Goal: Transaction & Acquisition: Purchase product/service

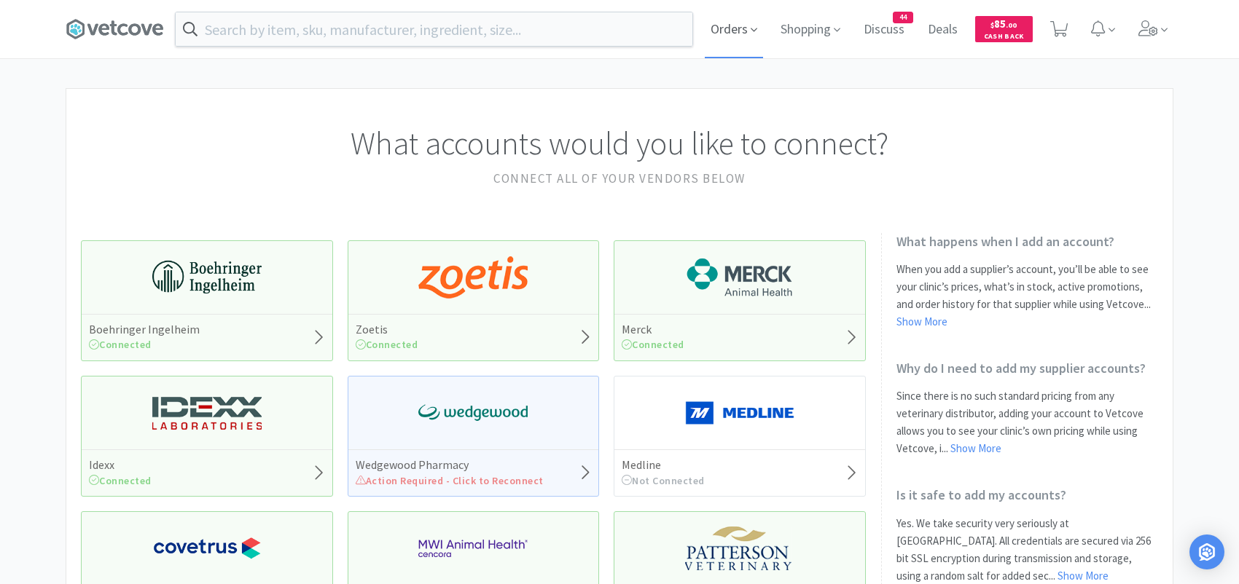
click at [751, 31] on icon at bounding box center [754, 29] width 7 height 13
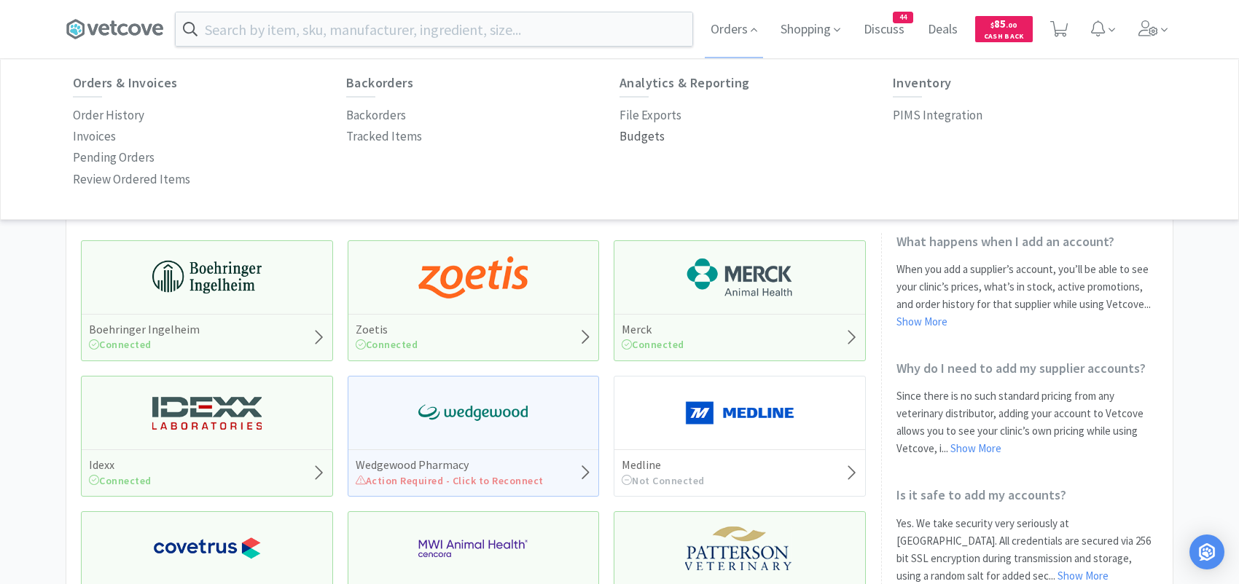
click at [649, 138] on p "Budgets" at bounding box center [641, 137] width 45 height 20
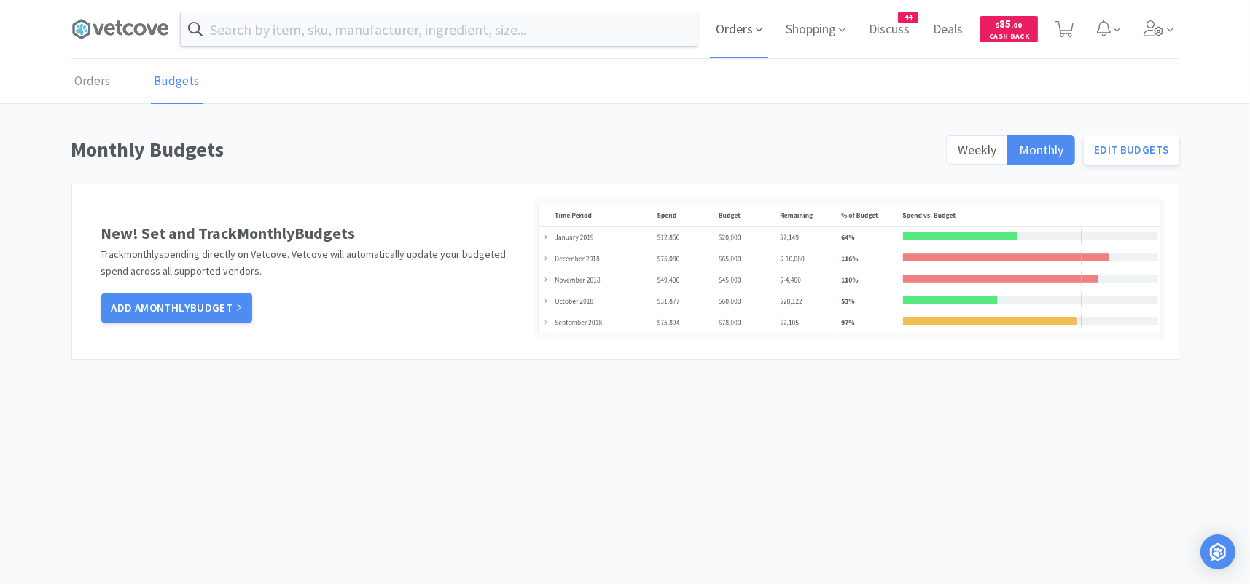
click at [740, 26] on span "Orders" at bounding box center [739, 29] width 58 height 58
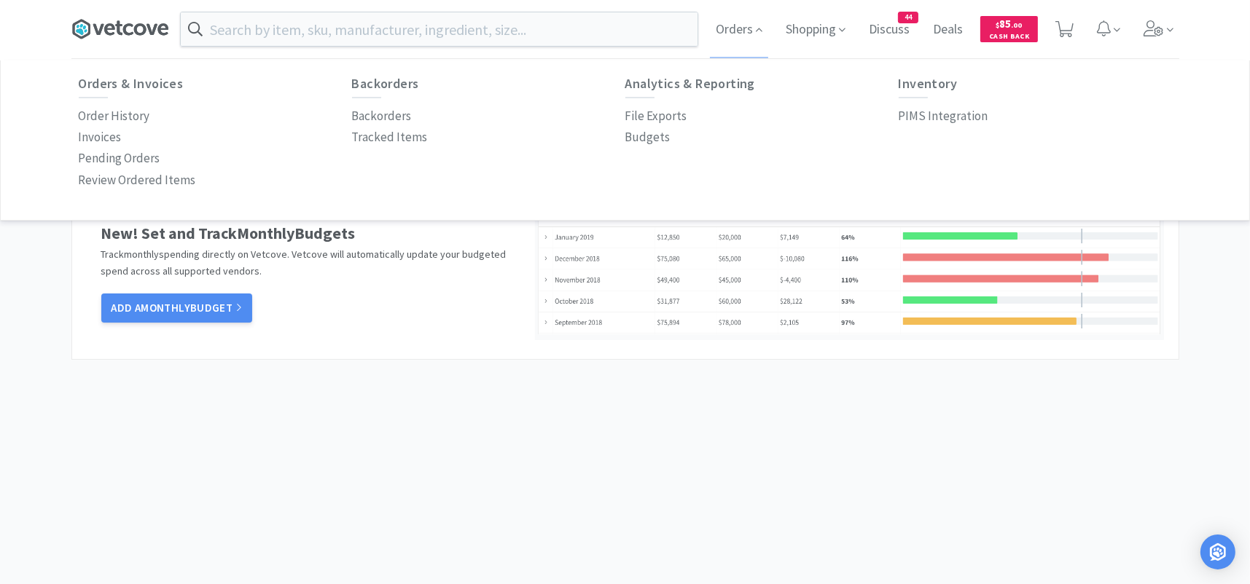
click at [115, 31] on icon at bounding box center [120, 29] width 98 height 22
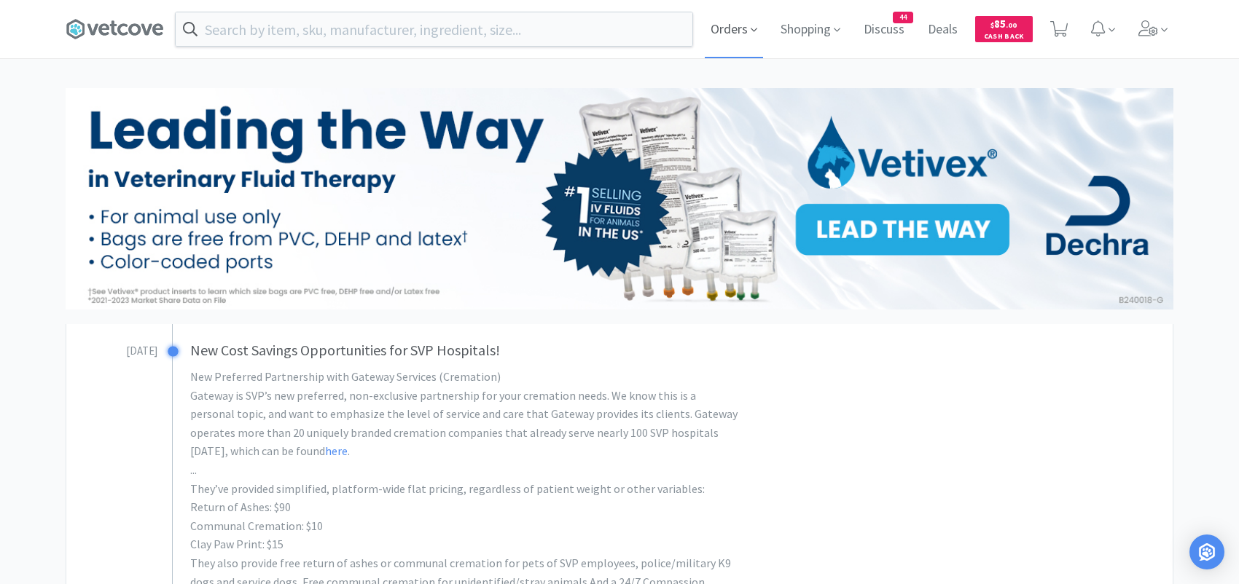
click at [751, 29] on icon at bounding box center [754, 29] width 7 height 13
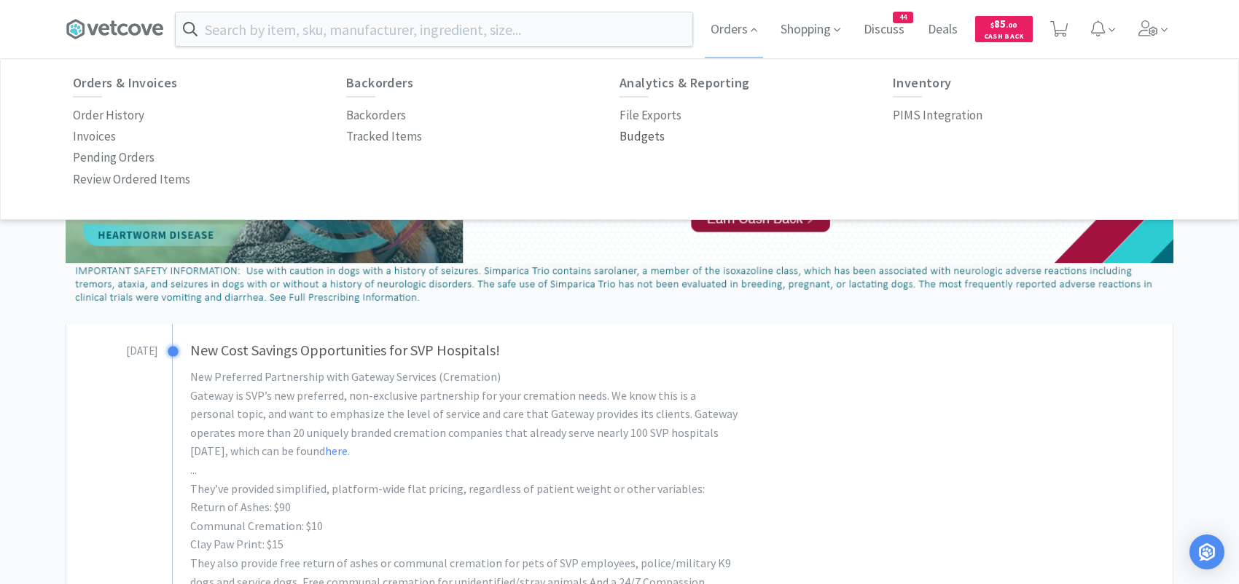
click at [635, 136] on p "Budgets" at bounding box center [641, 137] width 45 height 20
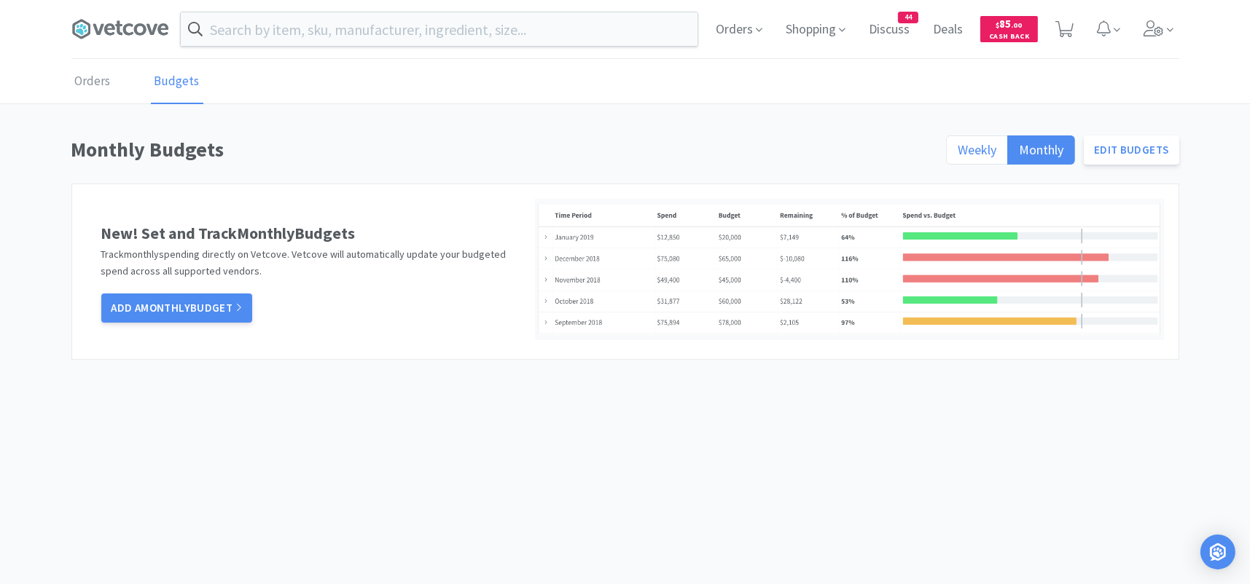
click at [982, 141] on span "Weekly" at bounding box center [977, 149] width 39 height 17
click at [958, 154] on input "Weekly" at bounding box center [958, 154] width 0 height 0
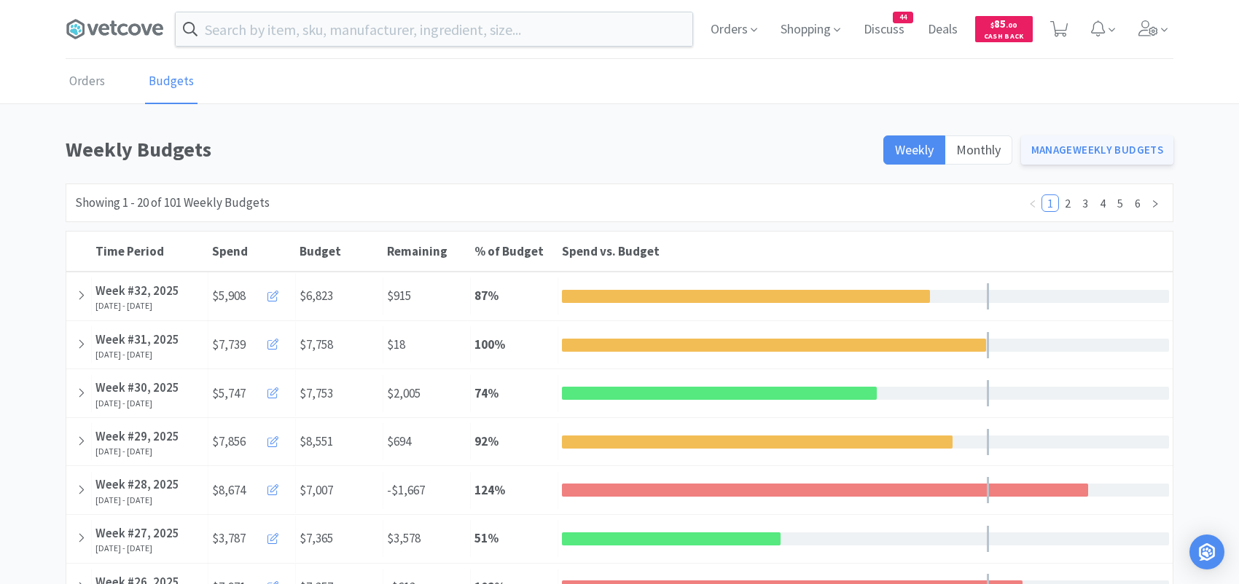
click at [1068, 149] on link "Manage Weekly Budgets" at bounding box center [1097, 150] width 153 height 29
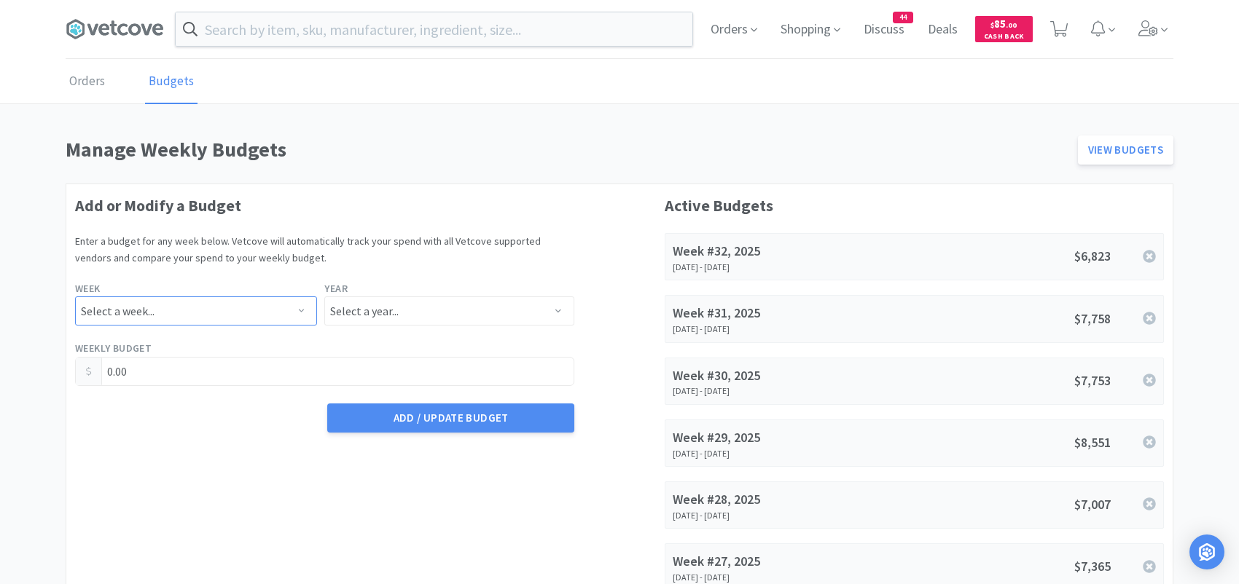
click at [300, 309] on select "Select a week... Week 1 ([DATE] - [DATE]) Week 2 ([DATE] - [DATE]) Week 3 ([DAT…" at bounding box center [196, 311] width 242 height 29
select select "33"
click at [75, 297] on select "Select a week... Week 1 ([DATE] - [DATE]) Week 2 ([DATE] - [DATE]) Week 3 ([DAT…" at bounding box center [196, 311] width 242 height 29
click at [388, 310] on select "Select a year... 2023 2024 2025 2026 2027 2028 2029 2030 2031 2032 2033 2034" at bounding box center [448, 311] width 249 height 29
select select "2025"
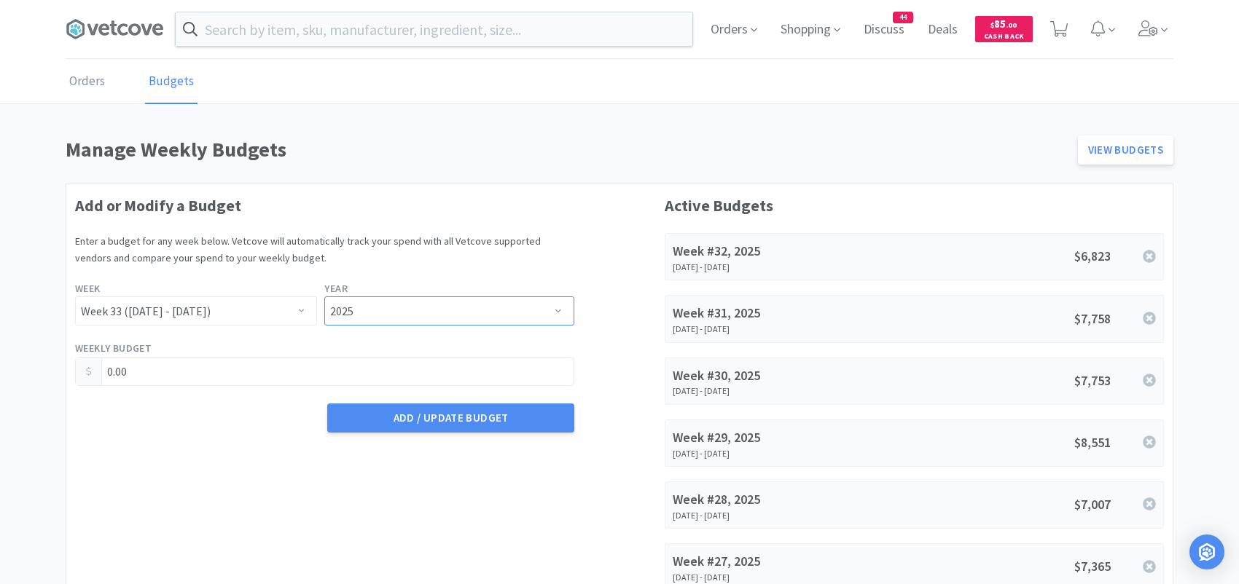
click at [324, 297] on select "Select a year... 2023 2024 2025 2026 2027 2028 2029 2030 2031 2032 2033 2034" at bounding box center [448, 311] width 249 height 29
click at [176, 382] on input "0.00" at bounding box center [325, 372] width 498 height 28
type input "0"
type input "7,720.56"
click at [476, 410] on button "Add / Update Budget" at bounding box center [450, 418] width 246 height 29
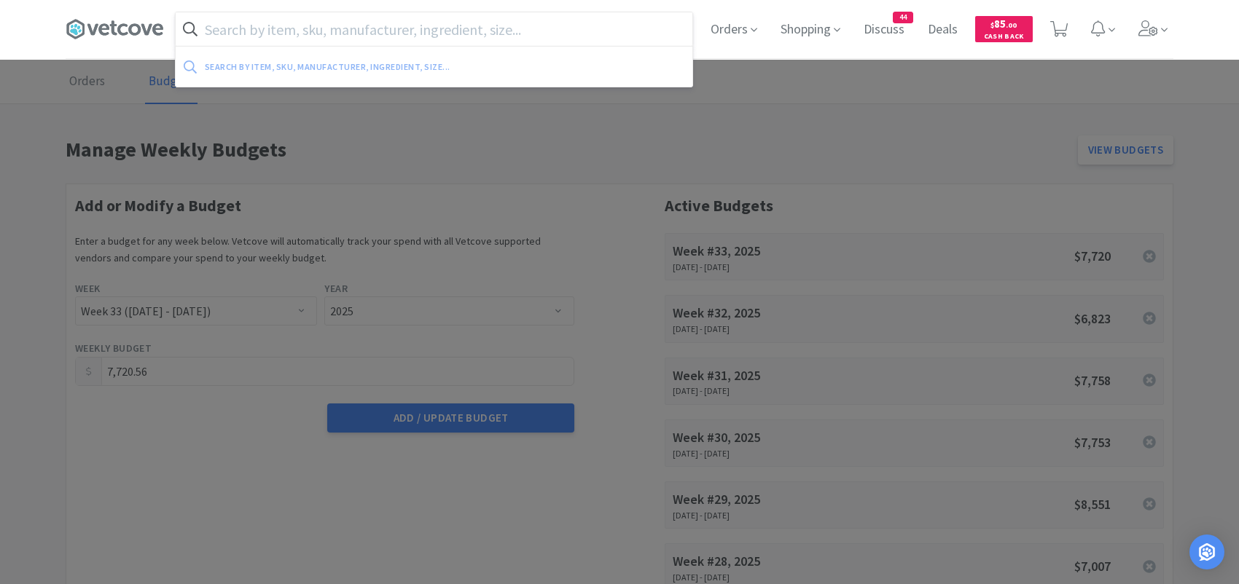
click at [547, 30] on input "text" at bounding box center [434, 29] width 517 height 34
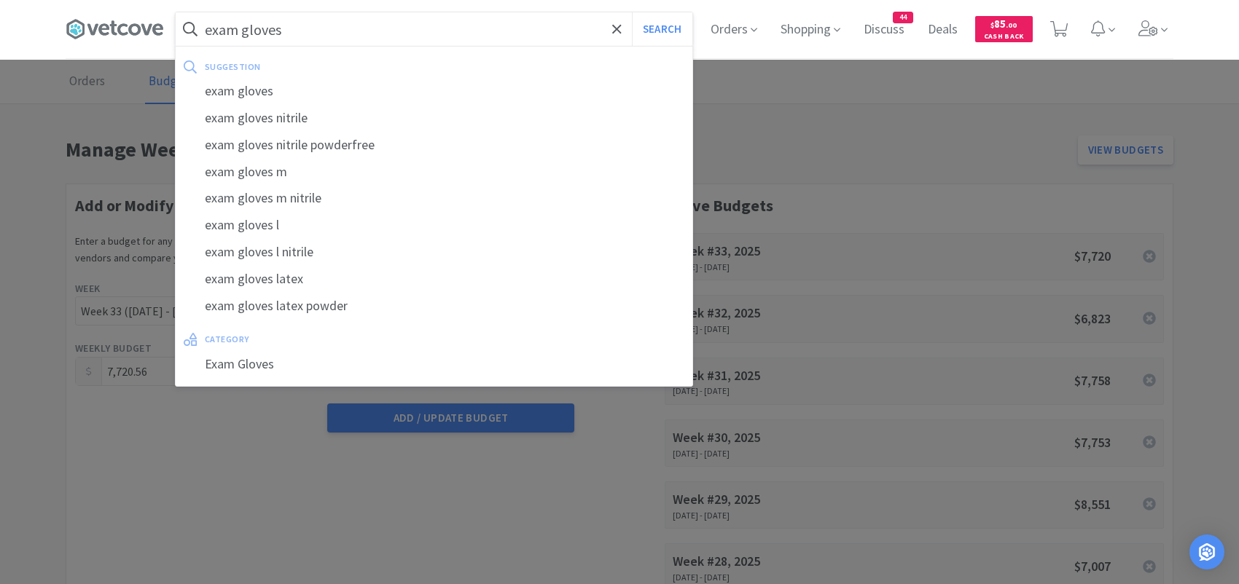
type input "exam gloves"
click at [632, 12] on button "Search" at bounding box center [662, 29] width 60 height 34
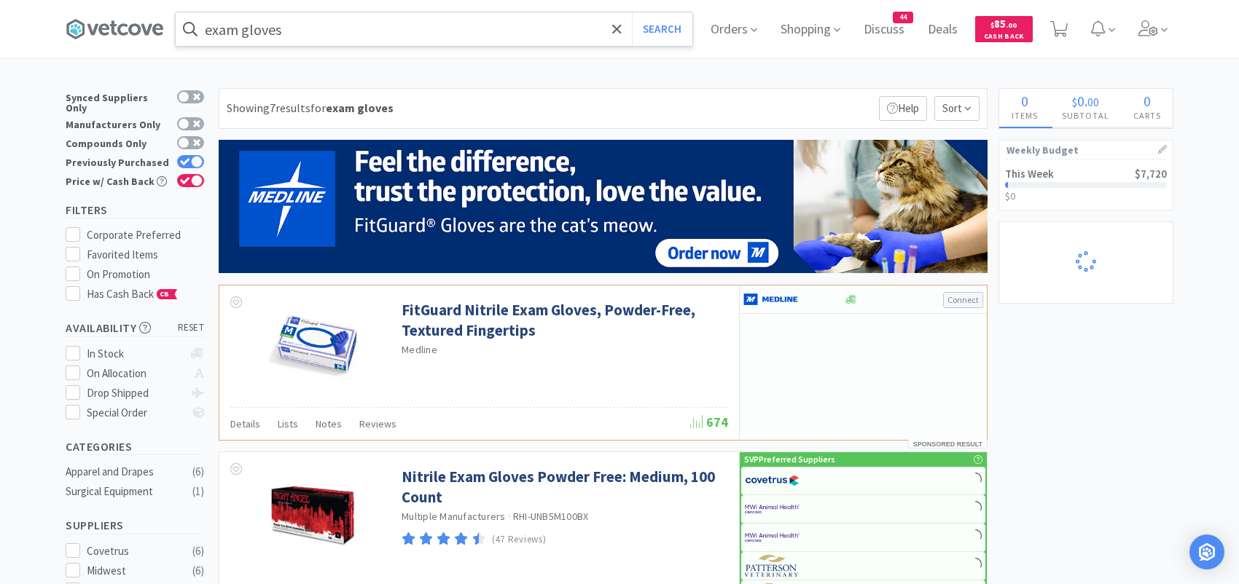
select select "6"
select select "2"
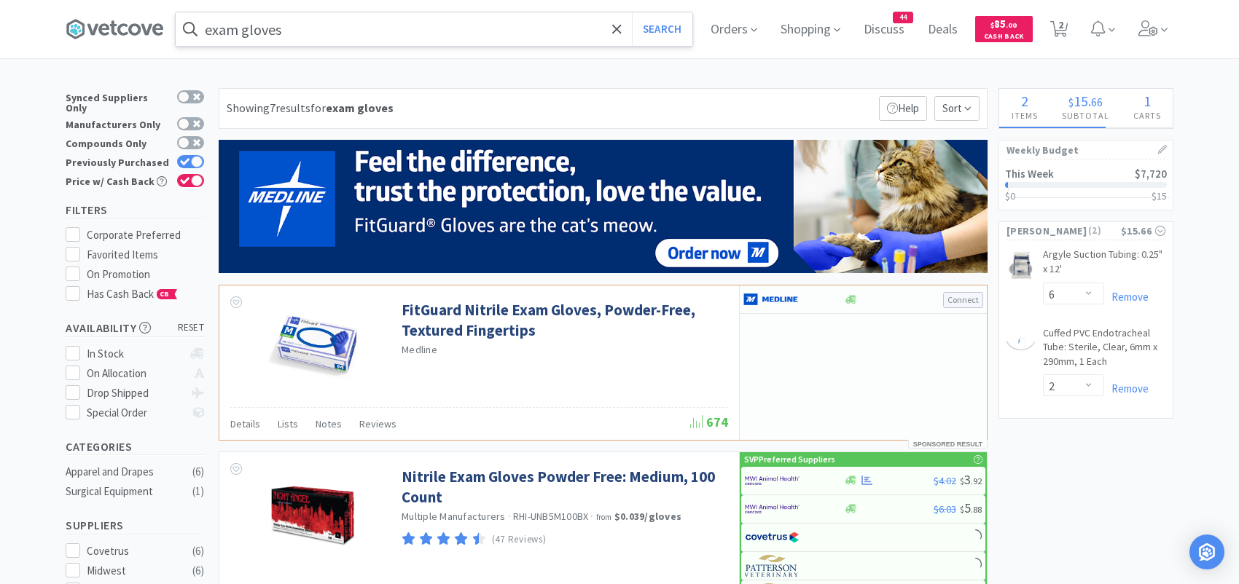
select select "10"
select select "4"
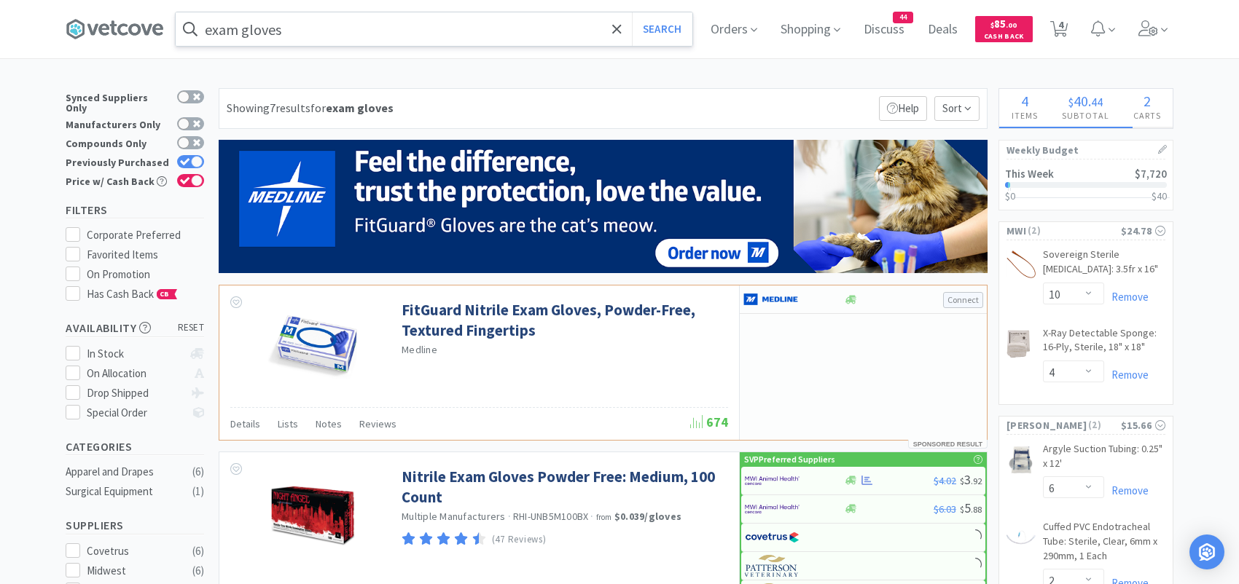
select select "12"
select select "1"
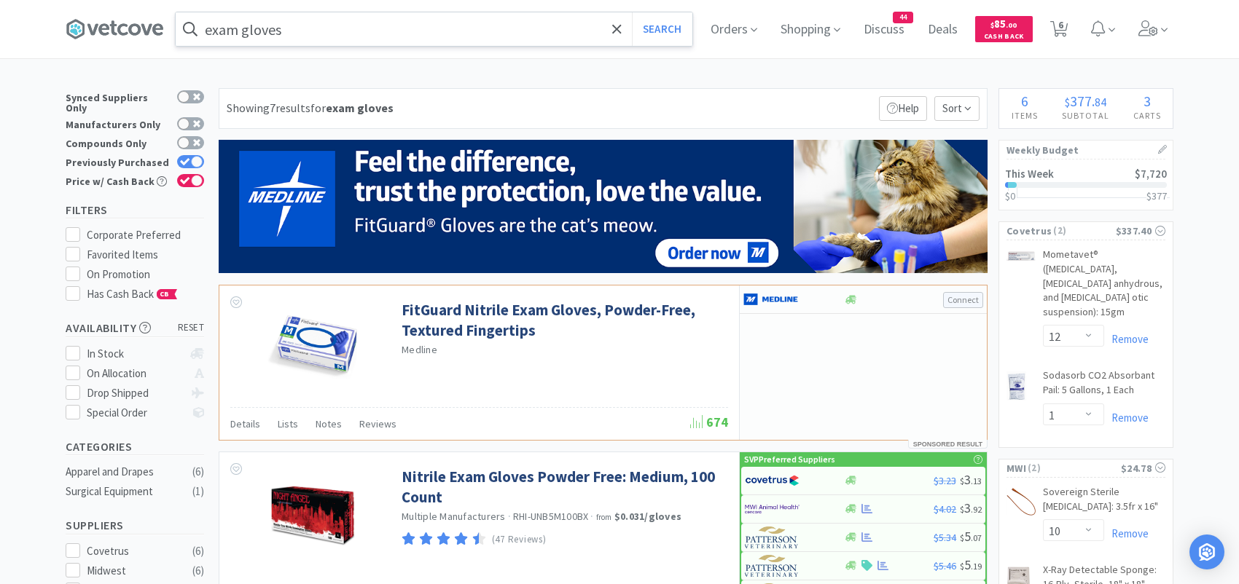
click at [394, 26] on input "exam gloves" at bounding box center [434, 29] width 517 height 34
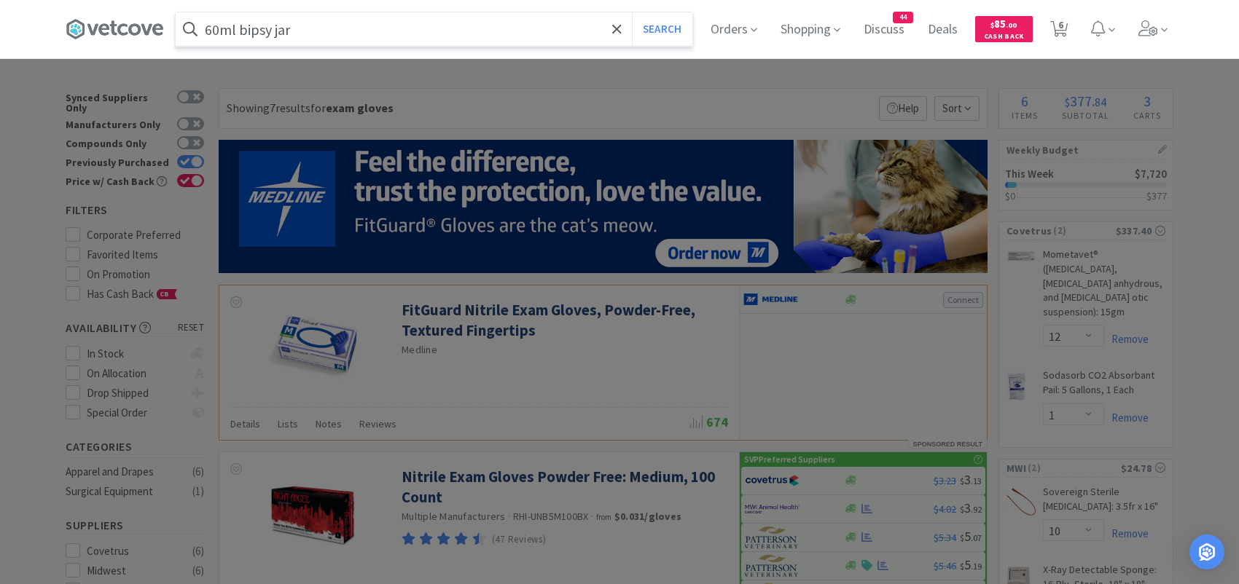
click at [632, 12] on button "Search" at bounding box center [662, 29] width 60 height 34
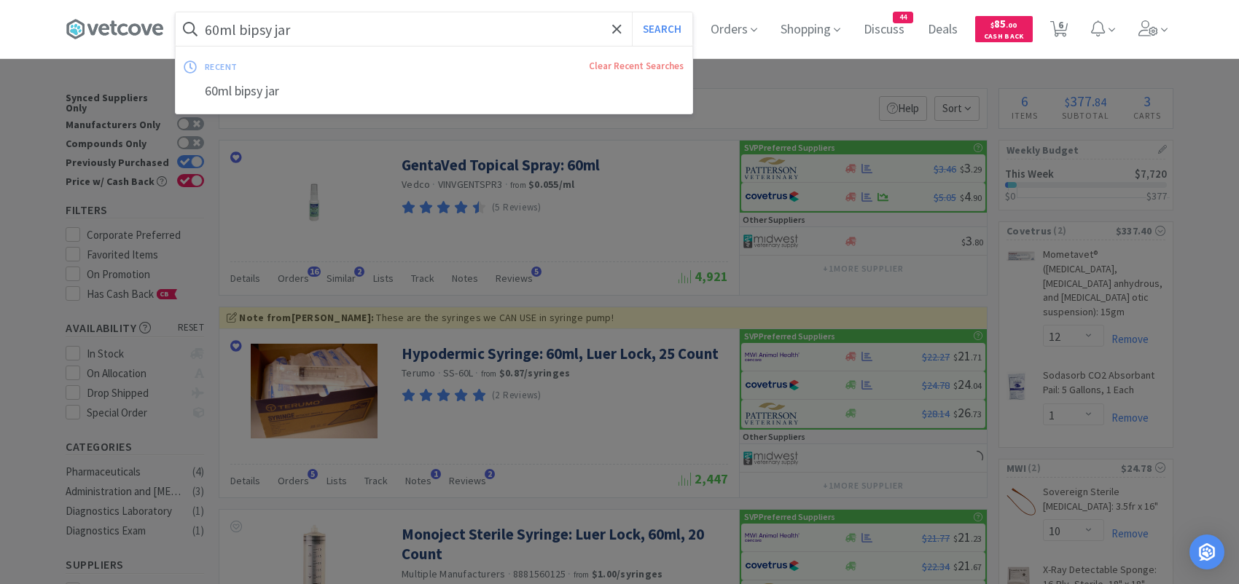
click at [257, 31] on input "60ml bipsy jar" at bounding box center [434, 29] width 517 height 34
click at [255, 31] on input "60ml bipsy jar" at bounding box center [434, 29] width 517 height 34
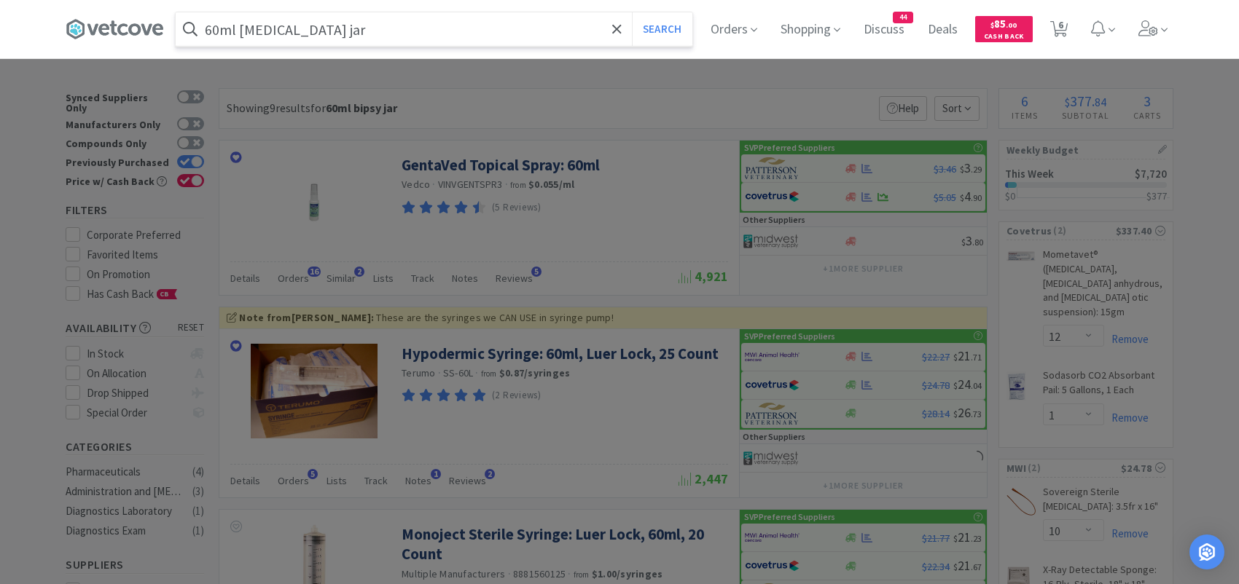
type input "60ml [MEDICAL_DATA] jar"
click at [632, 12] on button "Search" at bounding box center [662, 29] width 60 height 34
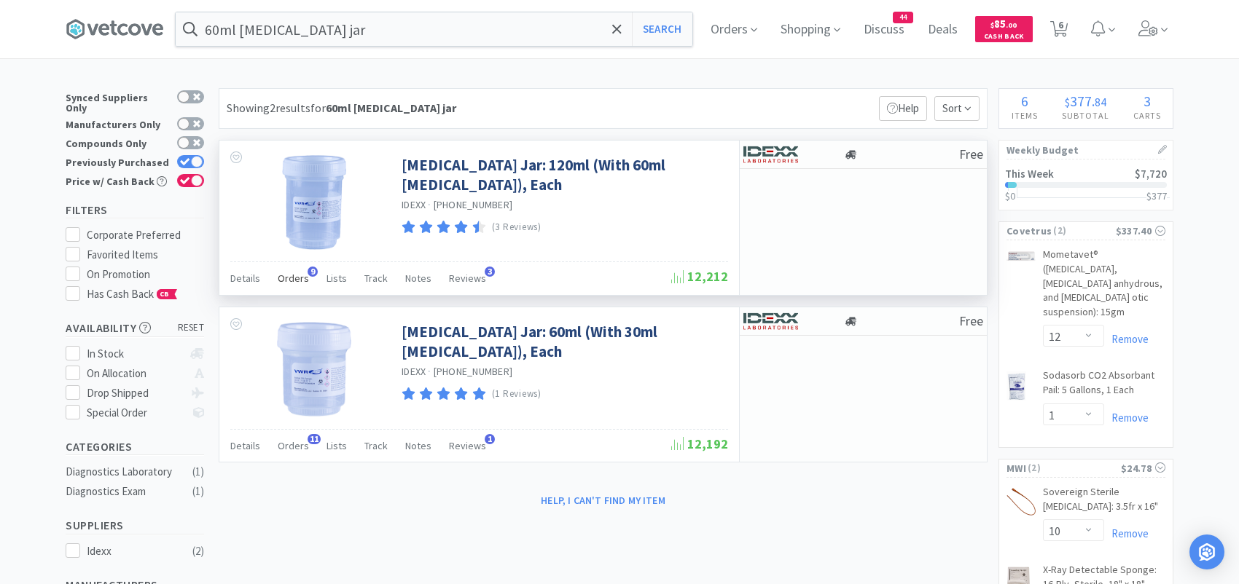
click at [299, 273] on span "Orders" at bounding box center [293, 278] width 31 height 13
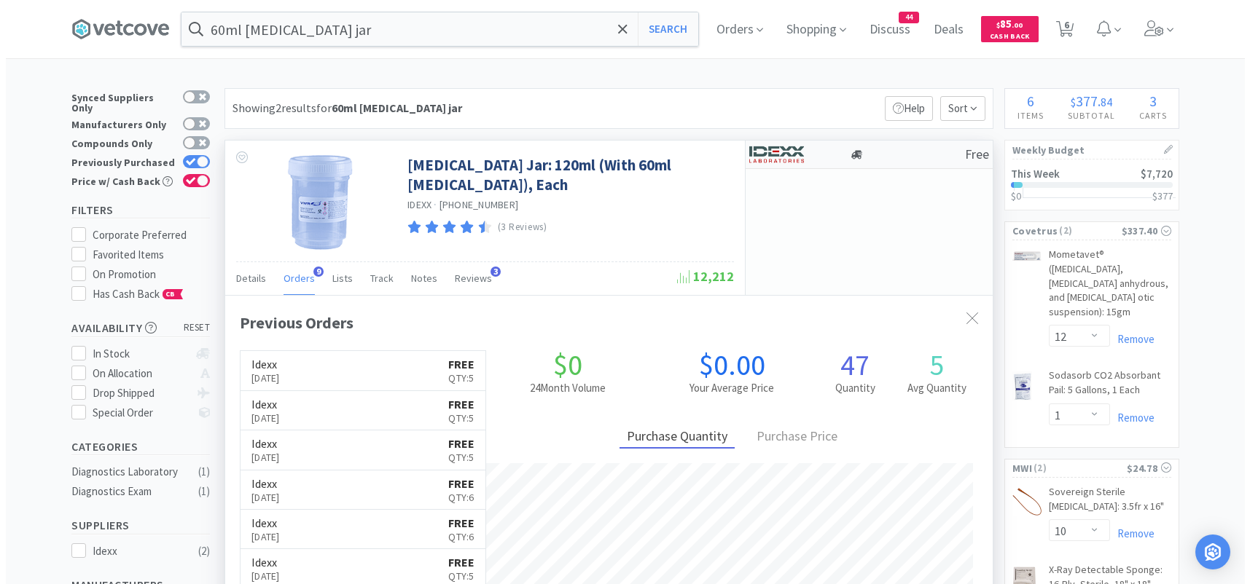
scroll to position [391, 767]
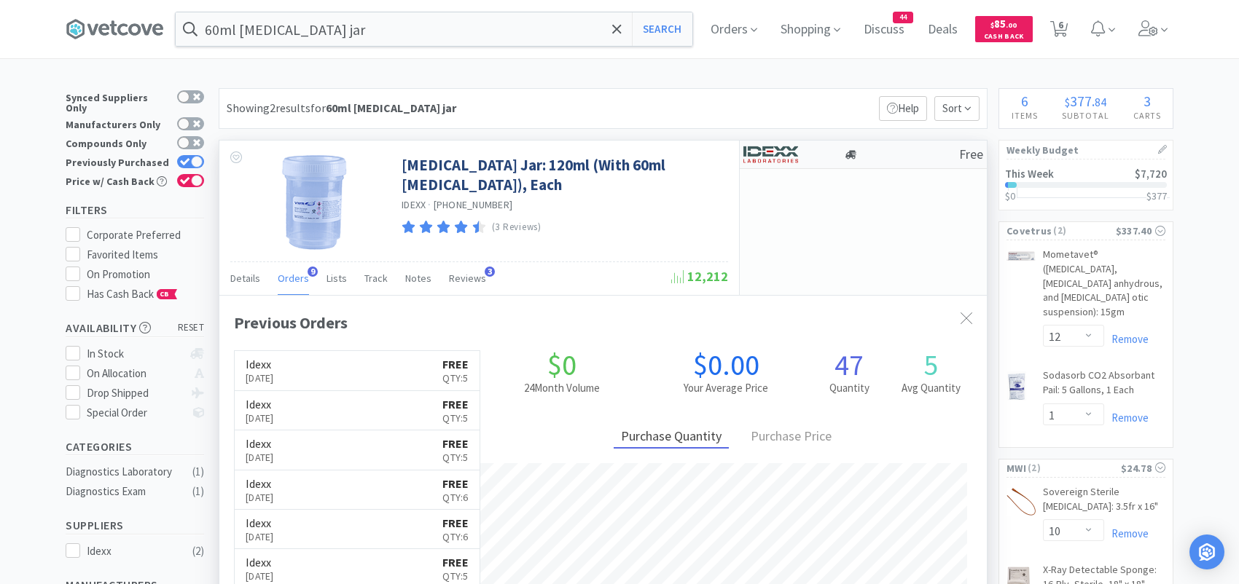
click at [753, 157] on img at bounding box center [770, 155] width 55 height 22
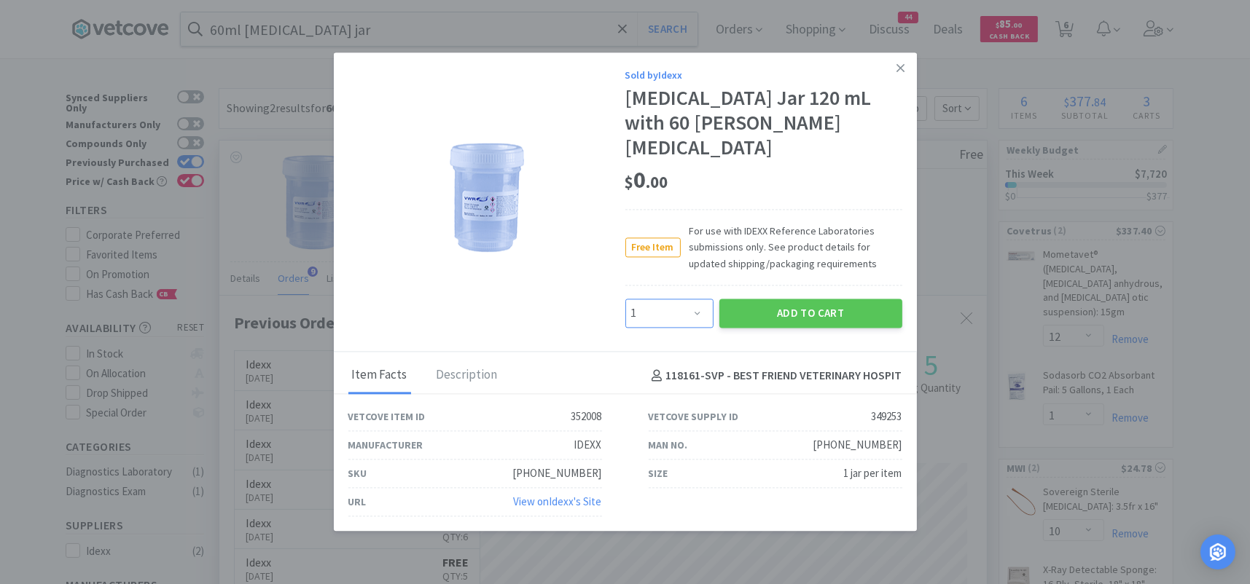
click at [673, 300] on select "Enter Quantity 1 2 3 4 5 6 7 8 9 10 11 12 13 14 15 16 17 18 19 20 Enter Quantity" at bounding box center [669, 313] width 88 height 29
select select "5"
click at [625, 299] on select "Enter Quantity 1 2 3 4 5 6 7 8 9 10 11 12 13 14 15 16 17 18 19 20 Enter Quantity" at bounding box center [669, 313] width 88 height 29
click at [749, 300] on button "Add to Cart" at bounding box center [810, 313] width 183 height 29
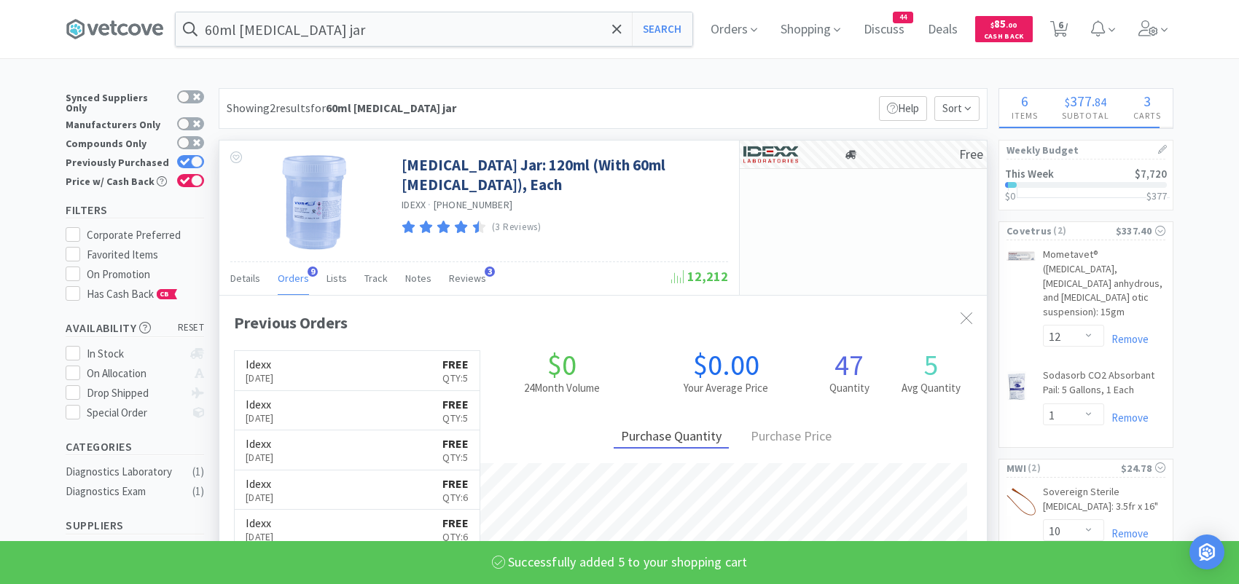
select select "5"
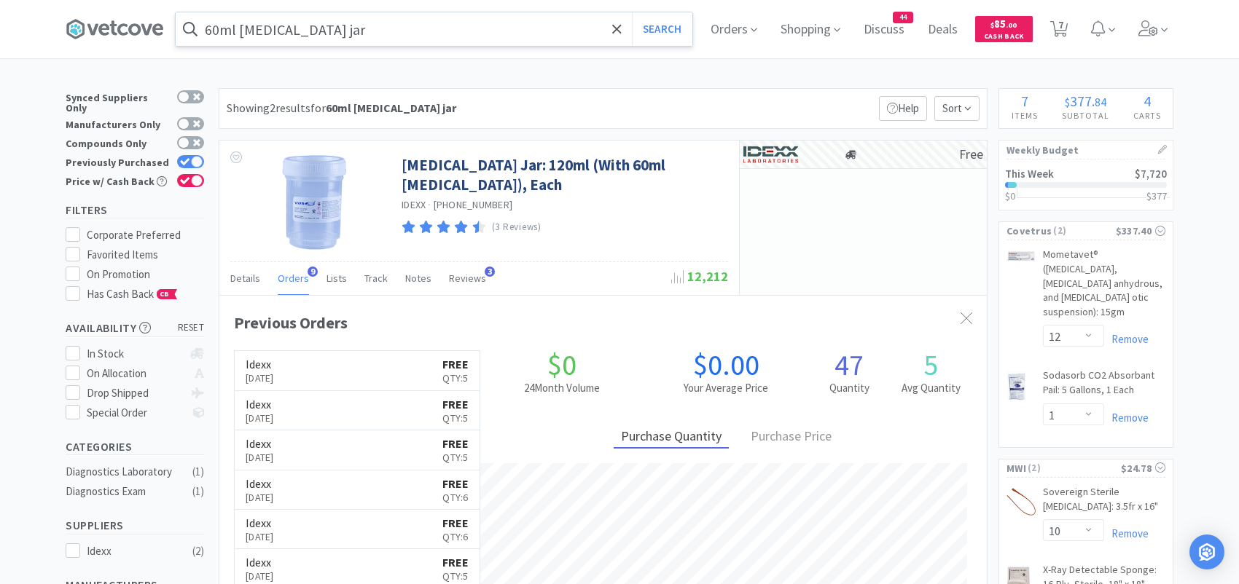
click at [361, 34] on input "60ml [MEDICAL_DATA] jar" at bounding box center [434, 29] width 517 height 34
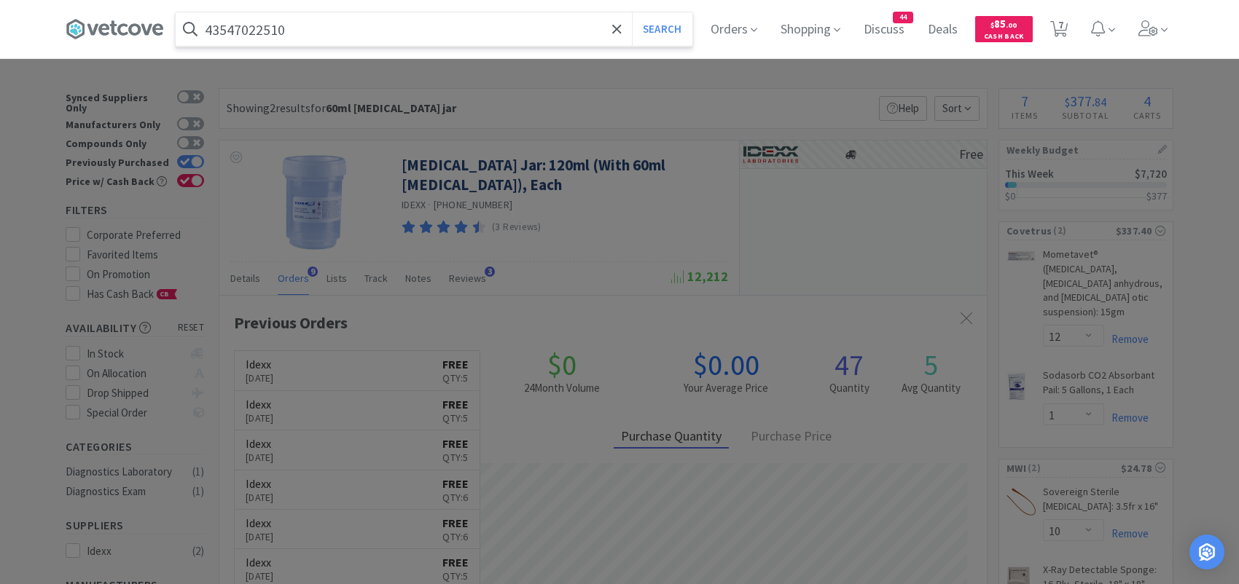
click at [632, 12] on button "Search" at bounding box center [662, 29] width 60 height 34
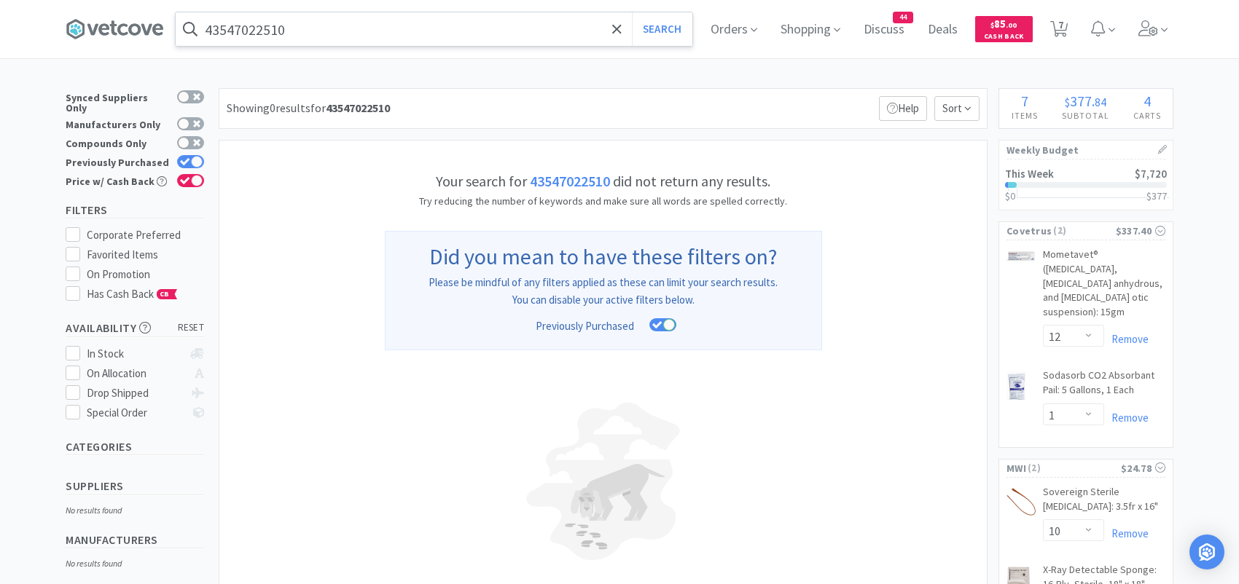
click at [341, 34] on input "43547022510" at bounding box center [434, 29] width 517 height 34
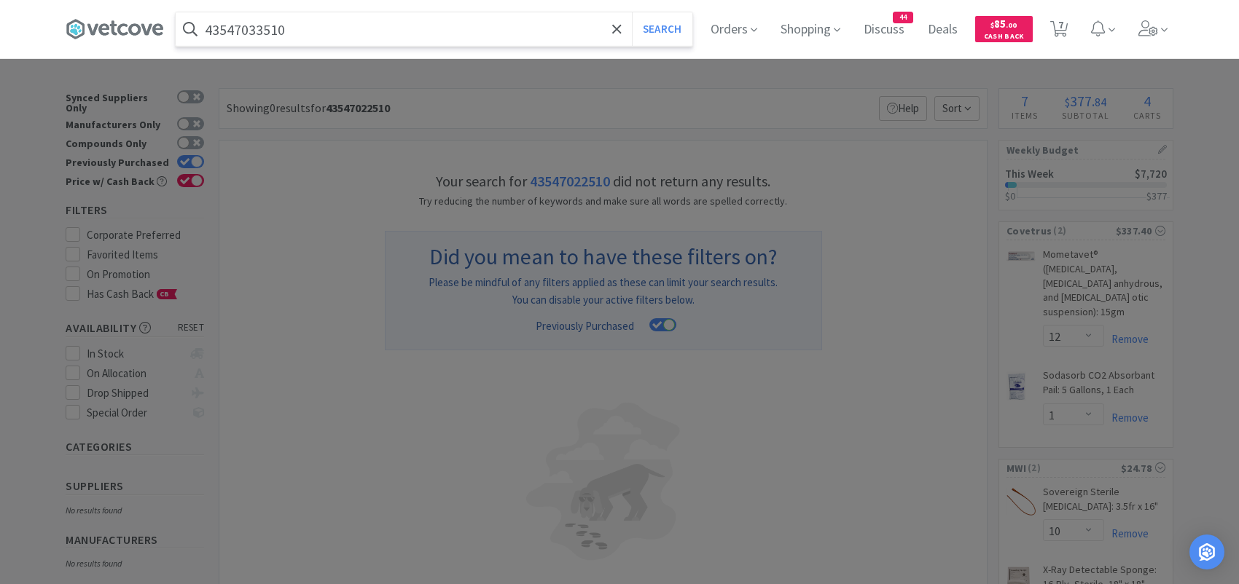
type input "43547033510"
click at [632, 12] on button "Search" at bounding box center [662, 29] width 60 height 34
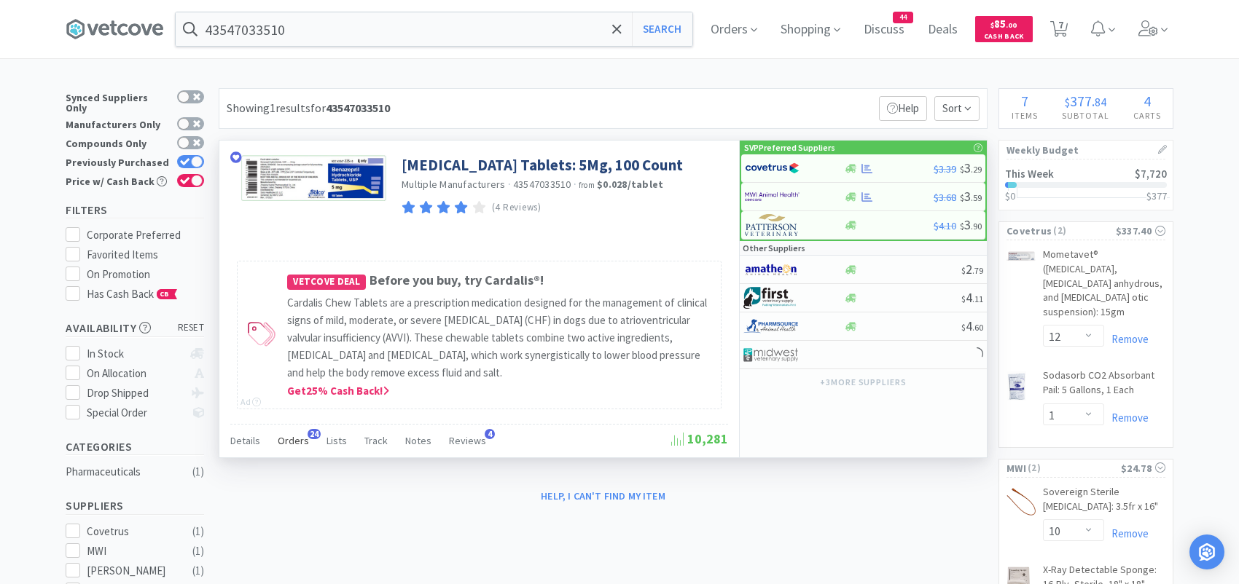
click at [279, 440] on span "Orders" at bounding box center [293, 440] width 31 height 13
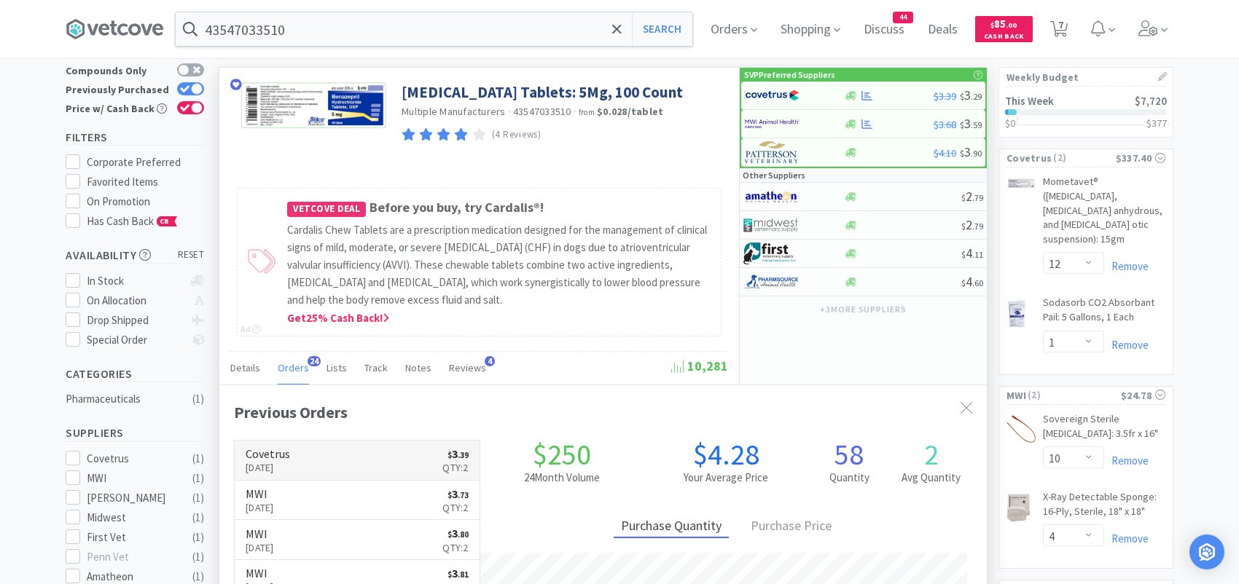
scroll to position [391, 767]
click at [799, 88] on div at bounding box center [785, 95] width 80 height 25
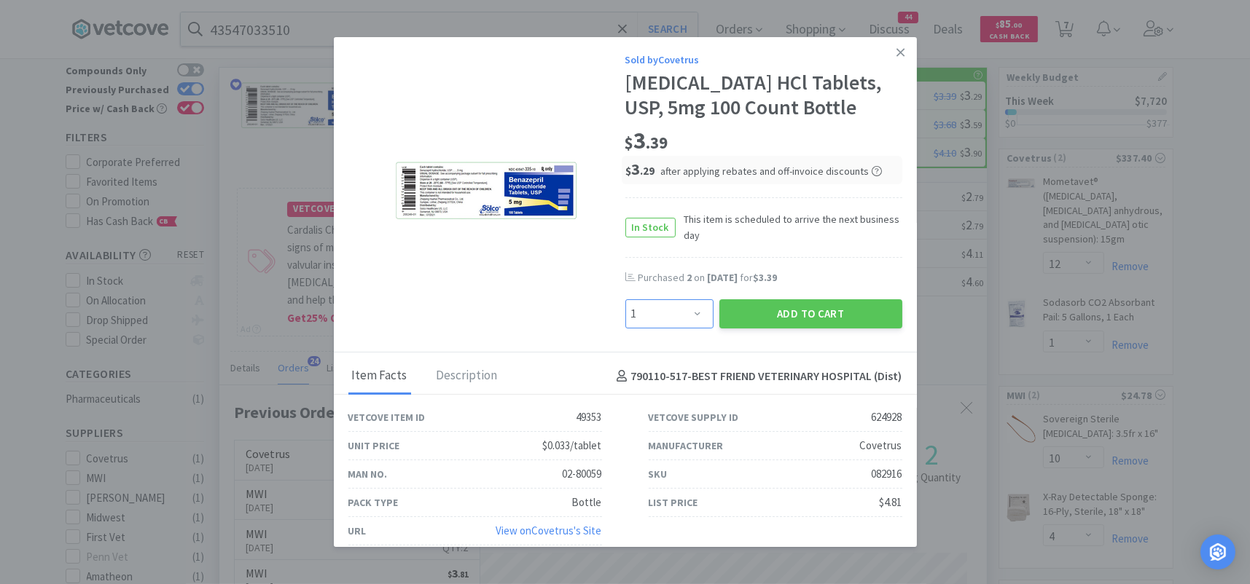
click at [673, 316] on select "Enter Quantity 1 2 3 4 5 6 7 8 9 10 11 12 13 14 15 16 17 18 19 20 Enter Quantity" at bounding box center [669, 314] width 88 height 29
select select "2"
click at [625, 300] on select "Enter Quantity 1 2 3 4 5 6 7 8 9 10 11 12 13 14 15 16 17 18 19 20 Enter Quantity" at bounding box center [669, 314] width 88 height 29
click at [759, 300] on button "Add to Cart" at bounding box center [810, 314] width 183 height 29
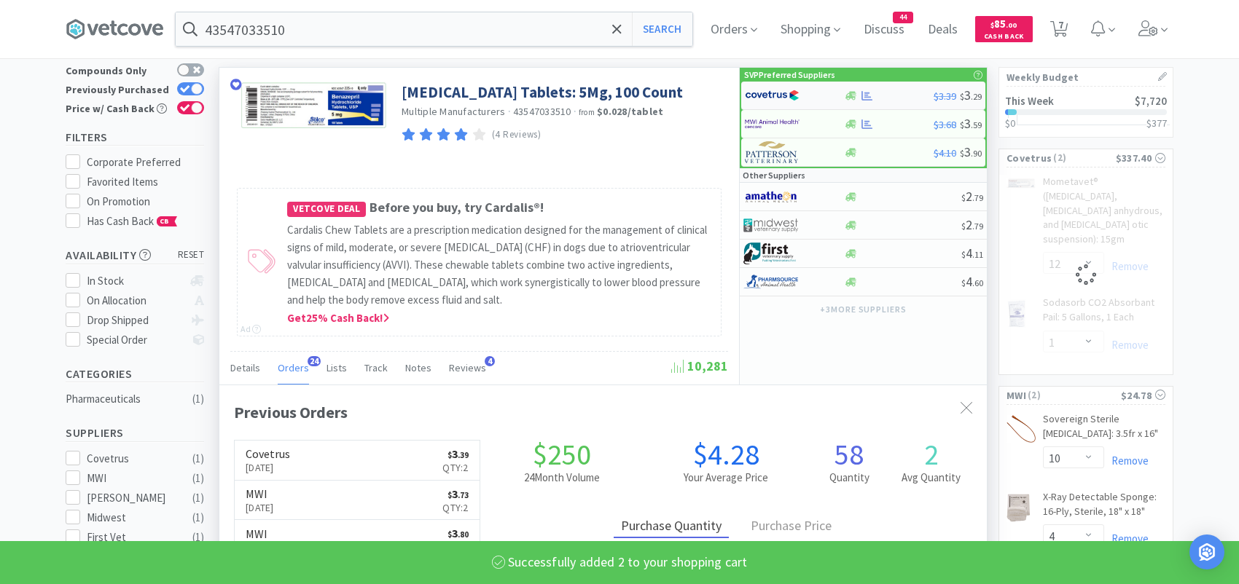
select select "2"
select select "12"
select select "1"
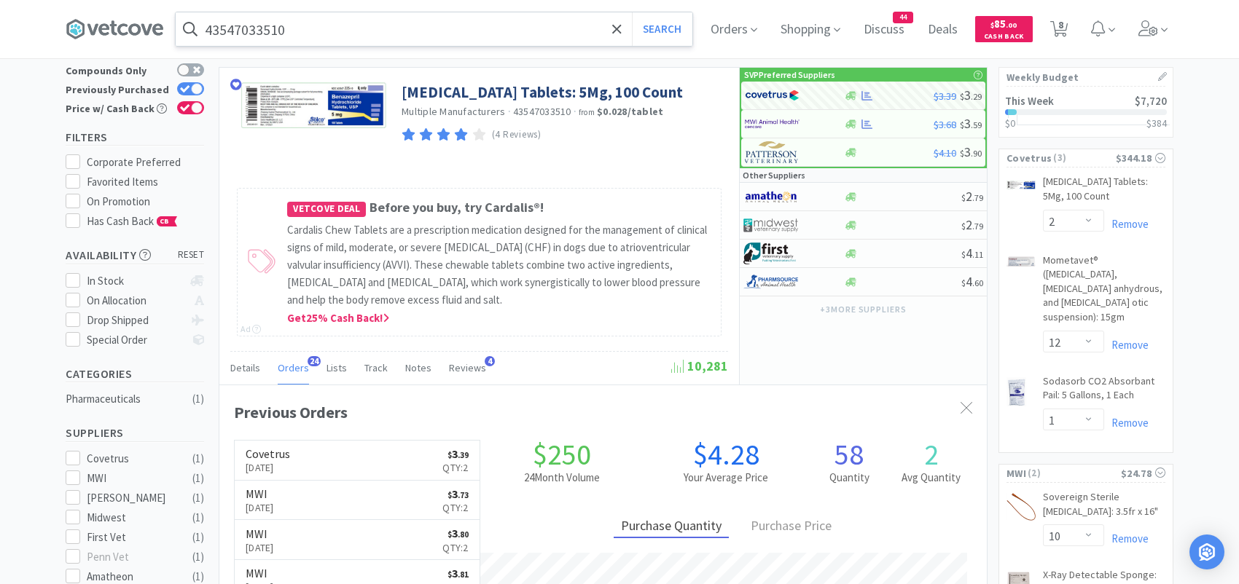
click at [318, 24] on input "43547033510" at bounding box center [434, 29] width 517 height 34
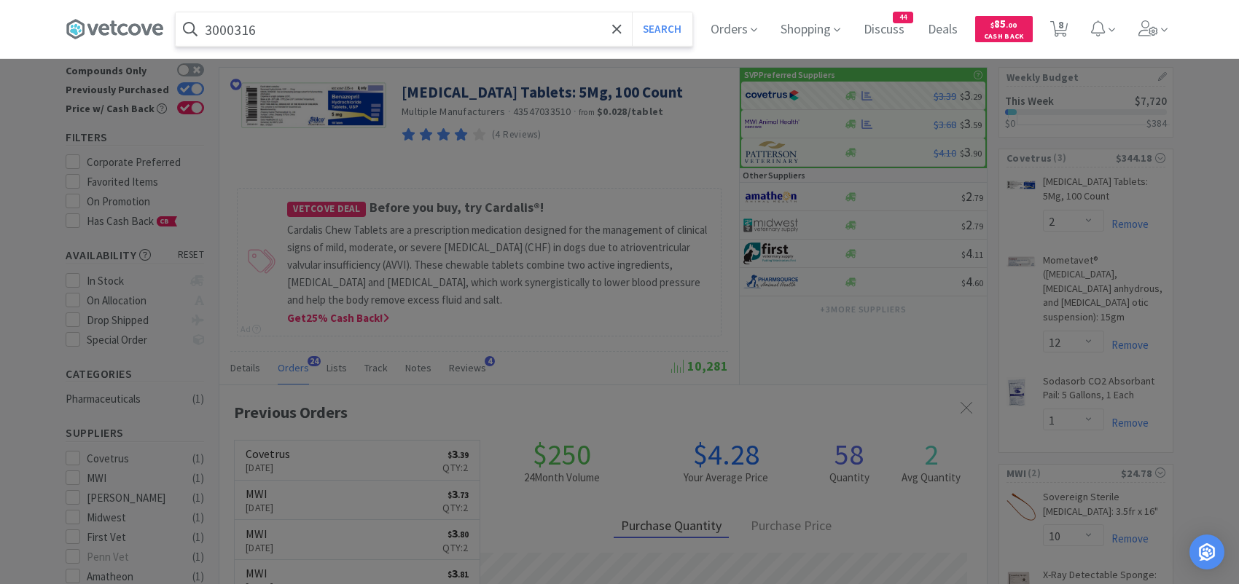
type input "3000316"
click at [632, 12] on button "Search" at bounding box center [662, 29] width 60 height 34
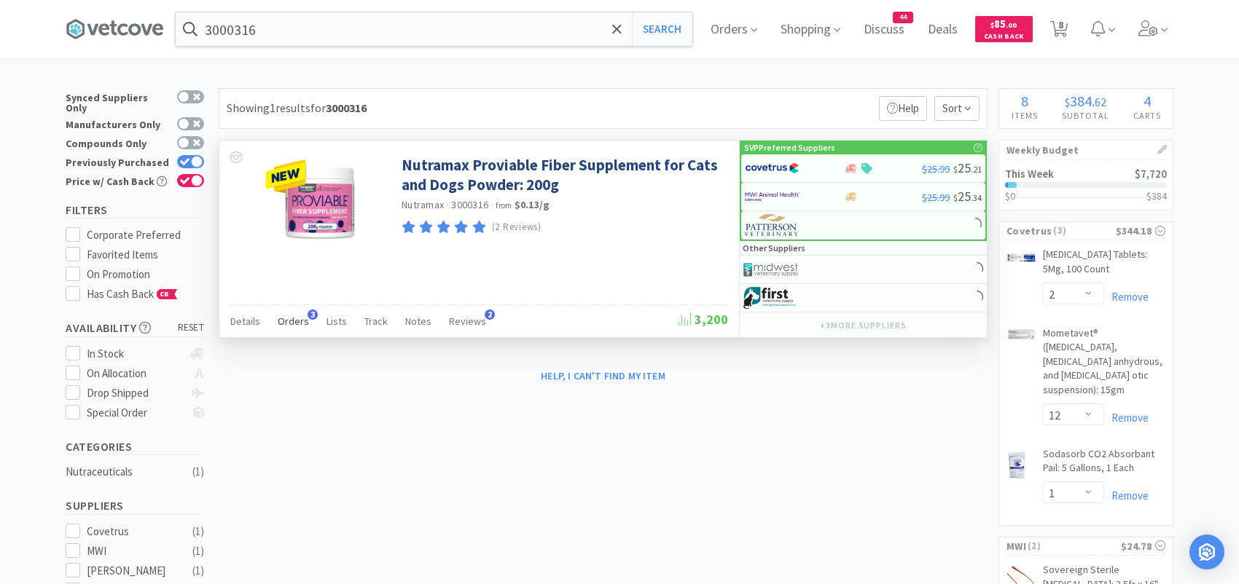
click at [300, 310] on div "Orders 3" at bounding box center [293, 324] width 31 height 28
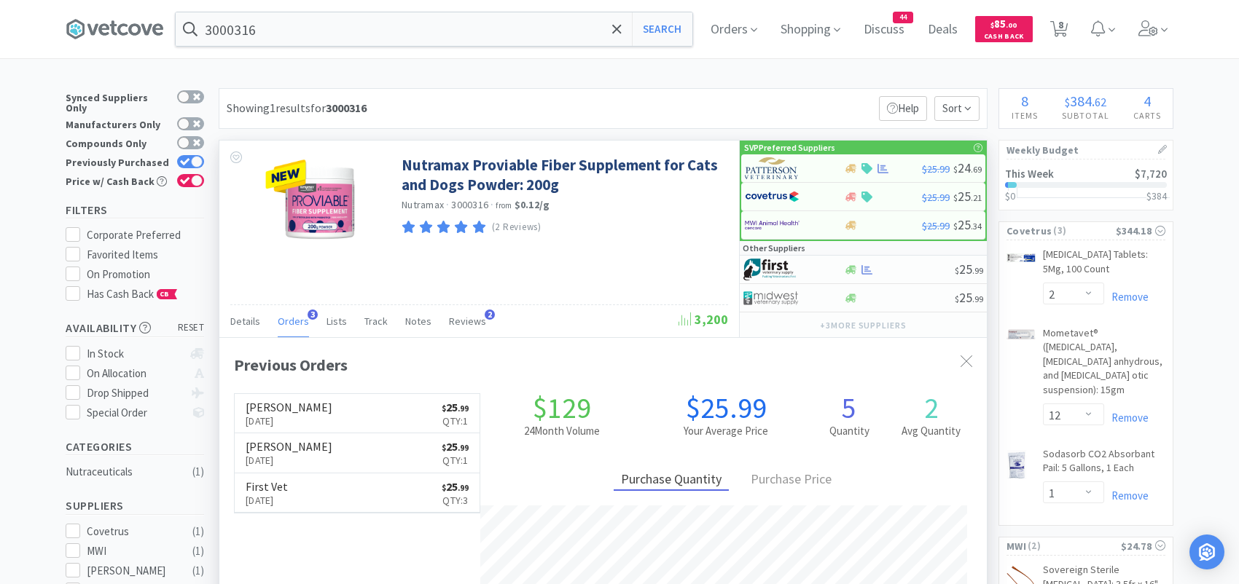
scroll to position [376, 767]
click at [784, 165] on img at bounding box center [772, 168] width 55 height 22
select select "1"
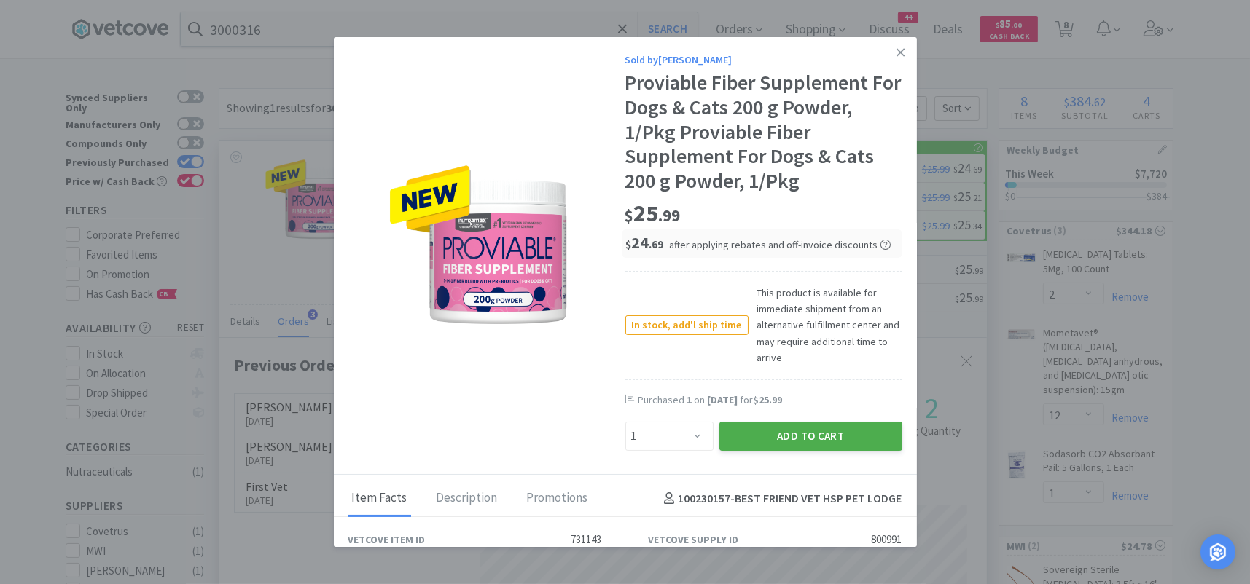
click at [759, 432] on button "Add to Cart" at bounding box center [810, 436] width 183 height 29
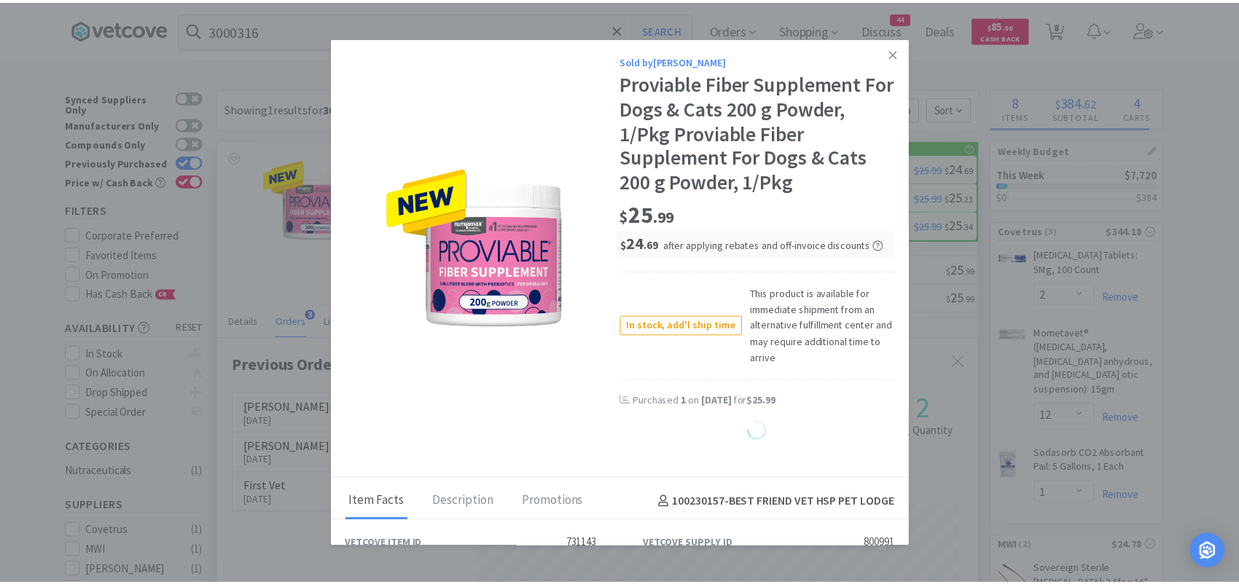
select select "1"
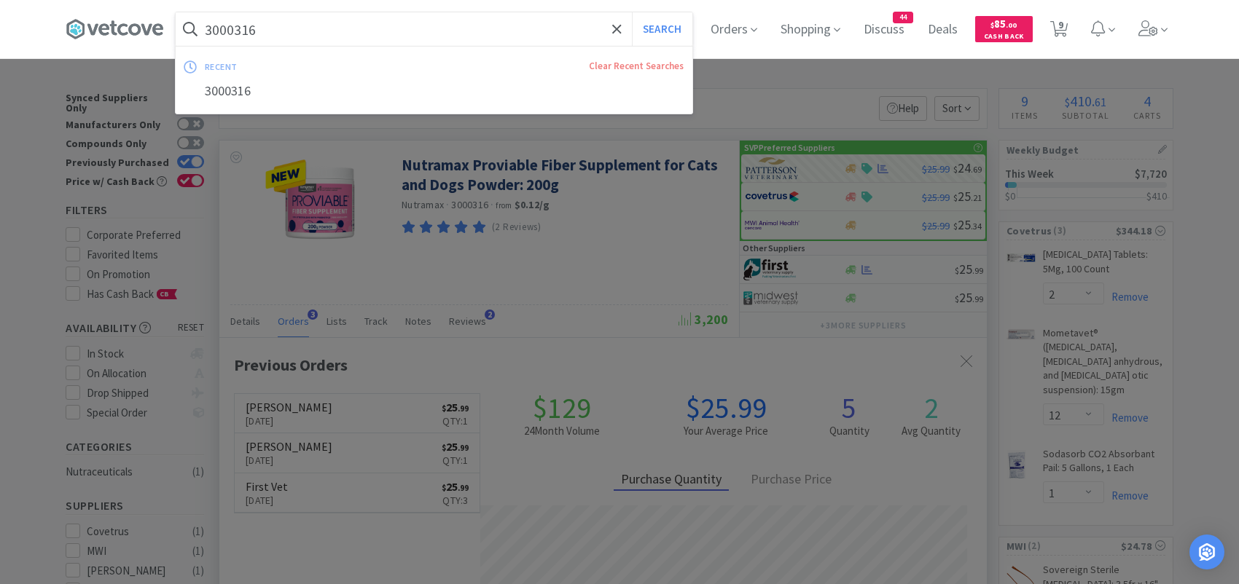
click at [447, 36] on input "3000316" at bounding box center [434, 29] width 517 height 34
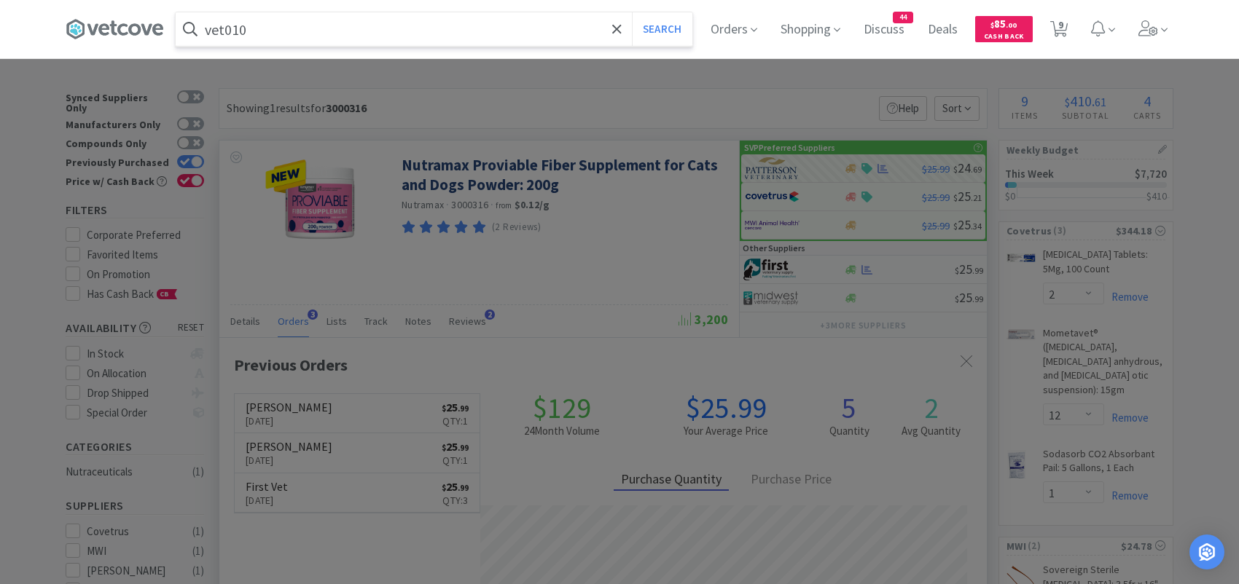
type input "vet010"
click at [632, 12] on button "Search" at bounding box center [662, 29] width 60 height 34
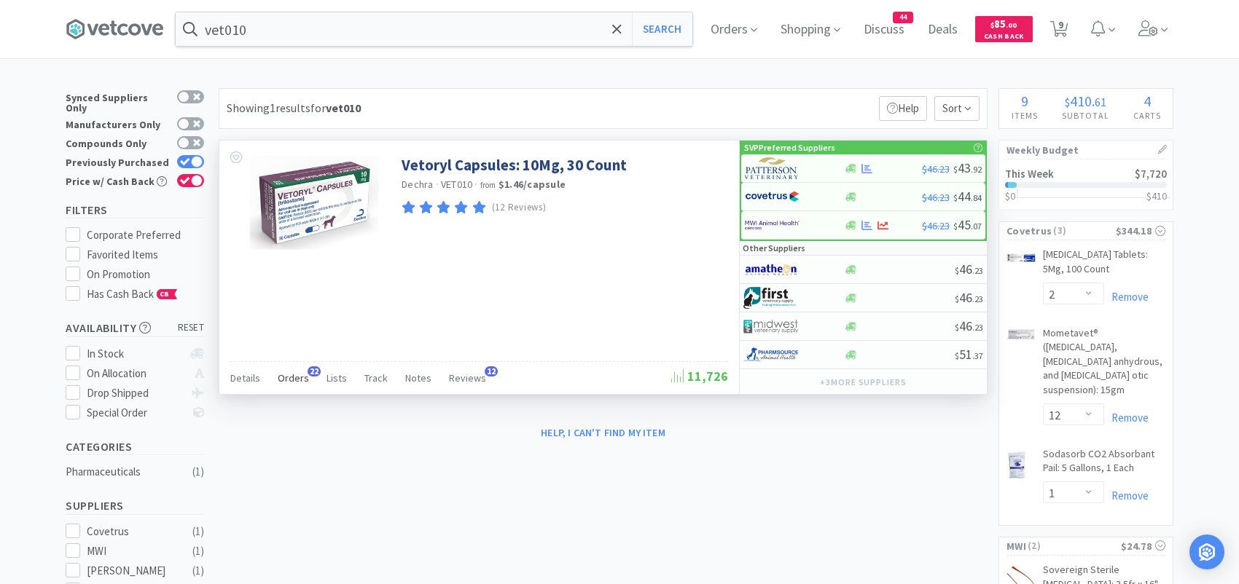
click at [300, 372] on span "Orders" at bounding box center [293, 378] width 31 height 13
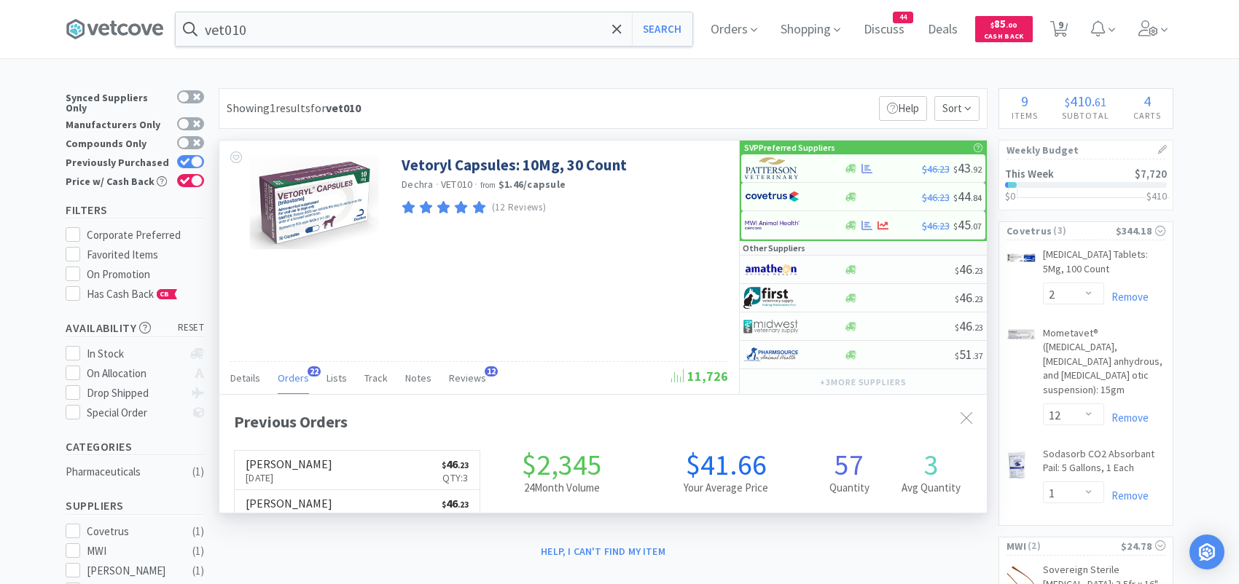
scroll to position [391, 767]
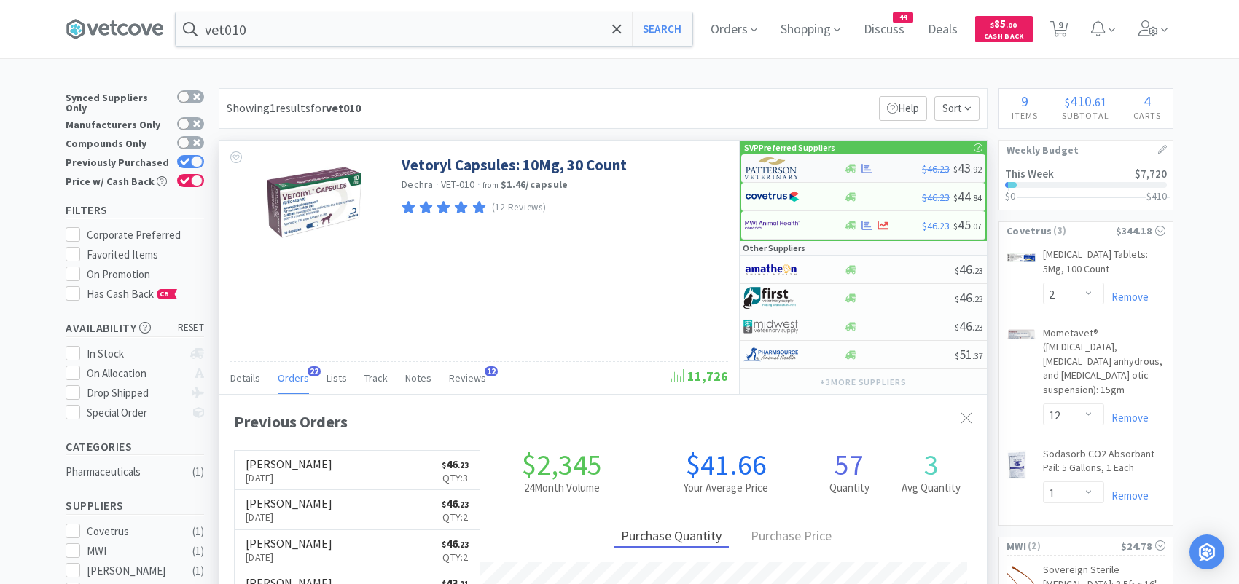
click at [771, 168] on img at bounding box center [772, 168] width 55 height 22
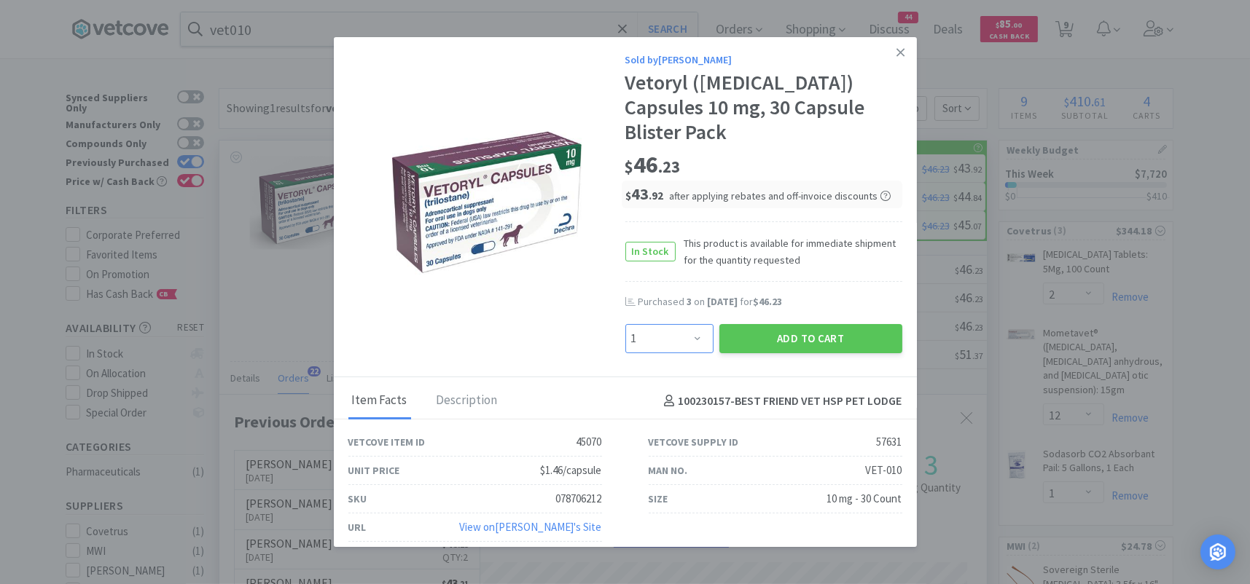
click at [678, 326] on select "Enter Quantity 1 2 3 4 5 6 7 8 9 10 11 12 13 14 15 16 17 18 19 20 Enter Quantity" at bounding box center [669, 338] width 88 height 29
select select "3"
click at [625, 324] on select "Enter Quantity 1 2 3 4 5 6 7 8 9 10 11 12 13 14 15 16 17 18 19 20 Enter Quantity" at bounding box center [669, 338] width 88 height 29
click at [754, 324] on button "Add to Cart" at bounding box center [810, 338] width 183 height 29
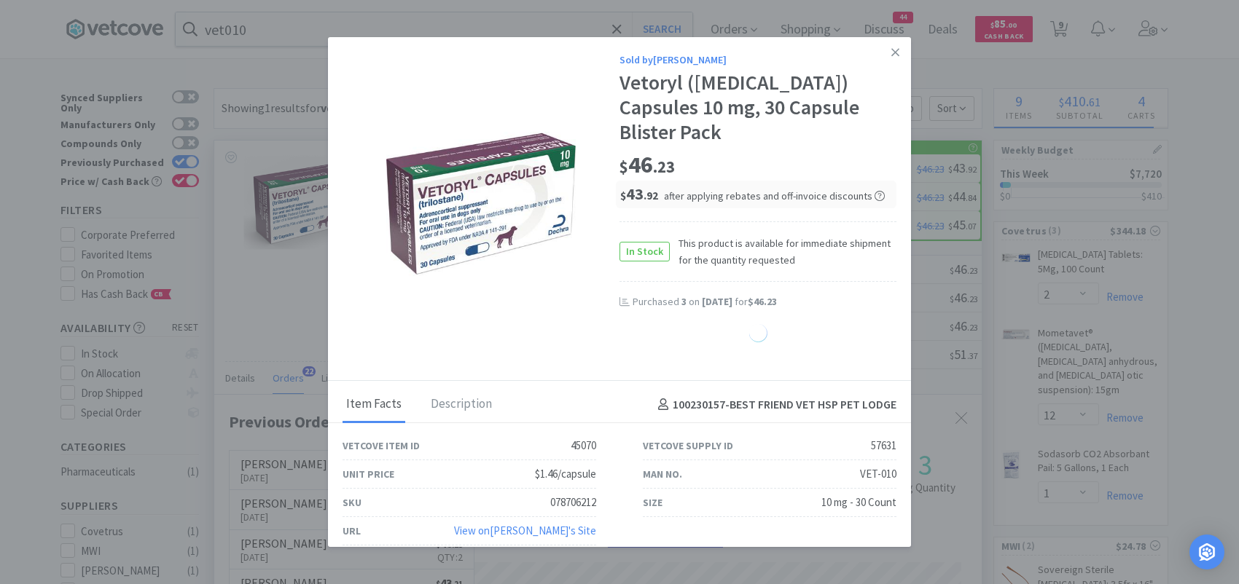
select select "3"
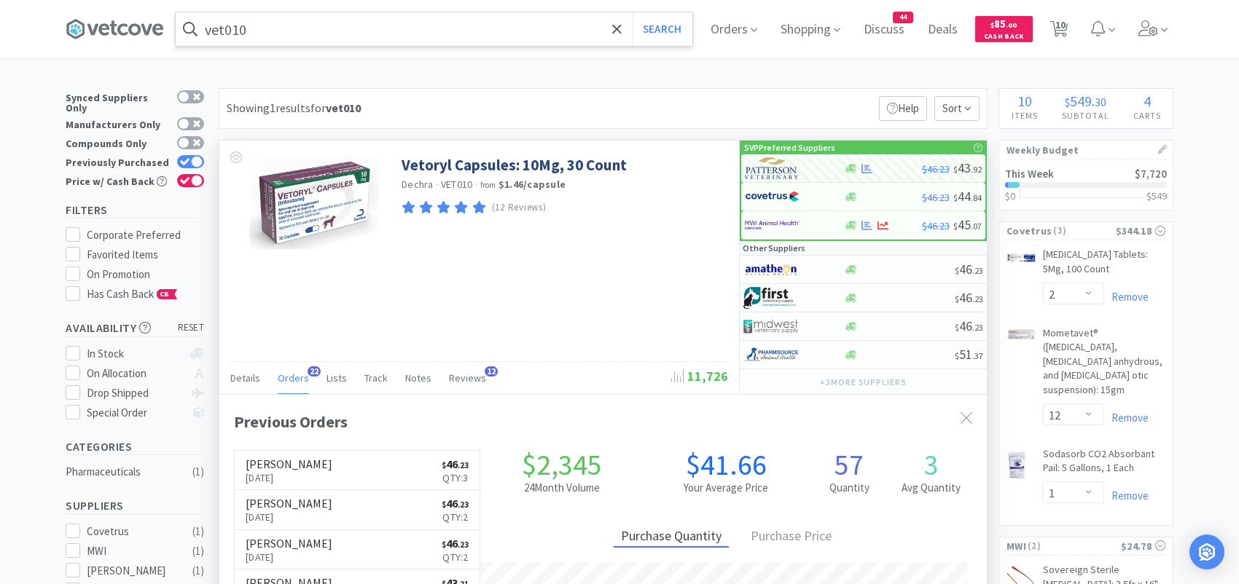
click at [327, 29] on input "vet010" at bounding box center [434, 29] width 517 height 34
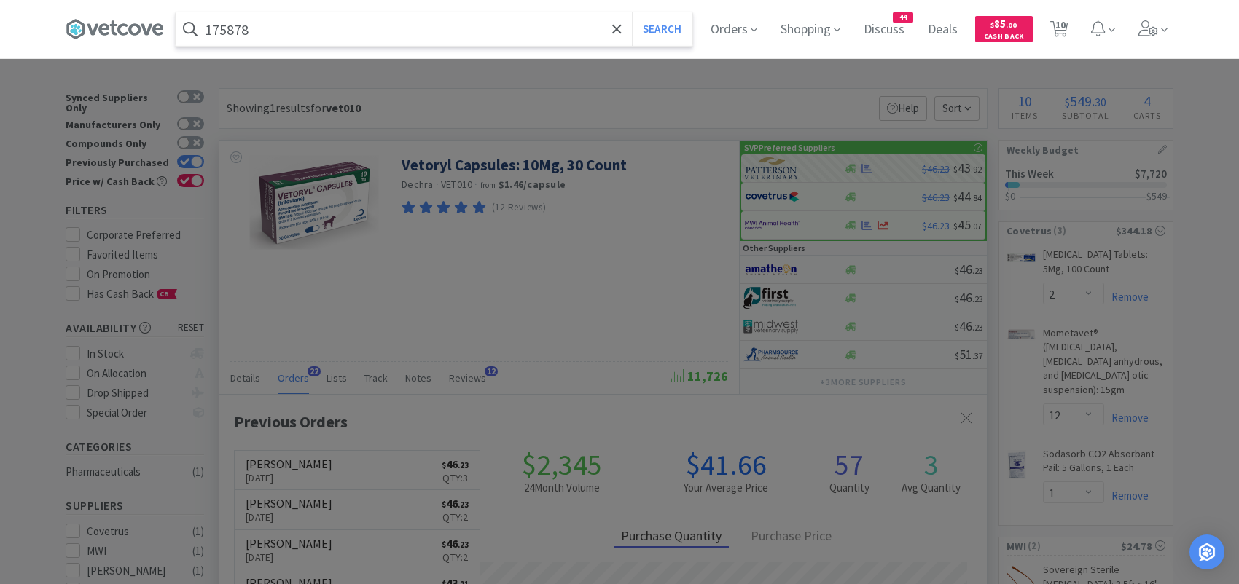
click at [632, 12] on button "Search" at bounding box center [662, 29] width 60 height 34
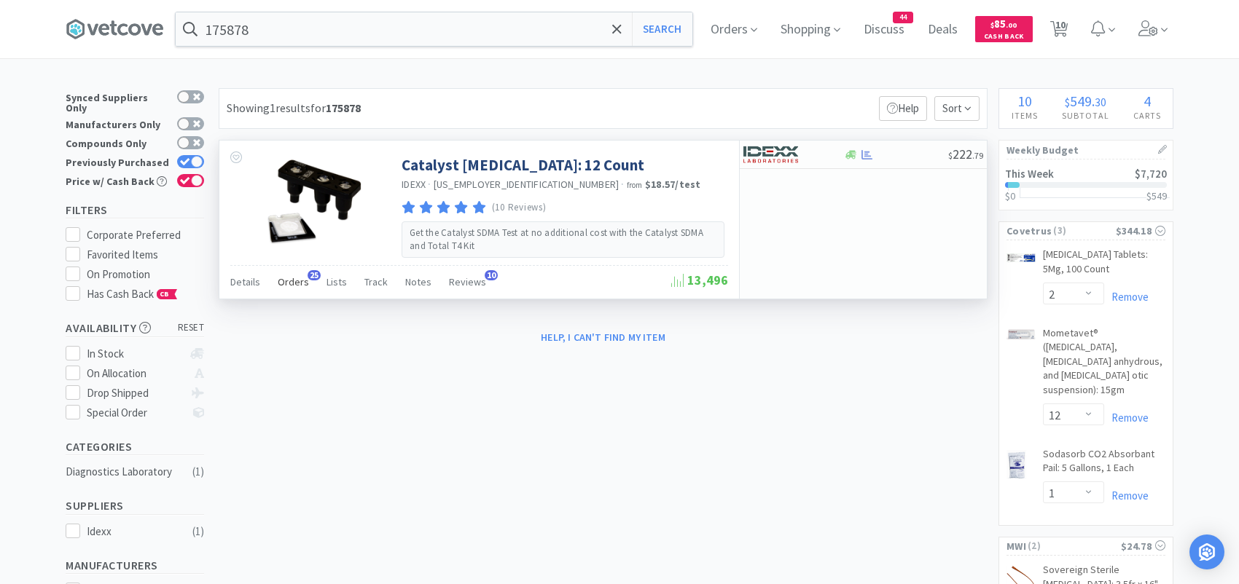
click at [297, 282] on span "Orders" at bounding box center [293, 281] width 31 height 13
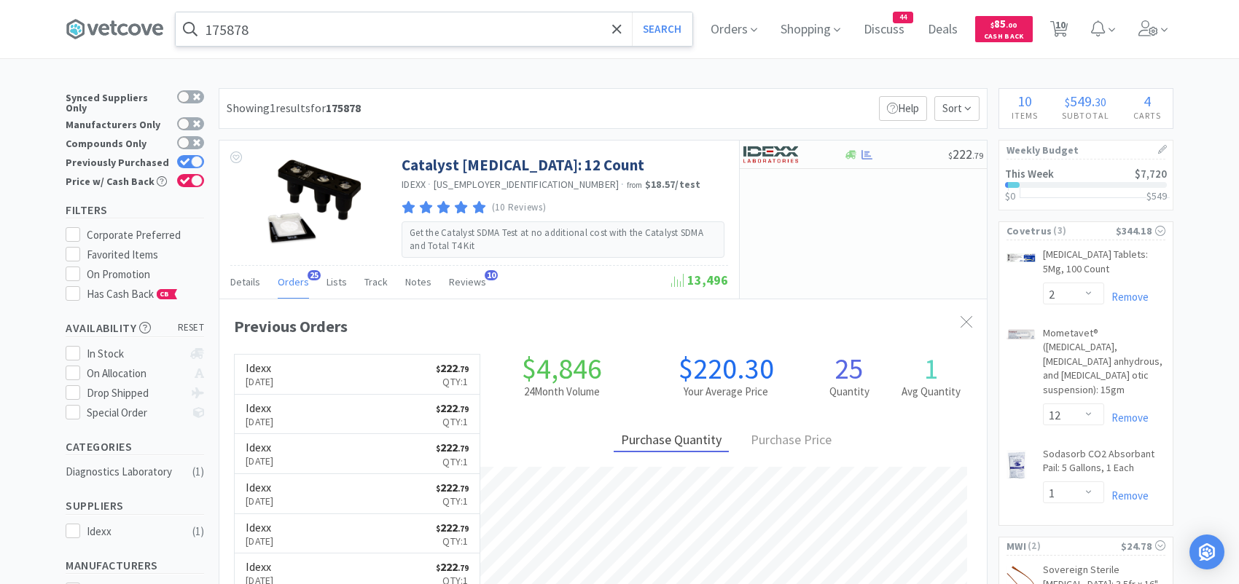
click at [379, 39] on input "175878" at bounding box center [434, 29] width 517 height 34
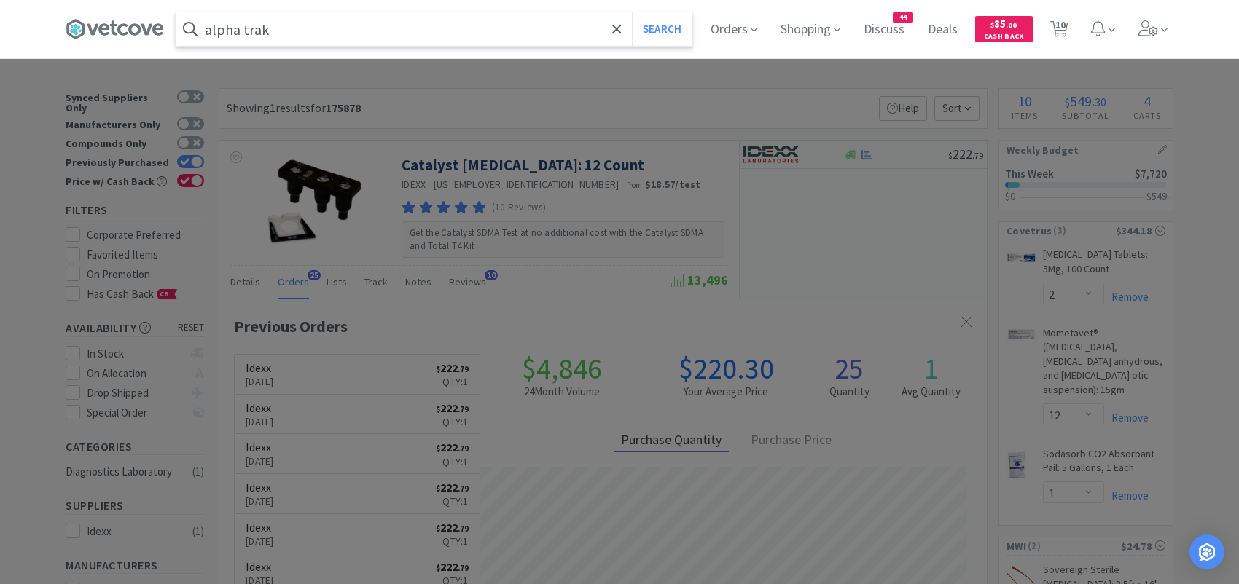
type input "alpha trak"
click at [632, 12] on button "Search" at bounding box center [662, 29] width 60 height 34
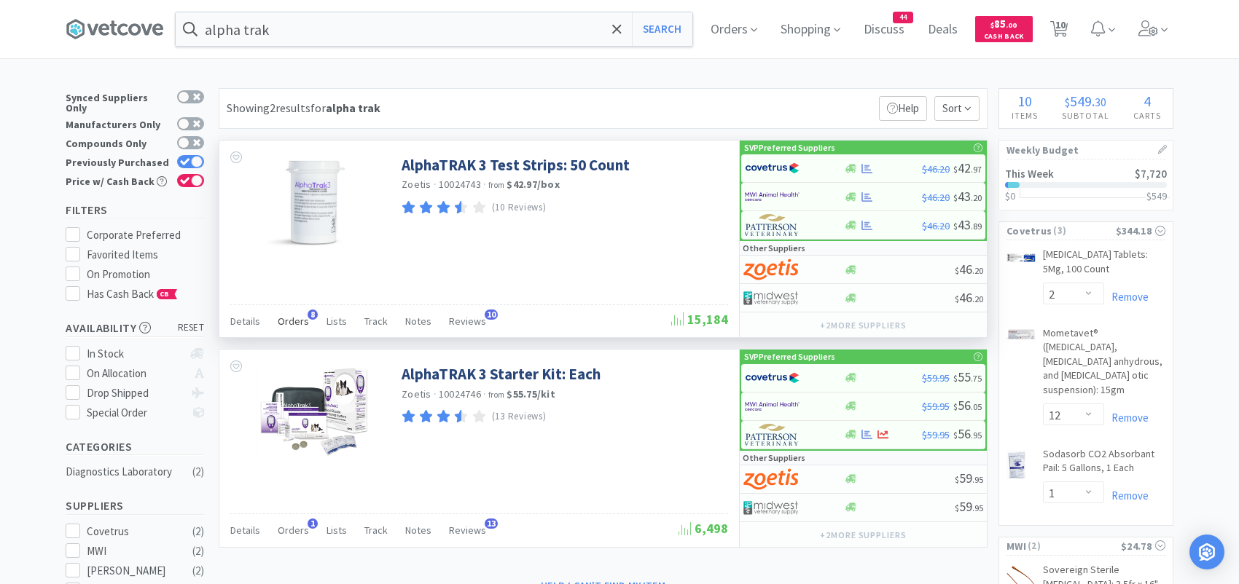
click at [309, 316] on span "8" at bounding box center [313, 315] width 10 height 10
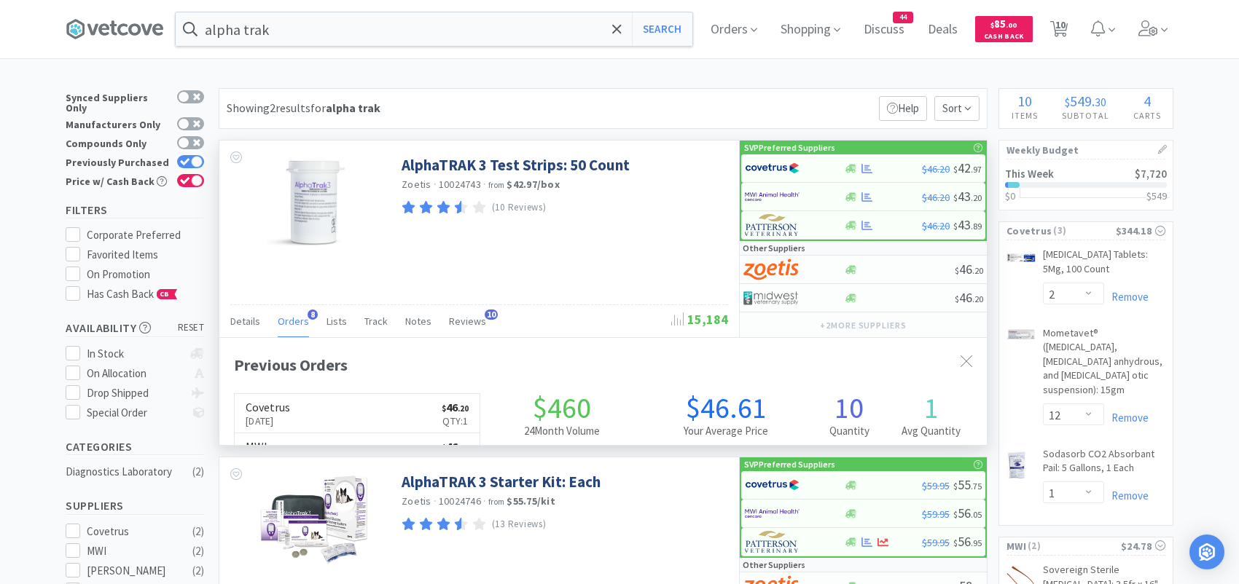
scroll to position [388, 767]
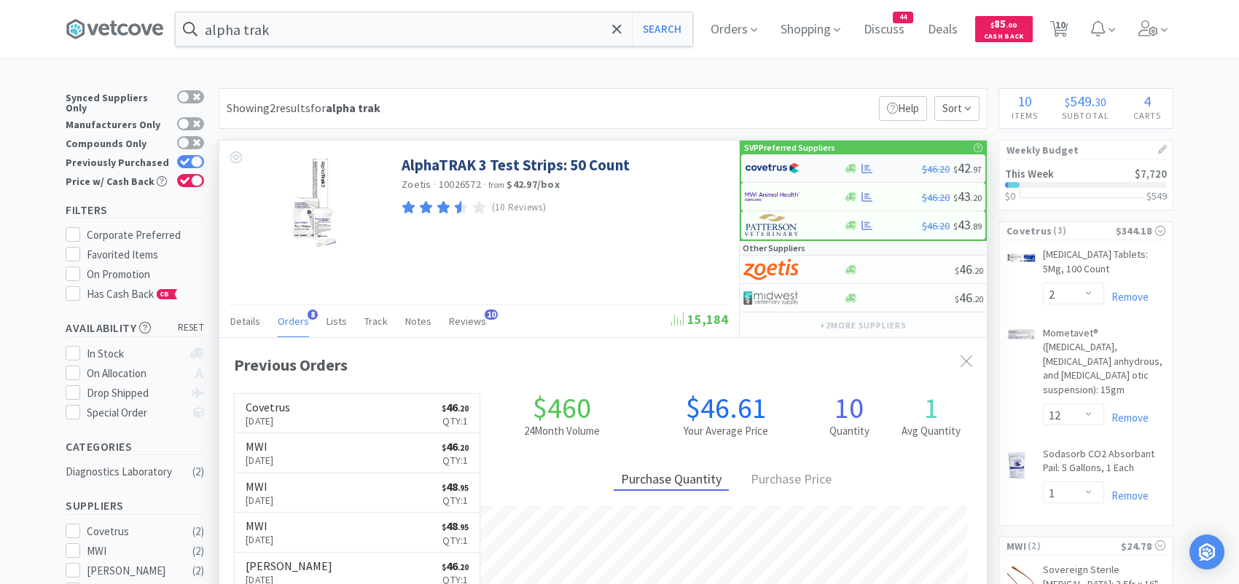
click at [760, 170] on img at bounding box center [772, 168] width 55 height 22
select select "1"
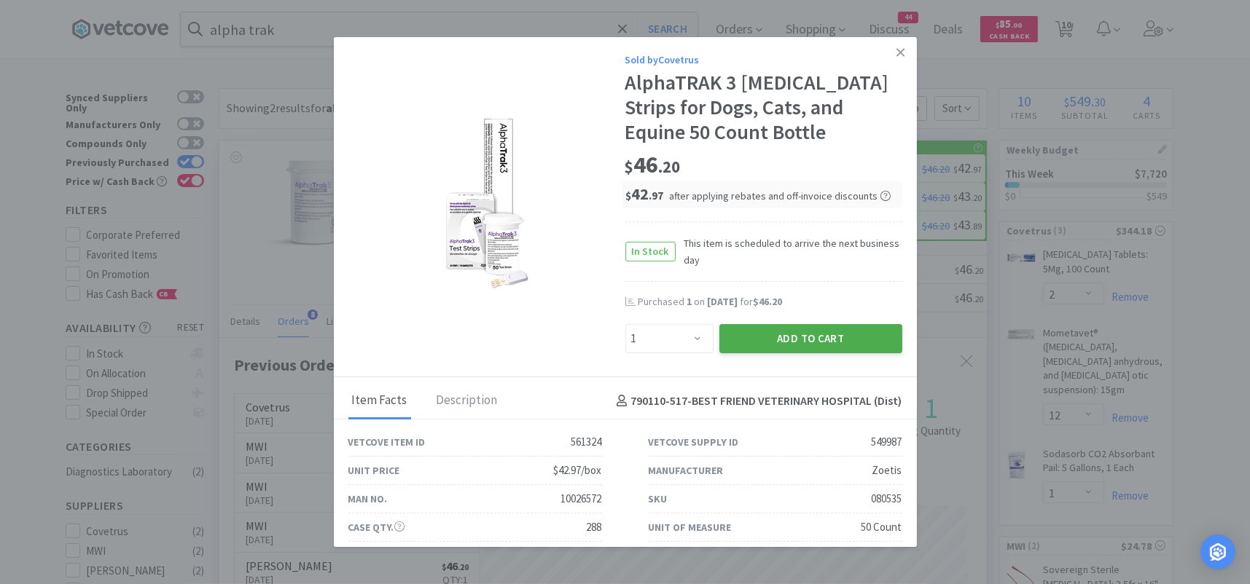
click at [789, 338] on button "Add to Cart" at bounding box center [810, 338] width 183 height 29
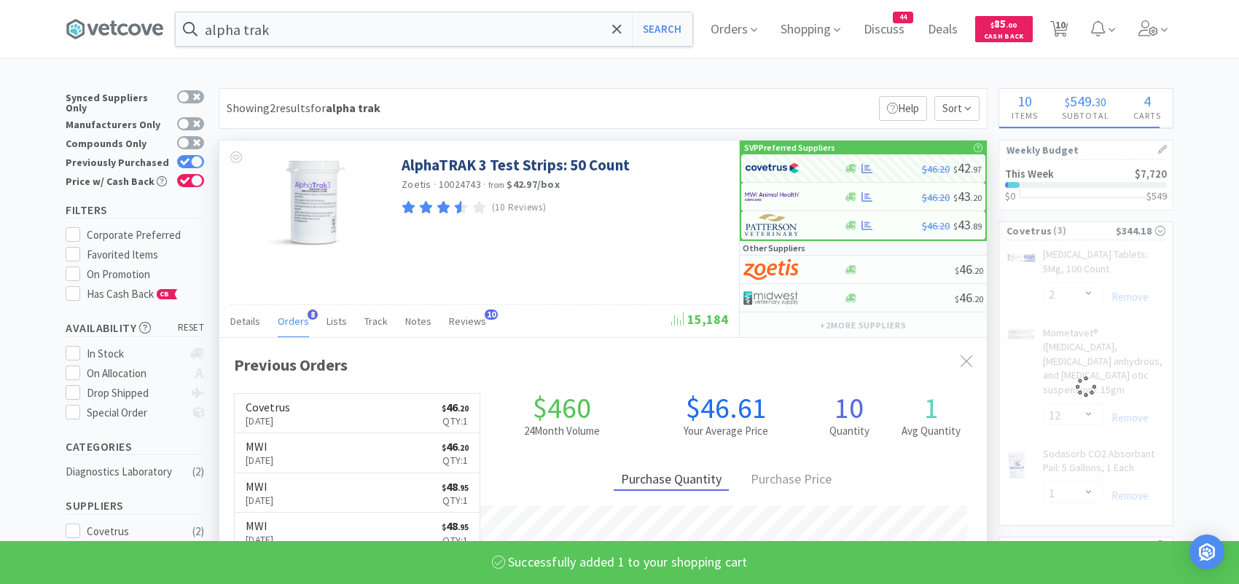
select select "1"
select select "2"
select select "12"
select select "1"
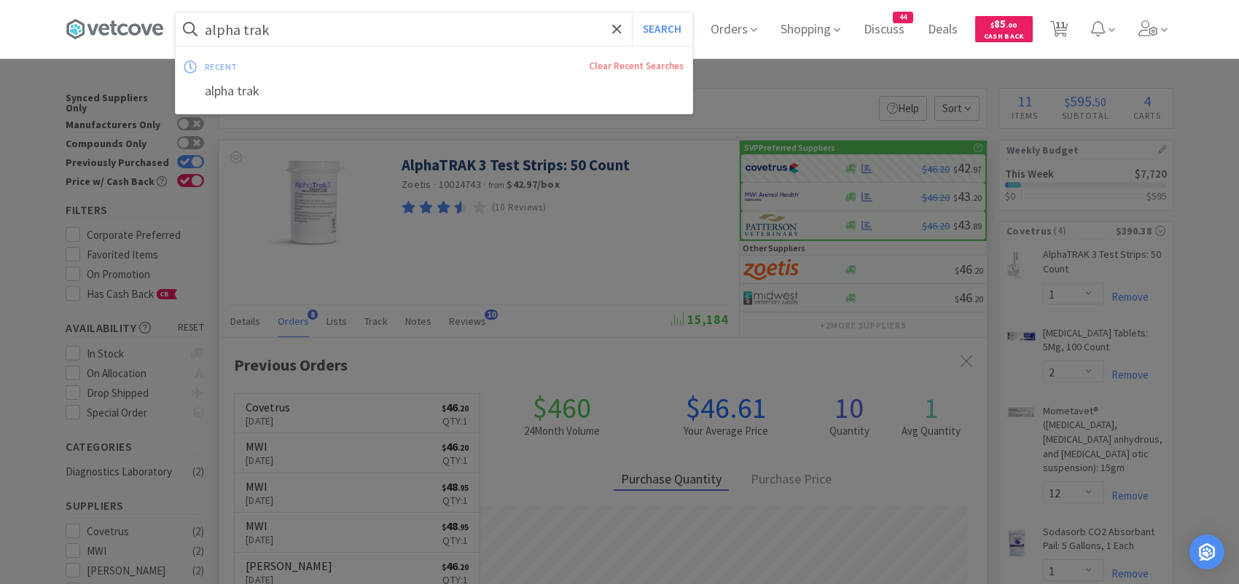
click at [351, 40] on input "alpha trak" at bounding box center [434, 29] width 517 height 34
type input "175878"
click at [632, 12] on button "Search" at bounding box center [662, 29] width 60 height 34
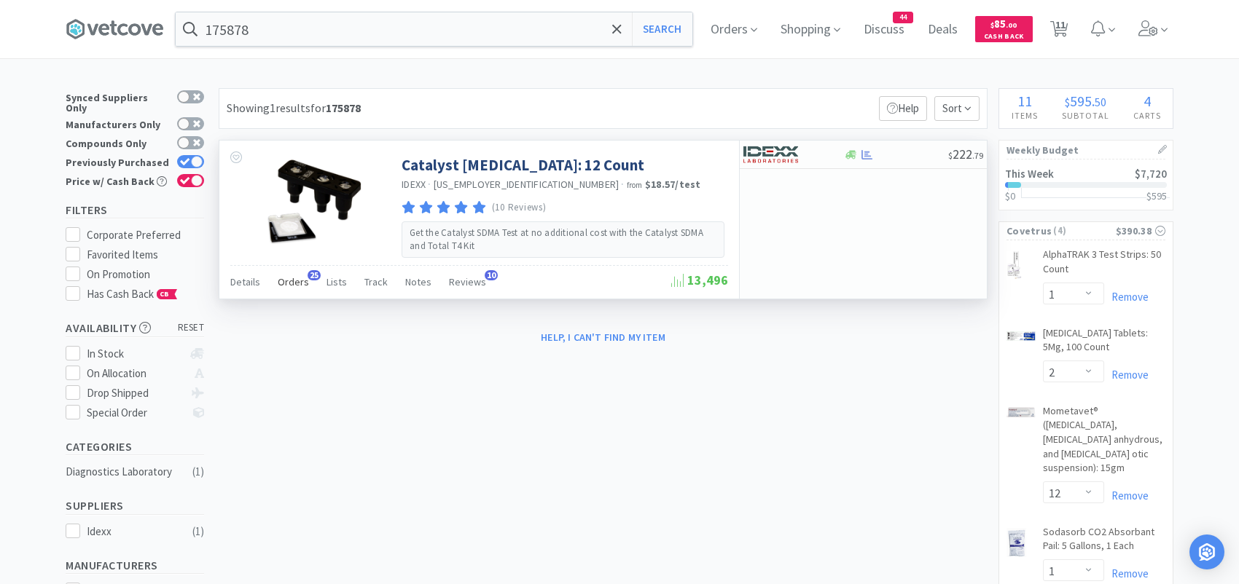
click at [289, 282] on span "Orders" at bounding box center [293, 281] width 31 height 13
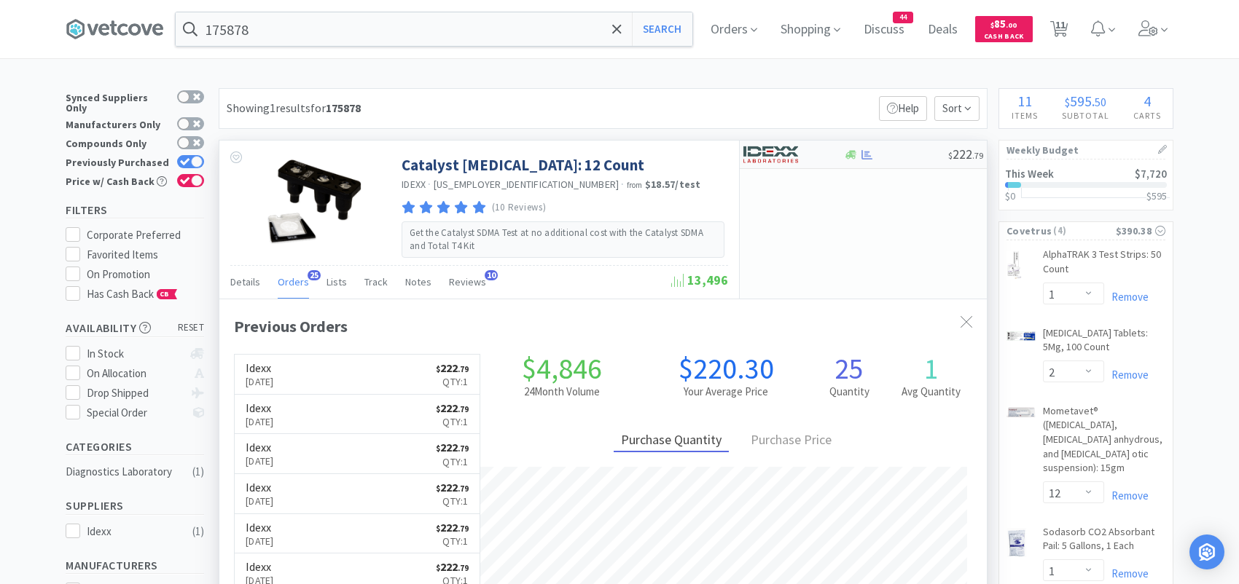
click at [797, 155] on img at bounding box center [770, 155] width 55 height 22
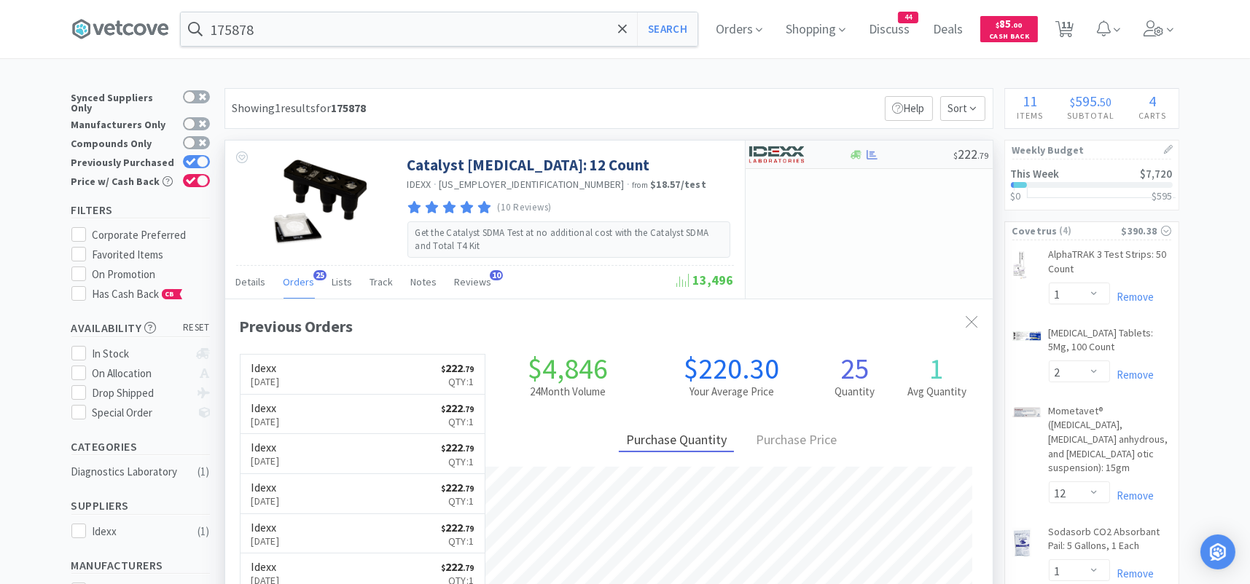
select select "1"
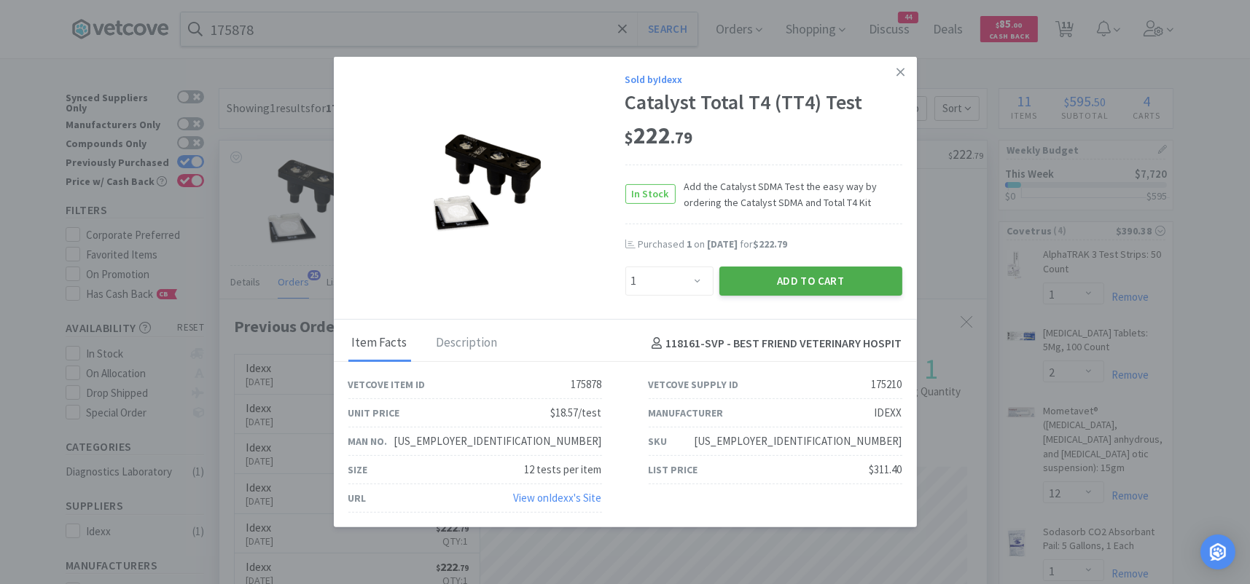
click at [781, 284] on button "Add to Cart" at bounding box center [810, 281] width 183 height 29
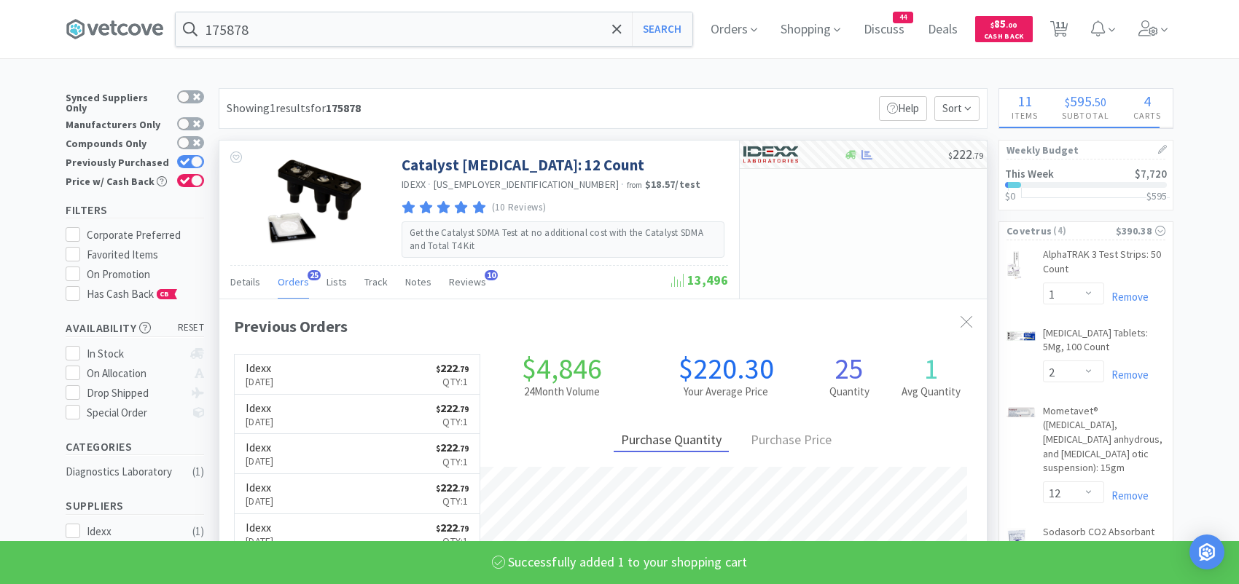
select select "1"
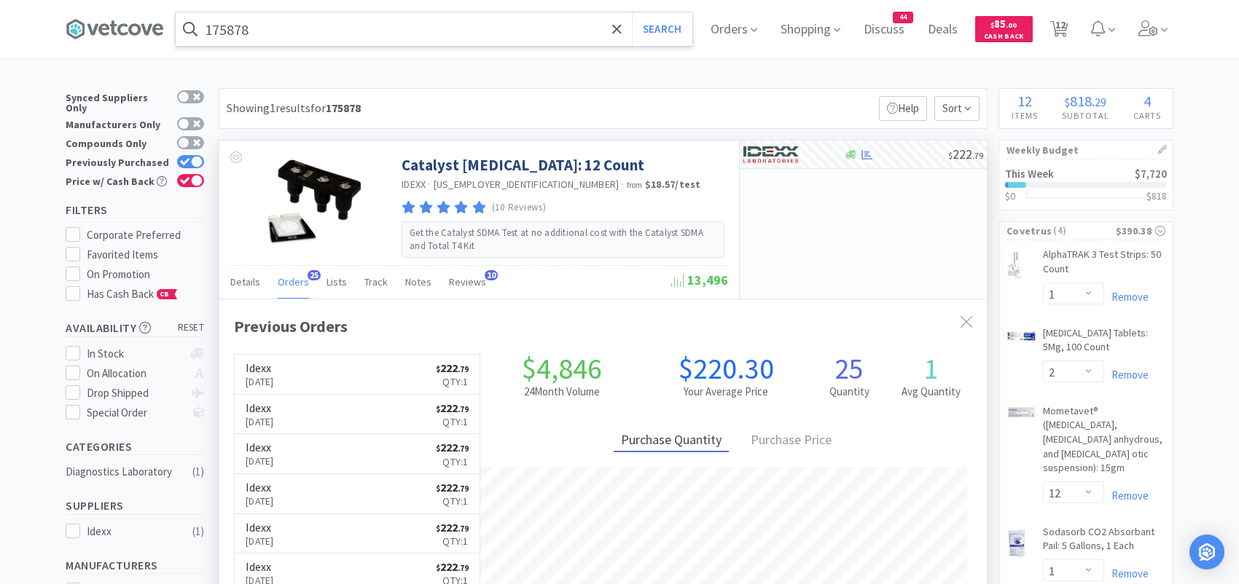
click at [299, 28] on input "175878" at bounding box center [434, 29] width 517 height 34
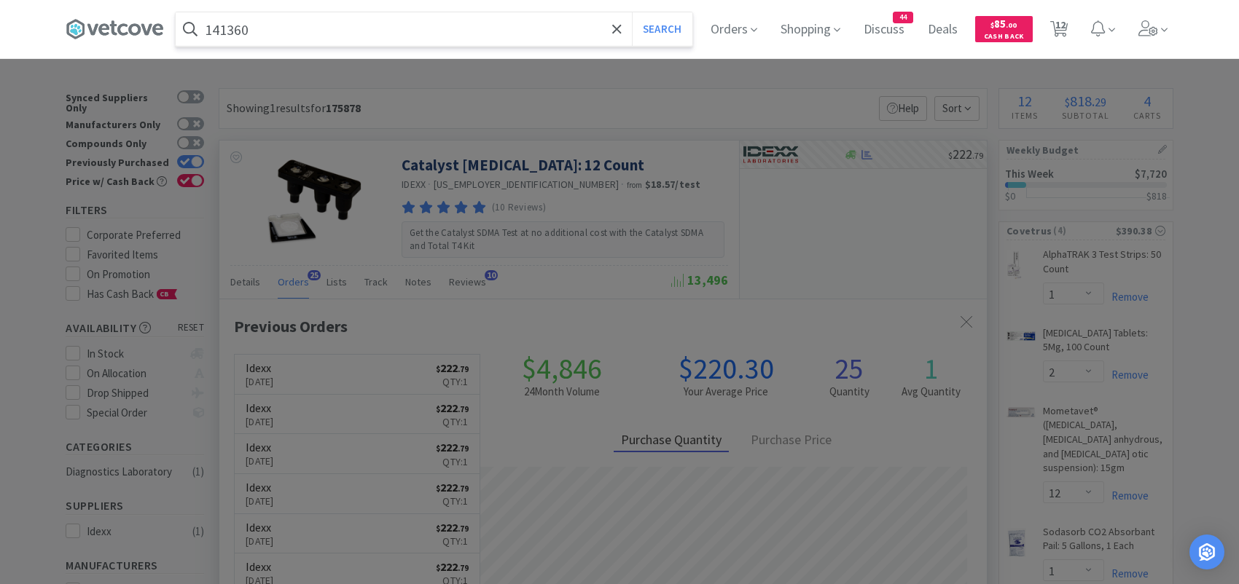
type input "141360"
click at [632, 12] on button "Search" at bounding box center [662, 29] width 60 height 34
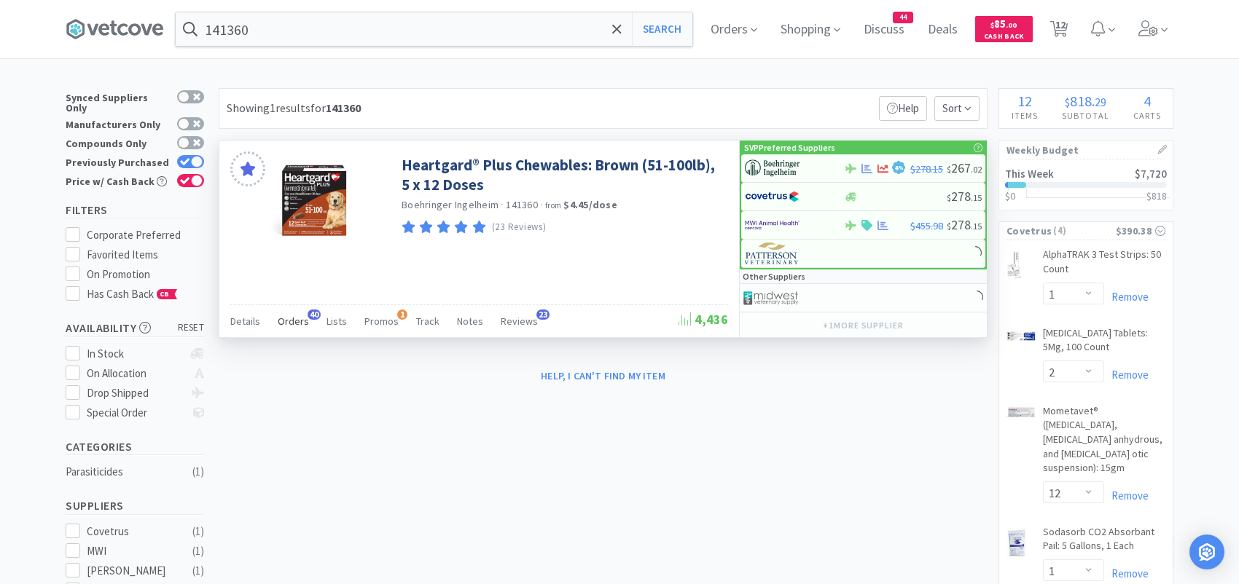
click at [295, 316] on span "Orders" at bounding box center [293, 321] width 31 height 13
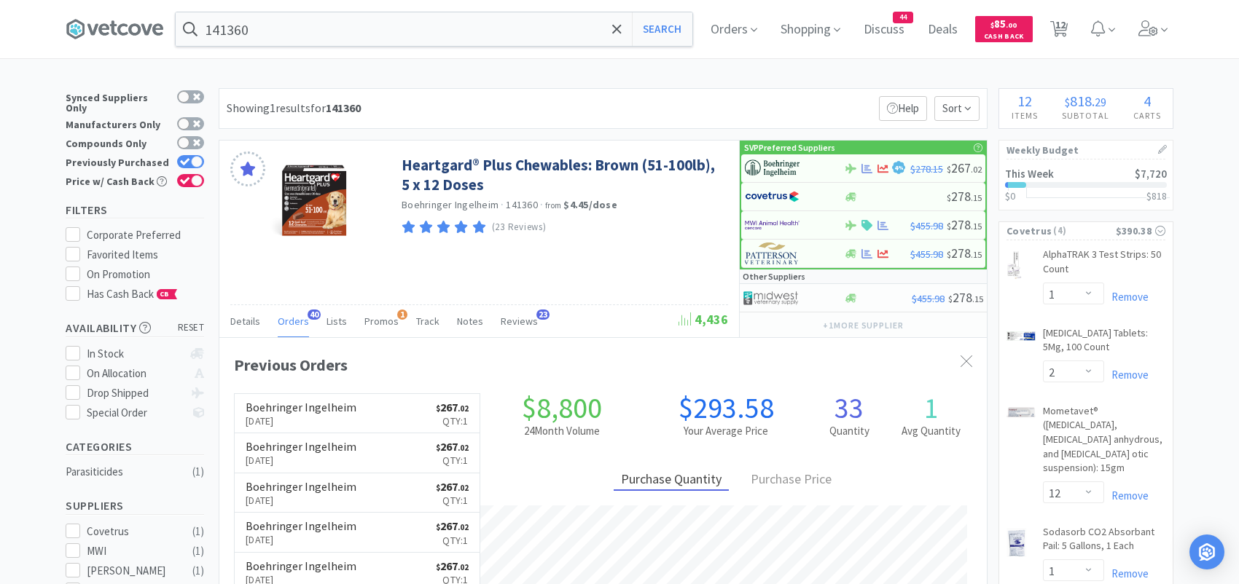
scroll to position [391, 767]
click at [766, 168] on img at bounding box center [772, 168] width 55 height 22
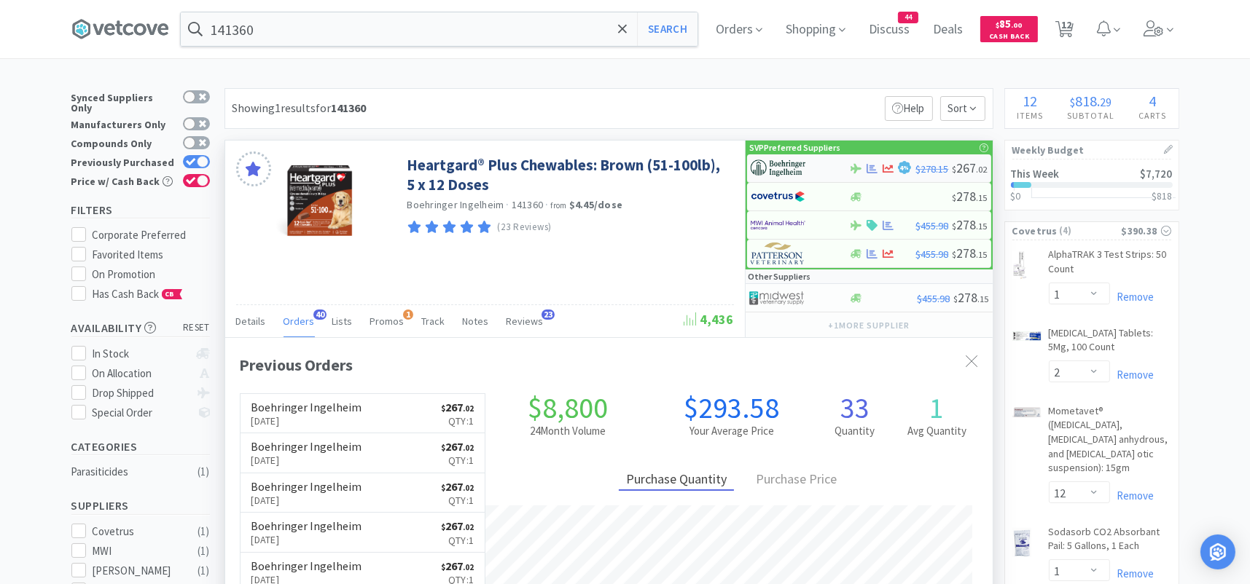
select select "1"
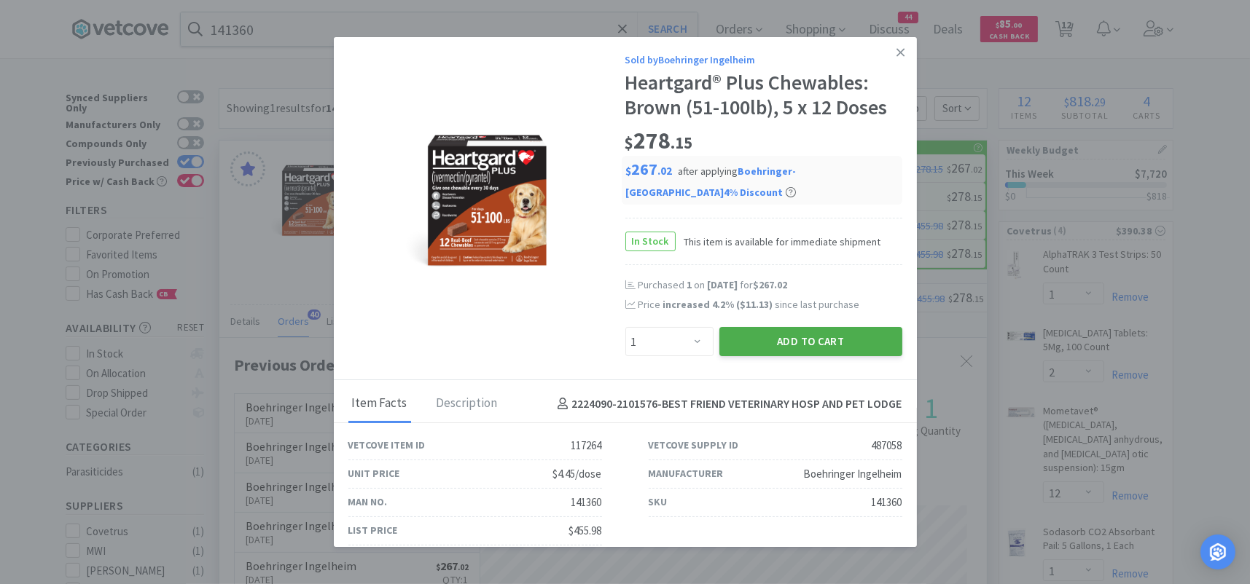
click at [745, 338] on button "Add to Cart" at bounding box center [810, 341] width 183 height 29
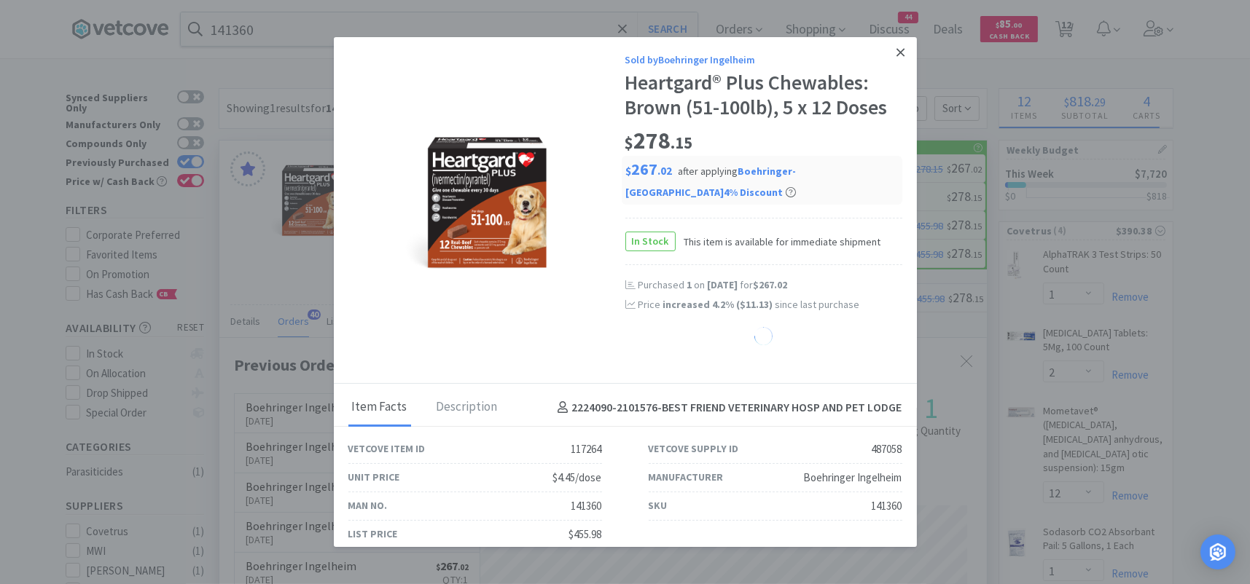
select select "1"
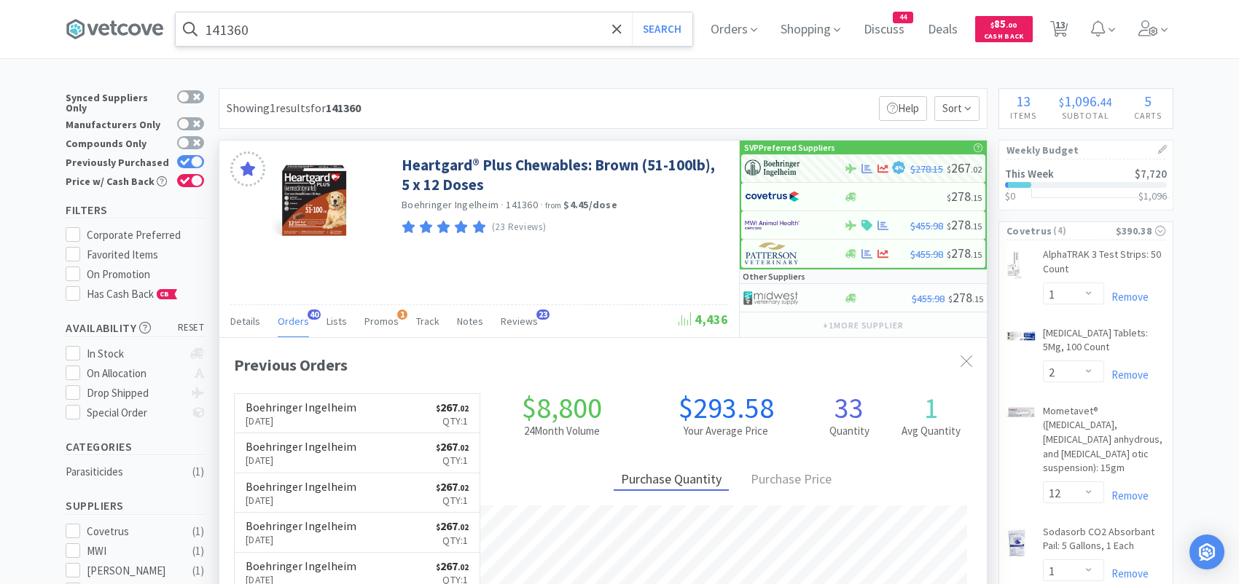
click at [356, 36] on input "141360" at bounding box center [434, 29] width 517 height 34
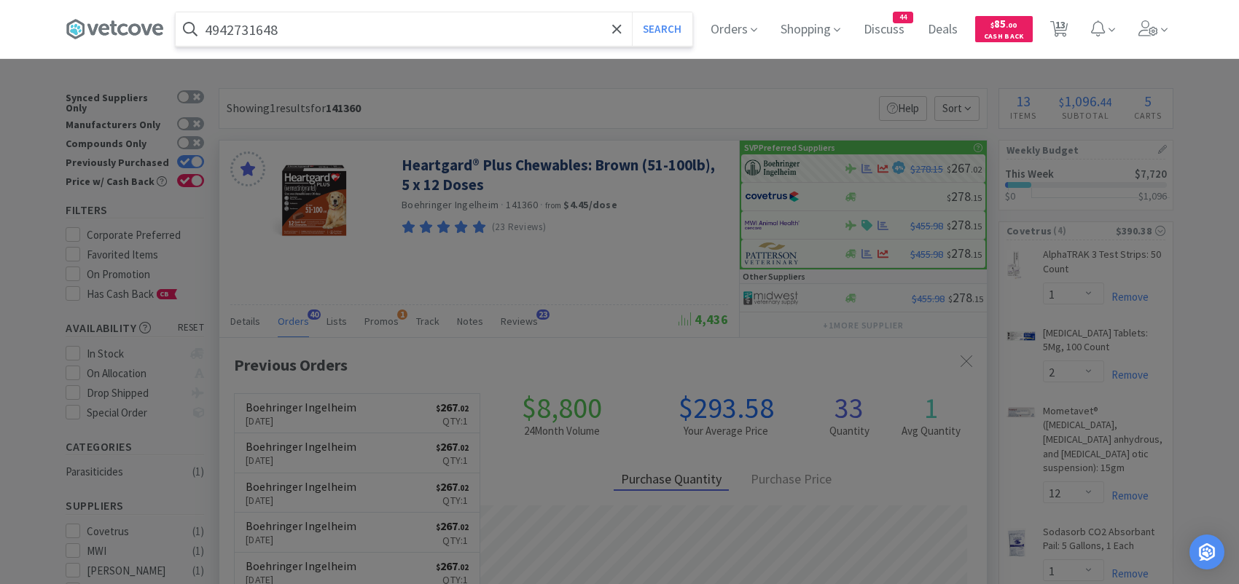
type input "4942731648"
click at [632, 12] on button "Search" at bounding box center [662, 29] width 60 height 34
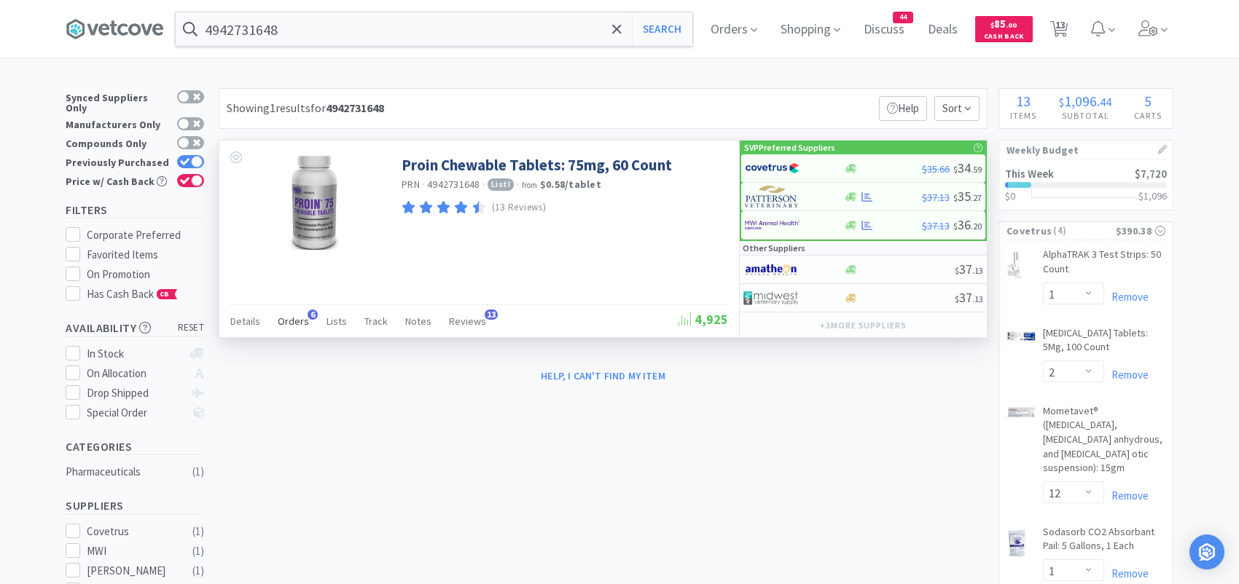
click at [303, 315] on span "Orders" at bounding box center [293, 321] width 31 height 13
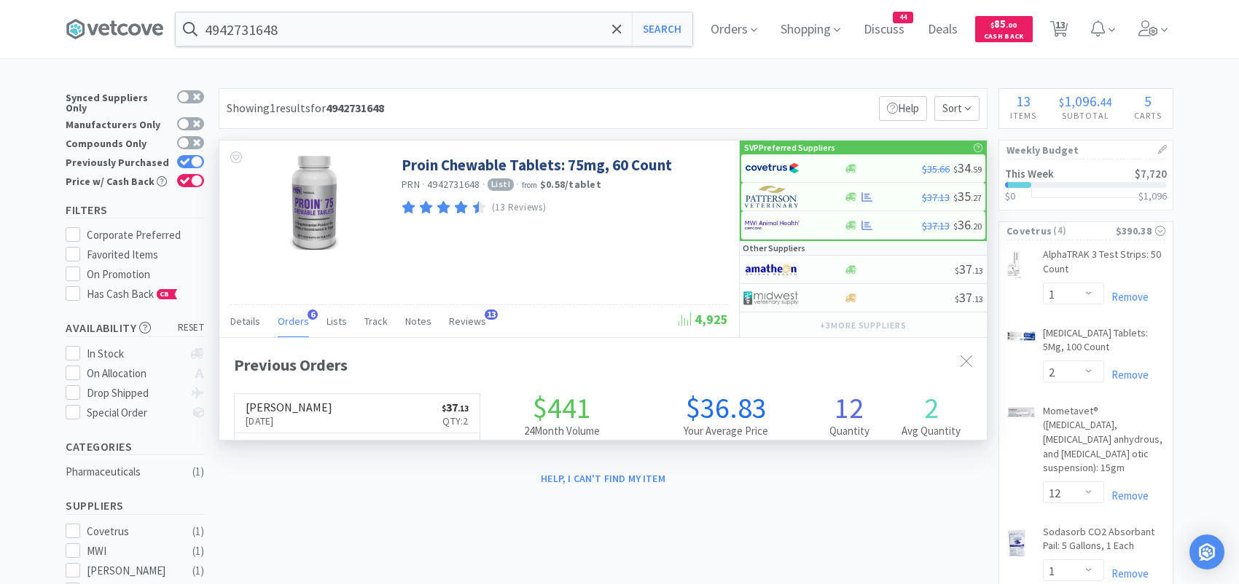
scroll to position [376, 767]
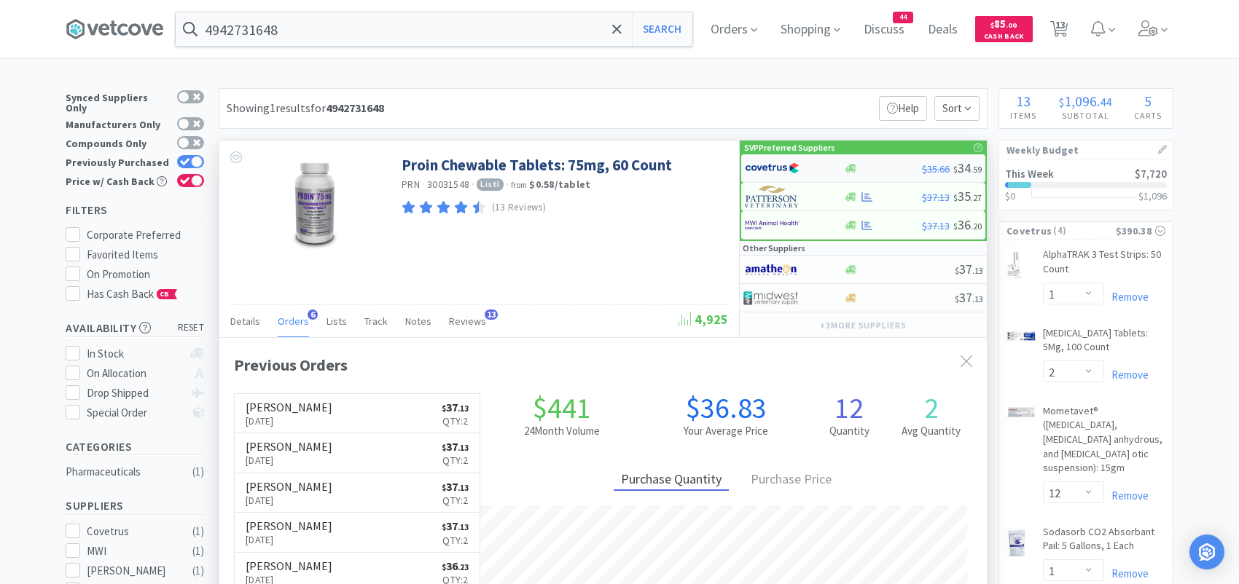
click at [768, 167] on img at bounding box center [772, 168] width 55 height 22
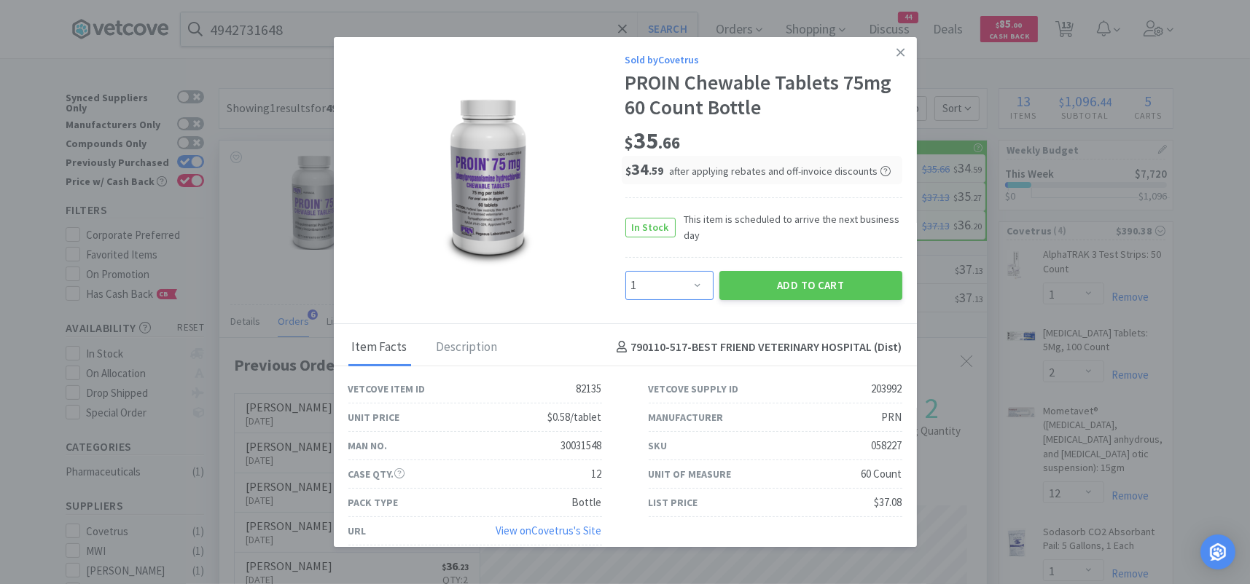
click at [687, 281] on select "Enter Quantity 1 2 3 4 5 6 7 8 9 10 11 12 13 14 15 16 17 18 19 20 Enter Quantity" at bounding box center [669, 285] width 88 height 29
select select "2"
click at [625, 271] on select "Enter Quantity 1 2 3 4 5 6 7 8 9 10 11 12 13 14 15 16 17 18 19 20 Enter Quantity" at bounding box center [669, 285] width 88 height 29
click at [756, 274] on button "Add to Cart" at bounding box center [810, 285] width 183 height 29
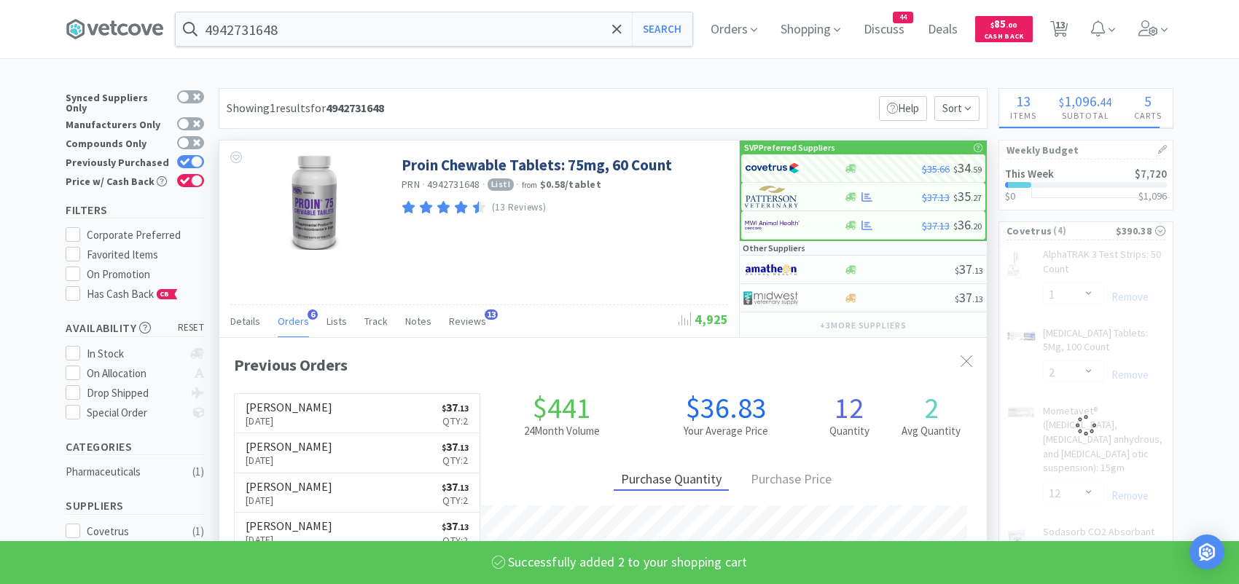
select select "2"
select select "1"
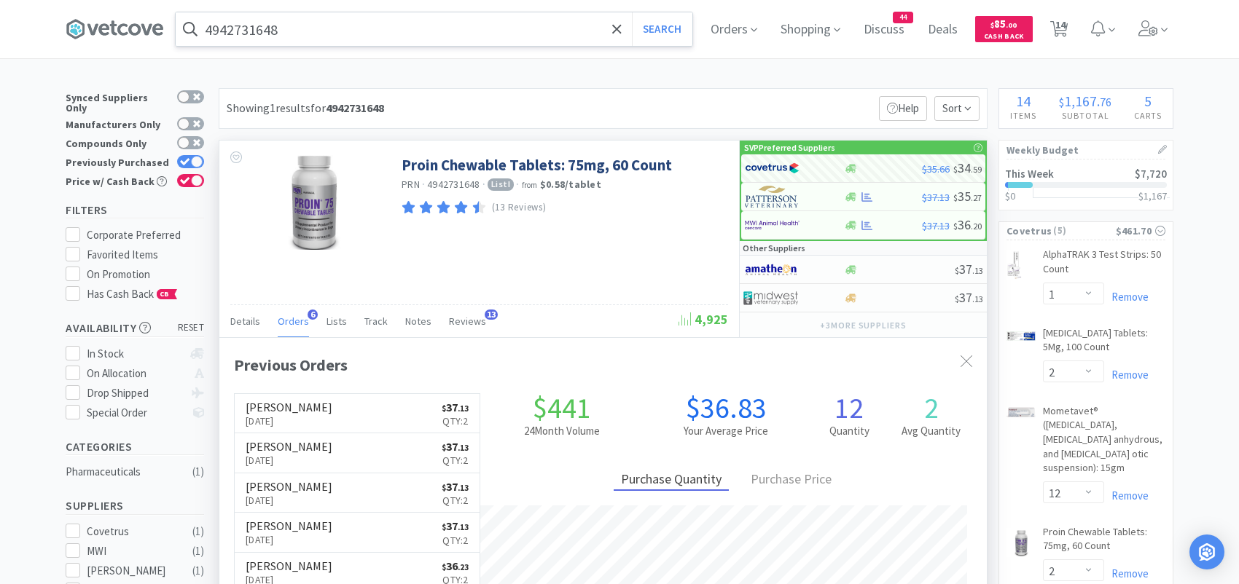
click at [349, 33] on input "4942731648" at bounding box center [434, 29] width 517 height 34
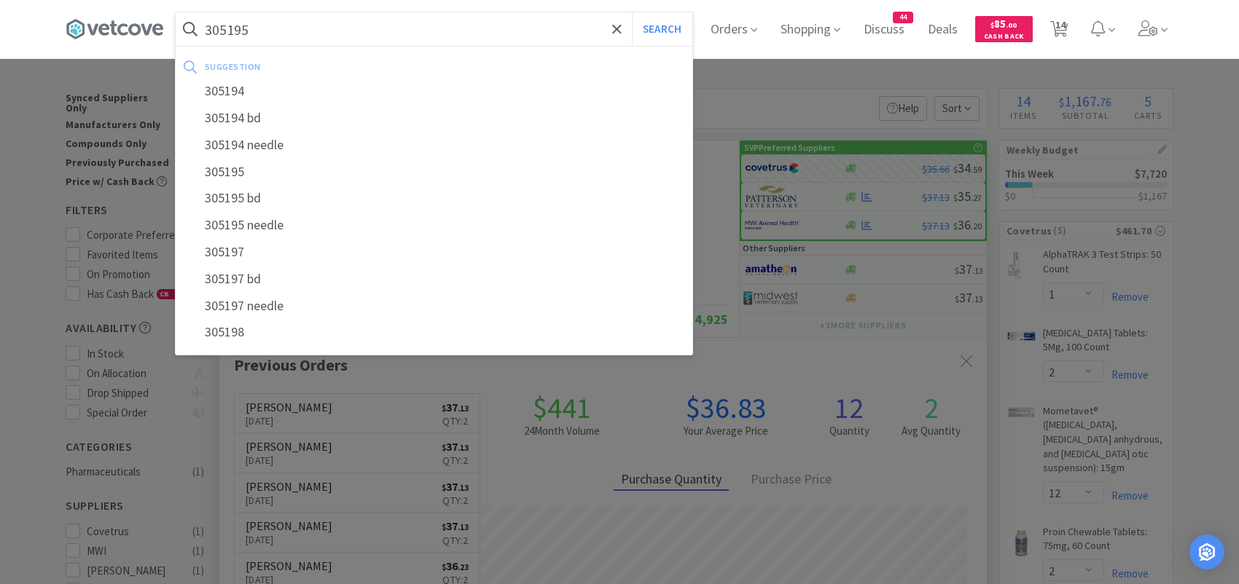
type input "305195"
click at [632, 12] on button "Search" at bounding box center [662, 29] width 60 height 34
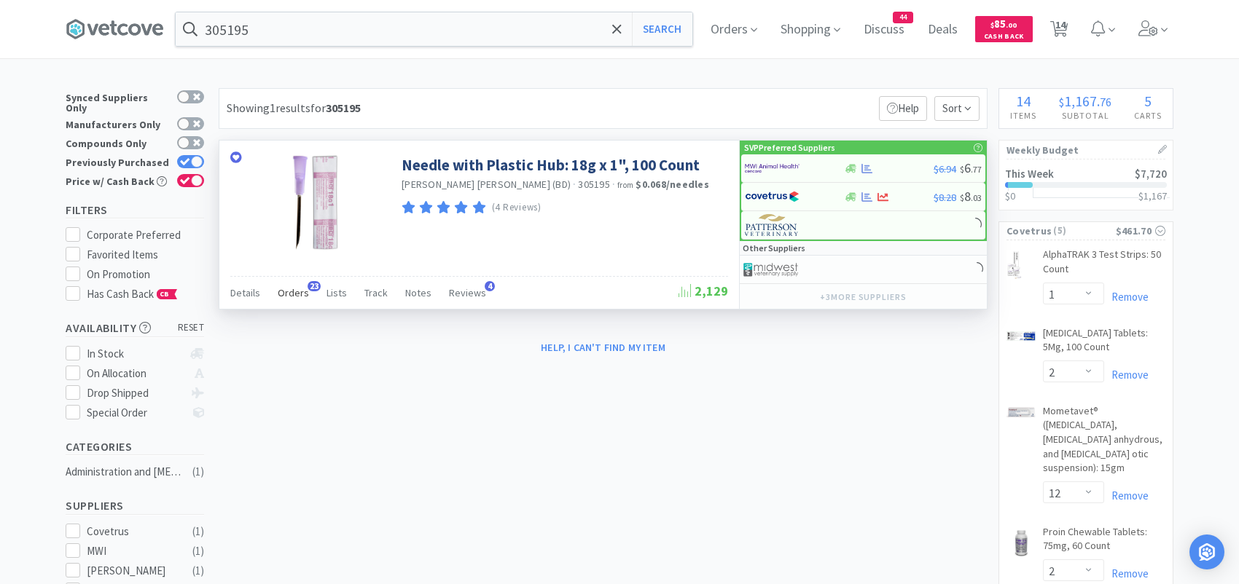
click at [300, 287] on span "Orders" at bounding box center [293, 292] width 31 height 13
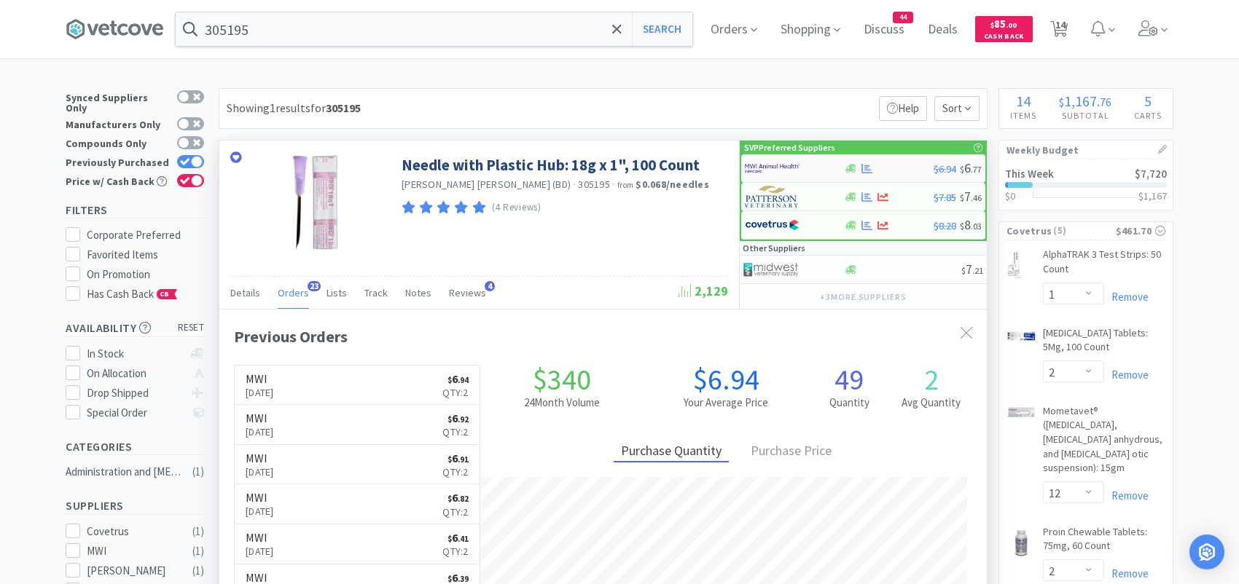
click at [762, 167] on img at bounding box center [772, 168] width 55 height 22
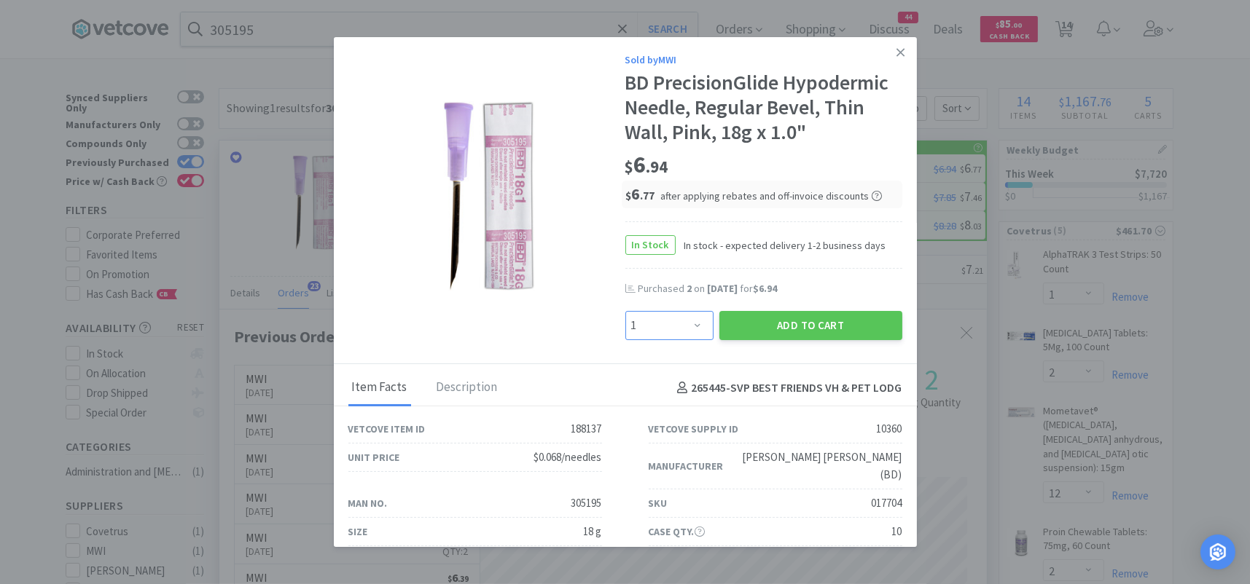
click at [686, 316] on select "Enter Quantity 1 2 3 4 5 6 7 8 9 10 11 12 13 14 15 16 17 18 19 20 Enter Quantity" at bounding box center [669, 325] width 88 height 29
select select "2"
click at [625, 311] on select "Enter Quantity 1 2 3 4 5 6 7 8 9 10 11 12 13 14 15 16 17 18 19 20 Enter Quantity" at bounding box center [669, 325] width 88 height 29
click at [743, 328] on button "Add to Cart" at bounding box center [810, 325] width 183 height 29
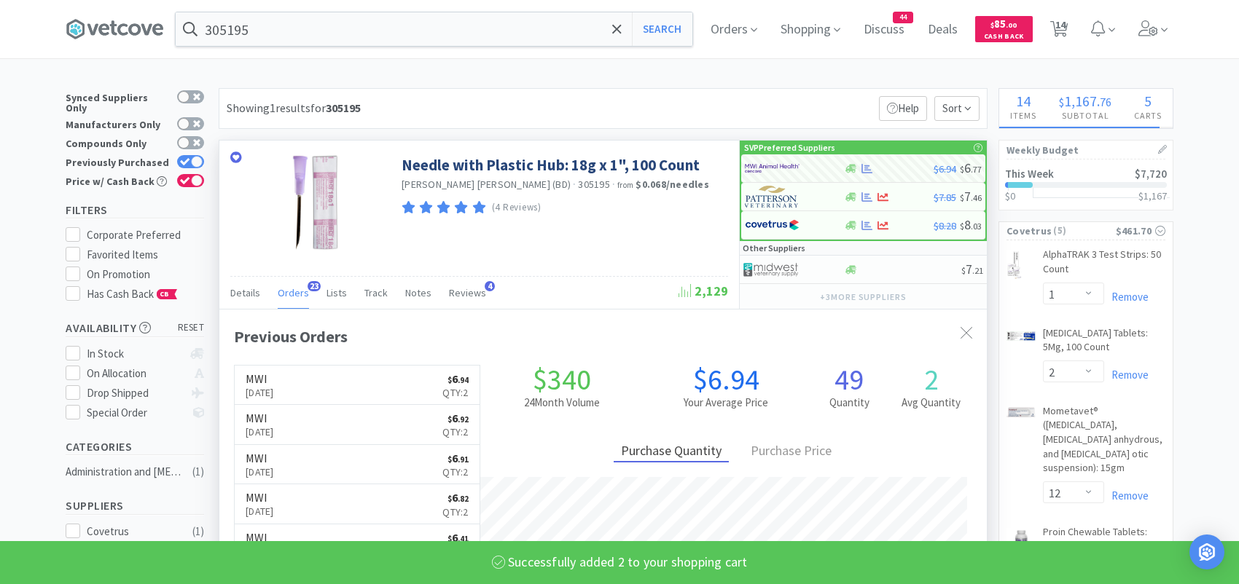
select select "10"
select select "2"
select select "4"
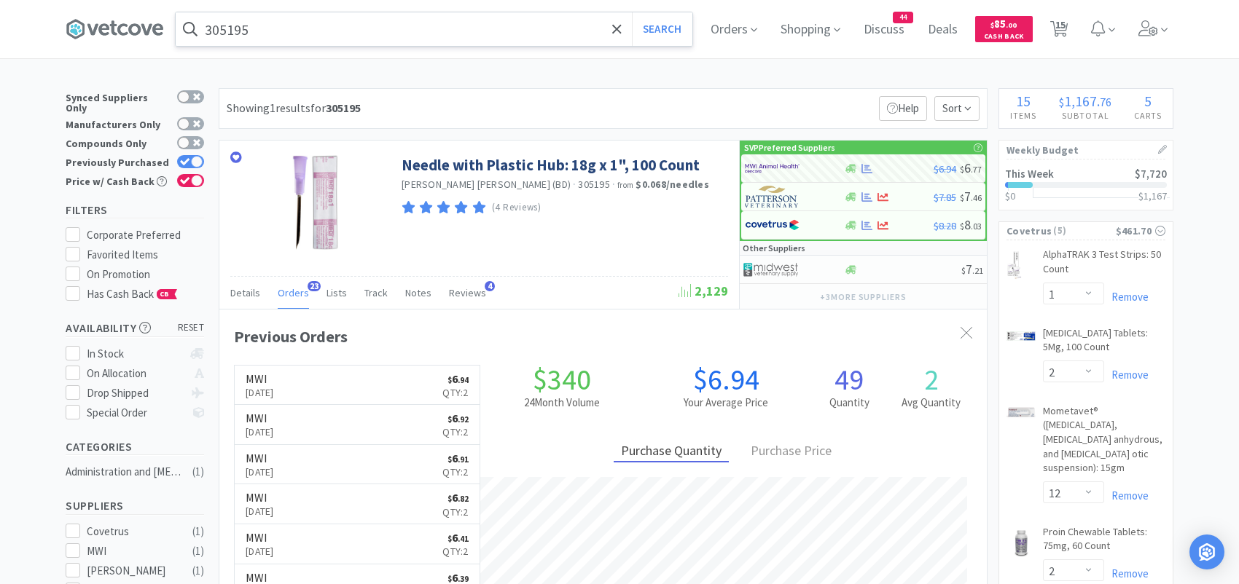
click at [265, 28] on input "305195" at bounding box center [434, 29] width 517 height 34
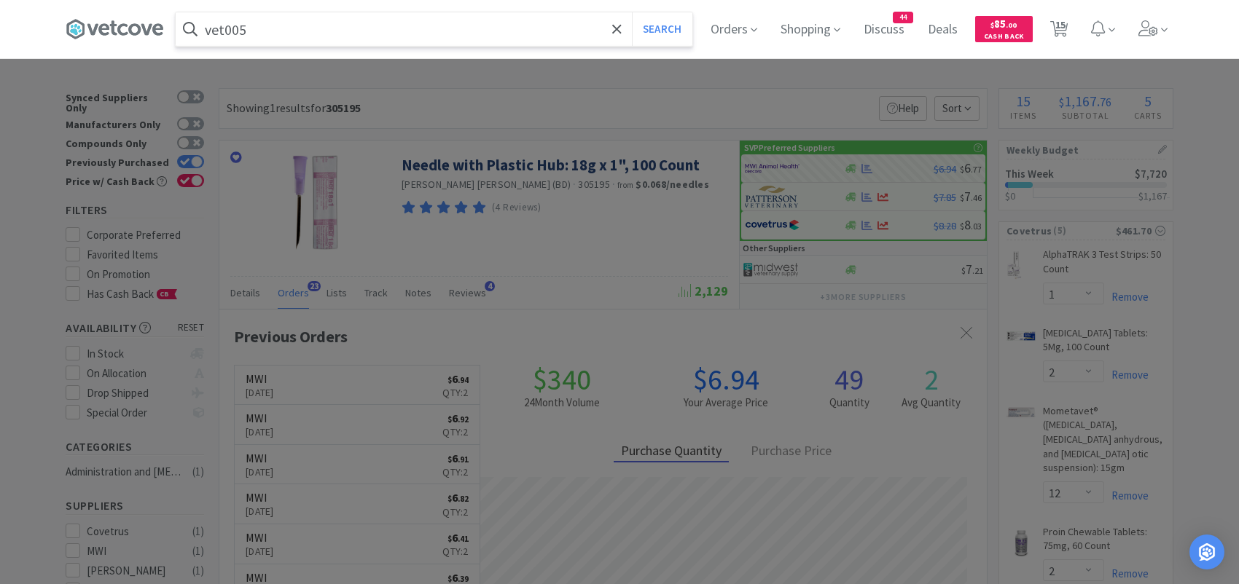
type input "vet005"
click at [632, 12] on button "Search" at bounding box center [662, 29] width 60 height 34
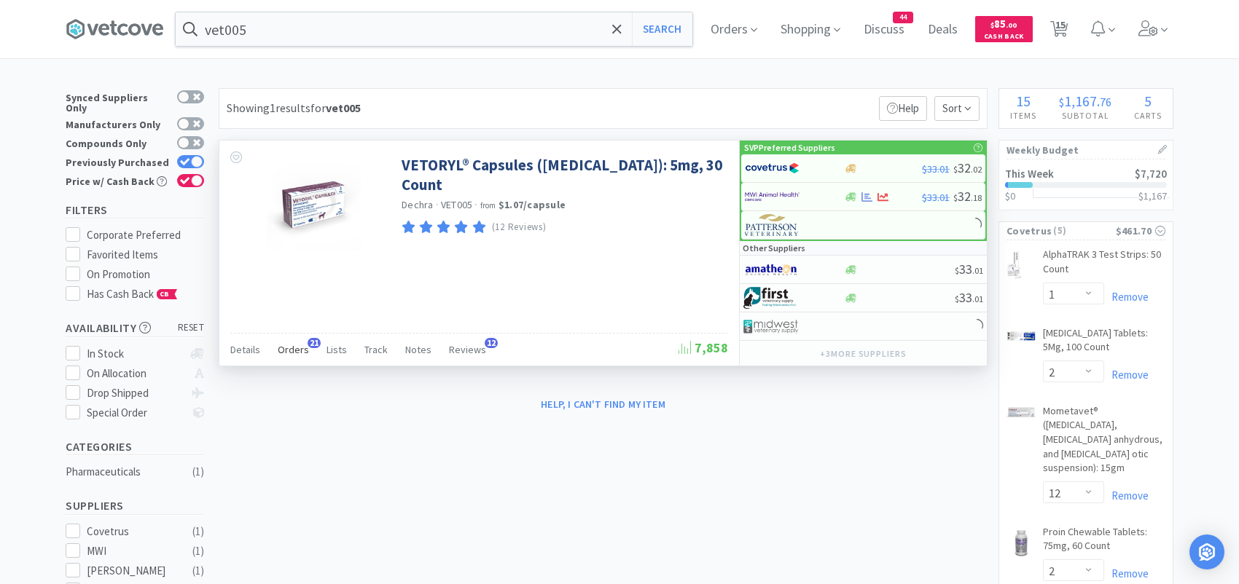
click at [304, 345] on span "Orders" at bounding box center [293, 349] width 31 height 13
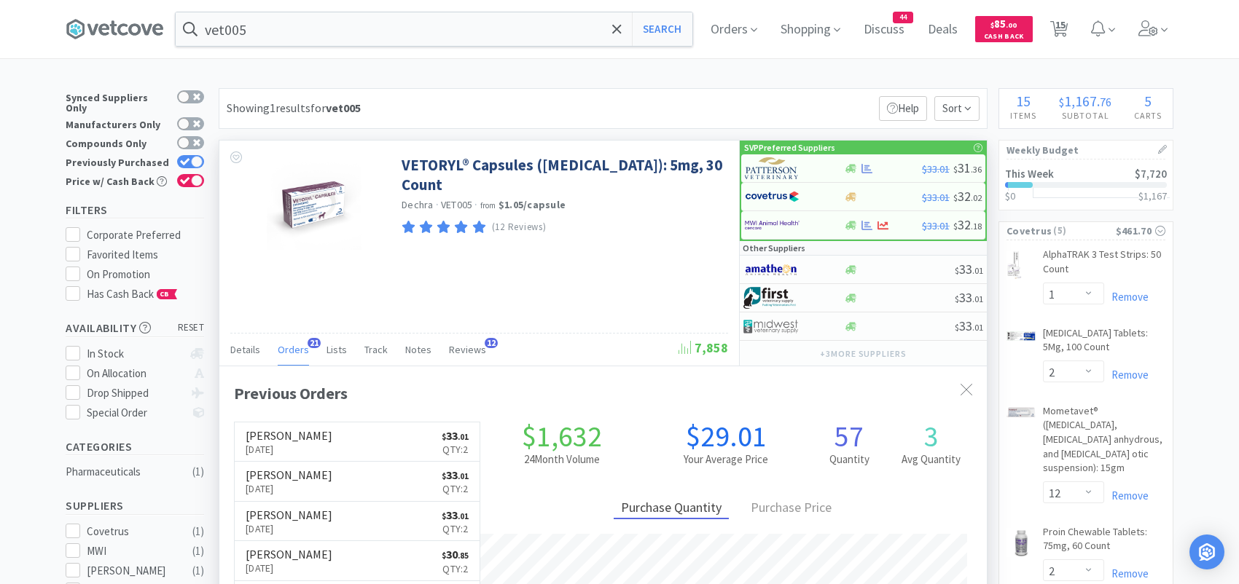
scroll to position [391, 767]
click at [762, 174] on img at bounding box center [772, 168] width 55 height 22
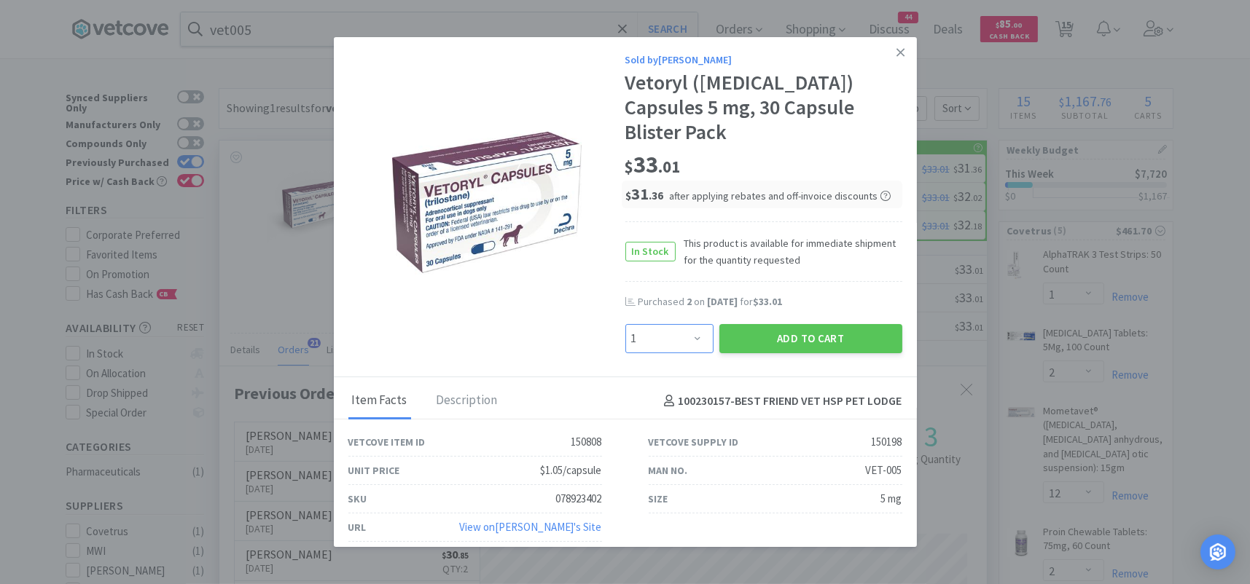
click at [686, 324] on select "Enter Quantity 1 2 3 4 5 6 7 8 9 10 11 12 13 14 15 16 17 18 19 20 Enter Quantity" at bounding box center [669, 338] width 88 height 29
select select "2"
click at [625, 324] on select "Enter Quantity 1 2 3 4 5 6 7 8 9 10 11 12 13 14 15 16 17 18 19 20 Enter Quantity" at bounding box center [669, 338] width 88 height 29
click at [893, 59] on link at bounding box center [901, 52] width 26 height 31
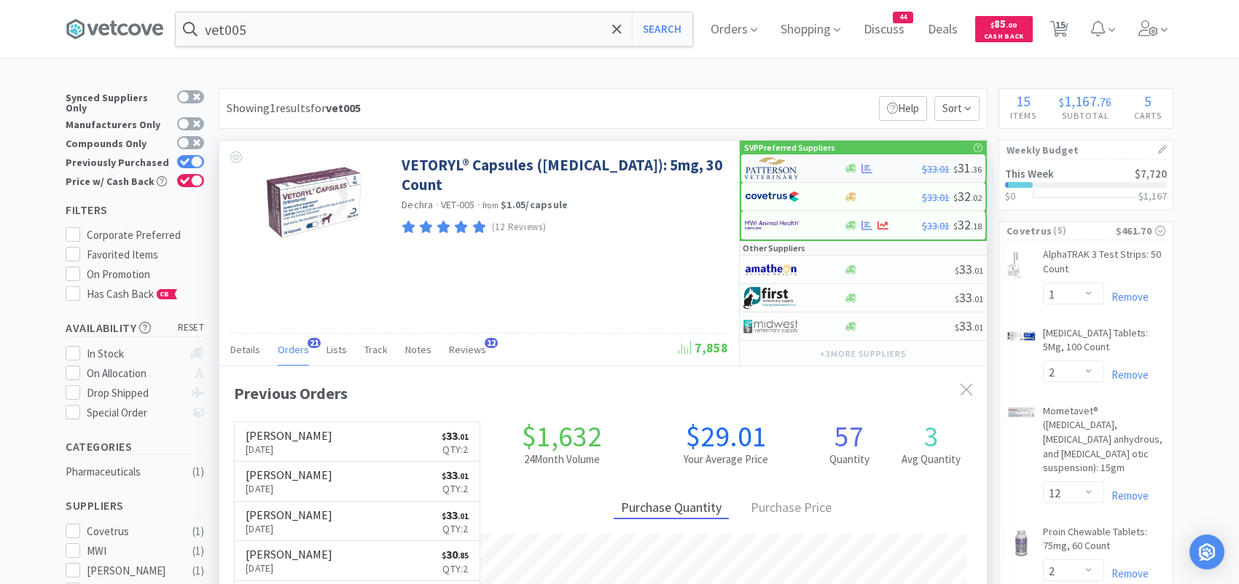
click at [763, 165] on img at bounding box center [772, 168] width 55 height 22
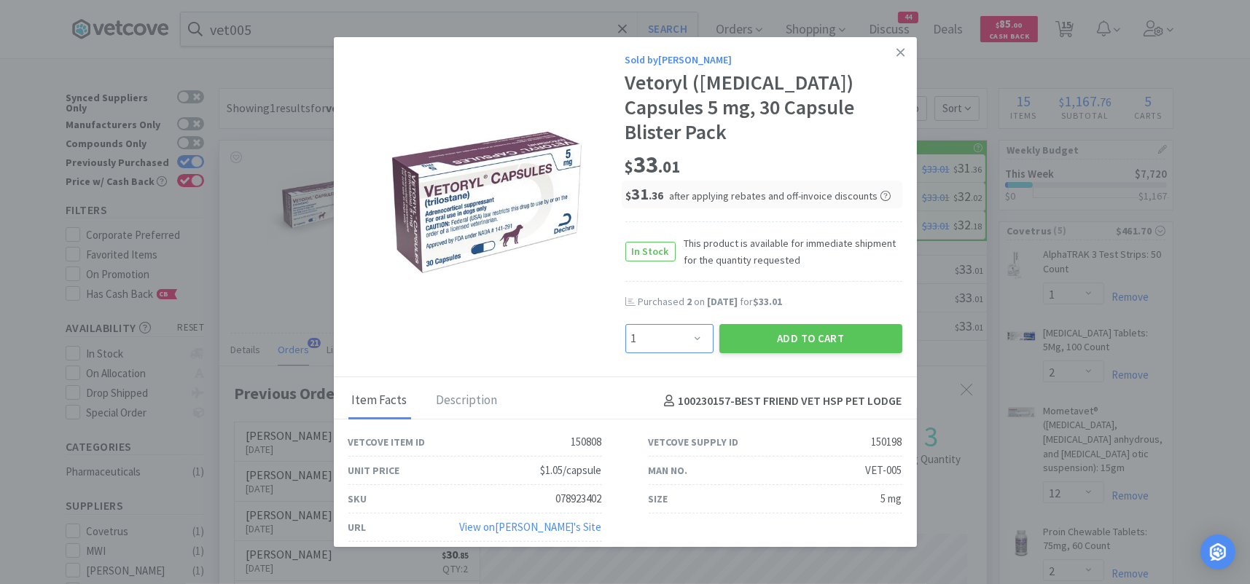
click at [694, 324] on select "Enter Quantity 1 2 3 4 5 6 7 8 9 10 11 12 13 14 15 16 17 18 19 20 Enter Quantity" at bounding box center [669, 338] width 88 height 29
select select "2"
click at [625, 324] on select "Enter Quantity 1 2 3 4 5 6 7 8 9 10 11 12 13 14 15 16 17 18 19 20 Enter Quantity" at bounding box center [669, 338] width 88 height 29
click at [768, 324] on button "Add to Cart" at bounding box center [810, 338] width 183 height 29
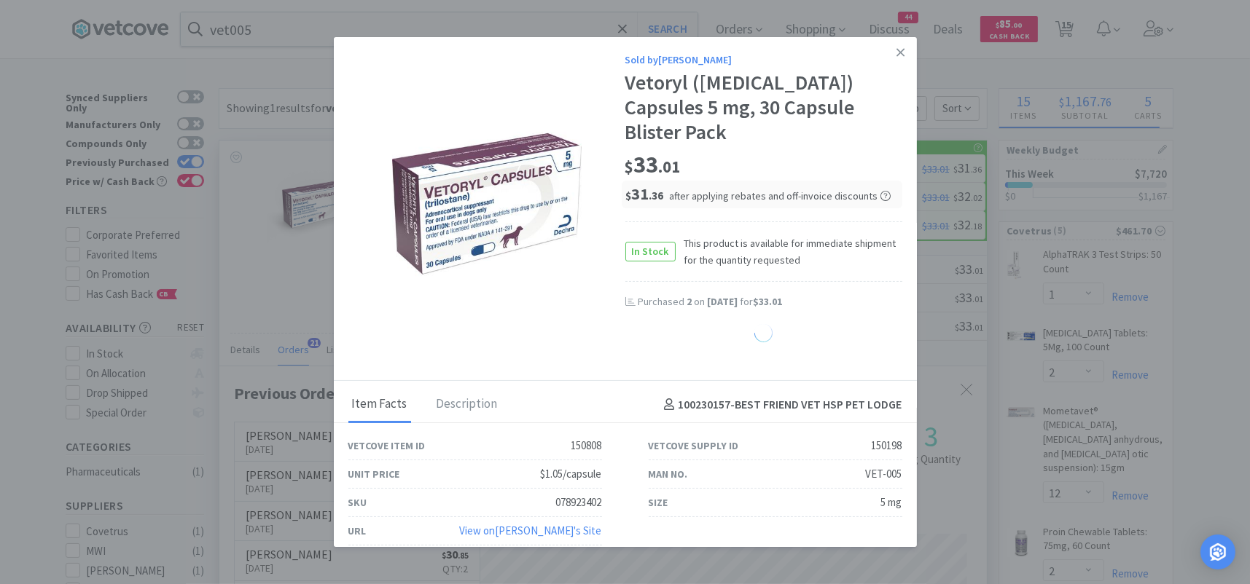
select select "2"
select select "3"
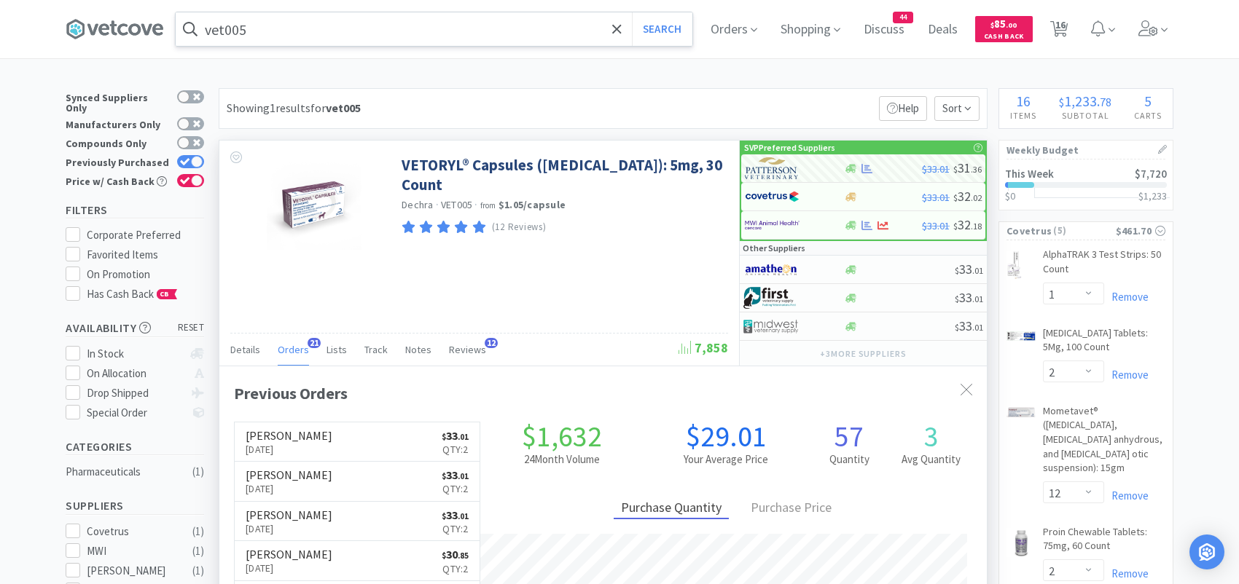
click at [312, 39] on input "vet005" at bounding box center [434, 29] width 517 height 34
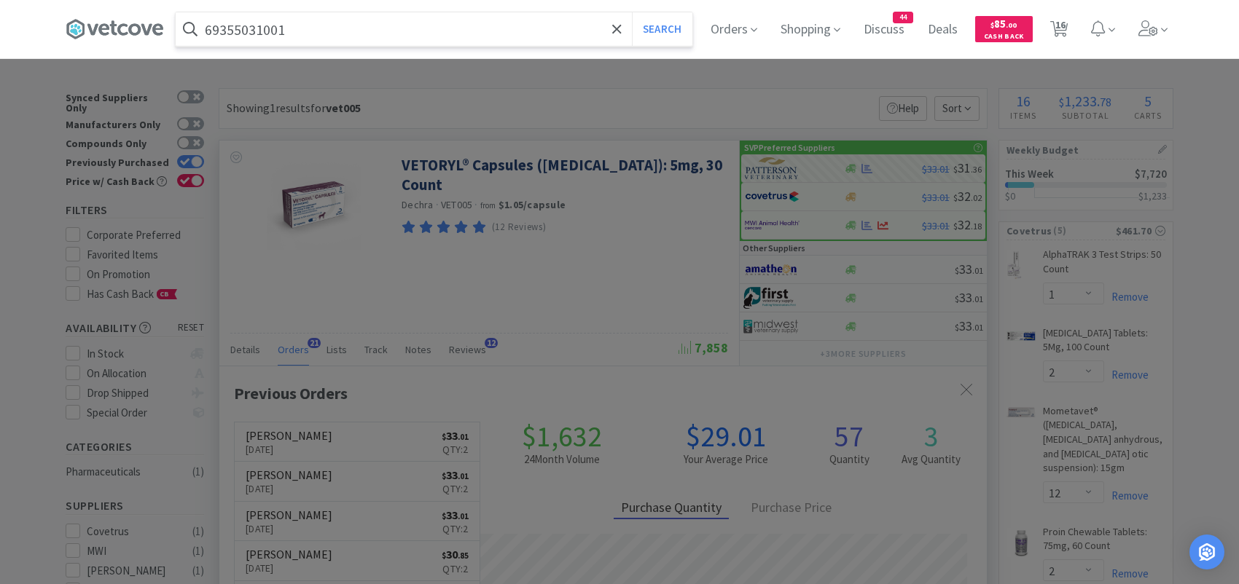
type input "69355031001"
click at [632, 12] on button "Search" at bounding box center [662, 29] width 60 height 34
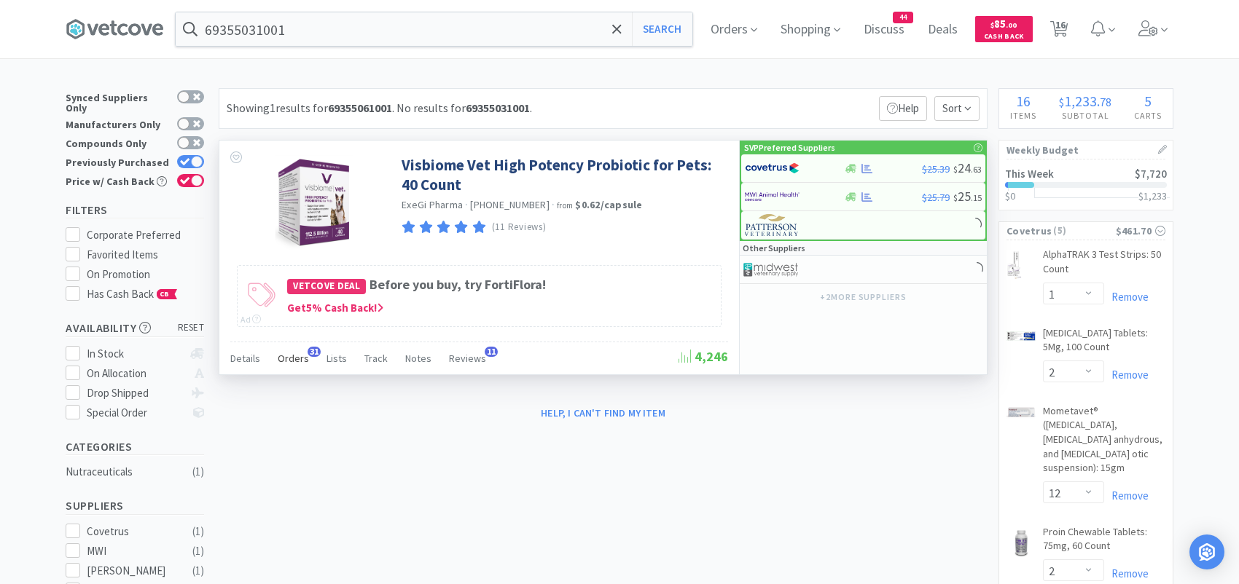
click at [302, 353] on span "Orders" at bounding box center [293, 358] width 31 height 13
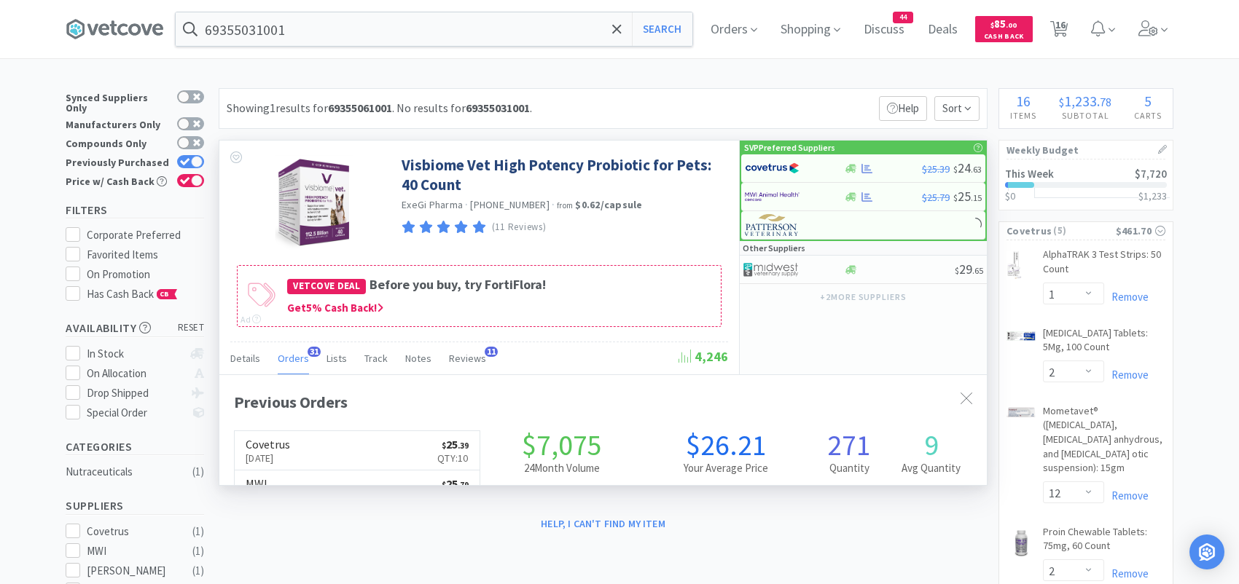
scroll to position [391, 767]
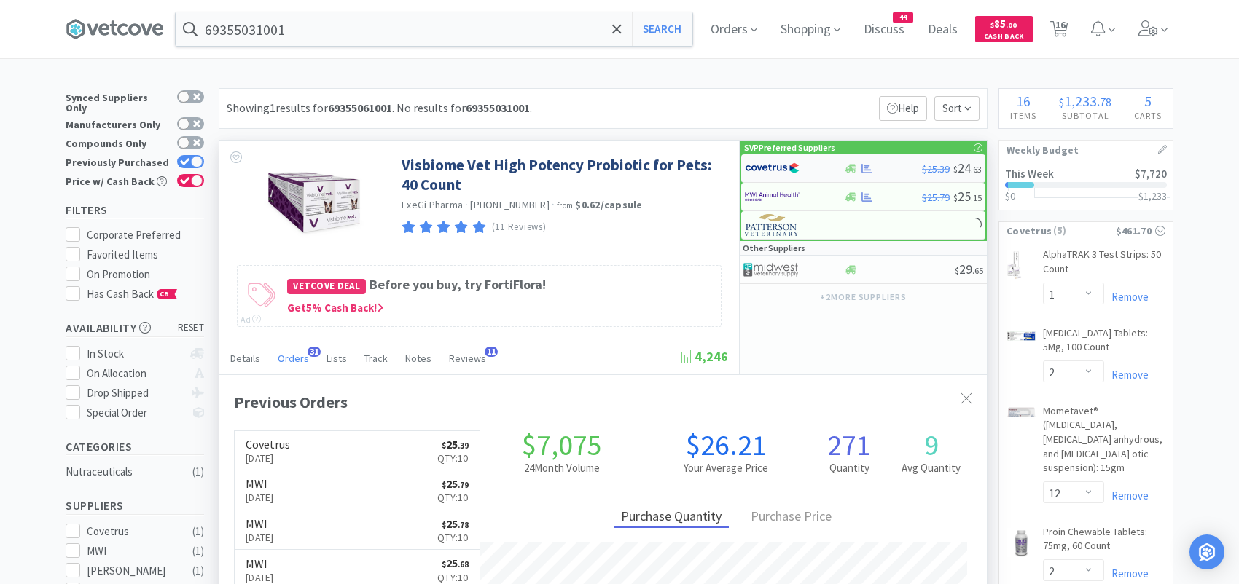
click at [767, 170] on img at bounding box center [772, 168] width 55 height 22
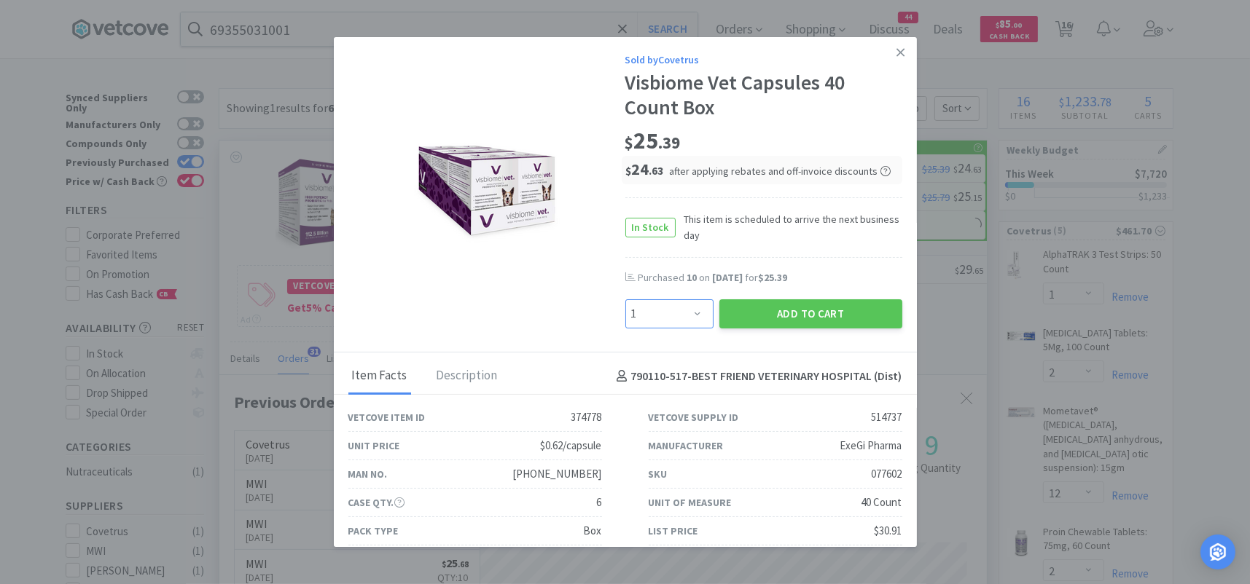
click at [674, 318] on select "Enter Quantity 1 2 3 4 5 6 7 8 9 10 11 12 13 14 15 16 17 18 19 20 Enter Quantity" at bounding box center [669, 314] width 88 height 29
select select "10"
click at [625, 300] on select "Enter Quantity 1 2 3 4 5 6 7 8 9 10 11 12 13 14 15 16 17 18 19 20 Enter Quantity" at bounding box center [669, 314] width 88 height 29
click at [764, 308] on button "Add to Cart" at bounding box center [810, 314] width 183 height 29
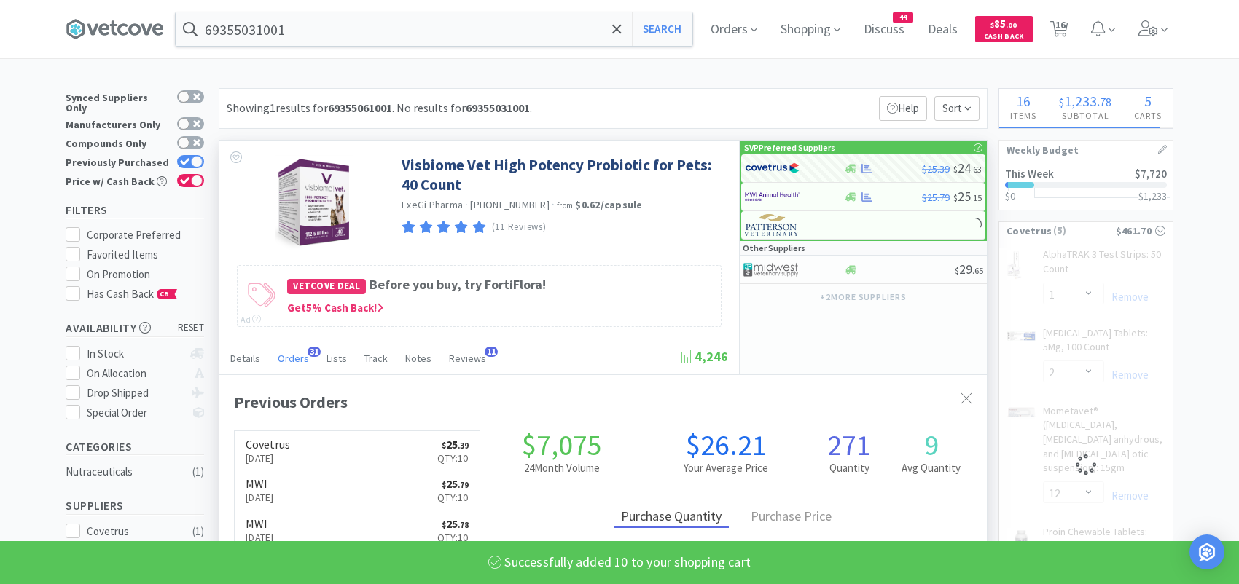
select select "10"
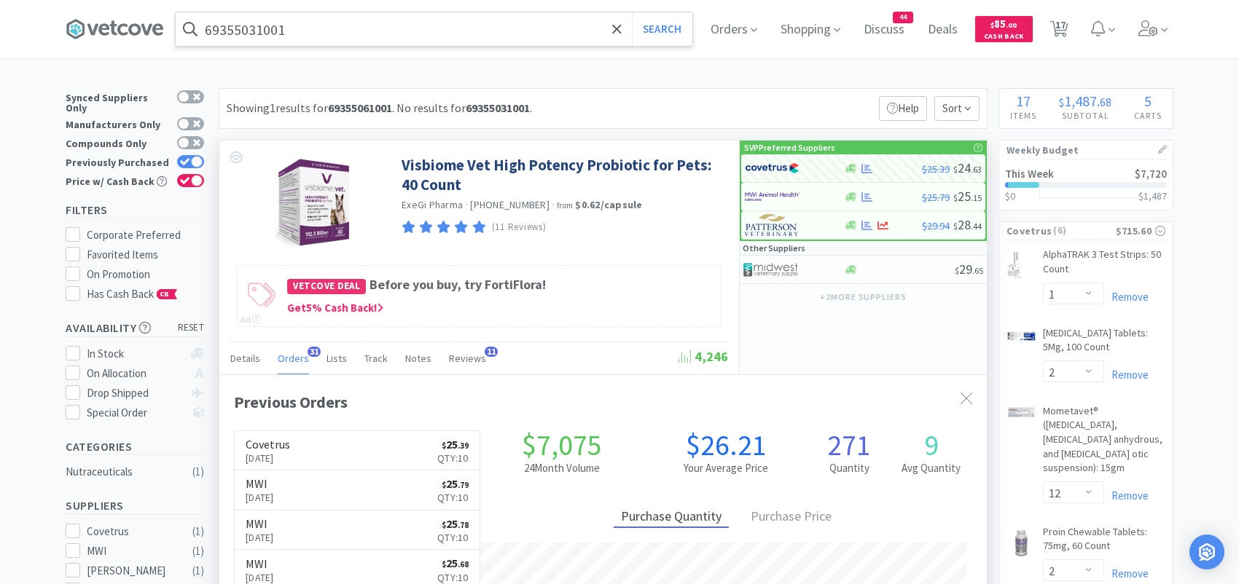
click at [341, 33] on input "69355031001" at bounding box center [434, 29] width 517 height 34
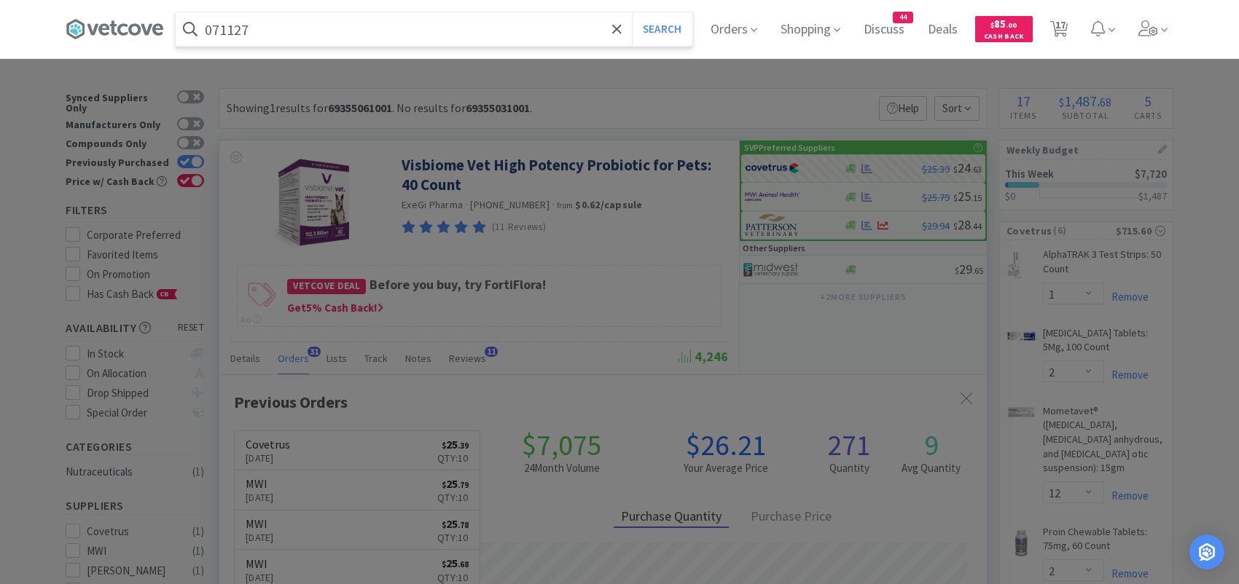
type input "071127"
click at [632, 12] on button "Search" at bounding box center [662, 29] width 60 height 34
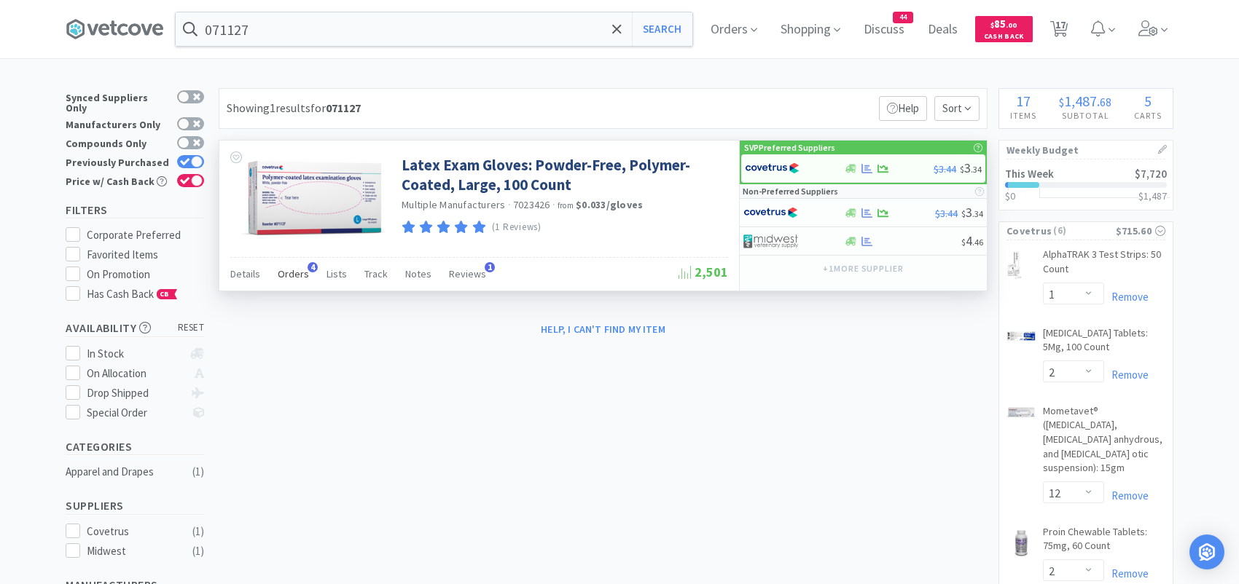
click at [281, 273] on span "Orders" at bounding box center [293, 273] width 31 height 13
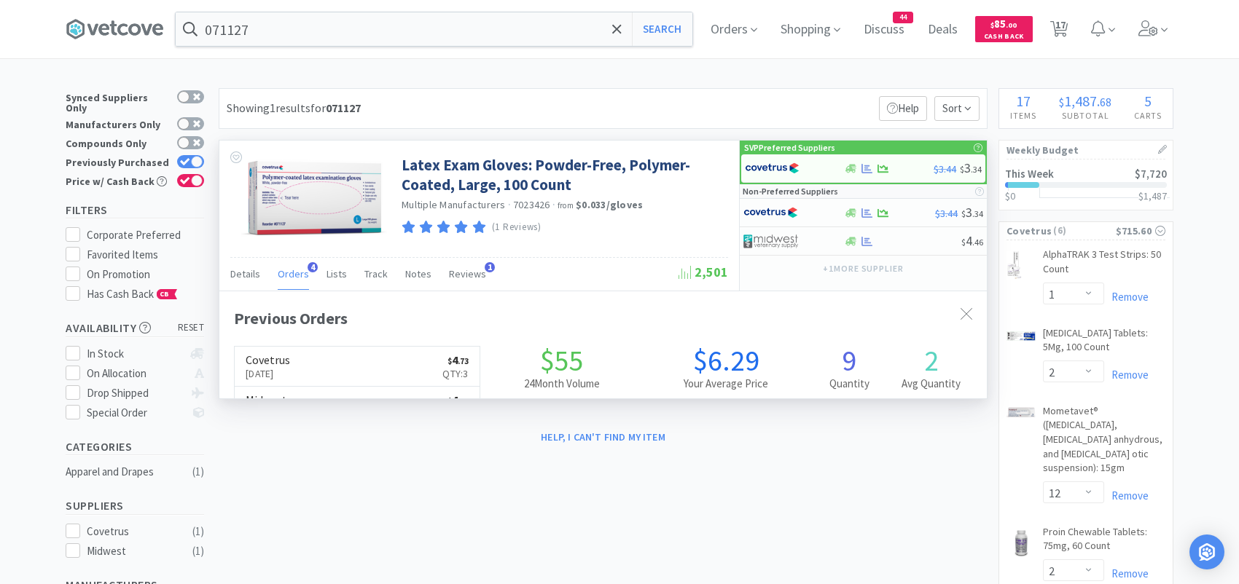
scroll to position [376, 767]
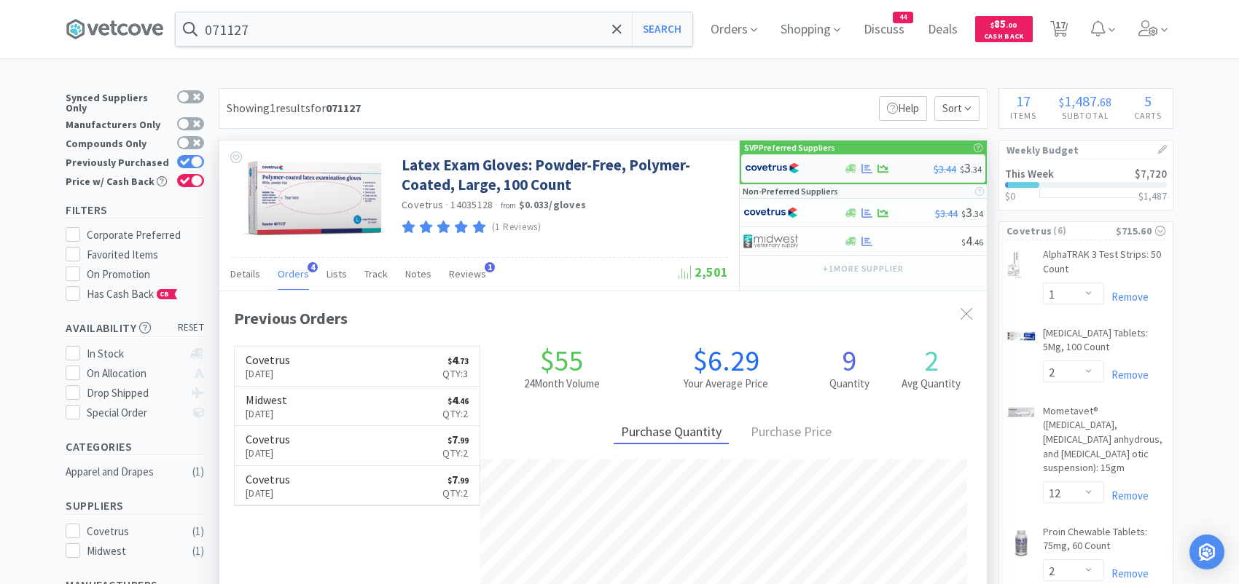
click at [778, 166] on img at bounding box center [772, 168] width 55 height 22
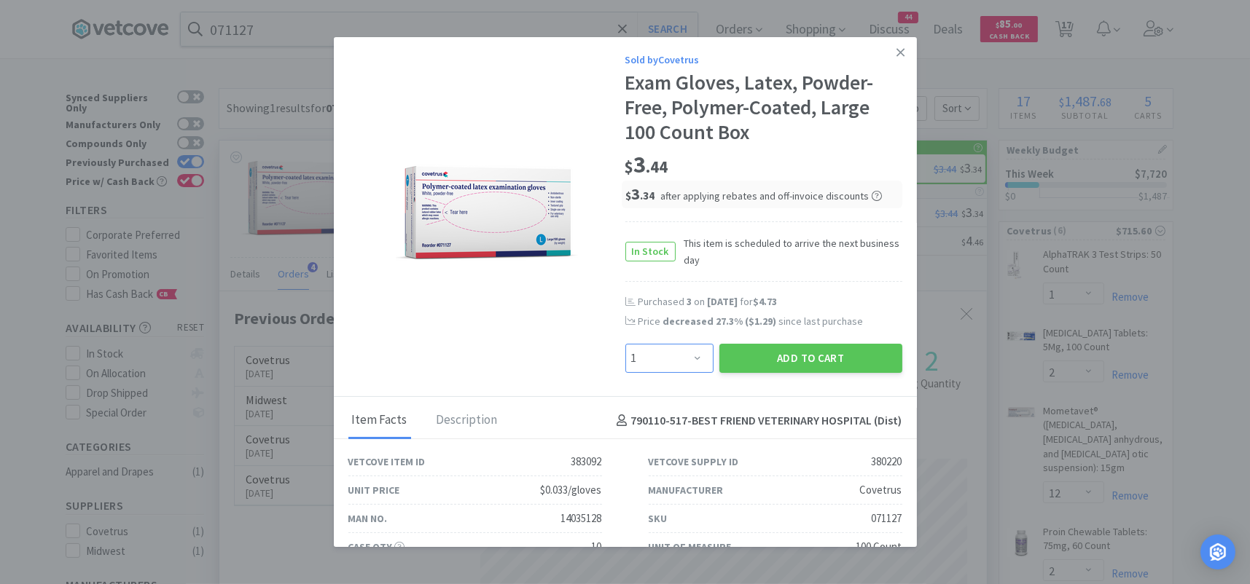
click at [689, 351] on select "Enter Quantity 1 2 3 4 5 6 7 8 9 10 11 12 13 14 15 16 17 18 19 20 Enter Quantity" at bounding box center [669, 358] width 88 height 29
select select "3"
click at [625, 344] on select "Enter Quantity 1 2 3 4 5 6 7 8 9 10 11 12 13 14 15 16 17 18 19 20 Enter Quantity" at bounding box center [669, 358] width 88 height 29
click at [735, 353] on button "Add to Cart" at bounding box center [810, 358] width 183 height 29
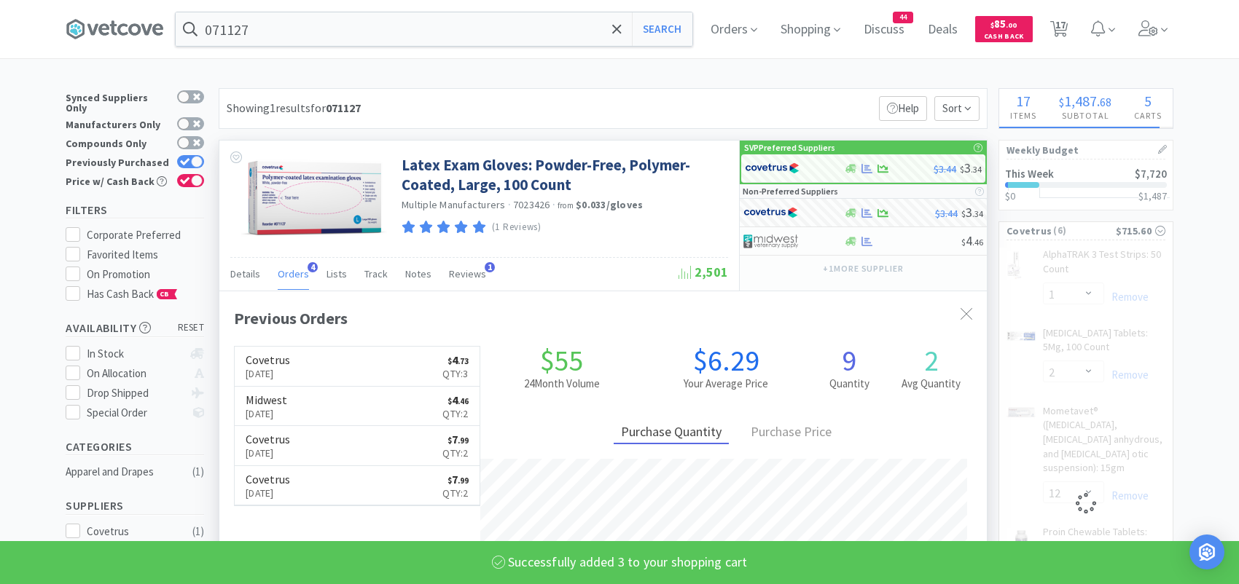
select select "3"
select select "12"
select select "2"
select select "1"
select select "10"
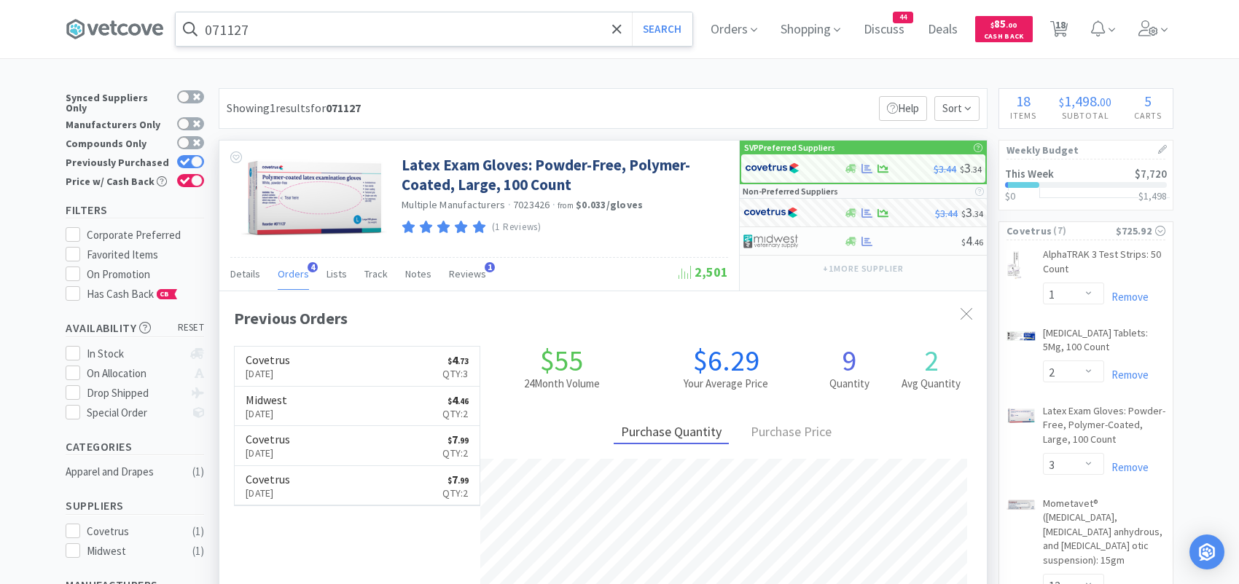
click at [303, 33] on input "071127" at bounding box center [434, 29] width 517 height 34
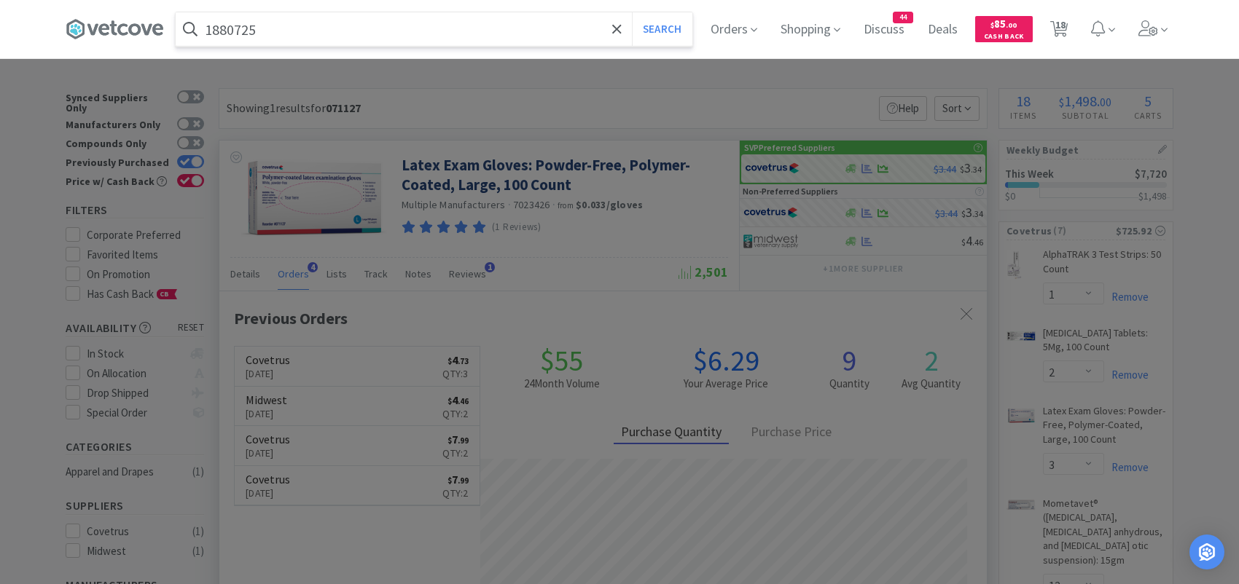
type input "1880725"
click at [632, 12] on button "Search" at bounding box center [662, 29] width 60 height 34
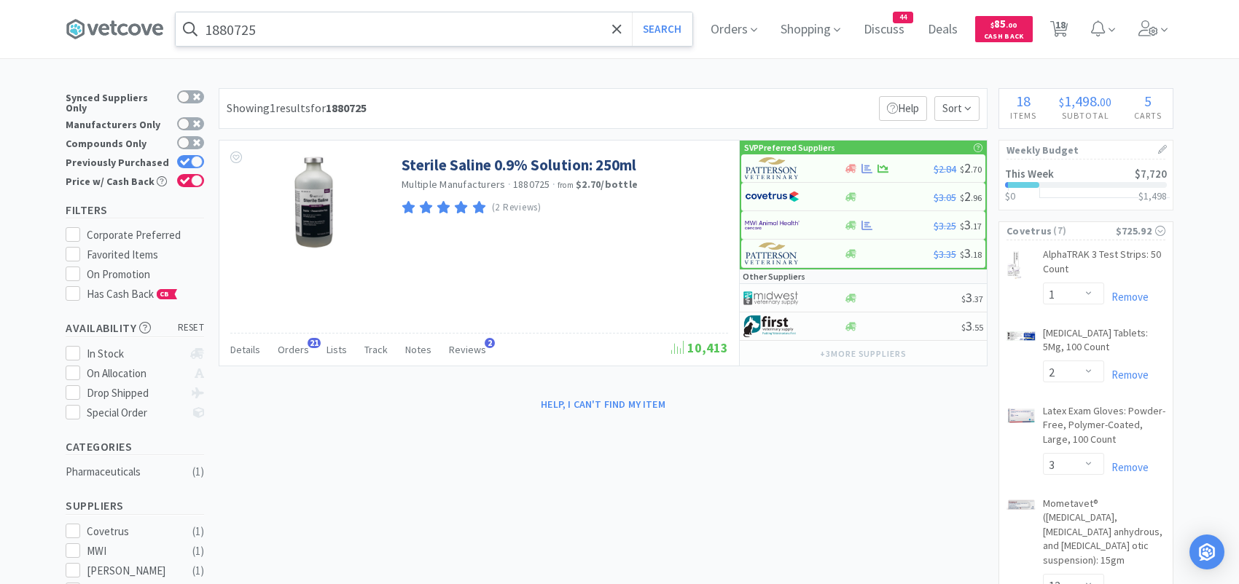
click at [305, 24] on input "1880725" at bounding box center [434, 29] width 517 height 34
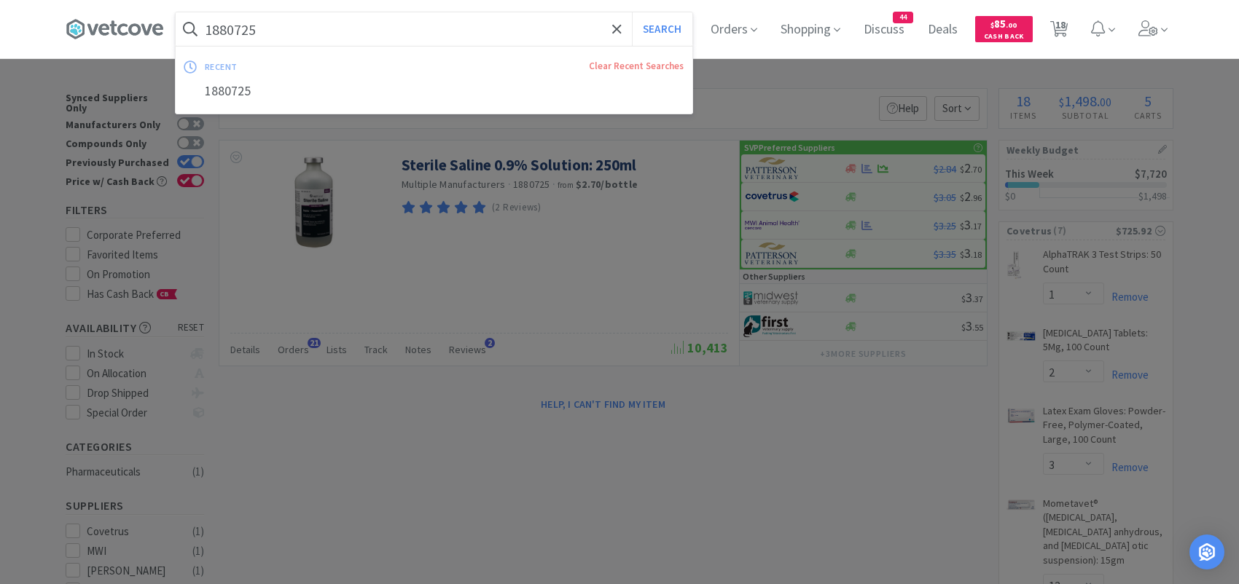
click at [632, 12] on button "Search" at bounding box center [662, 29] width 60 height 34
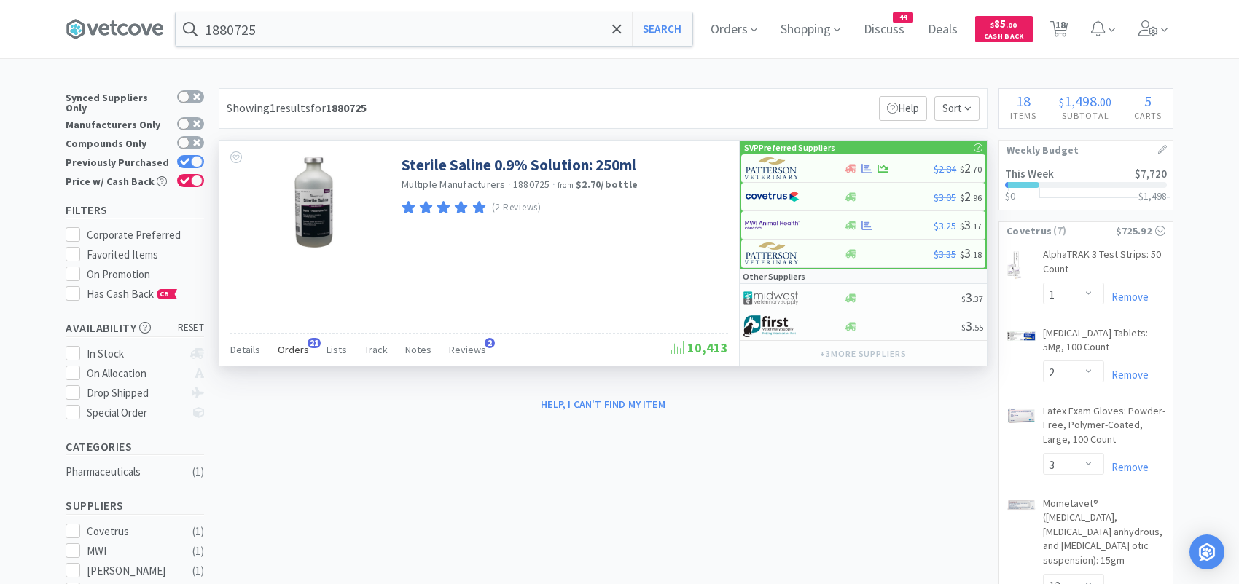
click at [296, 345] on span "Orders" at bounding box center [293, 349] width 31 height 13
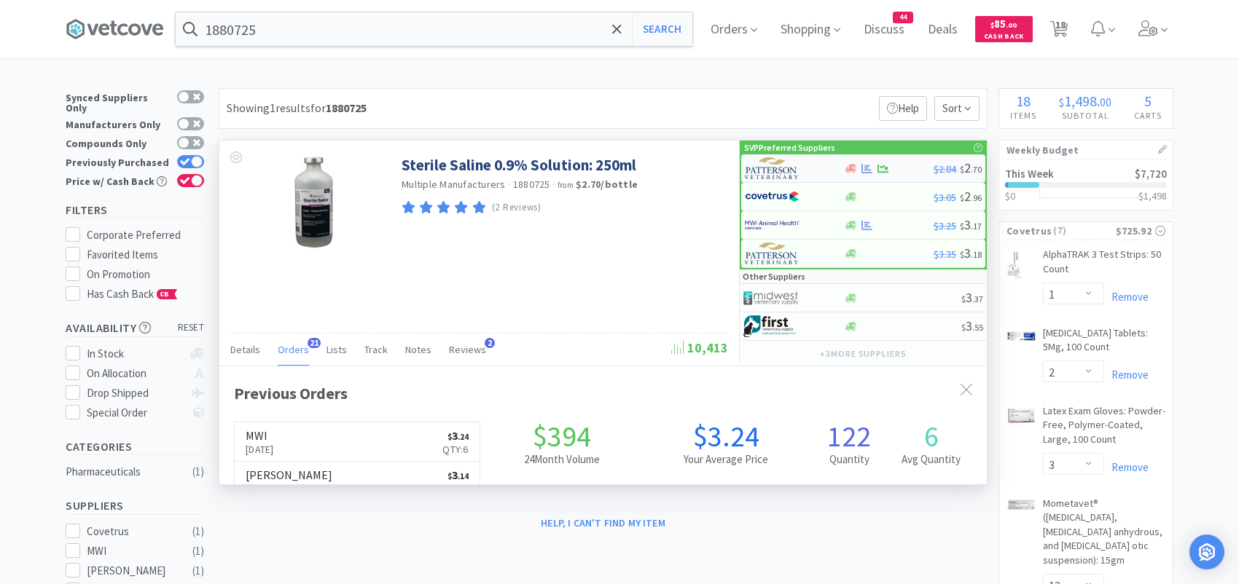
scroll to position [391, 767]
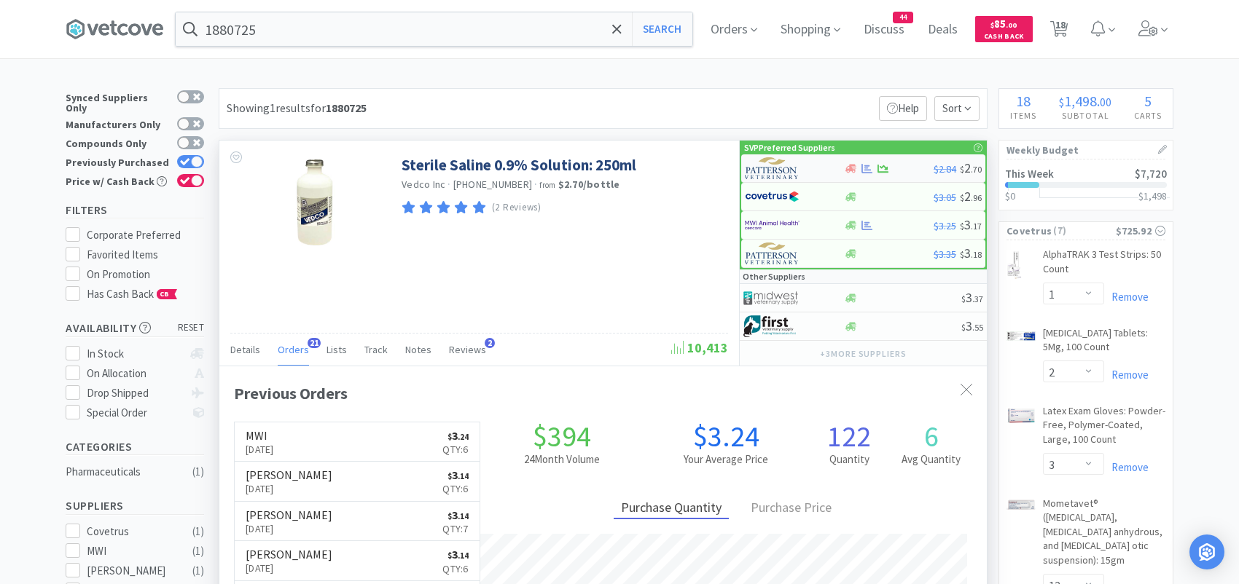
click at [764, 170] on img at bounding box center [772, 168] width 55 height 22
select select "1"
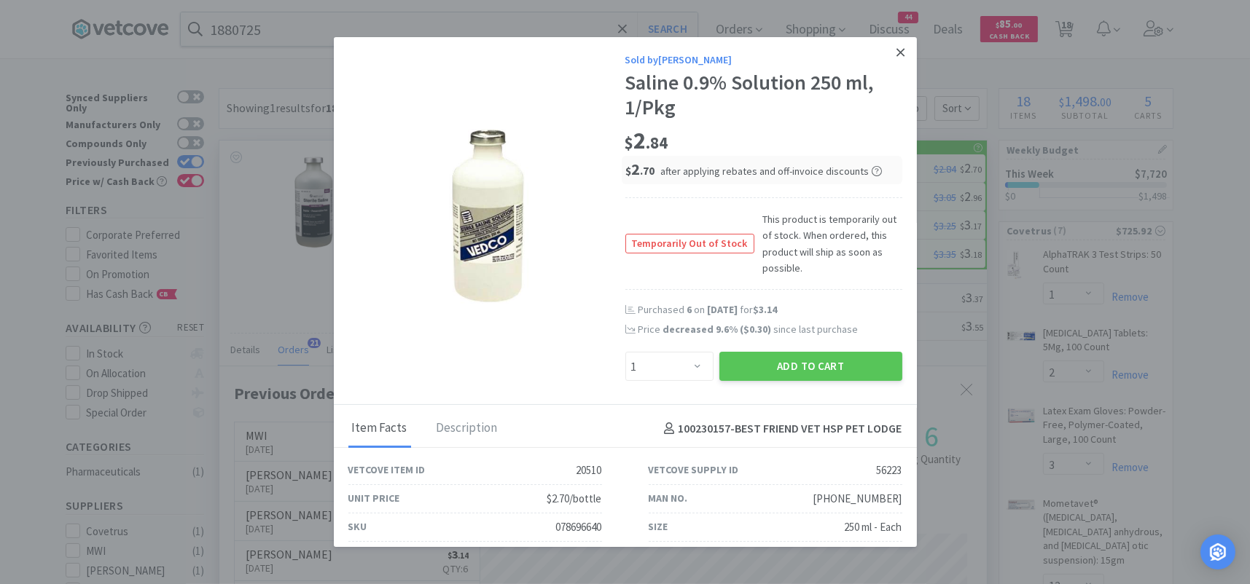
click at [888, 53] on link at bounding box center [901, 52] width 26 height 31
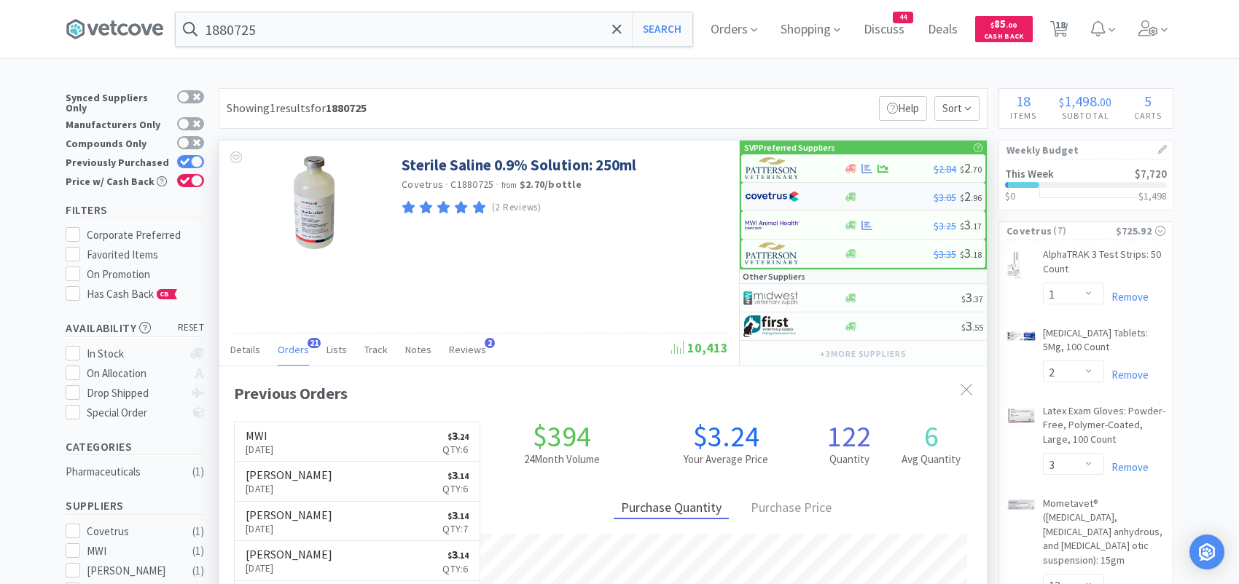
click at [764, 195] on img at bounding box center [772, 197] width 55 height 22
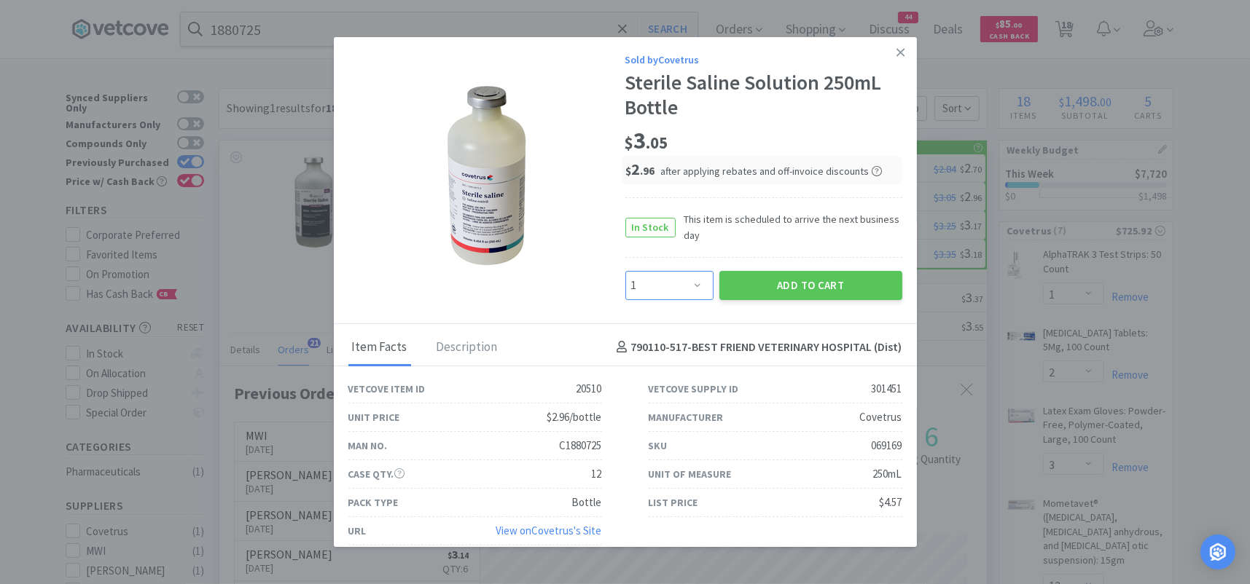
click at [665, 283] on select "Enter Quantity 1 2 3 4 5 6 7 8 9 10 11 12 13 14 15 16 17 18 19 20 Enter Quantity" at bounding box center [669, 285] width 88 height 29
select select "6"
click at [625, 271] on select "Enter Quantity 1 2 3 4 5 6 7 8 9 10 11 12 13 14 15 16 17 18 19 20 Enter Quantity" at bounding box center [669, 285] width 88 height 29
click at [757, 276] on button "Add to Cart" at bounding box center [810, 285] width 183 height 29
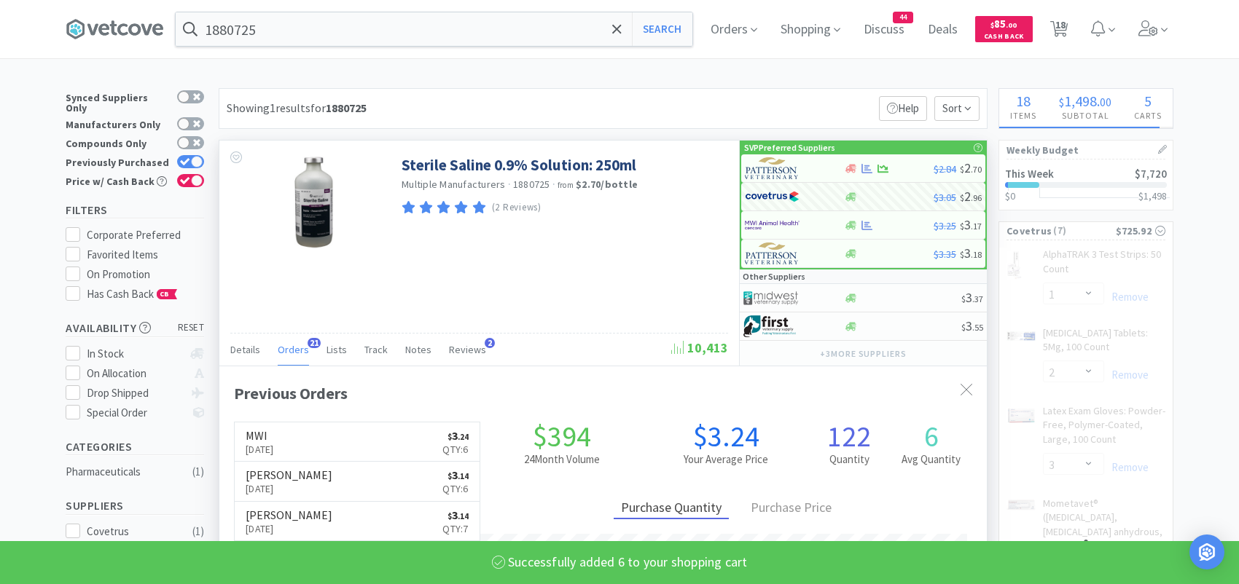
select select "6"
select select "10"
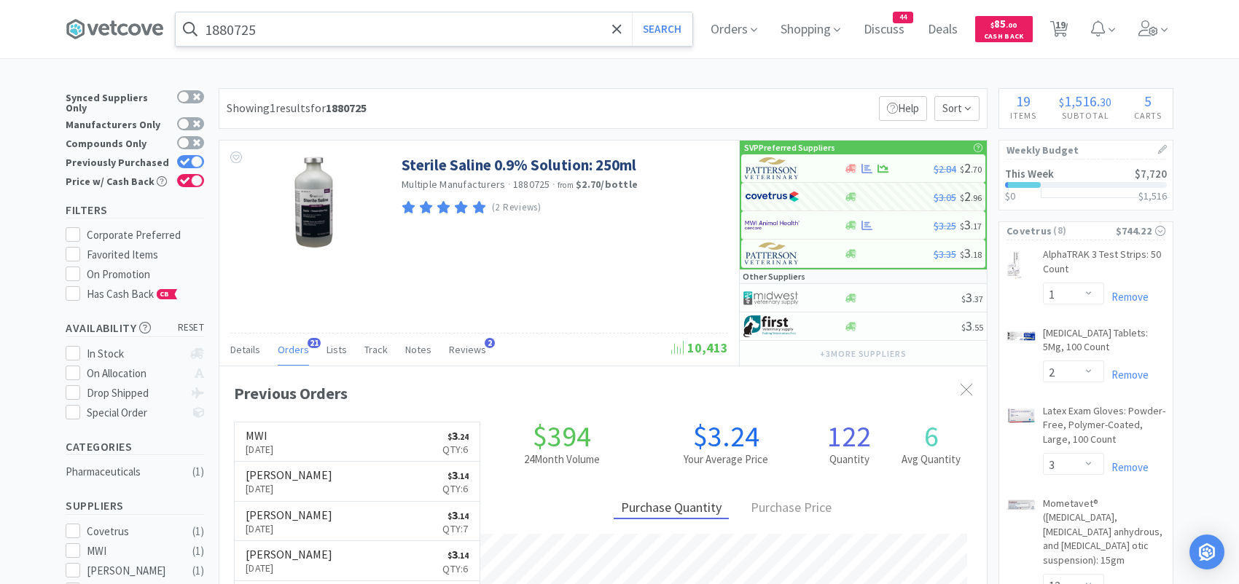
click at [306, 33] on input "1880725" at bounding box center [434, 29] width 517 height 34
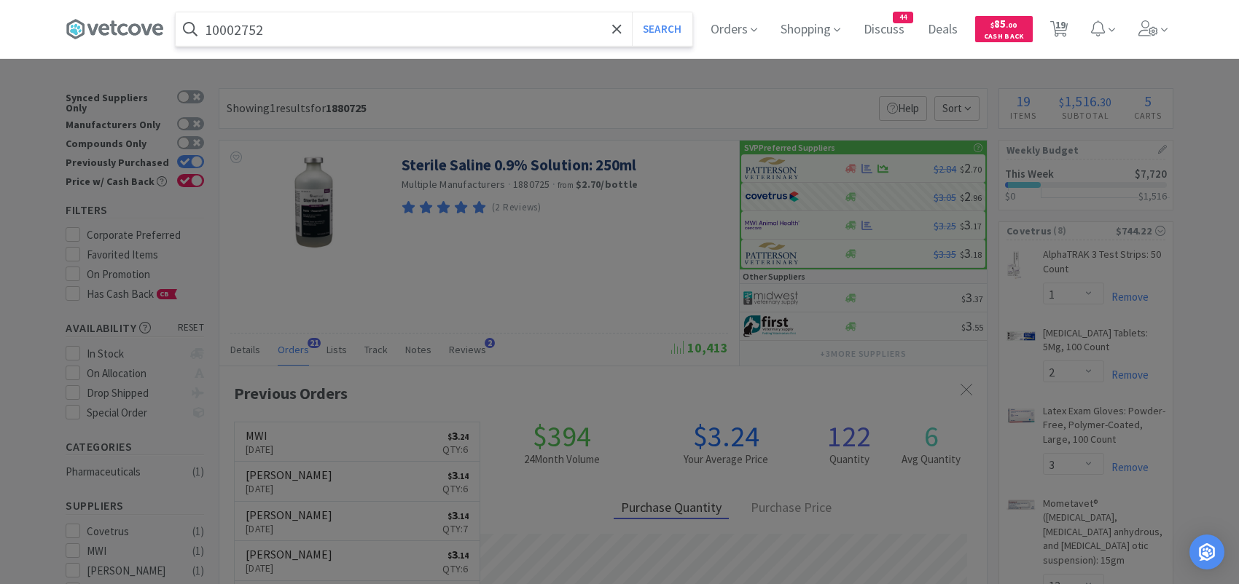
type input "10002752"
click at [632, 12] on button "Search" at bounding box center [662, 29] width 60 height 34
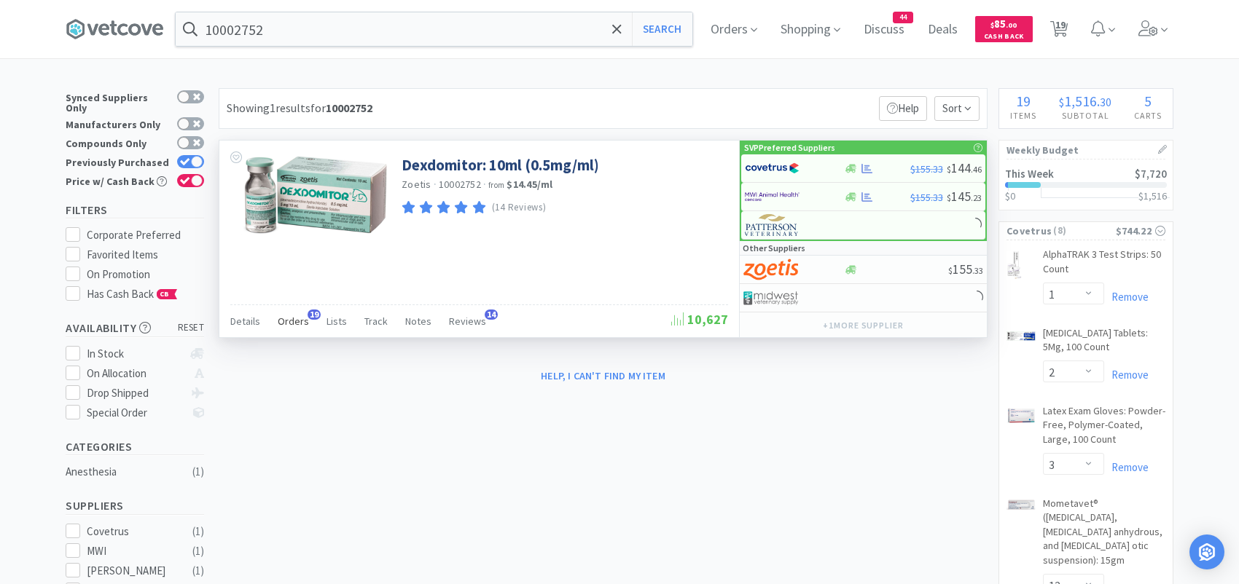
click at [294, 324] on span "Orders" at bounding box center [293, 321] width 31 height 13
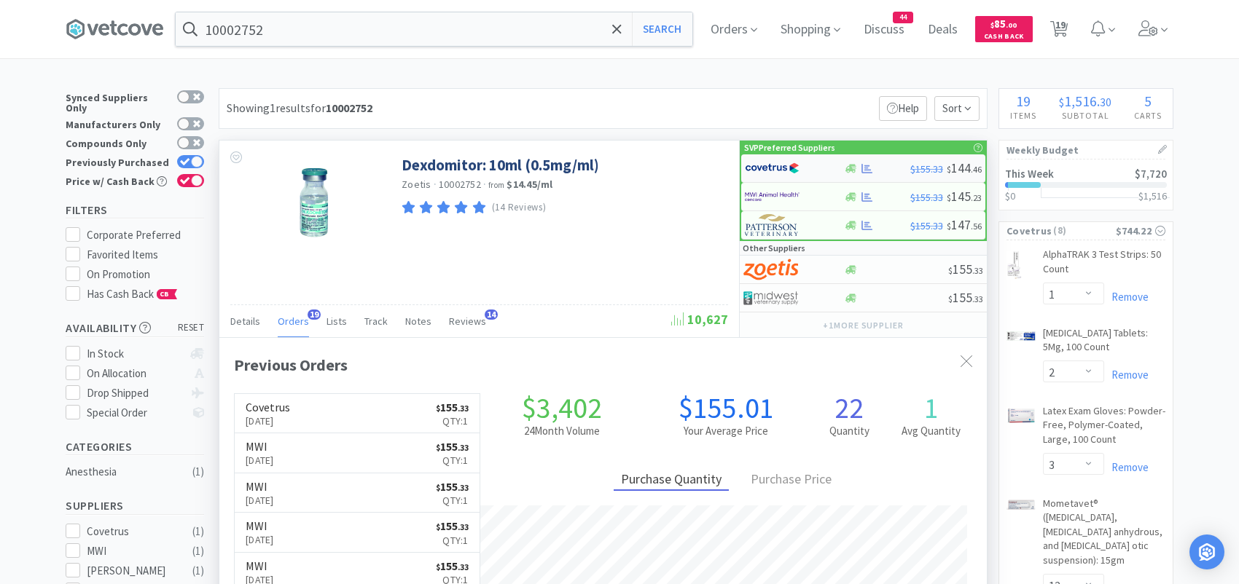
scroll to position [391, 767]
click at [765, 167] on img at bounding box center [772, 168] width 55 height 22
select select "1"
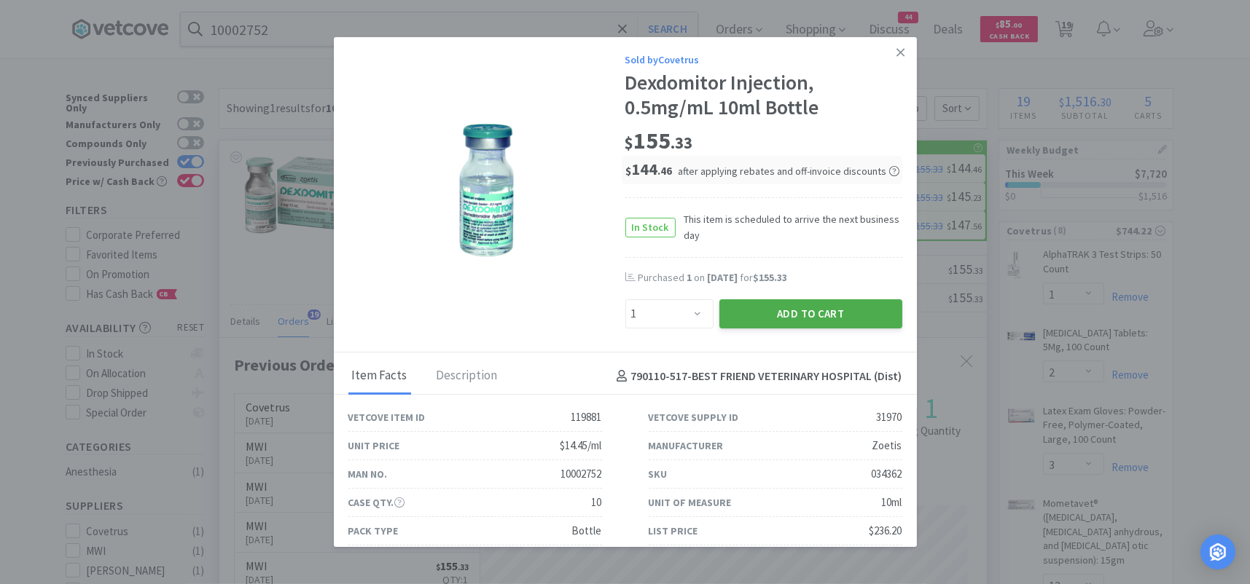
click at [729, 311] on button "Add to Cart" at bounding box center [810, 314] width 183 height 29
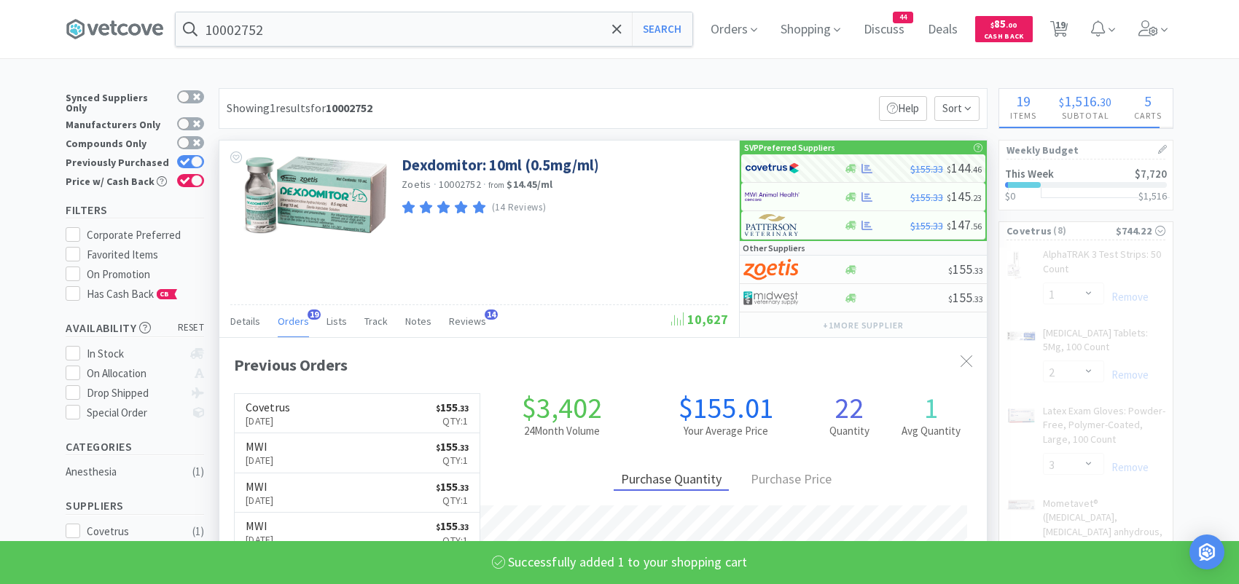
select select "1"
select select "3"
select select "12"
select select "2"
select select "1"
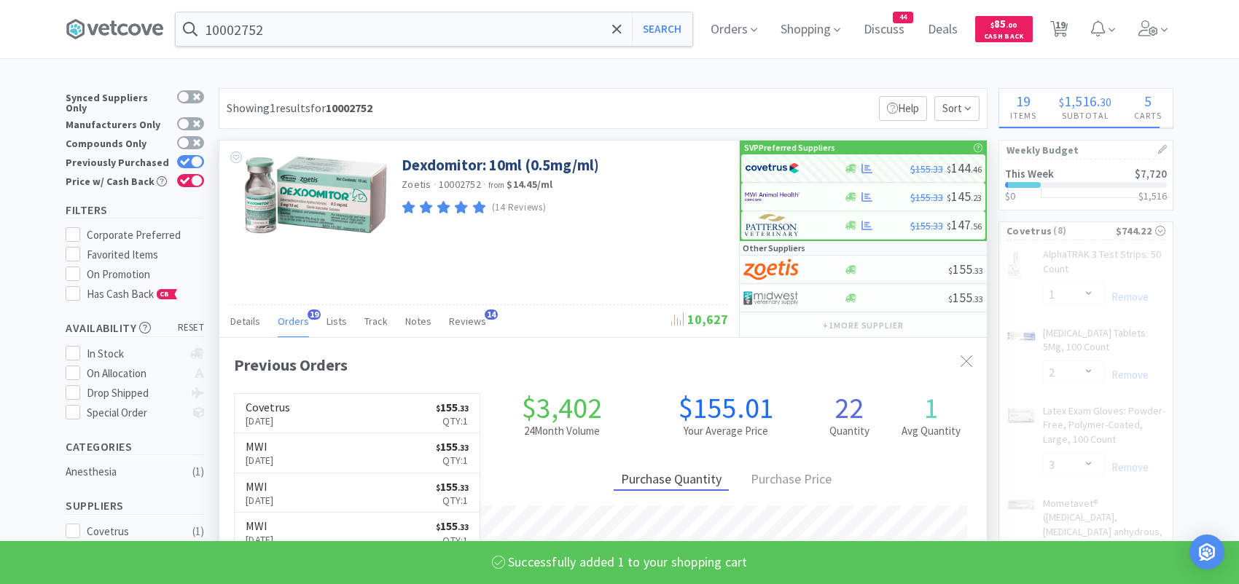
select select "6"
select select "10"
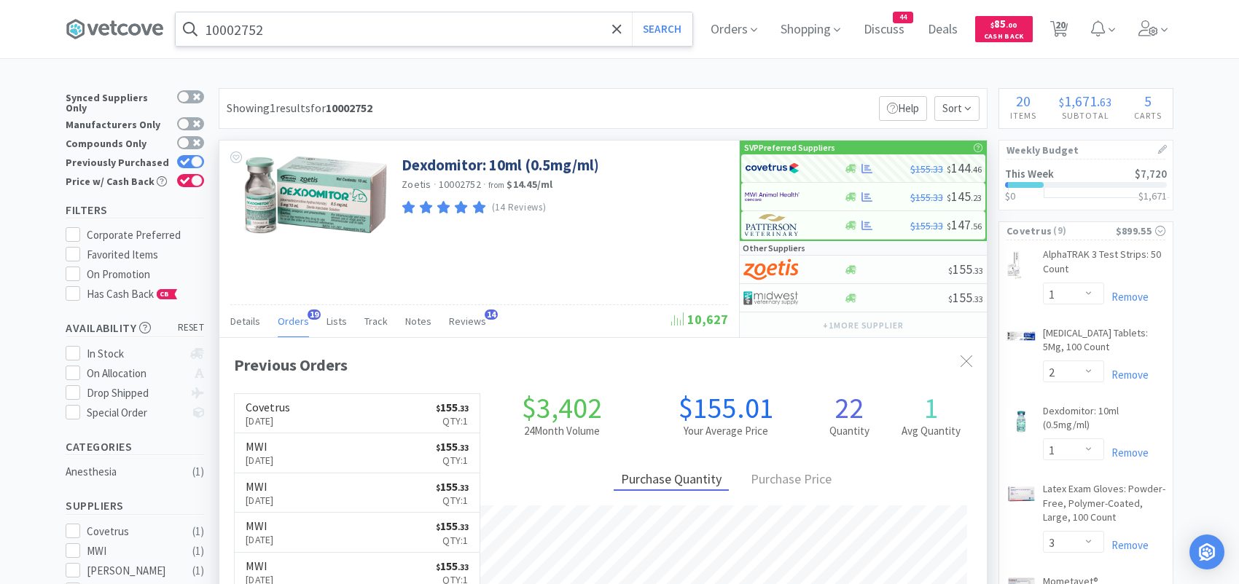
click at [340, 27] on input "10002752" at bounding box center [434, 29] width 517 height 34
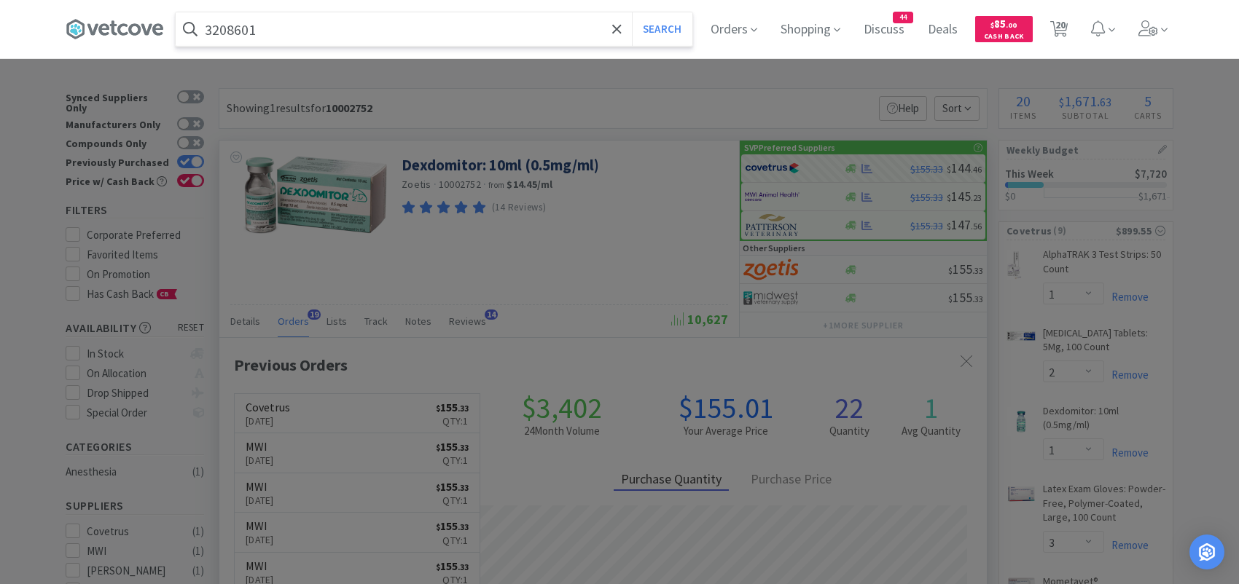
type input "3208601"
click at [632, 12] on button "Search" at bounding box center [662, 29] width 60 height 34
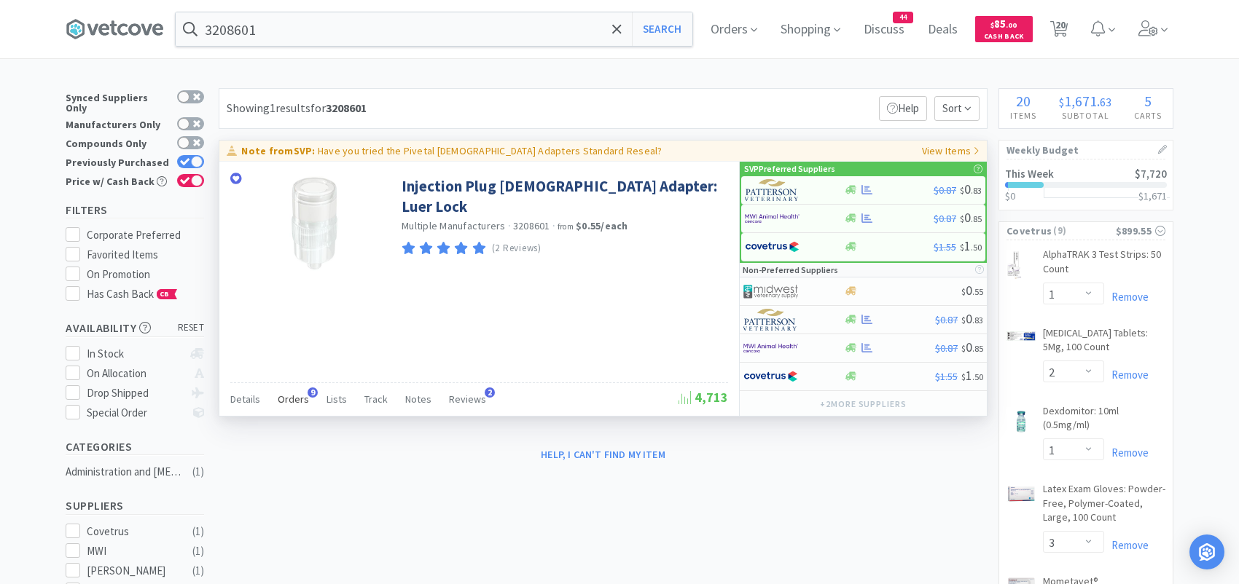
click at [291, 394] on span "Orders" at bounding box center [293, 399] width 31 height 13
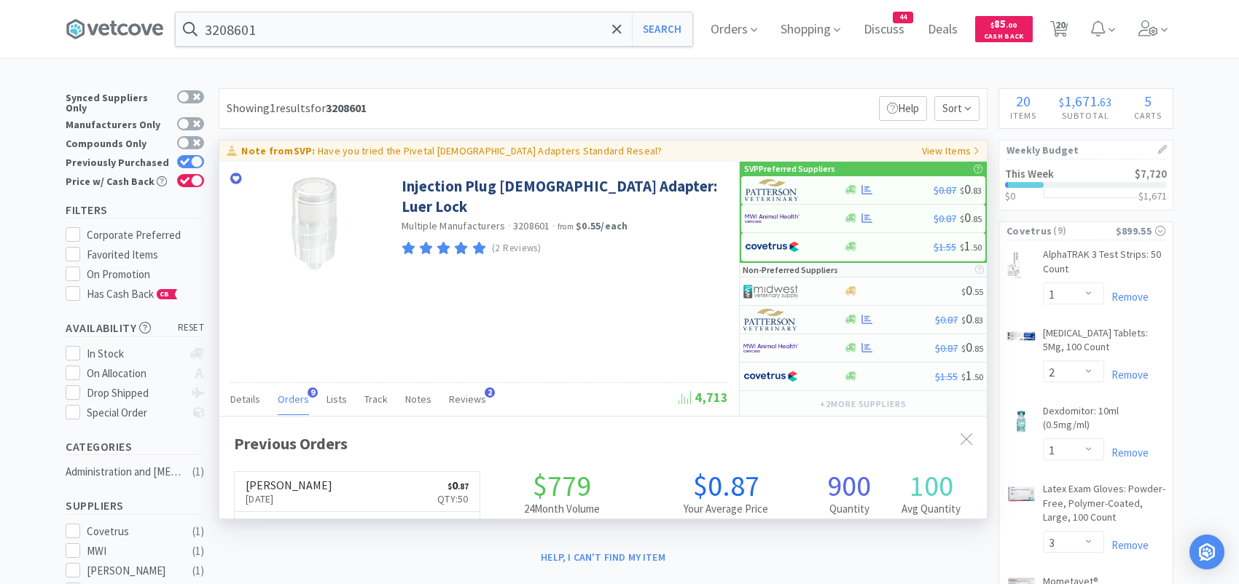
scroll to position [391, 767]
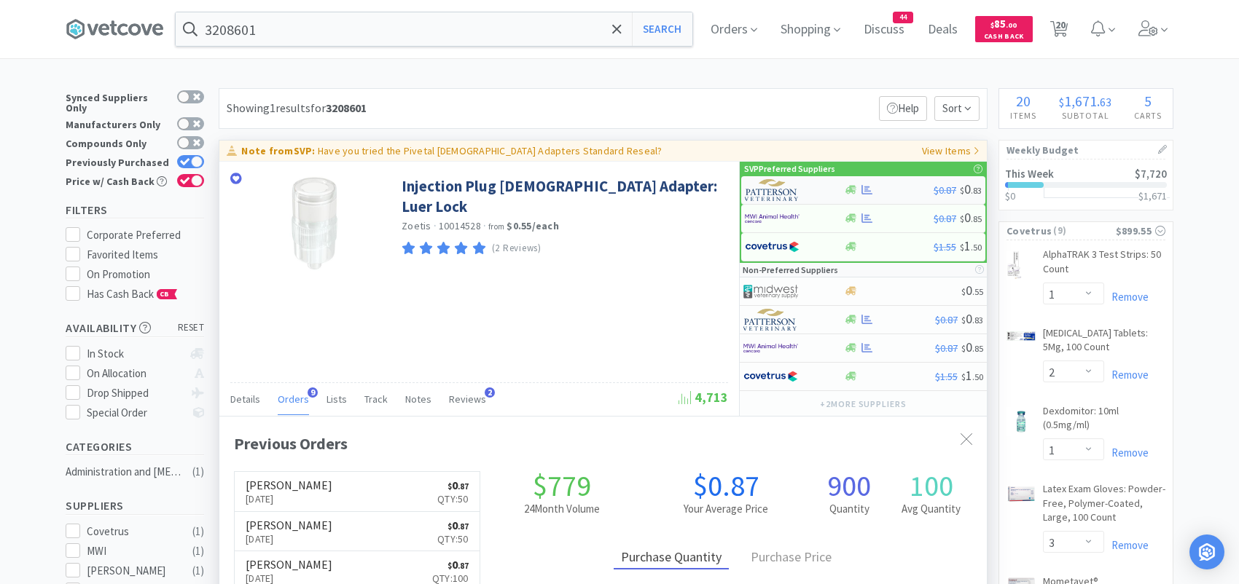
click at [768, 192] on img at bounding box center [772, 190] width 55 height 22
select select "1"
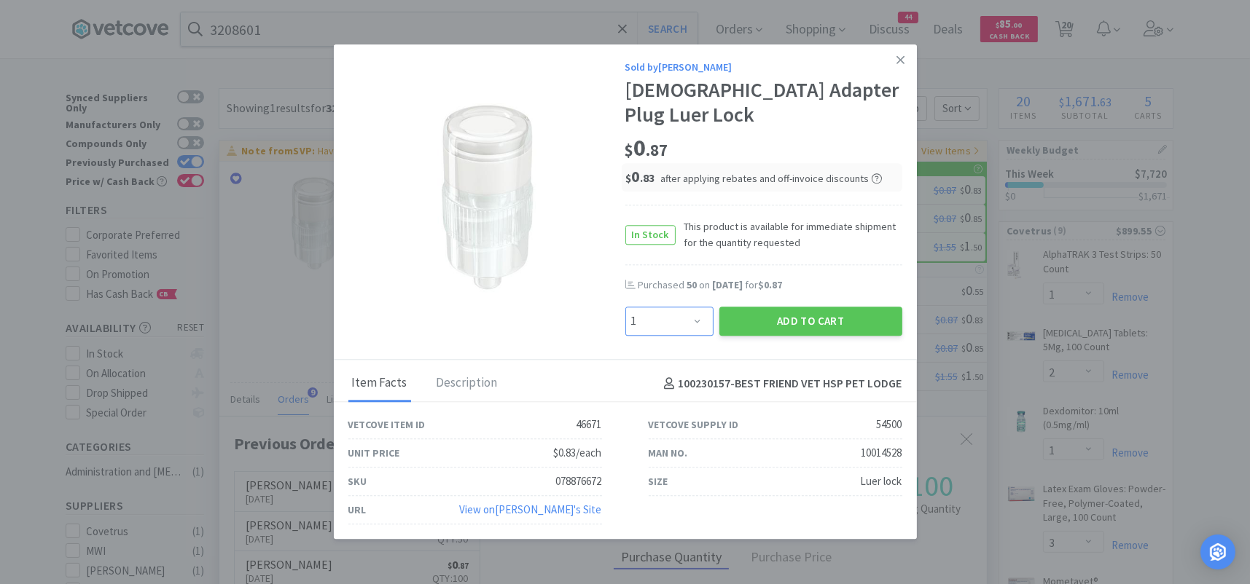
click at [695, 307] on select "Enter Quantity 1 2 3 4 5 6 7 8 9 10 11 12 13 14 15 16 17 18 19 20 Enter Quantity" at bounding box center [669, 321] width 88 height 29
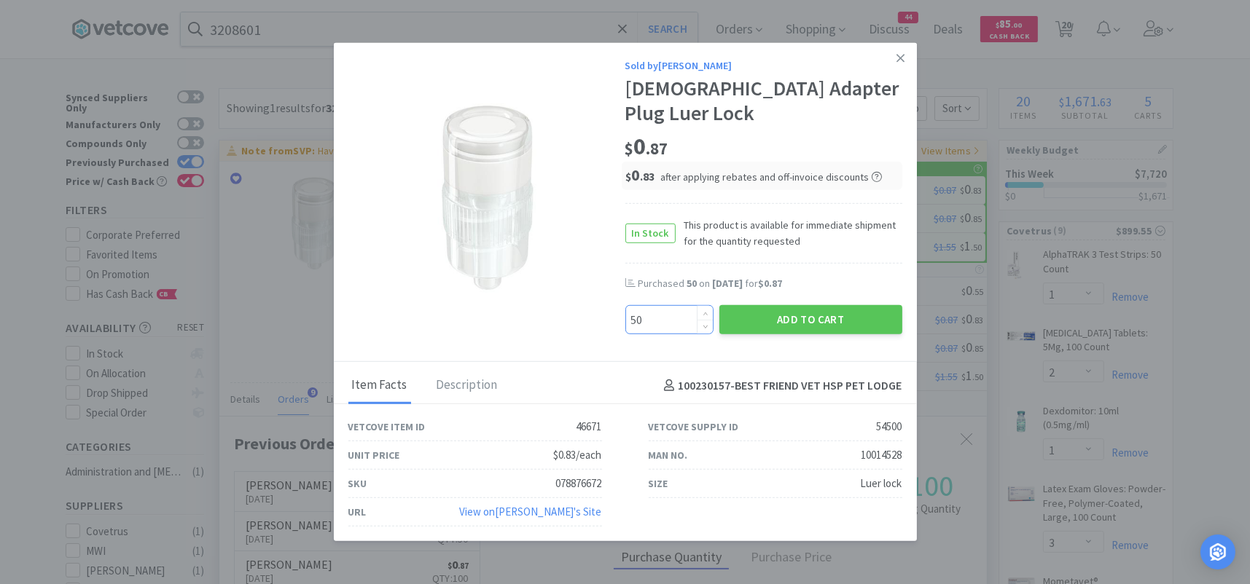
type input "50"
click at [752, 308] on button "Add to Cart" at bounding box center [810, 319] width 183 height 29
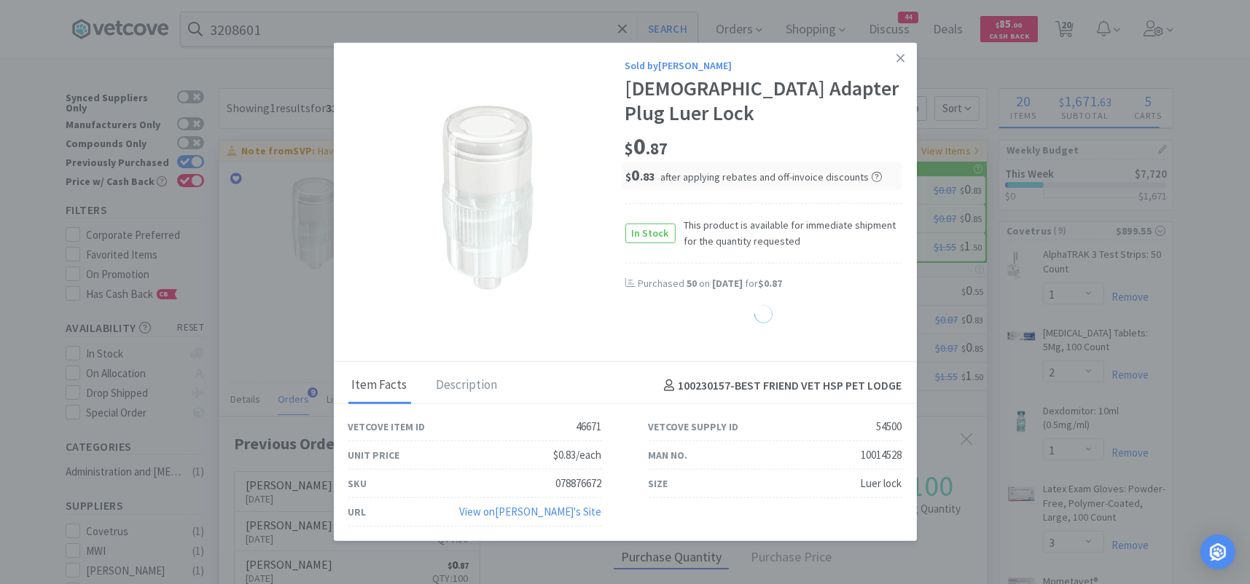
select select "1"
select select "2"
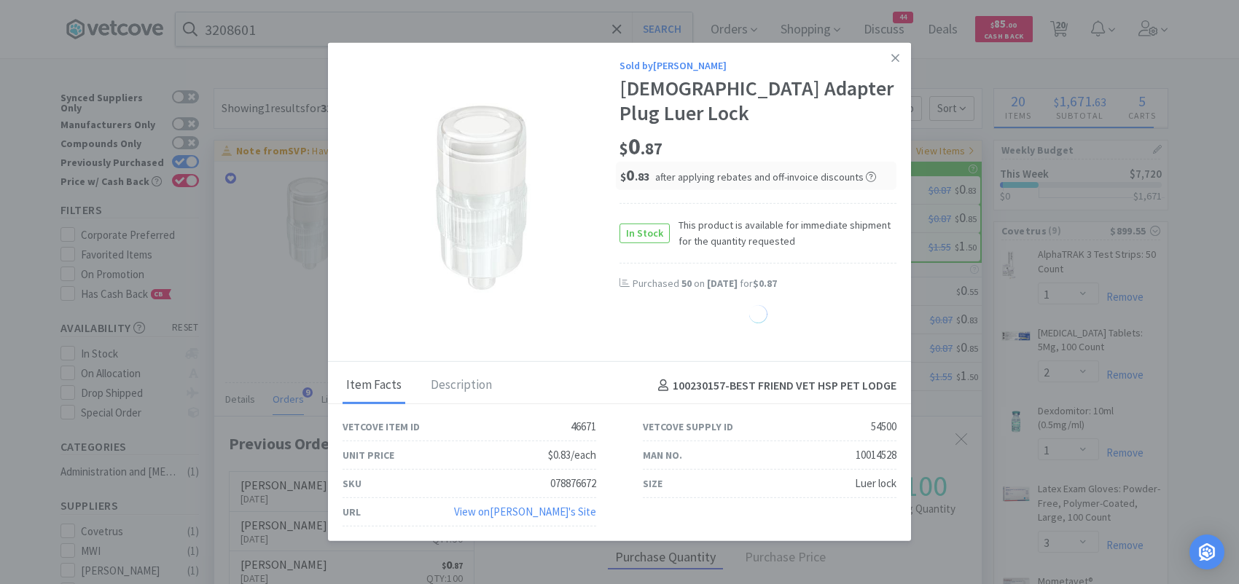
select select "50"
select select "3"
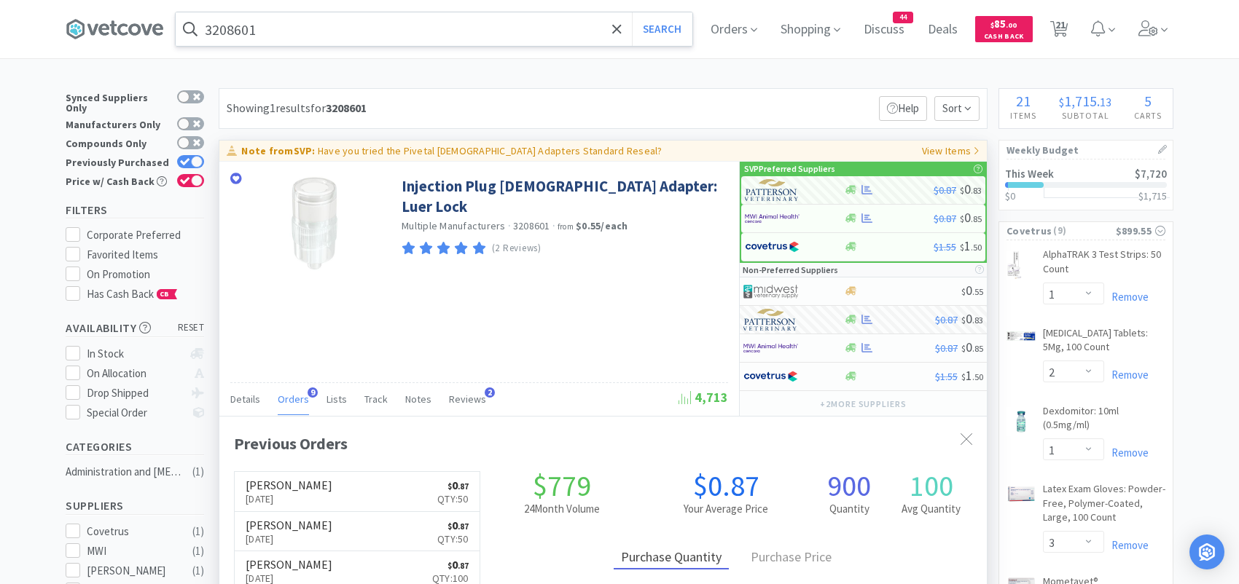
click at [332, 32] on input "3208601" at bounding box center [434, 29] width 517 height 34
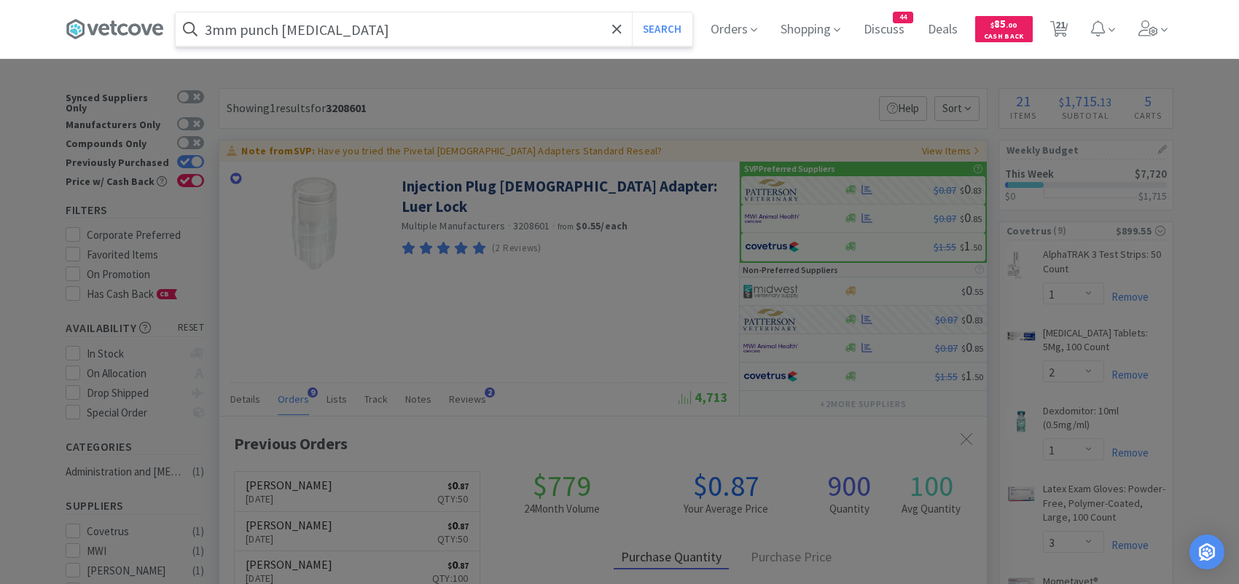
type input "3mm punch [MEDICAL_DATA]"
click at [632, 12] on button "Search" at bounding box center [662, 29] width 60 height 34
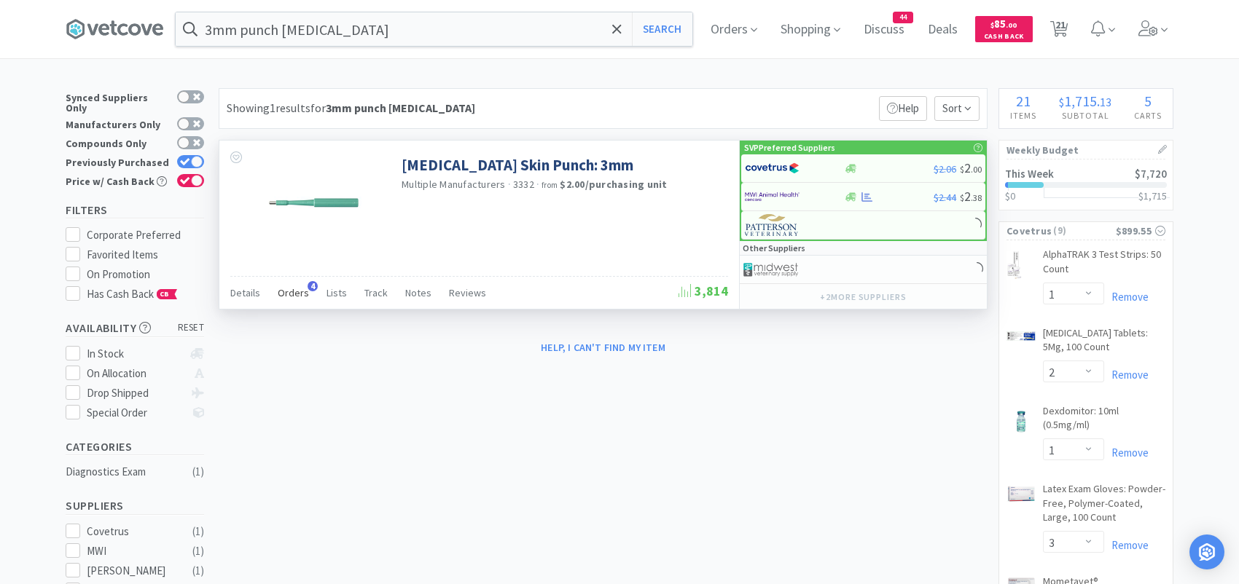
click at [295, 292] on span "Orders" at bounding box center [293, 292] width 31 height 13
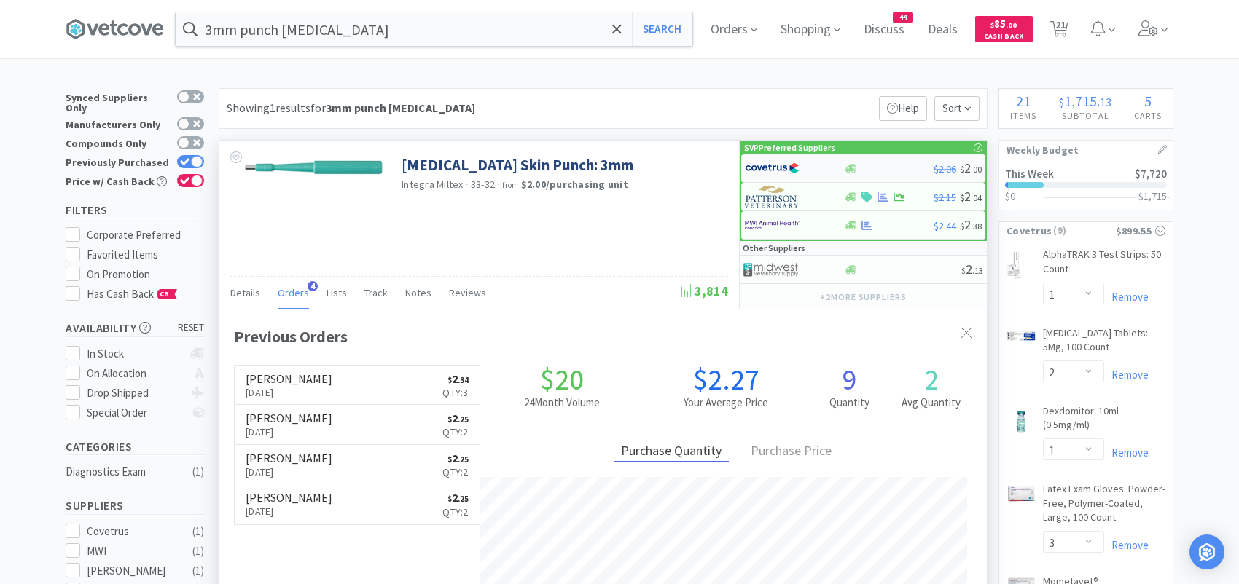
scroll to position [376, 767]
click at [772, 167] on img at bounding box center [772, 168] width 55 height 22
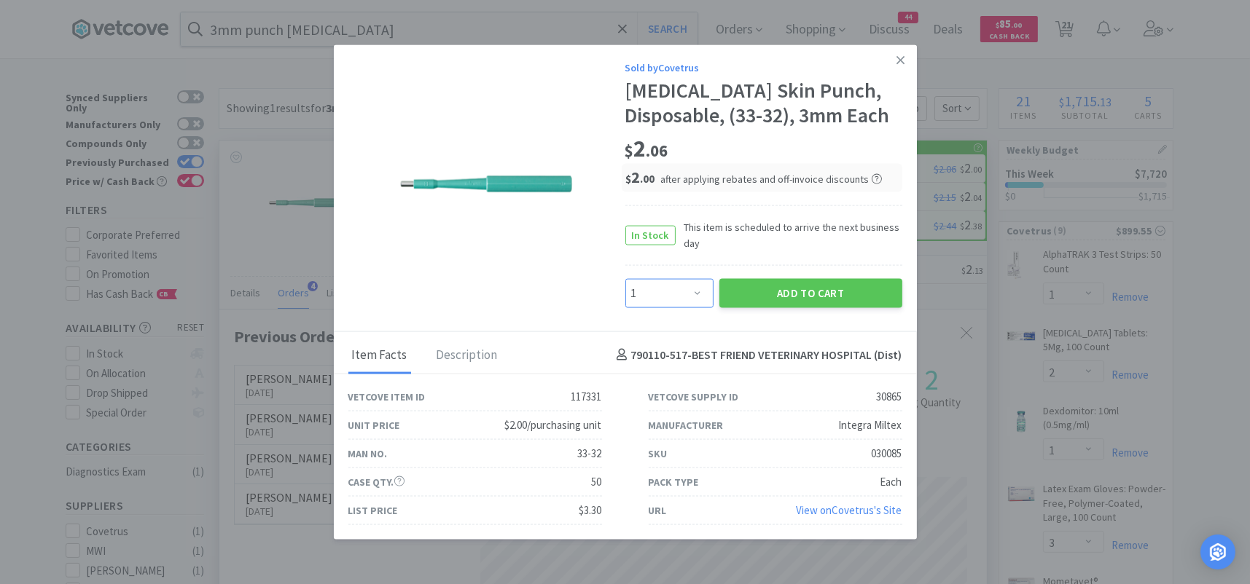
click at [691, 290] on select "Enter Quantity 1 2 3 4 5 6 7 8 9 10 11 12 13 14 15 16 17 18 19 20 Enter Quantity" at bounding box center [669, 292] width 88 height 29
select select "3"
click at [625, 278] on select "Enter Quantity 1 2 3 4 5 6 7 8 9 10 11 12 13 14 15 16 17 18 19 20 Enter Quantity" at bounding box center [669, 292] width 88 height 29
click at [751, 284] on button "Add to Cart" at bounding box center [810, 292] width 183 height 29
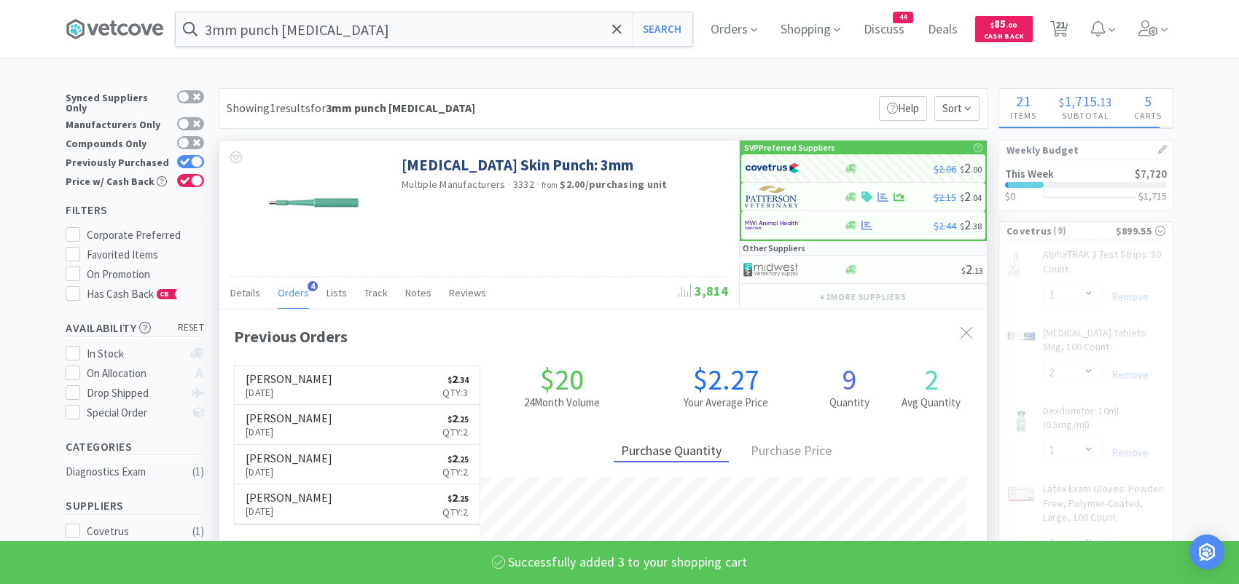
select select "3"
select select "1"
select select "3"
select select "12"
select select "2"
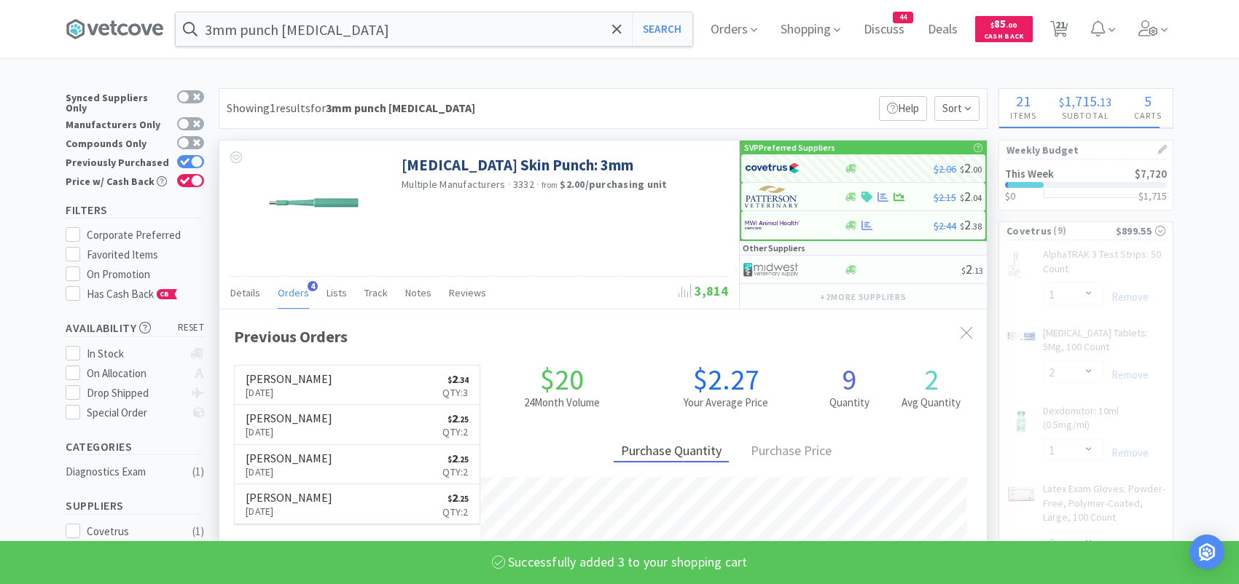
select select "1"
select select "6"
select select "10"
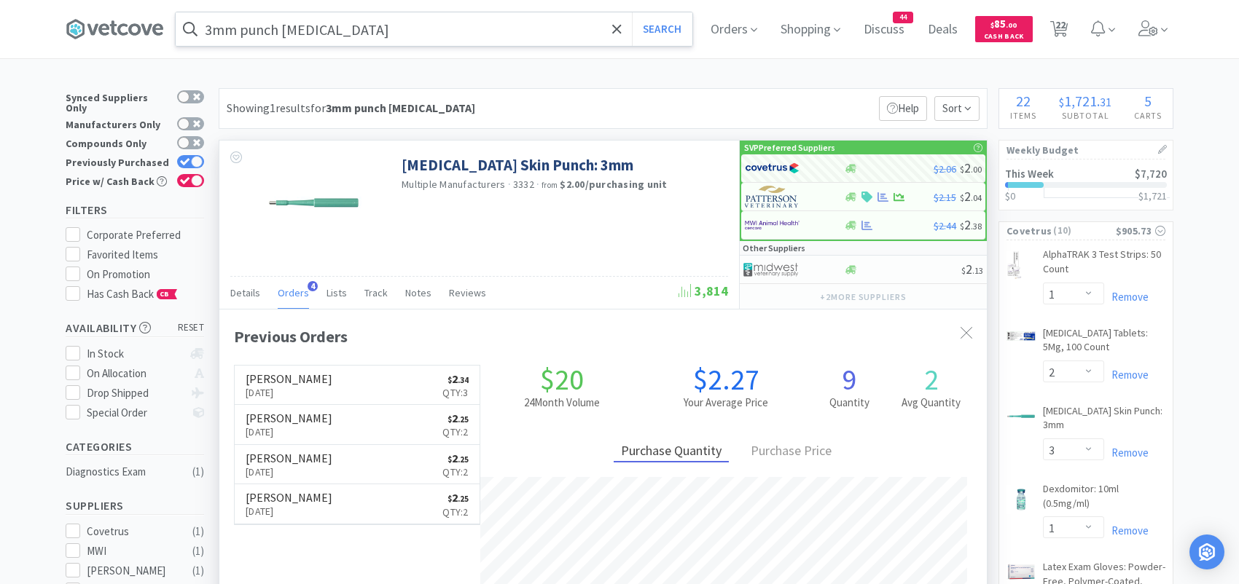
click at [367, 38] on input "3mm punch [MEDICAL_DATA]" at bounding box center [434, 29] width 517 height 34
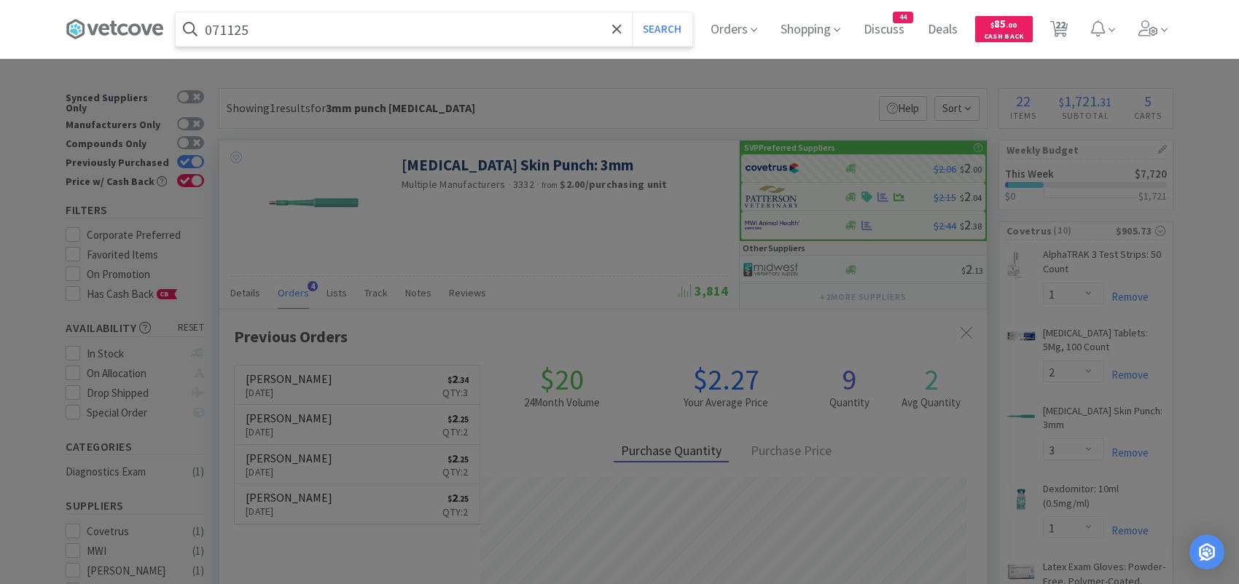
type input "071125"
click at [632, 12] on button "Search" at bounding box center [662, 29] width 60 height 34
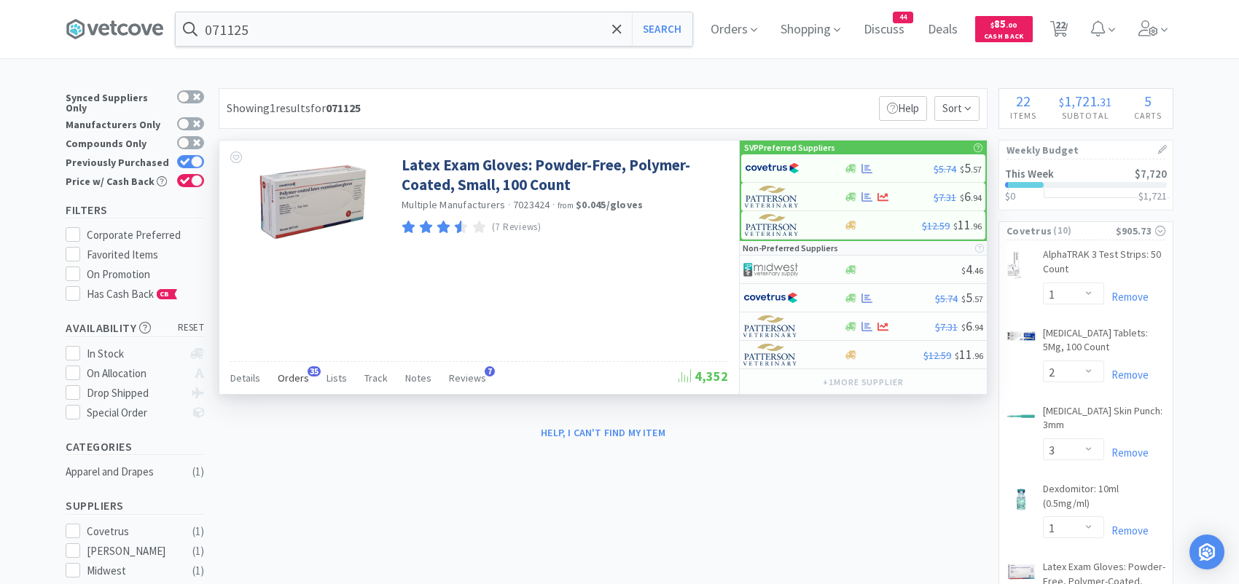
click at [295, 369] on div "Orders 35" at bounding box center [293, 381] width 31 height 28
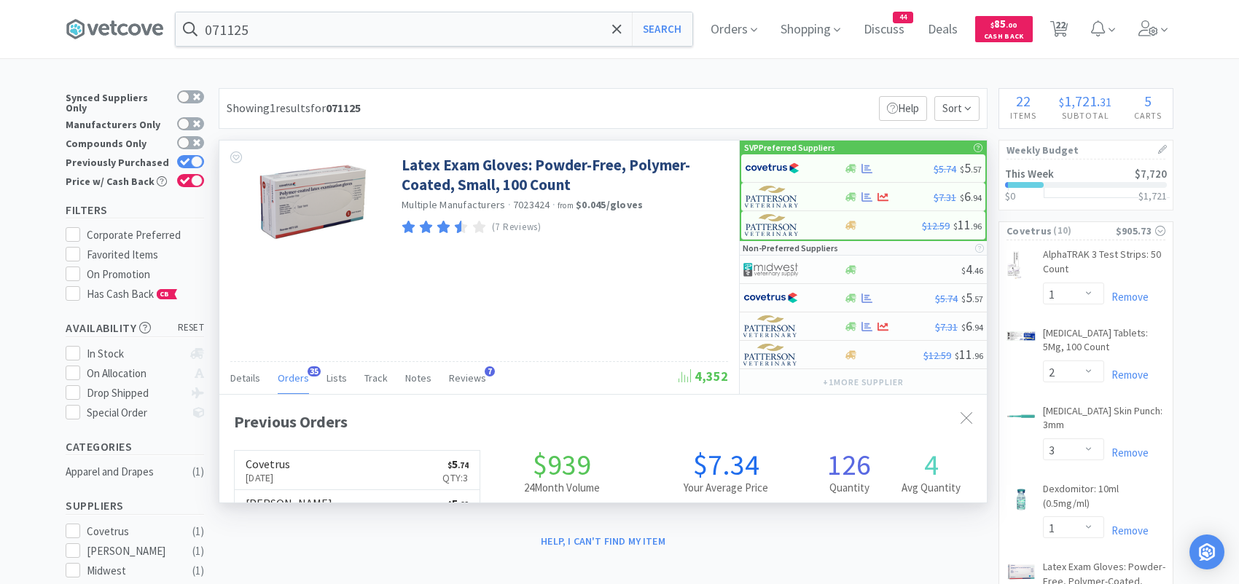
scroll to position [391, 767]
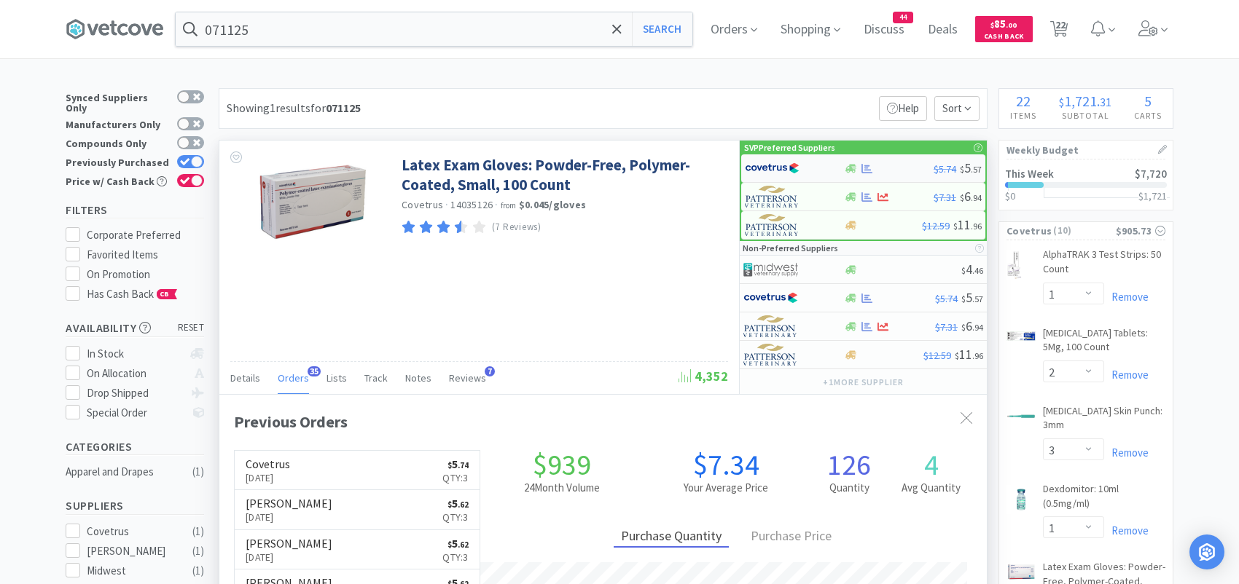
click at [774, 169] on img at bounding box center [772, 168] width 55 height 22
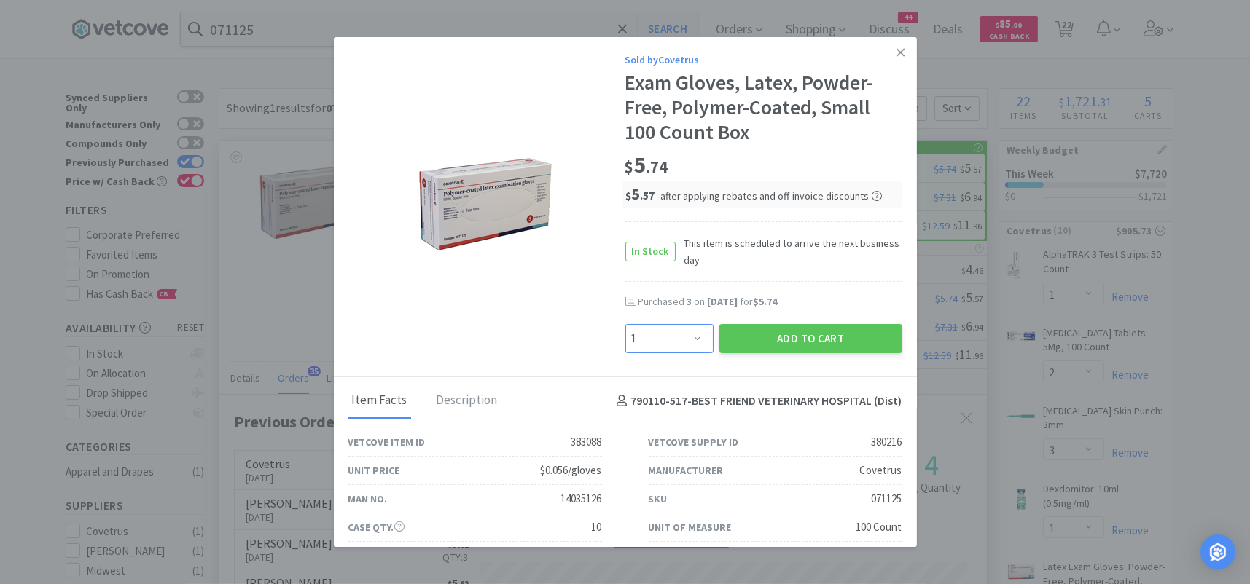
click at [692, 331] on select "Enter Quantity 1 2 3 4 5 6 7 8 9 10 11 12 13 14 15 16 17 18 19 20 Enter Quantity" at bounding box center [669, 338] width 88 height 29
select select "3"
click at [625, 324] on select "Enter Quantity 1 2 3 4 5 6 7 8 9 10 11 12 13 14 15 16 17 18 19 20 Enter Quantity" at bounding box center [669, 338] width 88 height 29
click at [735, 332] on button "Add to Cart" at bounding box center [810, 338] width 183 height 29
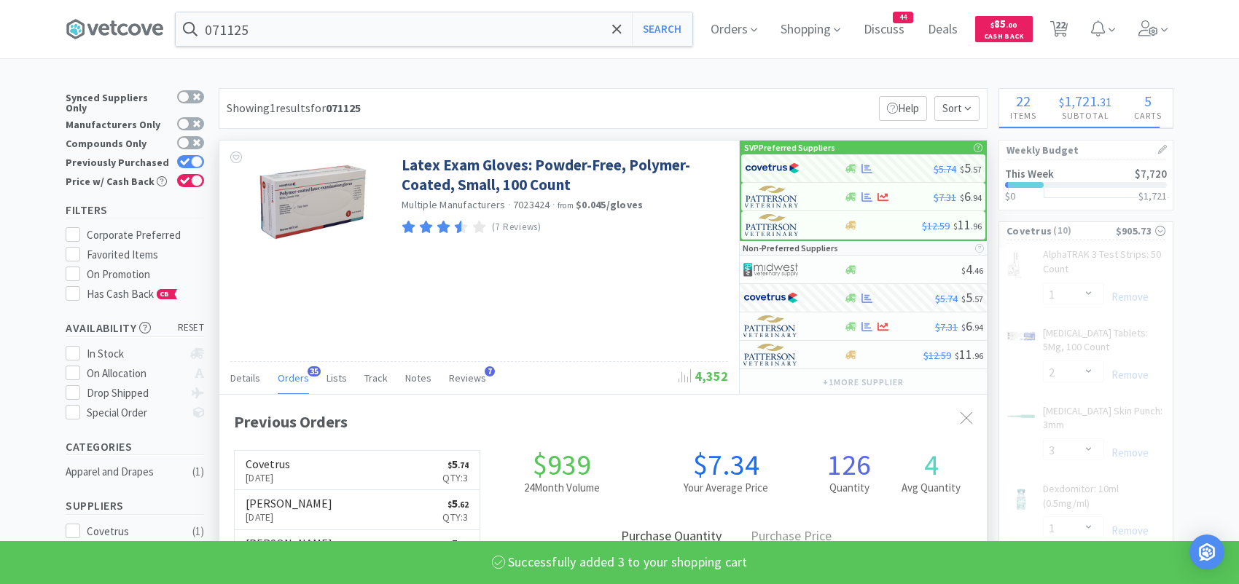
select select "3"
select select "12"
select select "2"
select select "1"
select select "6"
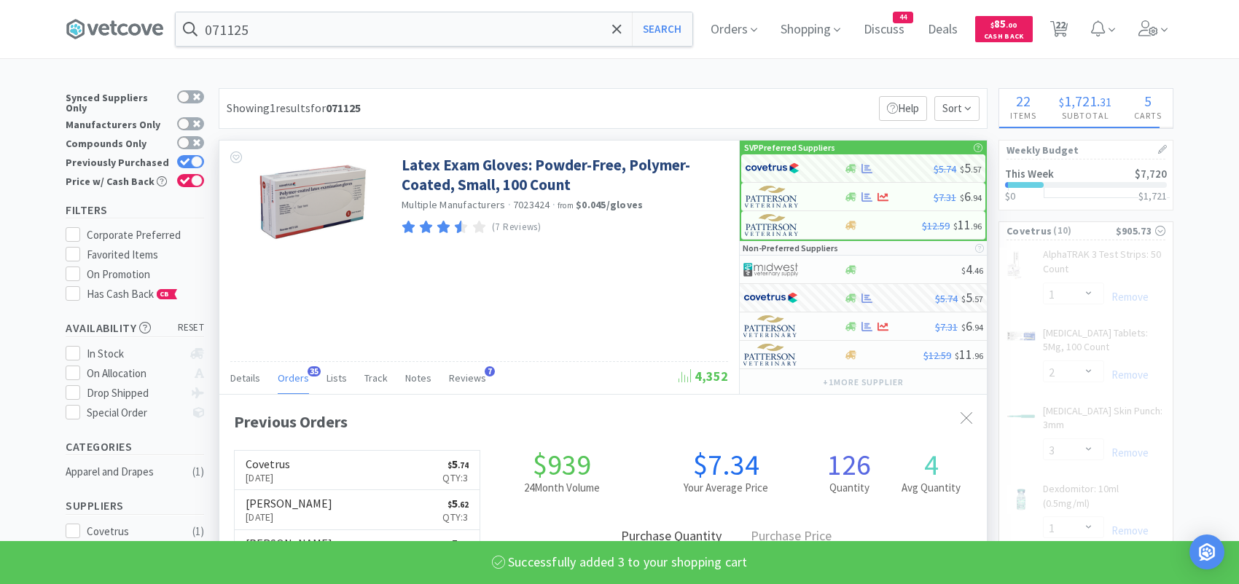
select select "10"
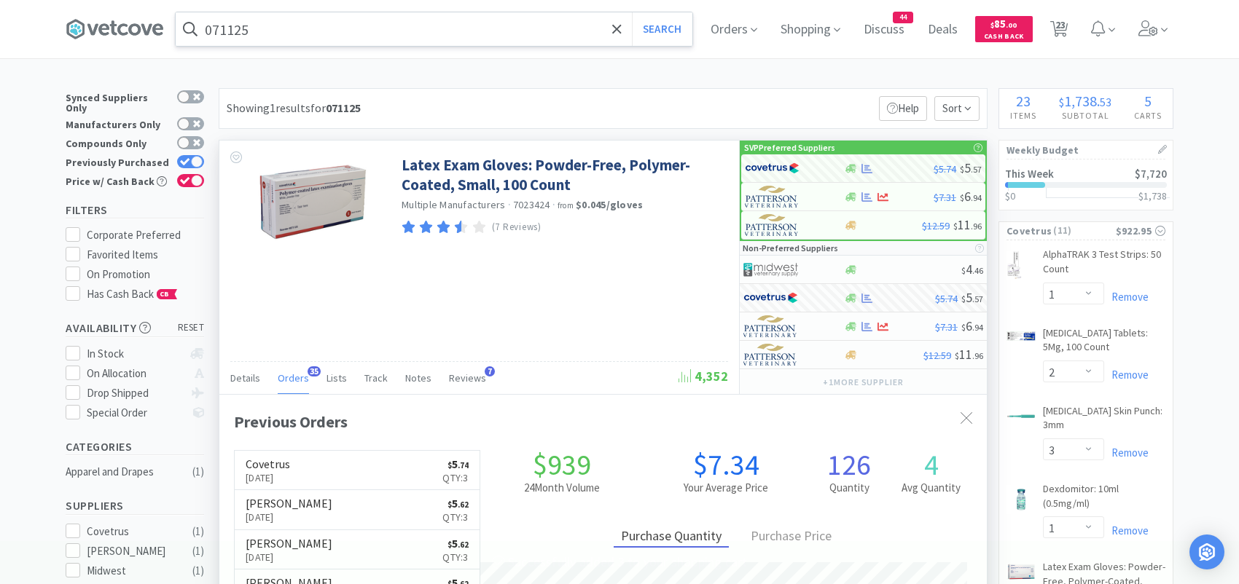
click at [304, 31] on input "071125" at bounding box center [434, 29] width 517 height 34
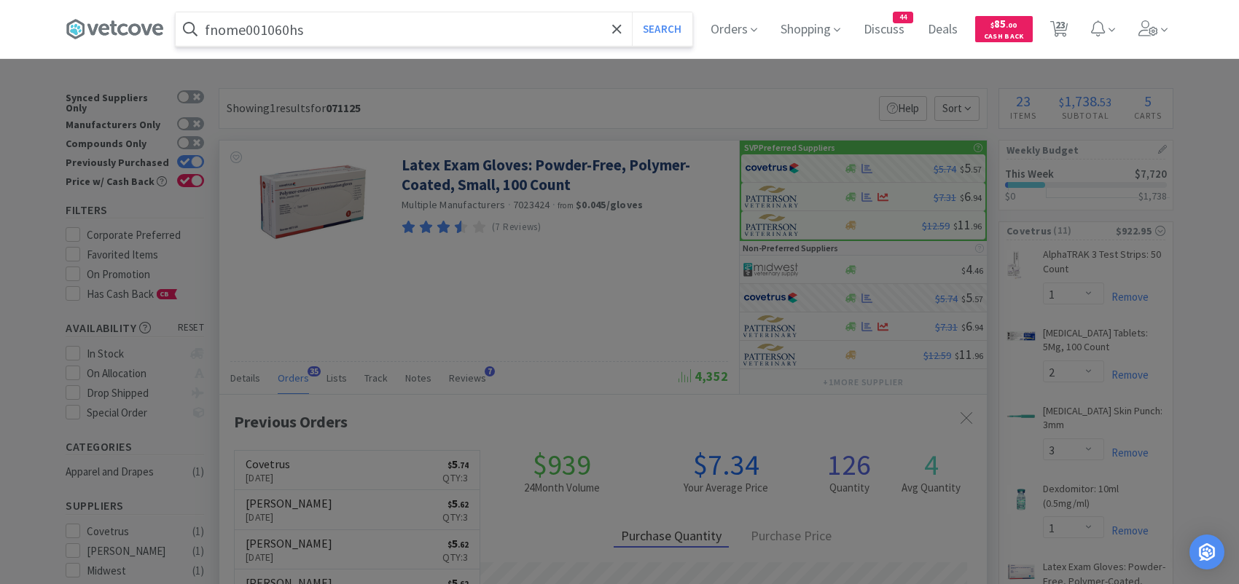
click at [632, 12] on button "Search" at bounding box center [662, 29] width 60 height 34
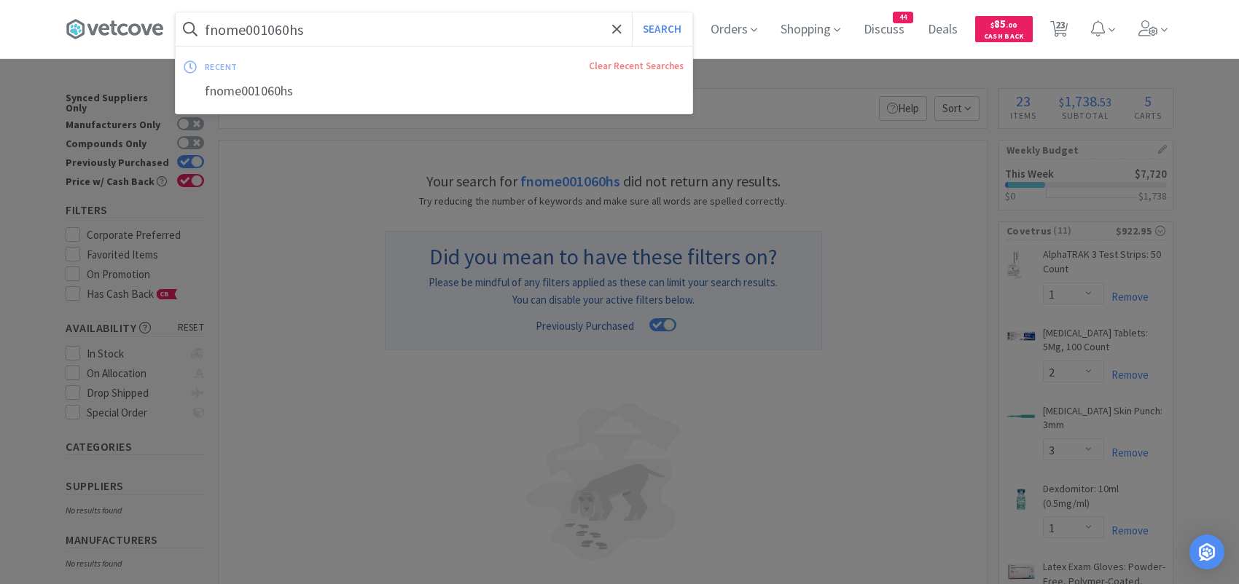
click at [336, 31] on input "fnome001060hs" at bounding box center [434, 29] width 517 height 34
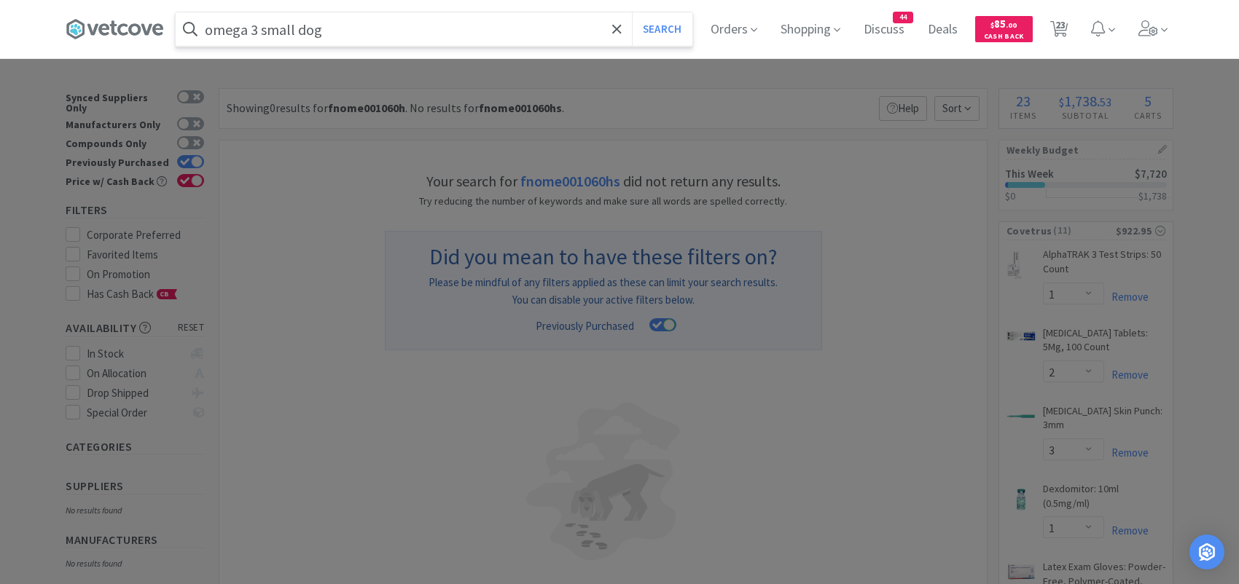
type input "omega 3 small dog"
click at [632, 12] on button "Search" at bounding box center [662, 29] width 60 height 34
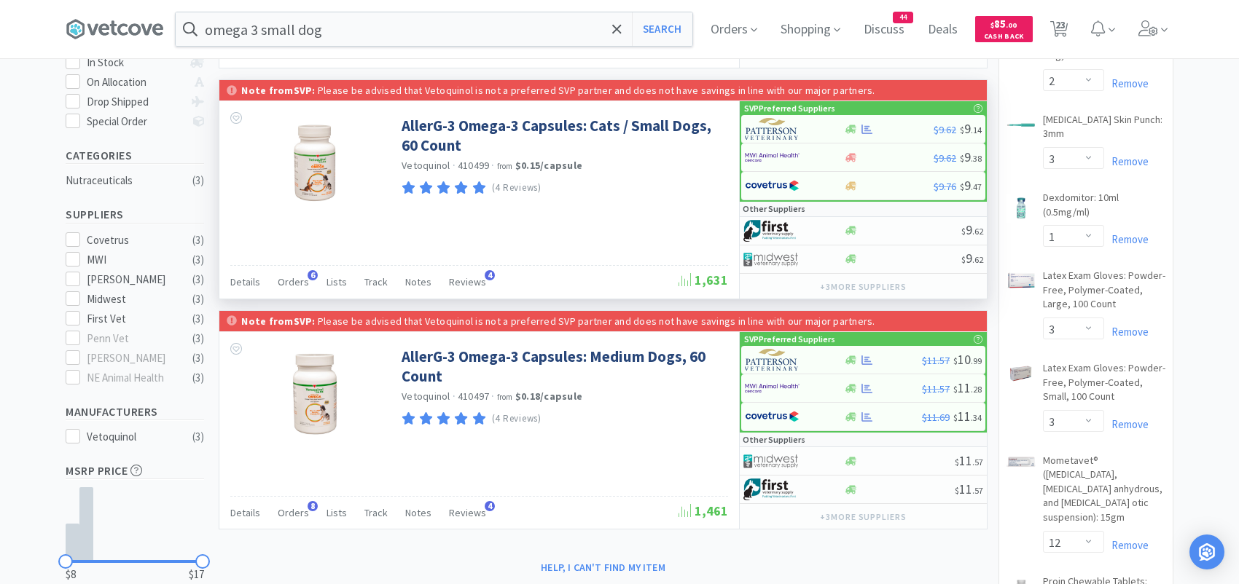
scroll to position [219, 0]
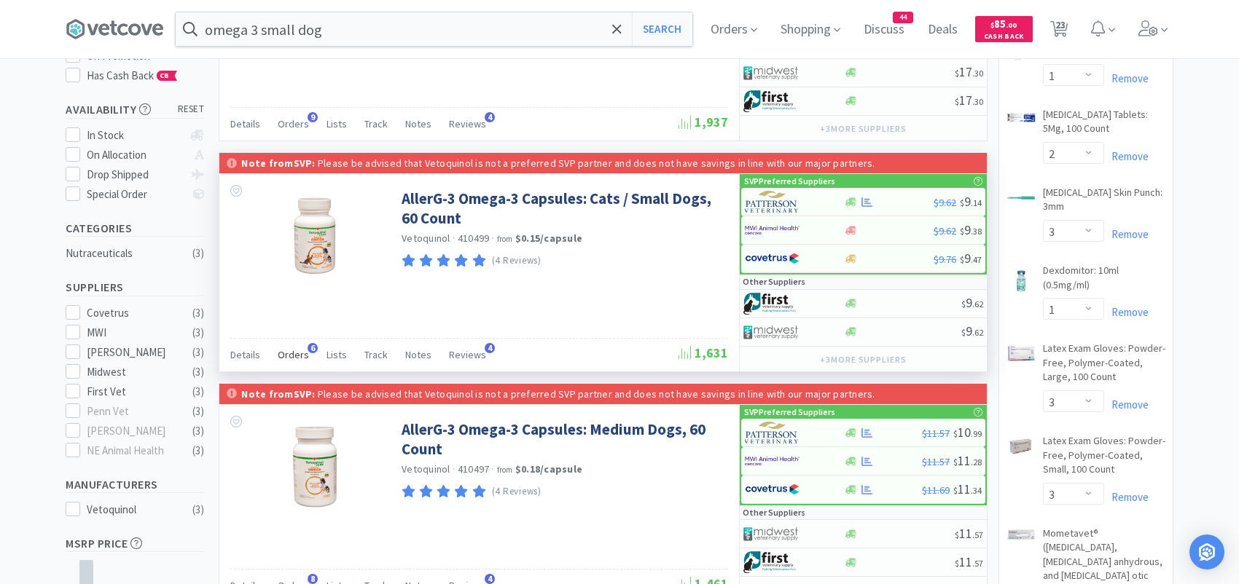
click at [282, 343] on div "Orders 6" at bounding box center [293, 357] width 31 height 28
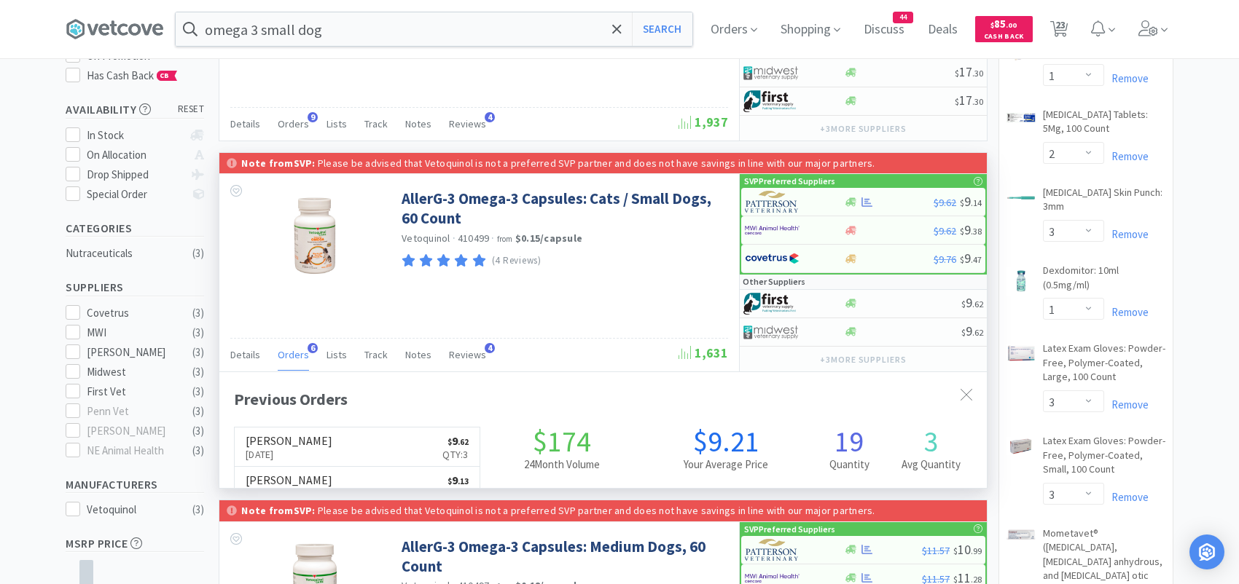
scroll to position [376, 767]
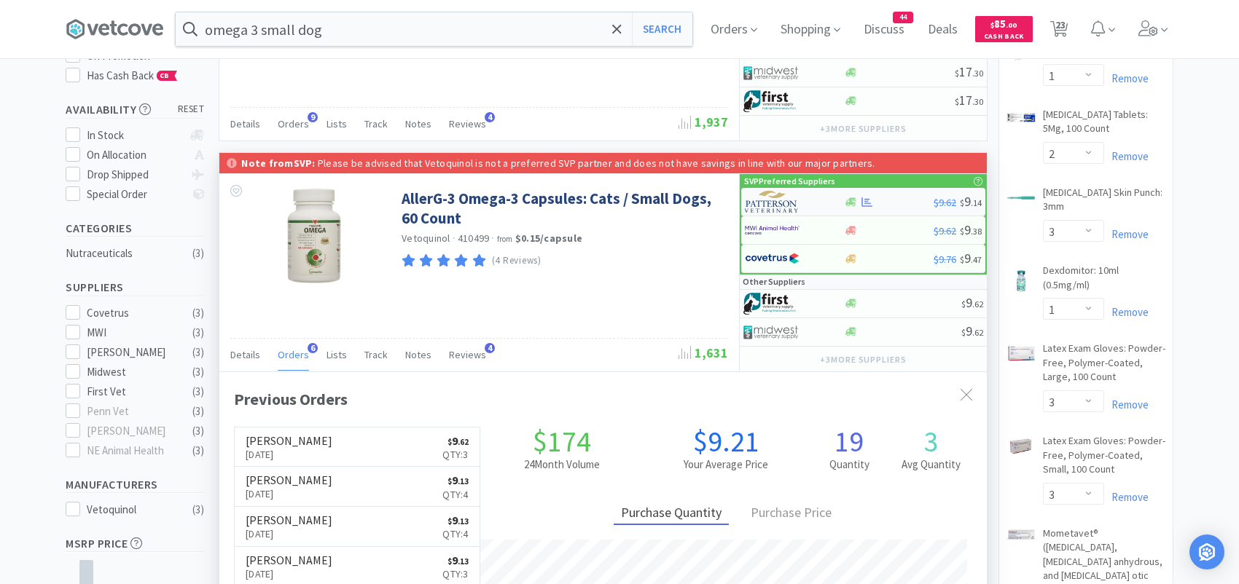
click at [758, 202] on img at bounding box center [772, 202] width 55 height 22
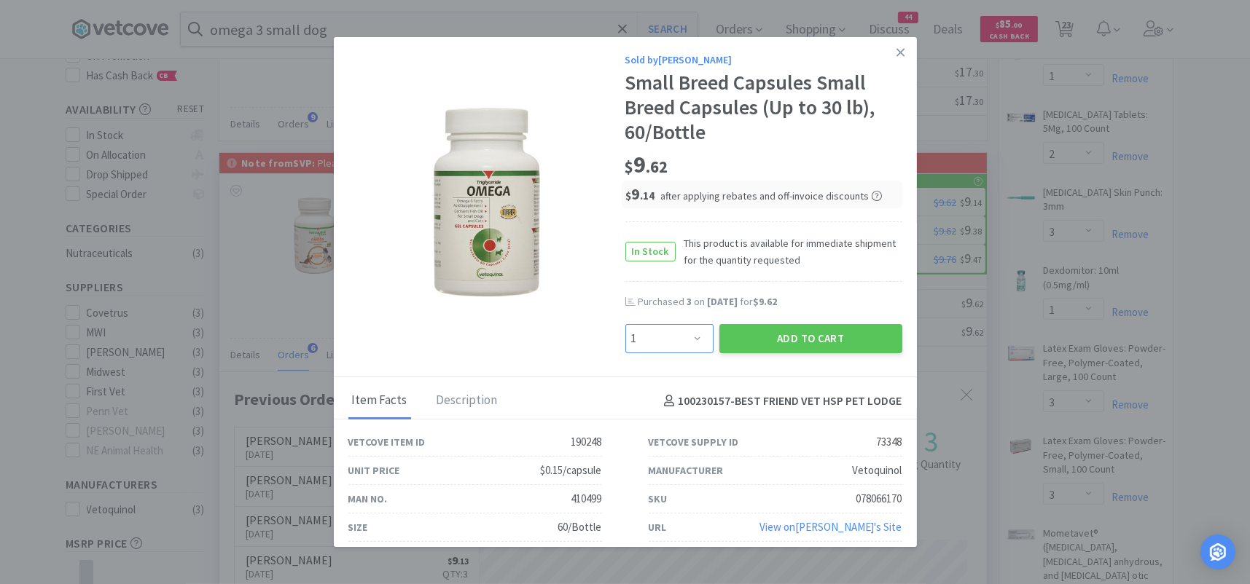
click at [661, 340] on select "Enter Quantity 1 2 3 4 5 6 7 8 9 10 11 12 13 14 15 16 17 18 19 20 Enter Quantity" at bounding box center [669, 338] width 88 height 29
select select "3"
click at [625, 324] on select "Enter Quantity 1 2 3 4 5 6 7 8 9 10 11 12 13 14 15 16 17 18 19 20 Enter Quantity" at bounding box center [669, 338] width 88 height 29
click at [745, 336] on button "Add to Cart" at bounding box center [810, 338] width 183 height 29
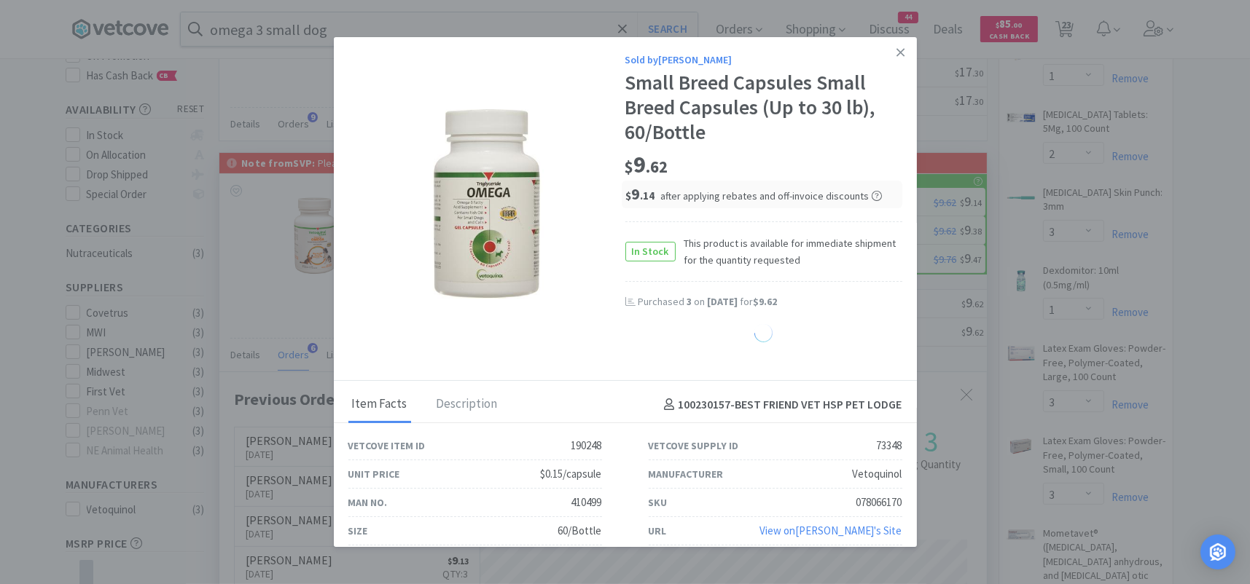
select select "3"
select select "6"
select select "2"
select select "1"
select select "2"
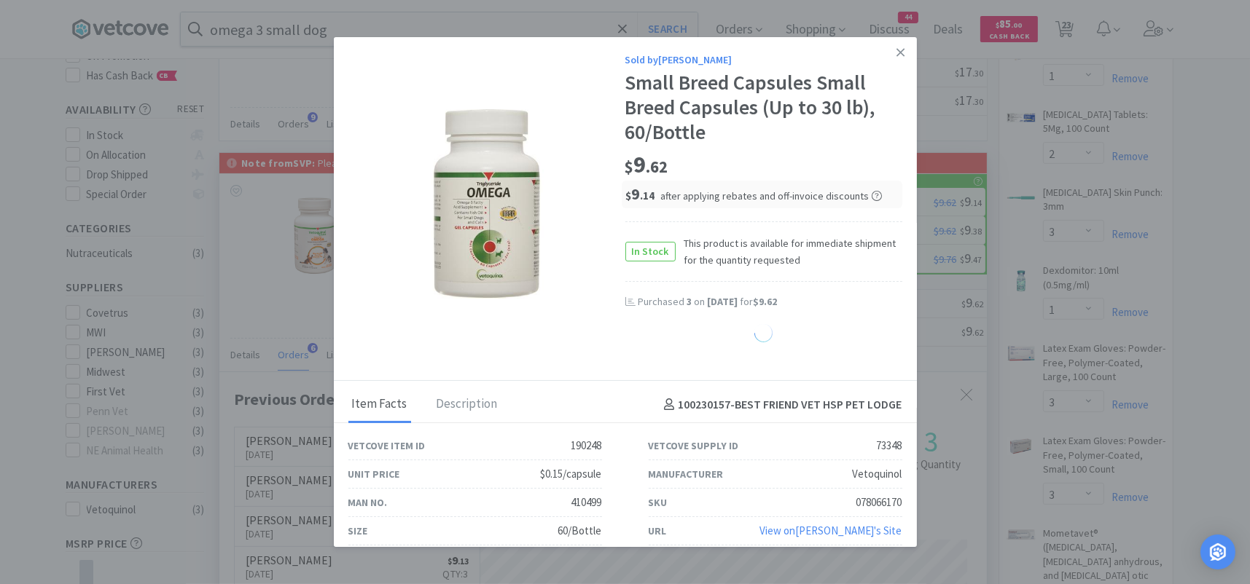
select select "50"
select select "3"
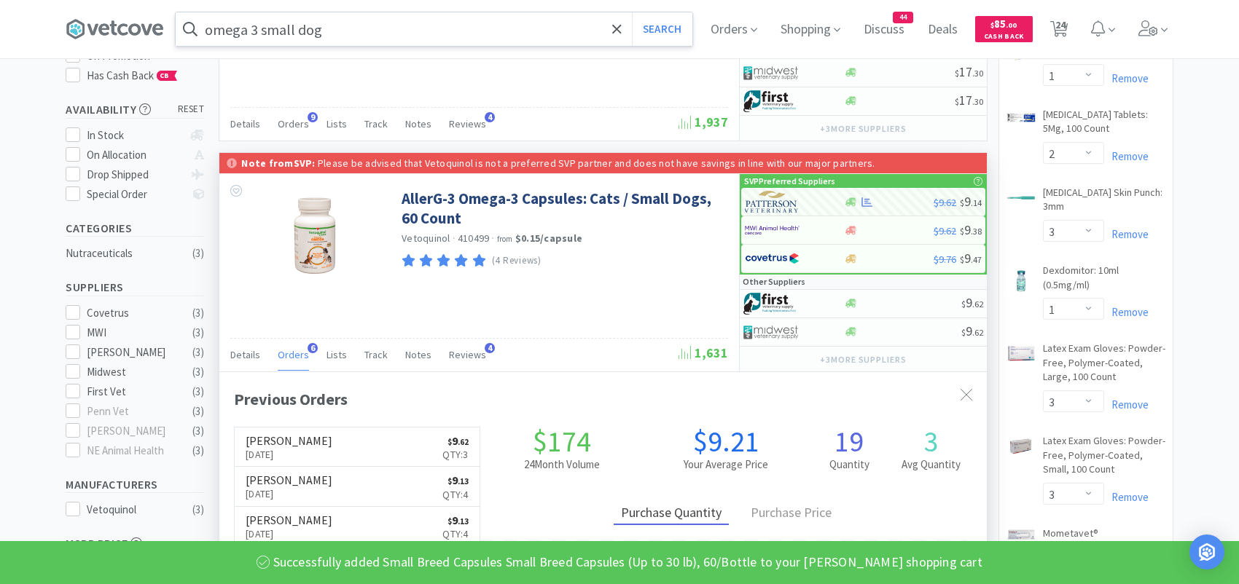
click at [402, 28] on input "omega 3 small dog" at bounding box center [434, 29] width 517 height 34
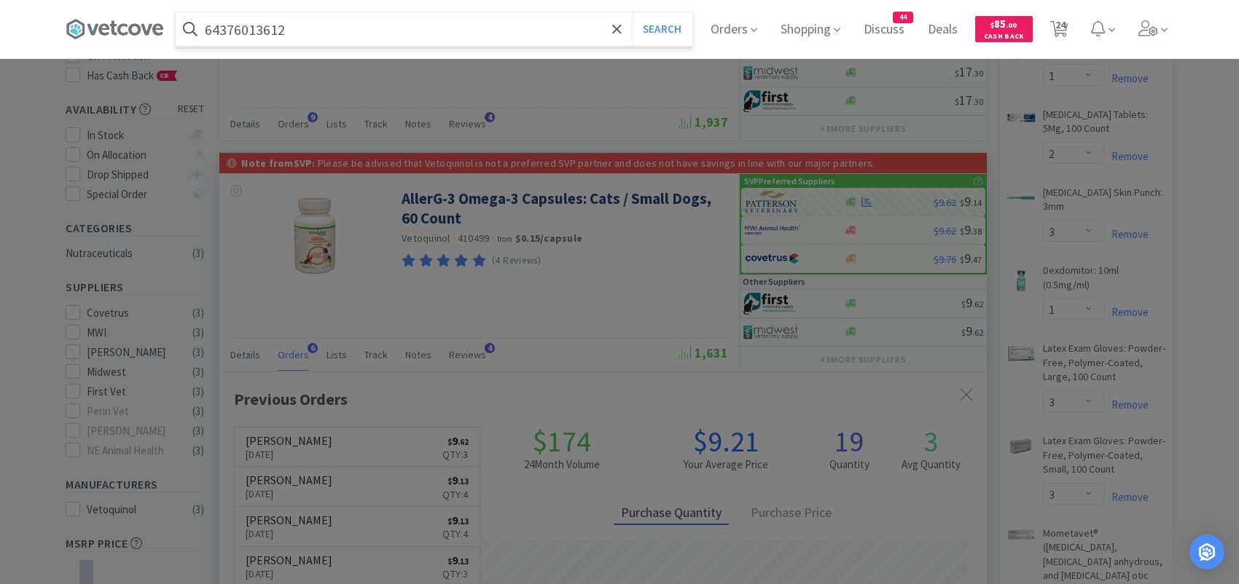
type input "64376013612"
click at [632, 12] on button "Search" at bounding box center [662, 29] width 60 height 34
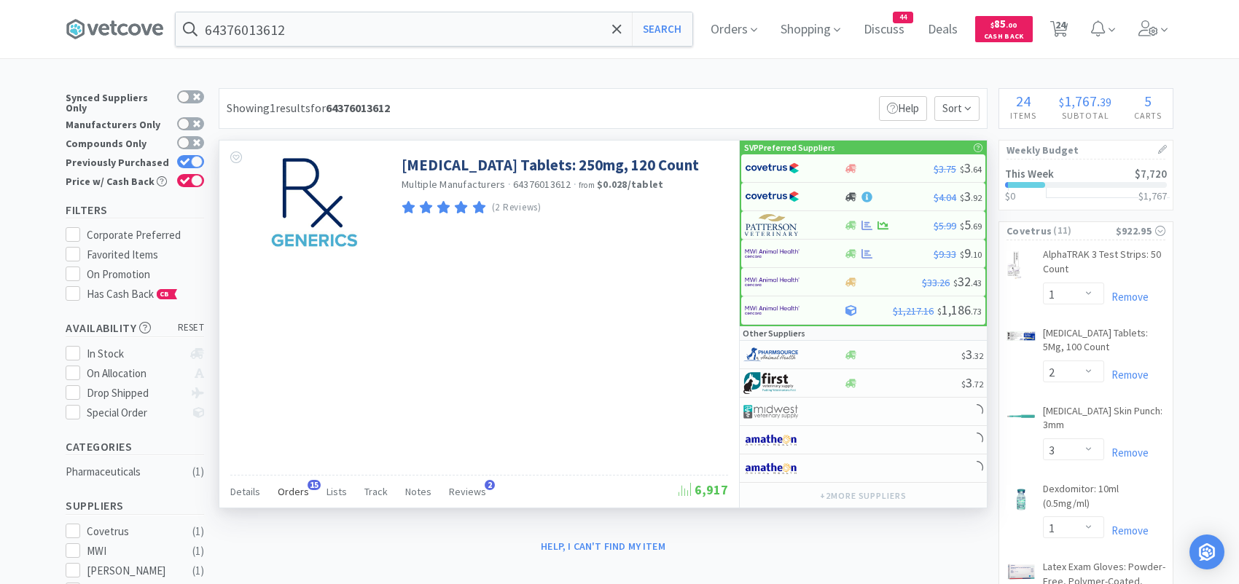
click at [300, 485] on span "Orders" at bounding box center [293, 491] width 31 height 13
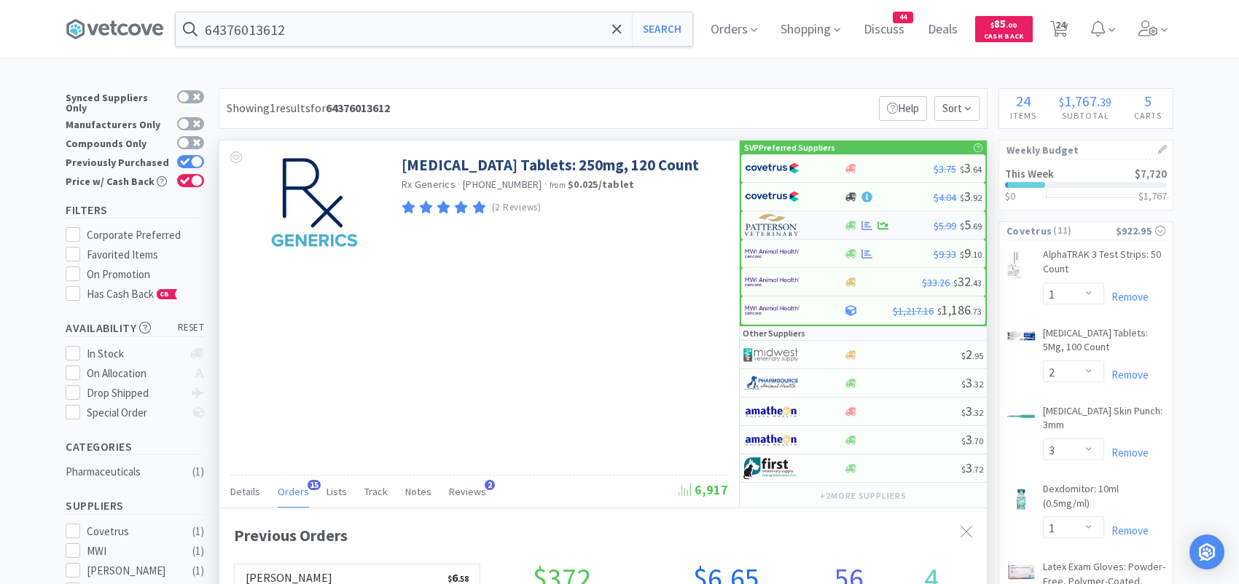
click at [769, 227] on img at bounding box center [772, 225] width 55 height 22
select select "1"
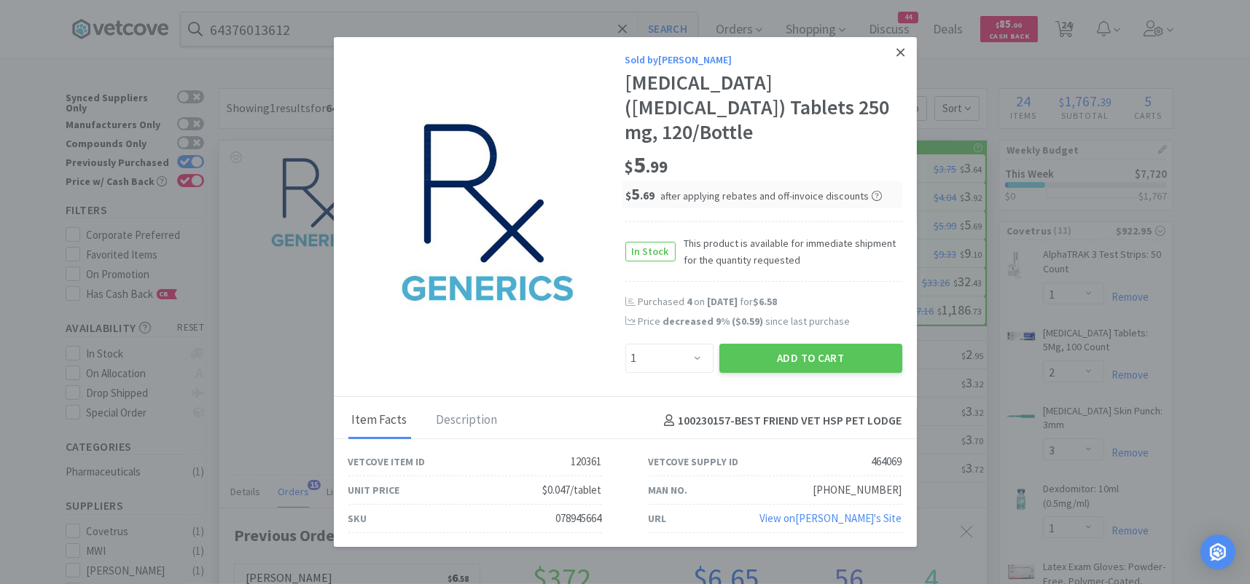
click at [904, 59] on icon at bounding box center [900, 52] width 8 height 13
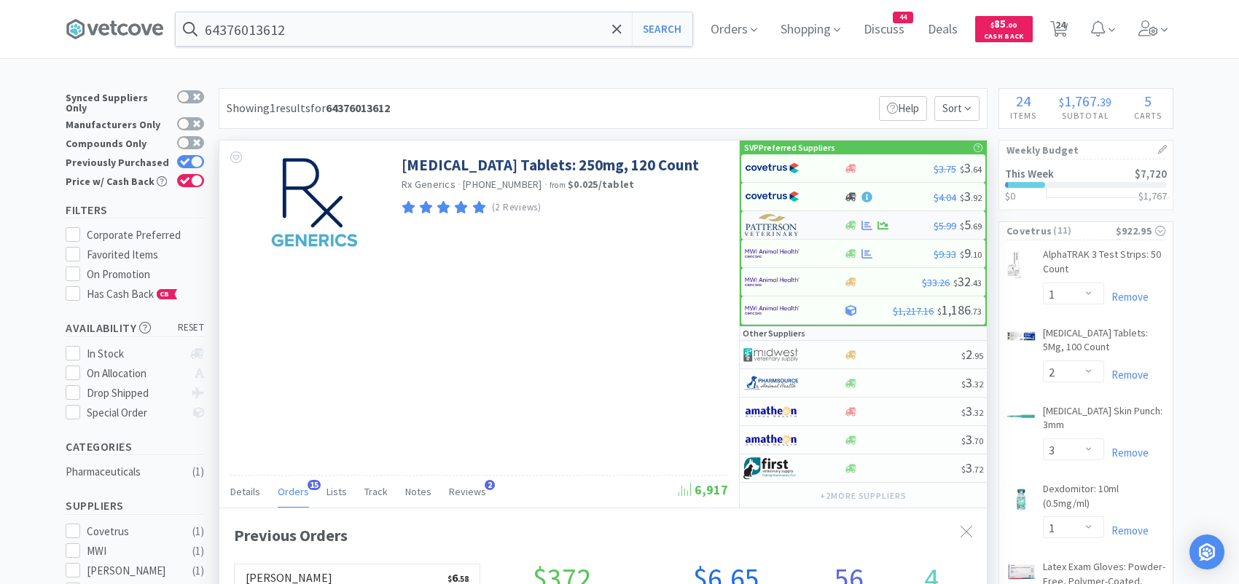
click at [777, 222] on img at bounding box center [772, 225] width 55 height 22
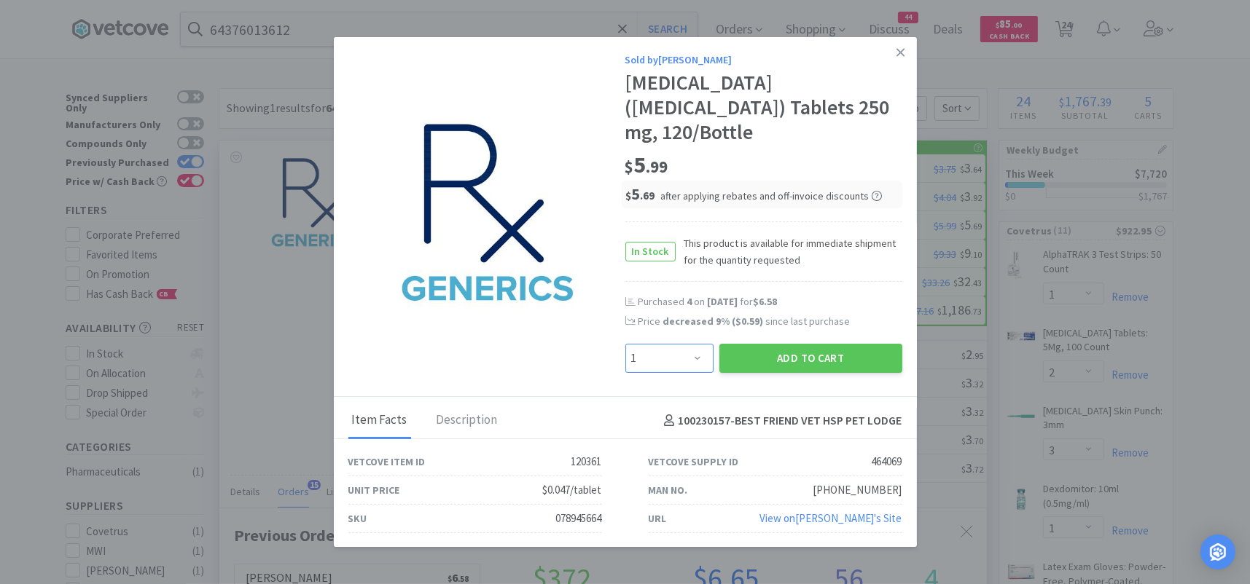
click at [695, 346] on select "Enter Quantity 1 2 3 4 5 6 7 8 9 10 11 12 13 14 15 16 17 18 19 20 Enter Quantity" at bounding box center [669, 358] width 88 height 29
select select "4"
click at [625, 344] on select "Enter Quantity 1 2 3 4 5 6 7 8 9 10 11 12 13 14 15 16 17 18 19 20 Enter Quantity" at bounding box center [669, 358] width 88 height 29
click at [767, 344] on button "Add to Cart" at bounding box center [810, 358] width 183 height 29
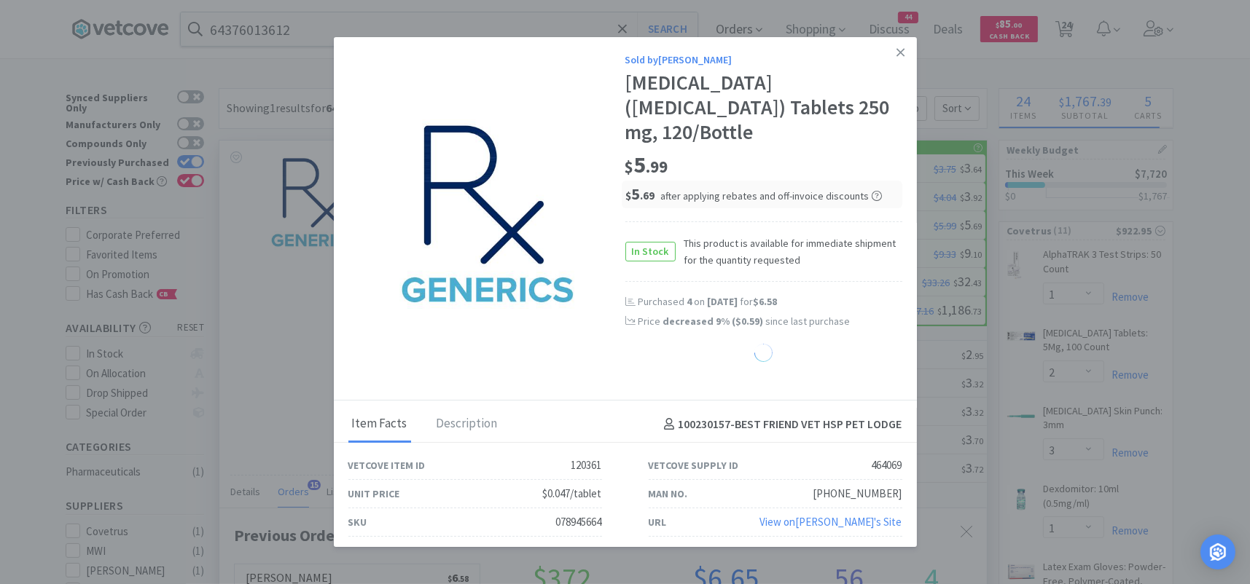
select select "4"
select select "1"
select select "2"
select select "3"
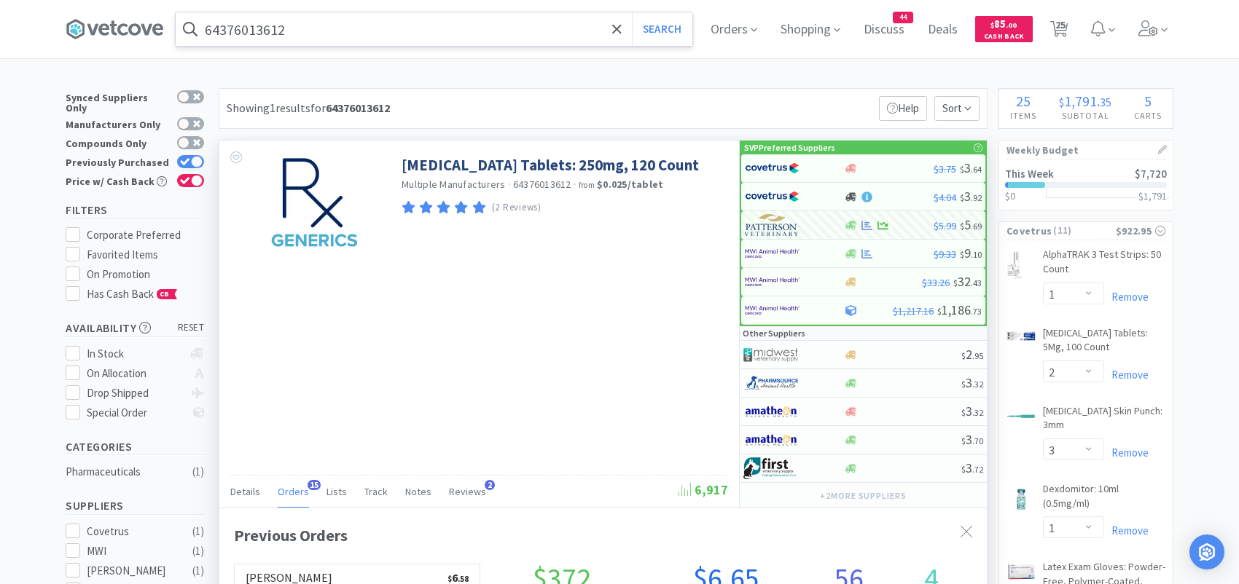
click at [308, 34] on input "64376013612" at bounding box center [434, 29] width 517 height 34
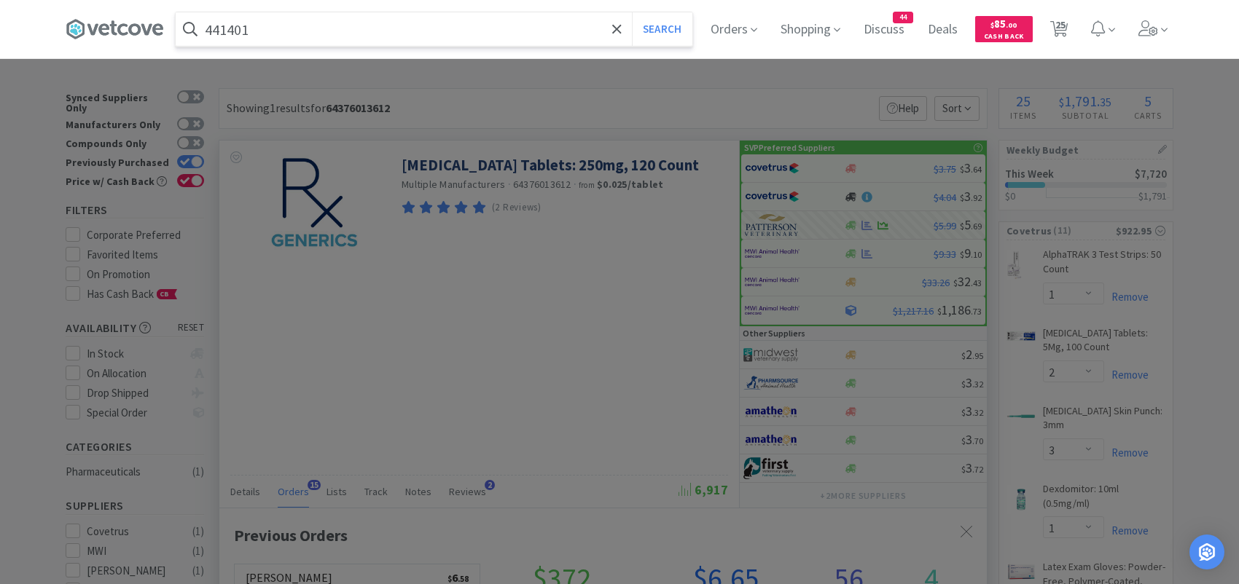
type input "441401"
click at [632, 12] on button "Search" at bounding box center [662, 29] width 60 height 34
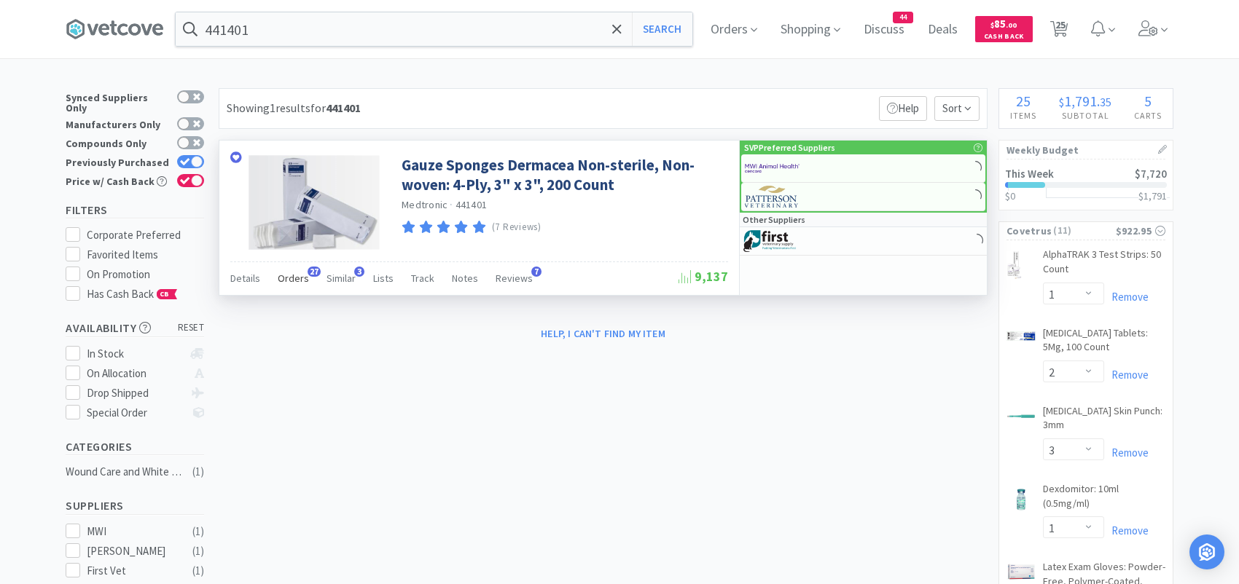
click at [294, 278] on span "Orders" at bounding box center [293, 278] width 31 height 13
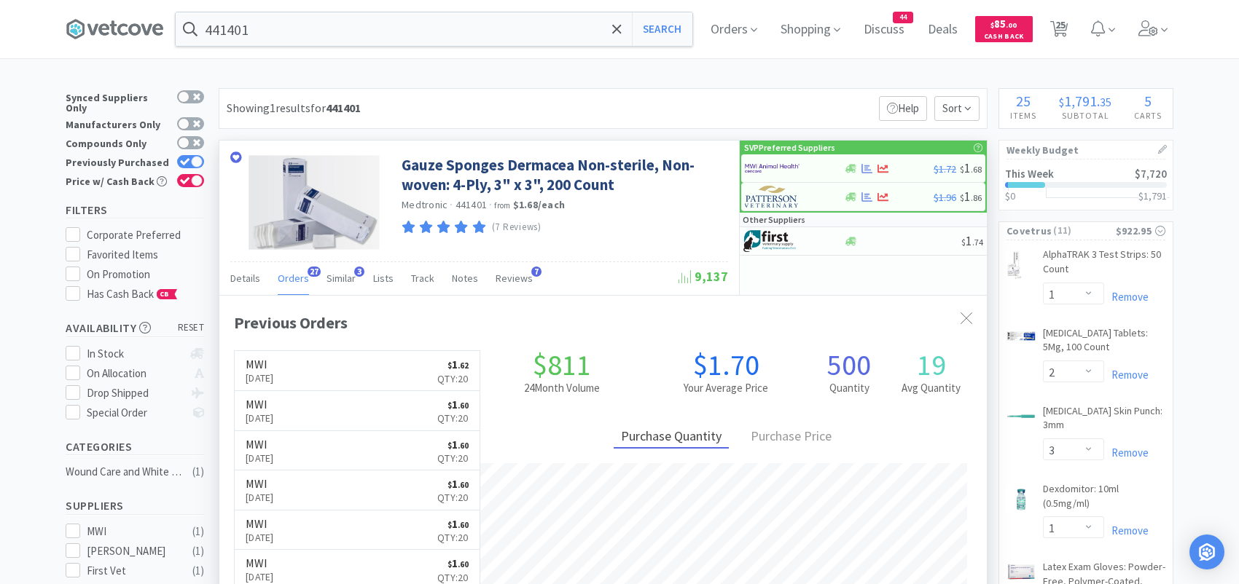
scroll to position [391, 767]
click at [775, 167] on img at bounding box center [772, 168] width 55 height 22
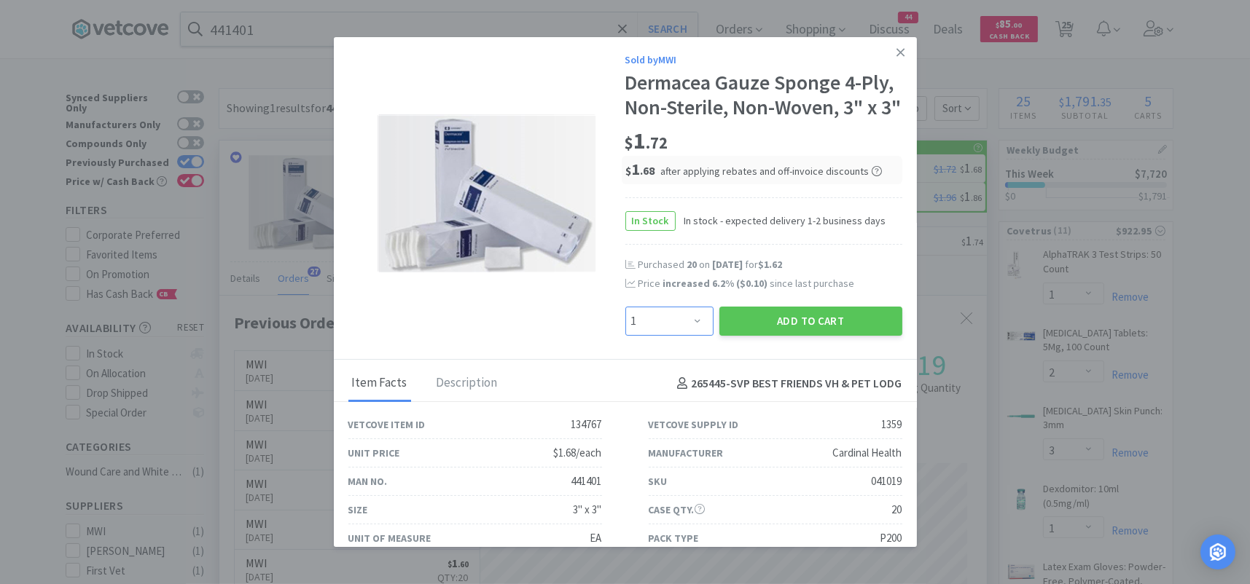
click at [673, 336] on select "Enter Quantity 1 2 3 4 5 6 7 8 9 10 11 12 13 14 15 16 17 18 19 20 Enter Quantity" at bounding box center [669, 321] width 88 height 29
select select "20"
click at [625, 330] on select "Enter Quantity 1 2 3 4 5 6 7 8 9 10 11 12 13 14 15 16 17 18 19 20 Enter Quantity" at bounding box center [669, 321] width 88 height 29
click at [765, 336] on button "Add to Cart" at bounding box center [810, 321] width 183 height 29
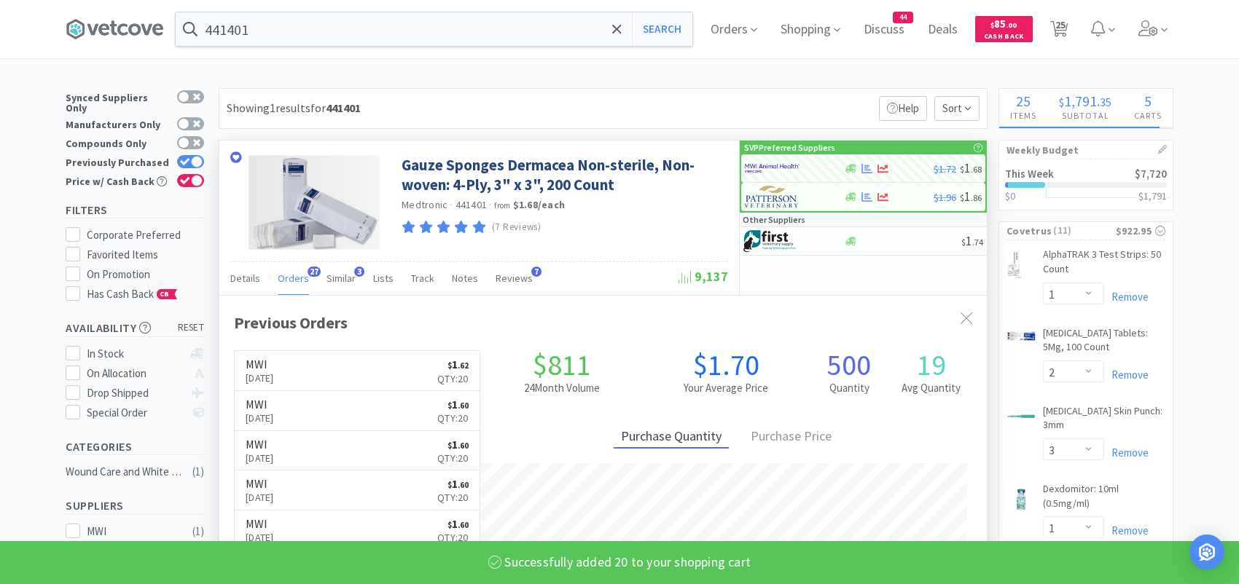
select select "20"
select select "10"
select select "2"
select select "4"
click at [342, 23] on input "441401" at bounding box center [434, 29] width 517 height 34
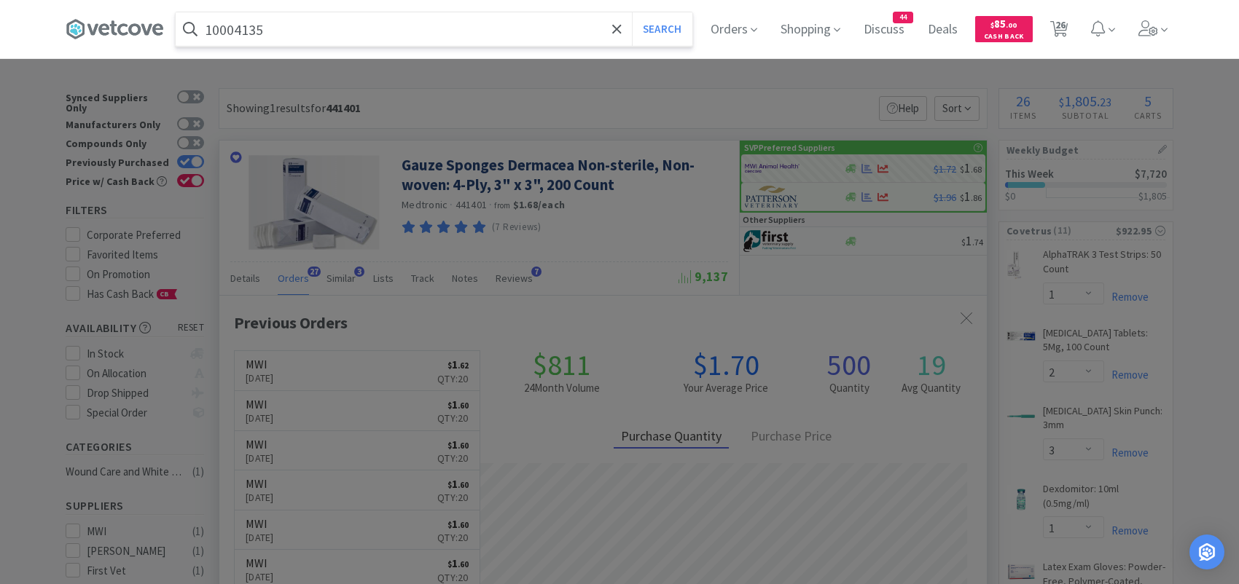
type input "10004135"
click at [632, 12] on button "Search" at bounding box center [662, 29] width 60 height 34
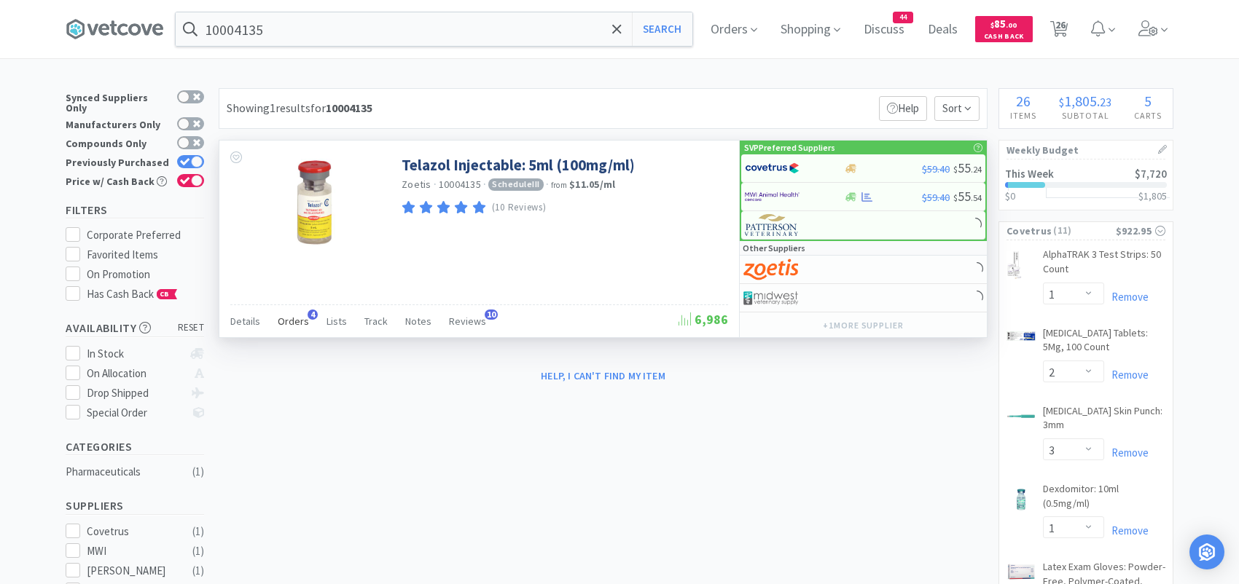
click at [294, 318] on span "Orders" at bounding box center [293, 321] width 31 height 13
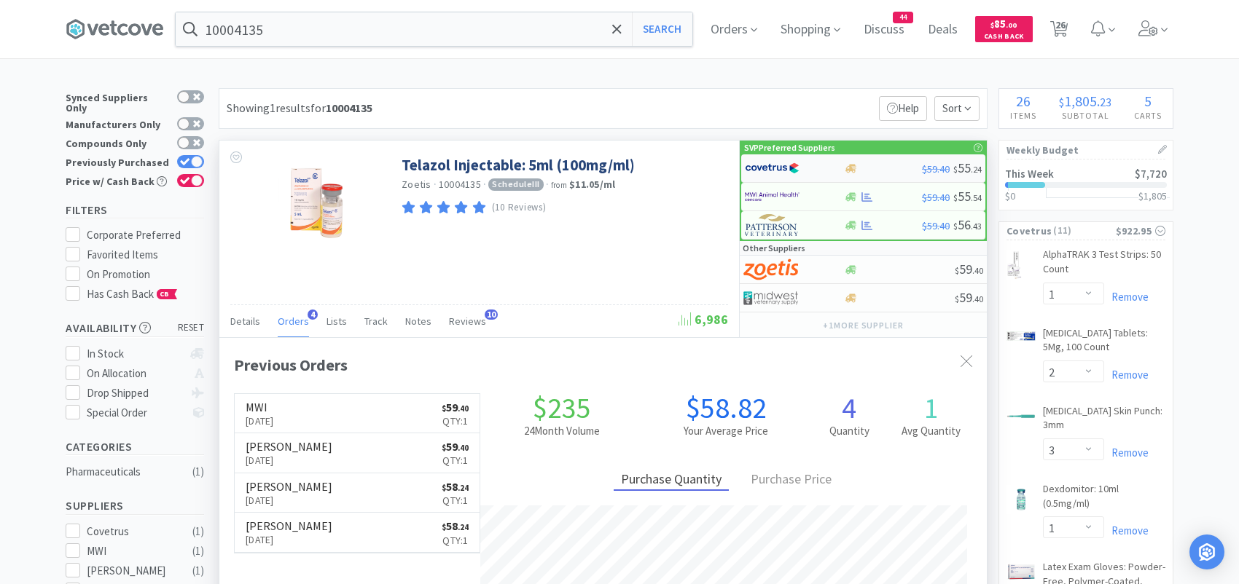
scroll to position [376, 767]
click at [767, 190] on img at bounding box center [772, 197] width 55 height 22
select select "1"
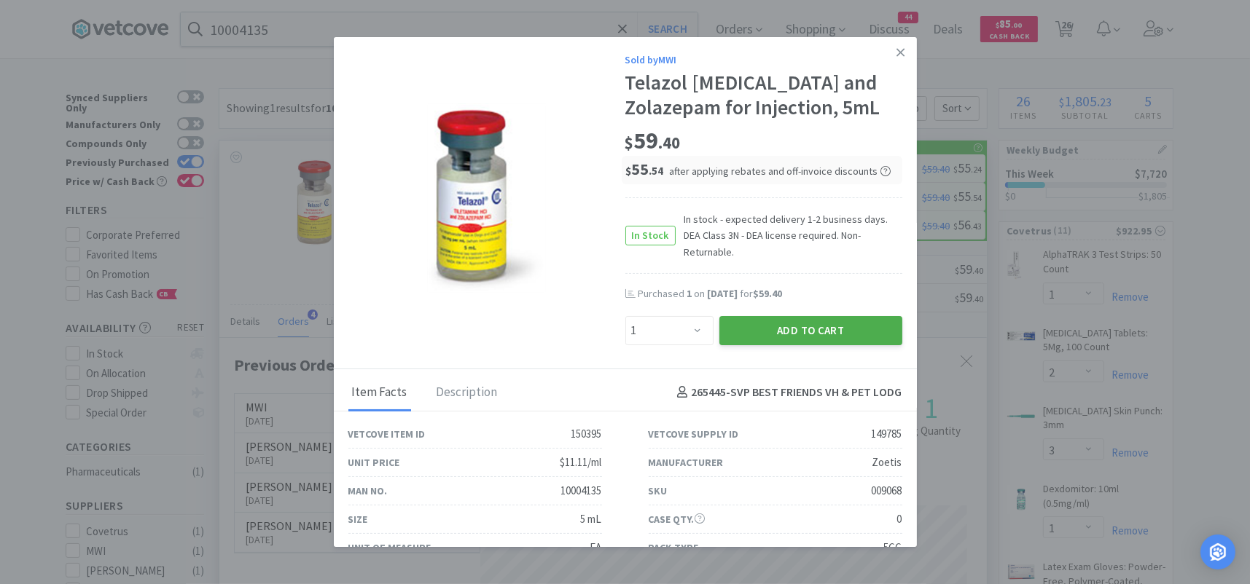
click at [767, 316] on button "Add to Cart" at bounding box center [810, 330] width 183 height 29
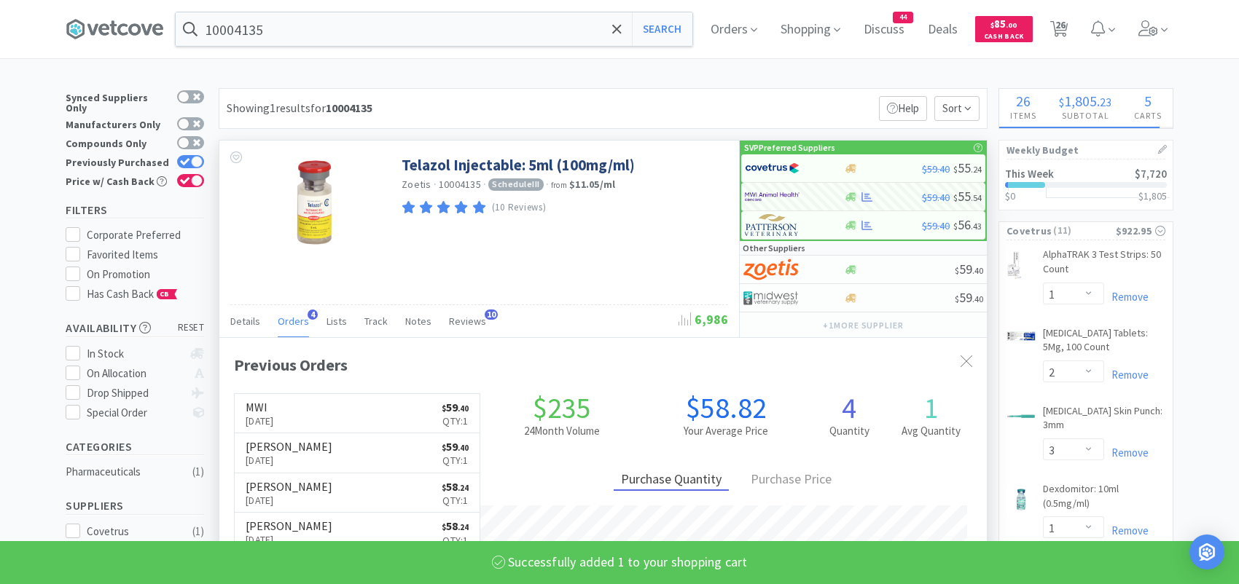
select select "1"
select select "4"
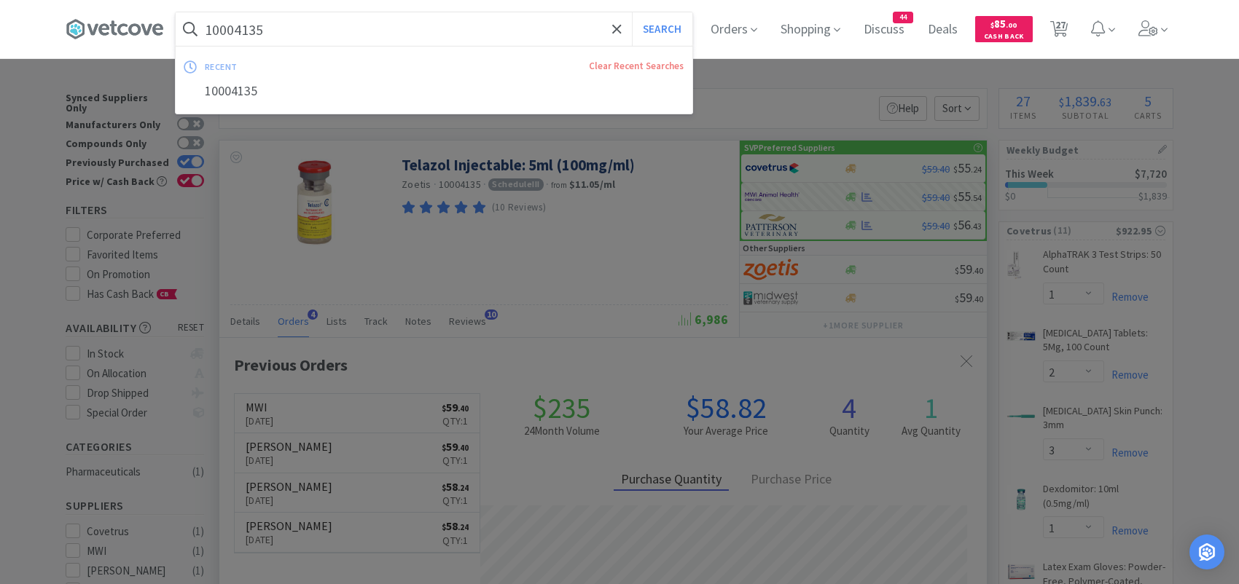
click at [294, 32] on input "10004135" at bounding box center [434, 29] width 517 height 34
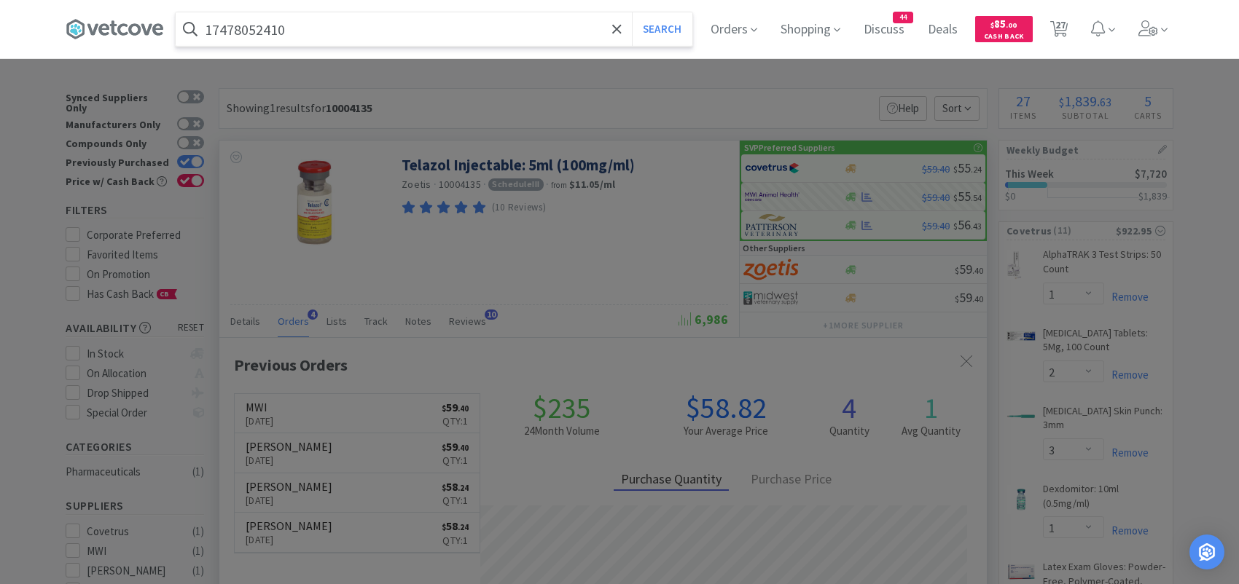
type input "17478052410"
click at [632, 12] on button "Search" at bounding box center [662, 29] width 60 height 34
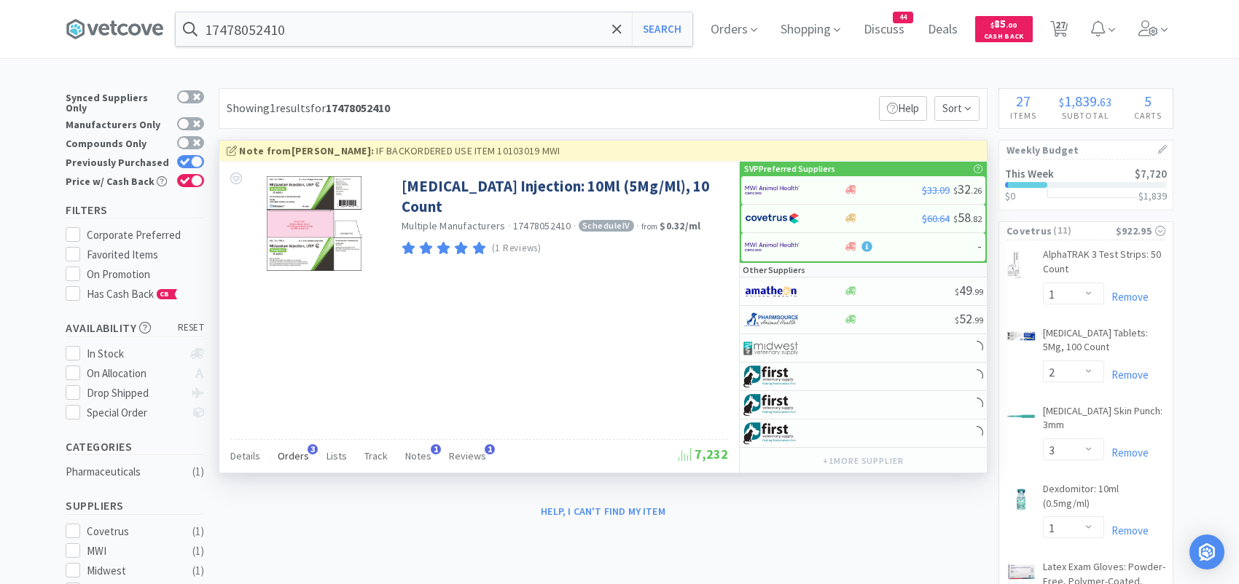
click at [292, 450] on span "Orders" at bounding box center [293, 456] width 31 height 13
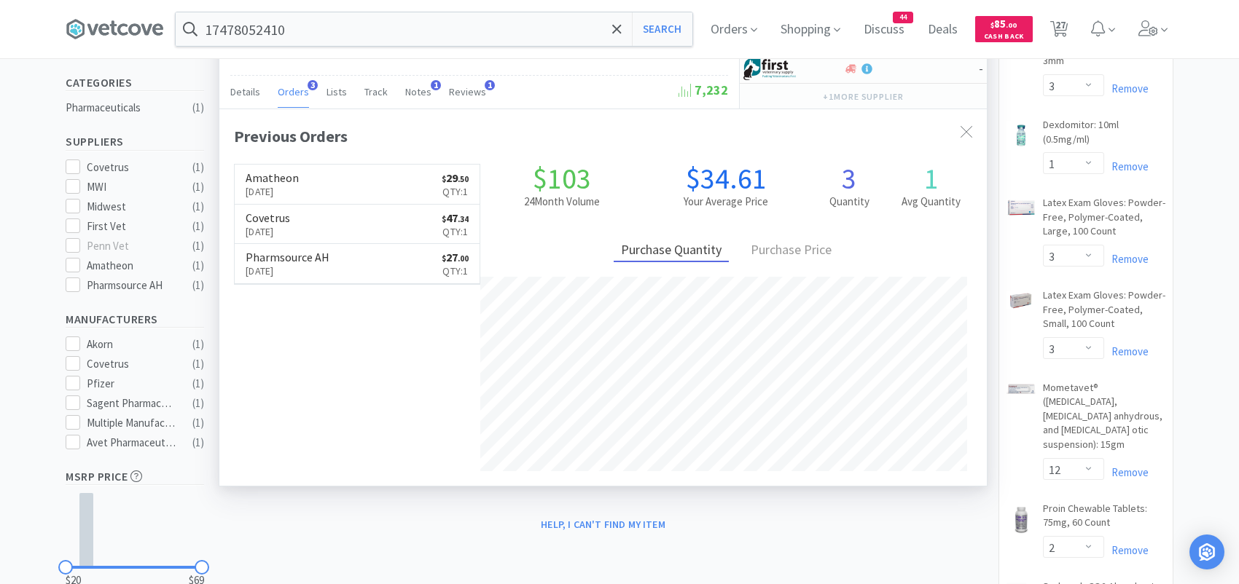
scroll to position [73, 0]
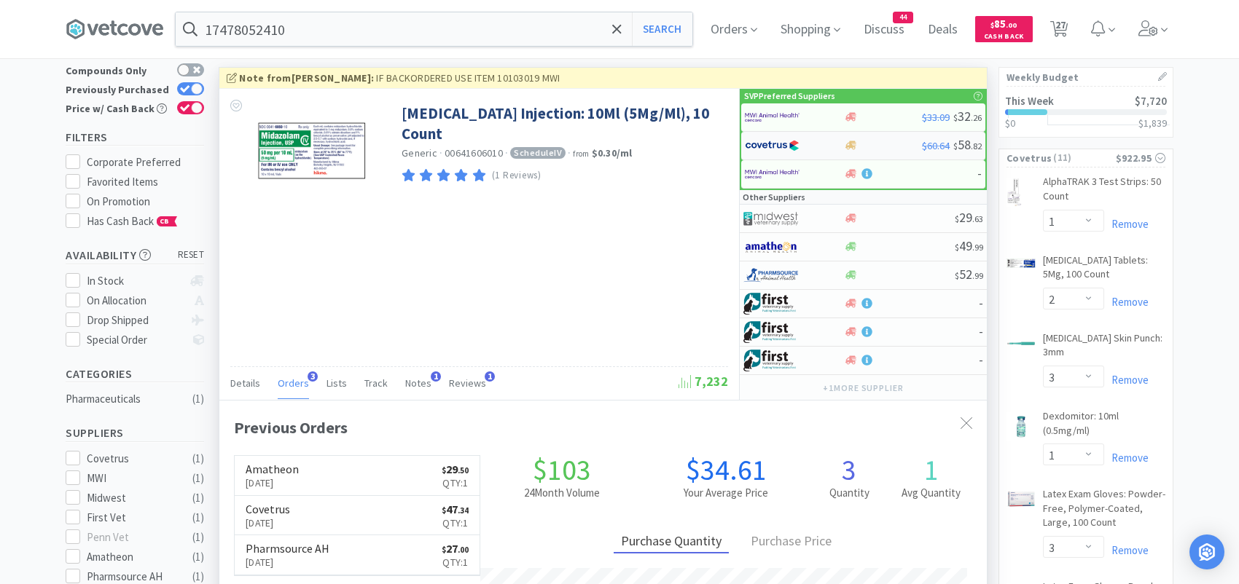
click at [818, 139] on div at bounding box center [785, 145] width 80 height 25
select select "1"
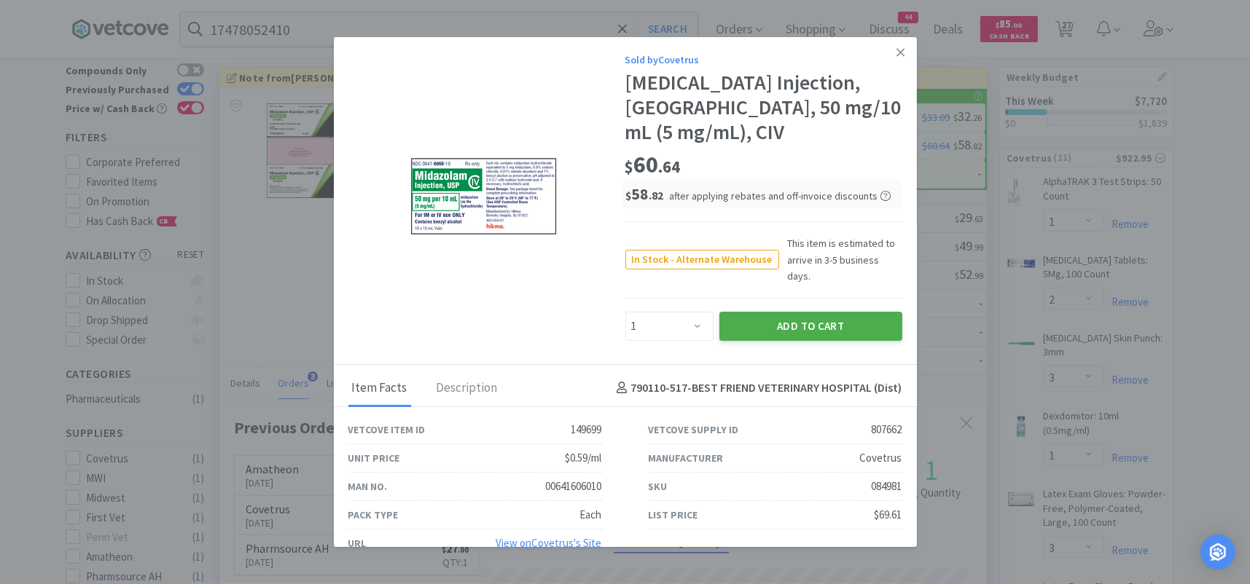
click at [756, 312] on button "Add to Cart" at bounding box center [810, 326] width 183 height 29
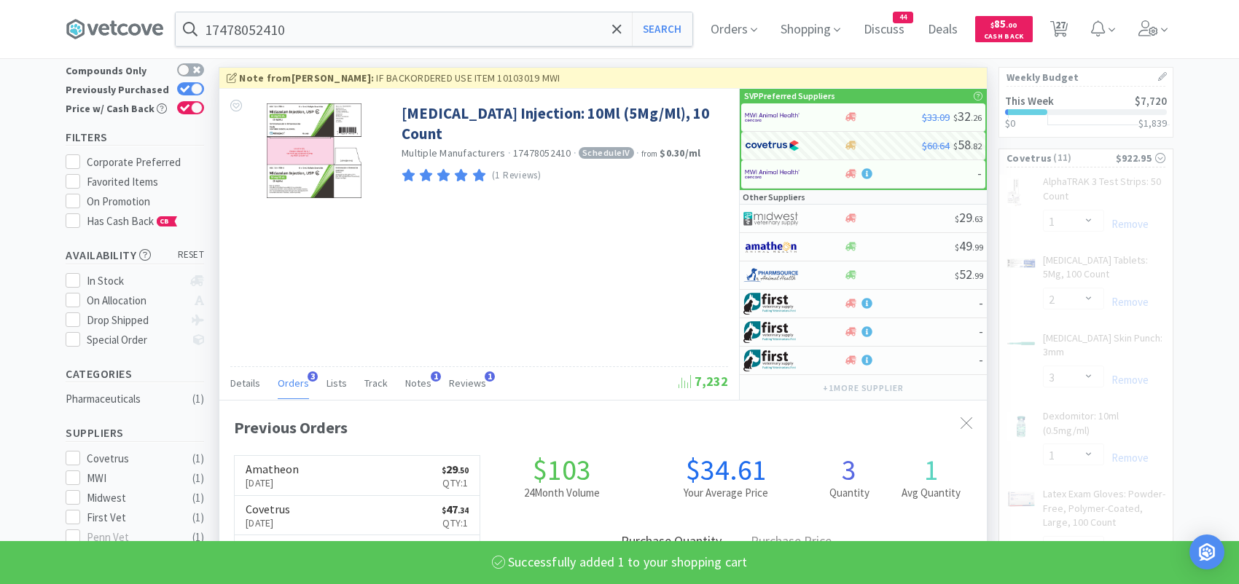
select select "1"
select select "12"
select select "2"
select select "1"
select select "6"
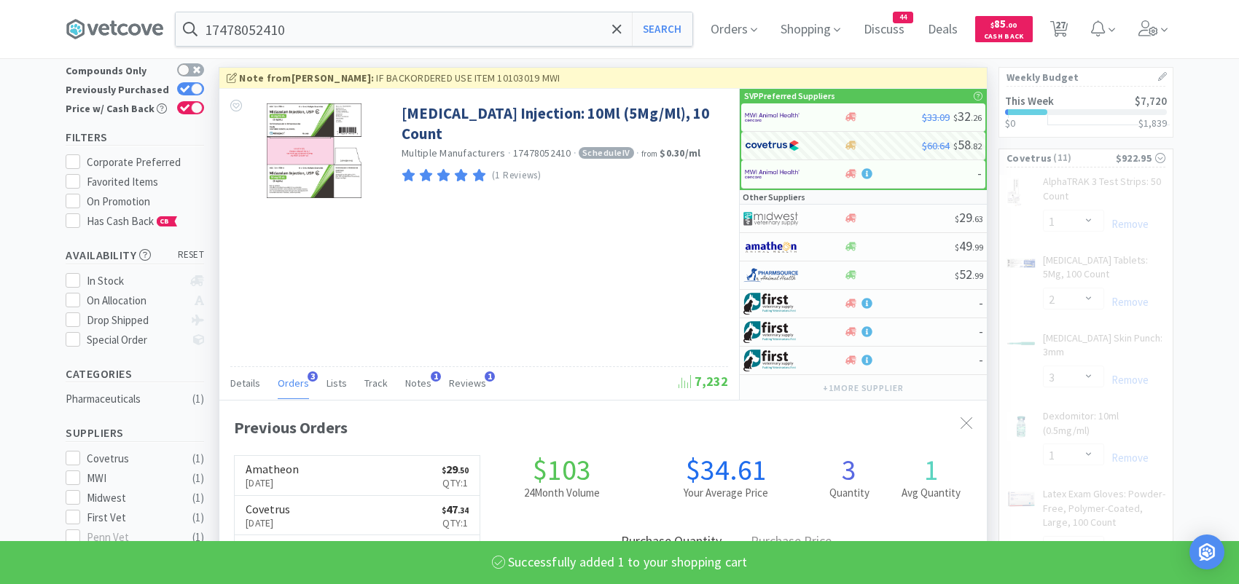
select select "10"
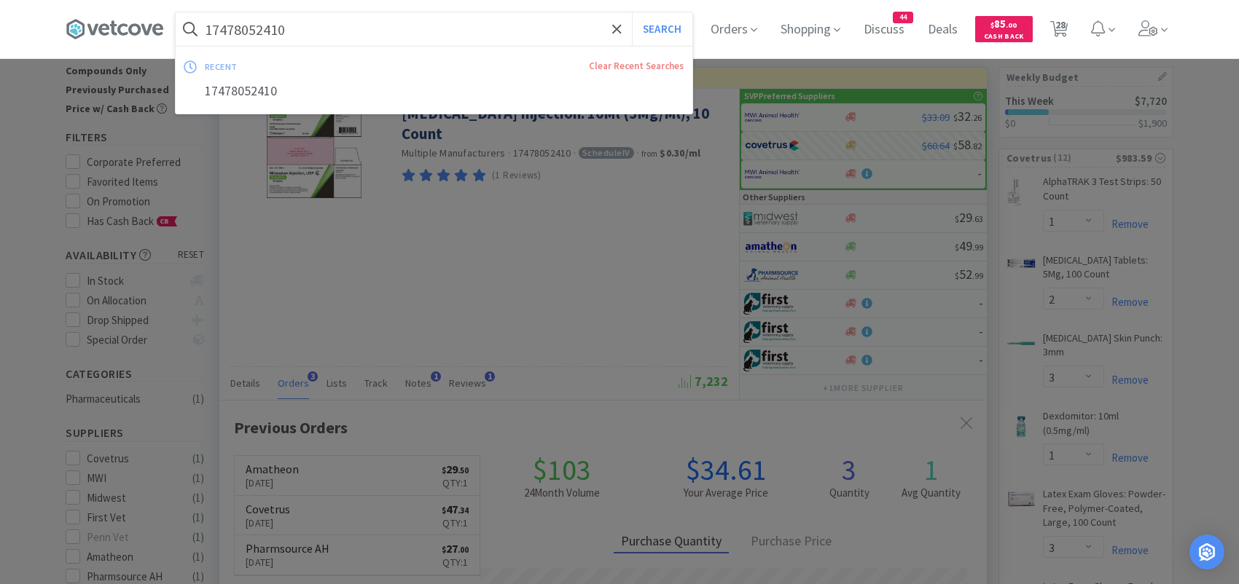
click at [340, 21] on input "17478052410" at bounding box center [434, 29] width 517 height 34
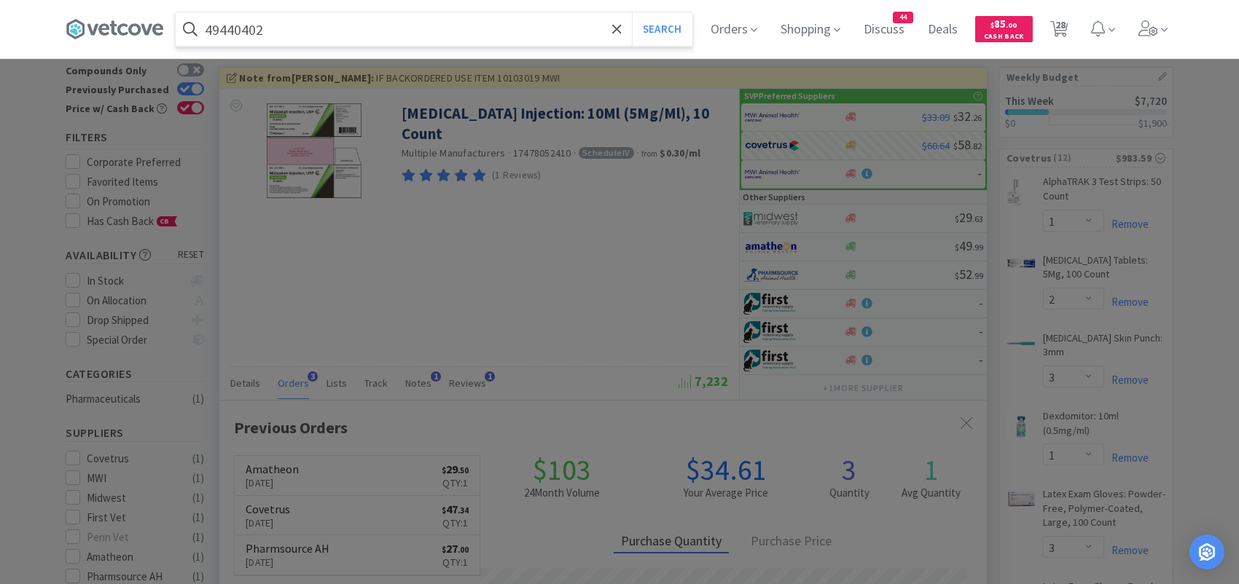
type input "49440402"
click at [632, 12] on button "Search" at bounding box center [662, 29] width 60 height 34
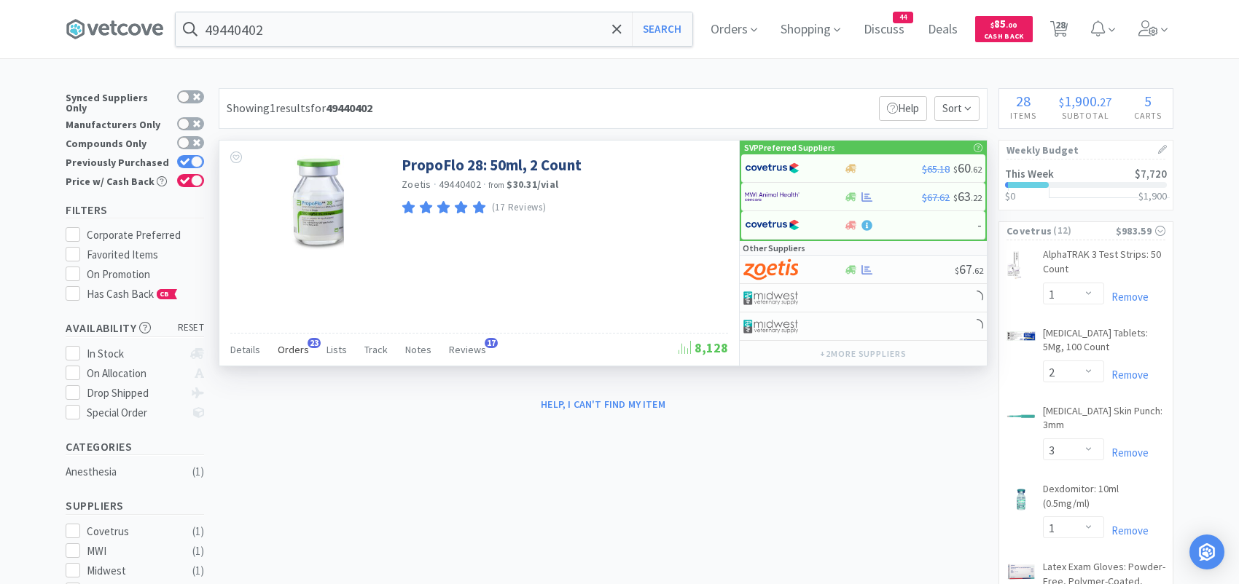
click at [297, 343] on span "Orders" at bounding box center [293, 349] width 31 height 13
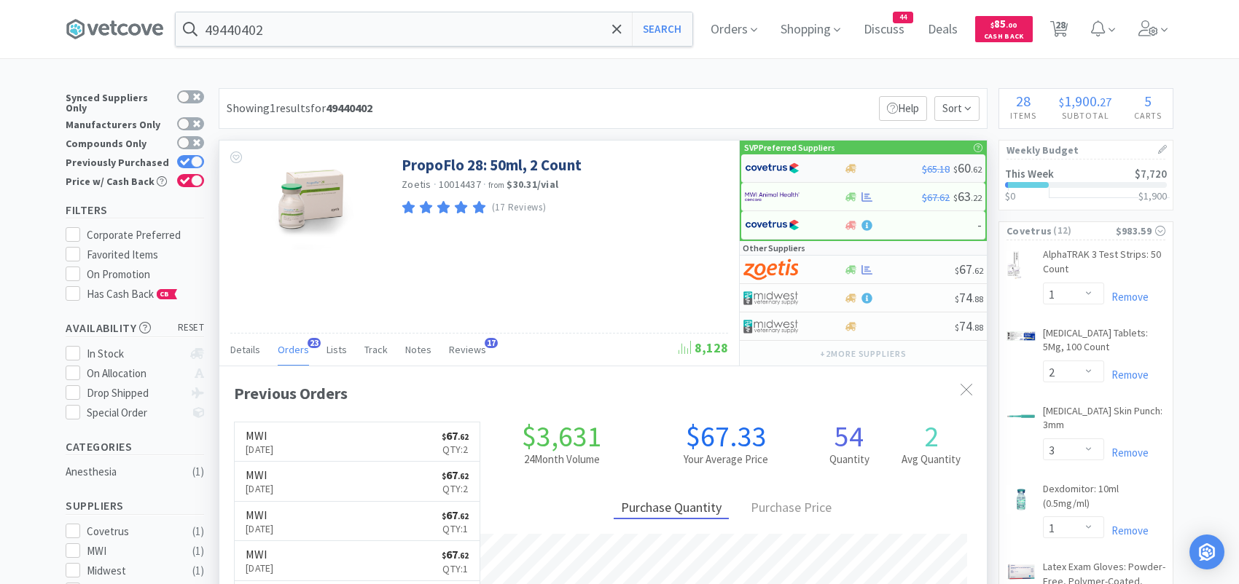
scroll to position [391, 767]
click at [767, 169] on img at bounding box center [772, 168] width 55 height 22
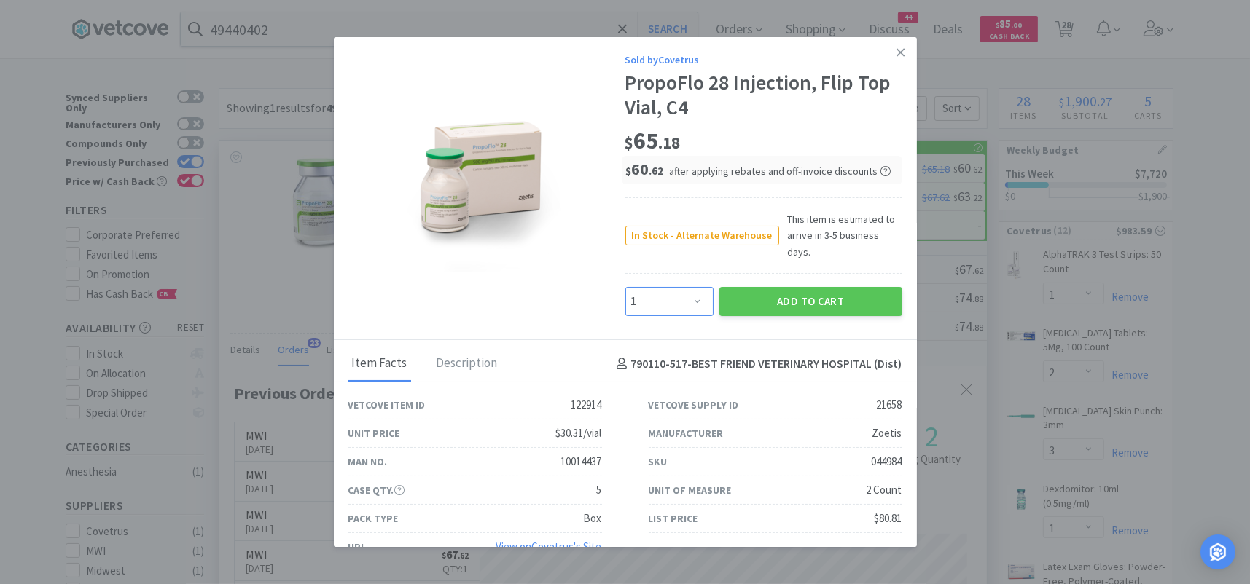
click at [686, 287] on select "Enter Quantity 1 2 3 4 5 6 7 8 9 10 11 12 13 14 15 16 17 18 19 20 Enter Quantity" at bounding box center [669, 301] width 88 height 29
select select "2"
click at [625, 287] on select "Enter Quantity 1 2 3 4 5 6 7 8 9 10 11 12 13 14 15 16 17 18 19 20 Enter Quantity" at bounding box center [669, 301] width 88 height 29
click at [743, 287] on button "Add to Cart" at bounding box center [810, 301] width 183 height 29
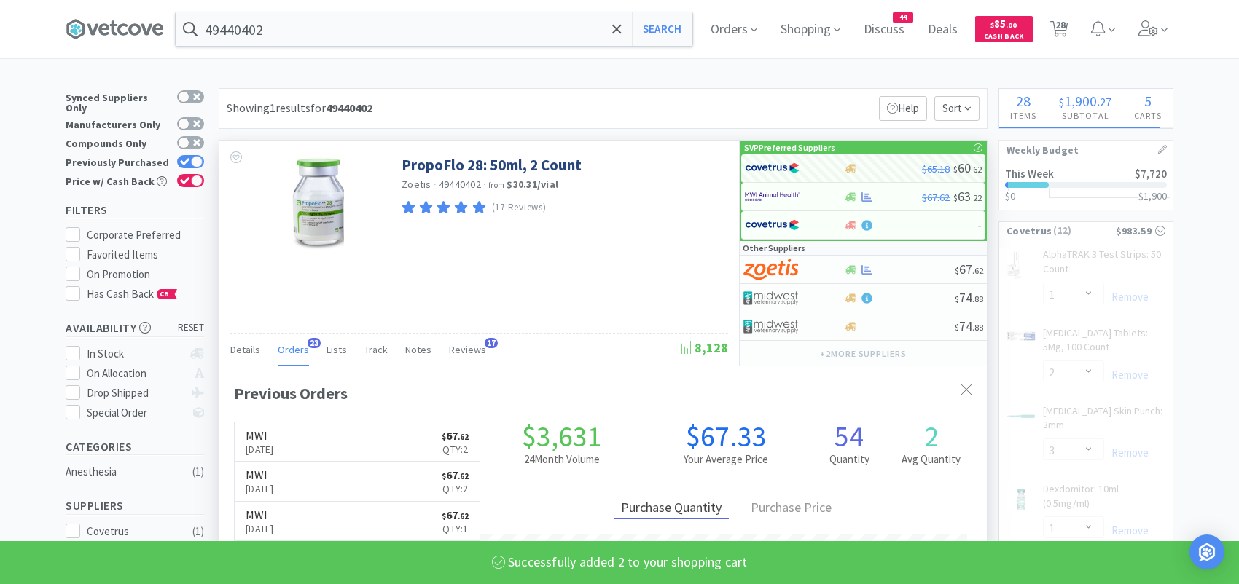
select select "2"
select select "1"
select select "6"
select select "10"
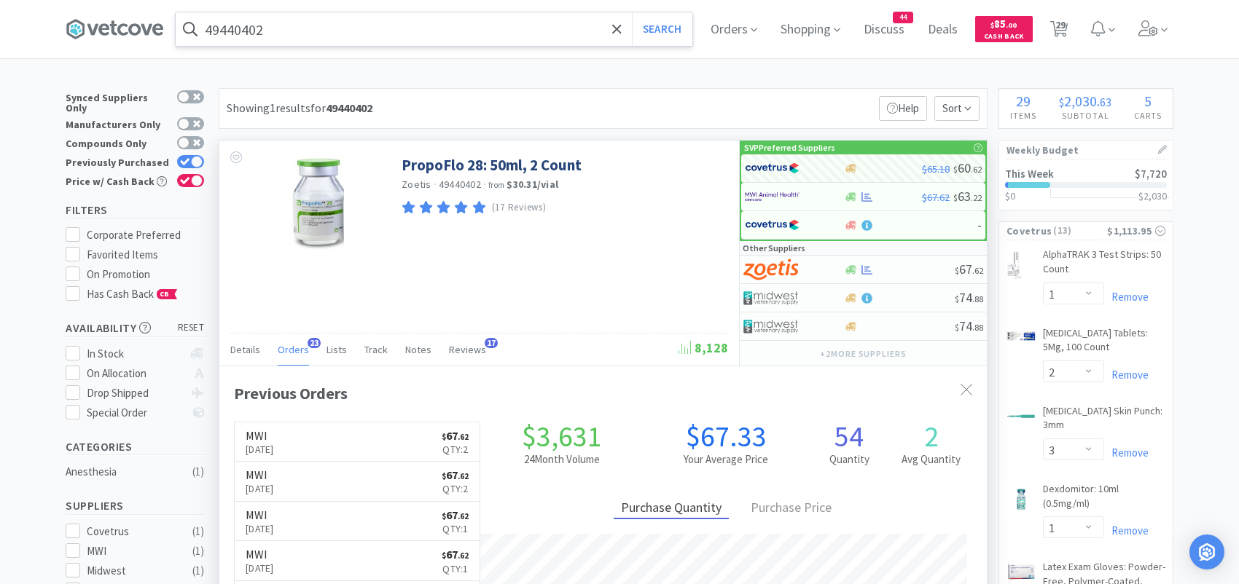
click at [328, 25] on input "49440402" at bounding box center [434, 29] width 517 height 34
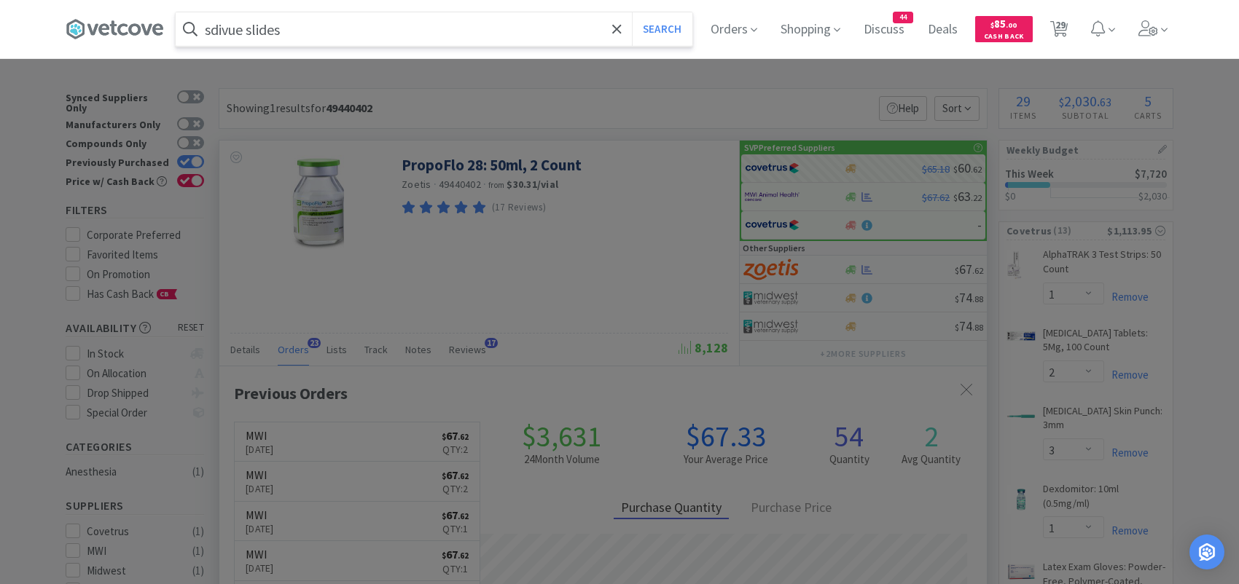
type input "sdivue slides"
click at [632, 12] on button "Search" at bounding box center [662, 29] width 60 height 34
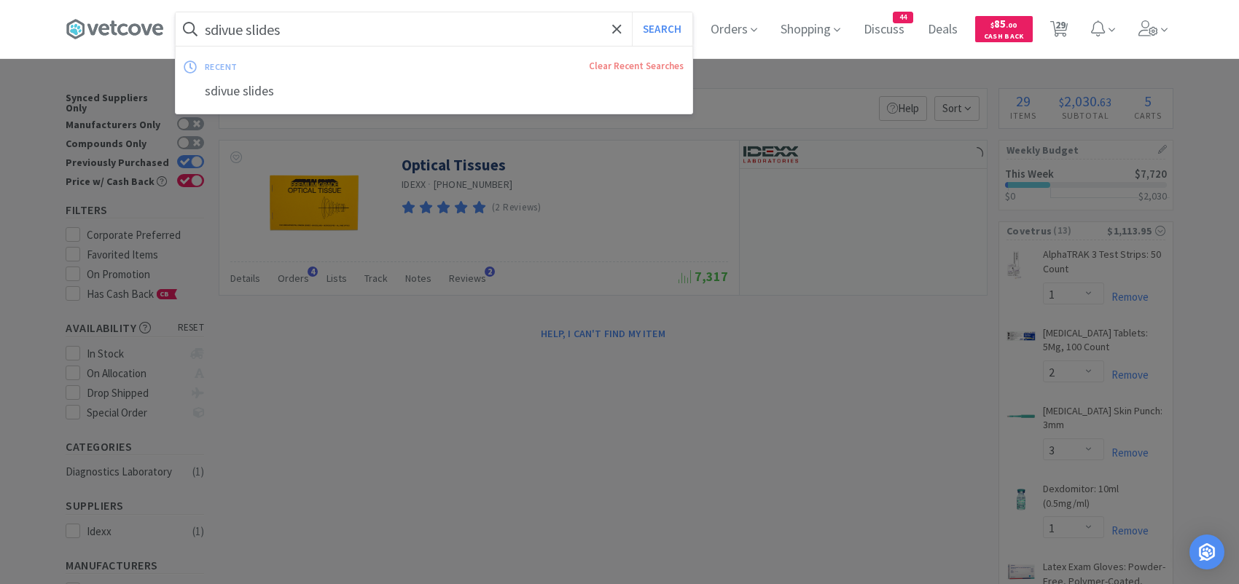
click at [328, 25] on input "sdivue slides" at bounding box center [434, 29] width 517 height 34
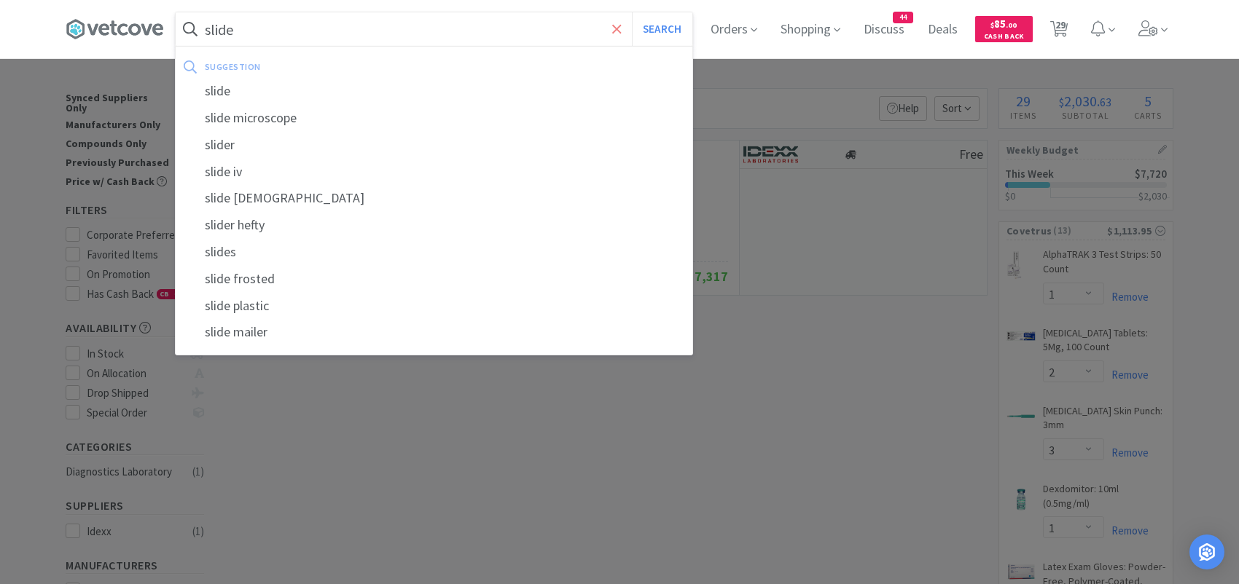
type input "slide"
click at [619, 29] on icon at bounding box center [616, 29] width 9 height 15
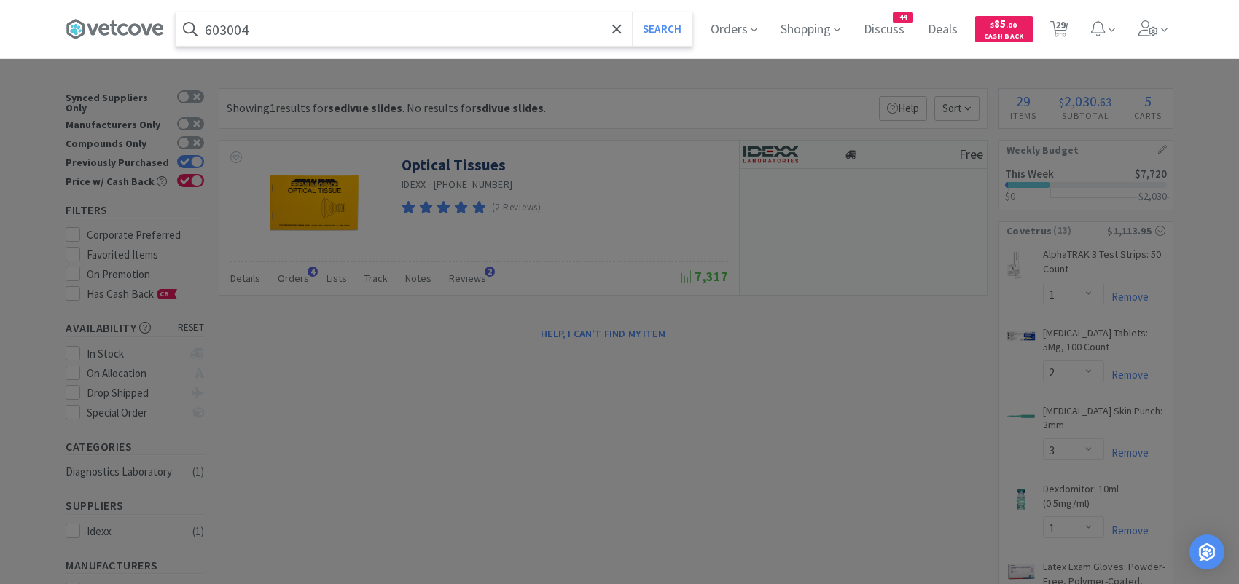
type input "603004"
click at [632, 12] on button "Search" at bounding box center [662, 29] width 60 height 34
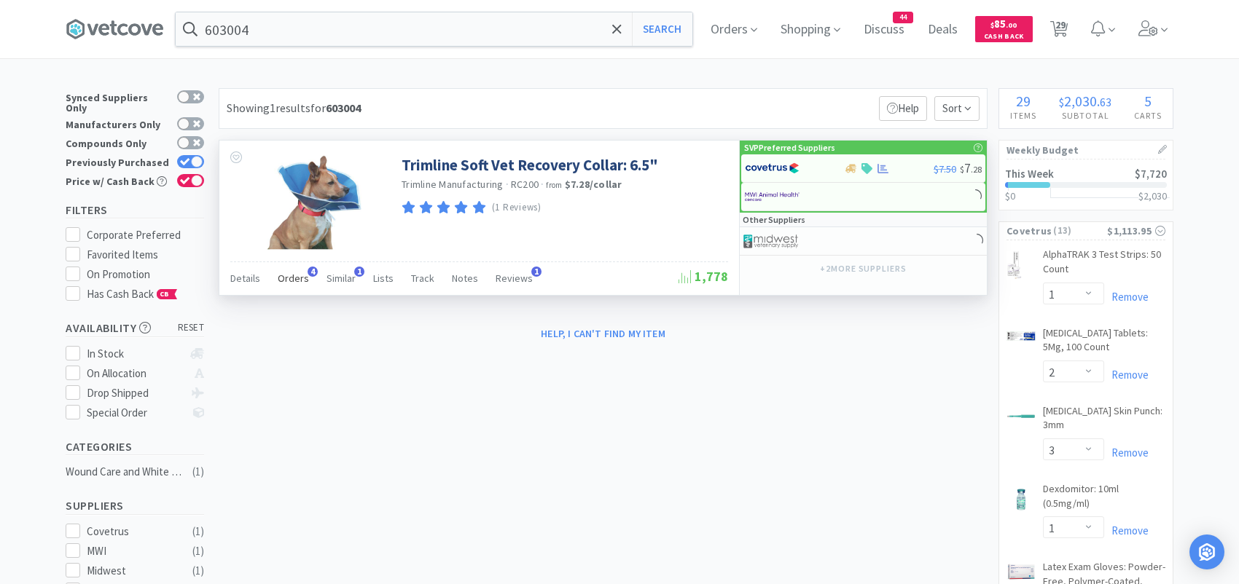
click at [288, 274] on span "Orders" at bounding box center [293, 278] width 31 height 13
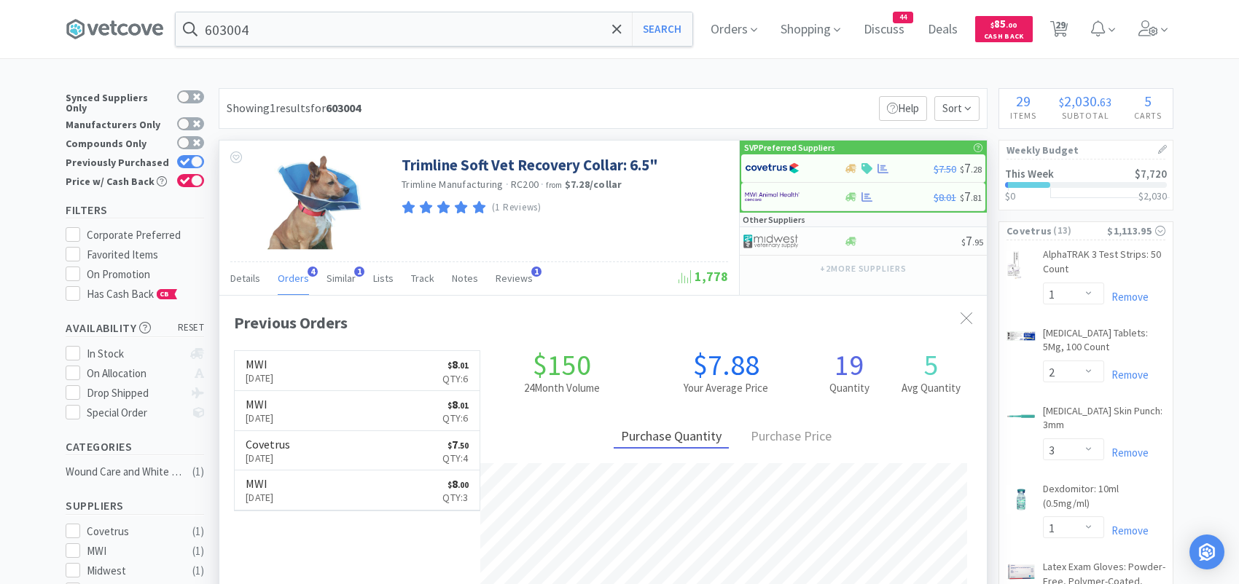
scroll to position [376, 767]
click at [768, 163] on img at bounding box center [772, 168] width 55 height 22
select select "1"
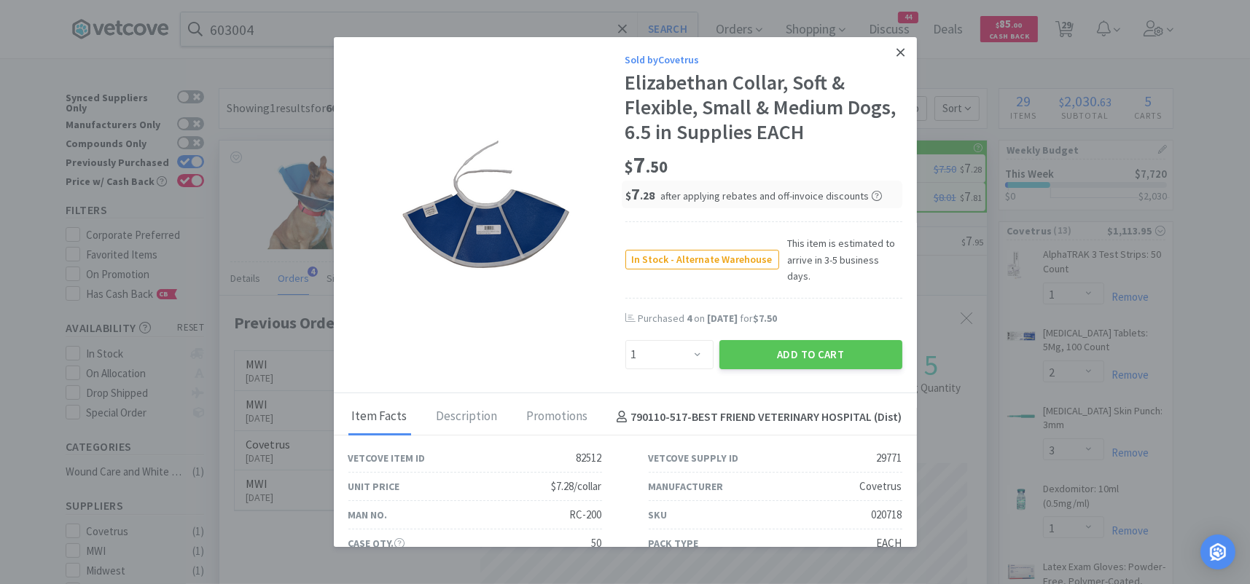
click at [896, 52] on icon at bounding box center [900, 52] width 8 height 13
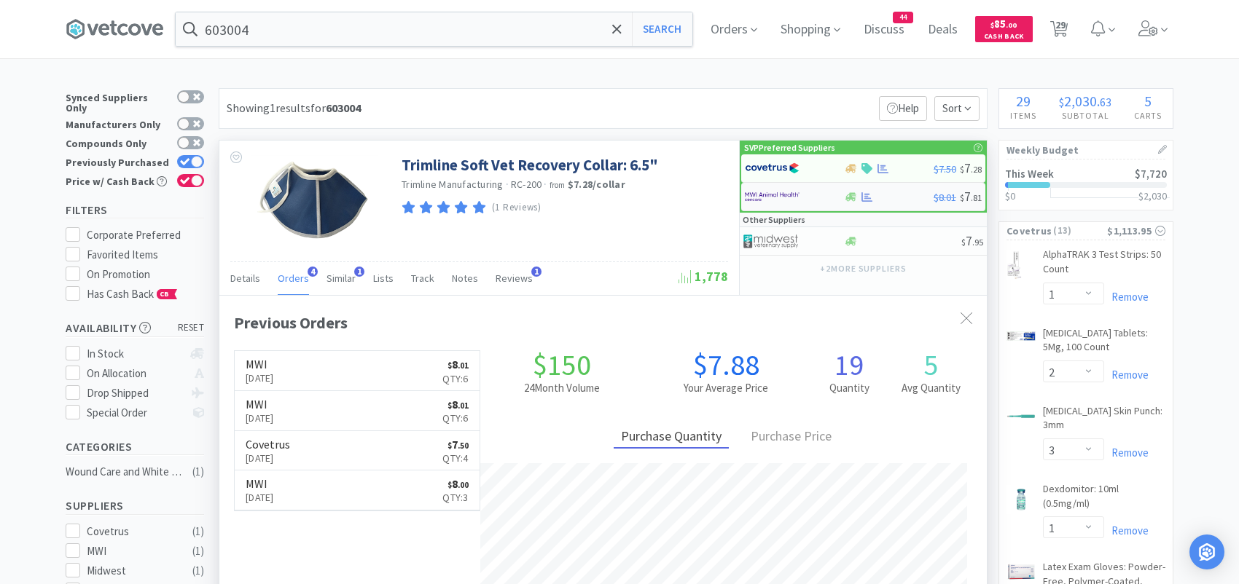
click at [772, 191] on img at bounding box center [772, 197] width 55 height 22
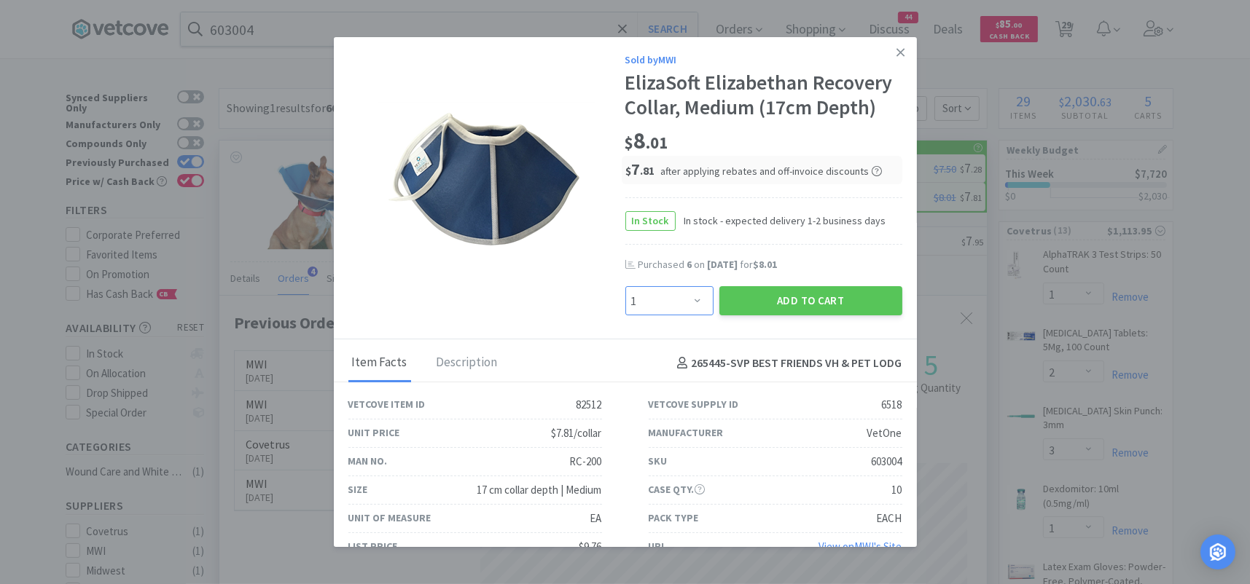
click at [686, 305] on select "Enter Quantity 1 2 3 4 5 6 7 8 9 10 11 12 13 14 15 16 17 18 19 20 Enter Quantity" at bounding box center [669, 300] width 88 height 29
select select "6"
click at [625, 286] on select "Enter Quantity 1 2 3 4 5 6 7 8 9 10 11 12 13 14 15 16 17 18 19 20 Enter Quantity" at bounding box center [669, 300] width 88 height 29
click at [778, 305] on button "Add to Cart" at bounding box center [810, 300] width 183 height 29
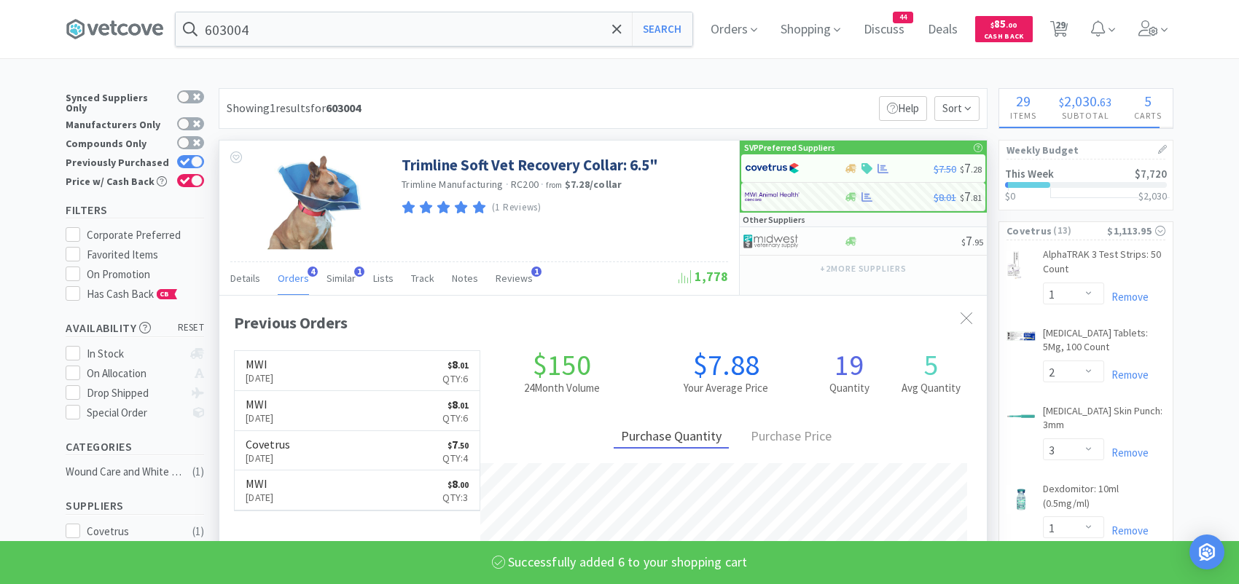
select select "6"
select select "4"
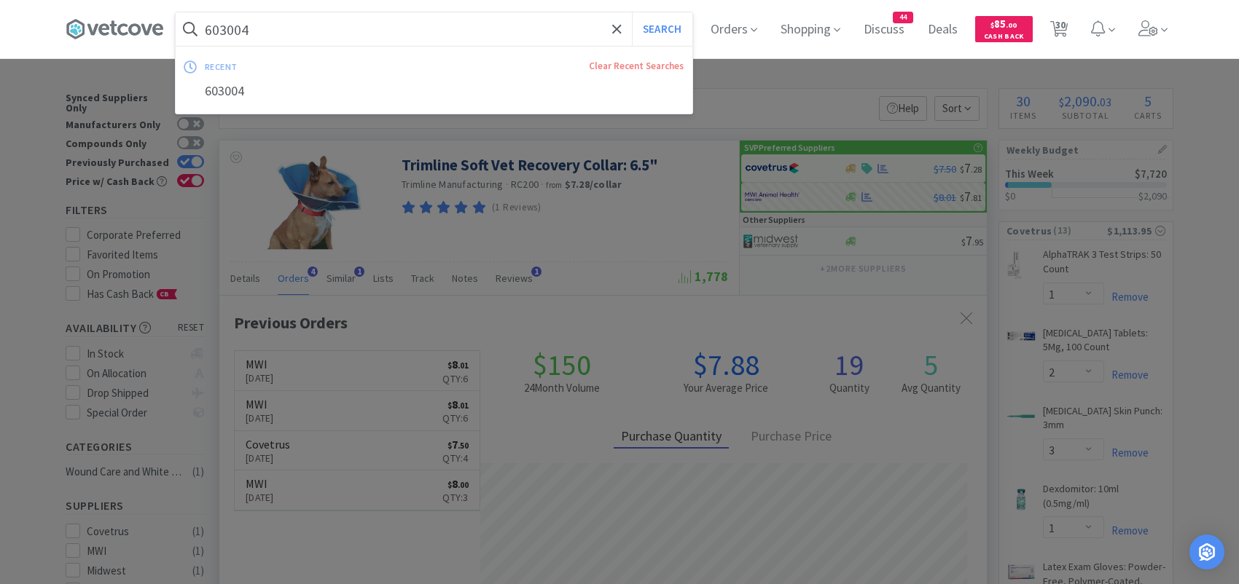
click at [353, 39] on input "603004" at bounding box center [434, 29] width 517 height 34
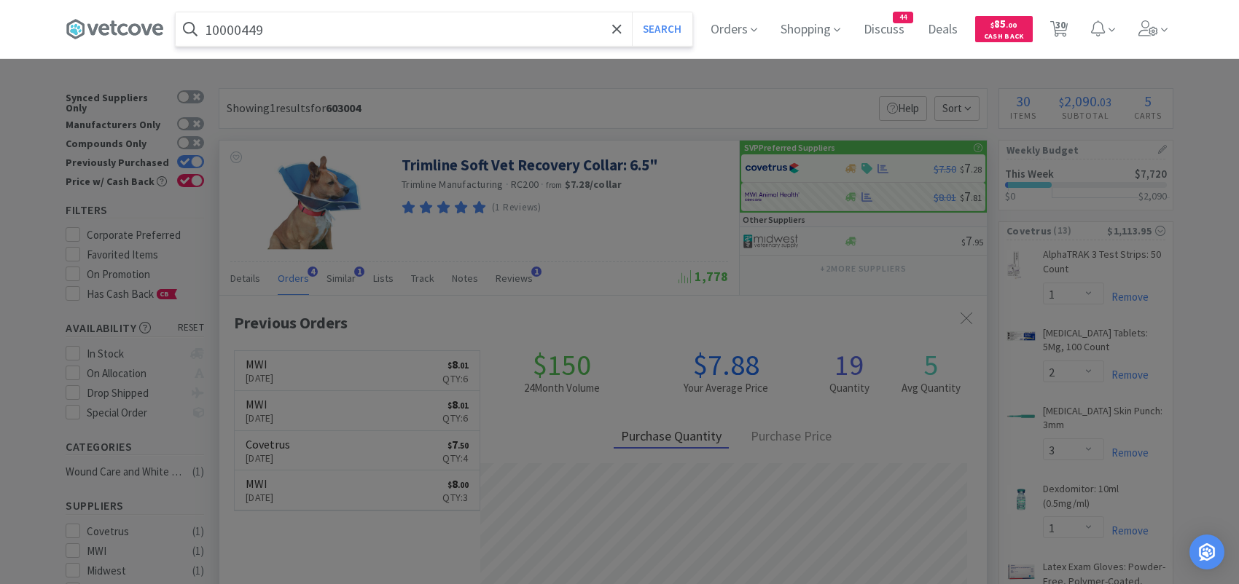
type input "10000449"
click at [632, 12] on button "Search" at bounding box center [662, 29] width 60 height 34
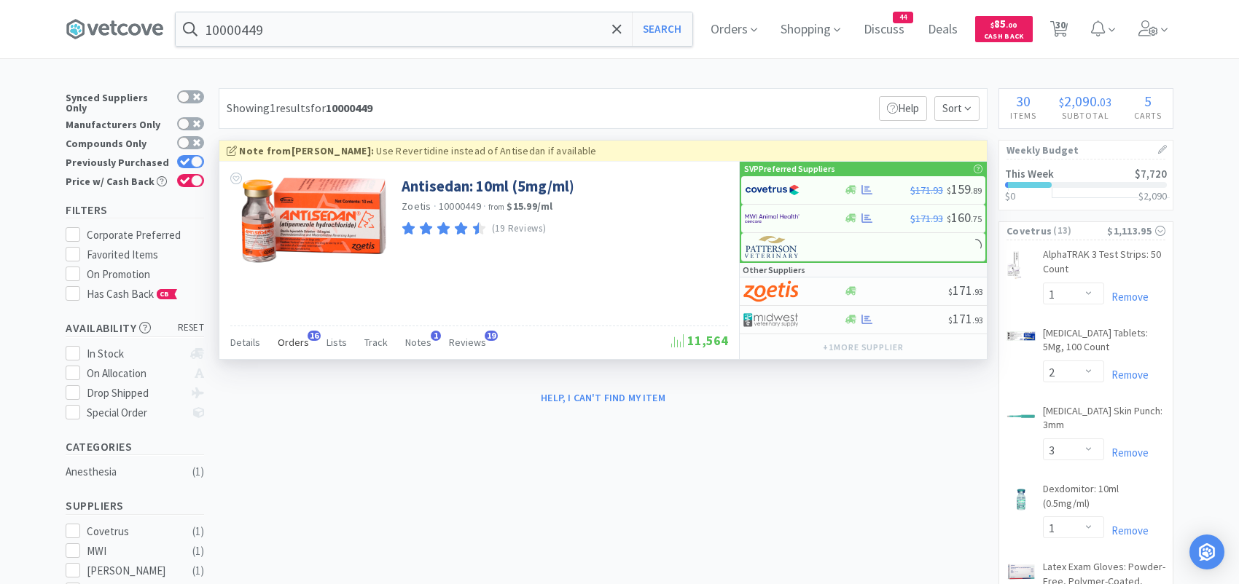
click at [300, 337] on span "Orders" at bounding box center [293, 342] width 31 height 13
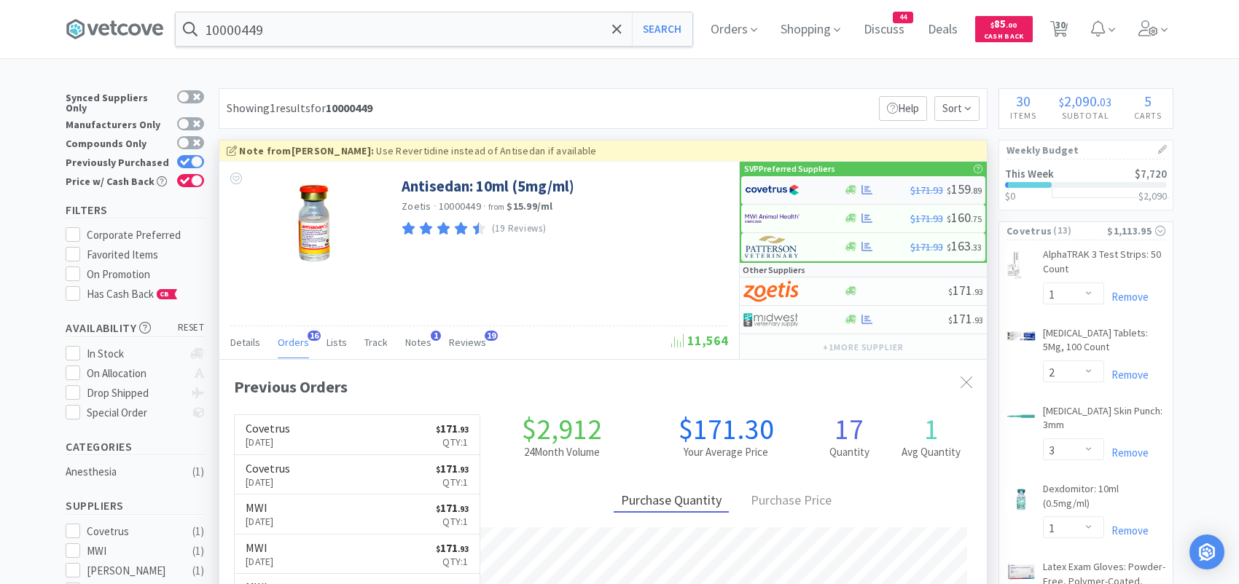
scroll to position [391, 767]
click at [791, 185] on img at bounding box center [772, 190] width 55 height 22
select select "1"
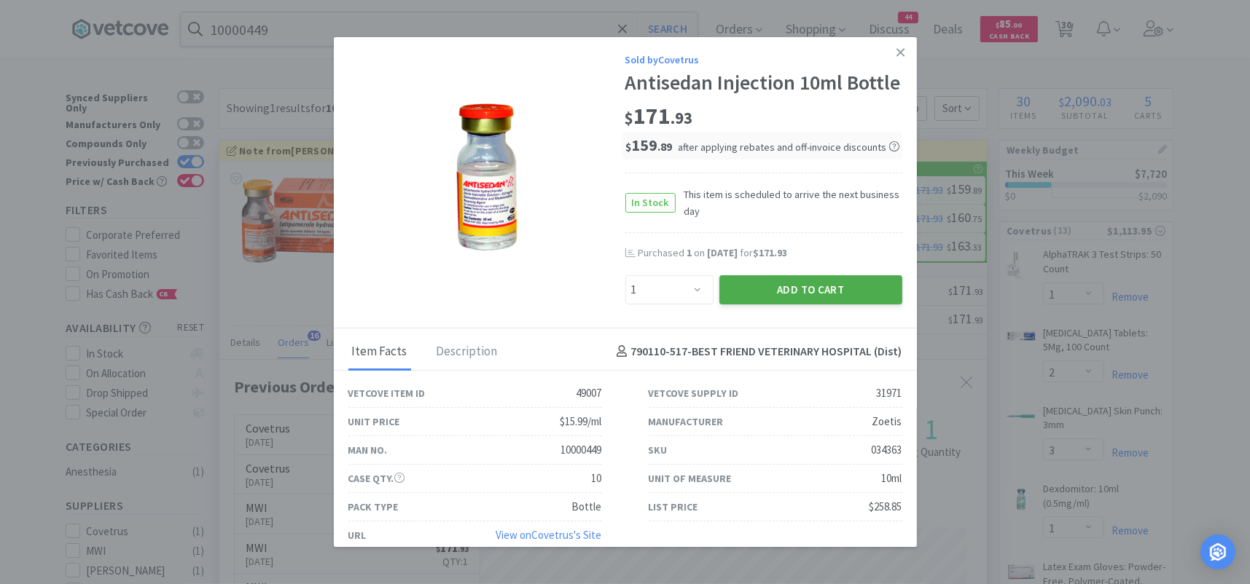
click at [768, 305] on button "Add to Cart" at bounding box center [810, 289] width 183 height 29
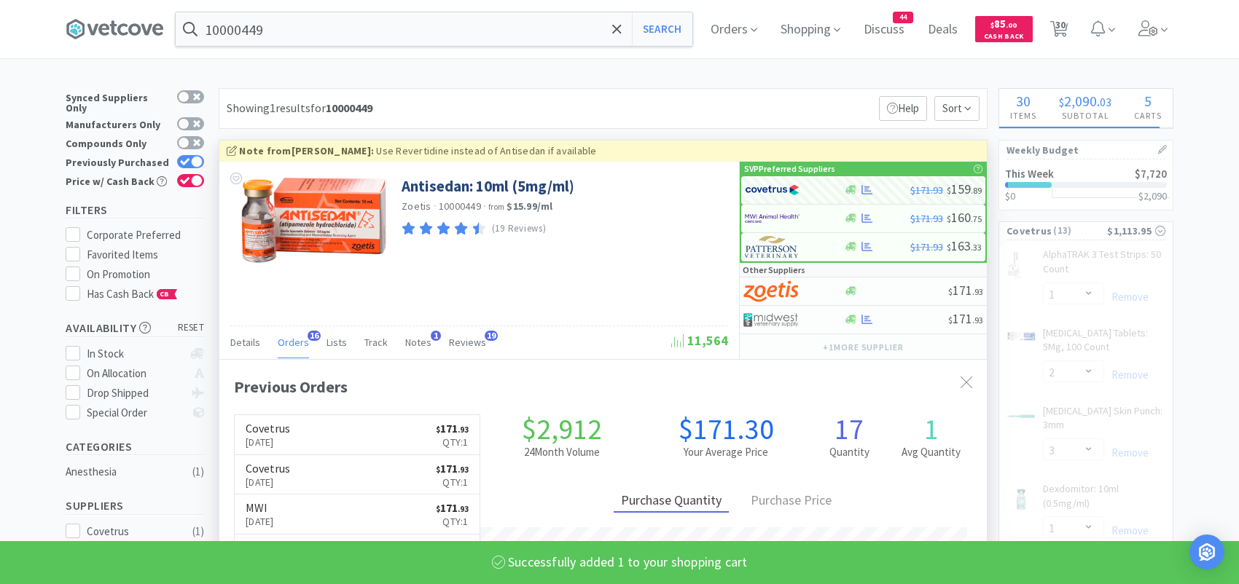
select select "1"
select select "2"
select select "3"
select select "1"
select select "3"
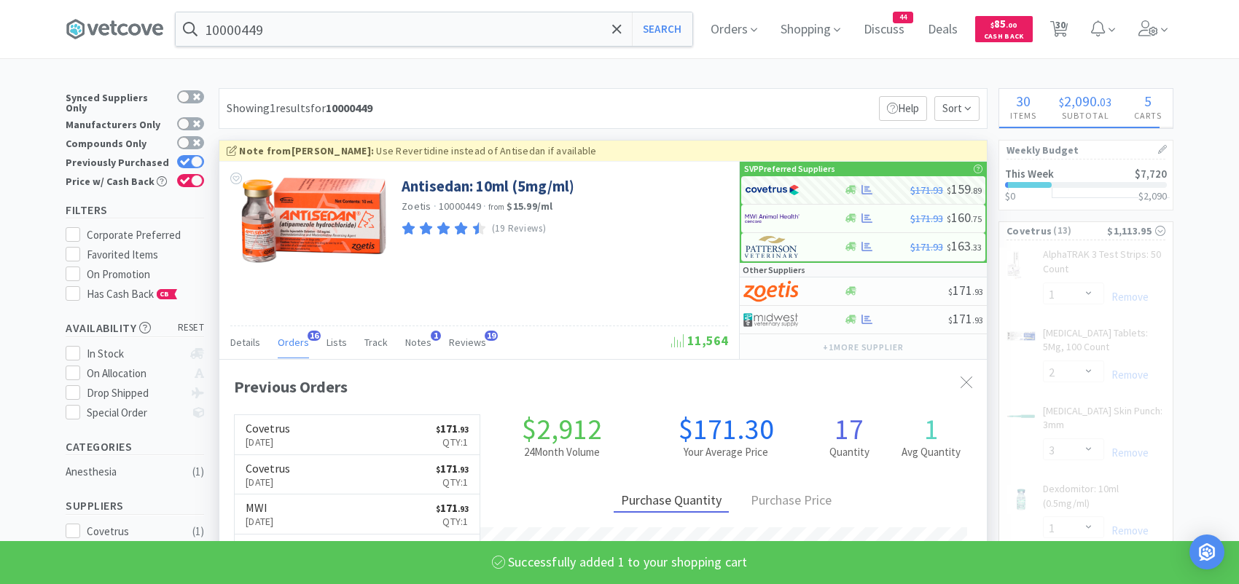
select select "1"
select select "12"
select select "2"
select select "1"
select select "6"
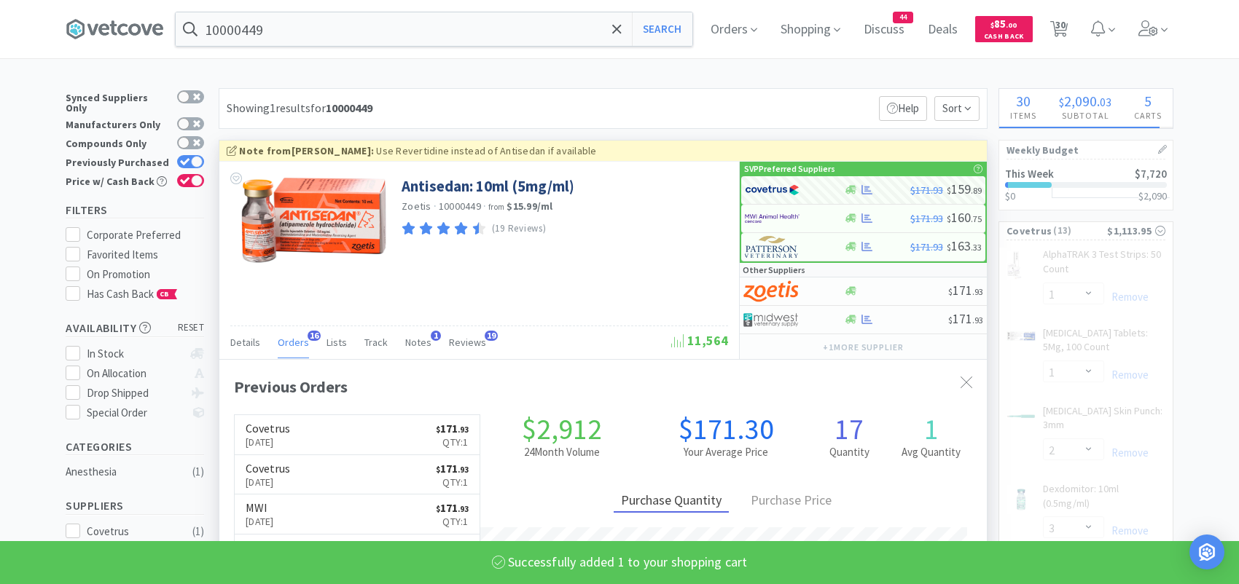
select select "10"
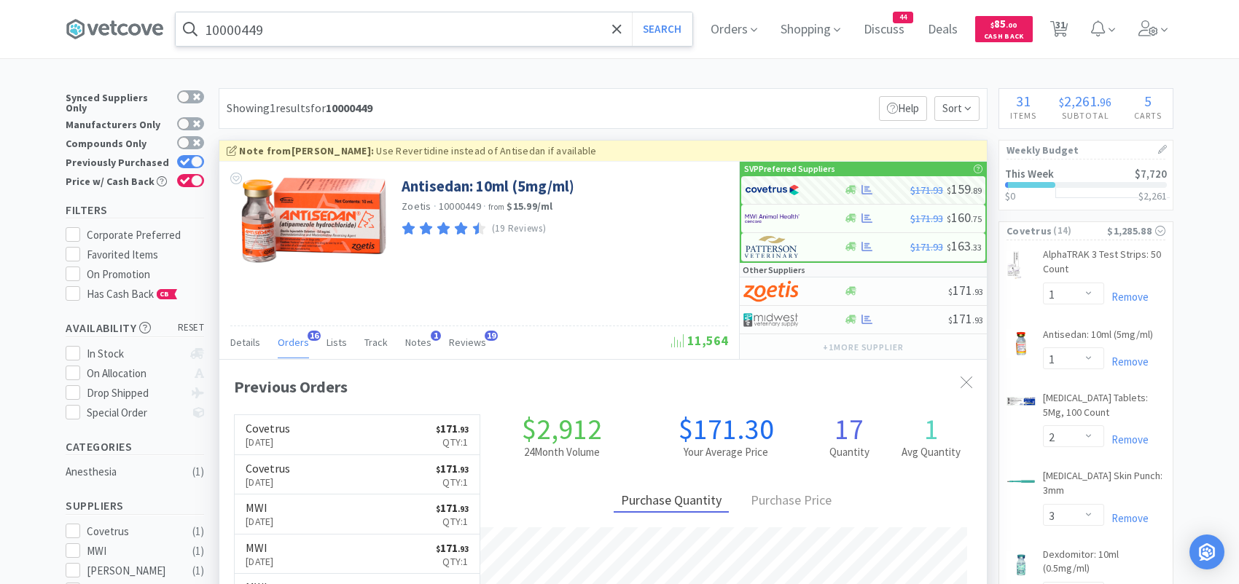
click at [342, 39] on input "10000449" at bounding box center [434, 29] width 517 height 34
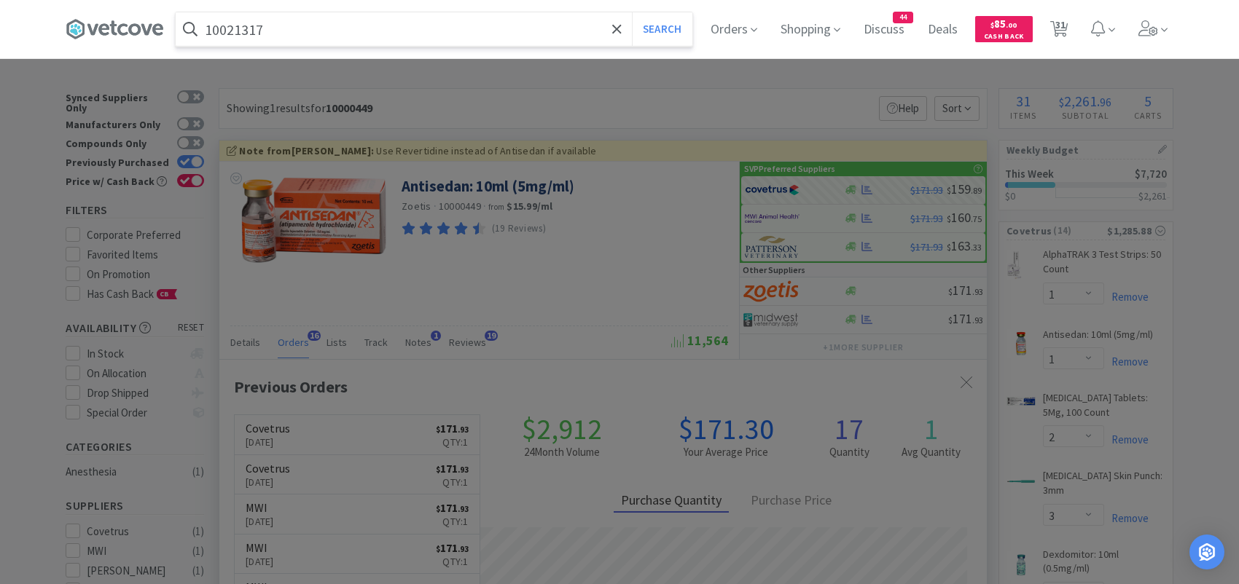
type input "10021317"
click at [632, 12] on button "Search" at bounding box center [662, 29] width 60 height 34
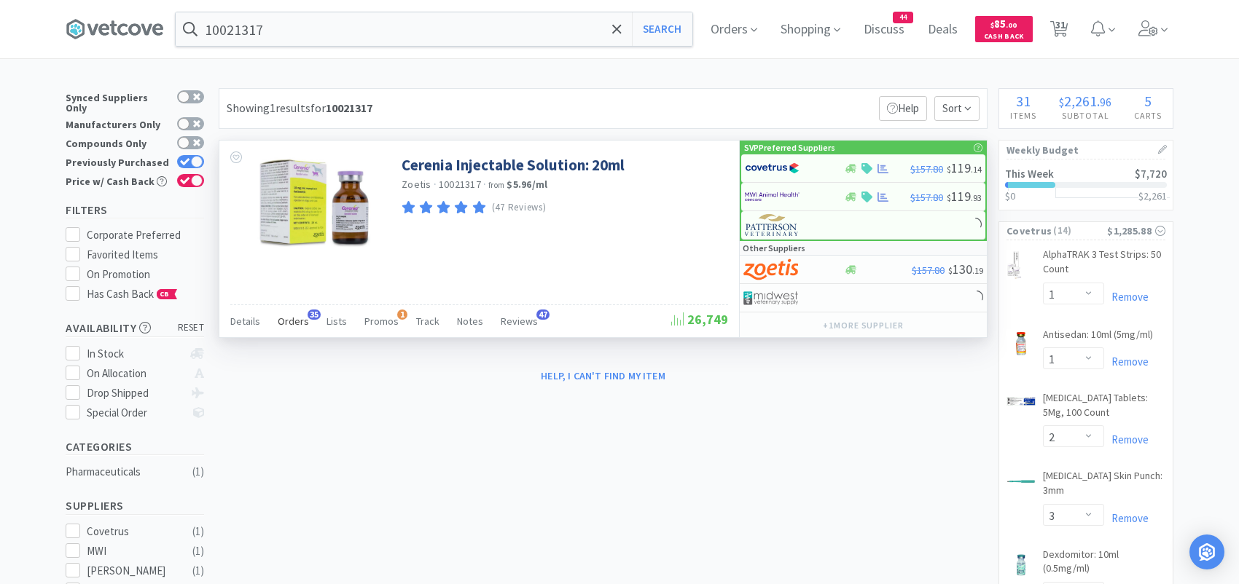
click at [294, 324] on span "Orders" at bounding box center [293, 321] width 31 height 13
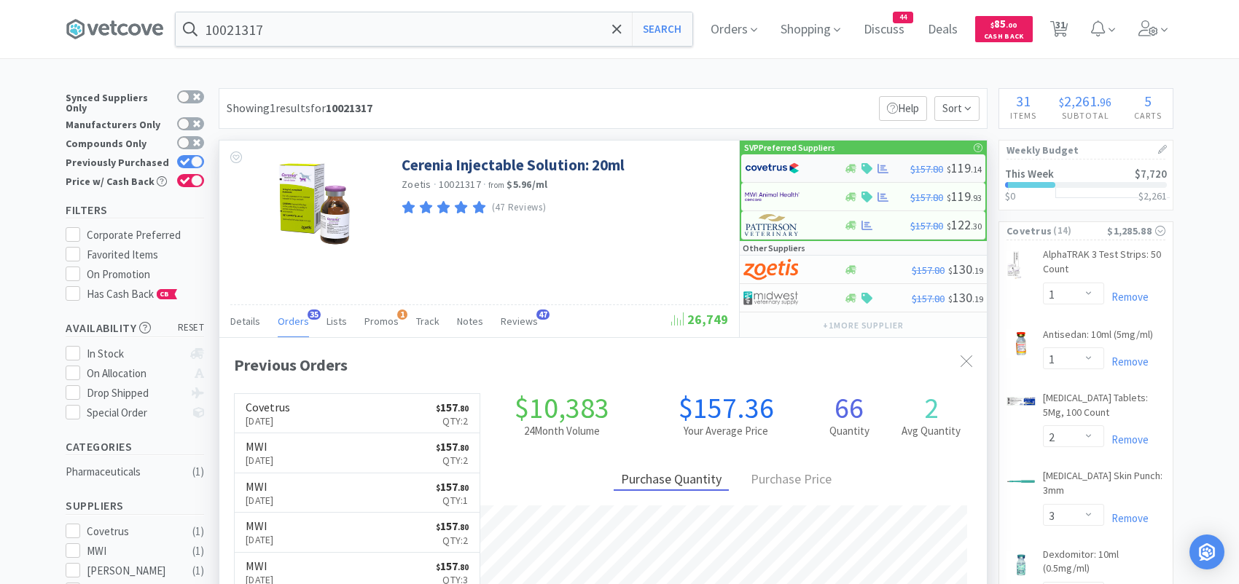
scroll to position [391, 767]
click at [785, 171] on img at bounding box center [772, 168] width 55 height 22
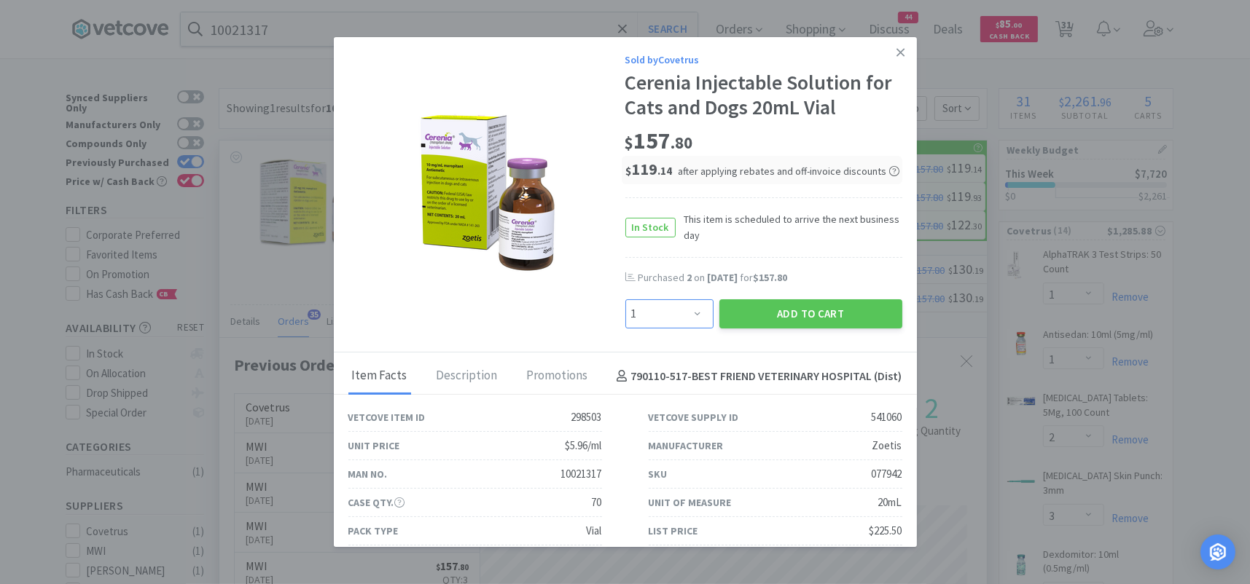
click at [686, 316] on select "Enter Quantity 1 2 3 4 5 6 7 8 9 10 11 12 13 14 15 16 17 18 19 20 Enter Quantity" at bounding box center [669, 314] width 88 height 29
select select "2"
click at [625, 300] on select "Enter Quantity 1 2 3 4 5 6 7 8 9 10 11 12 13 14 15 16 17 18 19 20 Enter Quantity" at bounding box center [669, 314] width 88 height 29
click at [740, 313] on button "Add to Cart" at bounding box center [810, 314] width 183 height 29
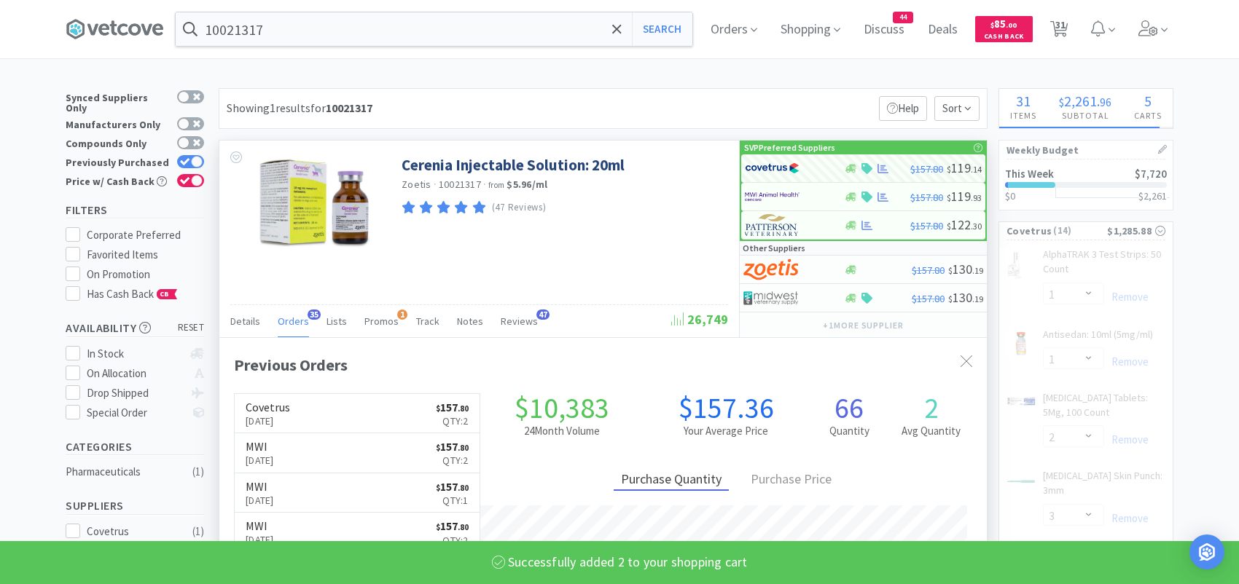
select select "2"
select select "1"
select select "3"
select select "1"
select select "12"
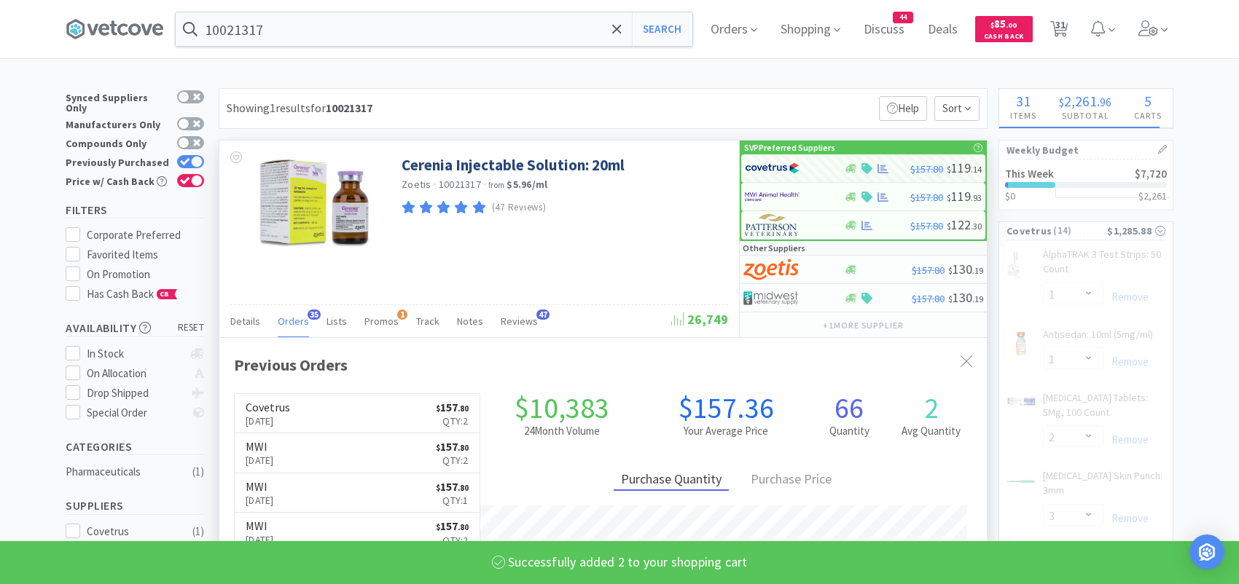
select select "2"
select select "1"
select select "6"
select select "10"
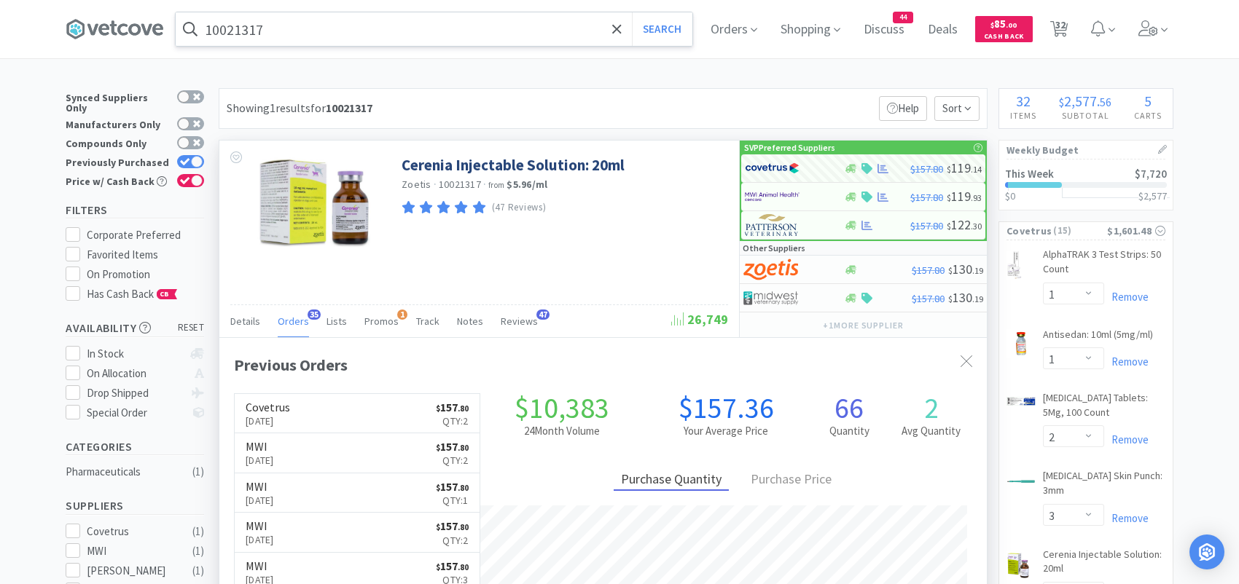
click at [345, 37] on input "10021317" at bounding box center [434, 29] width 517 height 34
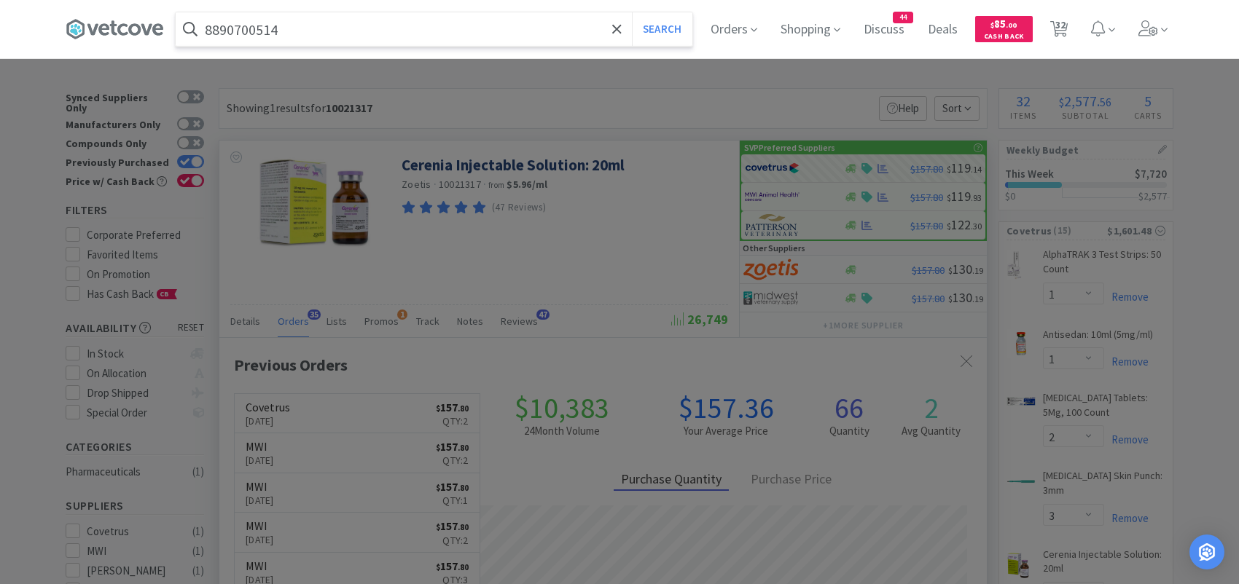
type input "8890700514"
click at [632, 12] on button "Search" at bounding box center [662, 29] width 60 height 34
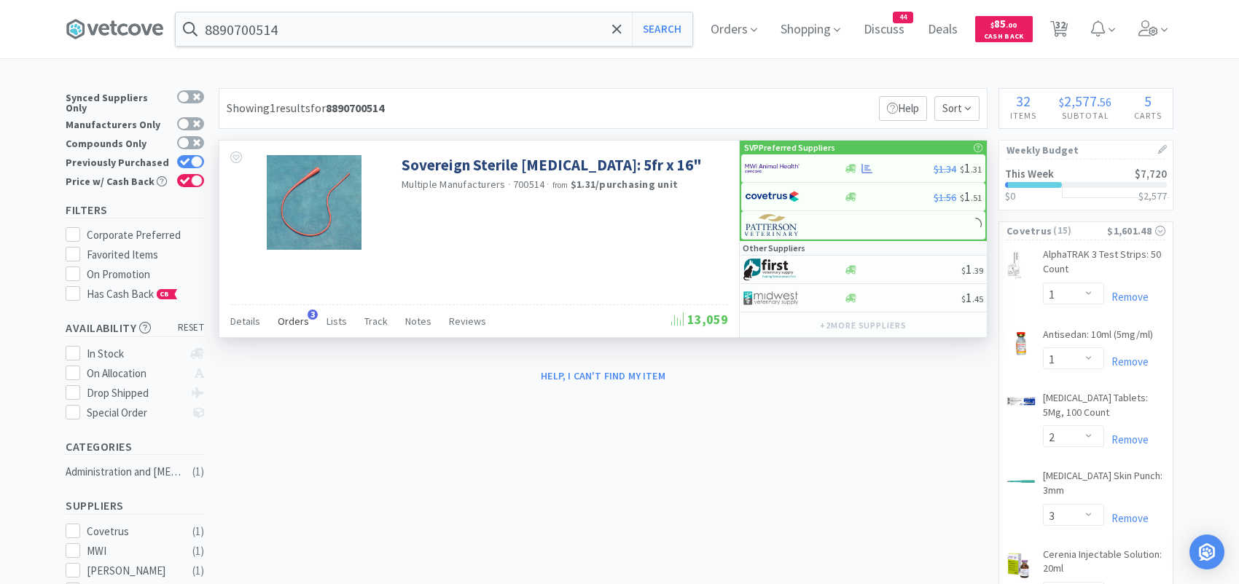
click at [301, 316] on span "Orders" at bounding box center [293, 321] width 31 height 13
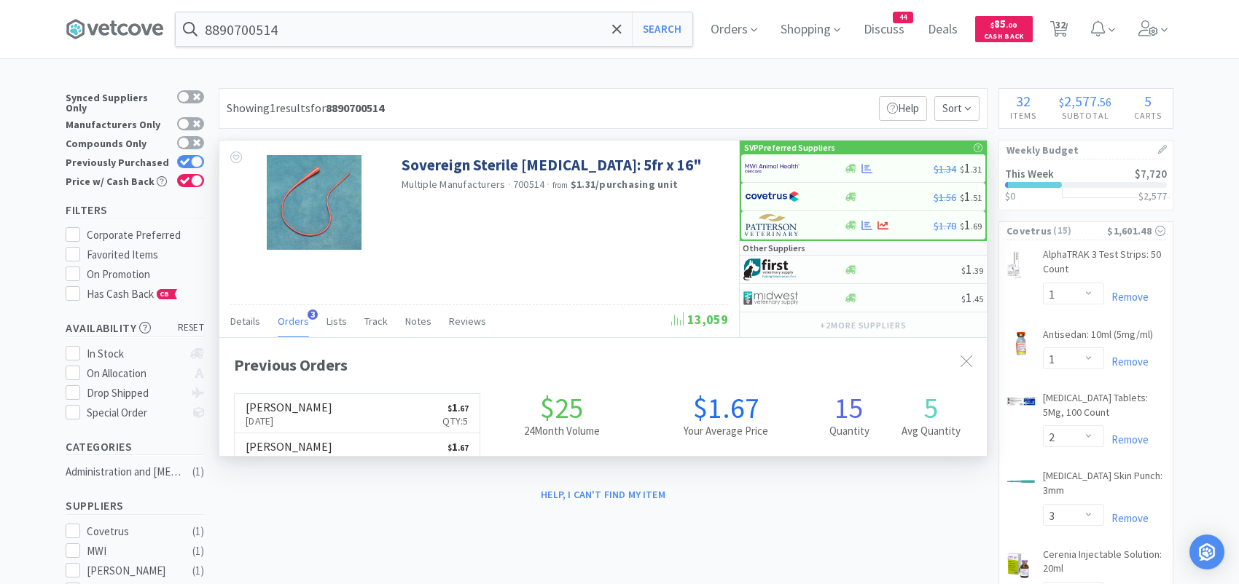
scroll to position [376, 767]
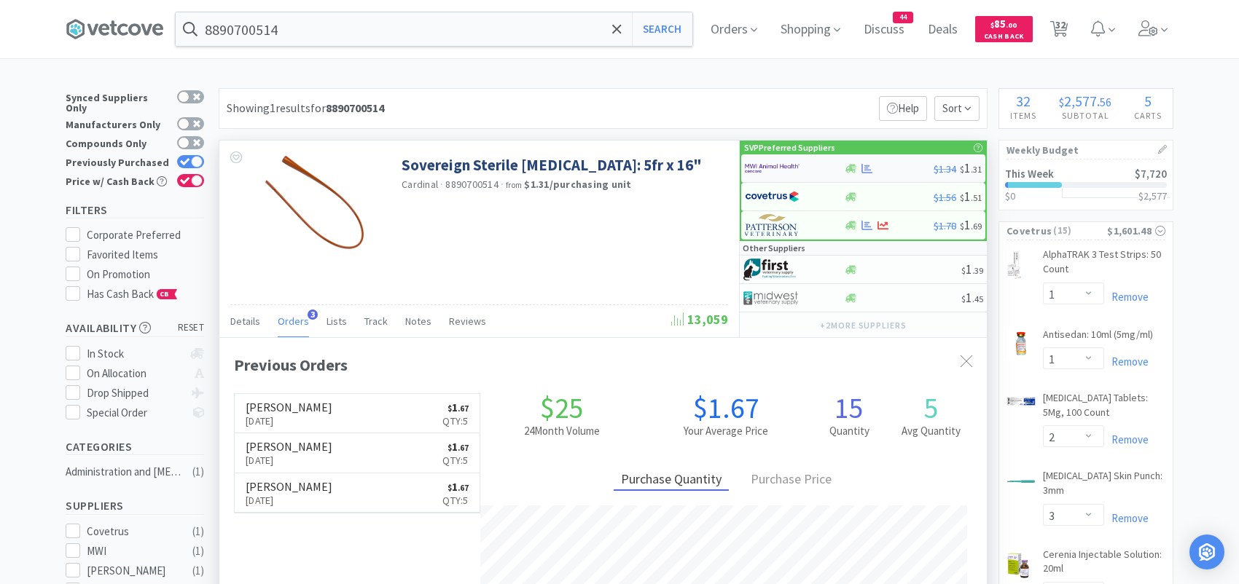
click at [772, 167] on img at bounding box center [772, 168] width 55 height 22
select select "10"
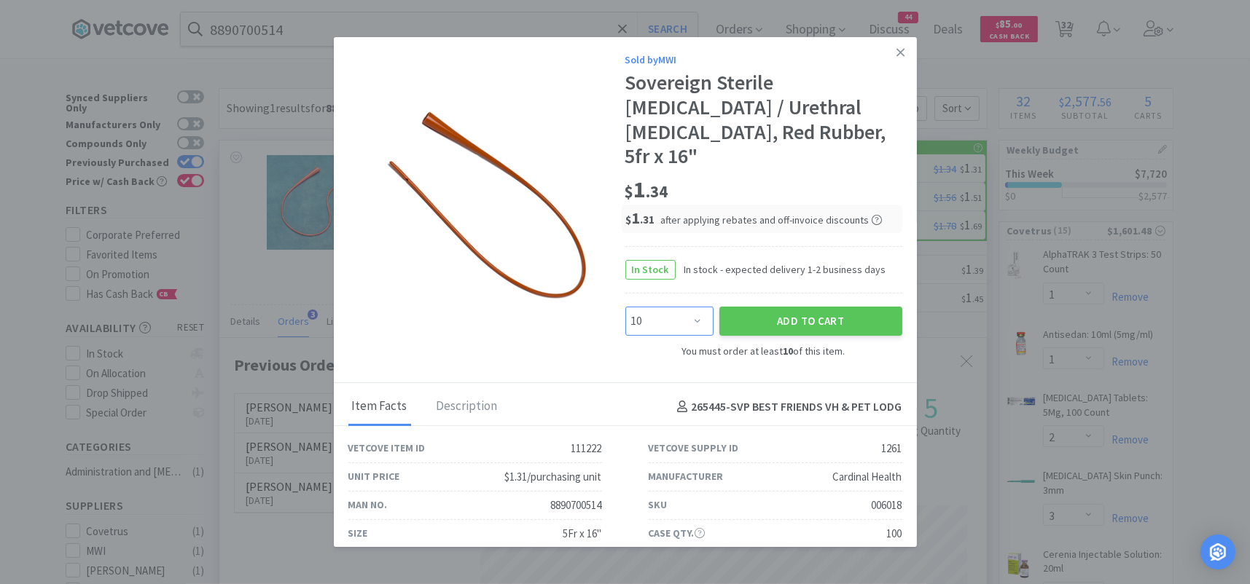
click at [663, 307] on select "Enter Quantity 10 20 30 40 50 60 70 80 90 100 110 120 130 140 150 160 170 180 1…" at bounding box center [669, 321] width 88 height 29
click at [746, 307] on button "Add to Cart" at bounding box center [810, 321] width 183 height 29
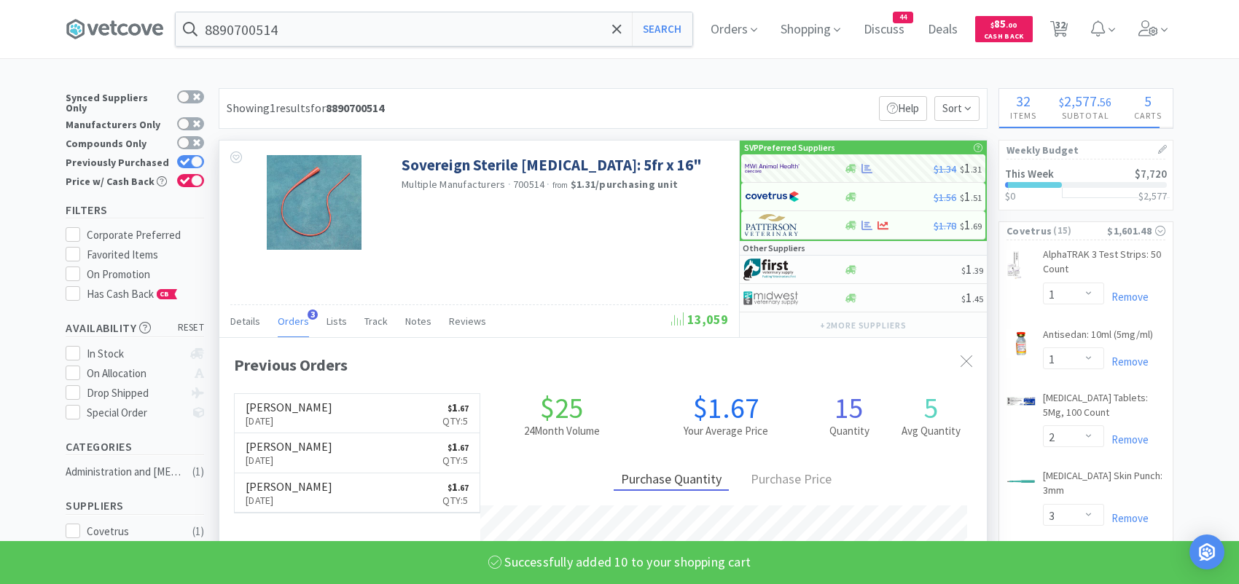
select select "10"
select select "1"
select select "6"
select select "4"
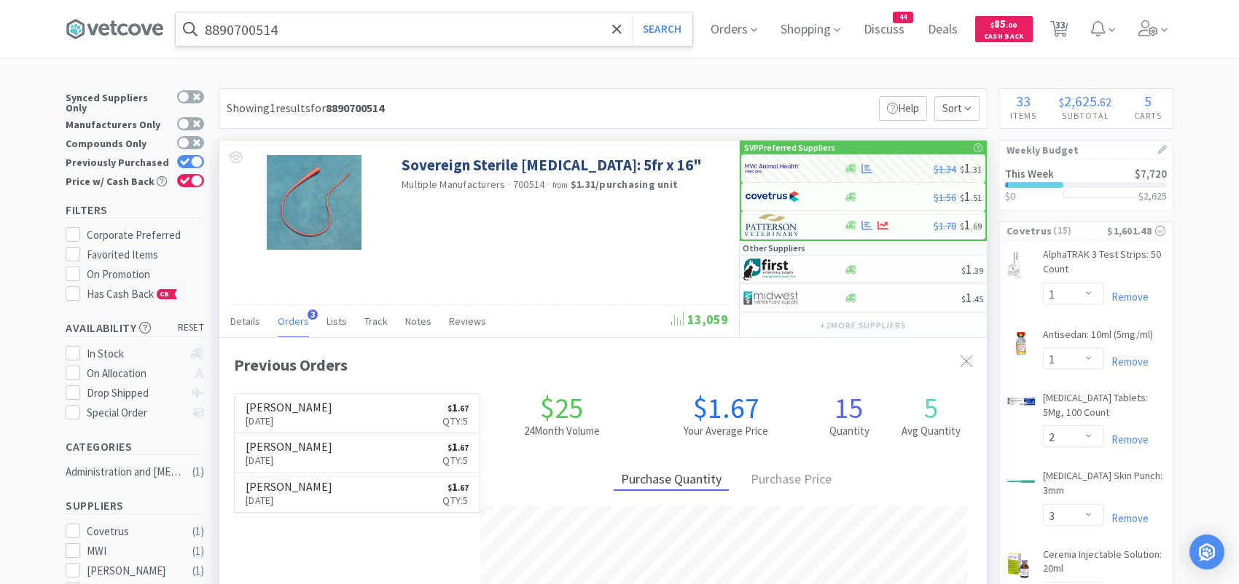
click at [321, 36] on input "8890700514" at bounding box center [434, 29] width 517 height 34
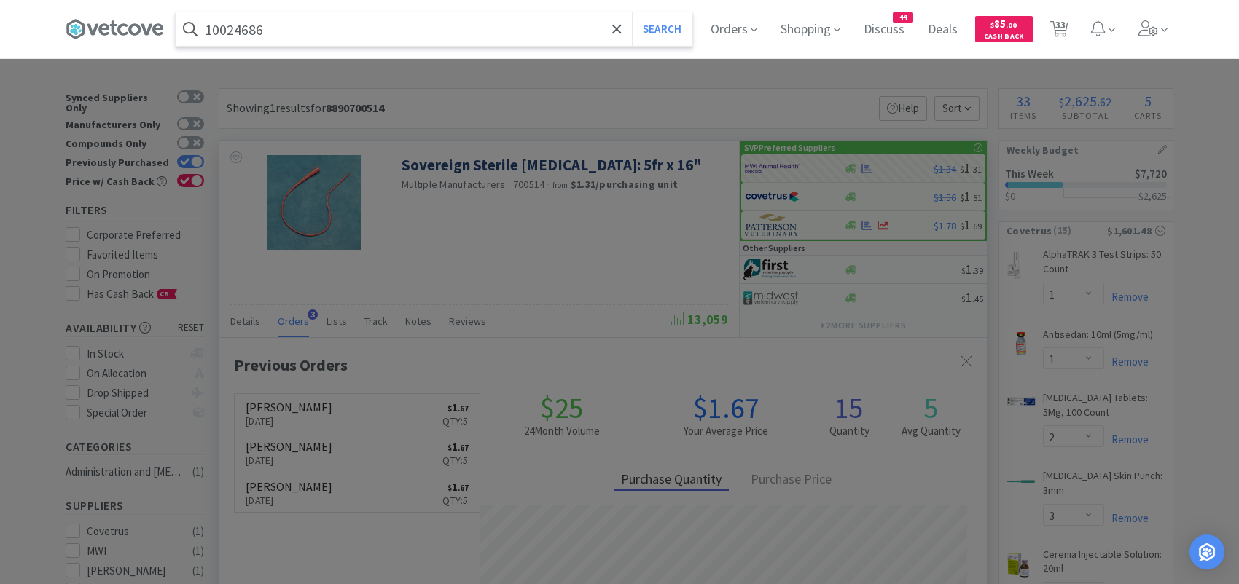
type input "10024686"
click at [632, 12] on button "Search" at bounding box center [662, 29] width 60 height 34
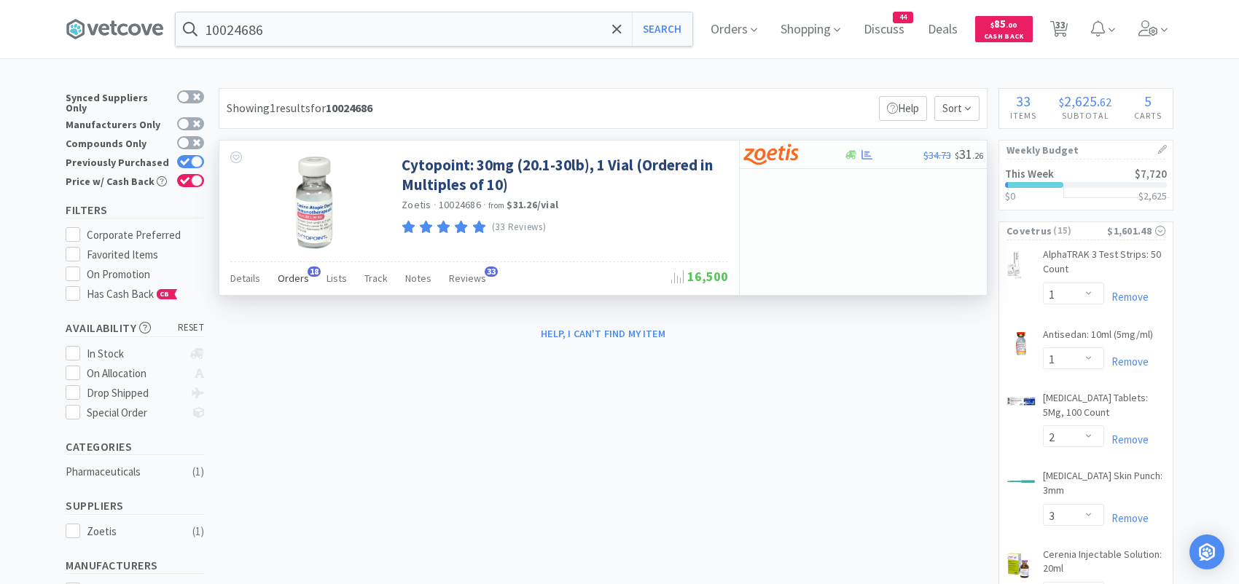
click at [286, 278] on span "Orders" at bounding box center [293, 278] width 31 height 13
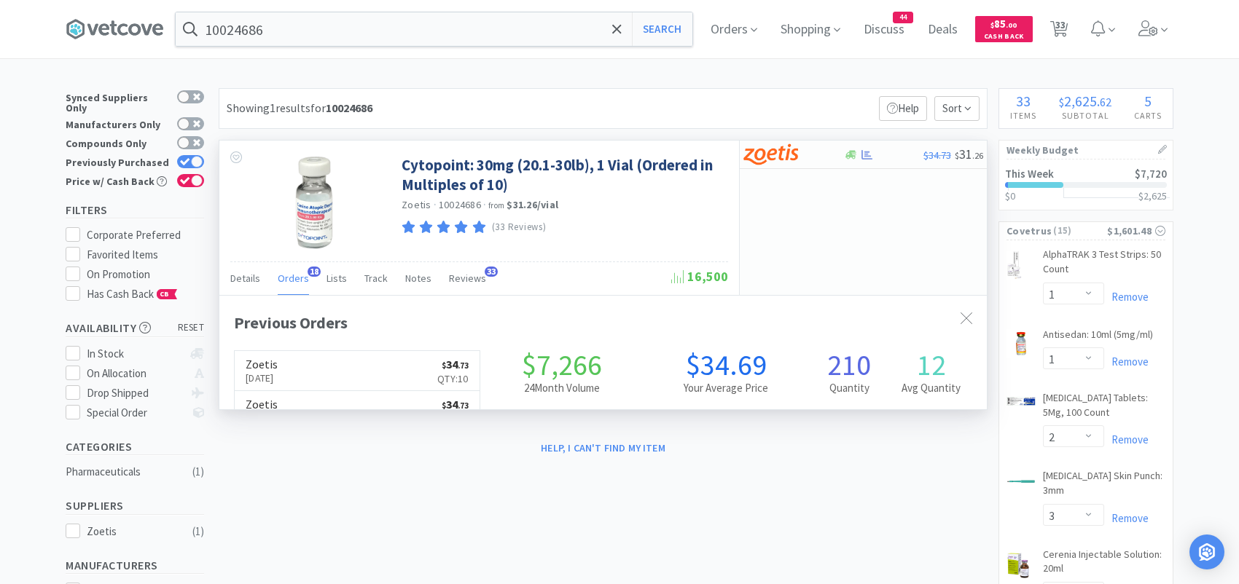
scroll to position [391, 767]
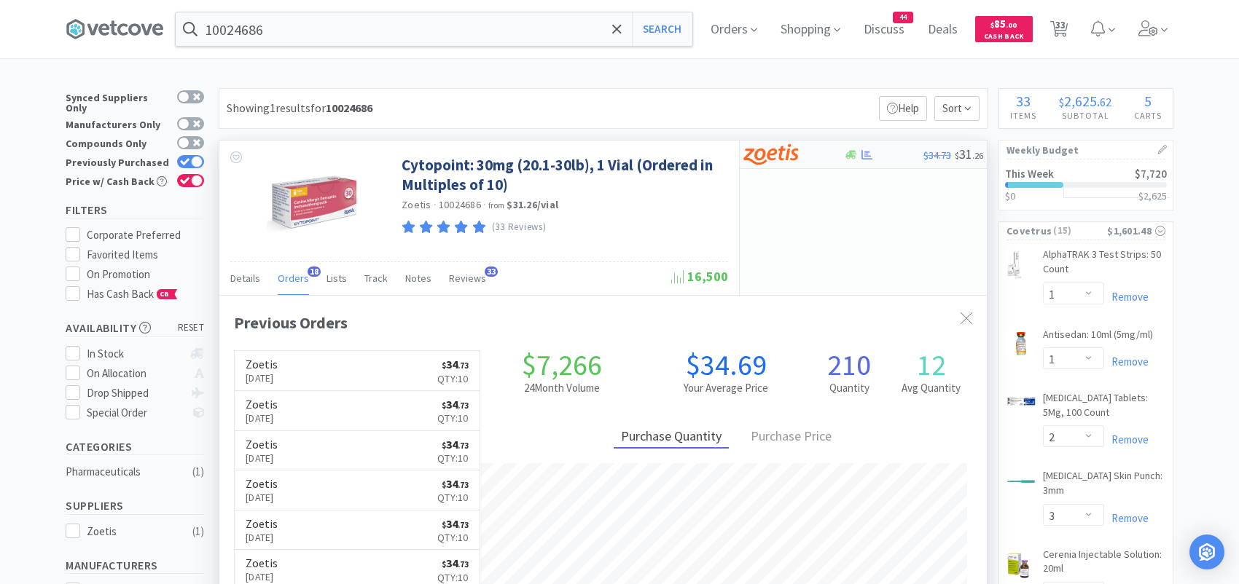
click at [763, 158] on img at bounding box center [770, 155] width 55 height 22
select select "10"
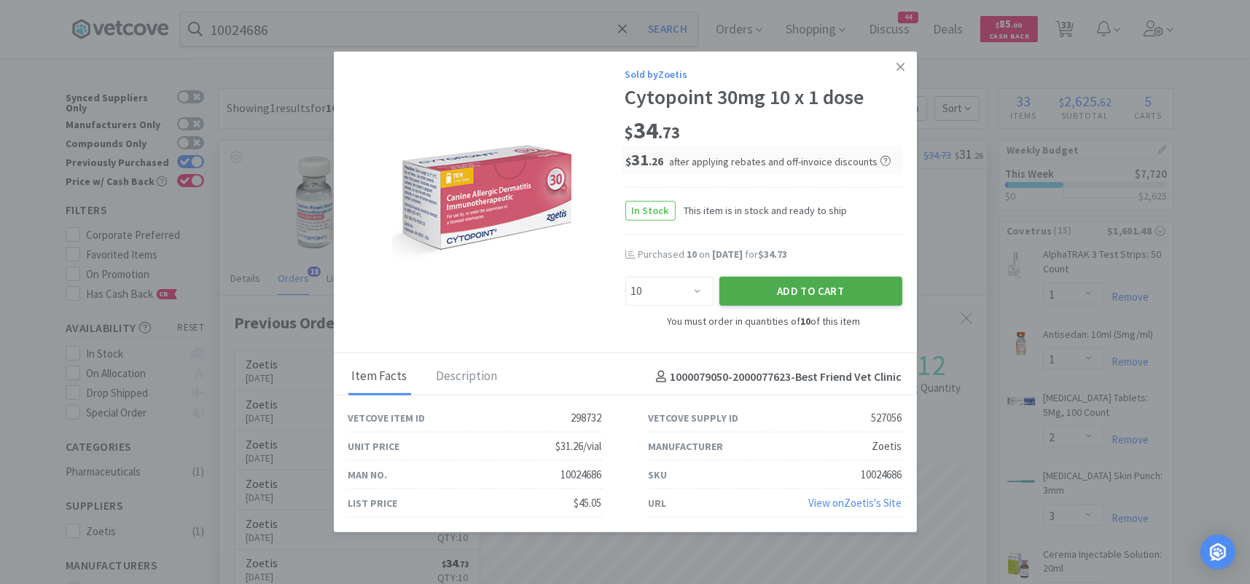
click at [750, 282] on button "Add to Cart" at bounding box center [810, 291] width 183 height 29
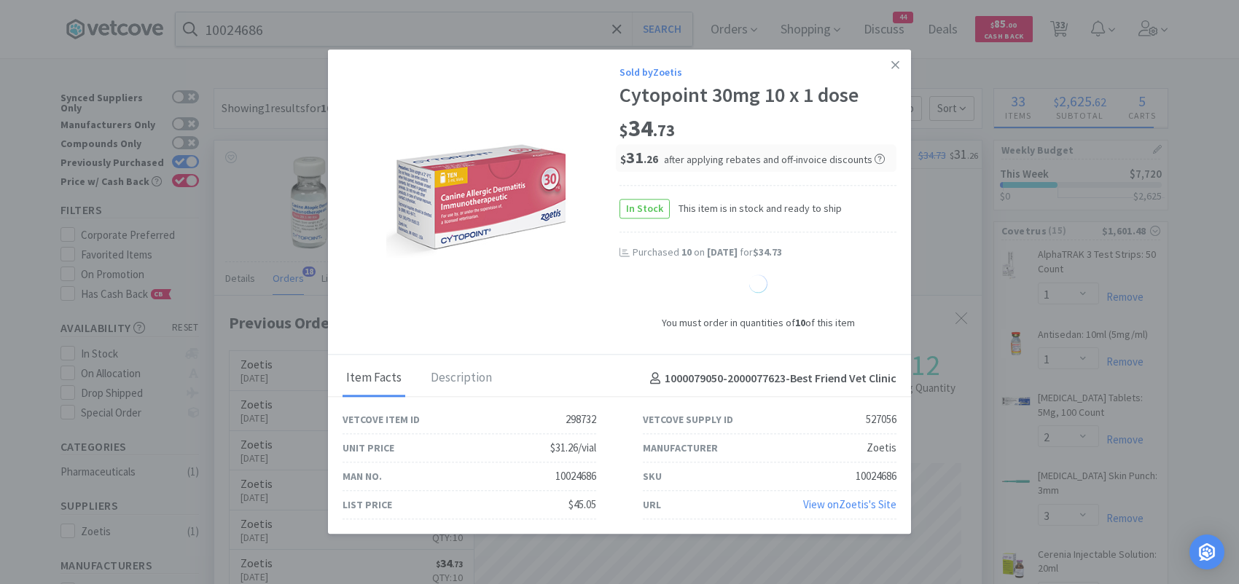
select select "10"
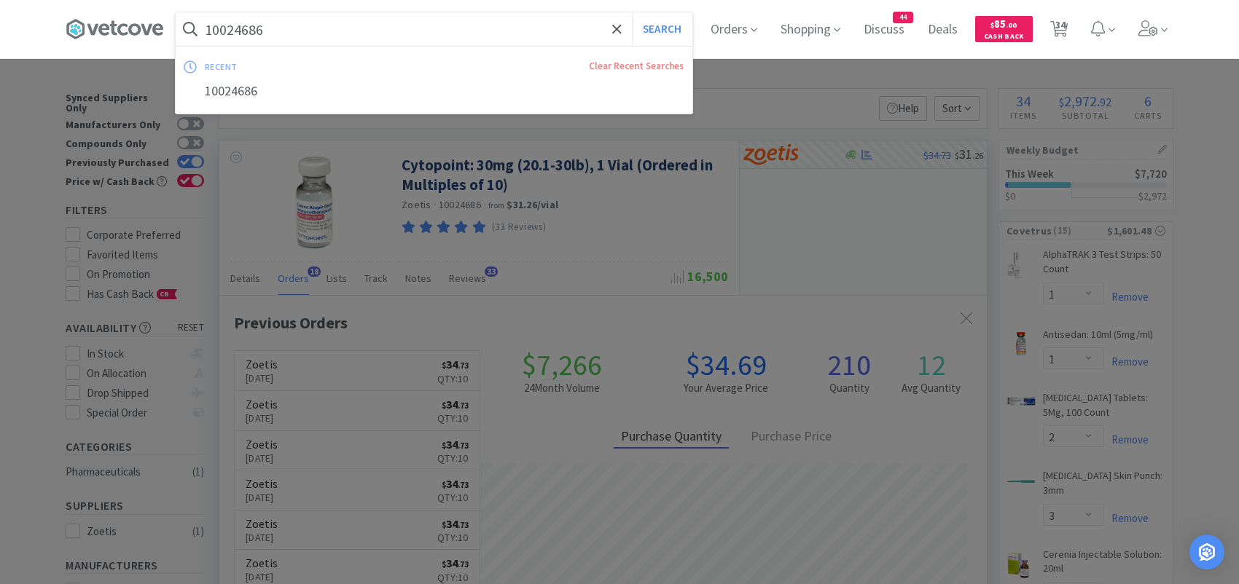
click at [290, 26] on input "10024686" at bounding box center [434, 29] width 517 height 34
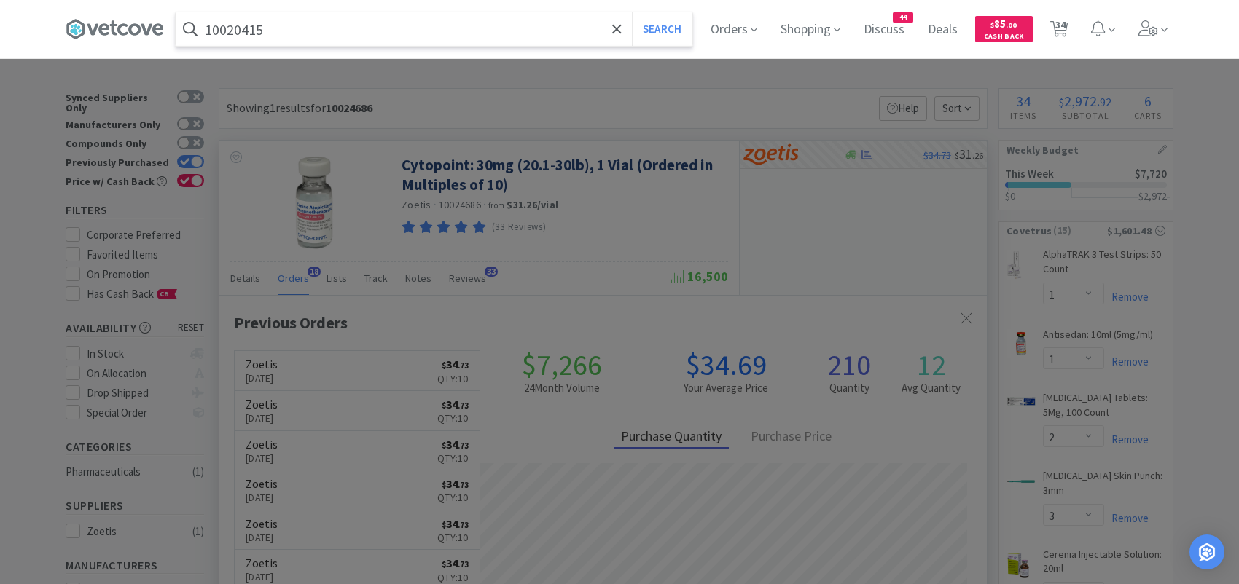
type input "10020415"
click at [632, 12] on button "Search" at bounding box center [662, 29] width 60 height 34
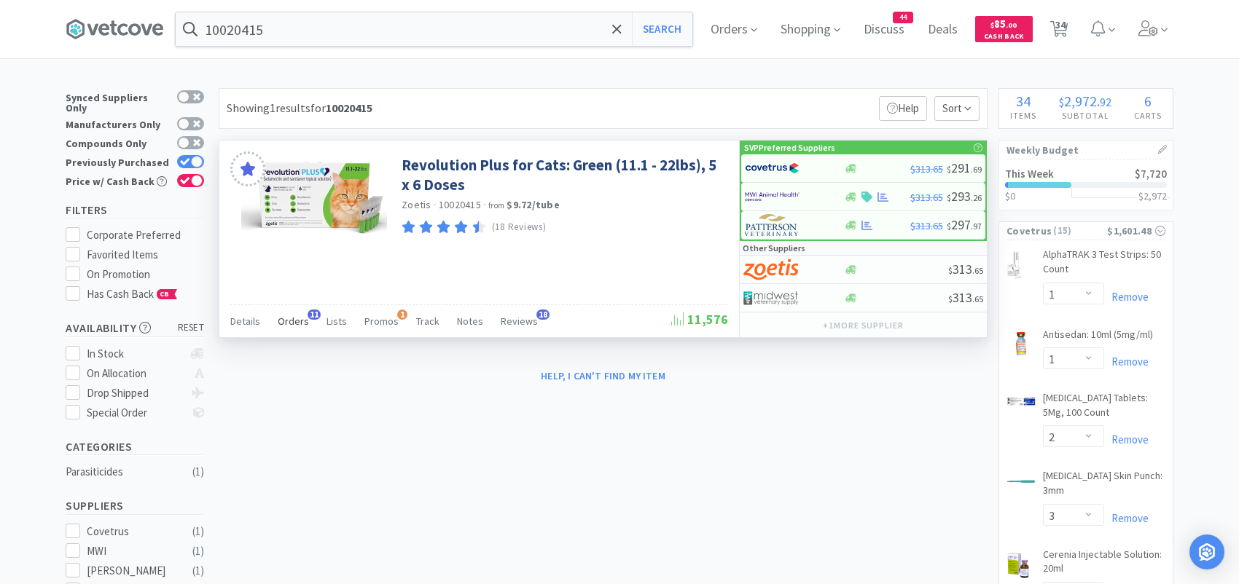
click at [298, 318] on span "Orders" at bounding box center [293, 321] width 31 height 13
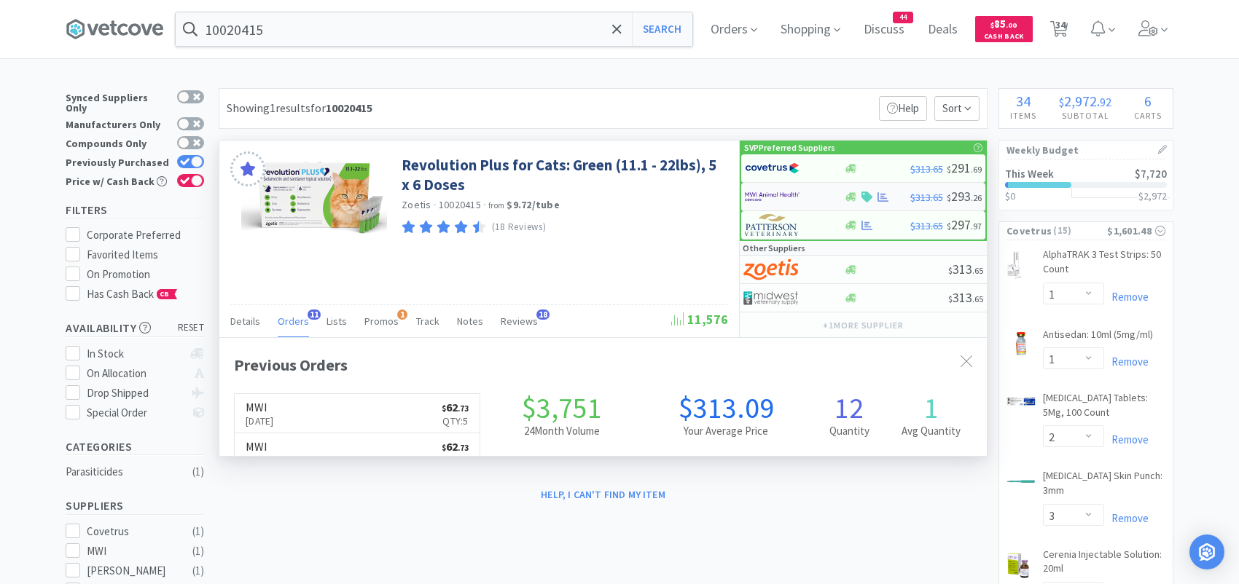
scroll to position [391, 767]
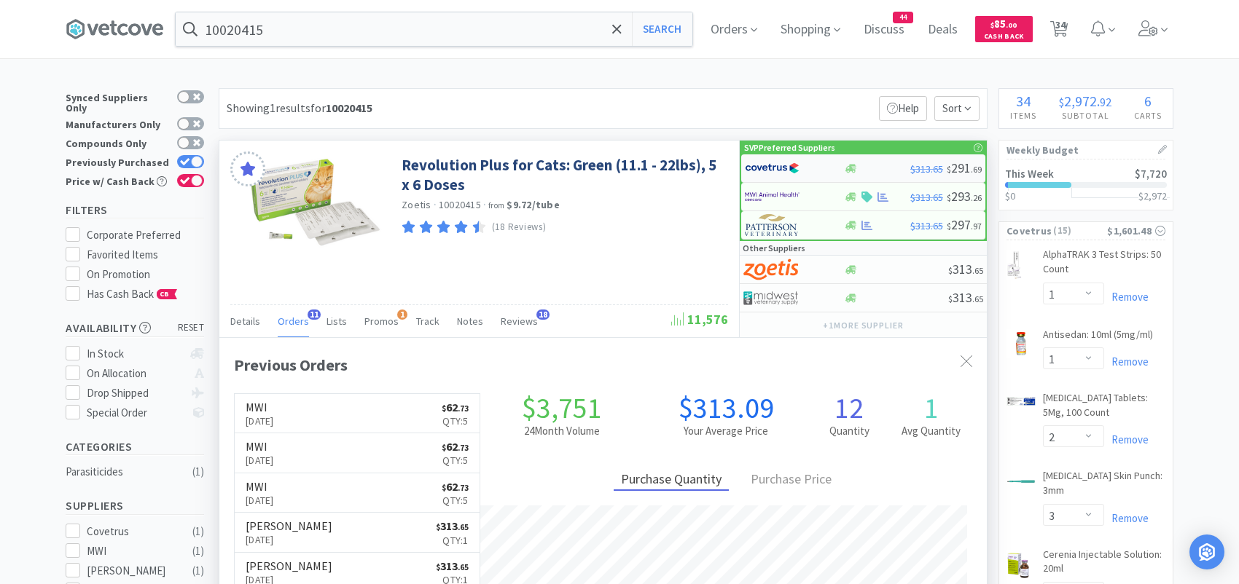
click at [781, 163] on img at bounding box center [772, 168] width 55 height 22
select select "1"
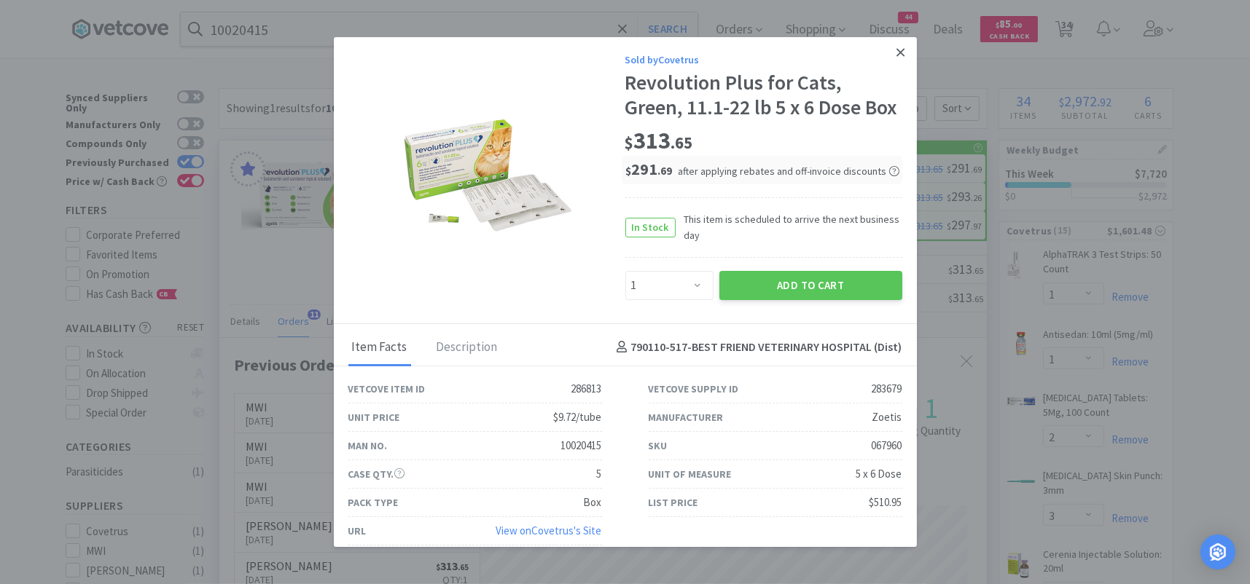
click at [896, 47] on icon at bounding box center [900, 52] width 8 height 13
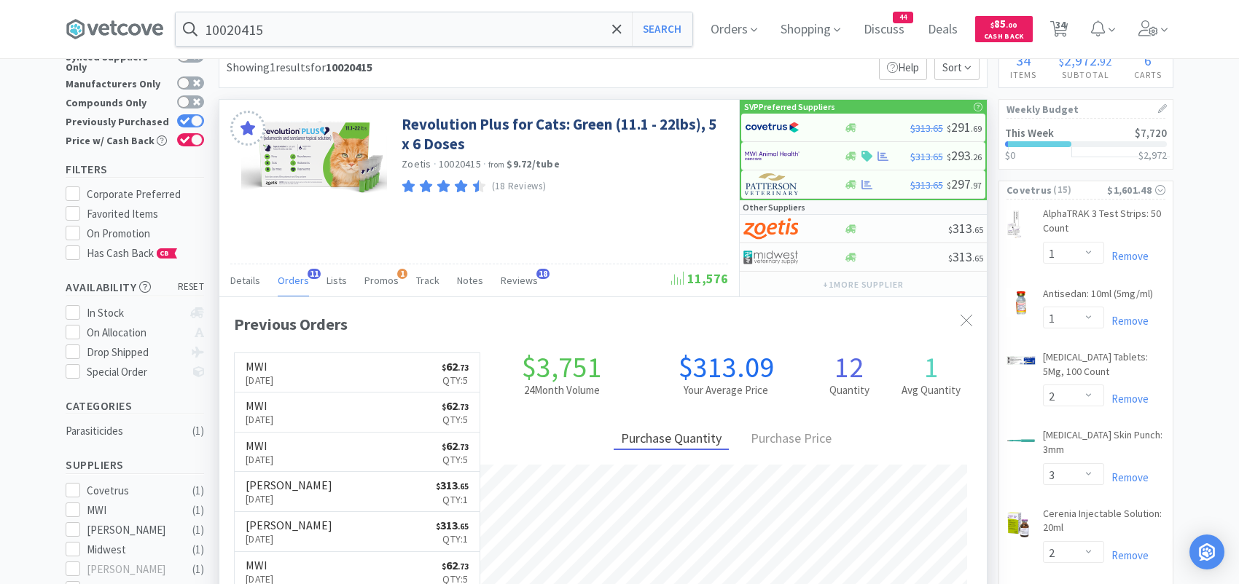
scroll to position [0, 0]
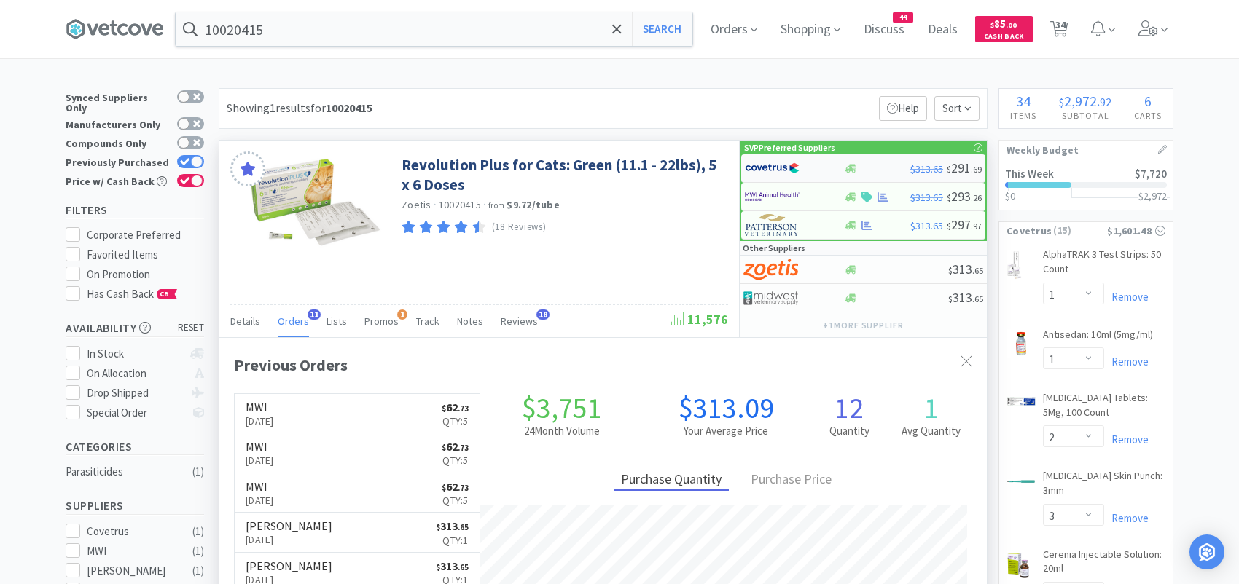
click at [765, 169] on img at bounding box center [772, 168] width 55 height 22
select select "1"
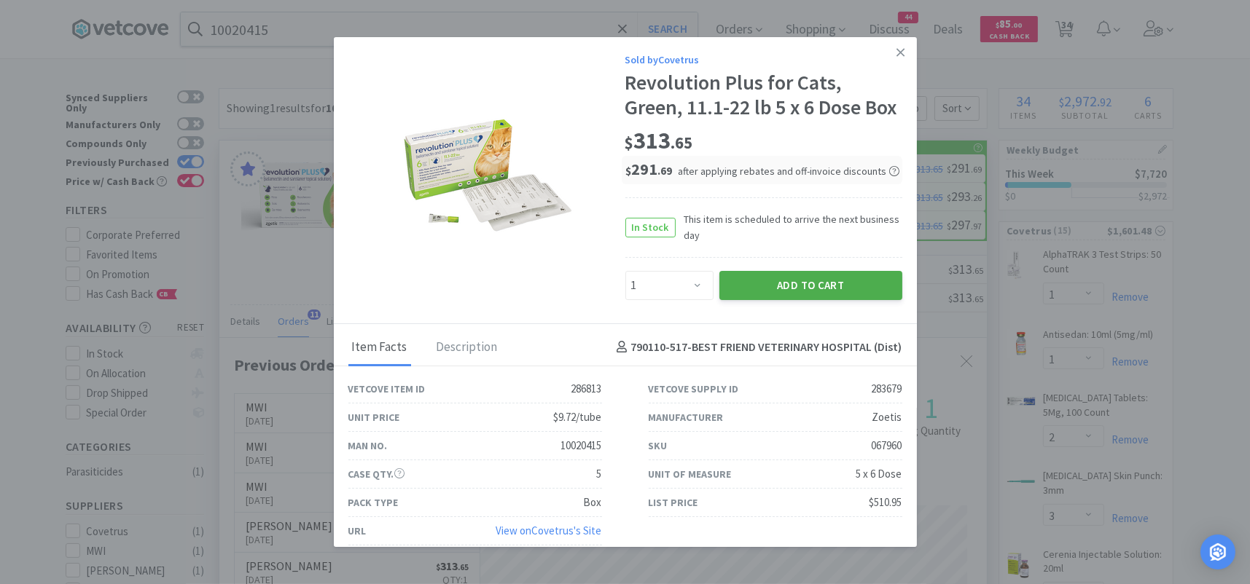
click at [746, 300] on button "Add to Cart" at bounding box center [810, 285] width 183 height 29
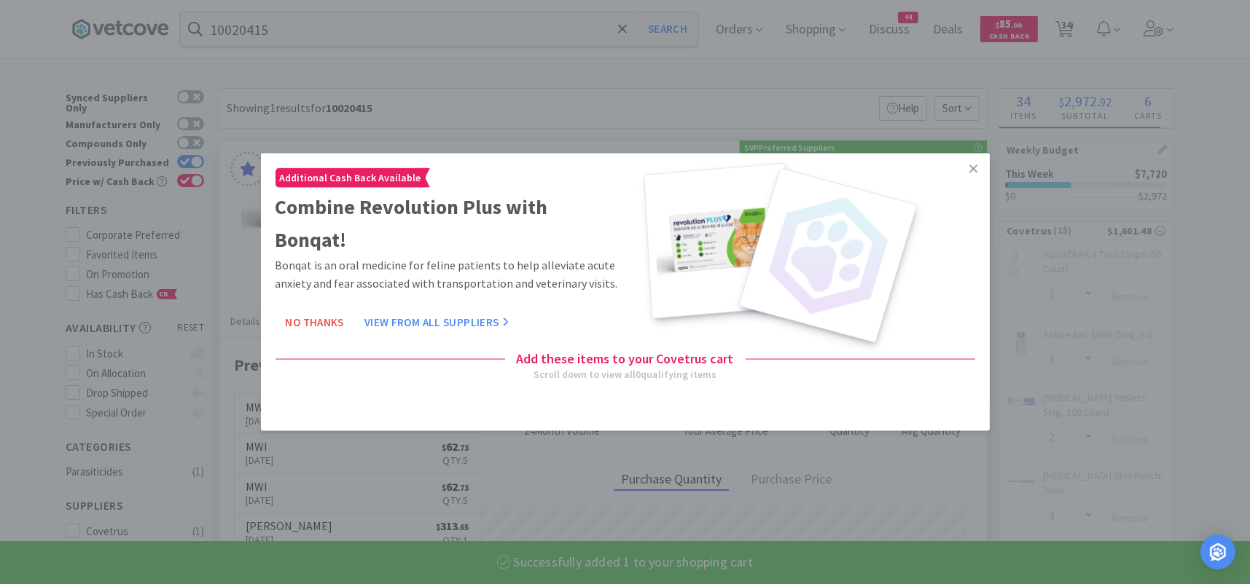
select select "1"
select select "6"
select select "10"
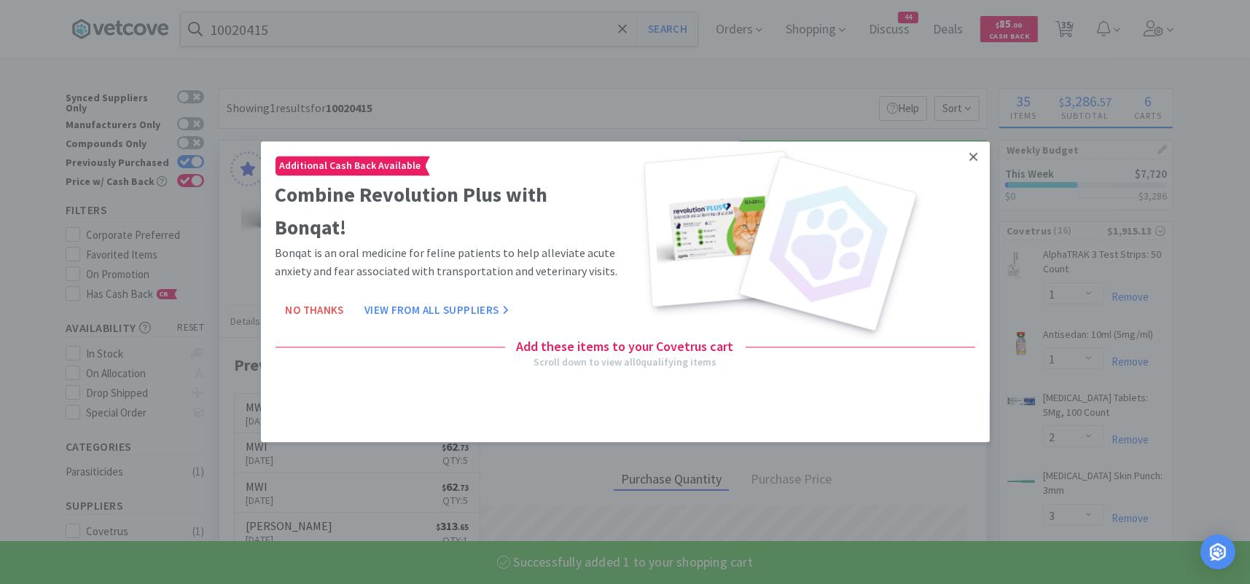
click at [966, 157] on link at bounding box center [974, 156] width 26 height 31
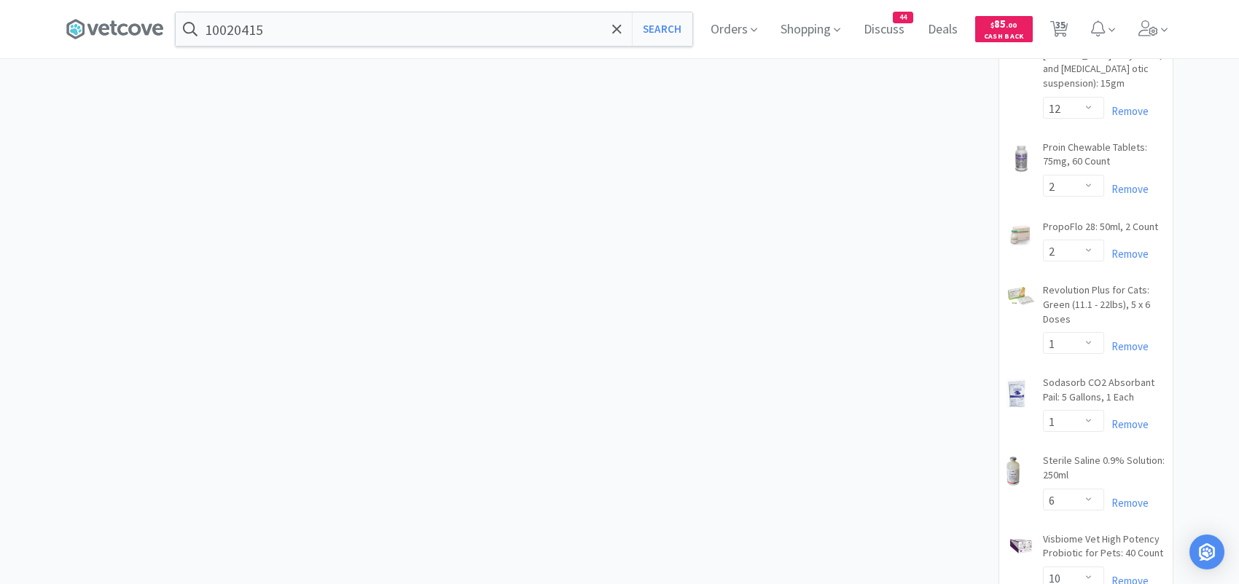
scroll to position [1020, 0]
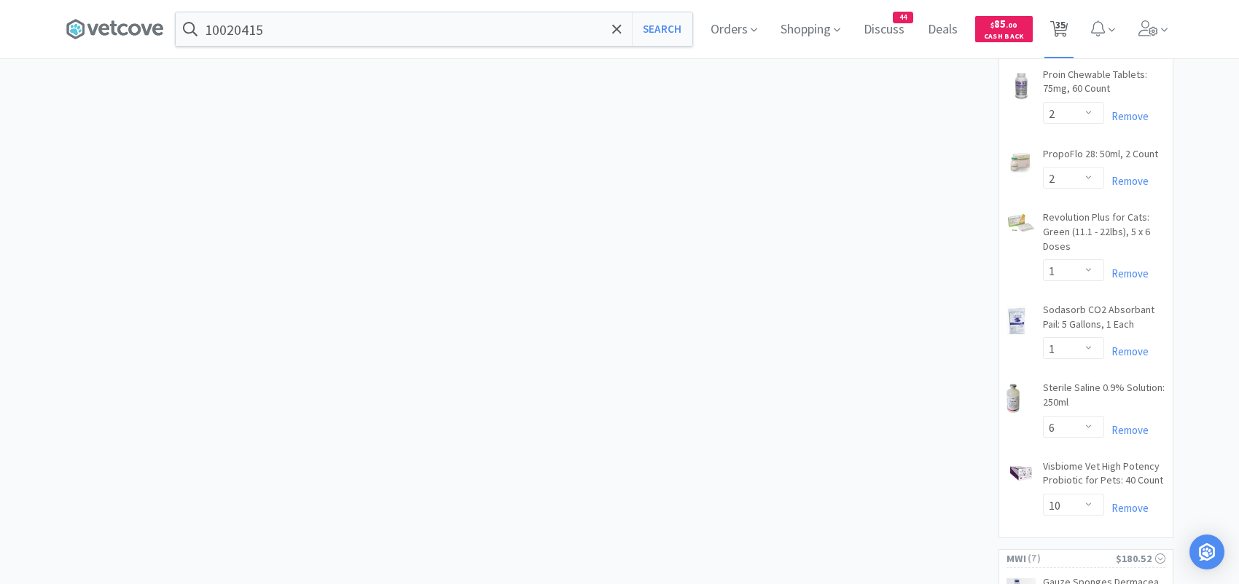
click at [1065, 28] on span "35" at bounding box center [1060, 25] width 10 height 58
select select "1"
select select "10"
select select "5"
select select "1"
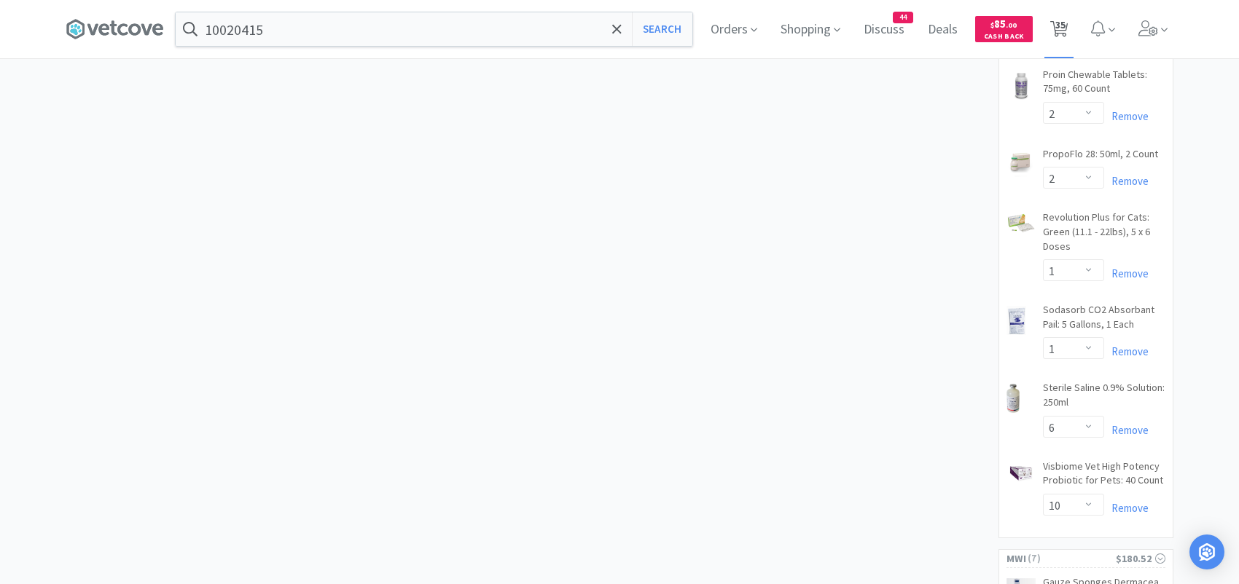
select select "1"
select select "2"
select select "3"
select select "2"
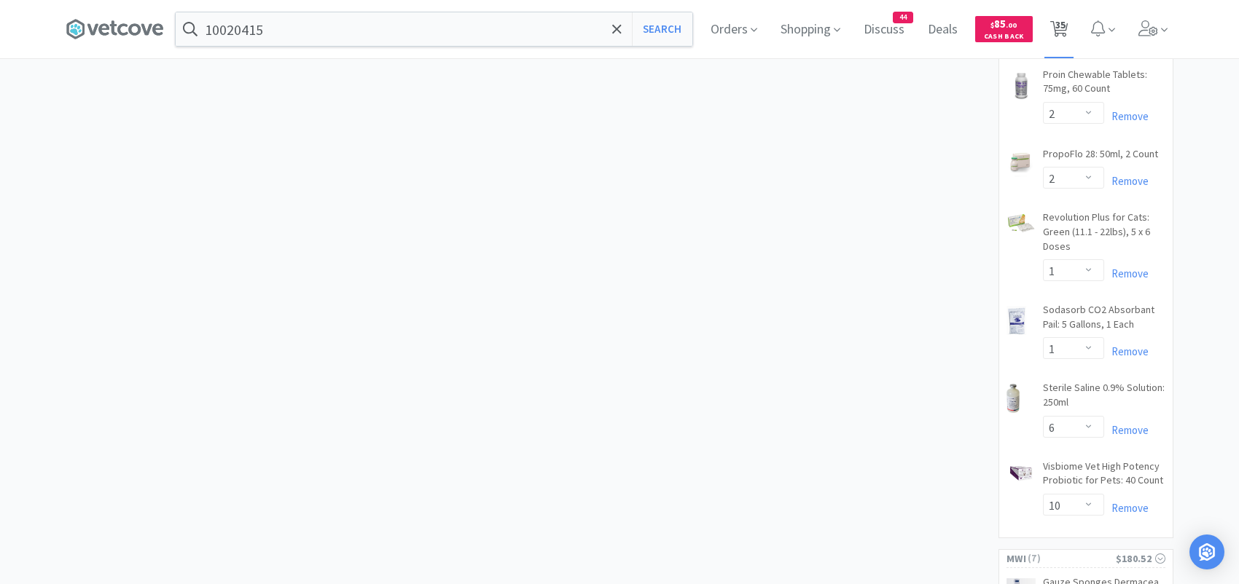
select select "1"
select select "3"
select select "1"
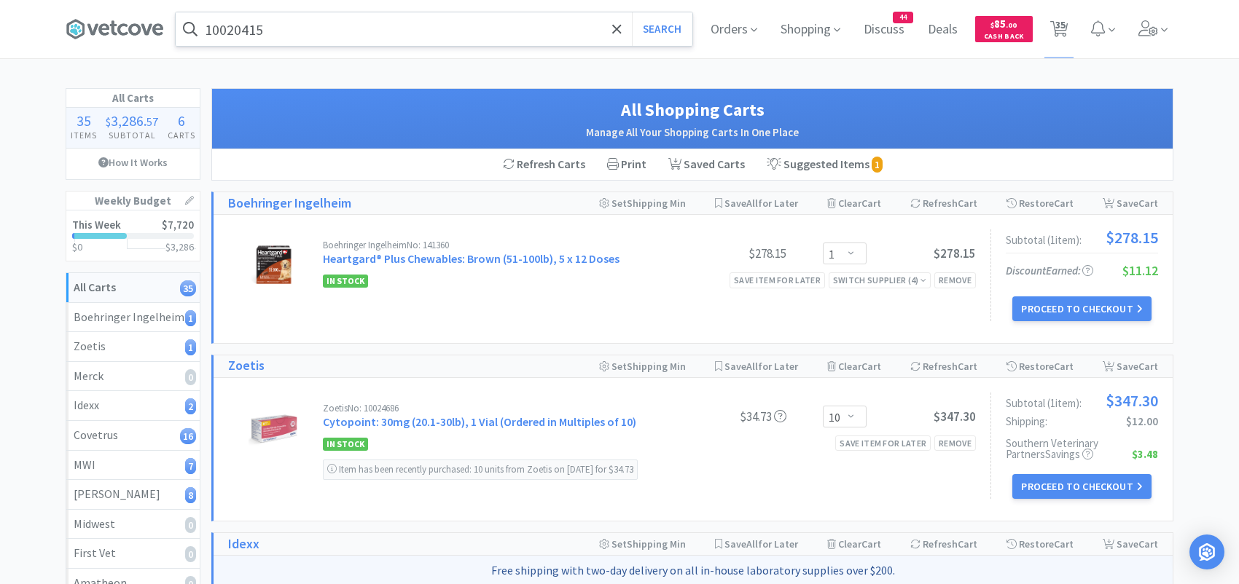
click at [310, 35] on input "10020415" at bounding box center [434, 29] width 517 height 34
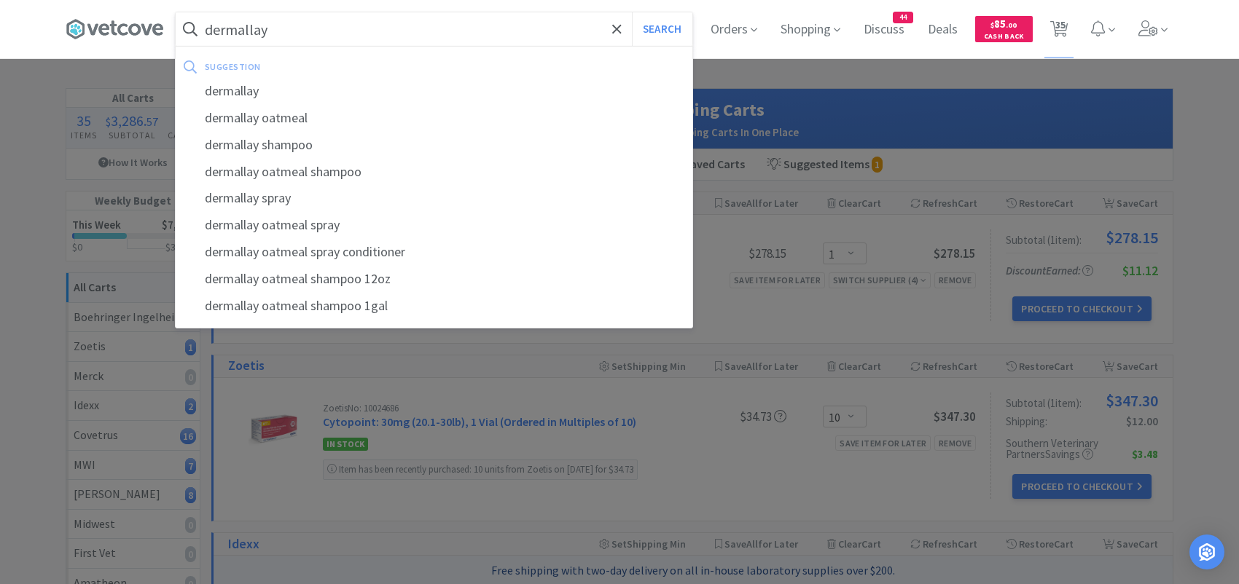
click at [632, 12] on button "Search" at bounding box center [662, 29] width 60 height 34
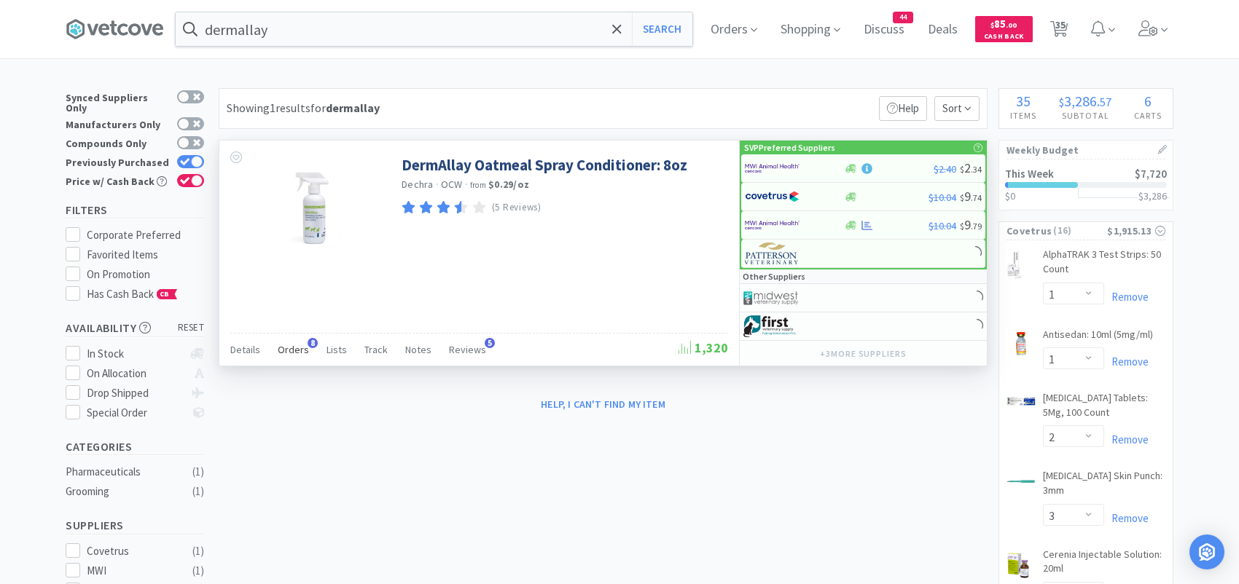
click at [299, 345] on span "Orders" at bounding box center [293, 349] width 31 height 13
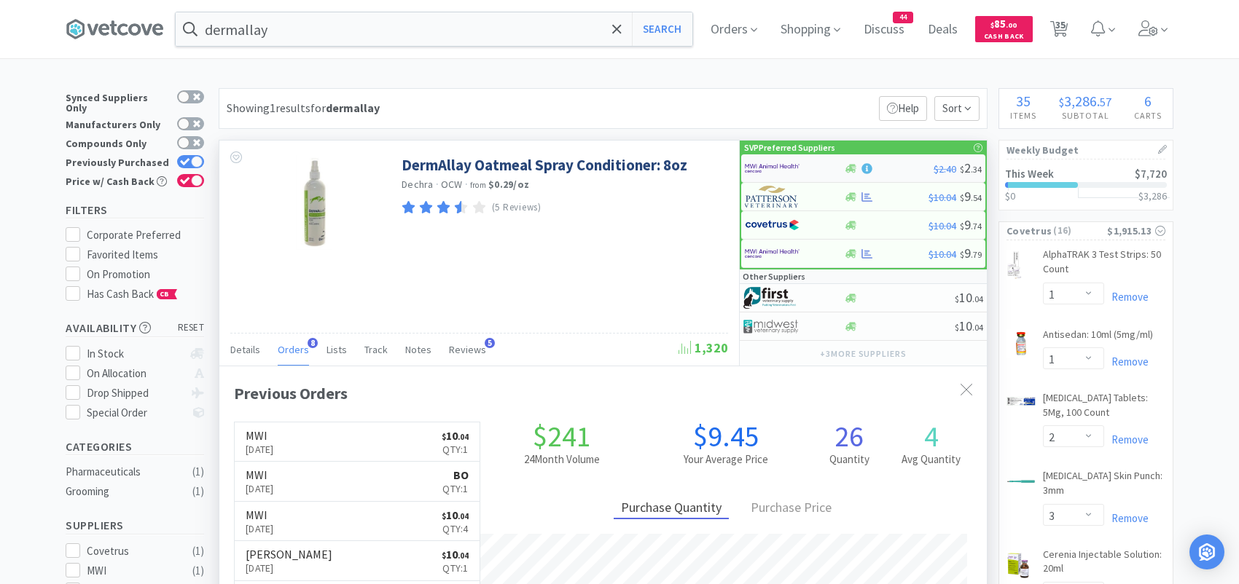
click at [786, 169] on img at bounding box center [772, 168] width 55 height 22
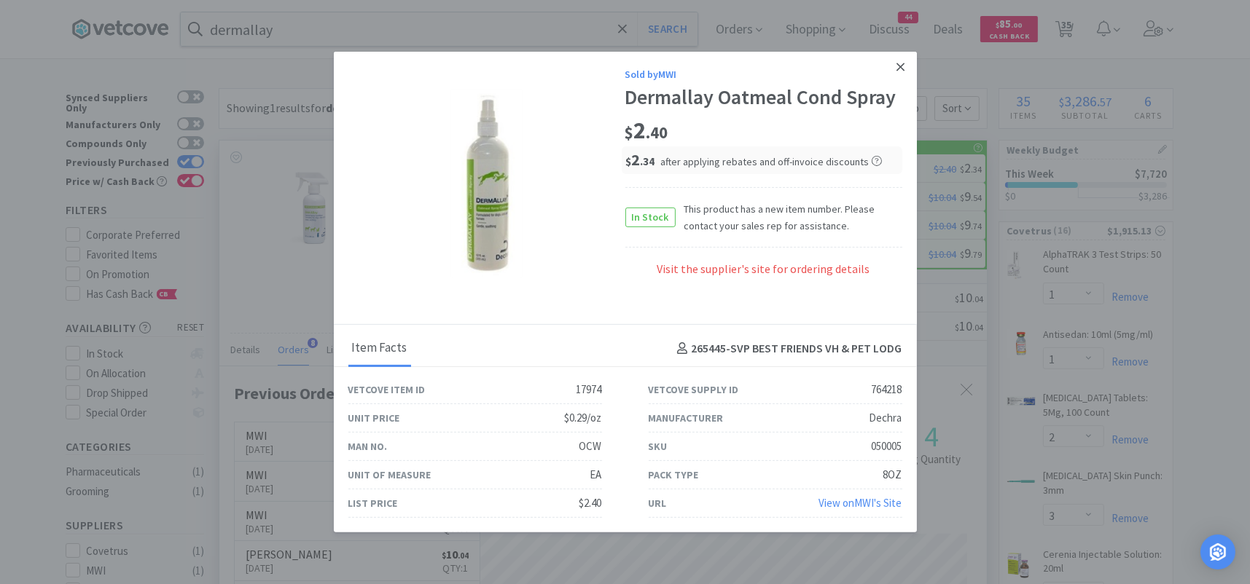
click at [897, 70] on icon at bounding box center [900, 67] width 8 height 8
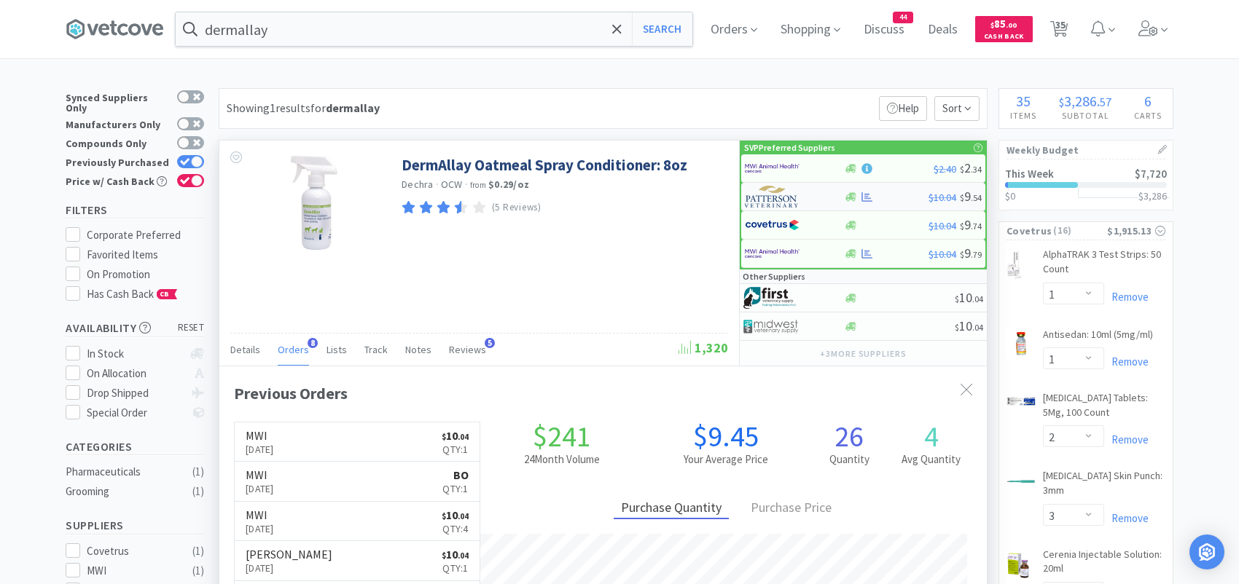
click at [802, 197] on div at bounding box center [785, 196] width 80 height 25
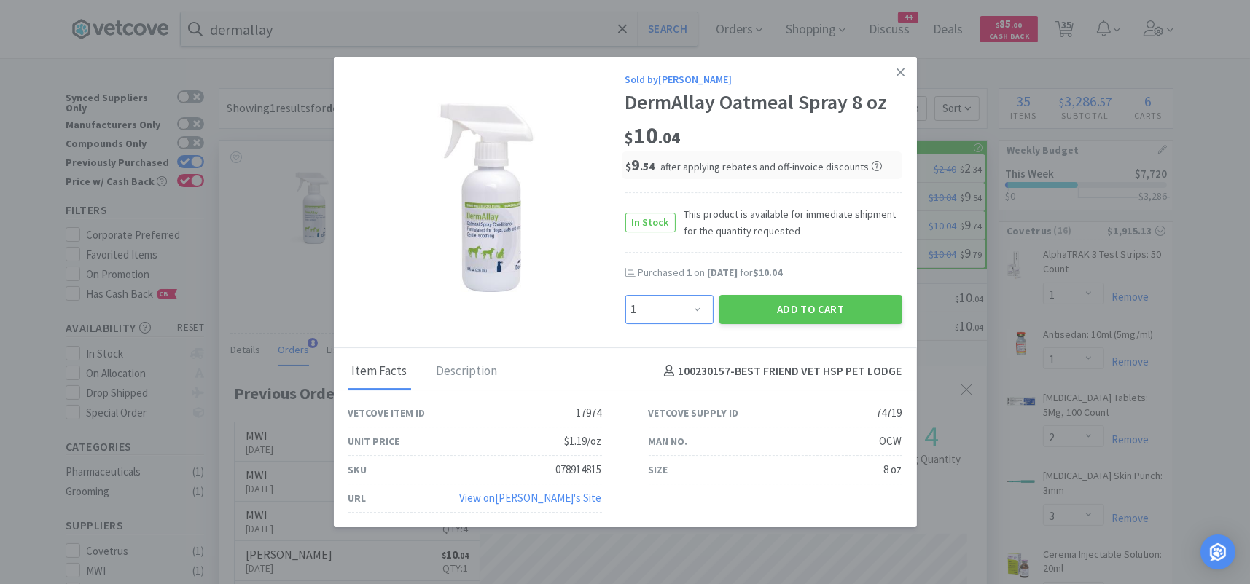
click at [698, 305] on select "Enter Quantity 1 2 3 4 5 6 7 8 9 10 11 12 13 14 15 16 17 18 19 20 Enter Quantity" at bounding box center [669, 309] width 88 height 29
click at [625, 295] on select "Enter Quantity 1 2 3 4 5 6 7 8 9 10 11 12 13 14 15 16 17 18 19 20 Enter Quantity" at bounding box center [669, 309] width 88 height 29
click at [805, 303] on button "Add to Cart" at bounding box center [810, 309] width 183 height 29
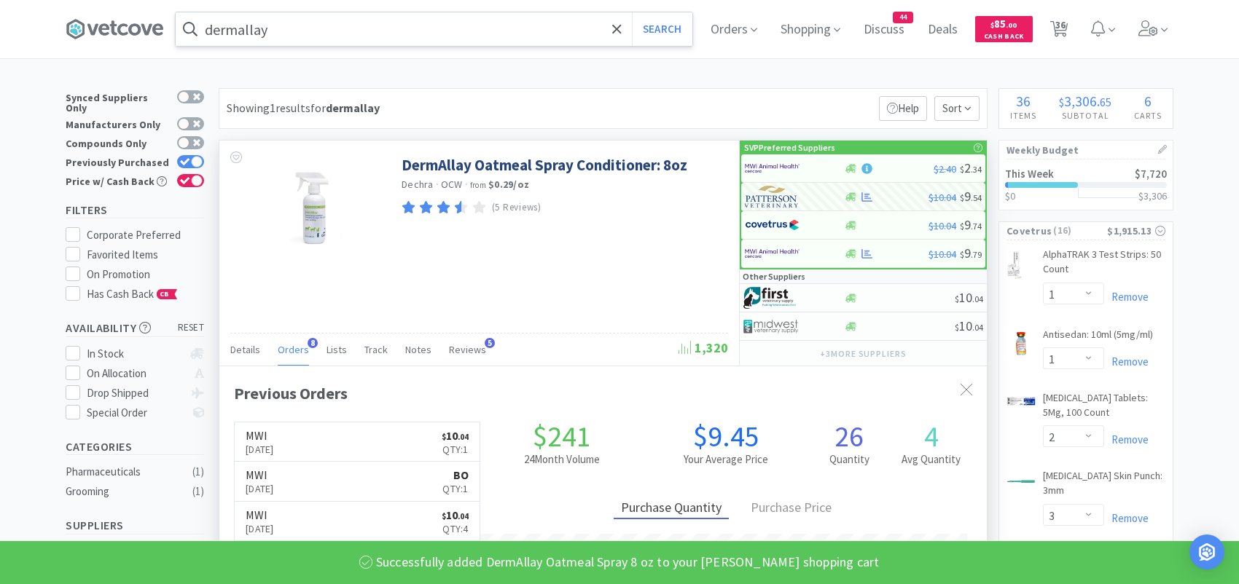
click at [311, 25] on input "dermallay" at bounding box center [434, 29] width 517 height 34
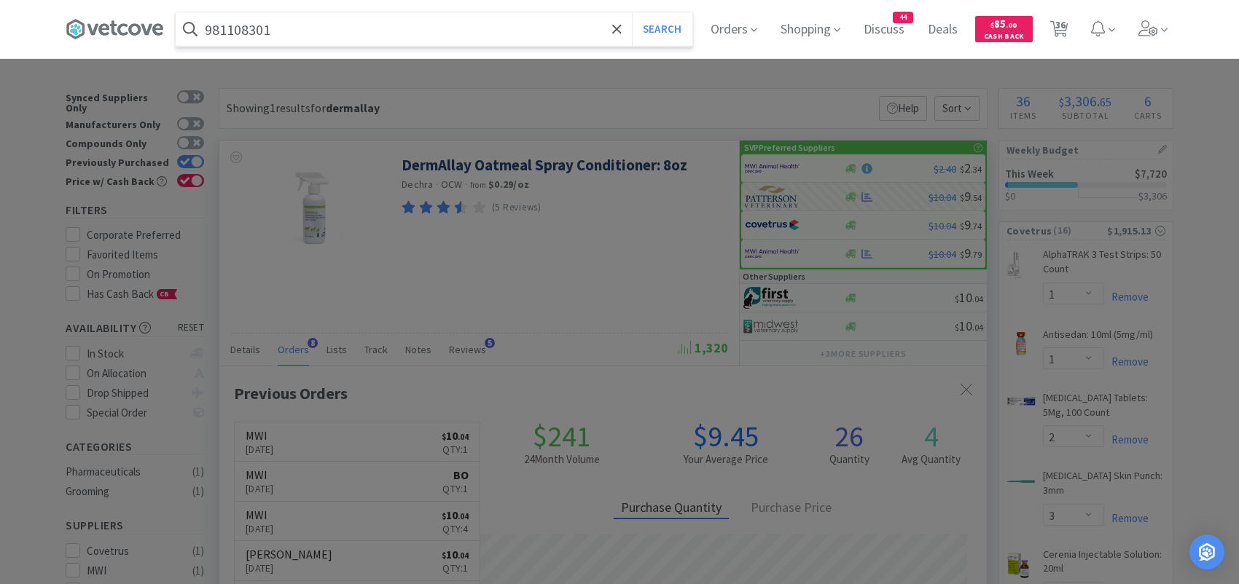
click at [632, 12] on button "Search" at bounding box center [662, 29] width 60 height 34
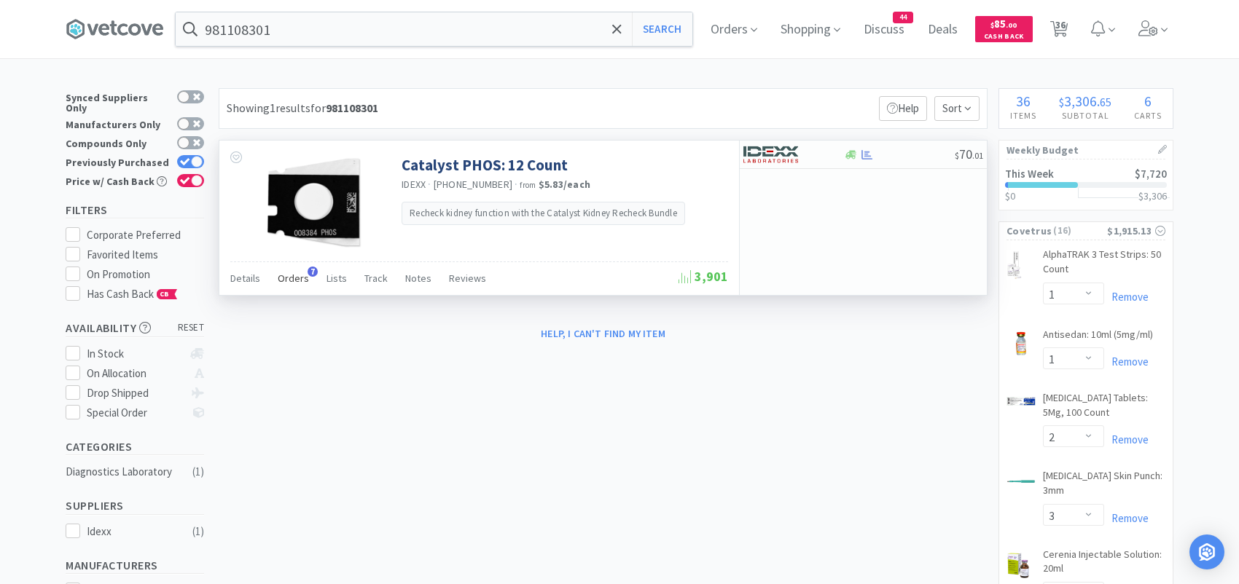
click at [296, 277] on span "Orders" at bounding box center [293, 278] width 31 height 13
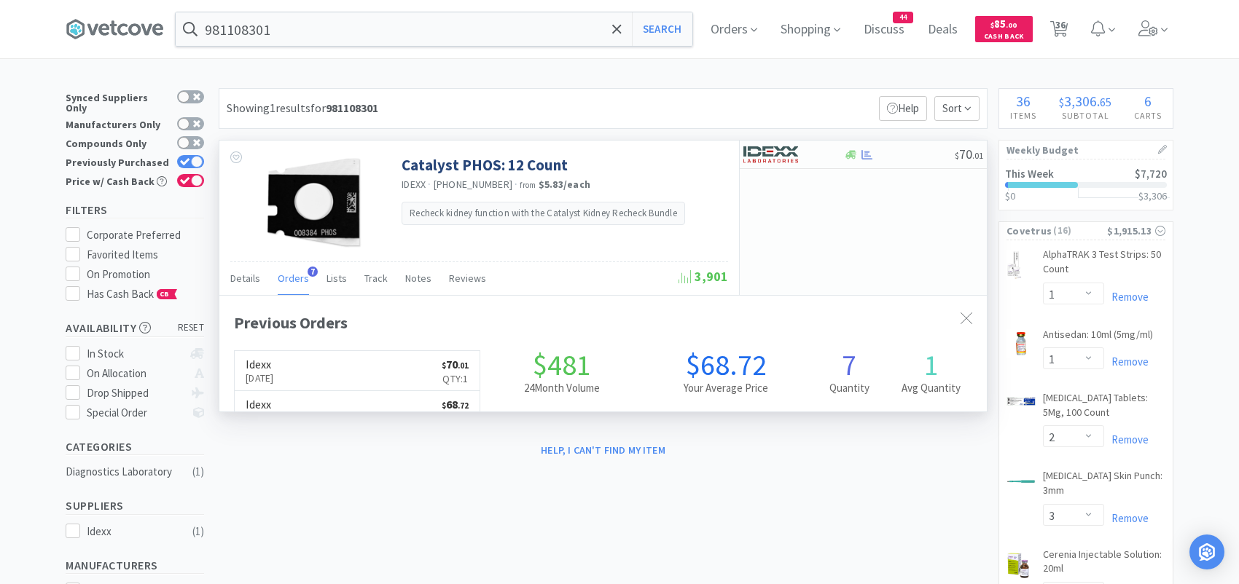
scroll to position [376, 767]
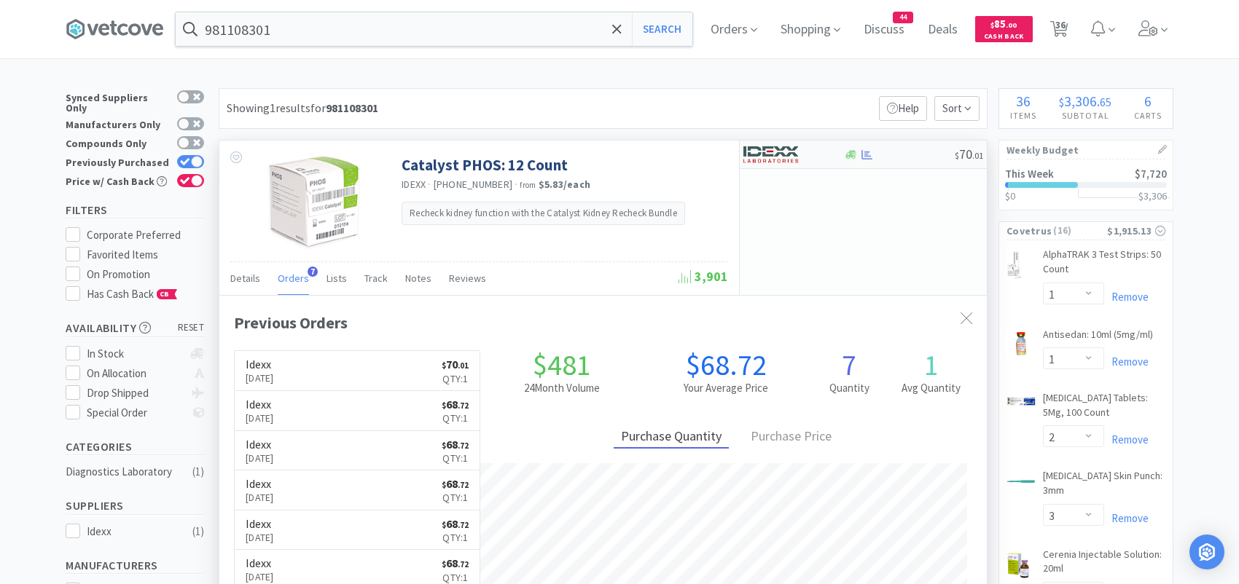
click at [777, 156] on img at bounding box center [770, 155] width 55 height 22
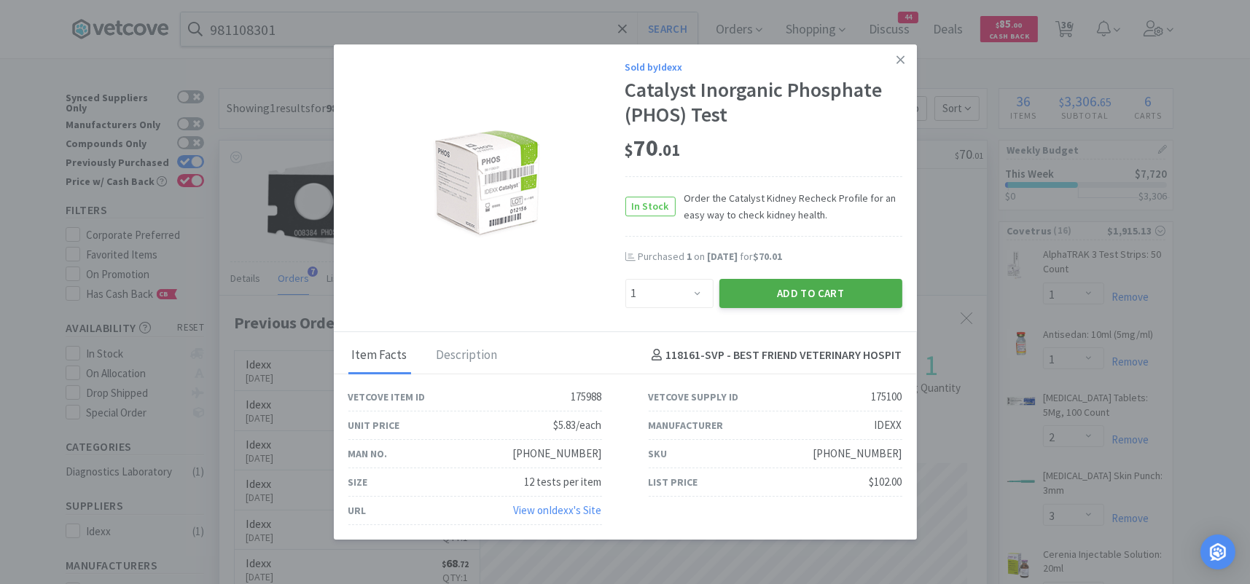
click at [741, 288] on button "Add to Cart" at bounding box center [810, 293] width 183 height 29
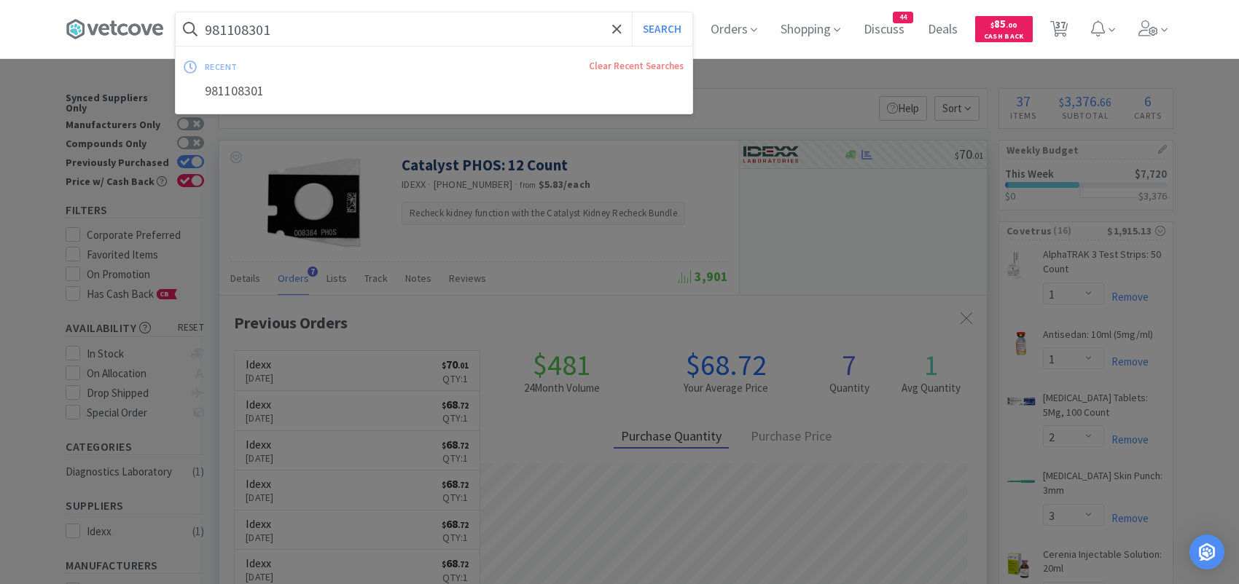
click at [378, 32] on input "981108301" at bounding box center [434, 29] width 517 height 34
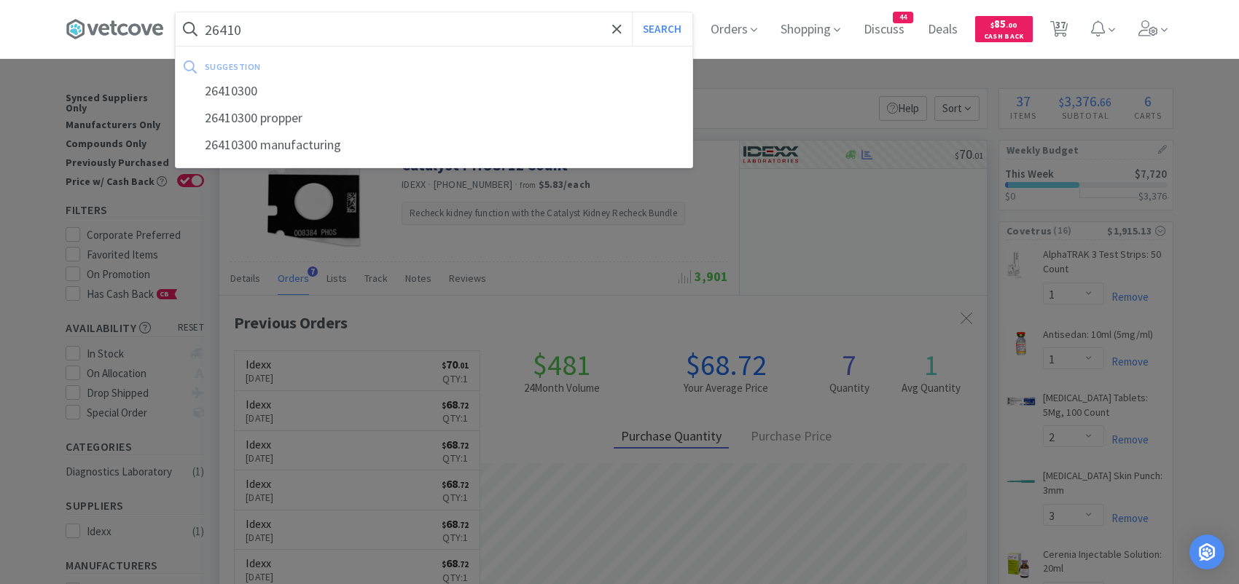
click at [632, 12] on button "Search" at bounding box center [662, 29] width 60 height 34
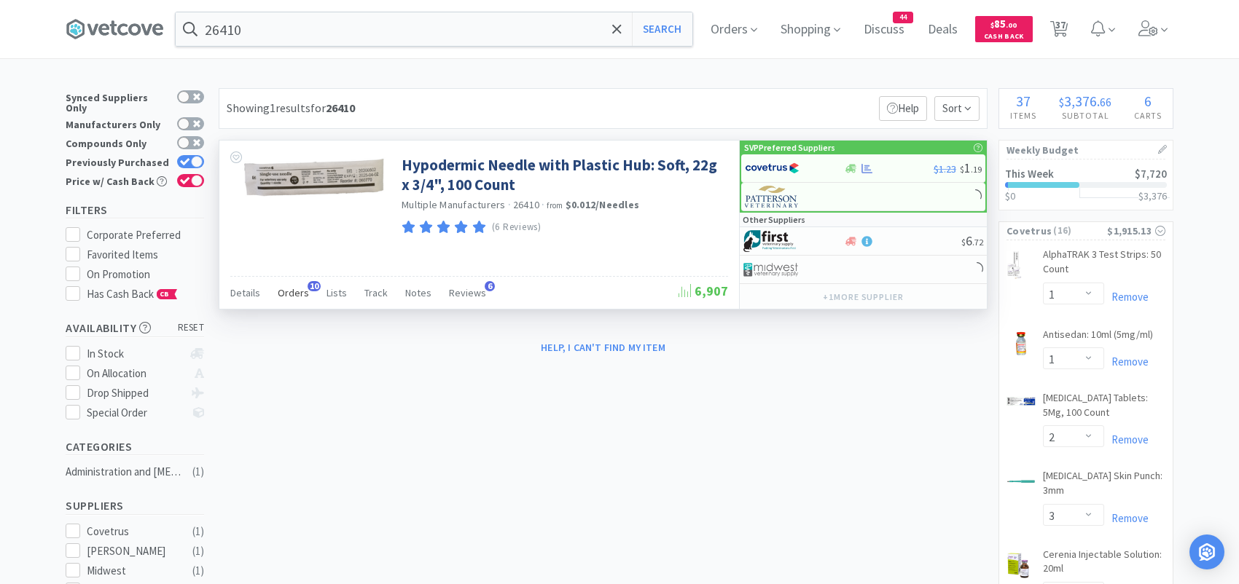
click at [301, 292] on span "Orders" at bounding box center [293, 292] width 31 height 13
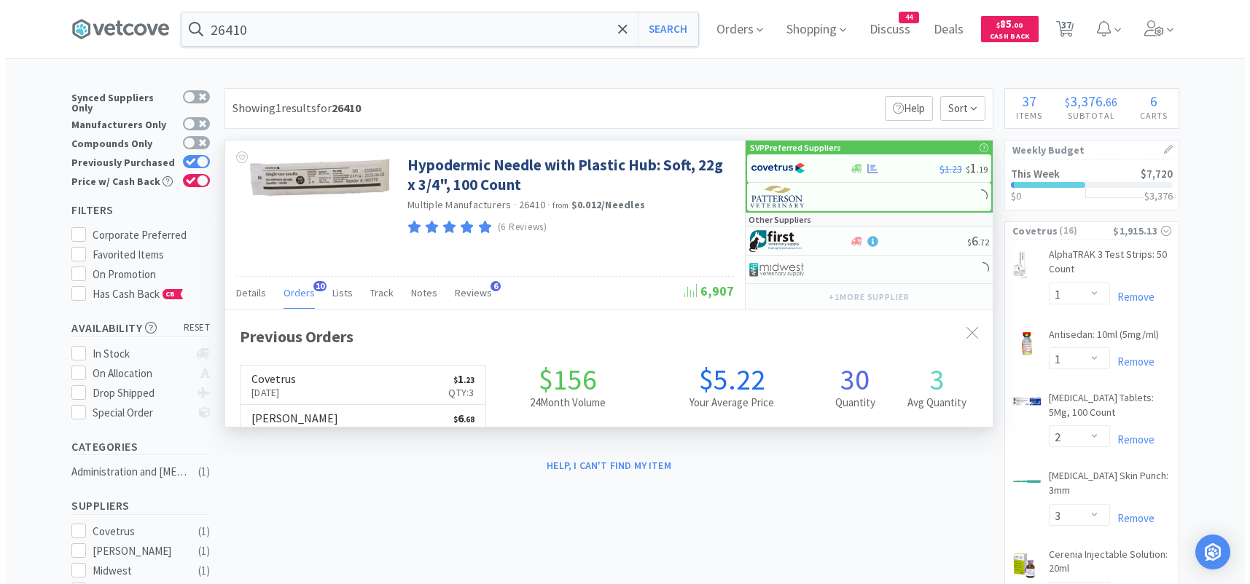
scroll to position [391, 767]
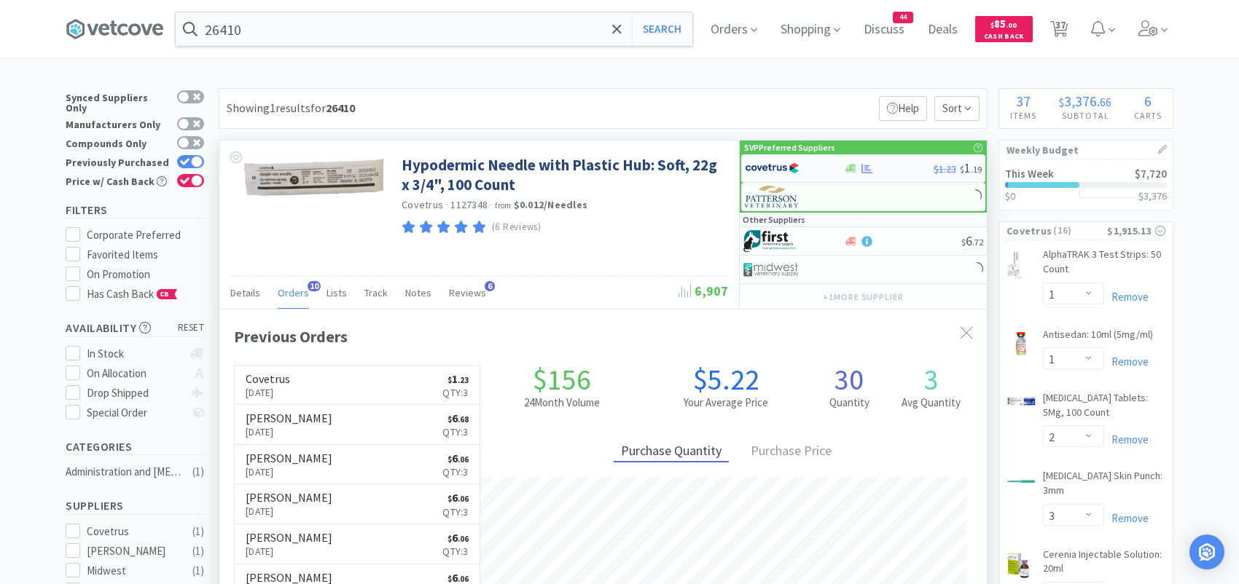
click at [769, 167] on img at bounding box center [772, 168] width 55 height 22
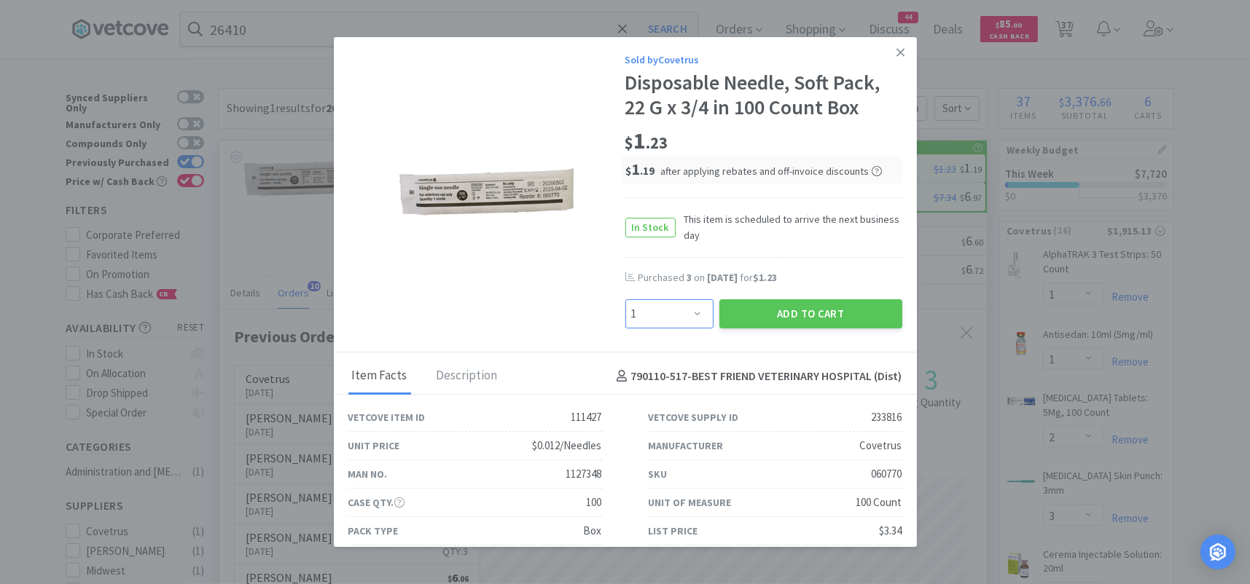
click at [668, 308] on select "Enter Quantity 1 2 3 4 5 6 7 8 9 10 11 12 13 14 15 16 17 18 19 20 Enter Quantity" at bounding box center [669, 314] width 88 height 29
click at [625, 300] on select "Enter Quantity 1 2 3 4 5 6 7 8 9 10 11 12 13 14 15 16 17 18 19 20 Enter Quantity" at bounding box center [669, 314] width 88 height 29
click at [735, 309] on button "Add to Cart" at bounding box center [810, 314] width 183 height 29
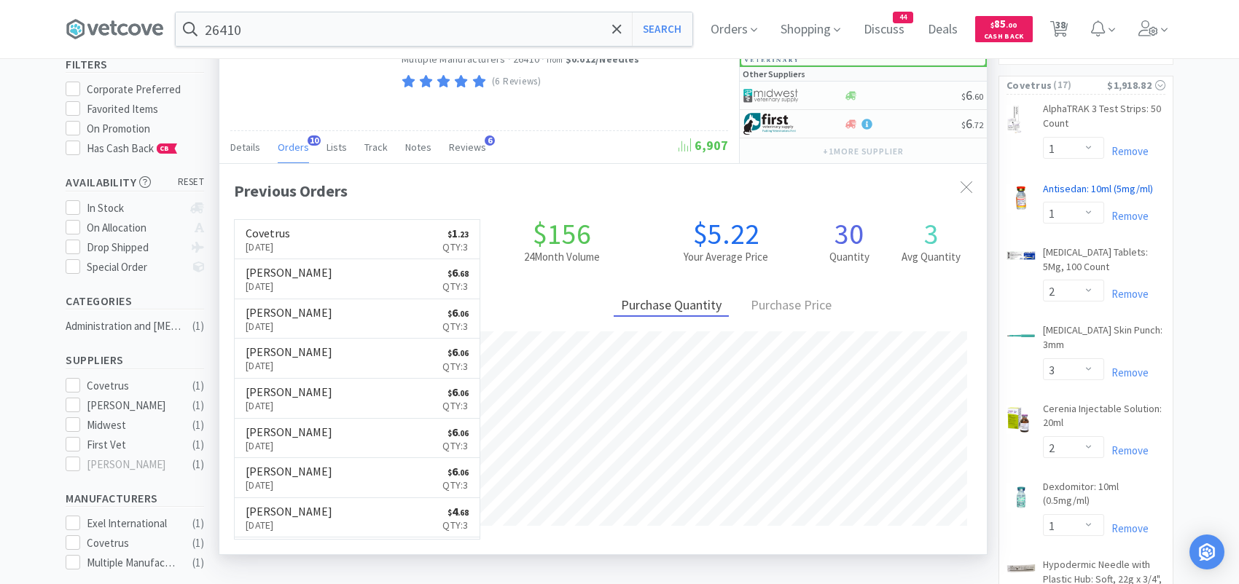
scroll to position [0, 0]
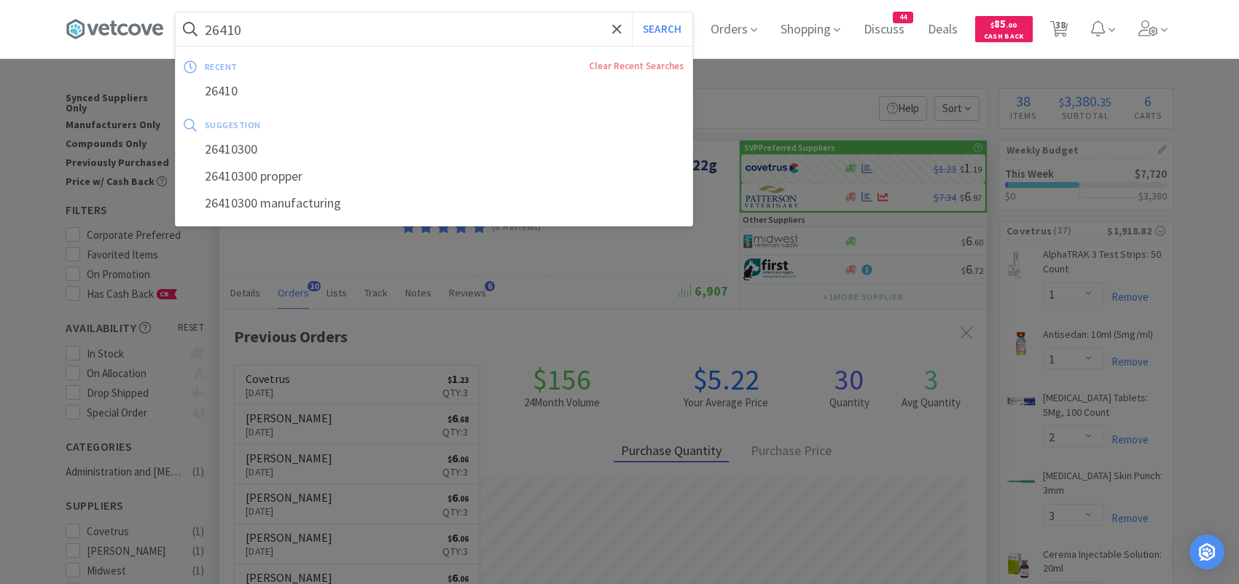
click at [364, 39] on input "26410" at bounding box center [434, 29] width 517 height 34
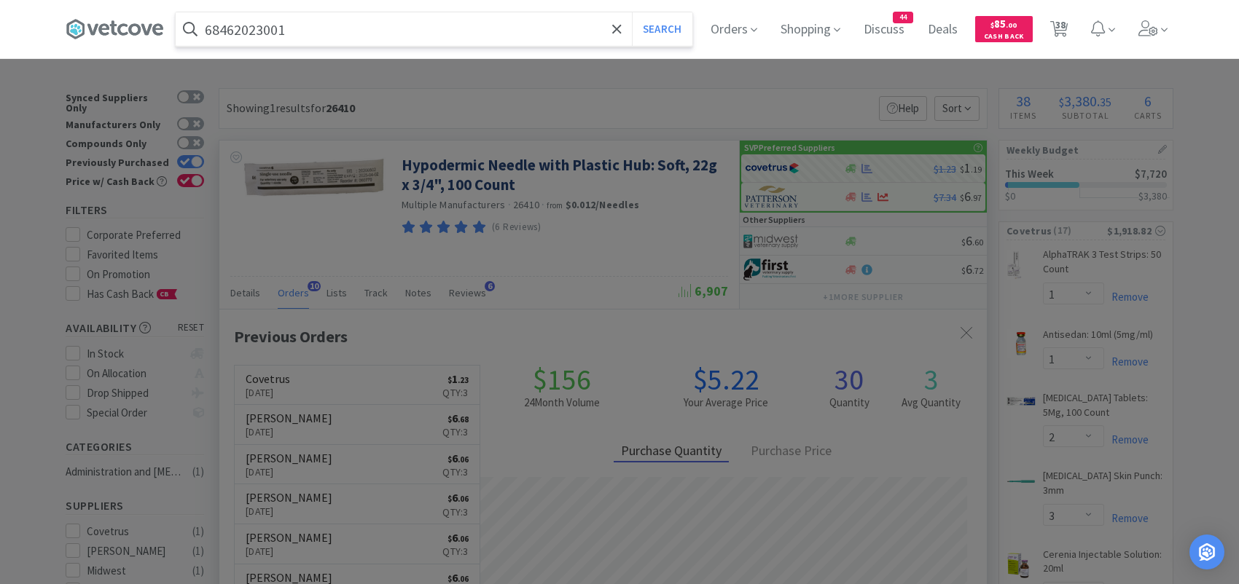
click at [632, 12] on button "Search" at bounding box center [662, 29] width 60 height 34
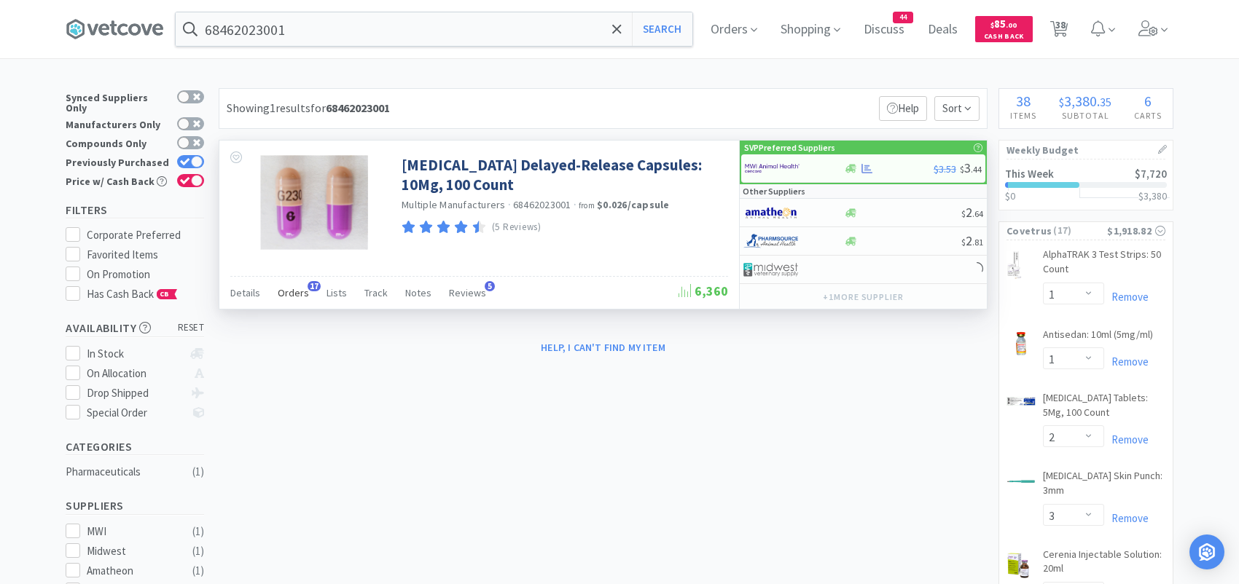
click at [289, 292] on span "Orders" at bounding box center [293, 292] width 31 height 13
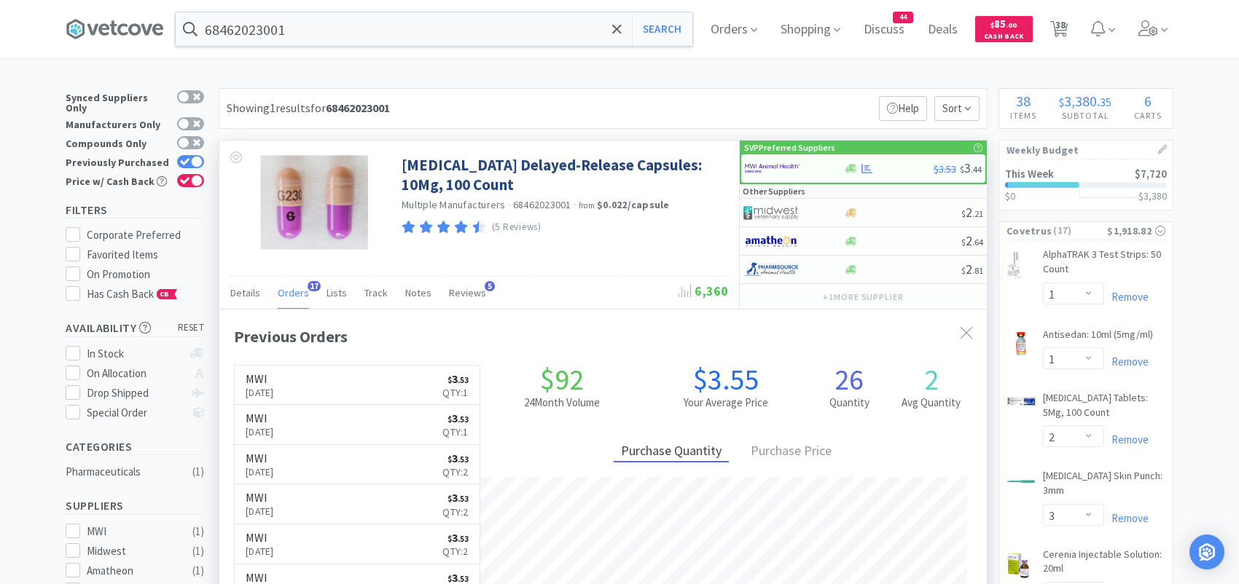
scroll to position [391, 767]
click at [770, 165] on img at bounding box center [772, 168] width 55 height 22
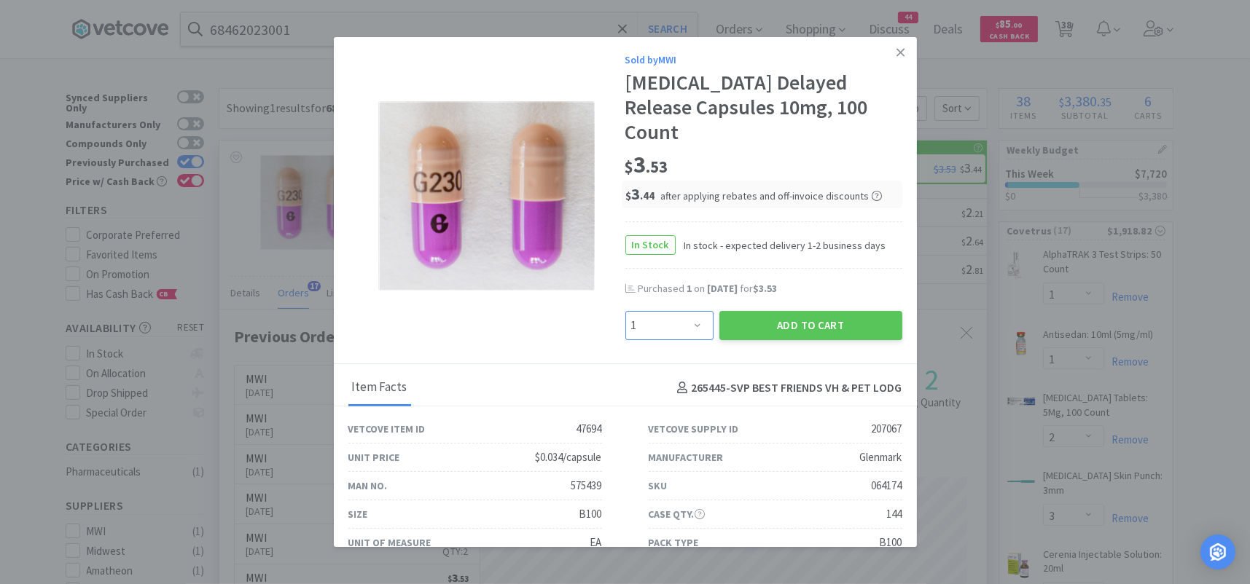
click at [684, 311] on select "Enter Quantity 1 2 3 4 5 6 7 8 9 10 11 12 13 14 15 16 17 18 19 20 Enter Quantity" at bounding box center [669, 325] width 88 height 29
click at [625, 311] on select "Enter Quantity 1 2 3 4 5 6 7 8 9 10 11 12 13 14 15 16 17 18 19 20 Enter Quantity" at bounding box center [669, 325] width 88 height 29
click at [743, 311] on button "Add to Cart" at bounding box center [810, 325] width 183 height 29
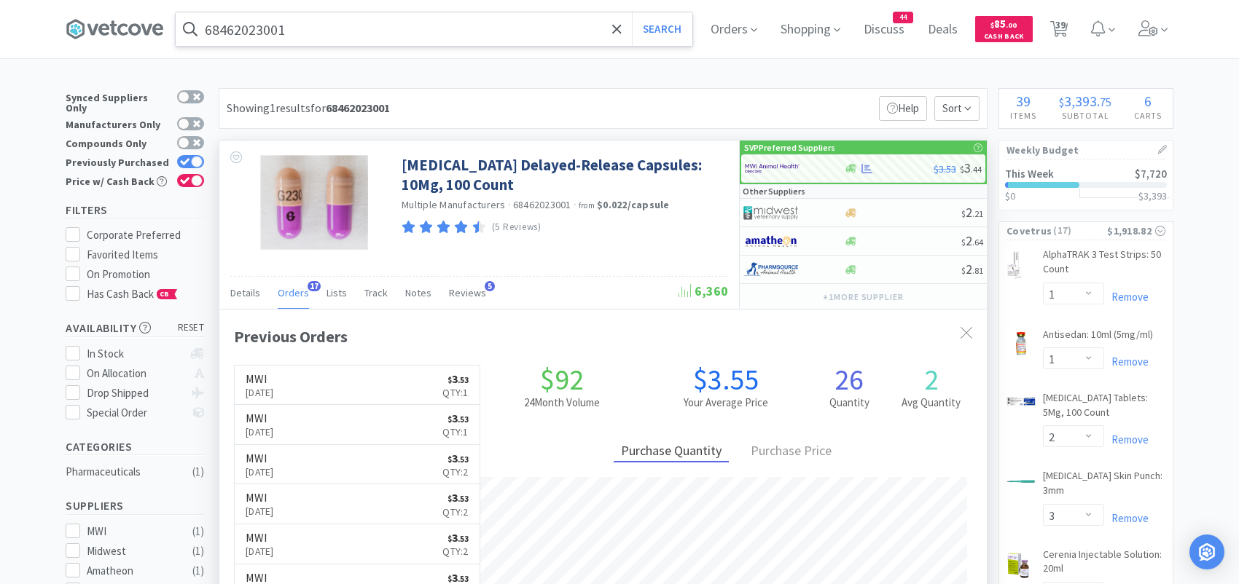
click at [376, 23] on input "68462023001" at bounding box center [434, 29] width 517 height 34
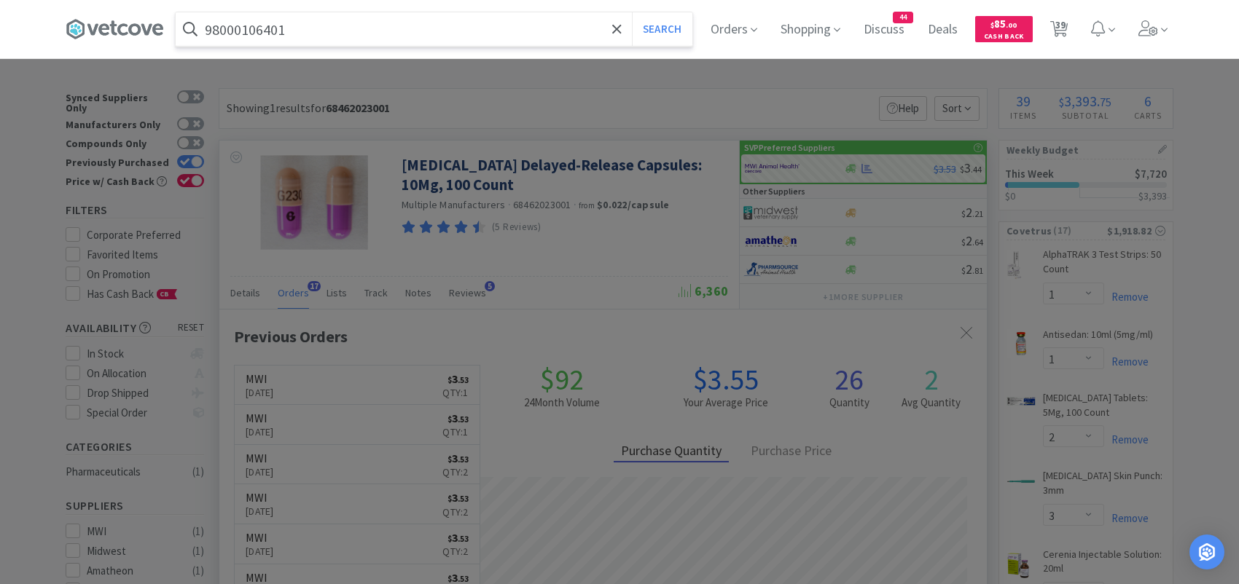
click at [632, 12] on button "Search" at bounding box center [662, 29] width 60 height 34
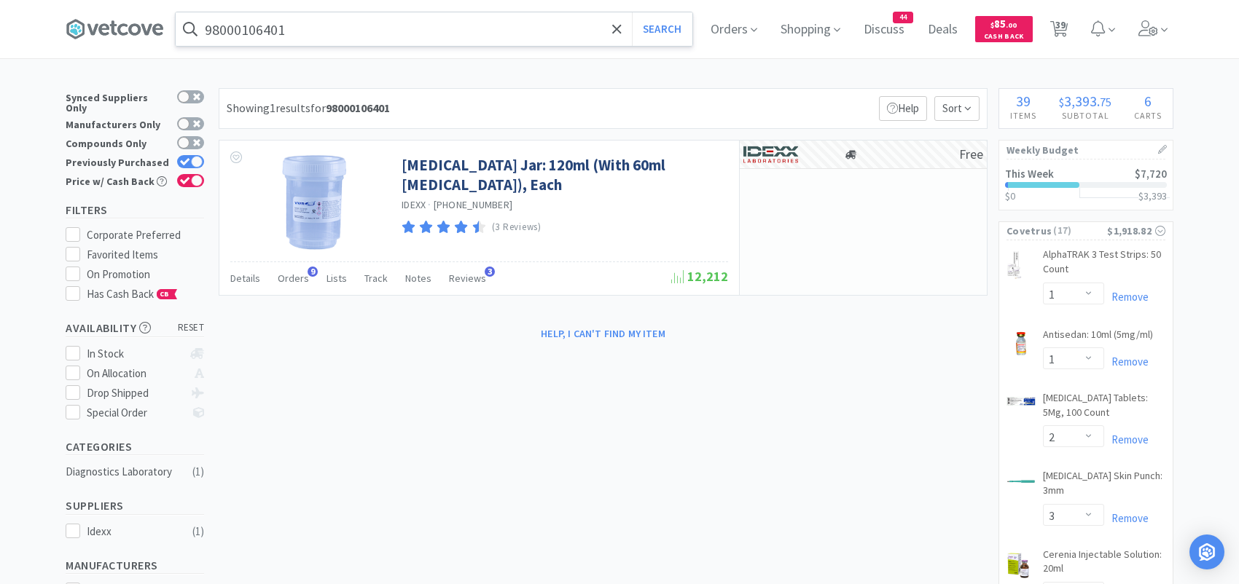
click at [377, 41] on input "98000106401" at bounding box center [434, 29] width 517 height 34
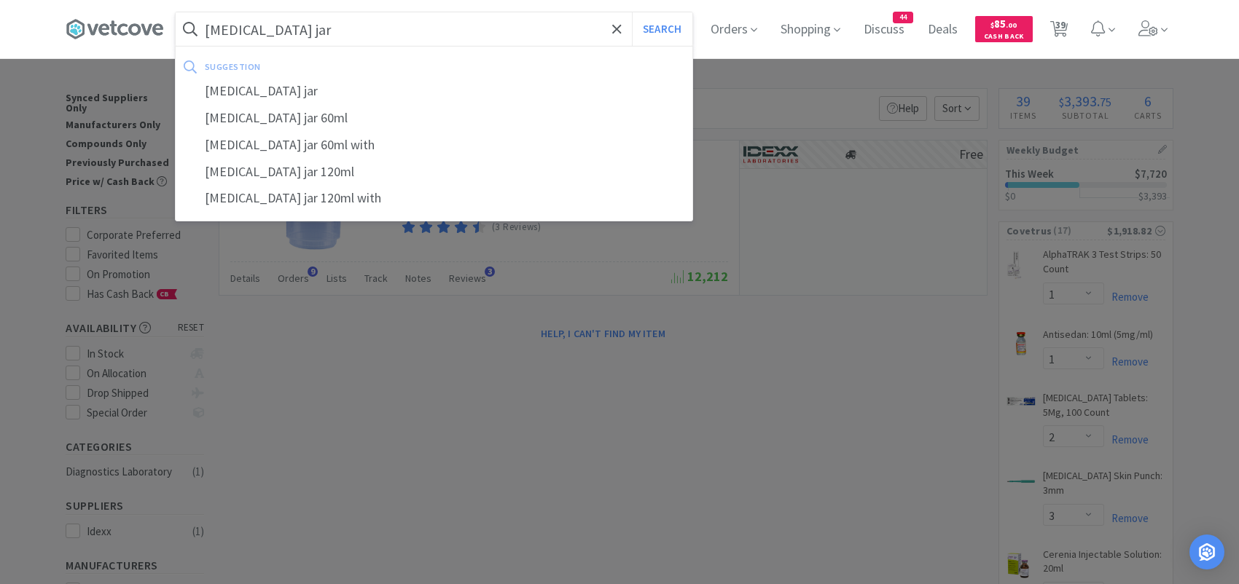
click at [632, 12] on button "Search" at bounding box center [662, 29] width 60 height 34
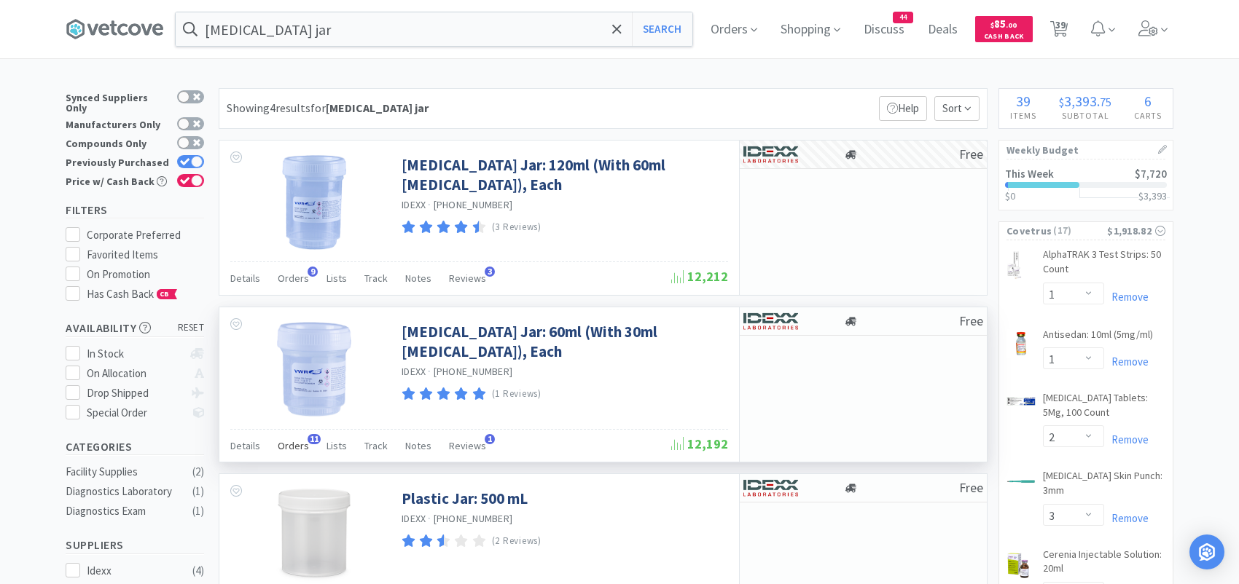
click at [309, 440] on span "11" at bounding box center [314, 439] width 13 height 10
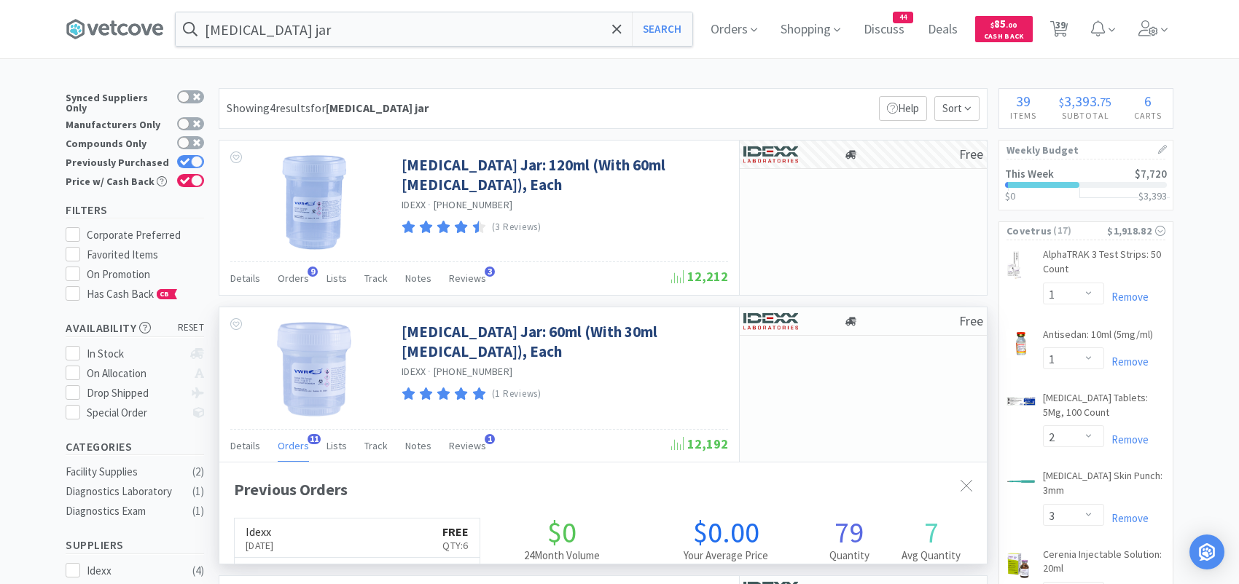
scroll to position [391, 767]
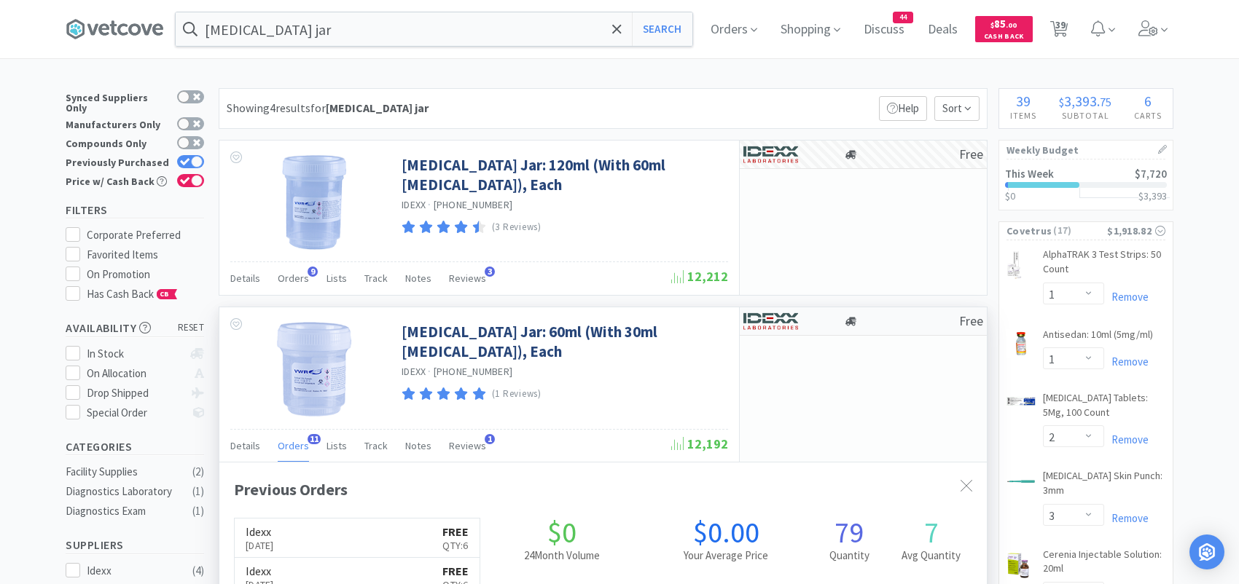
click at [772, 324] on img at bounding box center [770, 321] width 55 height 22
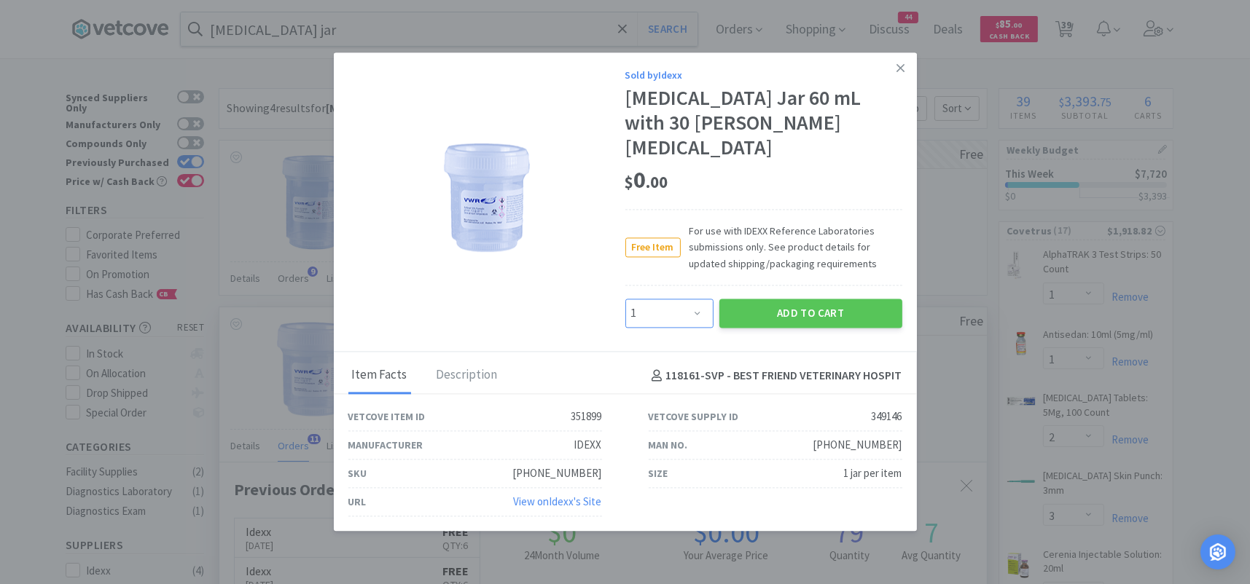
click at [698, 300] on select "Enter Quantity 1 2 3 4 5 6 7 8 9 10 11 12 13 14 15 16 17 18 19 20 Enter Quantity" at bounding box center [669, 313] width 88 height 29
click at [625, 299] on select "Enter Quantity 1 2 3 4 5 6 7 8 9 10 11 12 13 14 15 16 17 18 19 20 Enter Quantity" at bounding box center [669, 313] width 88 height 29
click at [751, 299] on button "Add to Cart" at bounding box center [810, 313] width 183 height 29
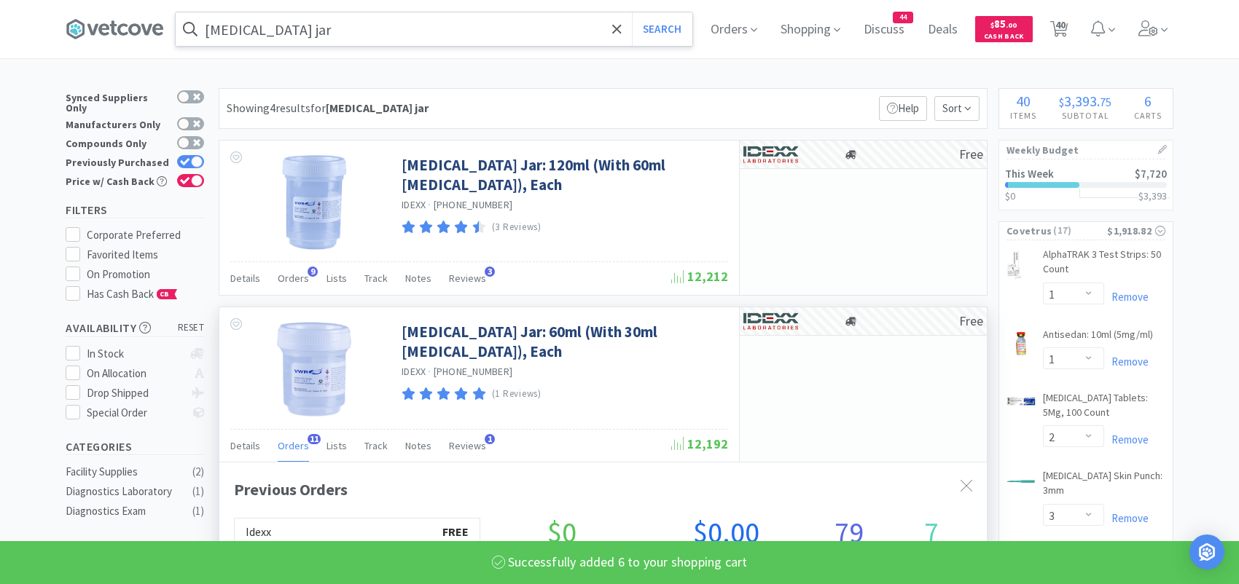
click at [291, 31] on input "[MEDICAL_DATA] jar" at bounding box center [434, 29] width 517 height 34
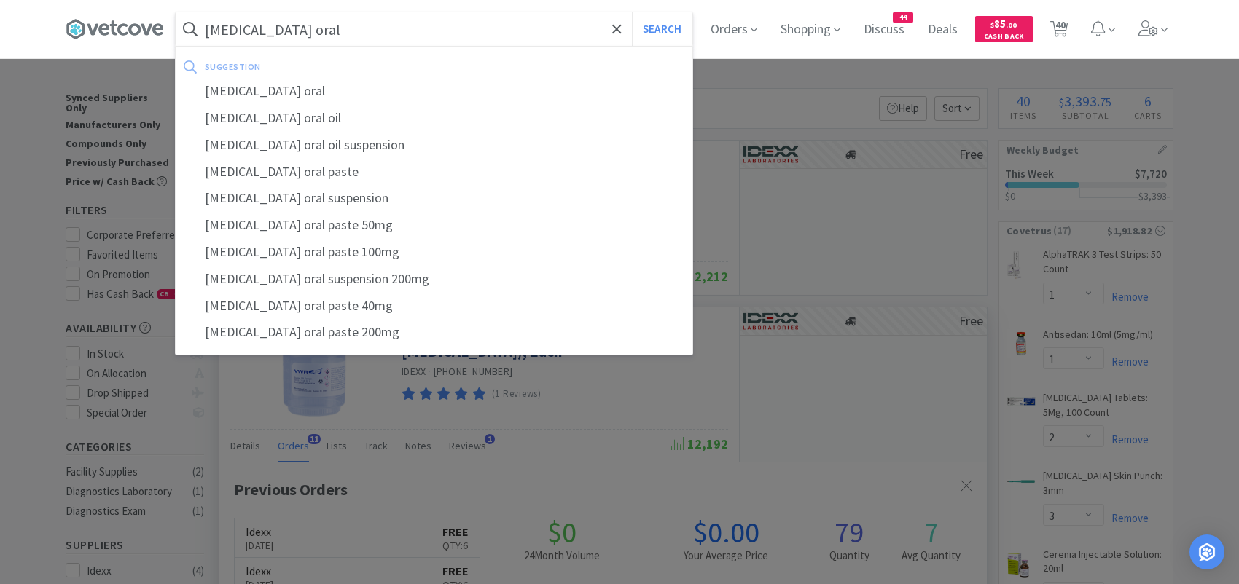
click at [632, 12] on button "Search" at bounding box center [662, 29] width 60 height 34
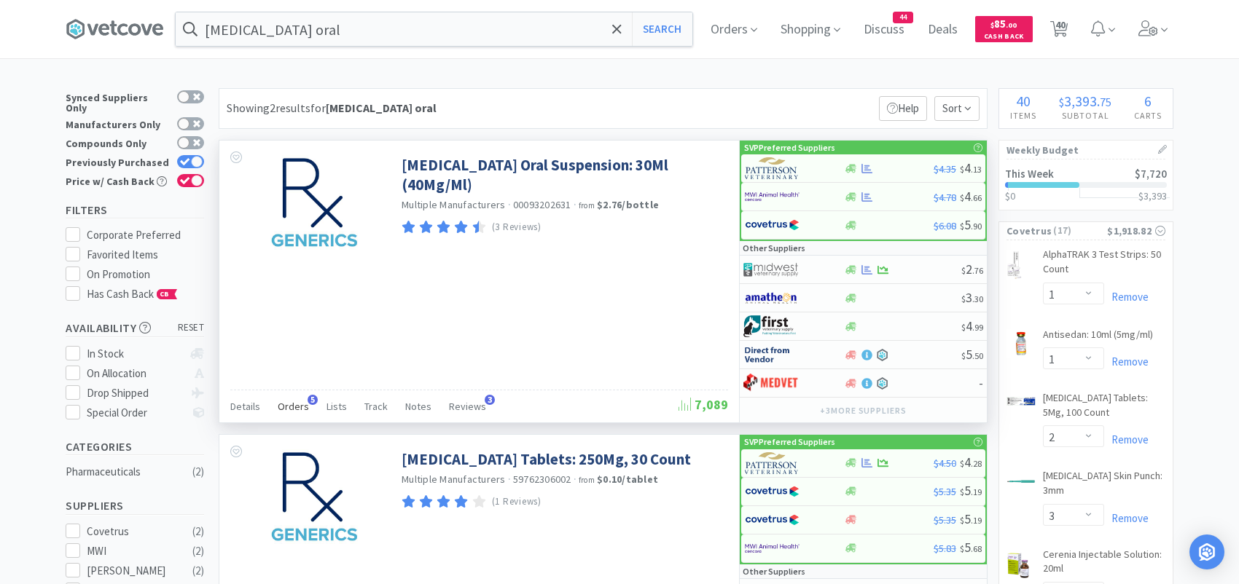
click at [297, 402] on span "Orders" at bounding box center [293, 406] width 31 height 13
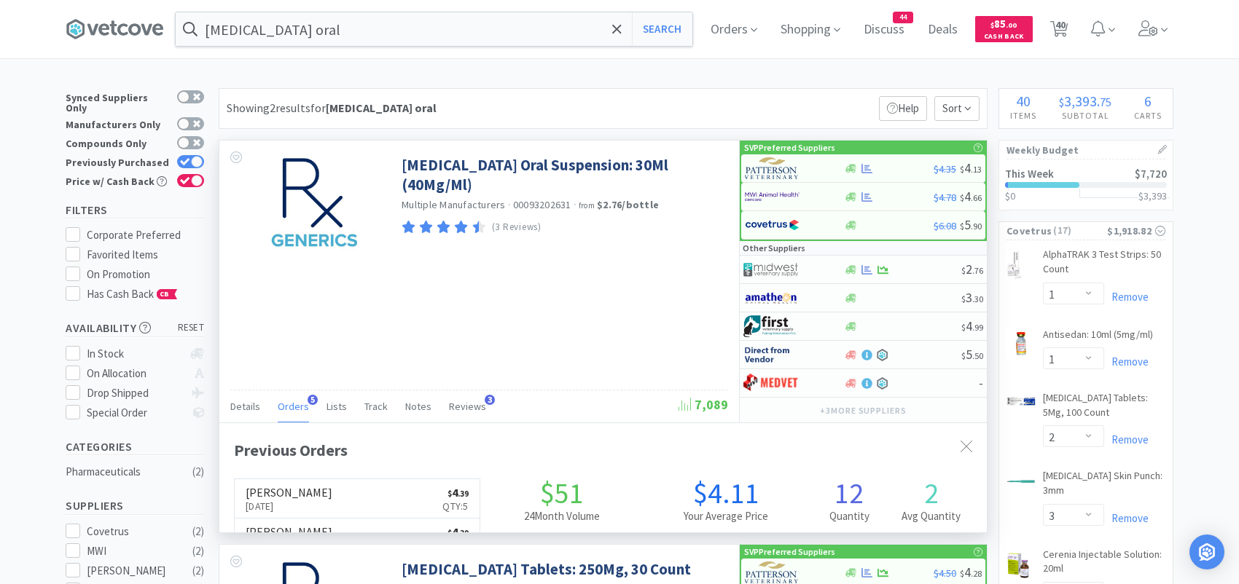
scroll to position [376, 767]
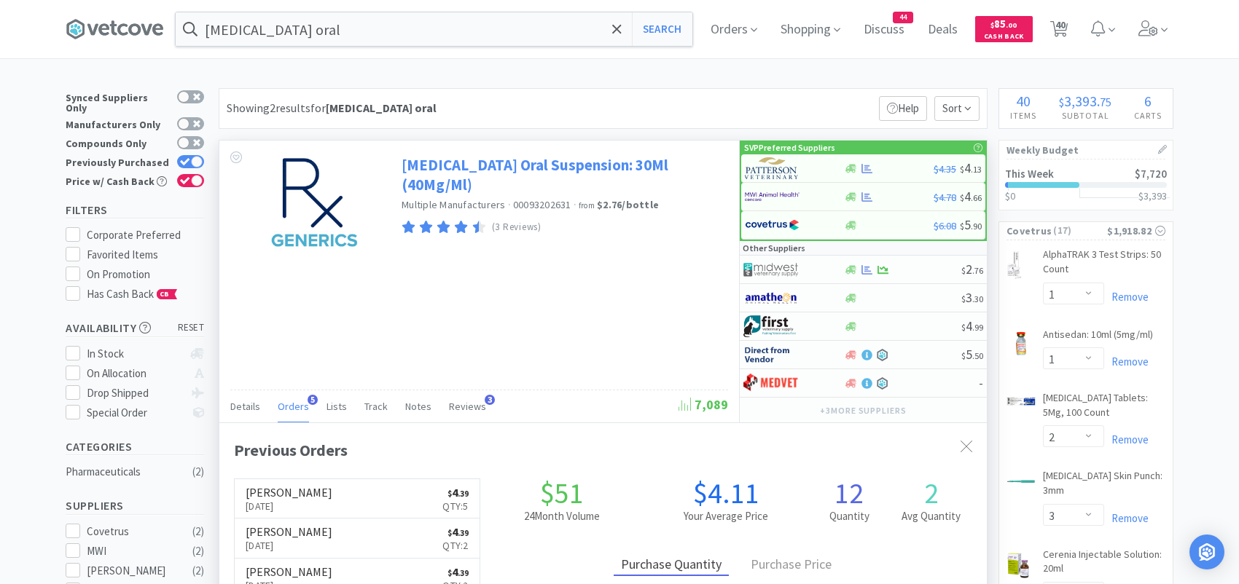
click at [462, 164] on link "[MEDICAL_DATA] Oral Suspension: 30Ml (40Mg/Ml)" at bounding box center [563, 175] width 323 height 40
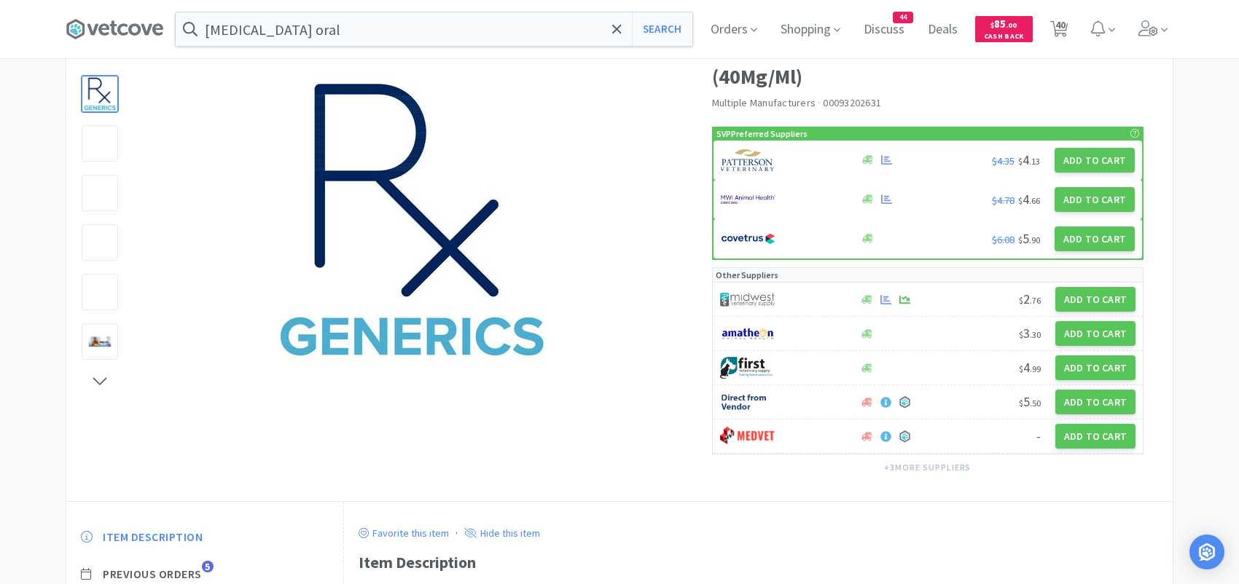
scroll to position [292, 0]
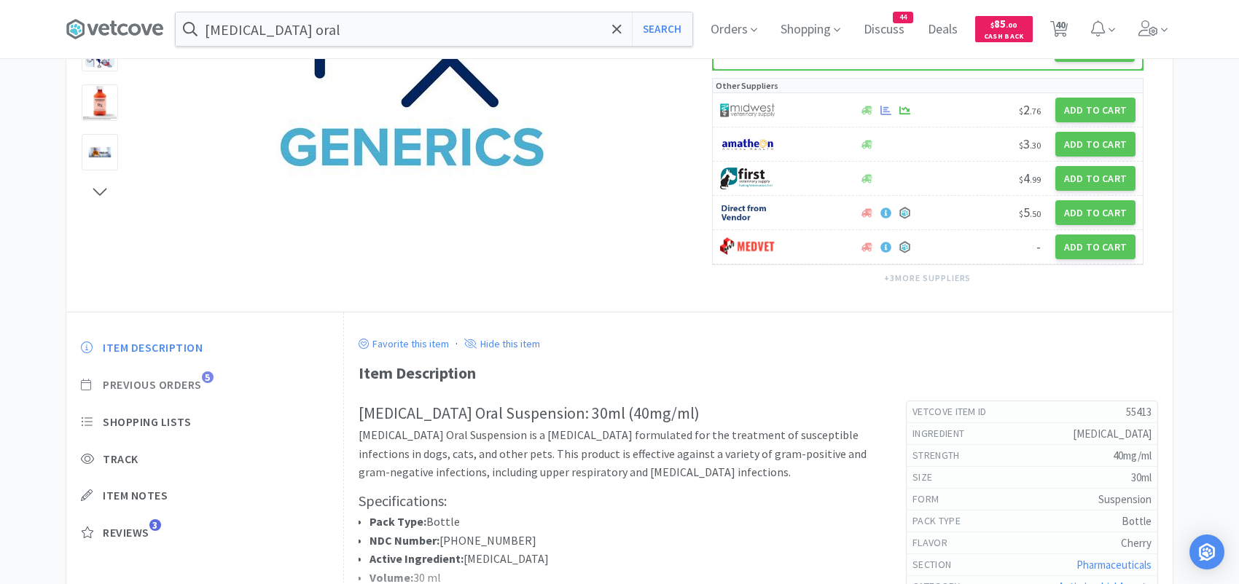
click at [177, 378] on span "Previous Orders" at bounding box center [152, 385] width 99 height 15
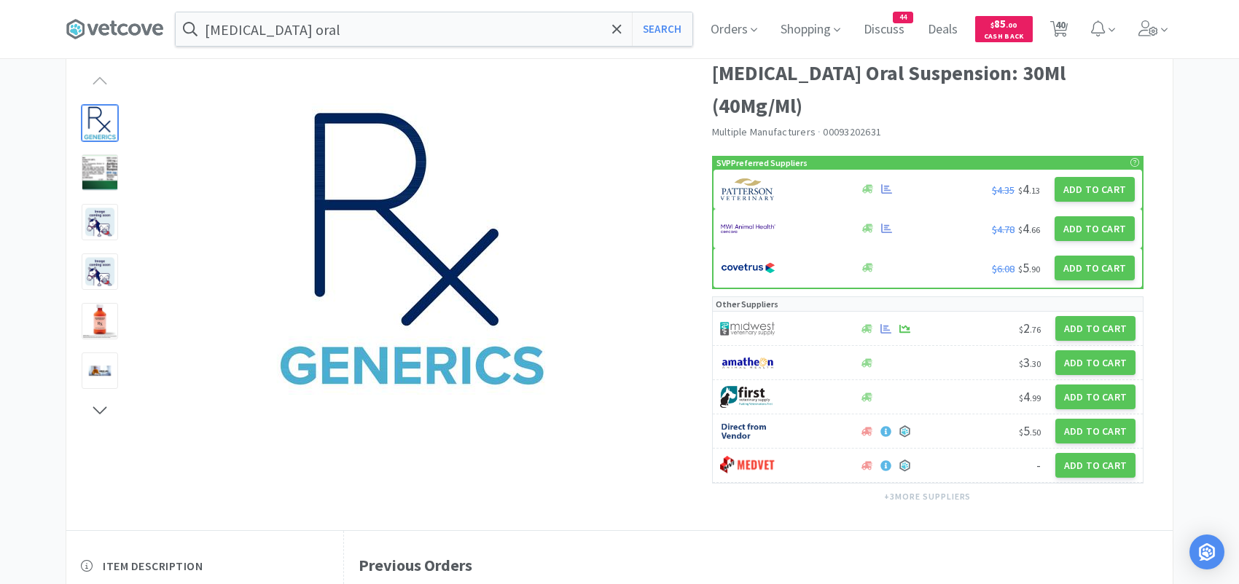
scroll to position [73, 0]
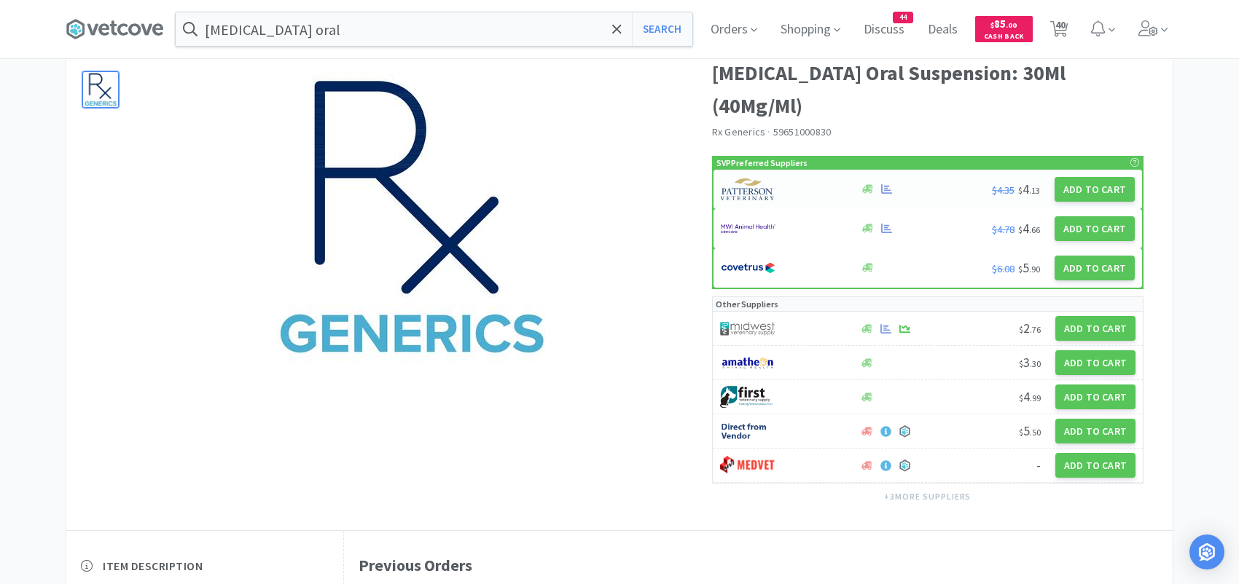
click at [791, 177] on div at bounding box center [783, 189] width 124 height 25
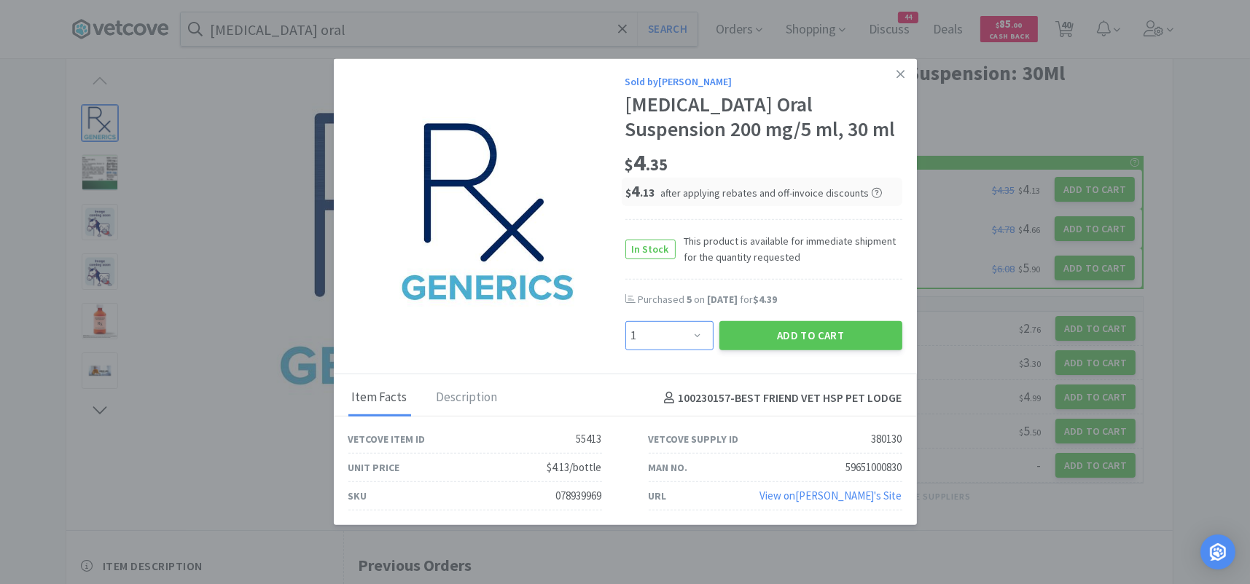
click at [682, 325] on select "Enter Quantity 1 2 3 4 5 6 7 8 9 10 11 12 13 14 15 16 17 18 19 20 Enter Quantity" at bounding box center [669, 335] width 88 height 29
click at [625, 321] on select "Enter Quantity 1 2 3 4 5 6 7 8 9 10 11 12 13 14 15 16 17 18 19 20 Enter Quantity" at bounding box center [669, 335] width 88 height 29
click at [777, 332] on button "Add to Cart" at bounding box center [810, 335] width 183 height 29
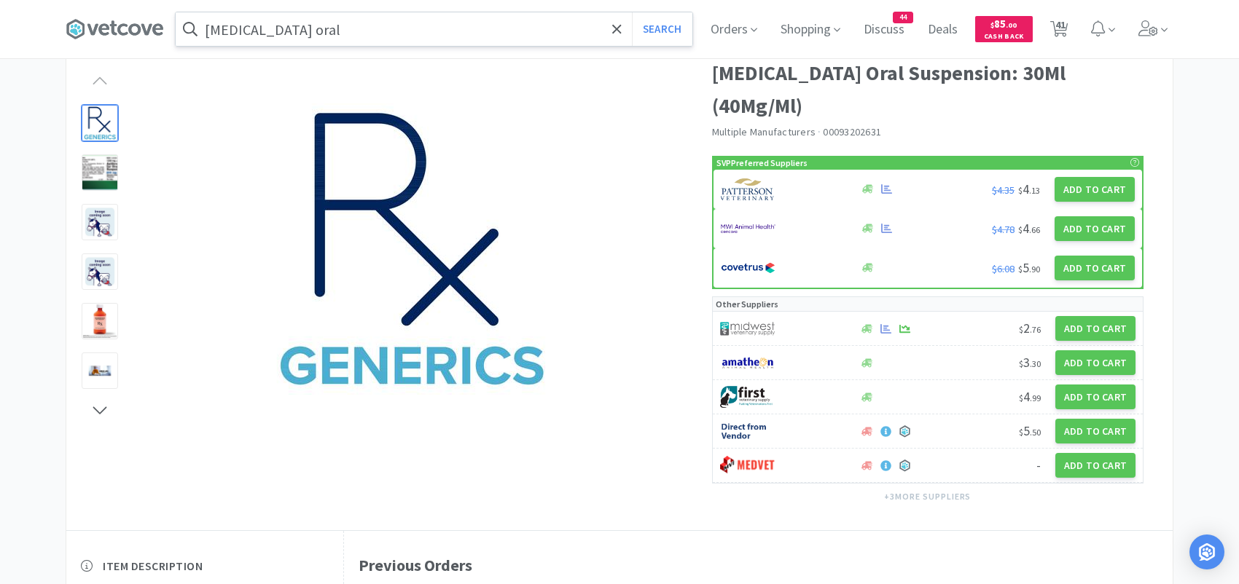
click at [373, 26] on input "[MEDICAL_DATA] oral" at bounding box center [434, 29] width 517 height 34
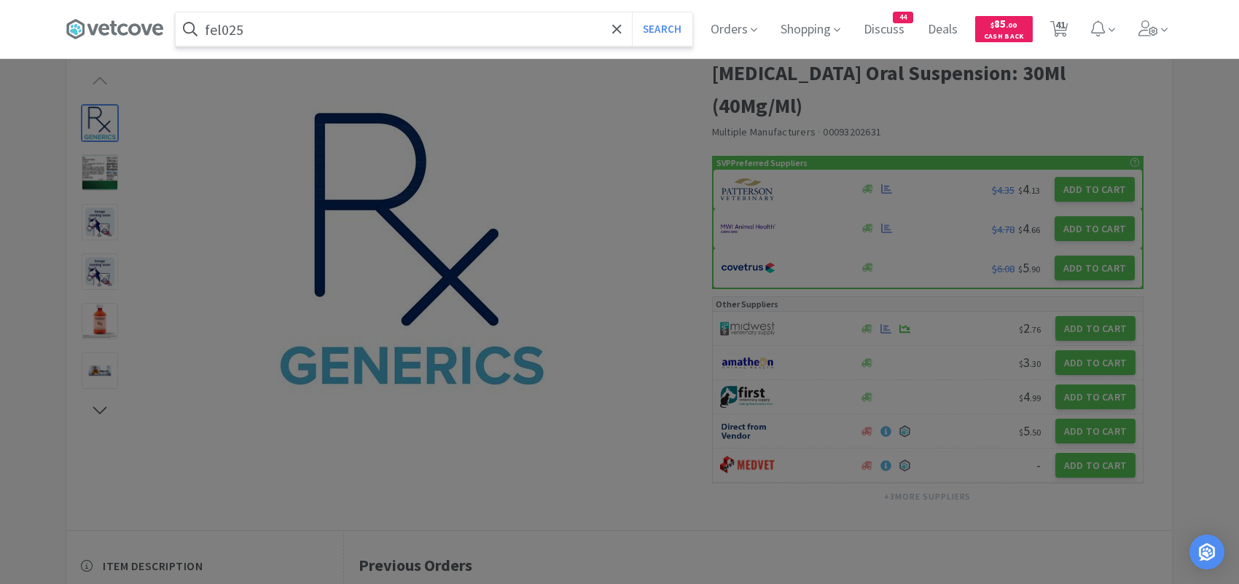
click at [632, 12] on button "Search" at bounding box center [662, 29] width 60 height 34
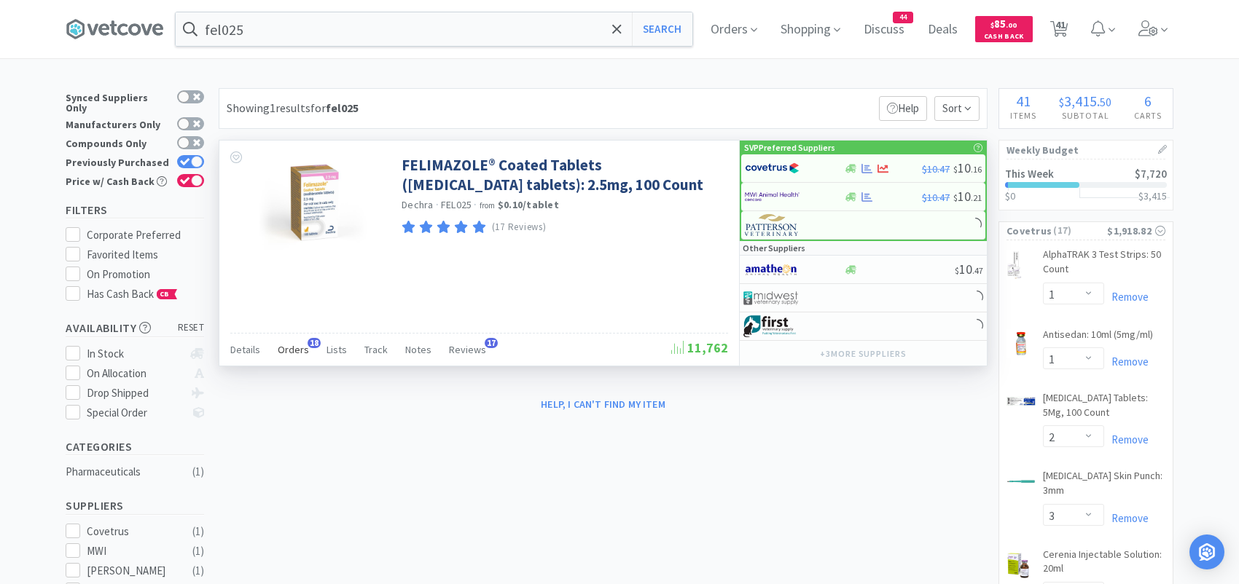
click at [297, 345] on span "Orders" at bounding box center [293, 349] width 31 height 13
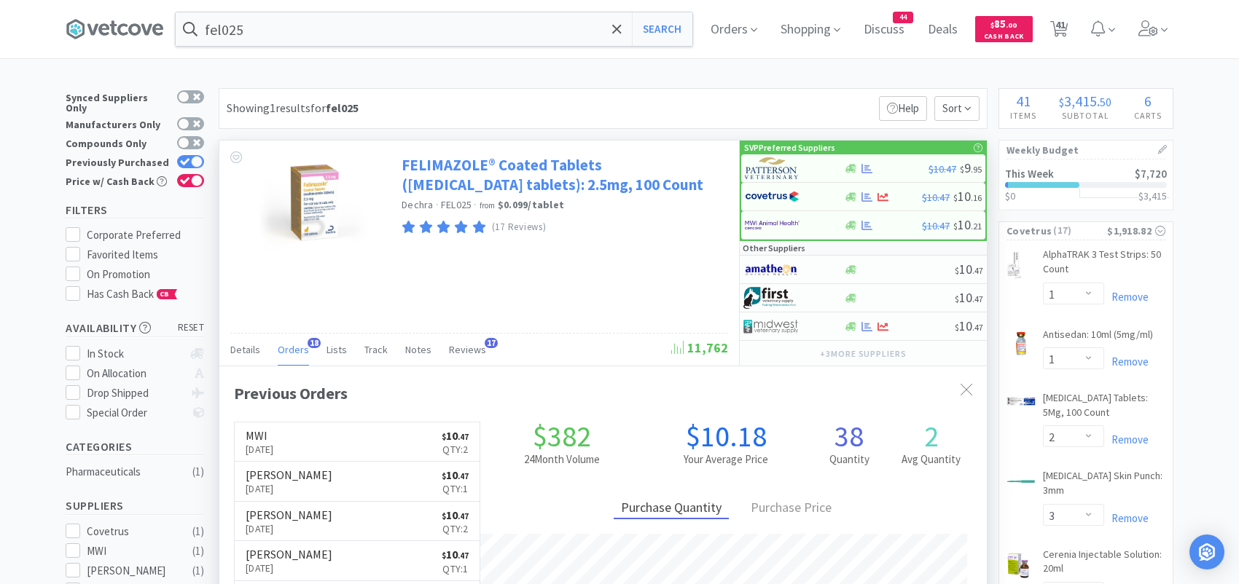
scroll to position [391, 767]
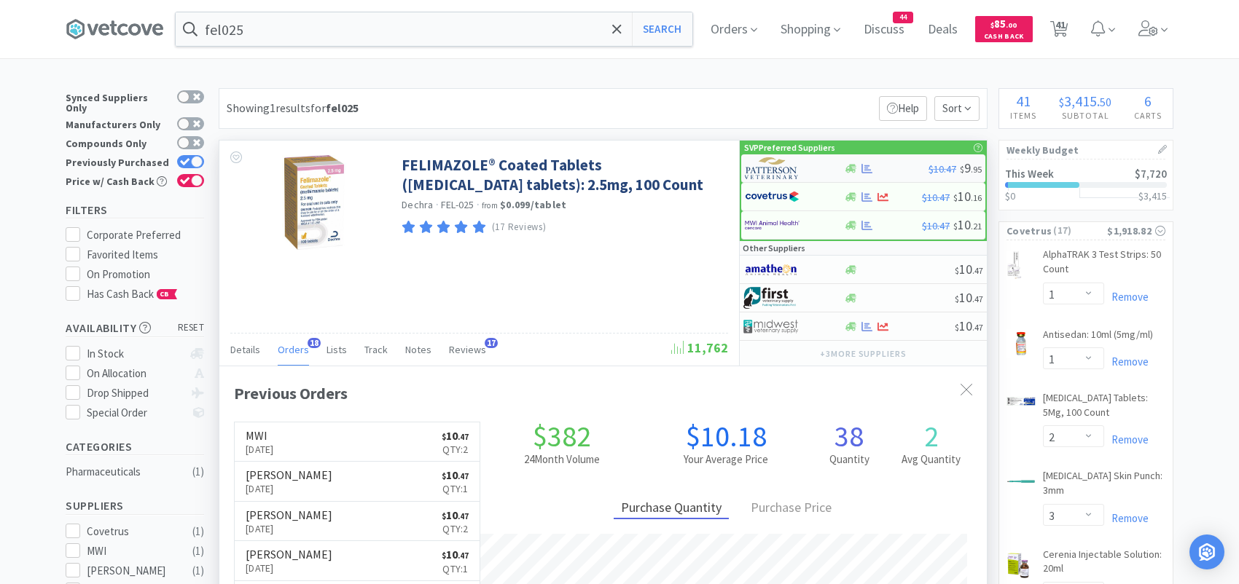
click at [767, 167] on img at bounding box center [772, 168] width 55 height 22
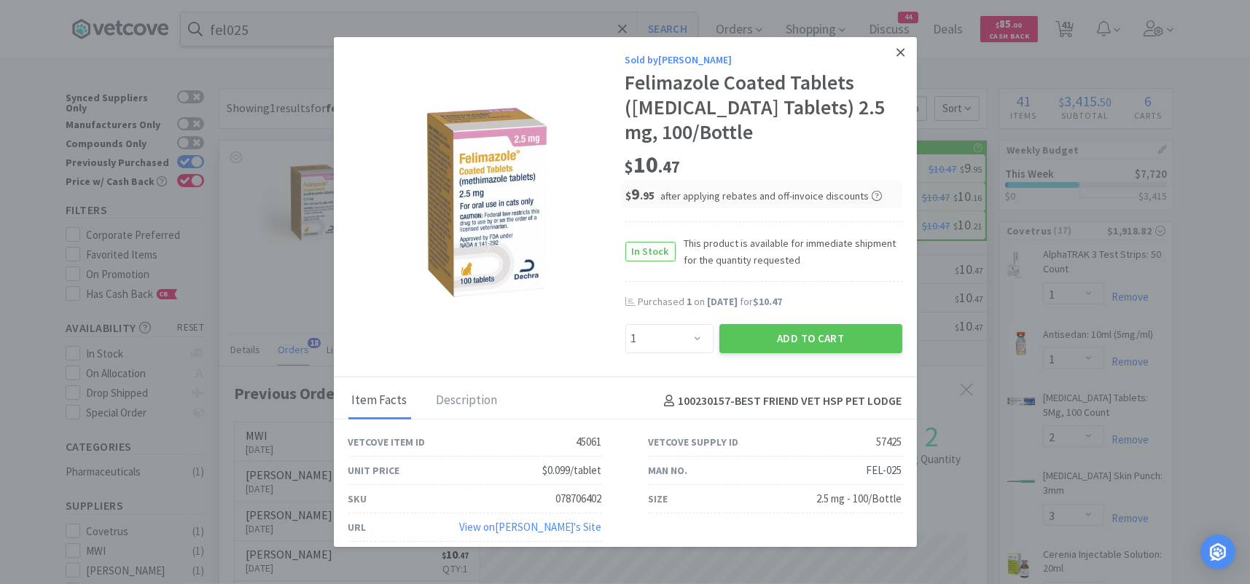
click at [888, 52] on link at bounding box center [901, 52] width 26 height 31
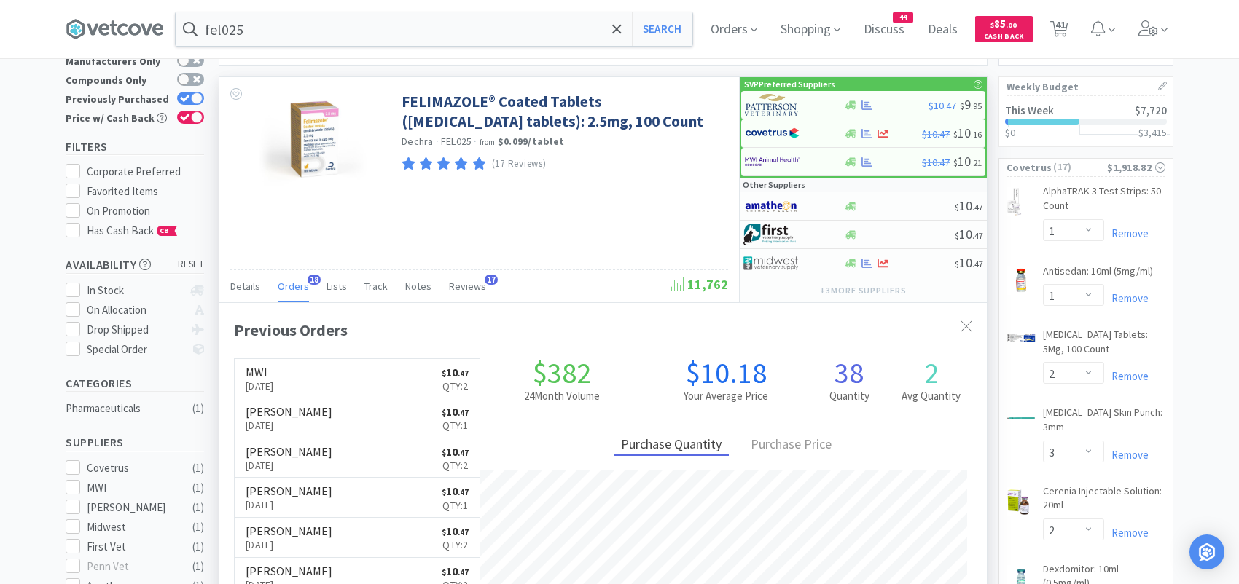
scroll to position [0, 0]
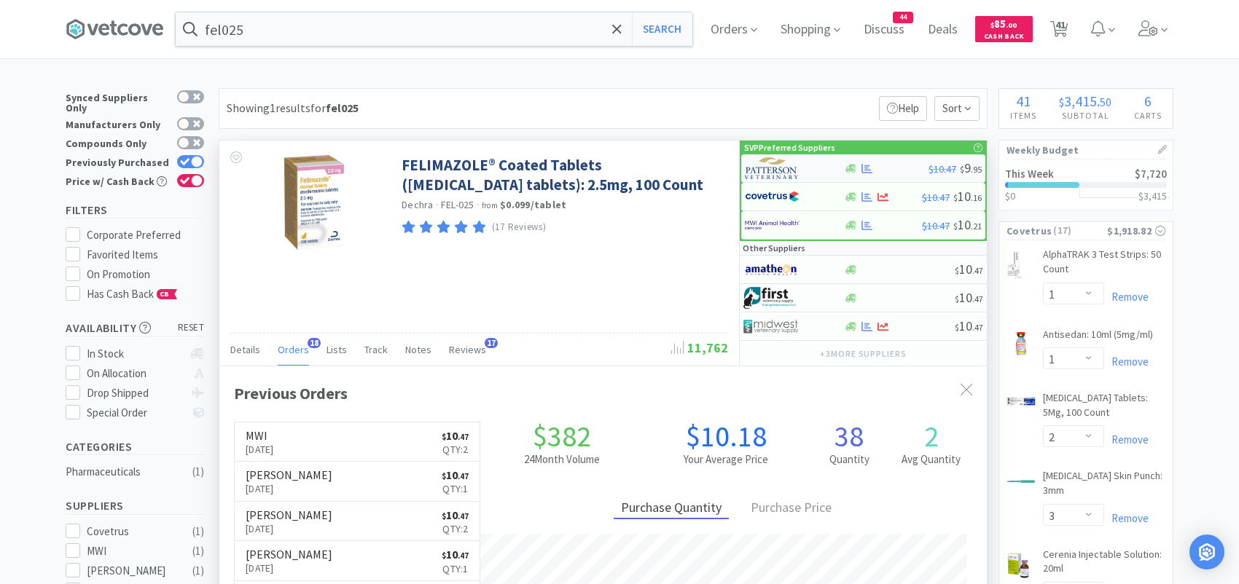
click at [779, 170] on img at bounding box center [772, 168] width 55 height 22
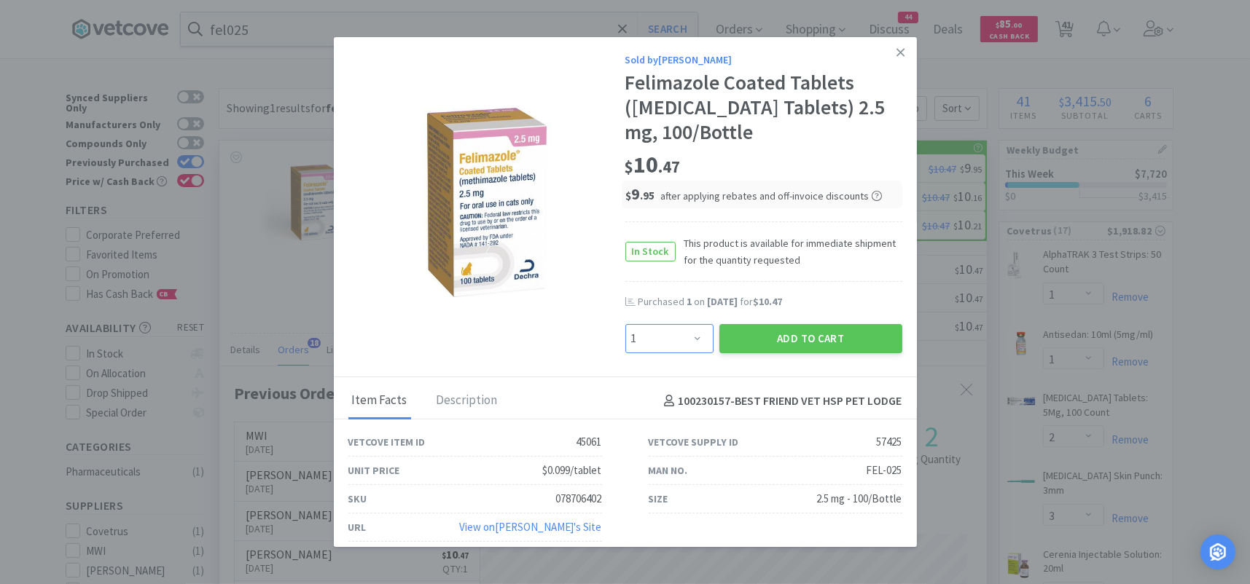
click at [672, 337] on select "Enter Quantity 1 2 3 4 5 6 7 8 9 10 11 12 13 14 15 16 17 18 19 20 Enter Quantity" at bounding box center [669, 338] width 88 height 29
click at [625, 324] on select "Enter Quantity 1 2 3 4 5 6 7 8 9 10 11 12 13 14 15 16 17 18 19 20 Enter Quantity" at bounding box center [669, 338] width 88 height 29
click at [743, 335] on button "Add to Cart" at bounding box center [810, 338] width 183 height 29
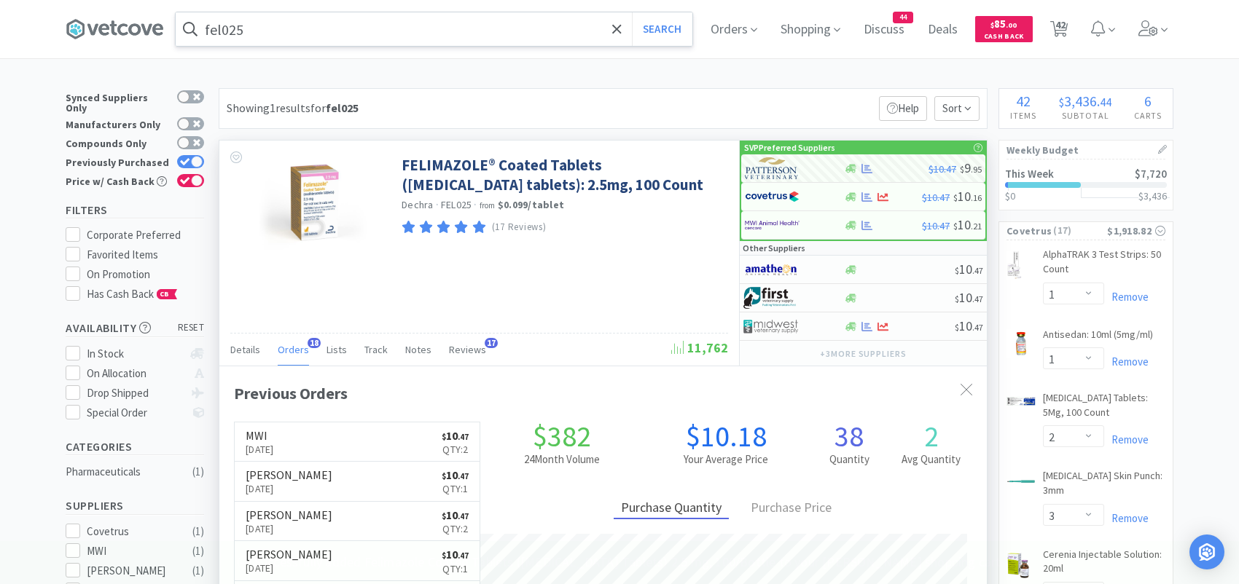
click at [315, 33] on input "fel025" at bounding box center [434, 29] width 517 height 34
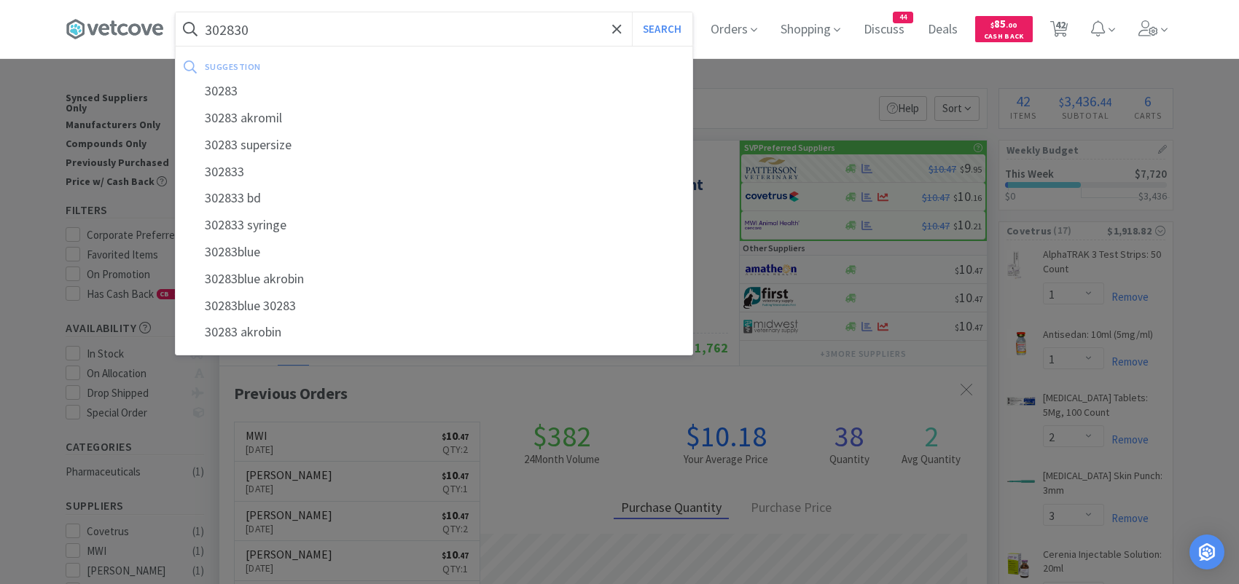
click at [632, 12] on button "Search" at bounding box center [662, 29] width 60 height 34
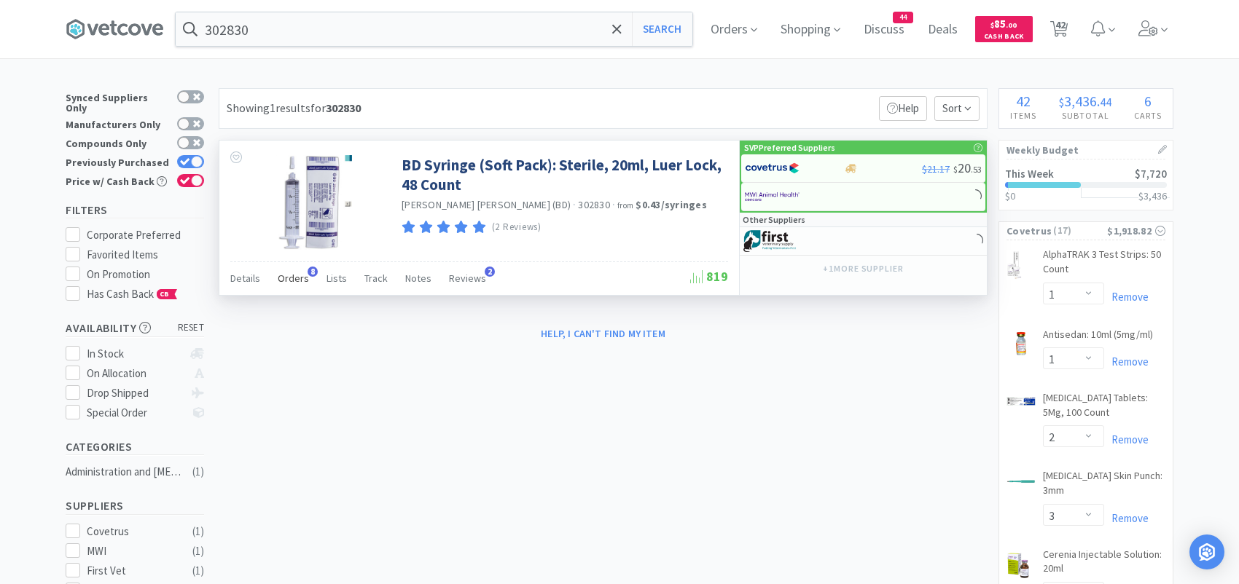
click at [298, 273] on span "Orders" at bounding box center [293, 278] width 31 height 13
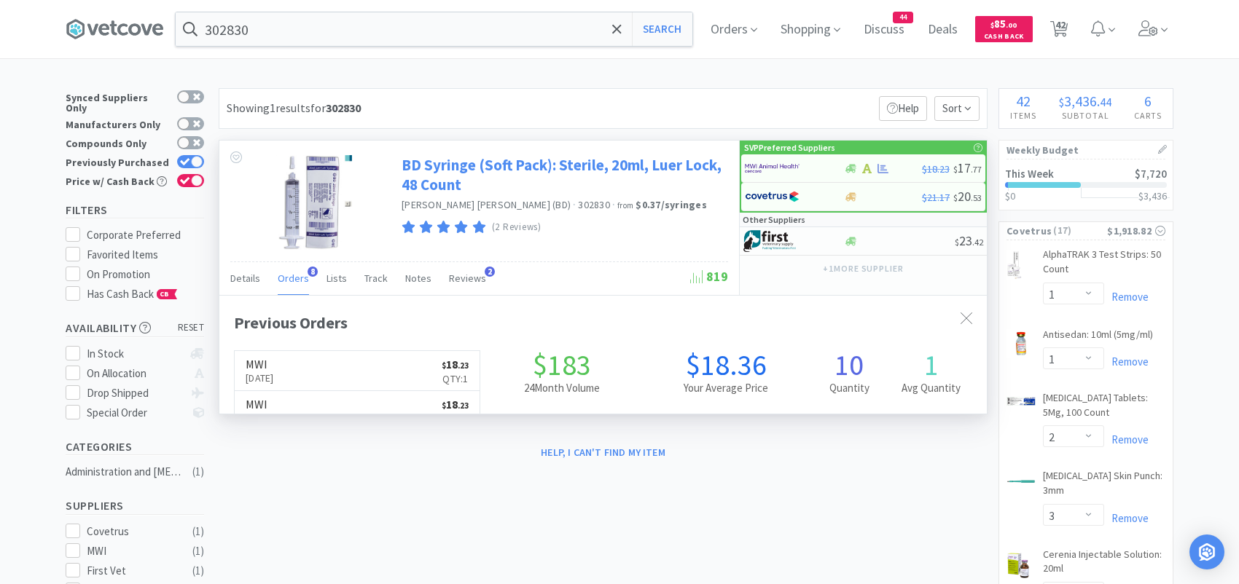
scroll to position [388, 767]
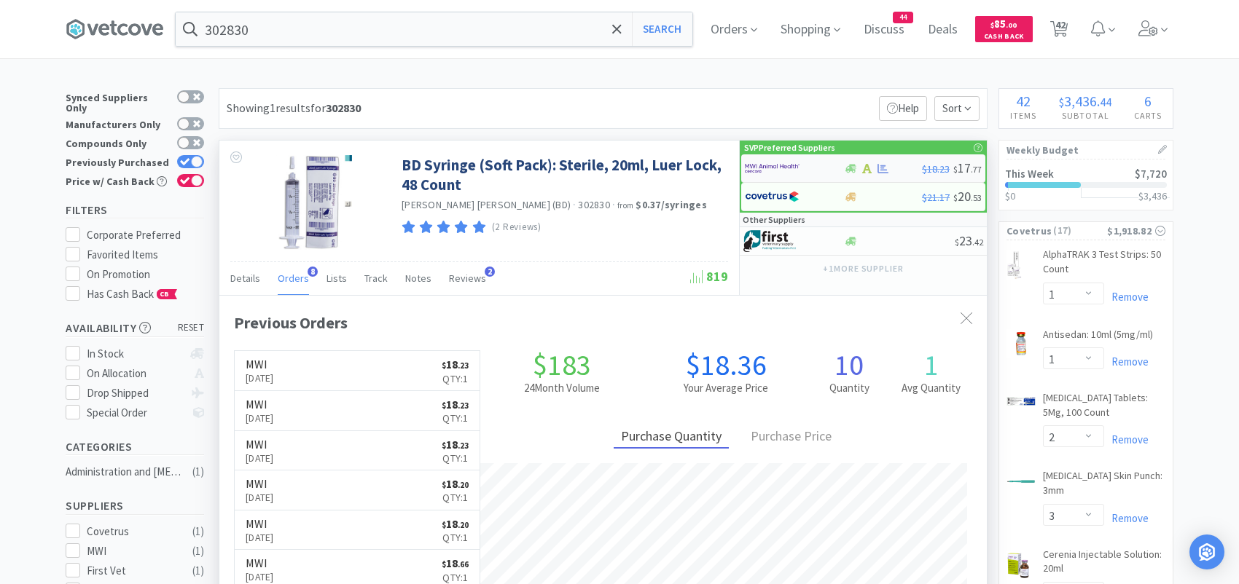
click at [768, 171] on img at bounding box center [772, 168] width 55 height 22
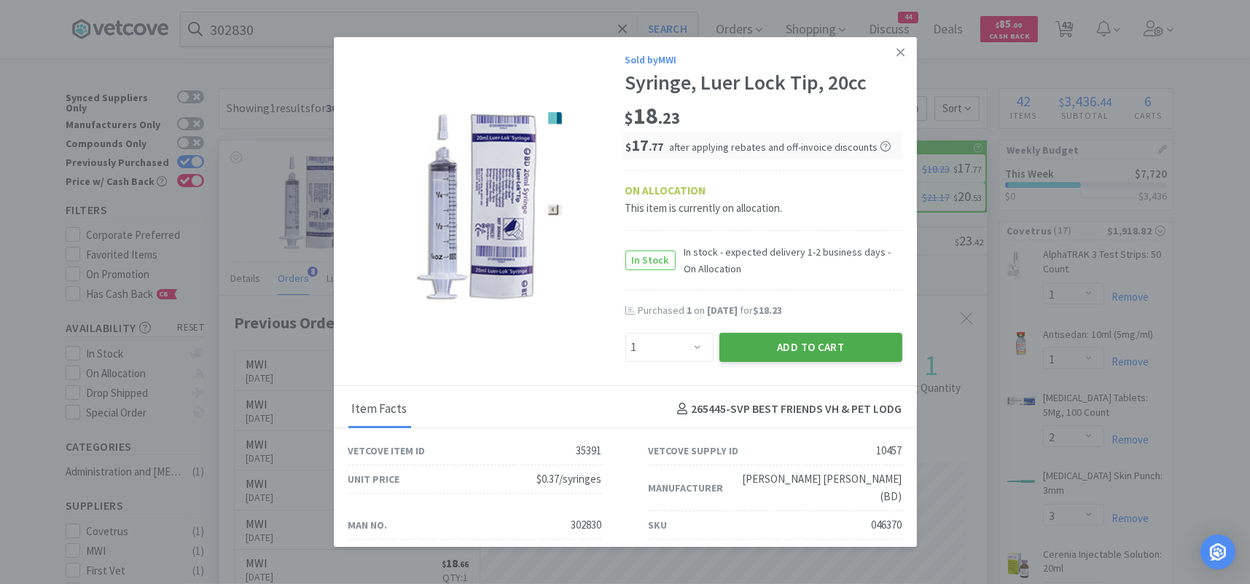
click at [740, 340] on button "Add to Cart" at bounding box center [810, 347] width 183 height 29
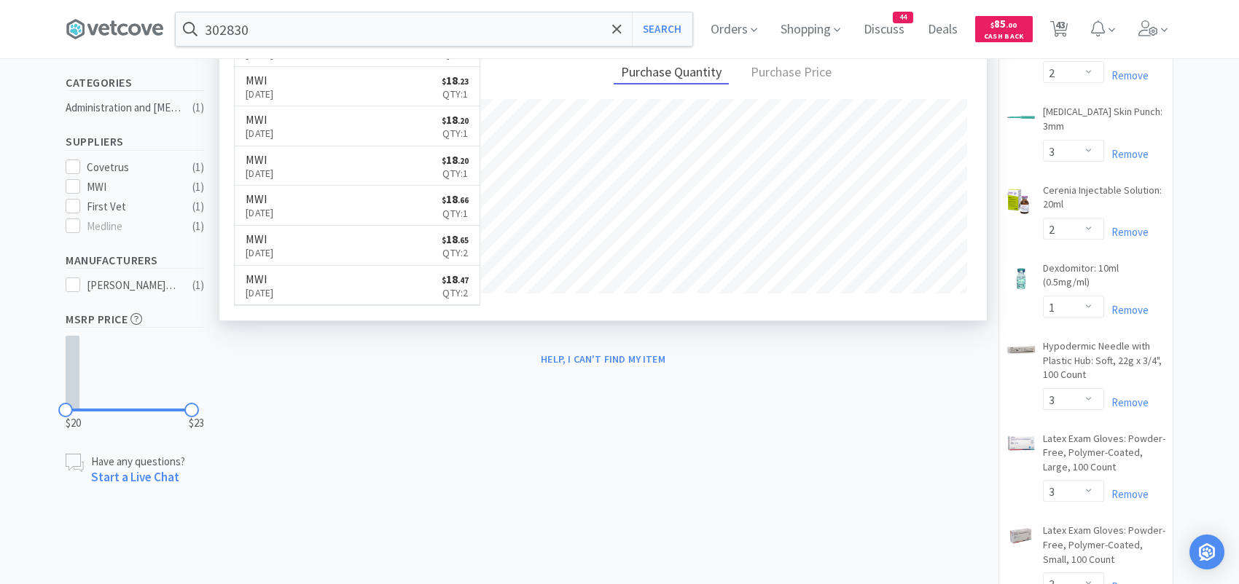
scroll to position [0, 0]
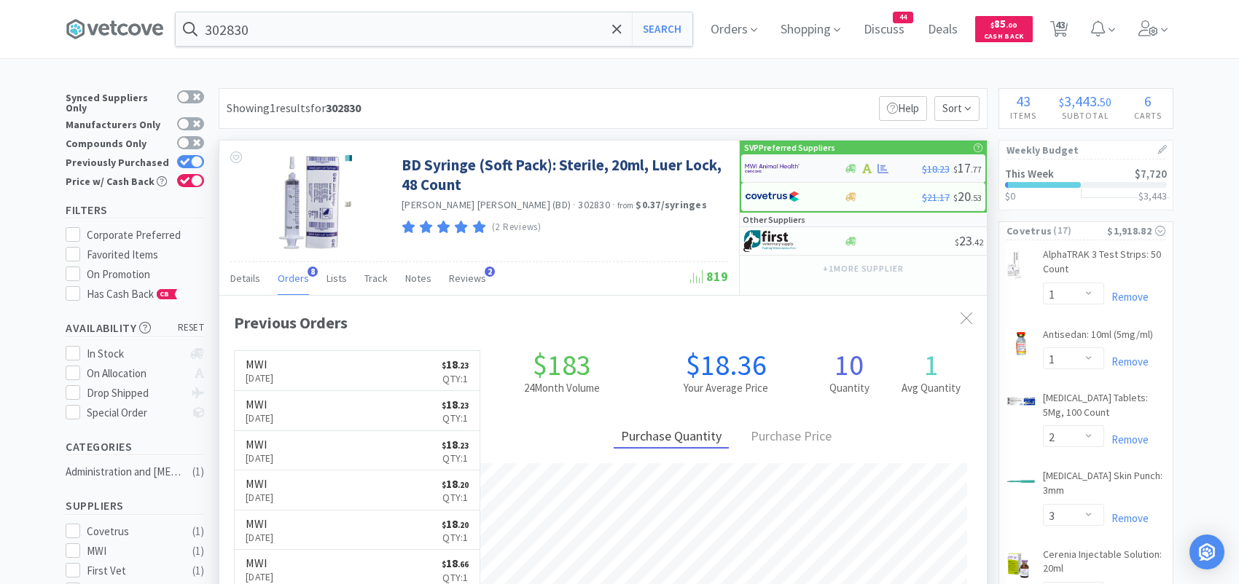
click at [799, 166] on img at bounding box center [772, 168] width 55 height 22
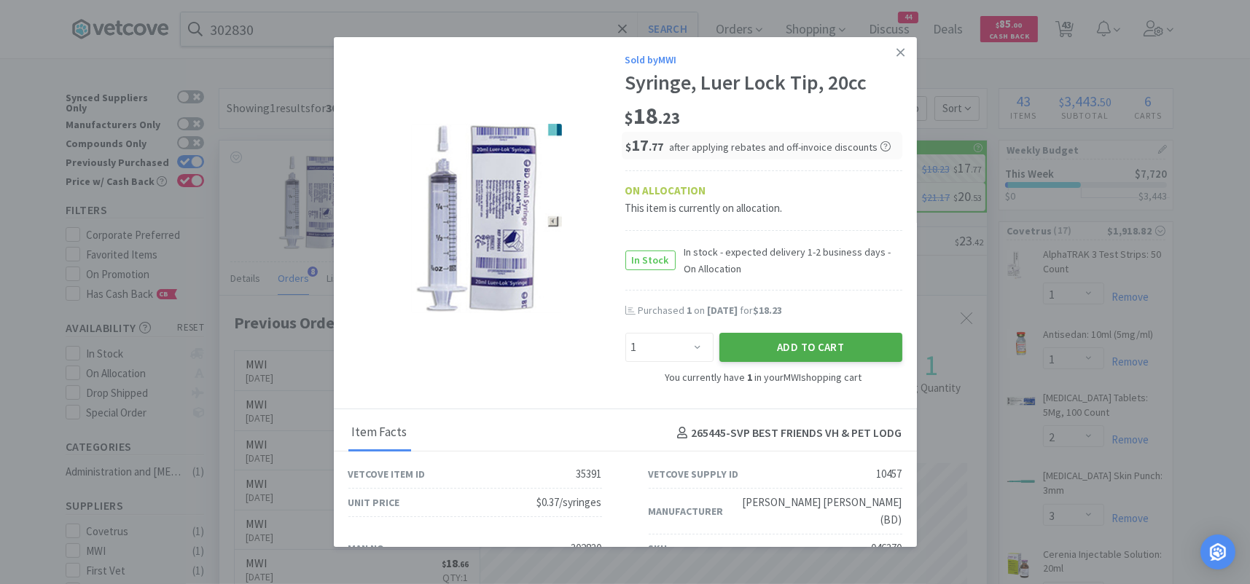
click at [778, 343] on button "Add to Cart" at bounding box center [810, 347] width 183 height 29
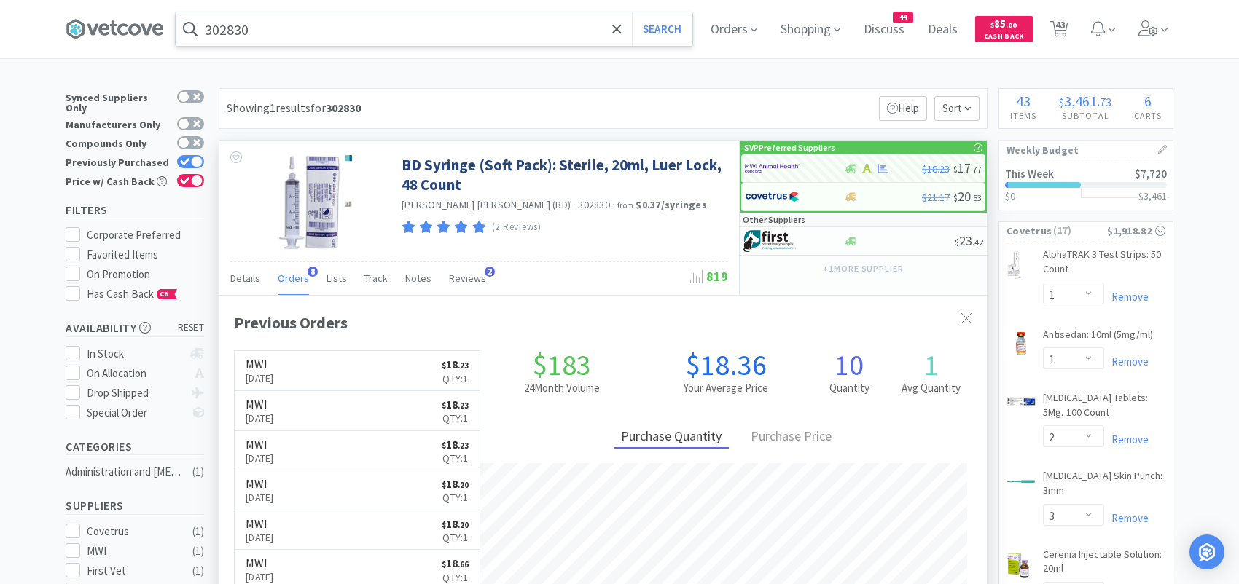
click at [347, 23] on input "302830" at bounding box center [434, 29] width 517 height 34
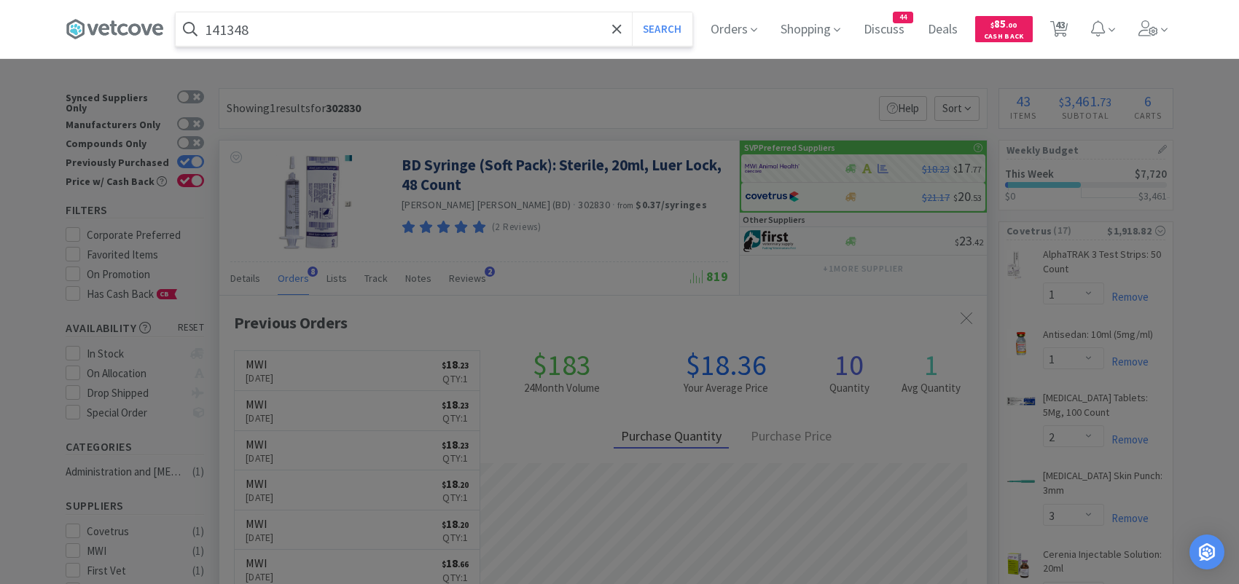
click at [632, 12] on button "Search" at bounding box center [662, 29] width 60 height 34
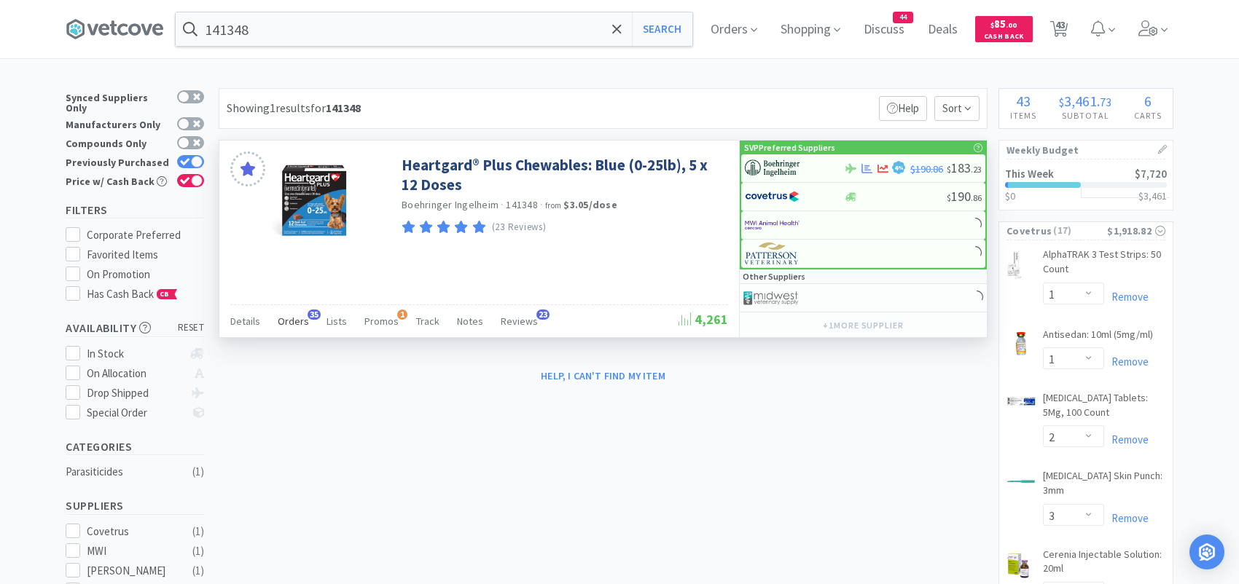
click at [293, 319] on span "Orders" at bounding box center [293, 321] width 31 height 13
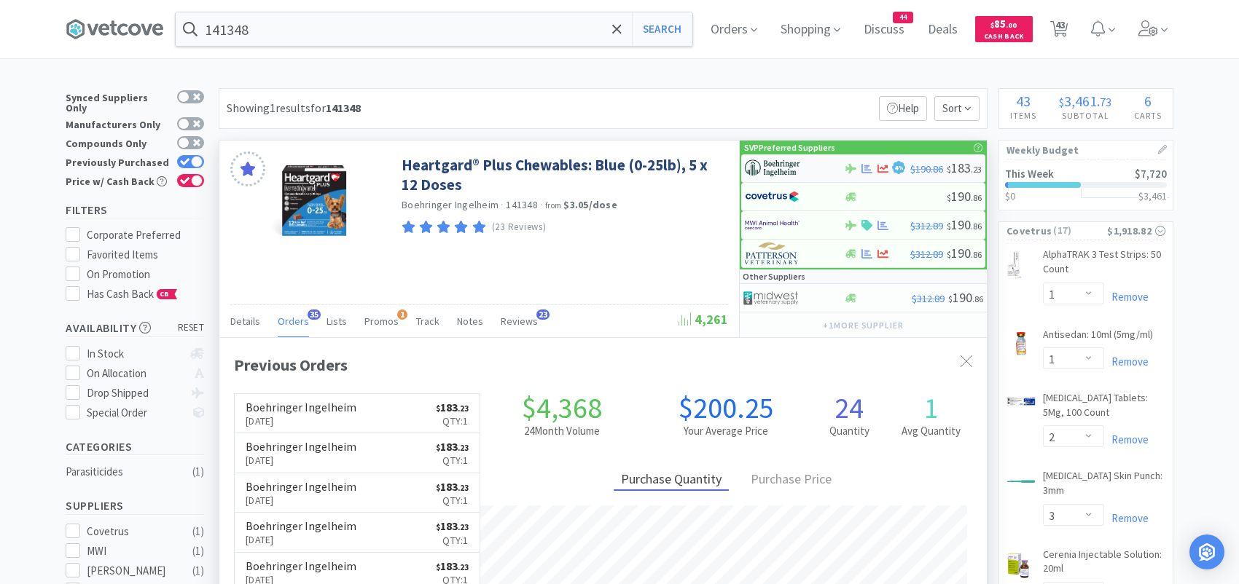
scroll to position [391, 767]
click at [771, 167] on img at bounding box center [772, 168] width 55 height 22
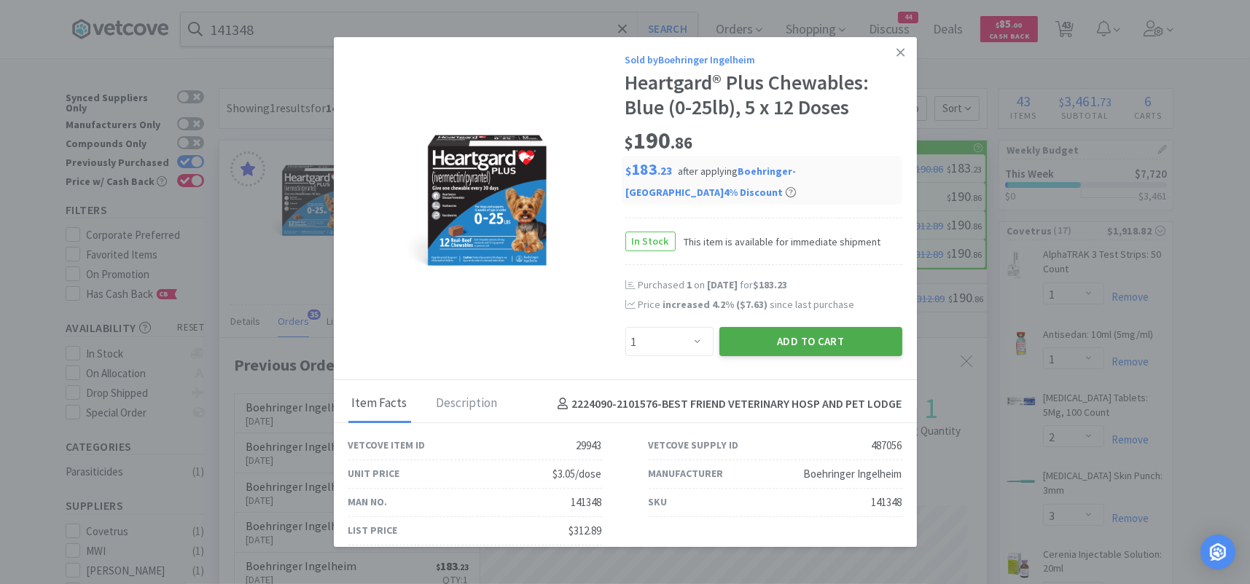
click at [734, 337] on button "Add to Cart" at bounding box center [810, 341] width 183 height 29
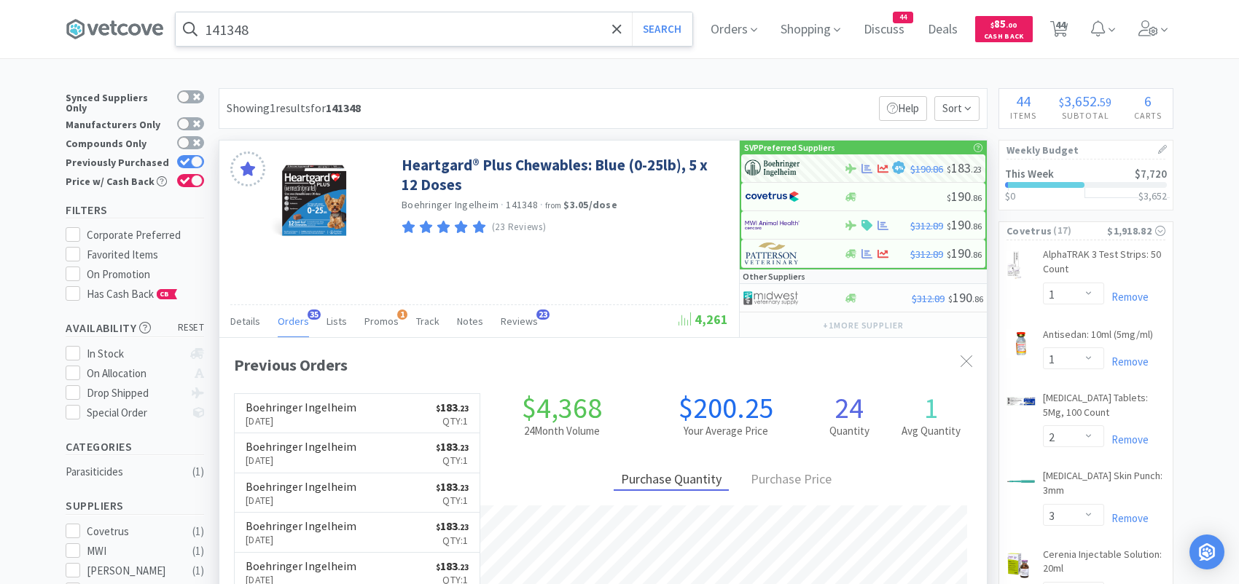
click at [353, 30] on input "141348" at bounding box center [434, 29] width 517 height 34
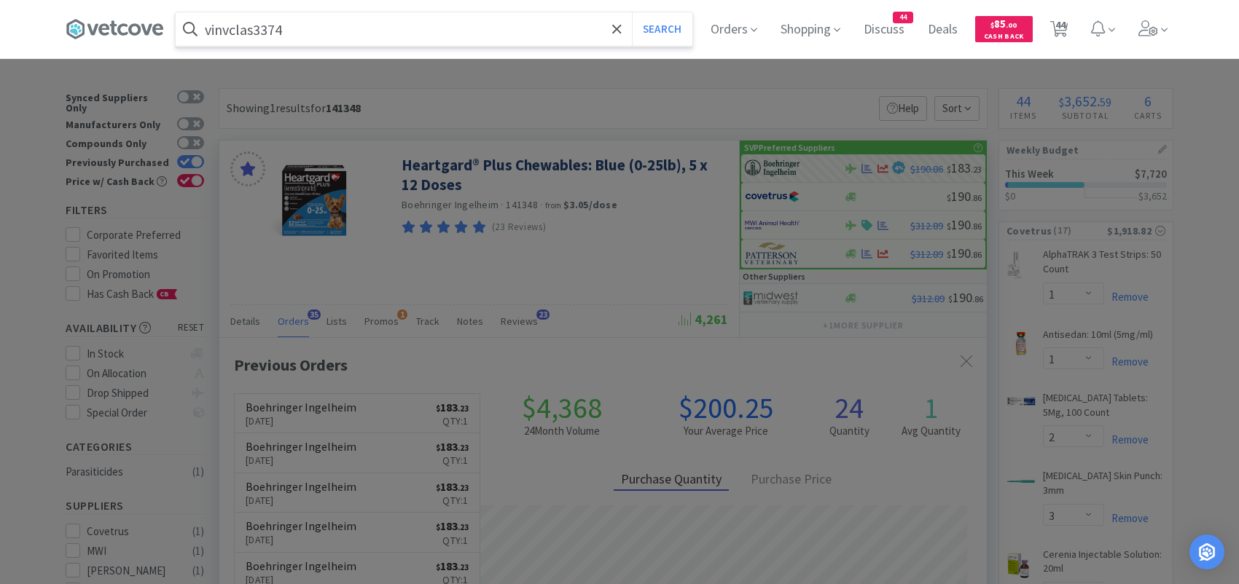
click at [632, 12] on button "Search" at bounding box center [662, 29] width 60 height 34
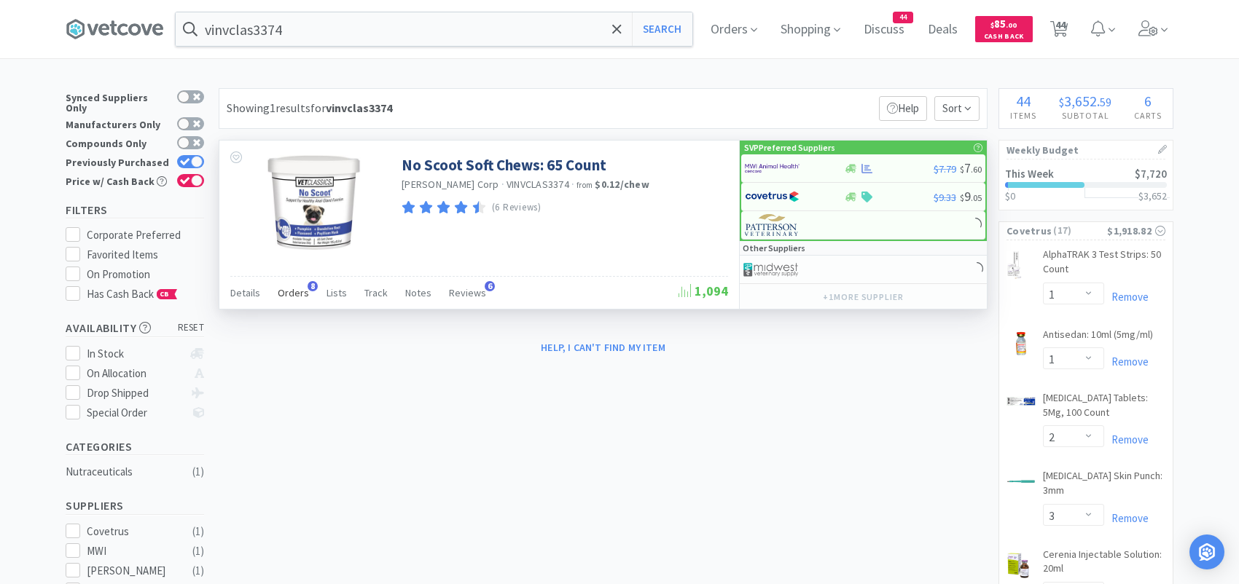
click at [295, 284] on div "Orders 8" at bounding box center [293, 295] width 31 height 28
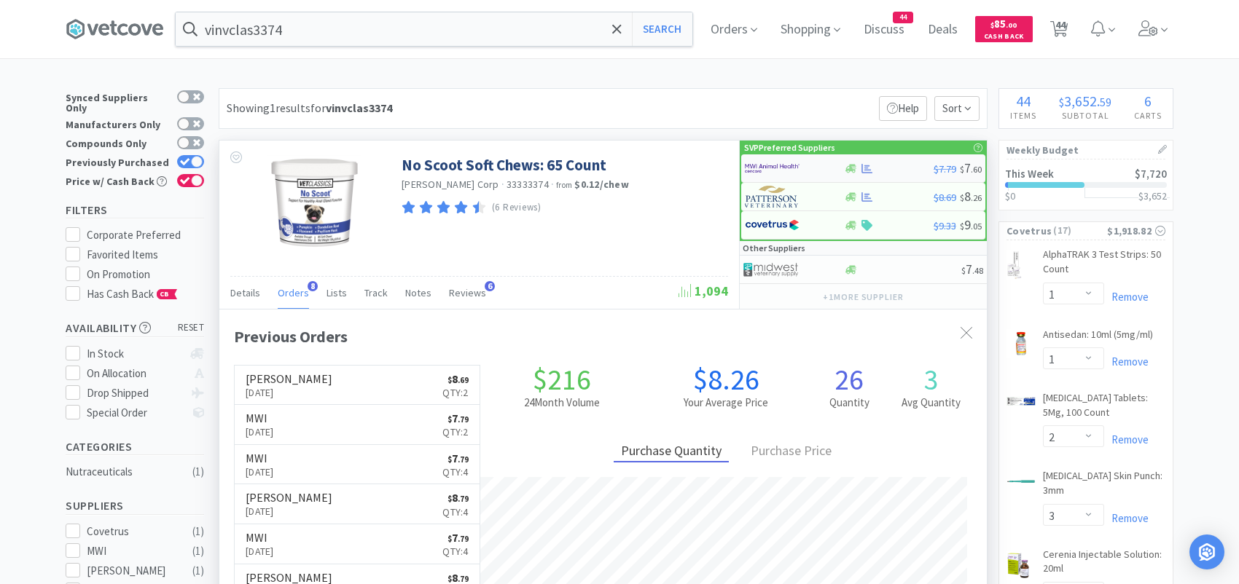
scroll to position [388, 767]
click at [756, 167] on img at bounding box center [772, 168] width 55 height 22
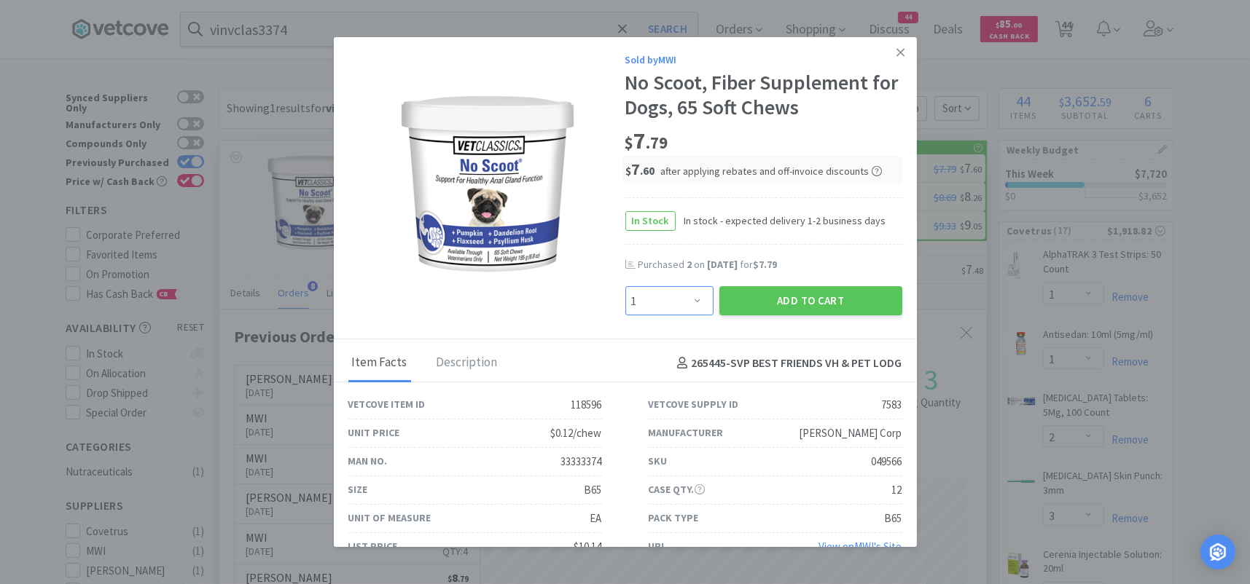
click at [676, 302] on select "Enter Quantity 1 2 3 4 5 6 7 8 9 10 11 12 13 14 15 16 17 18 19 20 Enter Quantity" at bounding box center [669, 300] width 88 height 29
click at [625, 286] on select "Enter Quantity 1 2 3 4 5 6 7 8 9 10 11 12 13 14 15 16 17 18 19 20 Enter Quantity" at bounding box center [669, 300] width 88 height 29
click at [761, 301] on button "Add to Cart" at bounding box center [810, 300] width 183 height 29
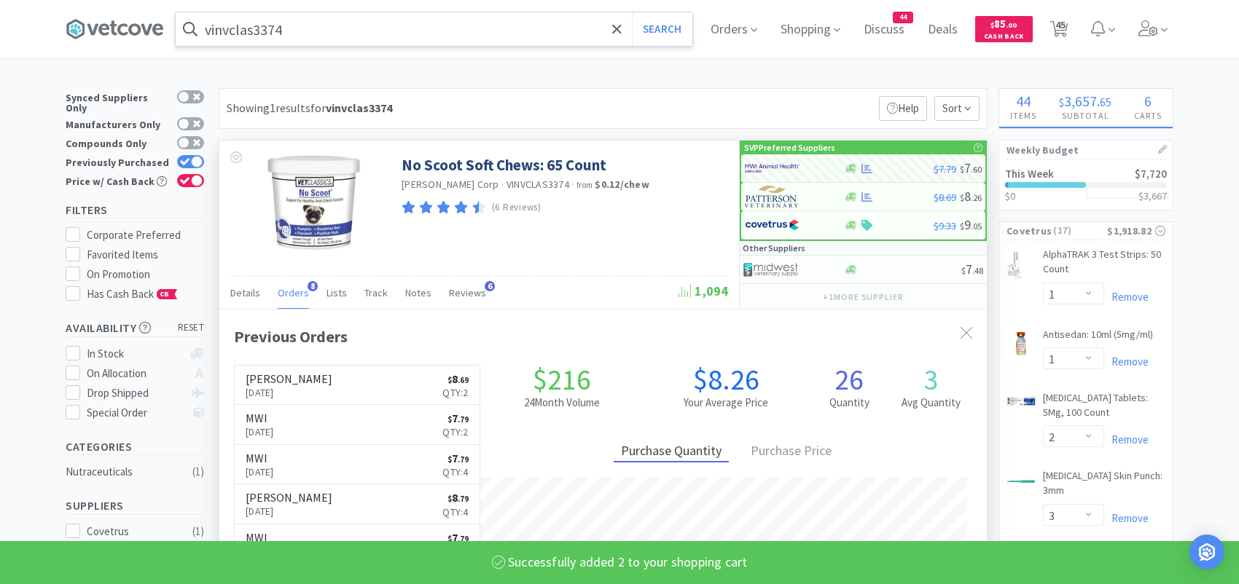
click at [344, 33] on input "vinvclas3374" at bounding box center [434, 29] width 517 height 34
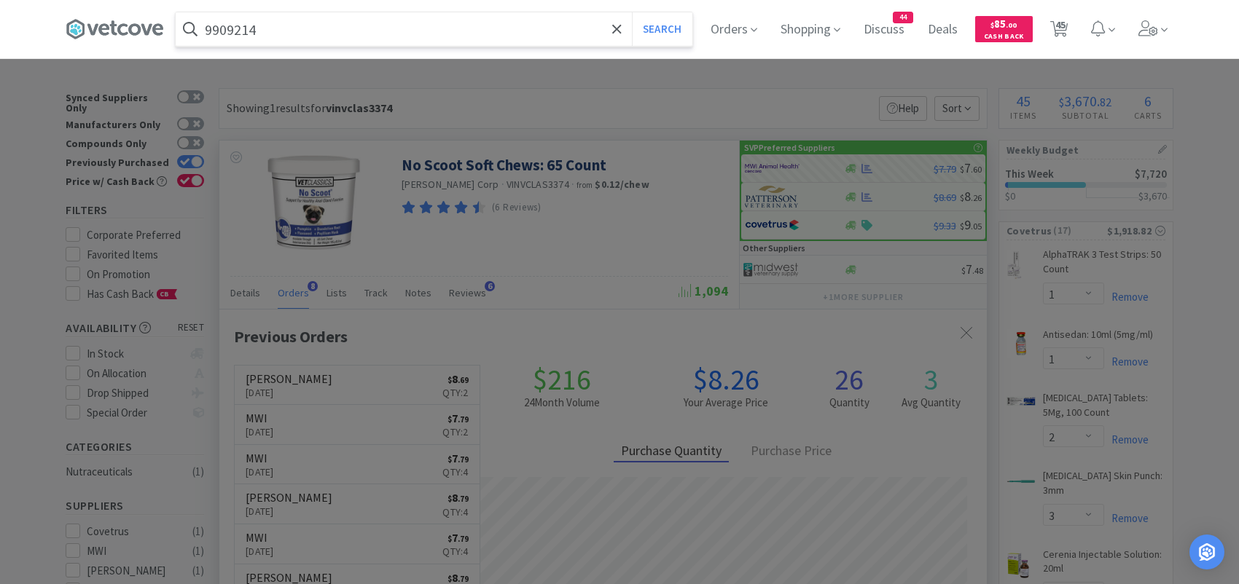
click at [632, 12] on button "Search" at bounding box center [662, 29] width 60 height 34
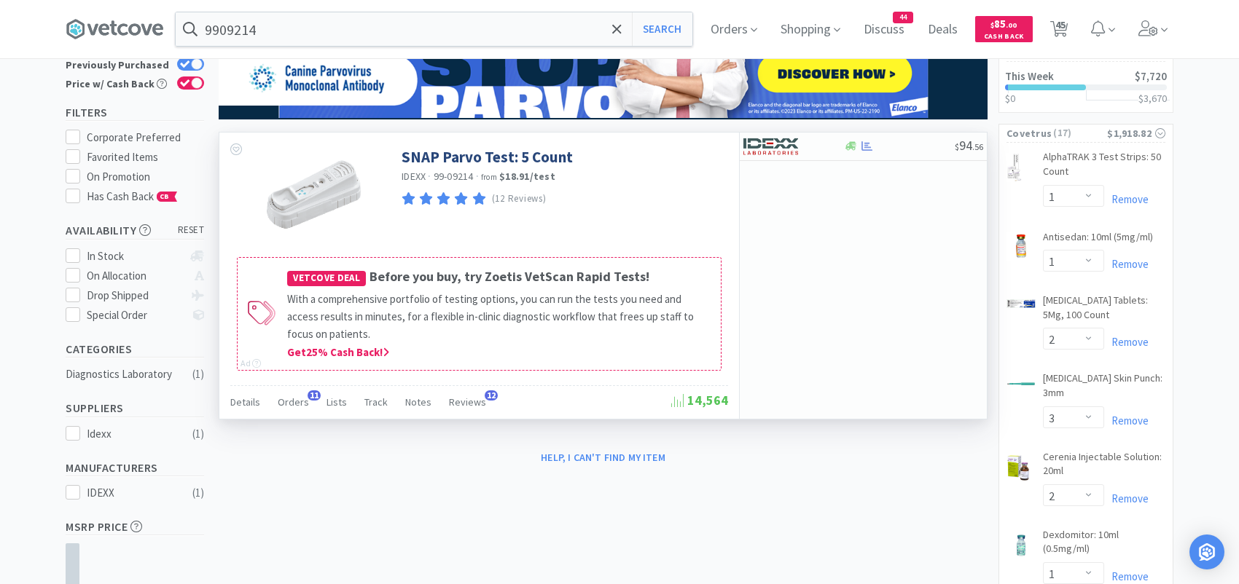
scroll to position [73, 0]
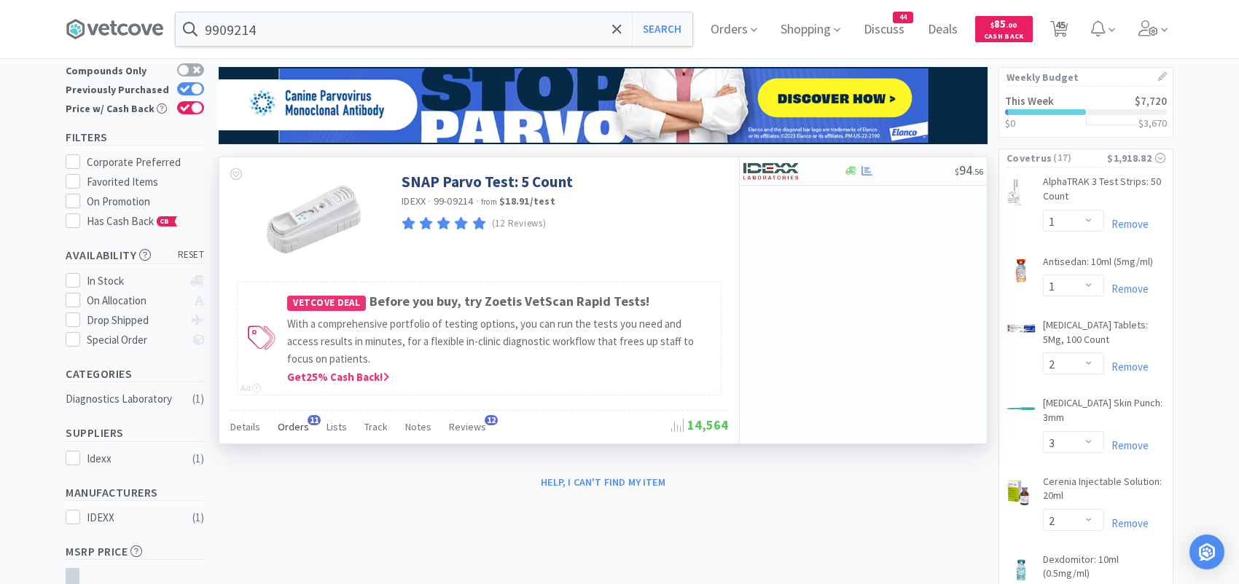
click at [300, 418] on div "Orders 11" at bounding box center [293, 429] width 31 height 28
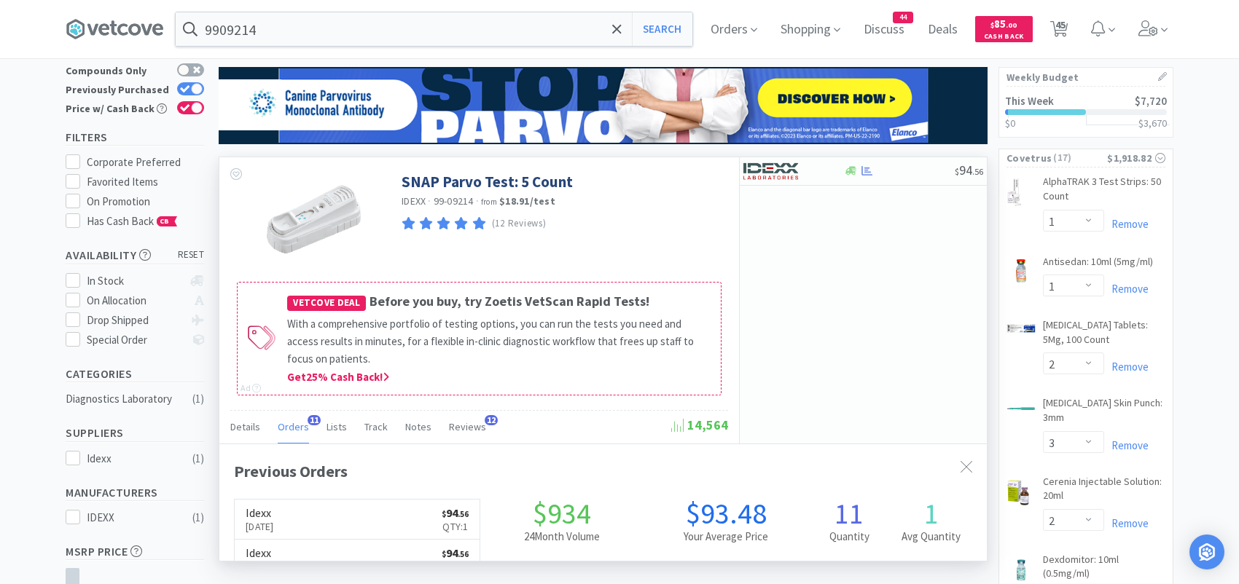
scroll to position [391, 767]
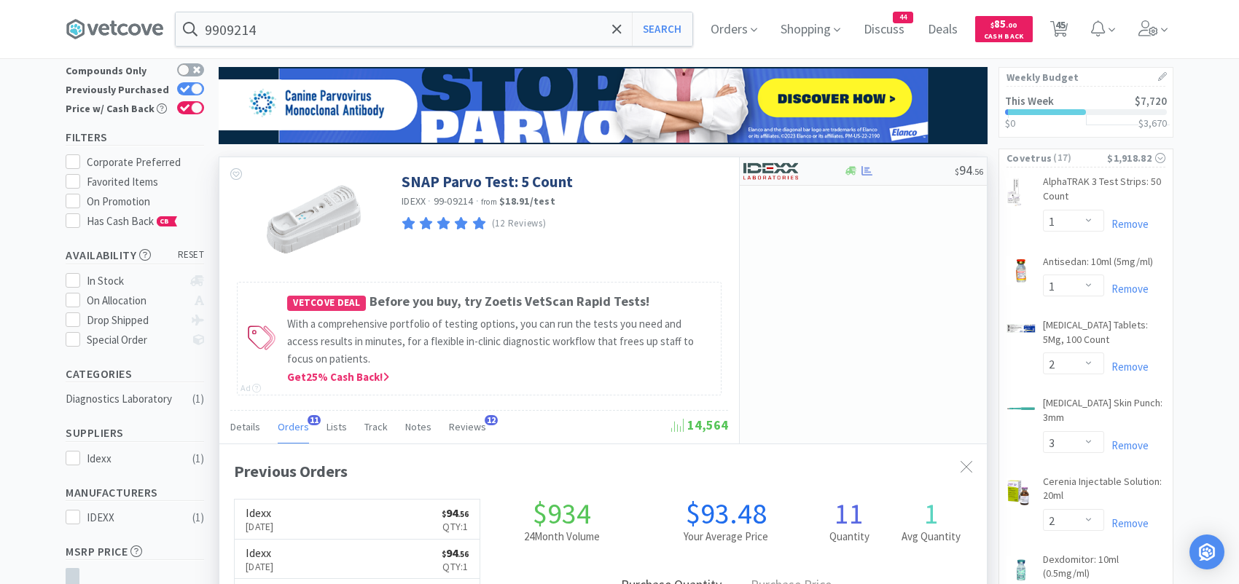
click at [792, 171] on img at bounding box center [770, 171] width 55 height 22
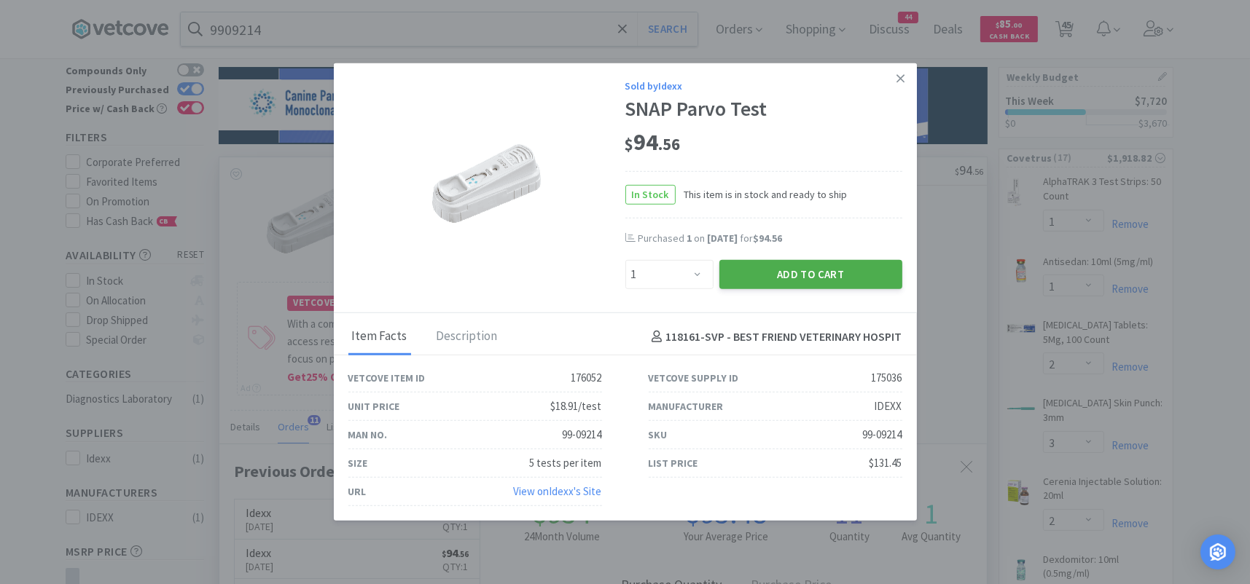
click at [744, 275] on button "Add to Cart" at bounding box center [810, 274] width 183 height 29
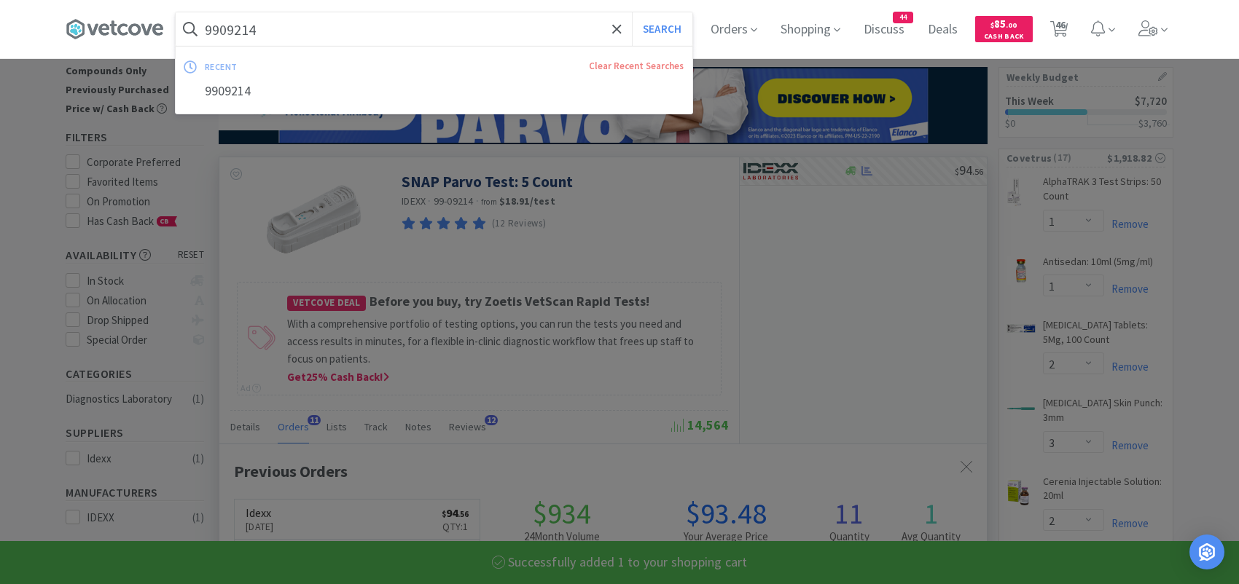
click at [367, 22] on input "9909214" at bounding box center [434, 29] width 517 height 34
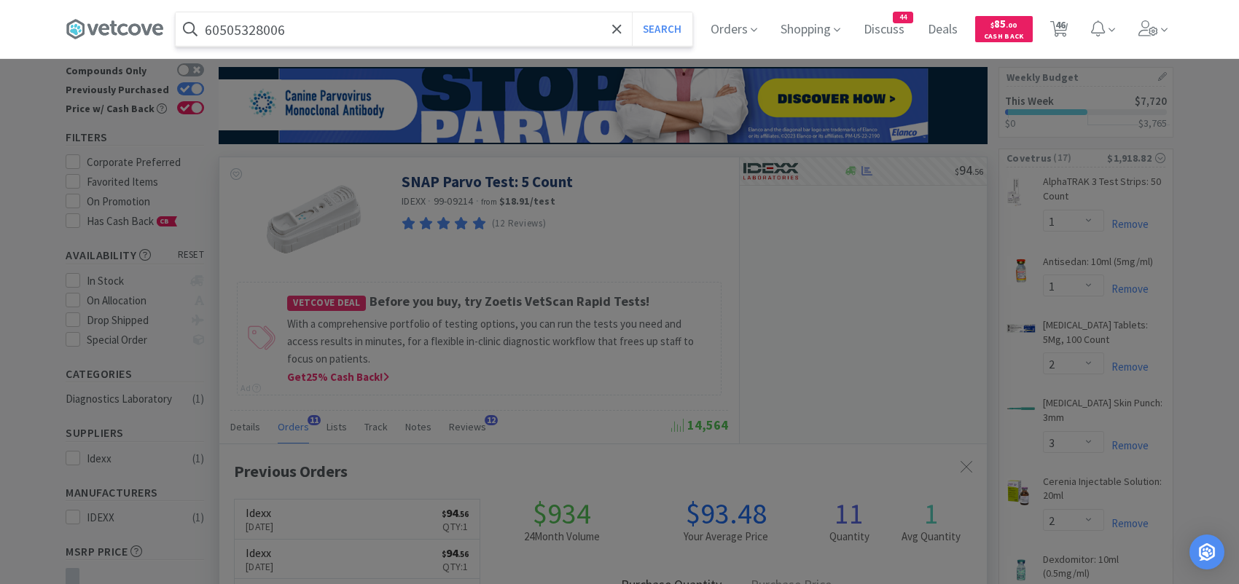
click at [632, 12] on button "Search" at bounding box center [662, 29] width 60 height 34
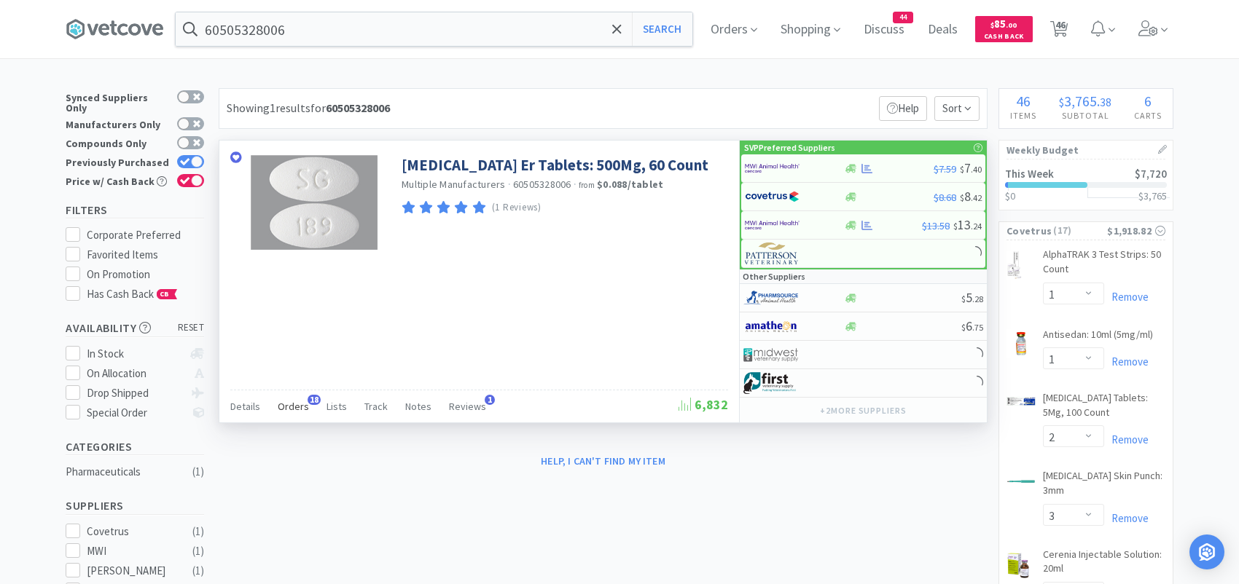
click at [297, 405] on span "Orders" at bounding box center [293, 406] width 31 height 13
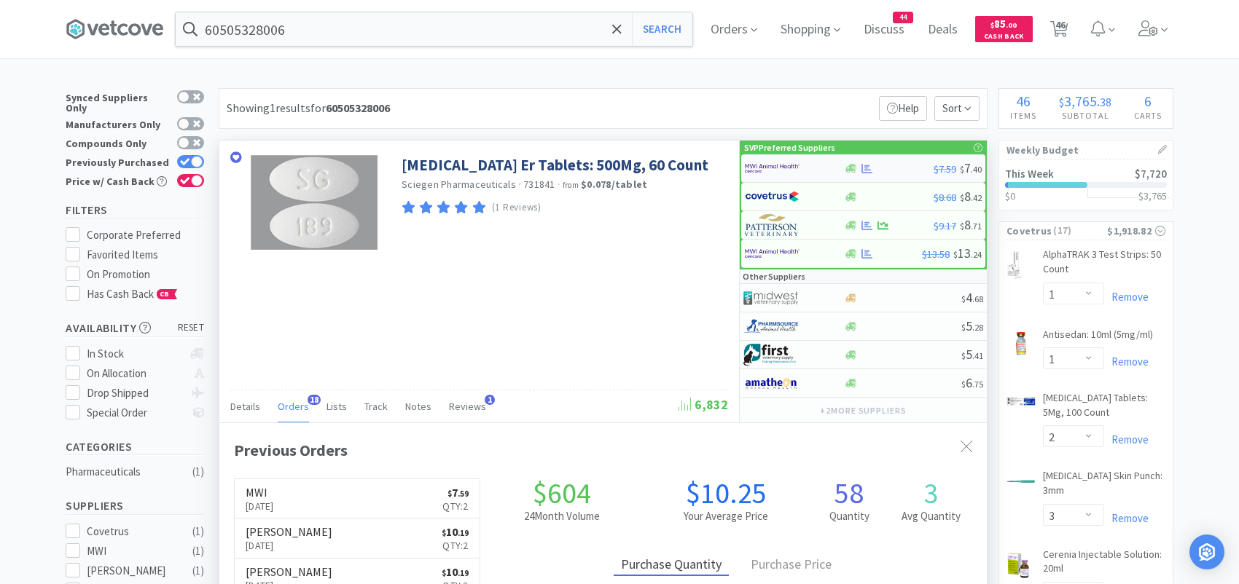
scroll to position [391, 767]
click at [764, 168] on img at bounding box center [772, 168] width 55 height 22
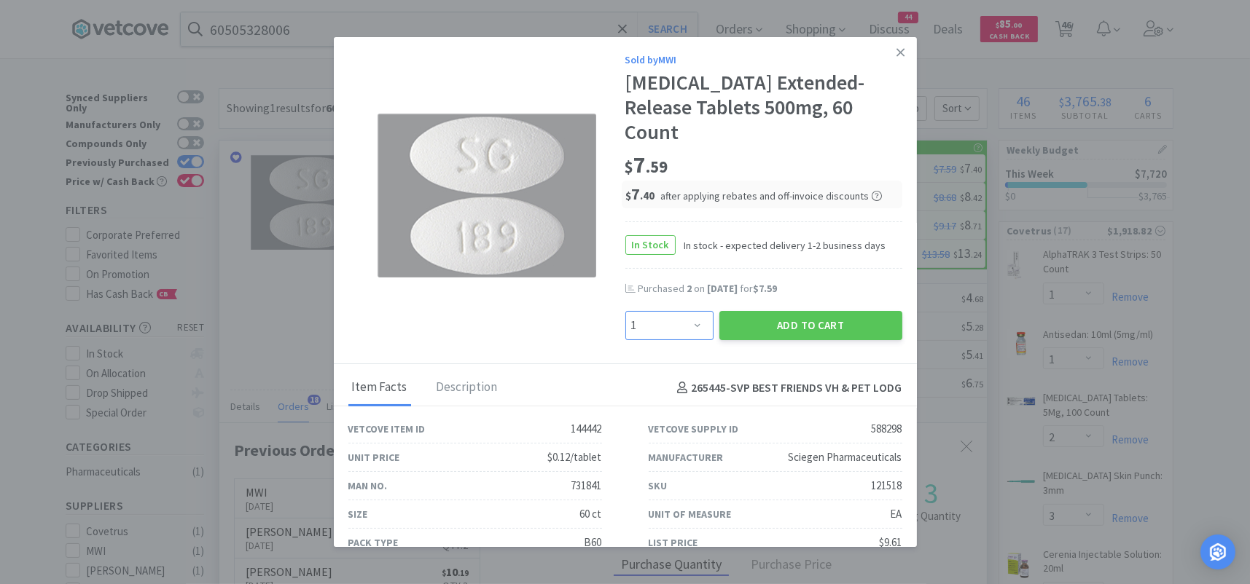
click at [665, 319] on select "Enter Quantity 1 2 3 4 5 6 7 8 9 10 11 12 13 14 15 16 17 18 19 20 Enter Quantity" at bounding box center [669, 325] width 88 height 29
click at [625, 311] on select "Enter Quantity 1 2 3 4 5 6 7 8 9 10 11 12 13 14 15 16 17 18 19 20 Enter Quantity" at bounding box center [669, 325] width 88 height 29
click at [751, 323] on button "Add to Cart" at bounding box center [810, 325] width 183 height 29
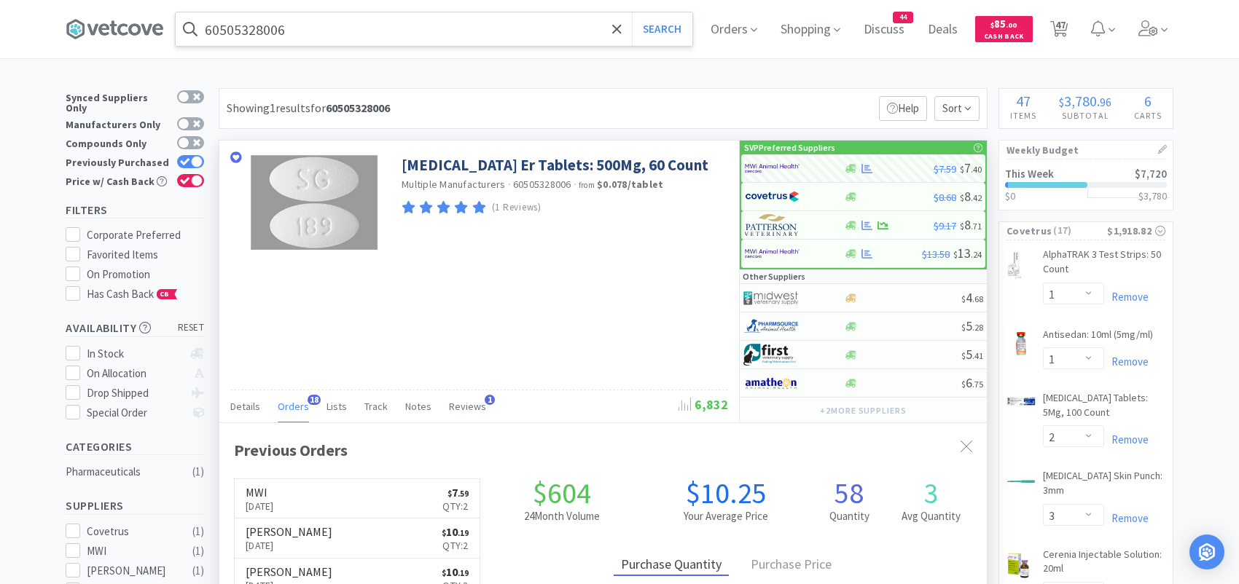
click at [304, 31] on input "60505328006" at bounding box center [434, 29] width 517 height 34
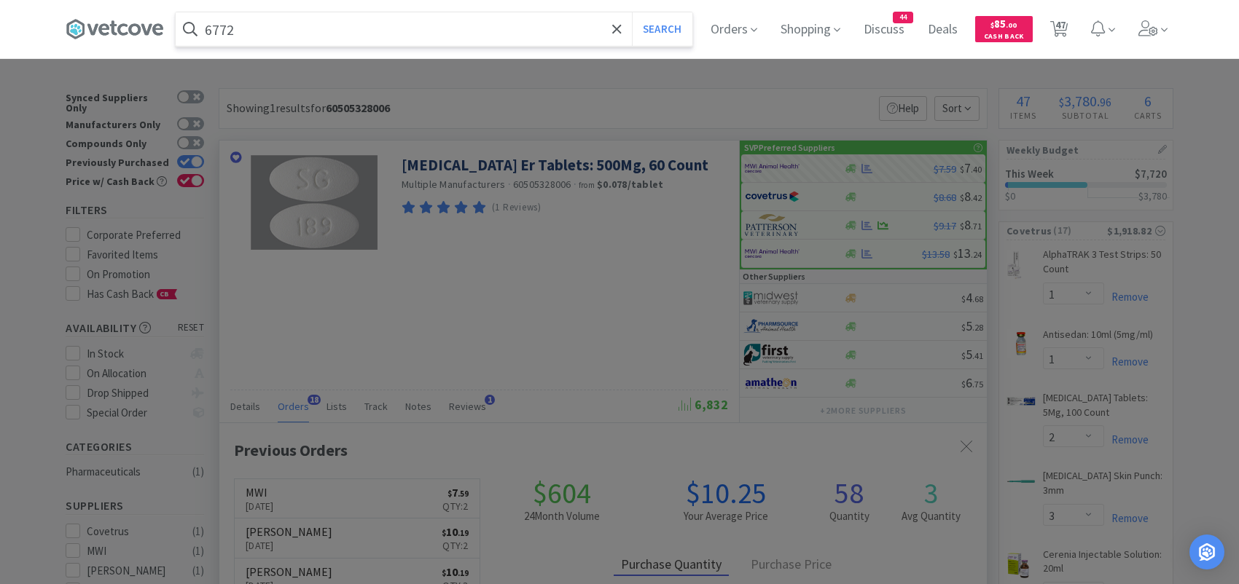
click at [632, 12] on button "Search" at bounding box center [662, 29] width 60 height 34
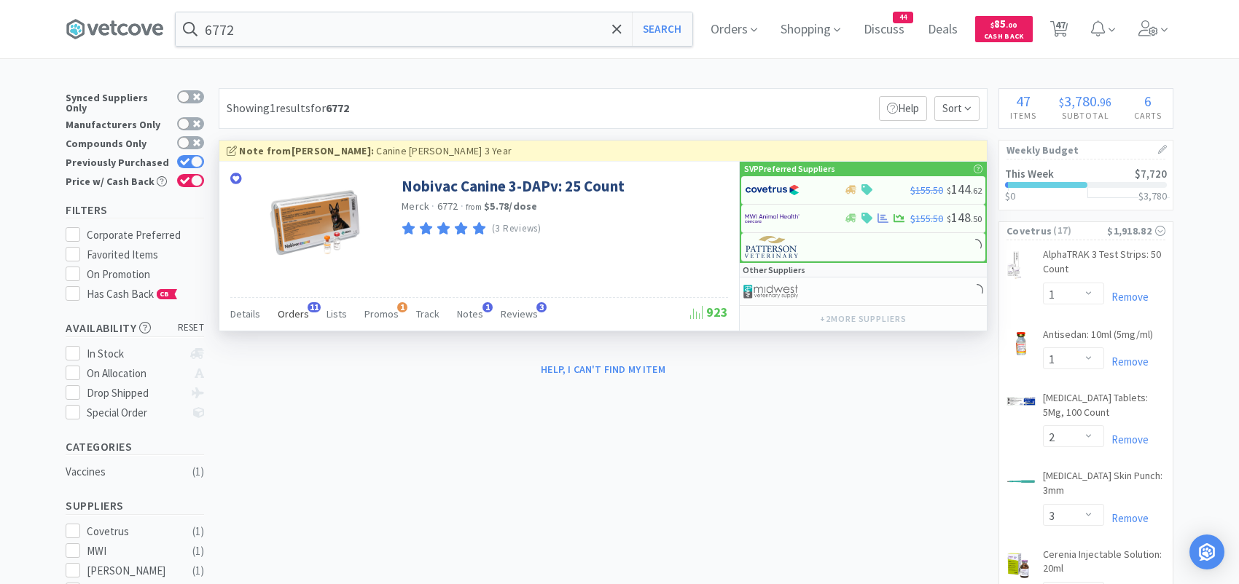
click at [301, 315] on span "Orders" at bounding box center [293, 314] width 31 height 13
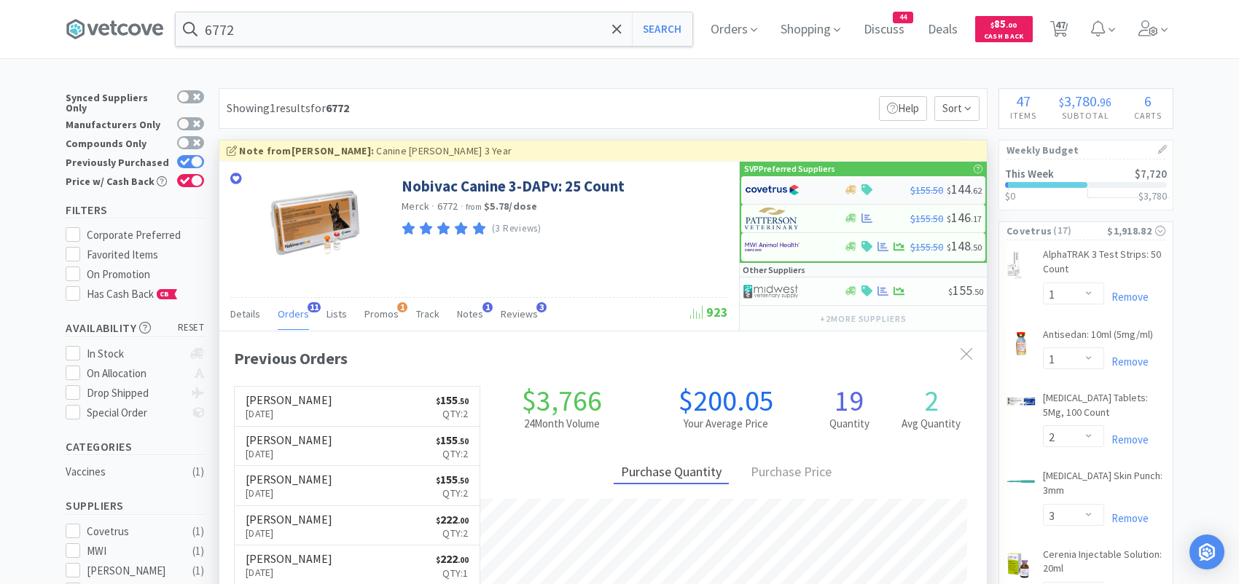
scroll to position [391, 767]
click at [768, 191] on img at bounding box center [772, 190] width 55 height 22
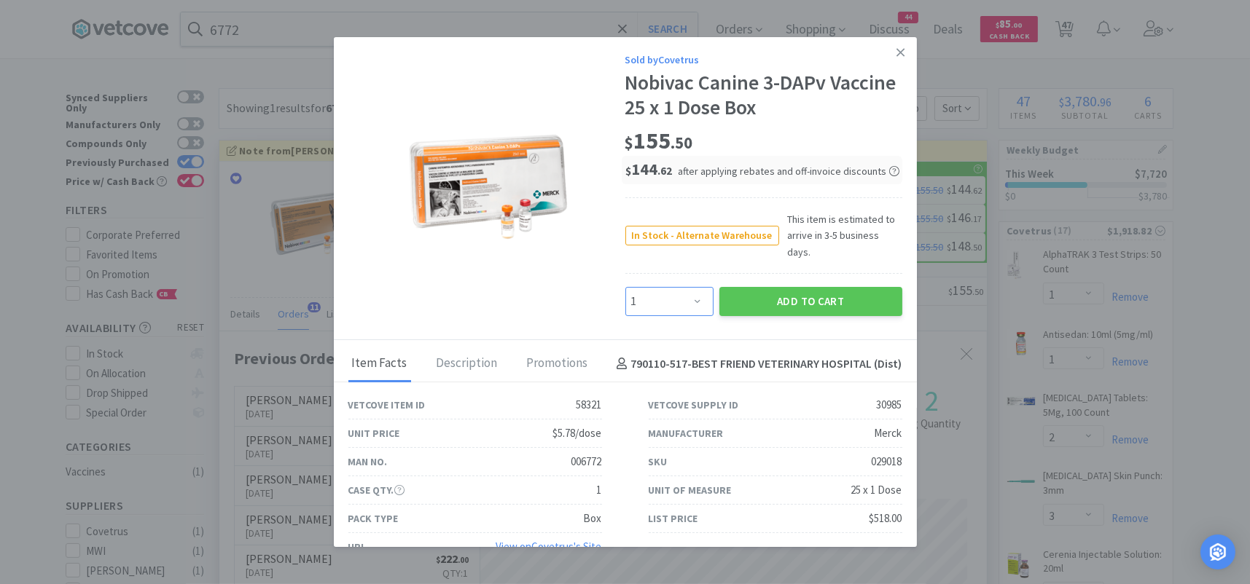
click at [670, 287] on select "Enter Quantity 1 2 3 4 5 6 7 8 9 10 11 12 13 14 15 16 17 18 19 20 Enter Quantity" at bounding box center [669, 301] width 88 height 29
click at [625, 287] on select "Enter Quantity 1 2 3 4 5 6 7 8 9 10 11 12 13 14 15 16 17 18 19 20 Enter Quantity" at bounding box center [669, 301] width 88 height 29
click at [747, 287] on button "Add to Cart" at bounding box center [810, 301] width 183 height 29
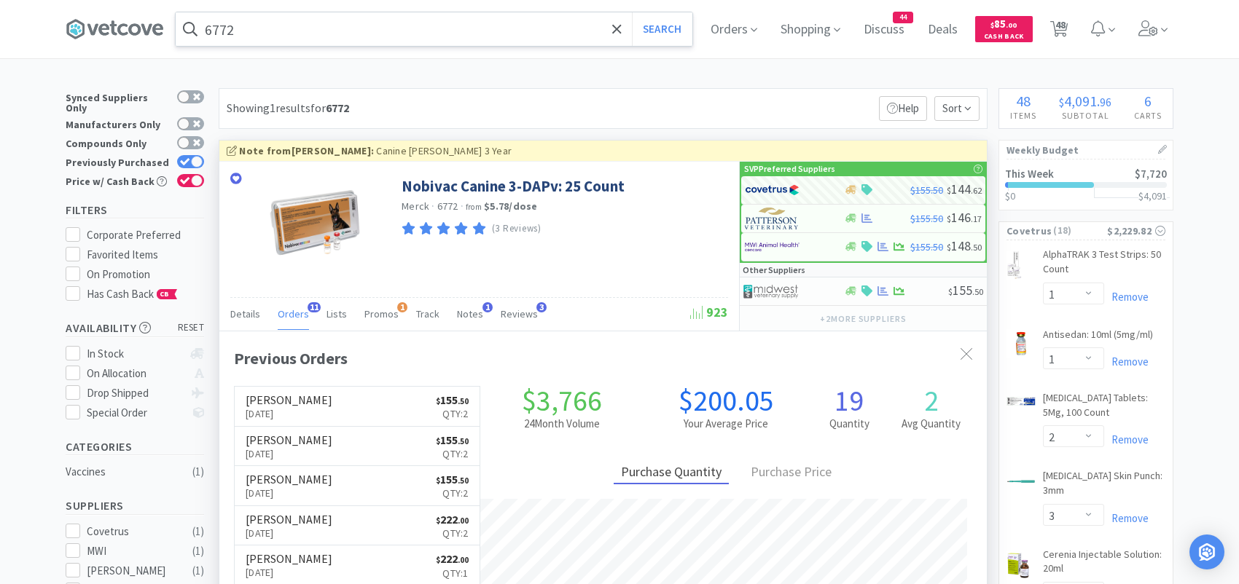
click at [273, 24] on input "6772" at bounding box center [434, 29] width 517 height 34
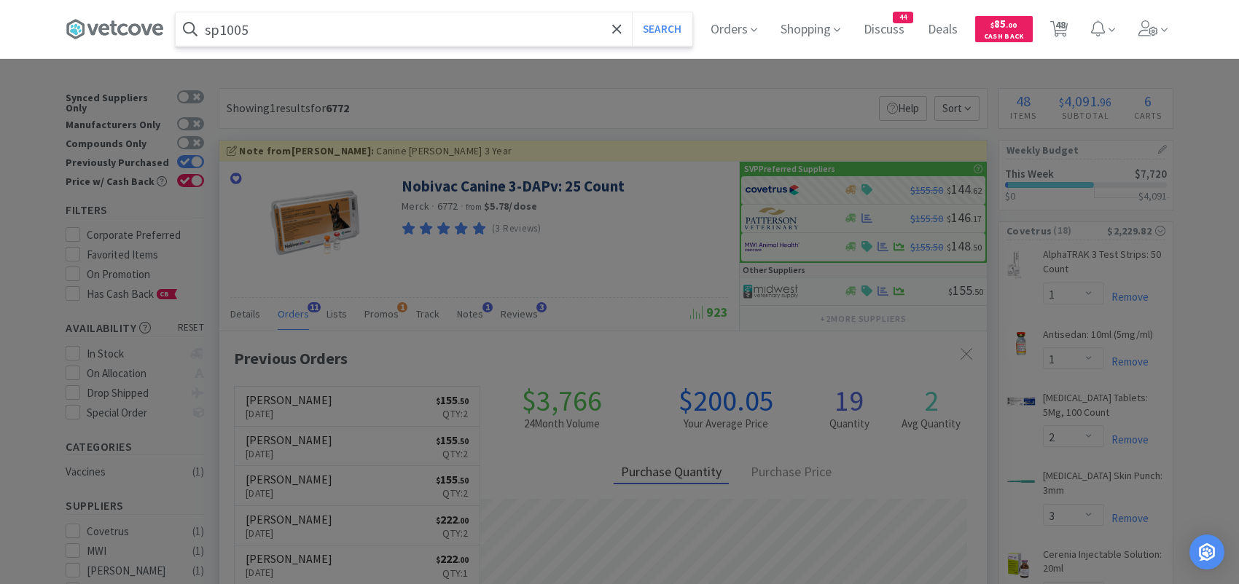
click at [632, 12] on button "Search" at bounding box center [662, 29] width 60 height 34
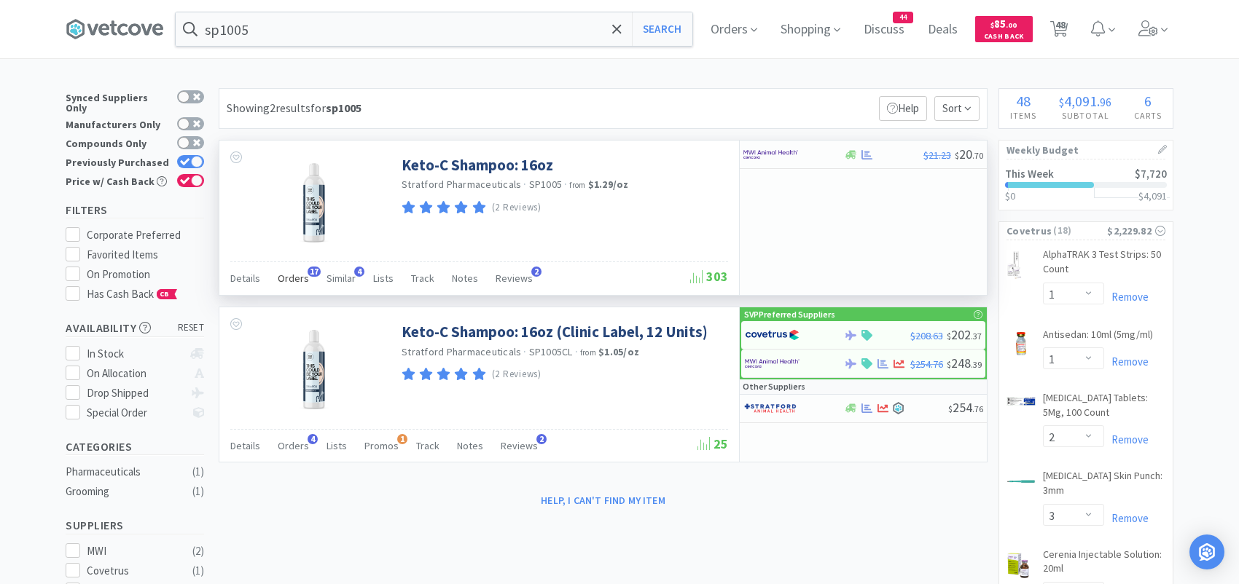
click at [299, 275] on span "Orders" at bounding box center [293, 278] width 31 height 13
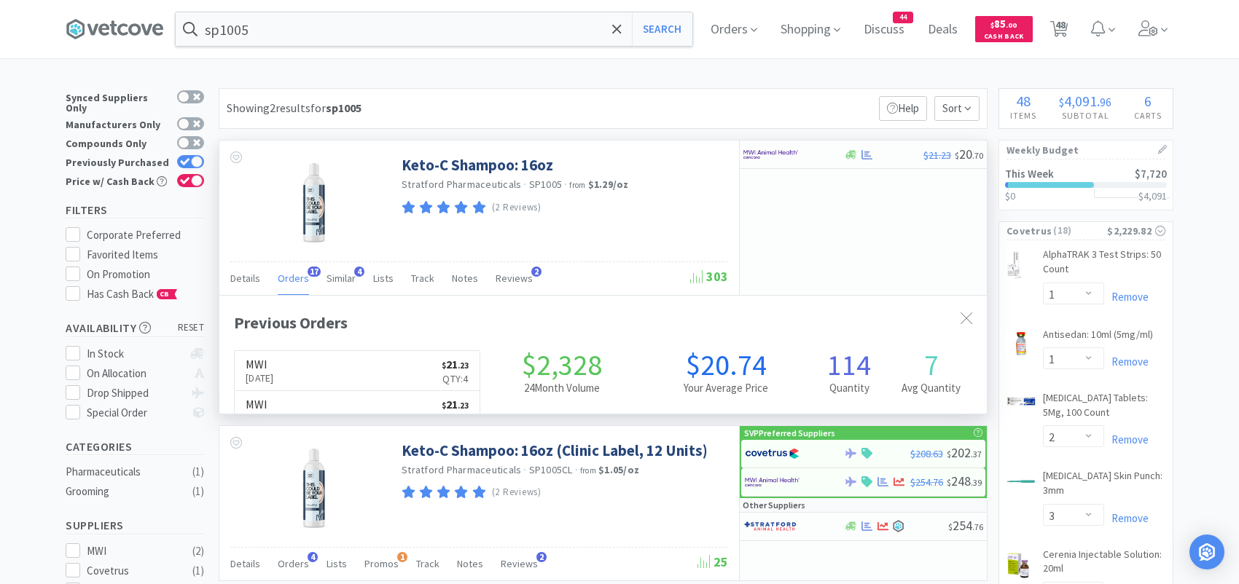
scroll to position [391, 767]
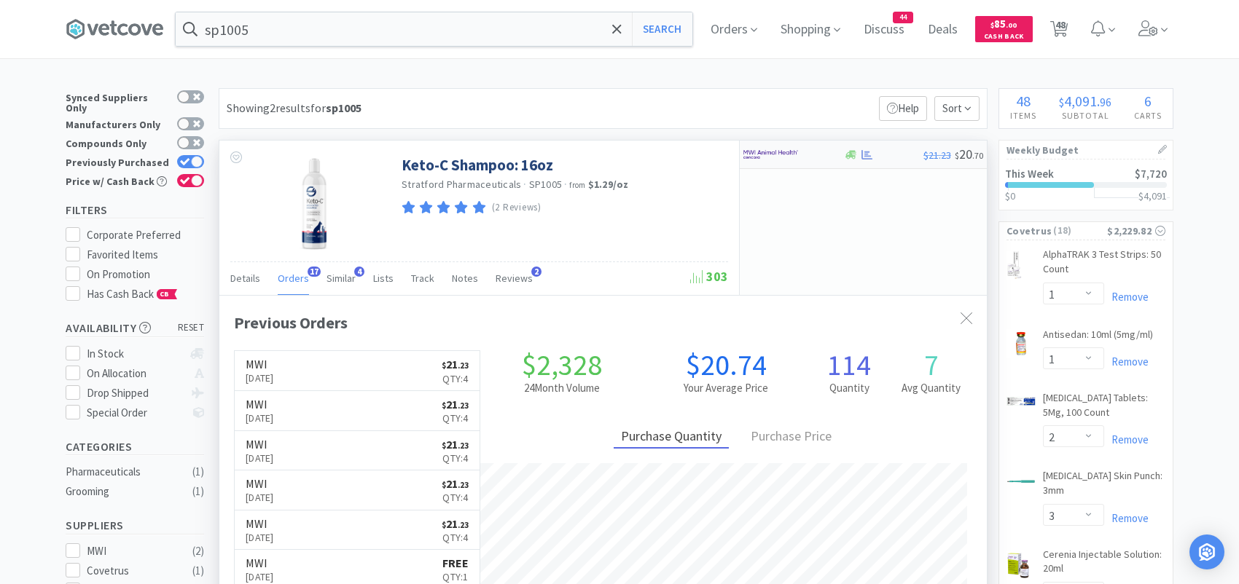
click at [786, 157] on img at bounding box center [770, 155] width 55 height 22
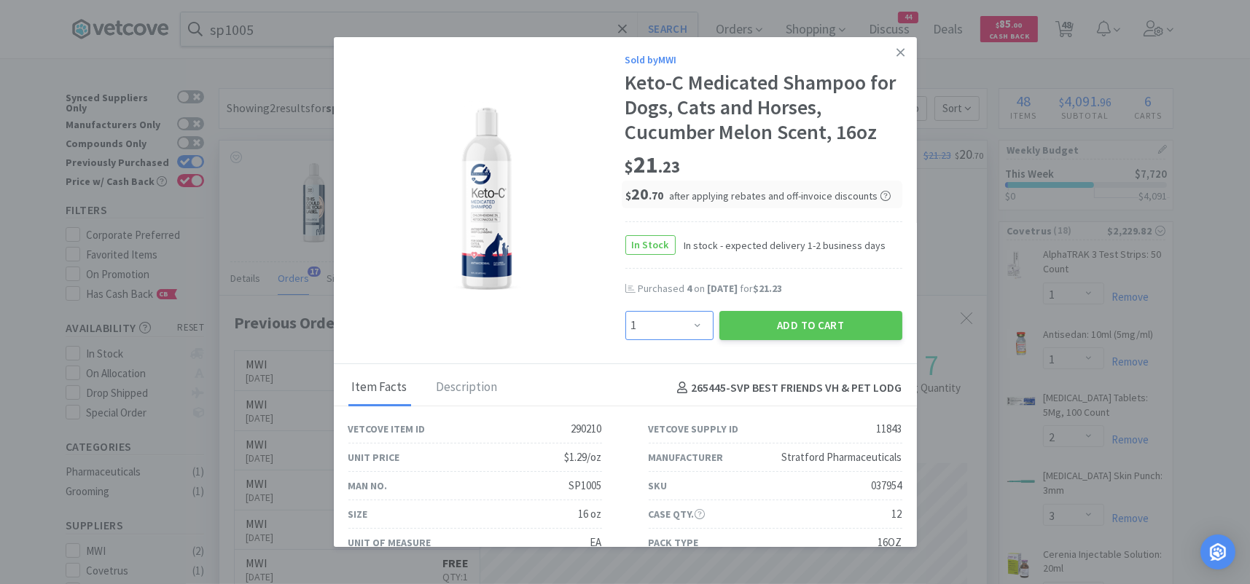
click at [673, 316] on select "Enter Quantity 1 2 3 4 5 6 7 8 9 10 11 12 13 14 15 16 17 18 19 20 Enter Quantity" at bounding box center [669, 325] width 88 height 29
click at [625, 311] on select "Enter Quantity 1 2 3 4 5 6 7 8 9 10 11 12 13 14 15 16 17 18 19 20 Enter Quantity" at bounding box center [669, 325] width 88 height 29
click at [755, 318] on button "Add to Cart" at bounding box center [810, 325] width 183 height 29
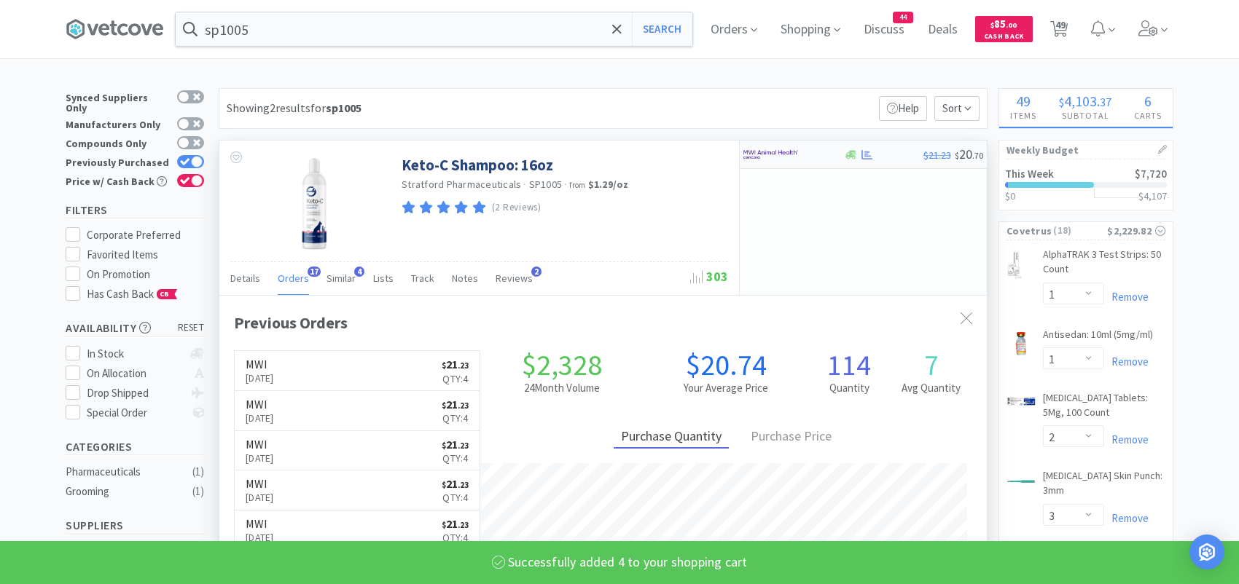
click at [835, 155] on div at bounding box center [793, 154] width 100 height 25
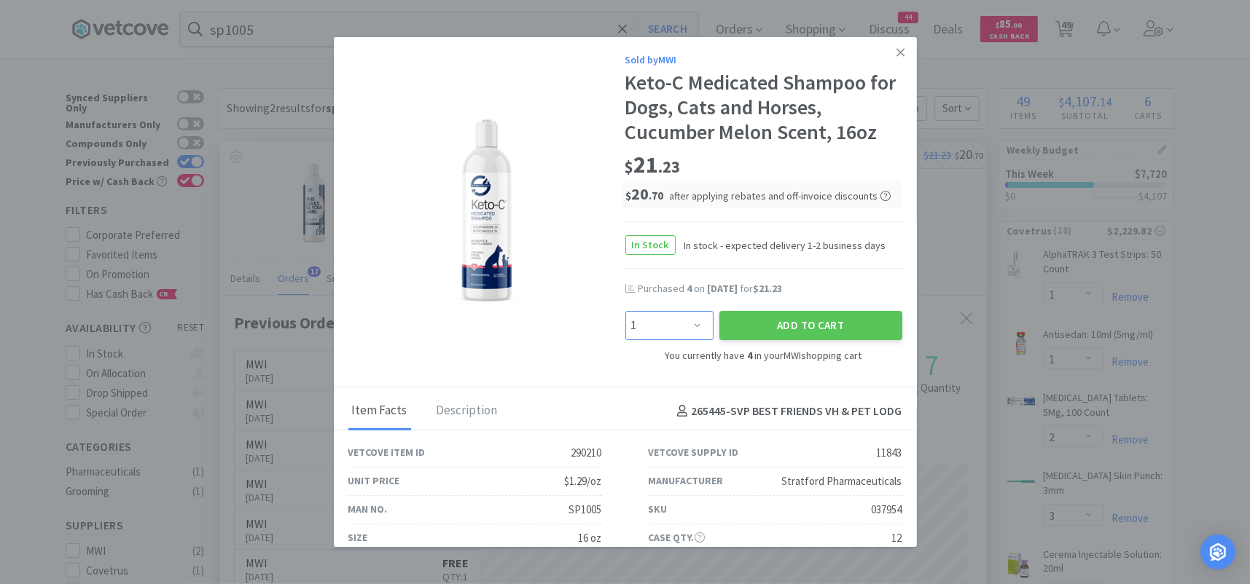
click at [695, 326] on select "Enter Quantity 1 2 3 4 5 6 7 8 9 10 11 12 13 14 15 16 17 18 19 20 Enter Quantity" at bounding box center [669, 325] width 88 height 29
click at [625, 311] on select "Enter Quantity 1 2 3 4 5 6 7 8 9 10 11 12 13 14 15 16 17 18 19 20 Enter Quantity" at bounding box center [669, 325] width 88 height 29
click at [686, 321] on select "Enter Quantity 1 2 3 4 5 6 7 8 9 10 11 12 13 14 15 16 17 18 19 20 Enter Quantity" at bounding box center [669, 325] width 88 height 29
click at [625, 311] on select "Enter Quantity 1 2 3 4 5 6 7 8 9 10 11 12 13 14 15 16 17 18 19 20 Enter Quantity" at bounding box center [669, 325] width 88 height 29
click at [759, 320] on button "Add to Cart" at bounding box center [810, 325] width 183 height 29
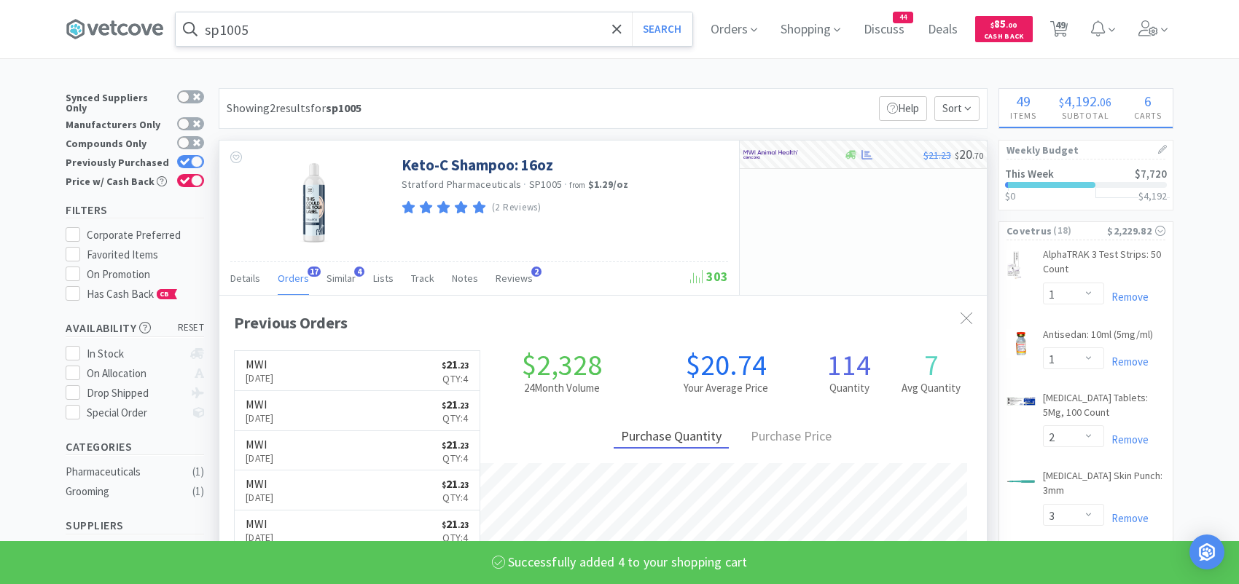
click at [376, 34] on input "sp1005" at bounding box center [434, 29] width 517 height 34
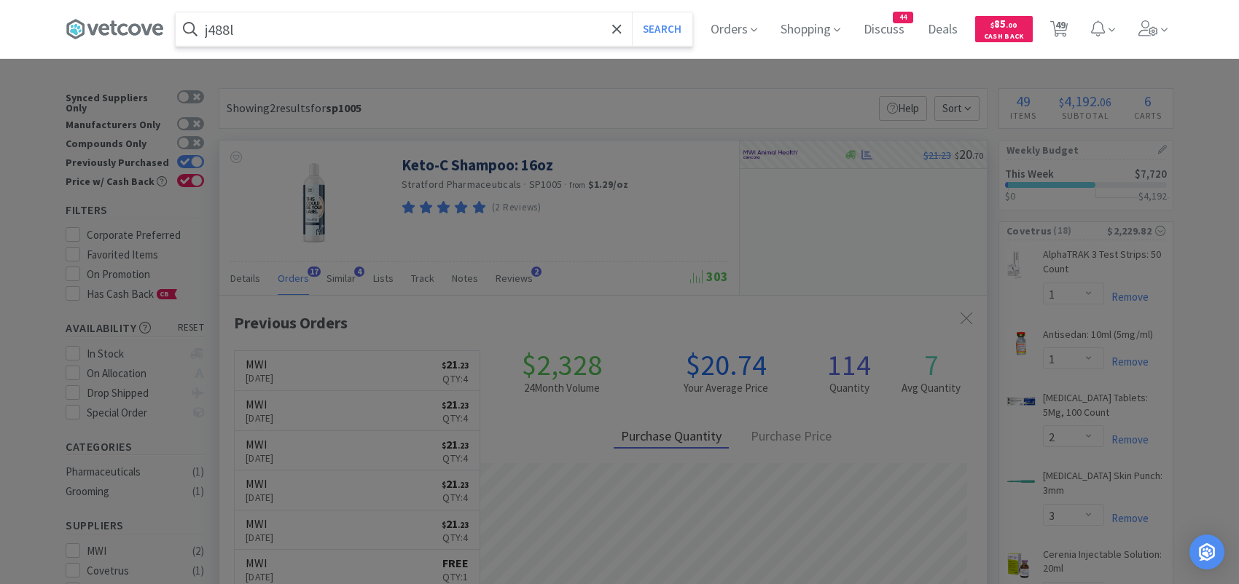
click at [632, 12] on button "Search" at bounding box center [662, 29] width 60 height 34
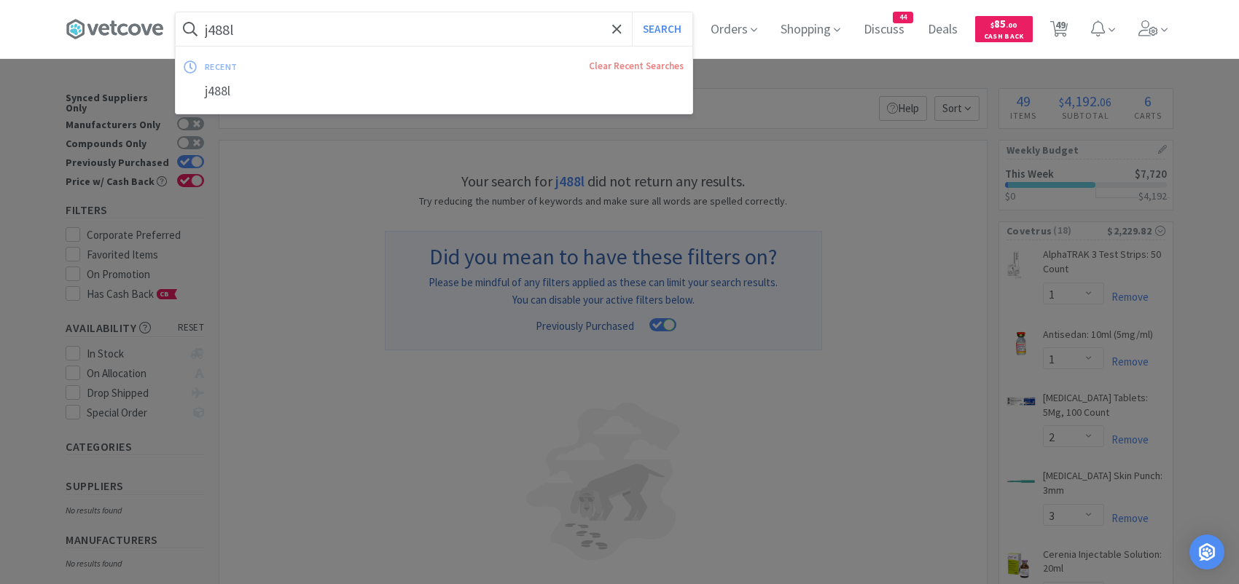
click at [368, 37] on input "j488l" at bounding box center [434, 29] width 517 height 34
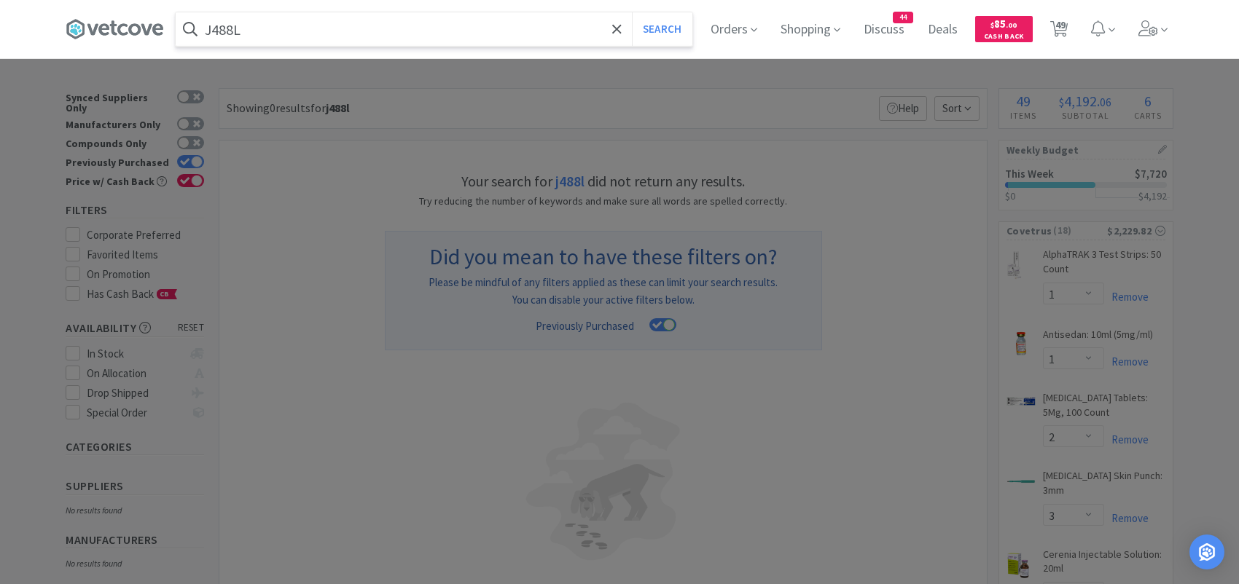
click at [632, 12] on button "Search" at bounding box center [662, 29] width 60 height 34
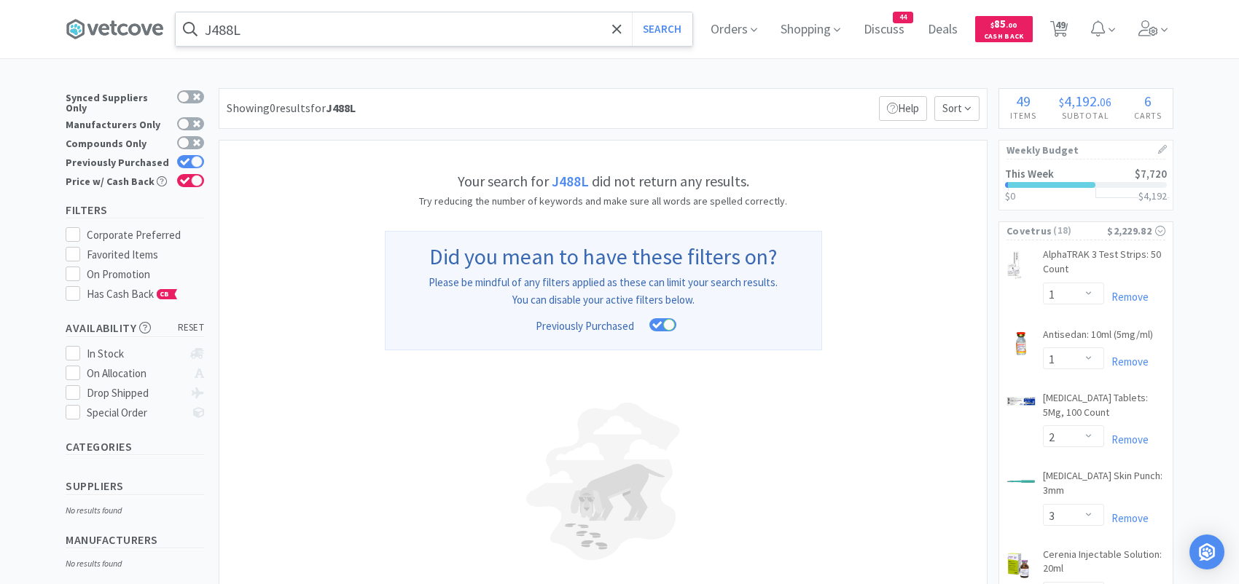
click at [305, 41] on input "J488L" at bounding box center [434, 29] width 517 height 34
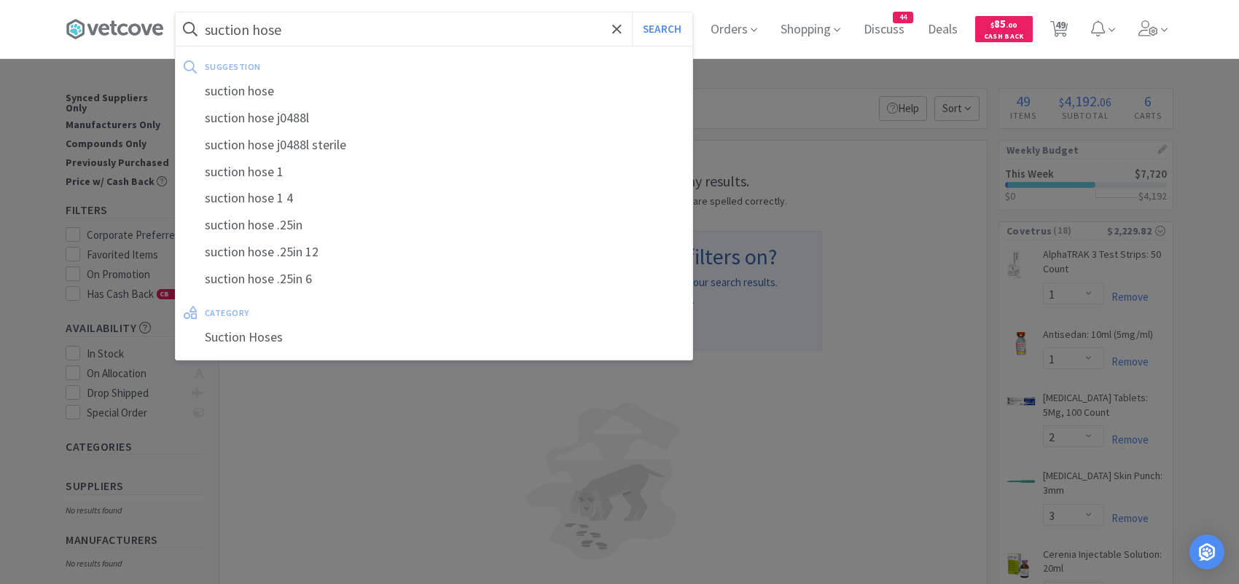
click at [632, 12] on button "Search" at bounding box center [662, 29] width 60 height 34
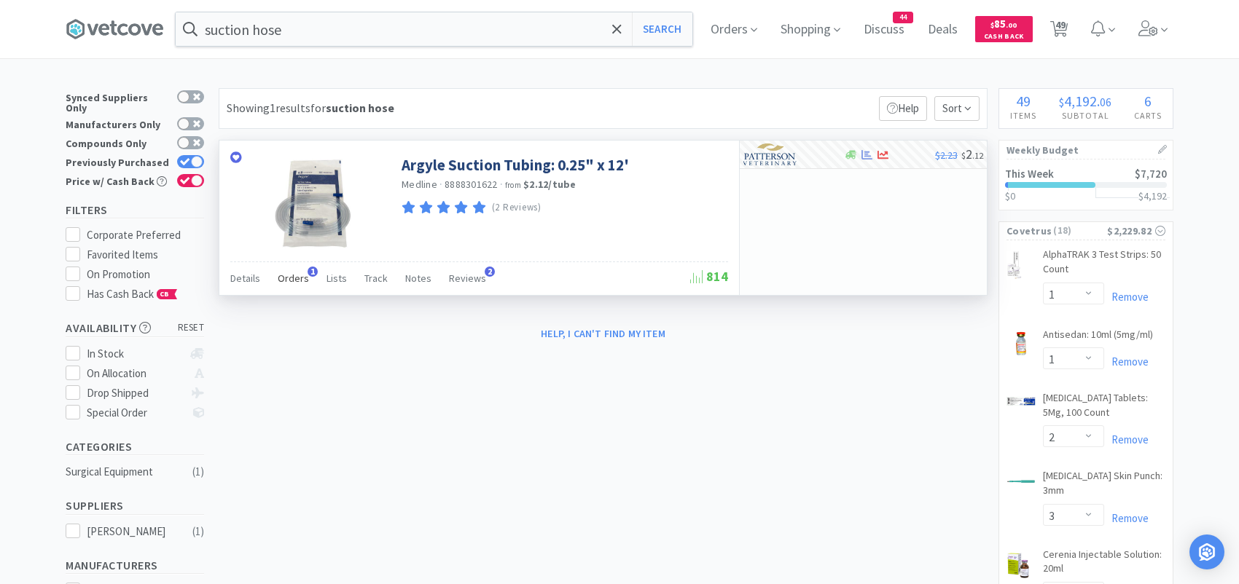
click at [308, 275] on span "1" at bounding box center [313, 272] width 10 height 10
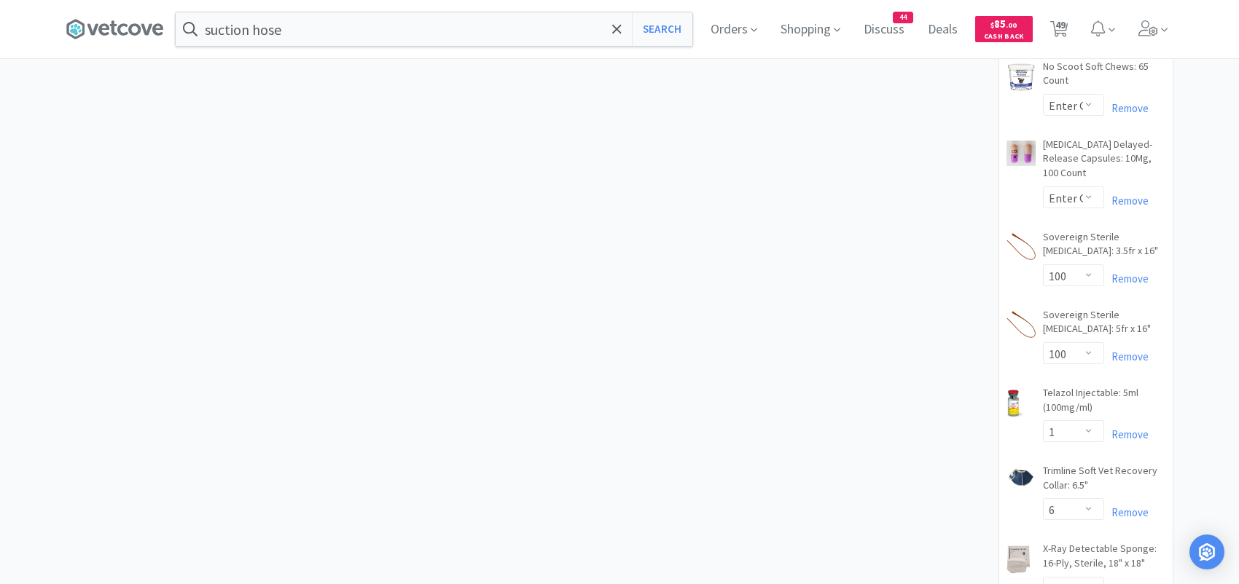
scroll to position [2405, 0]
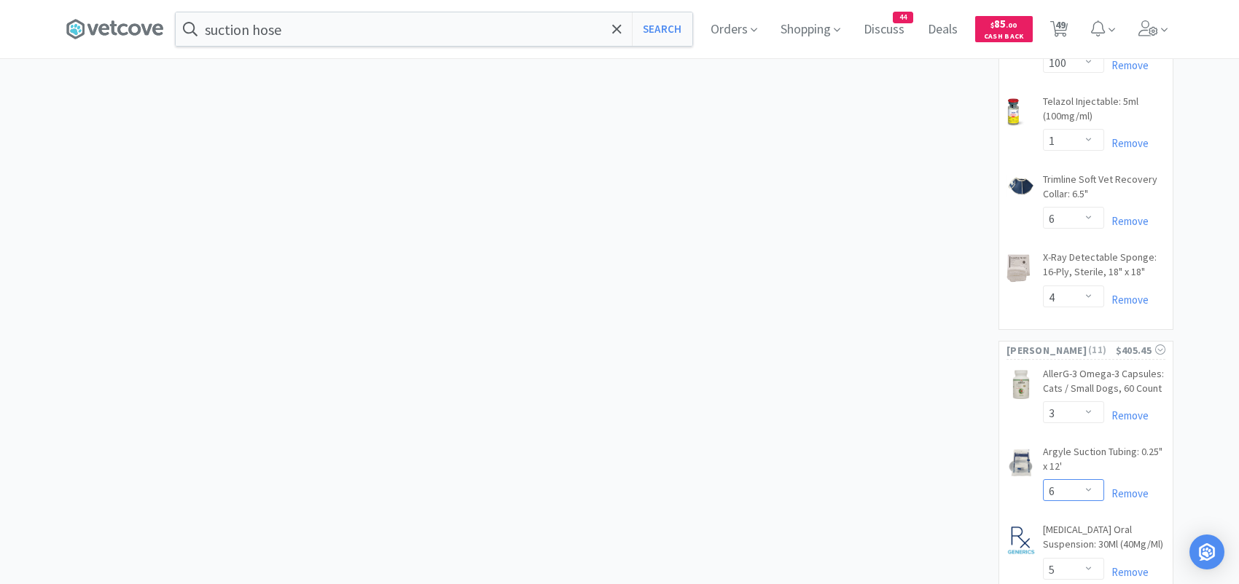
click at [1095, 480] on select "Enter Quantity 1 2 3 4 5 6 7 8 9 10 11 12 13 14 15 16 17 18 19 20 Enter Quantity" at bounding box center [1073, 491] width 61 height 22
click at [1043, 480] on select "Enter Quantity 1 2 3 4 5 6 7 8 9 10 11 12 13 14 15 16 17 18 19 20 Enter Quantity" at bounding box center [1073, 491] width 61 height 22
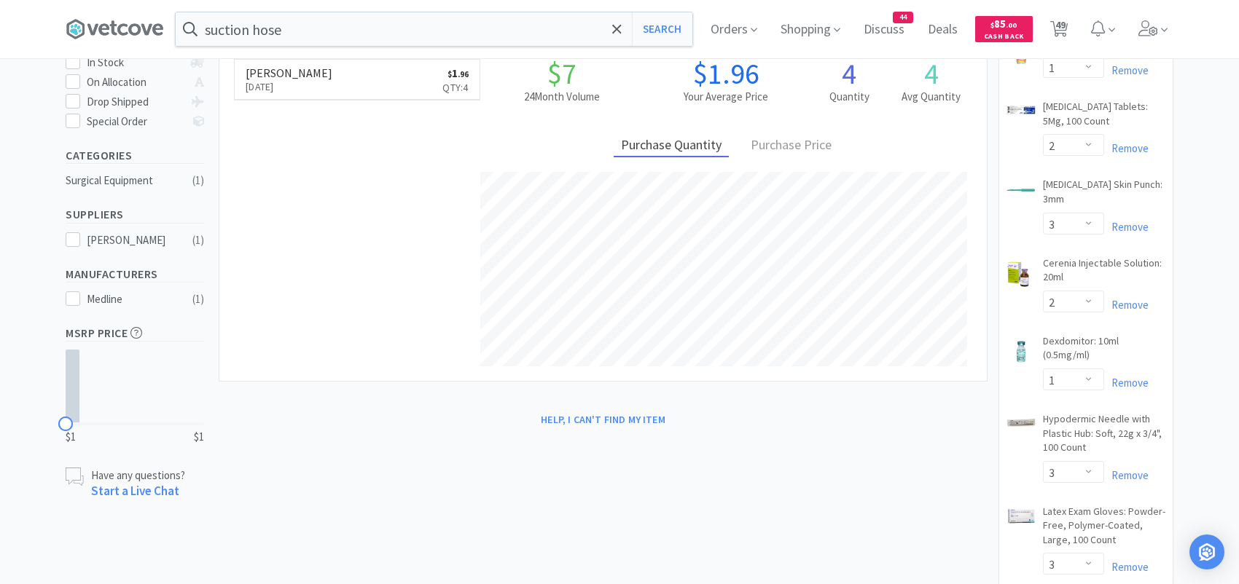
scroll to position [0, 0]
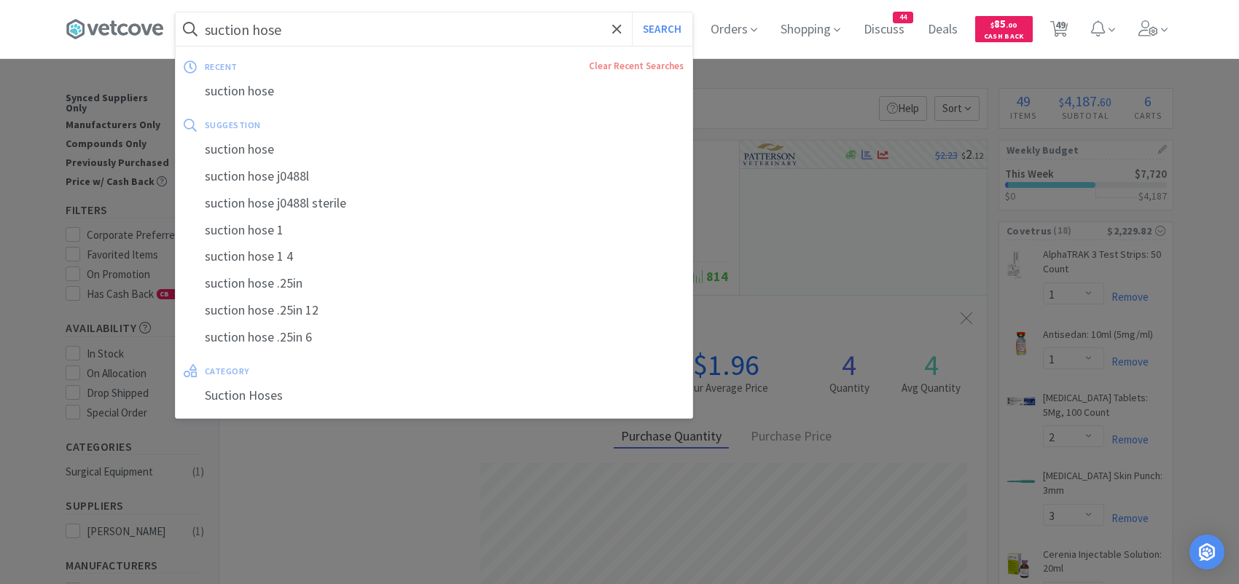
click at [313, 33] on input "suction hose" at bounding box center [434, 29] width 517 height 34
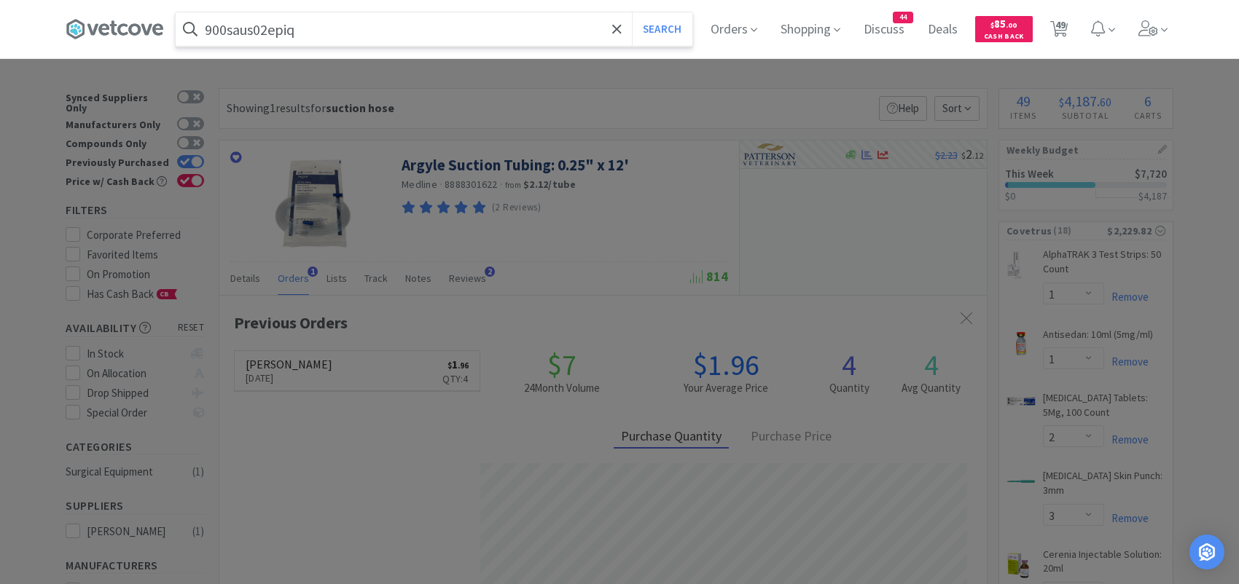
click at [632, 12] on button "Search" at bounding box center [662, 29] width 60 height 34
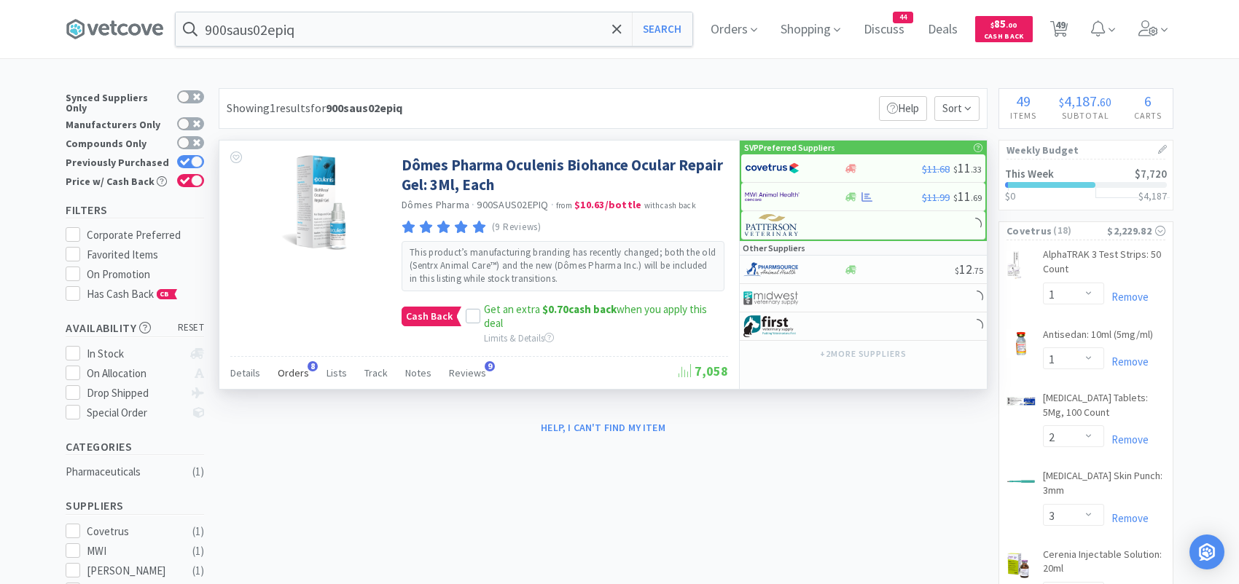
click at [295, 367] on span "Orders" at bounding box center [293, 373] width 31 height 13
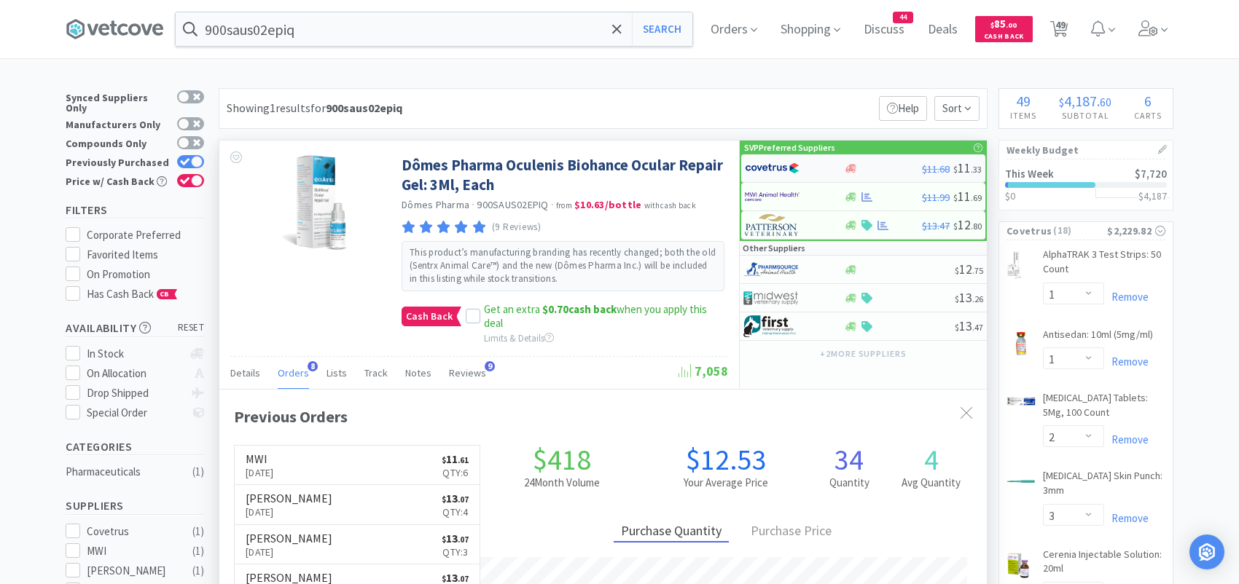
scroll to position [388, 767]
click at [771, 192] on img at bounding box center [772, 197] width 55 height 22
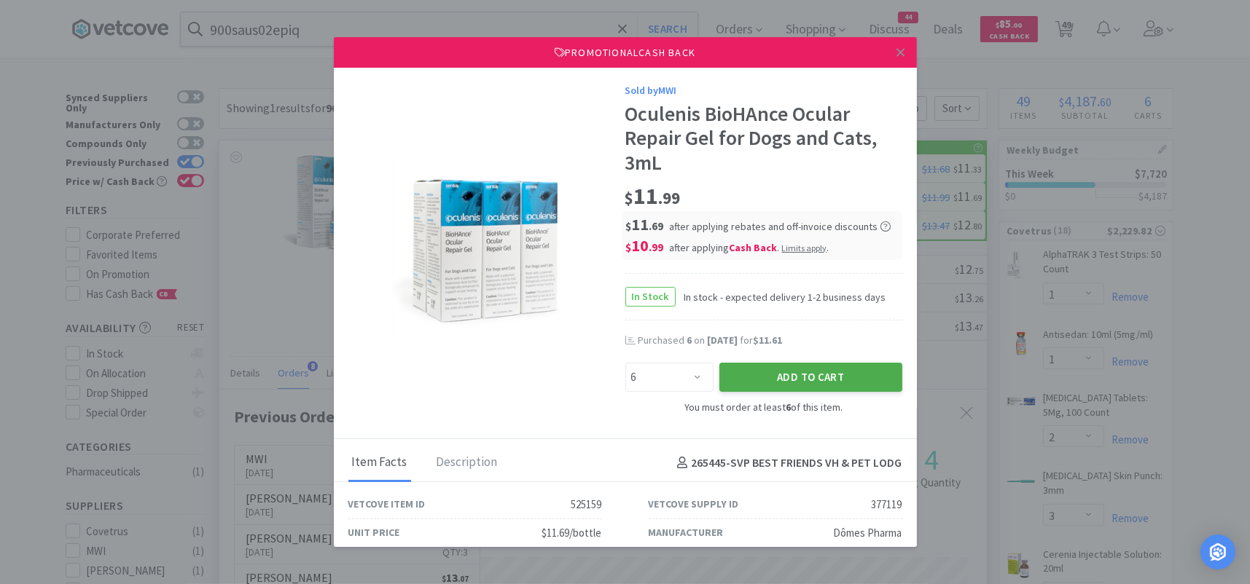
click at [731, 377] on button "Add to Cart" at bounding box center [810, 377] width 183 height 29
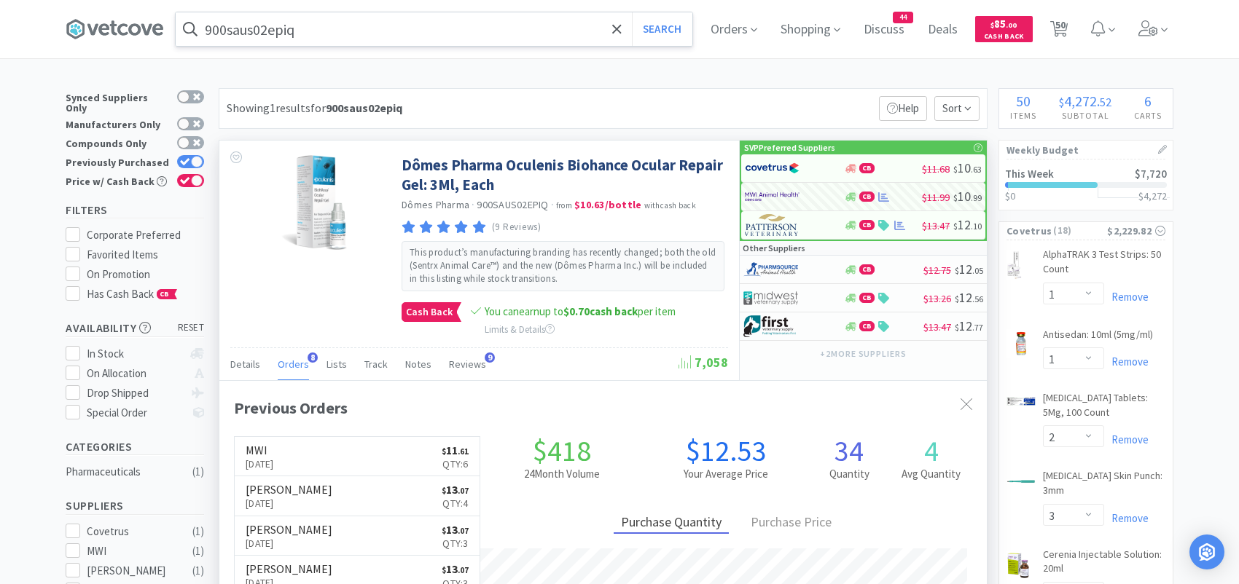
click at [359, 36] on input "900saus02epiq" at bounding box center [434, 29] width 517 height 34
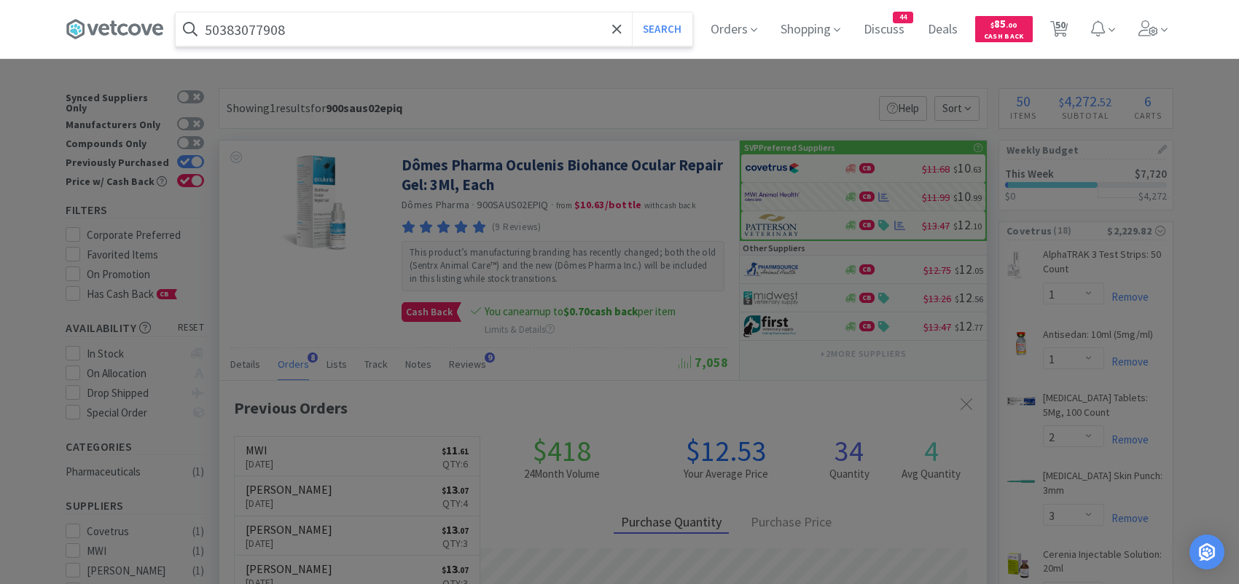
click at [632, 12] on button "Search" at bounding box center [662, 29] width 60 height 34
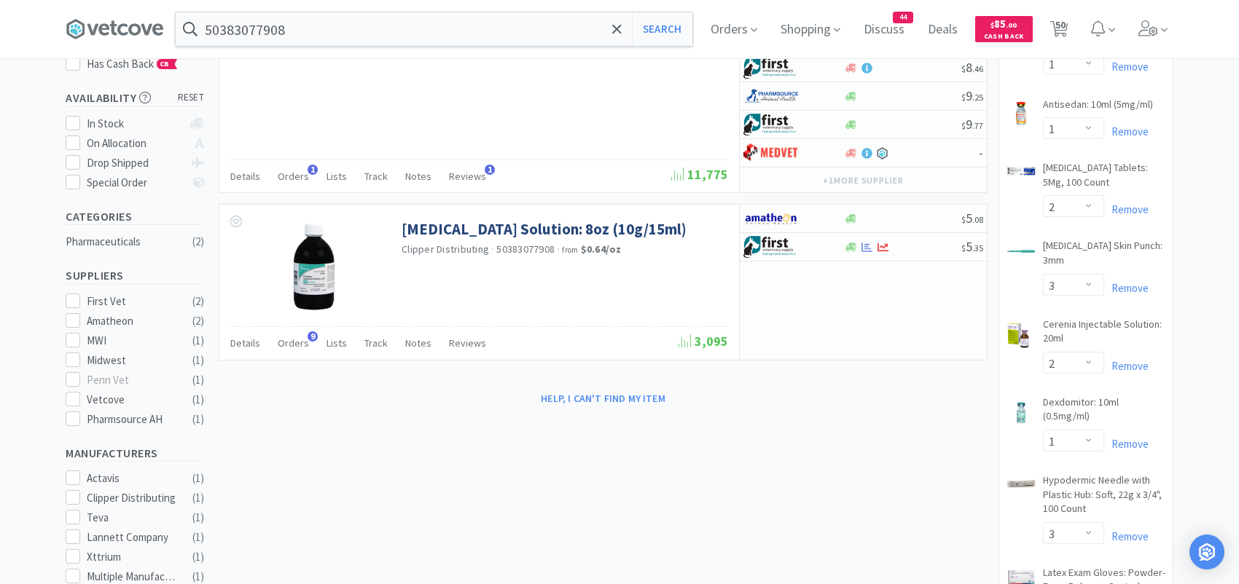
scroll to position [219, 0]
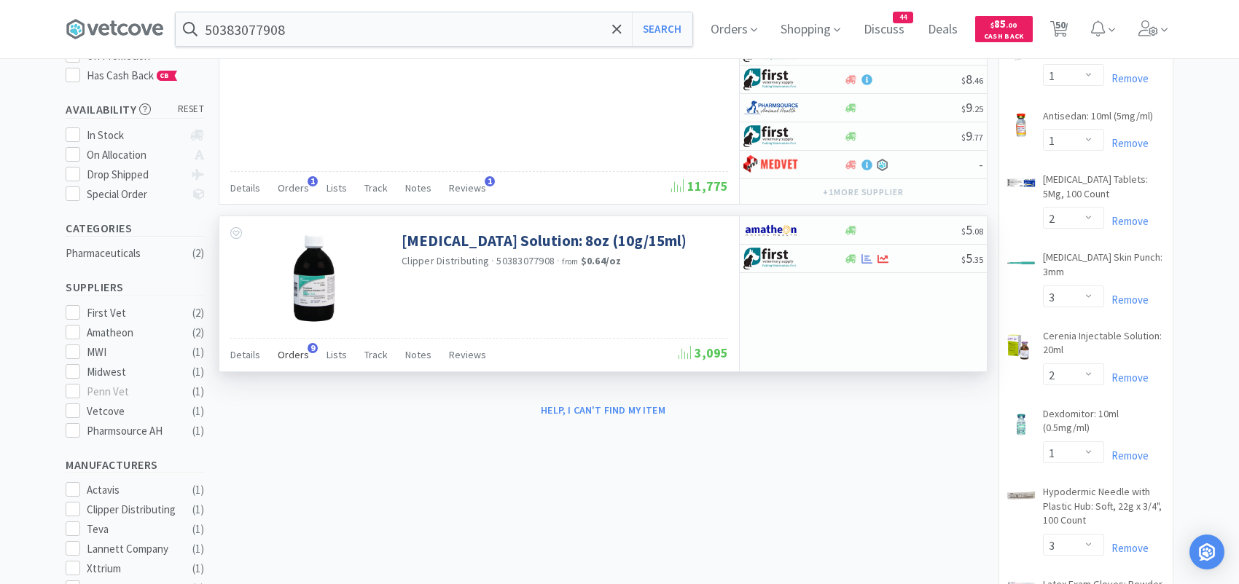
click at [289, 354] on span "Orders" at bounding box center [293, 354] width 31 height 13
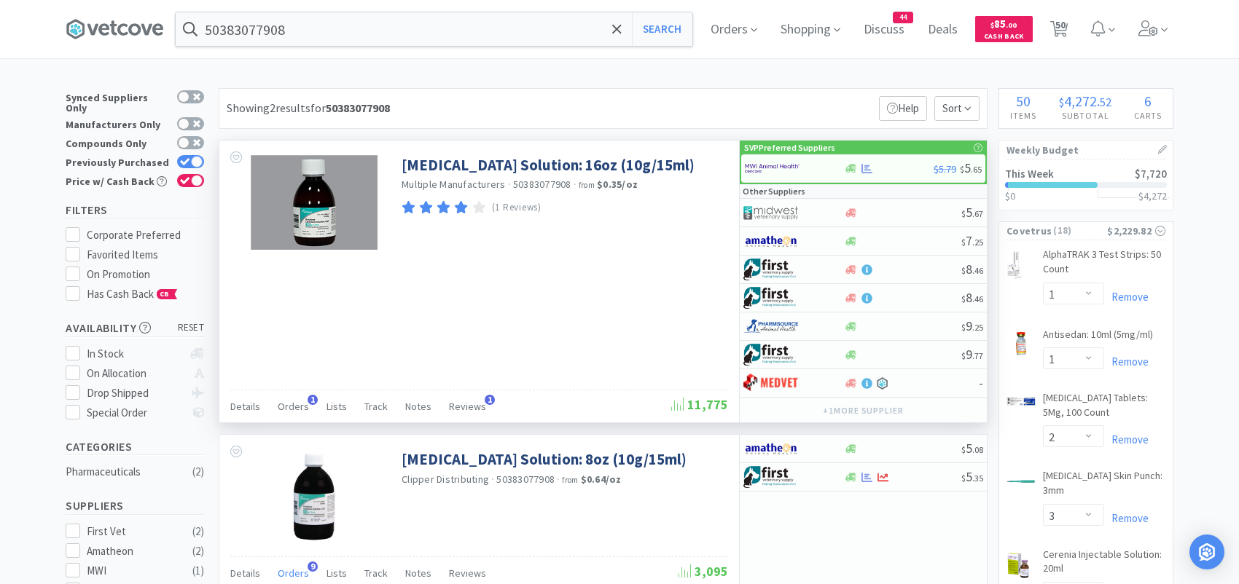
scroll to position [146, 0]
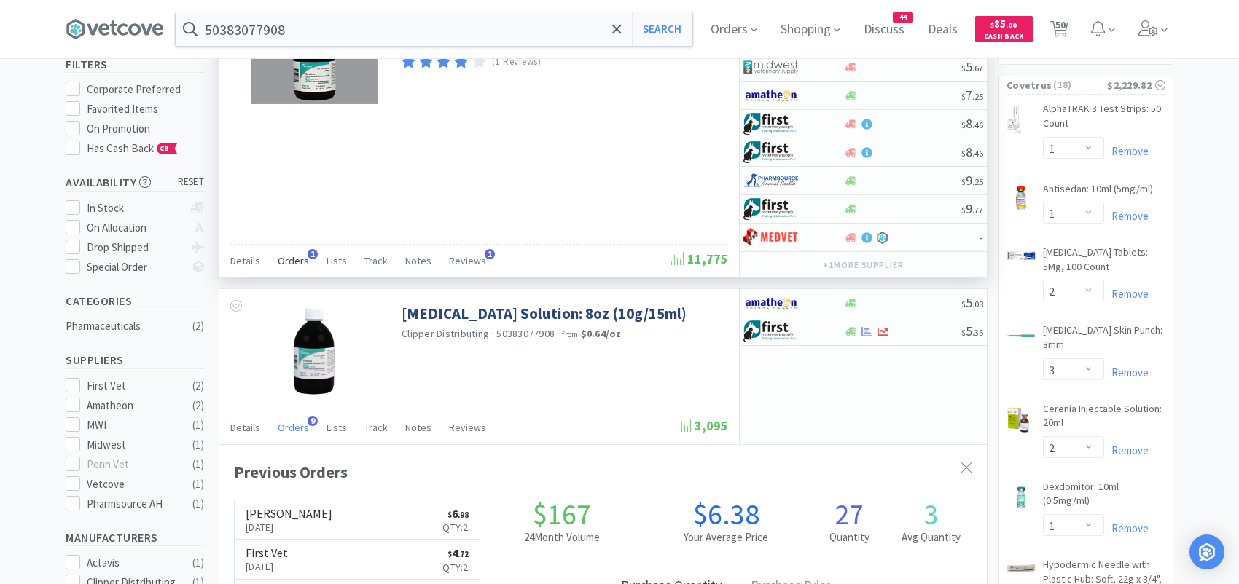
click at [297, 255] on span "Orders" at bounding box center [293, 260] width 31 height 13
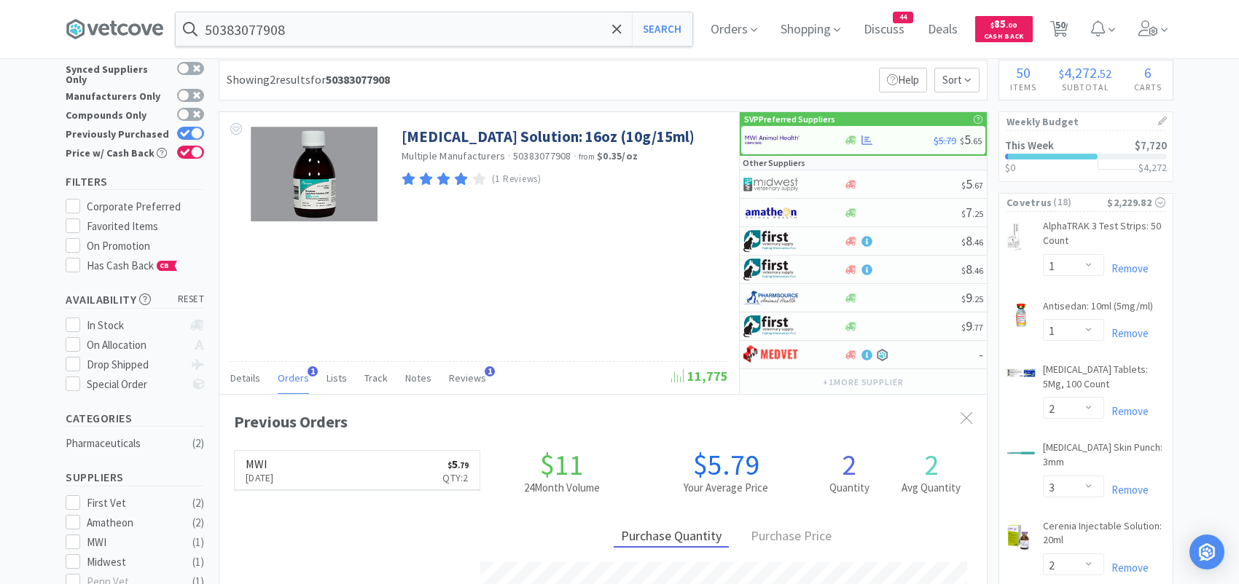
scroll to position [0, 0]
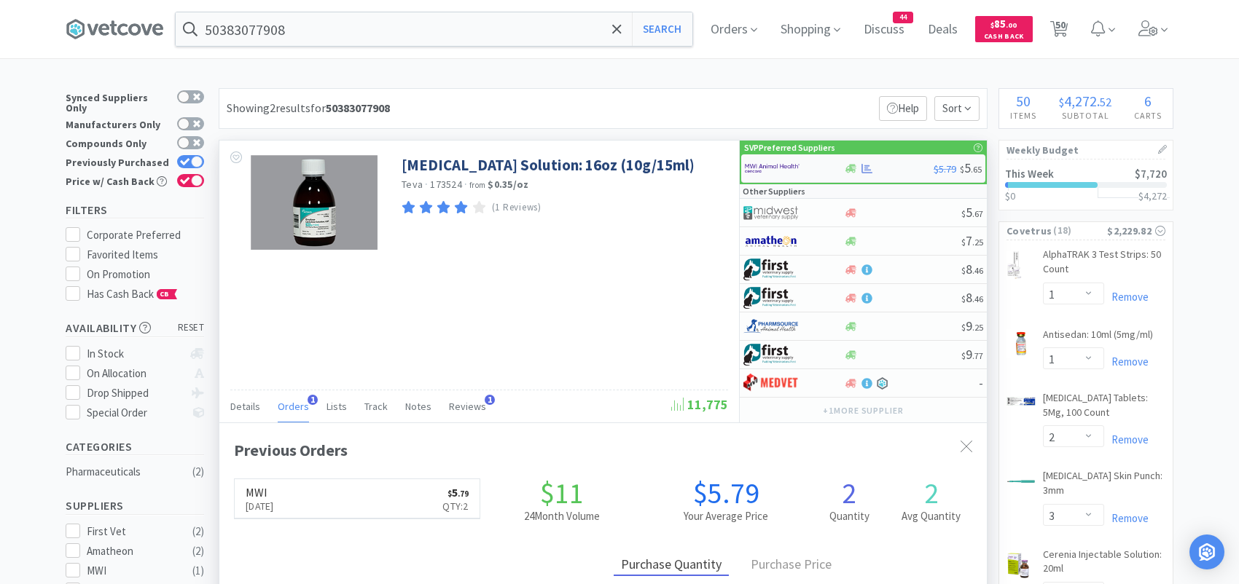
click at [775, 164] on img at bounding box center [772, 168] width 55 height 22
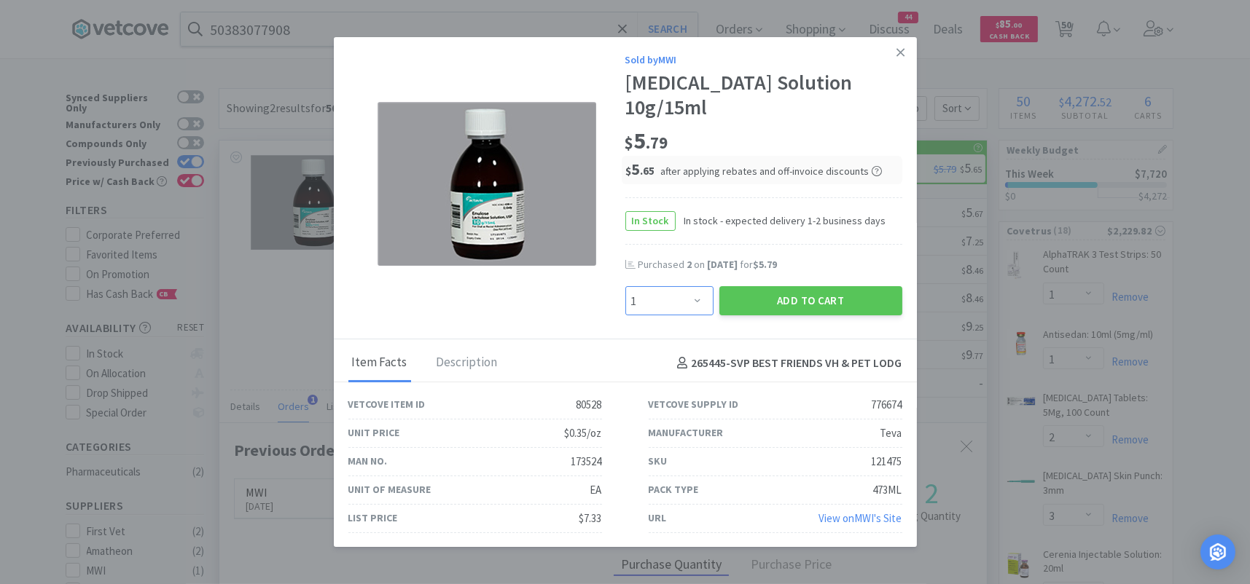
click at [687, 292] on select "Enter Quantity 1 2 3 4 5 6 7 8 9 10 11 12 13 14 15 16 17 18 19 20 Enter Quantity" at bounding box center [669, 300] width 88 height 29
click at [625, 286] on select "Enter Quantity 1 2 3 4 5 6 7 8 9 10 11 12 13 14 15 16 17 18 19 20 Enter Quantity" at bounding box center [669, 300] width 88 height 29
click at [756, 286] on button "Add to Cart" at bounding box center [810, 300] width 183 height 29
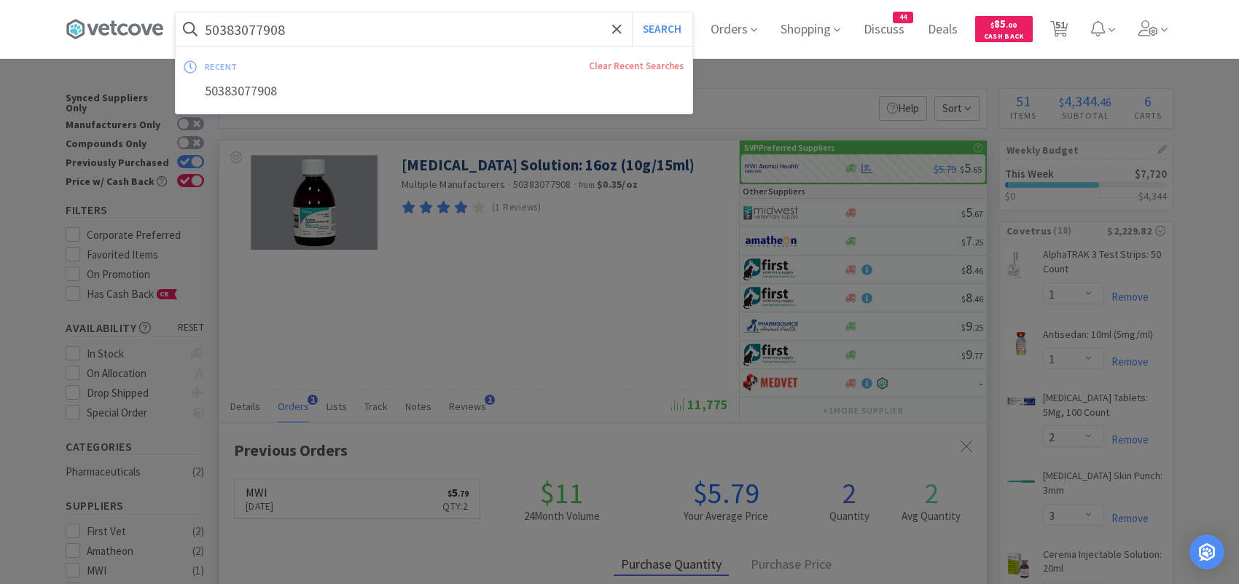
click at [340, 33] on input "50383077908" at bounding box center [434, 29] width 517 height 34
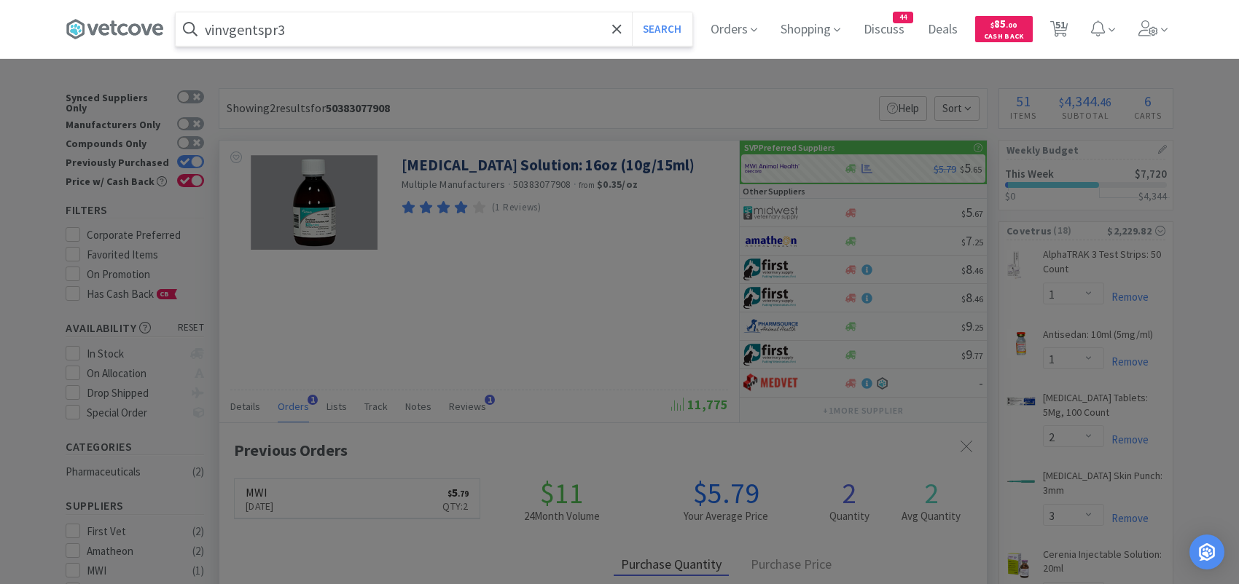
click at [632, 12] on button "Search" at bounding box center [662, 29] width 60 height 34
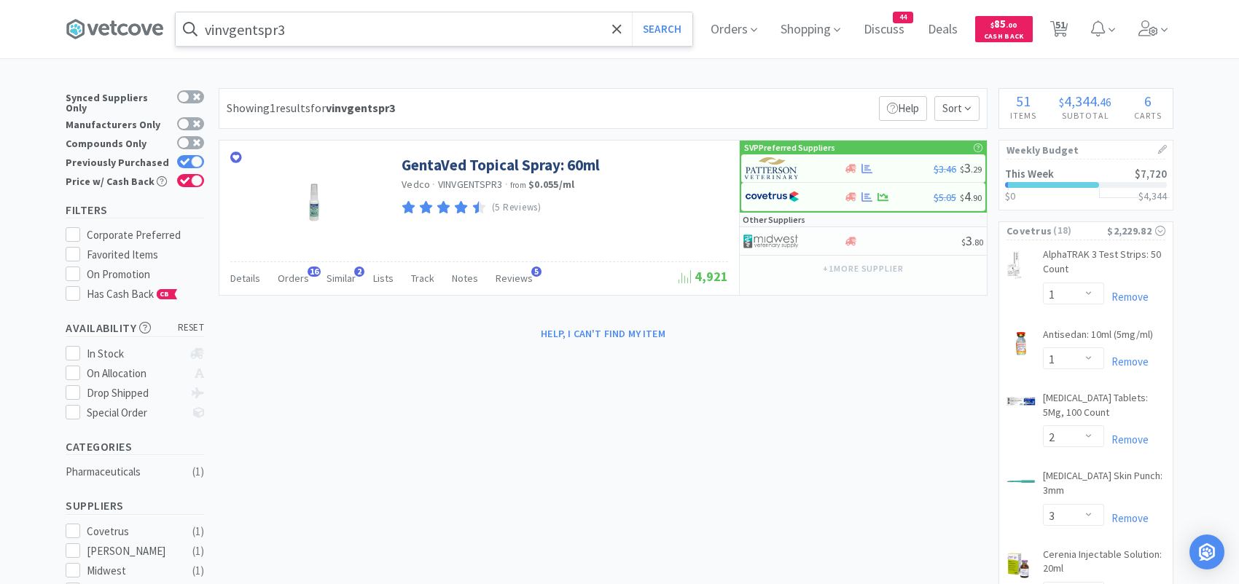
click at [318, 31] on input "vinvgentspr3" at bounding box center [434, 29] width 517 height 34
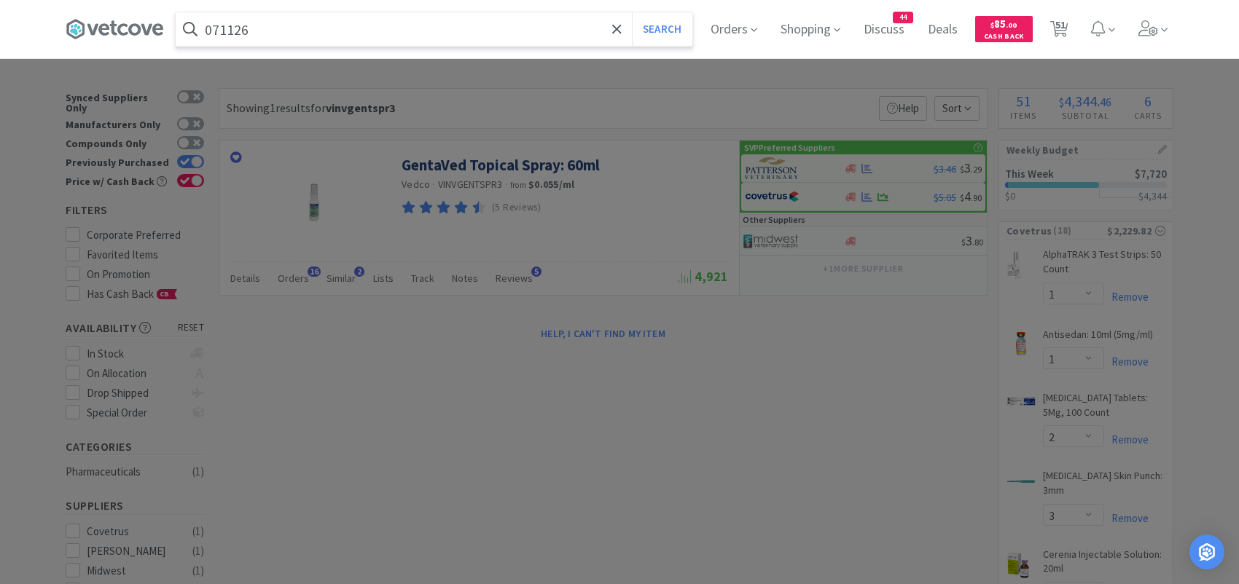
click at [632, 12] on button "Search" at bounding box center [662, 29] width 60 height 34
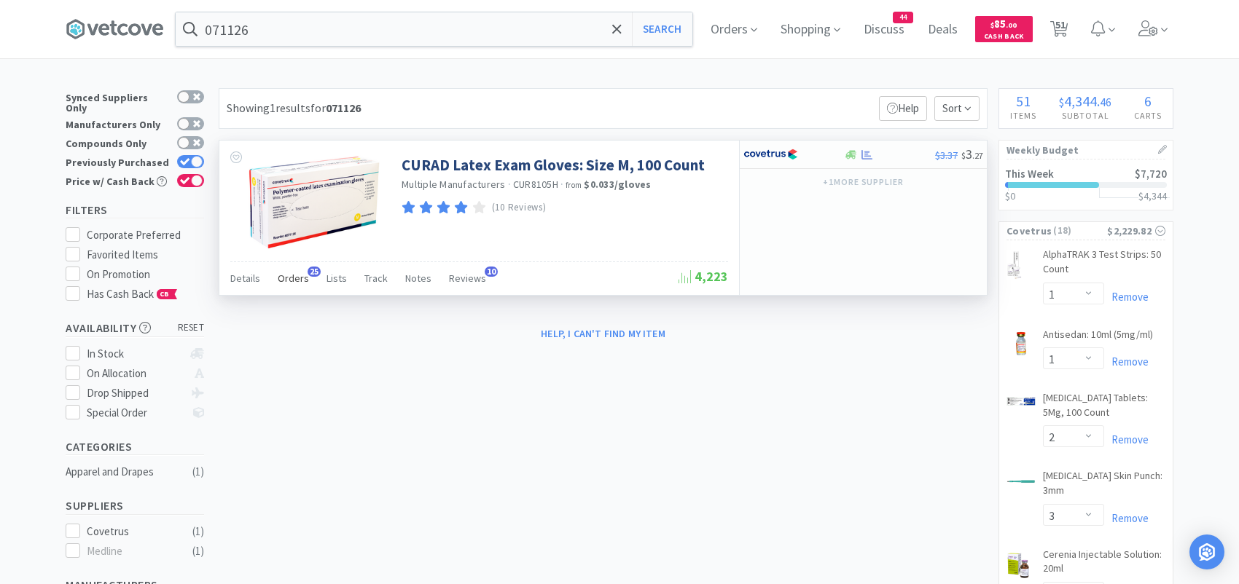
click at [295, 276] on span "Orders" at bounding box center [293, 278] width 31 height 13
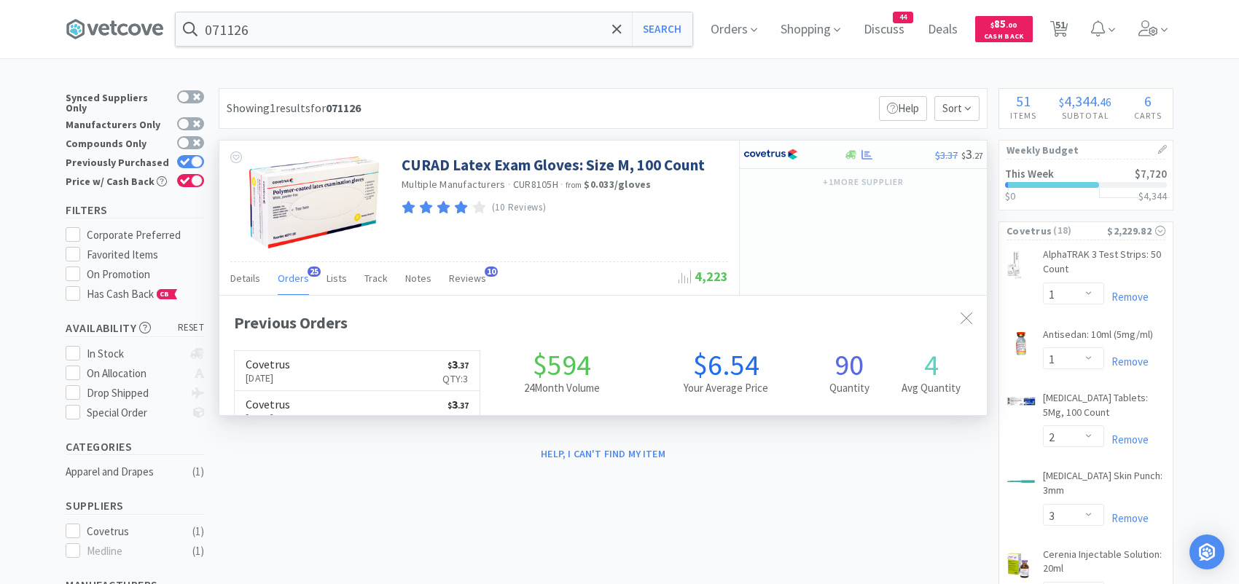
scroll to position [391, 767]
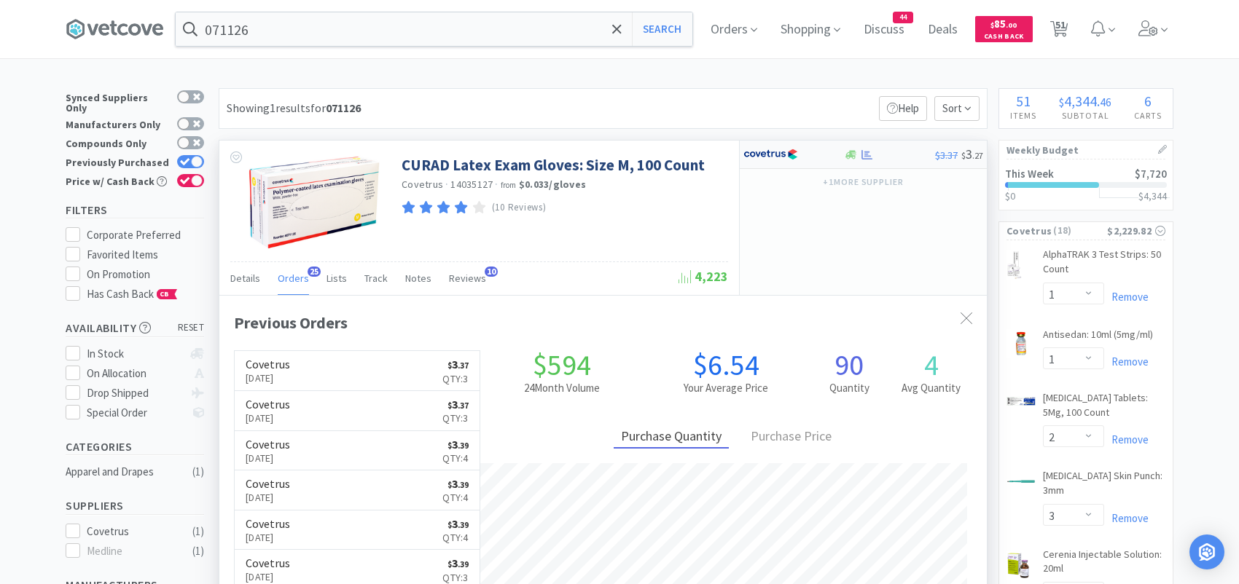
click at [774, 159] on img at bounding box center [770, 155] width 55 height 22
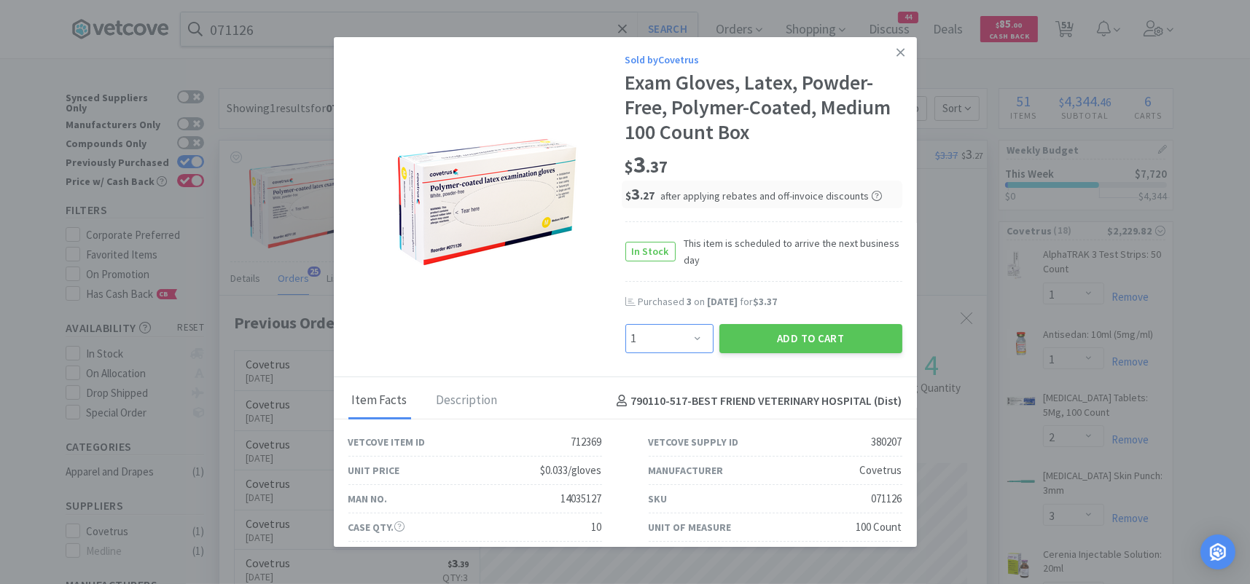
click at [690, 338] on select "Enter Quantity 1 2 3 4 5 6 7 8 9 10 11 12 13 14 15 16 17 18 19 20 Enter Quantity" at bounding box center [669, 338] width 88 height 29
click at [625, 324] on select "Enter Quantity 1 2 3 4 5 6 7 8 9 10 11 12 13 14 15 16 17 18 19 20 Enter Quantity" at bounding box center [669, 338] width 88 height 29
click at [732, 336] on button "Add to Cart" at bounding box center [810, 338] width 183 height 29
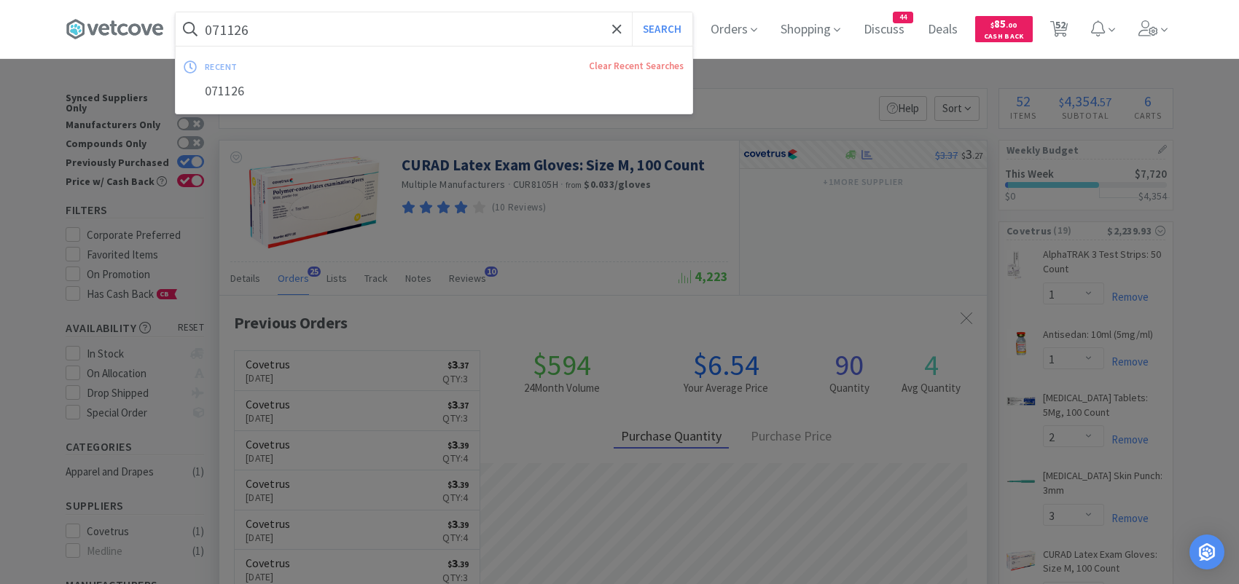
click at [340, 28] on input "071126" at bounding box center [434, 29] width 517 height 34
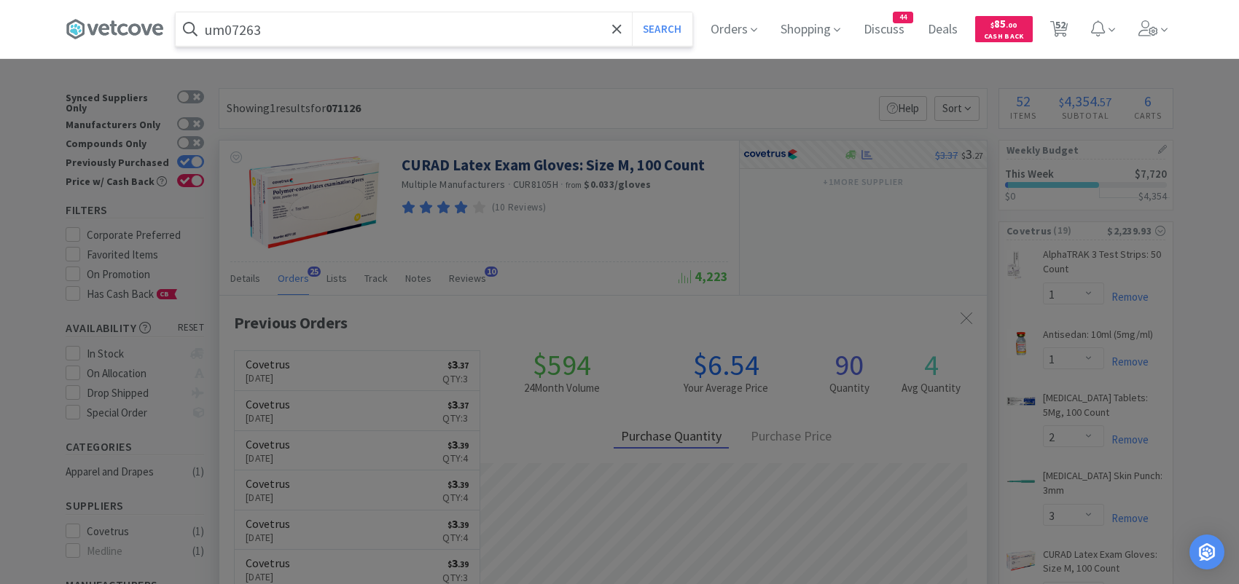
click at [632, 12] on button "Search" at bounding box center [662, 29] width 60 height 34
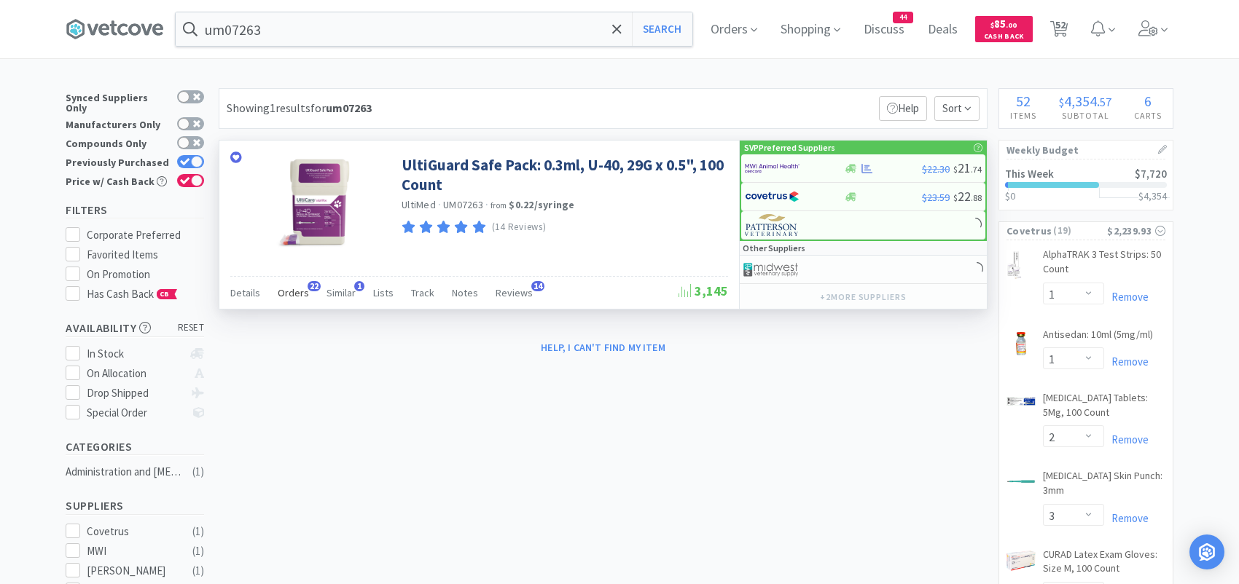
click at [302, 289] on span "Orders" at bounding box center [293, 292] width 31 height 13
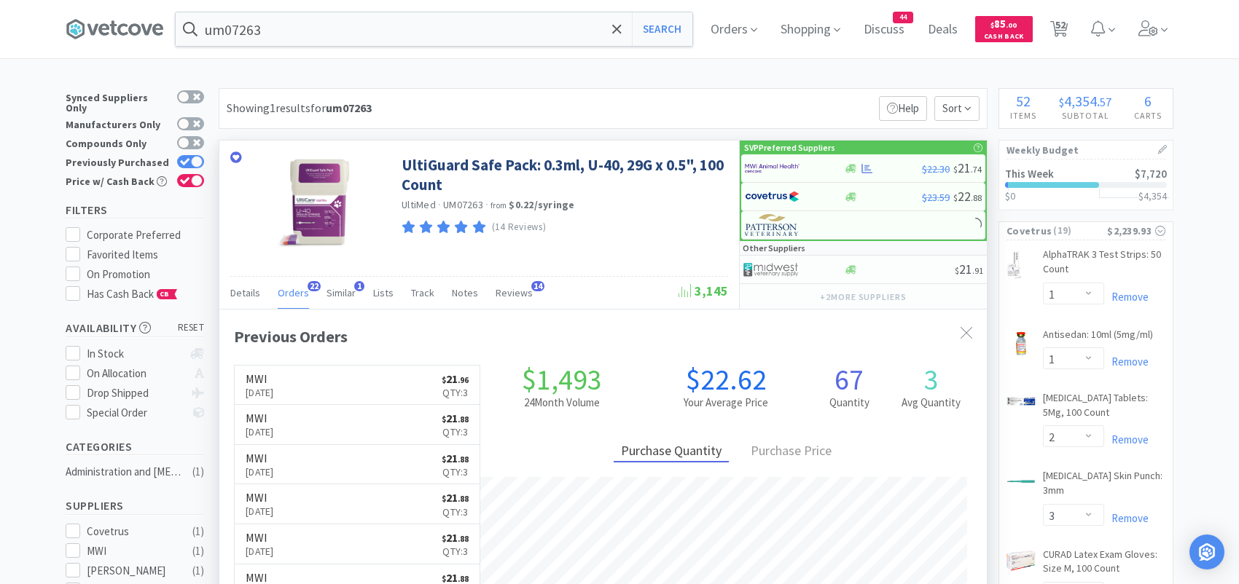
scroll to position [391, 767]
click at [766, 173] on img at bounding box center [772, 168] width 55 height 22
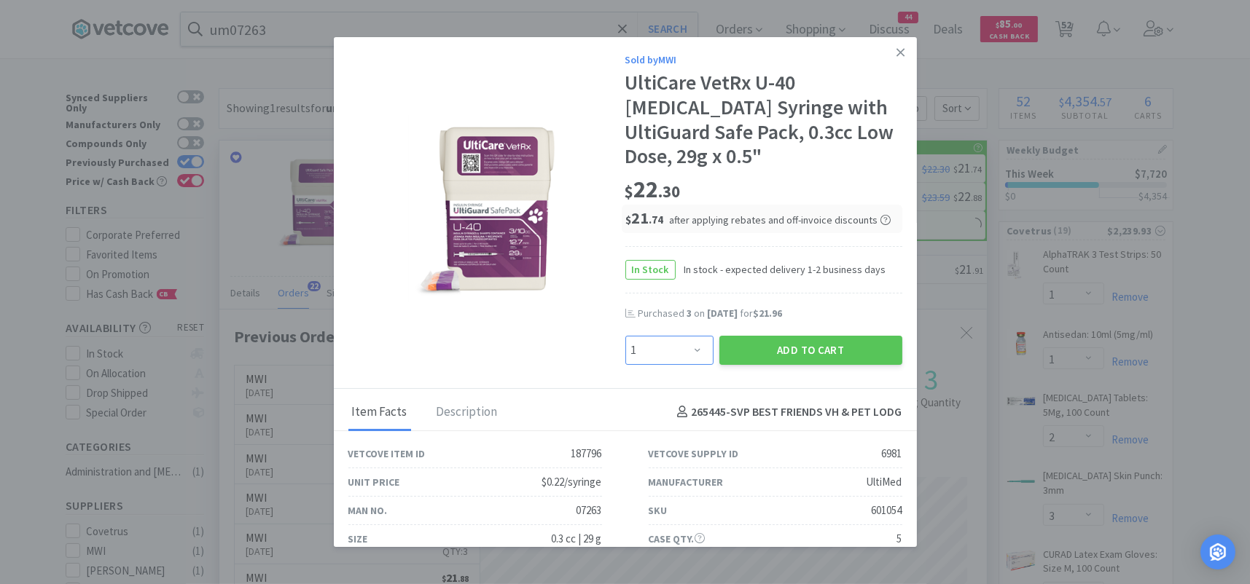
click at [687, 347] on select "Enter Quantity 1 2 3 4 5 6 7 8 9 10 11 12 13 14 15 16 17 18 19 20 Enter Quantity" at bounding box center [669, 350] width 88 height 29
click at [625, 336] on select "Enter Quantity 1 2 3 4 5 6 7 8 9 10 11 12 13 14 15 16 17 18 19 20 Enter Quantity" at bounding box center [669, 350] width 88 height 29
click at [749, 343] on button "Add to Cart" at bounding box center [810, 350] width 183 height 29
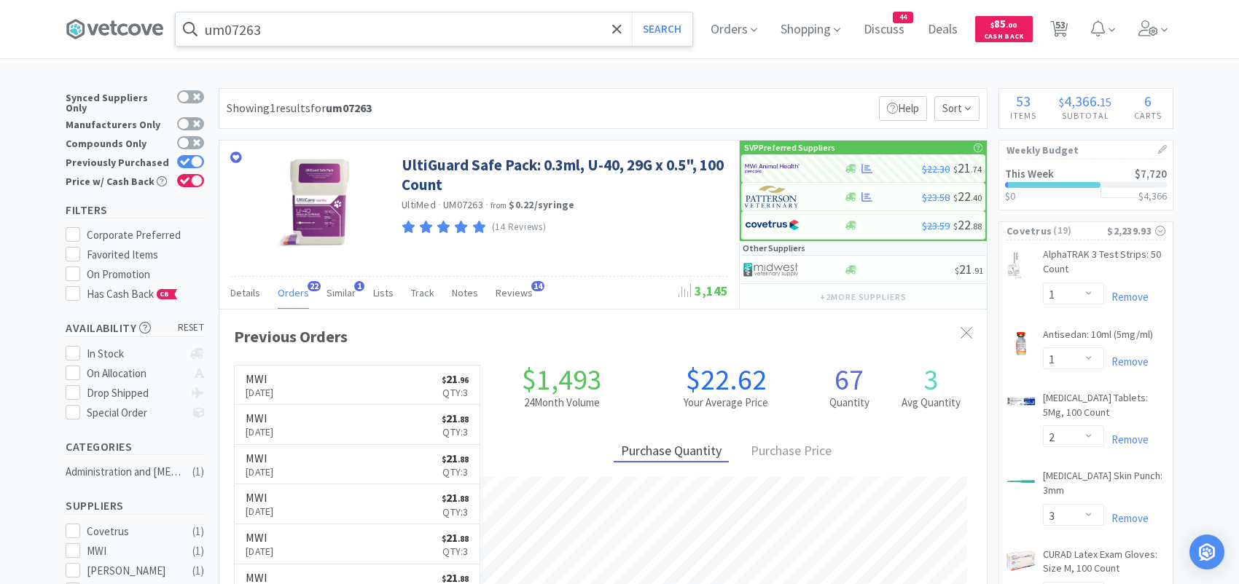
click at [344, 36] on input "um07263" at bounding box center [434, 29] width 517 height 34
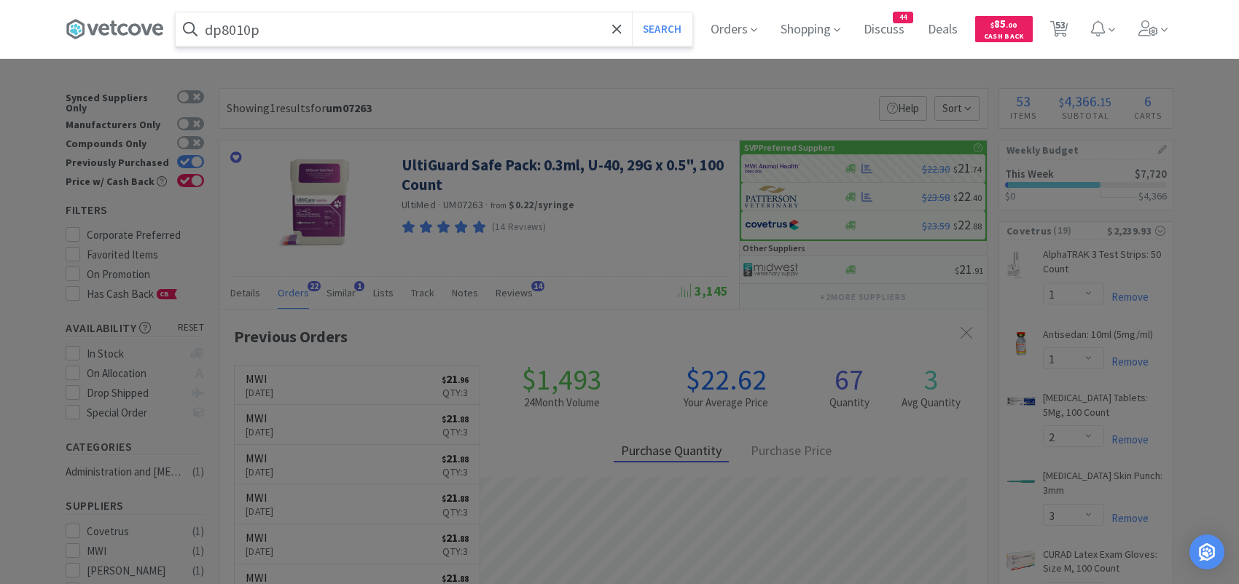
click at [632, 12] on button "Search" at bounding box center [662, 29] width 60 height 34
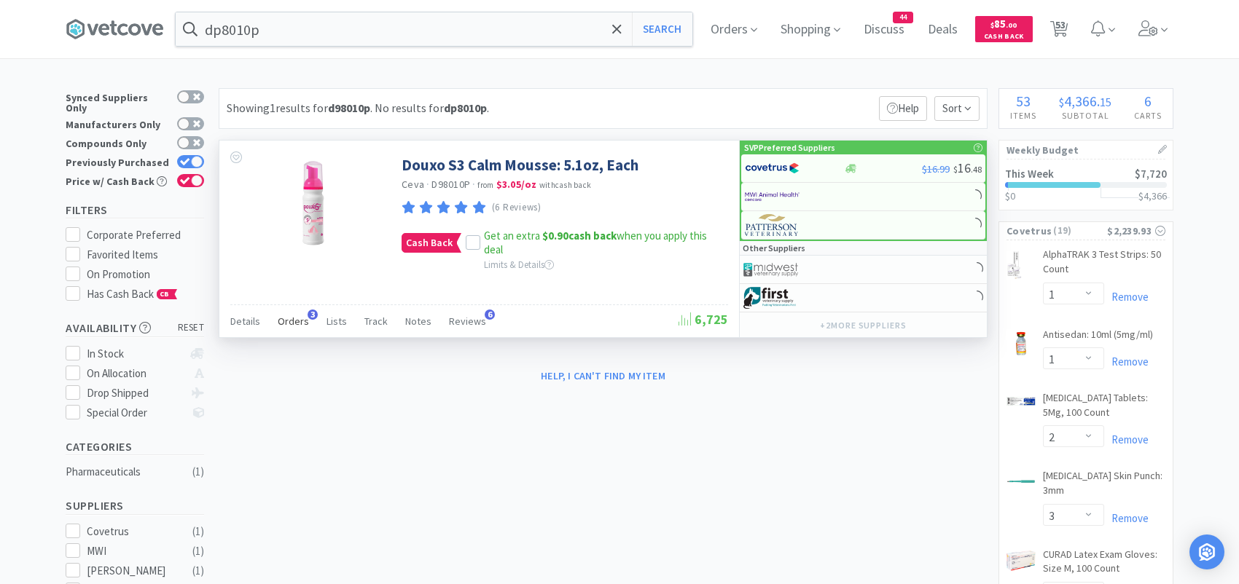
click at [302, 318] on span "Orders" at bounding box center [293, 321] width 31 height 13
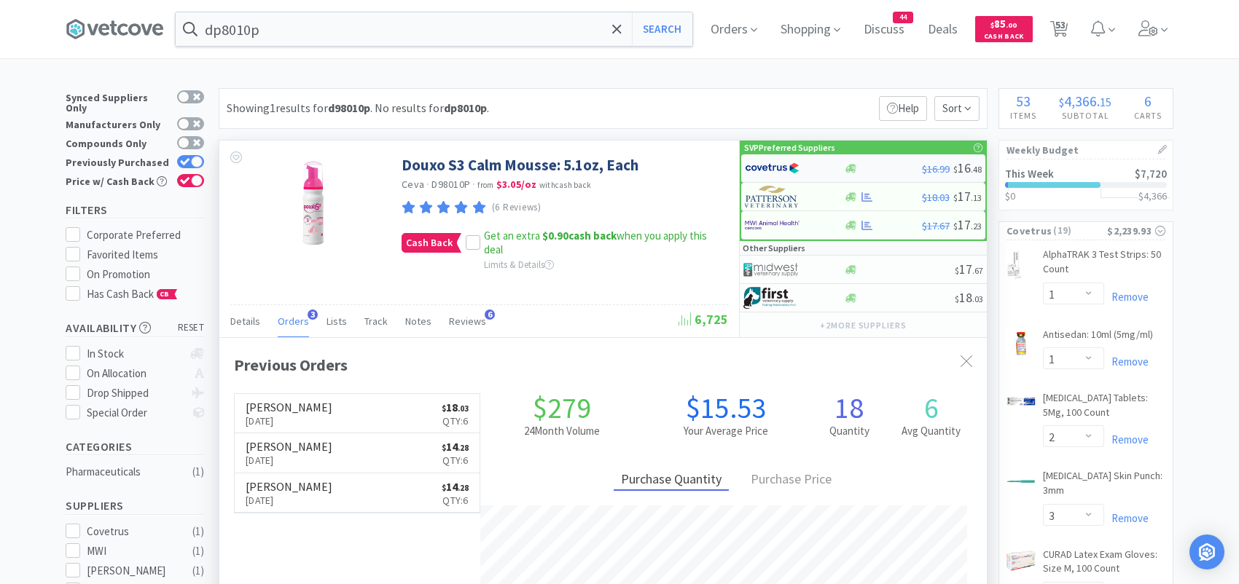
scroll to position [376, 767]
click at [762, 196] on img at bounding box center [772, 197] width 55 height 22
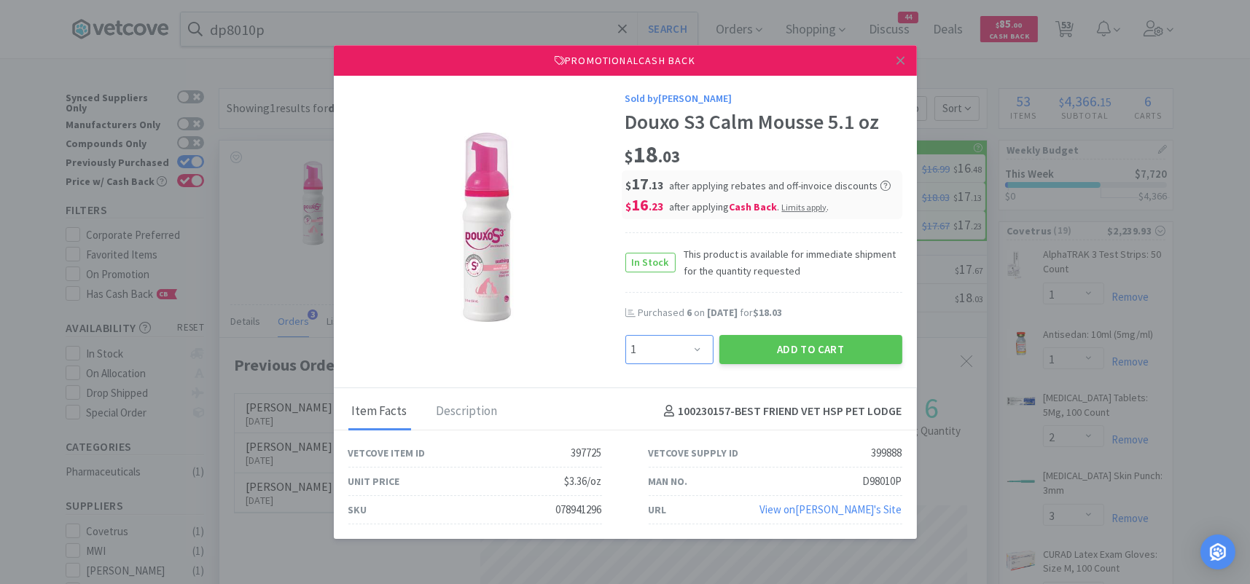
click at [684, 345] on select "Enter Quantity 1 2 3 4 5 6 7 8 9 10 11 12 13 14 15 16 17 18 19 20 Enter Quantity" at bounding box center [669, 349] width 88 height 29
click at [625, 335] on select "Enter Quantity 1 2 3 4 5 6 7 8 9 10 11 12 13 14 15 16 17 18 19 20 Enter Quantity" at bounding box center [669, 349] width 88 height 29
click at [756, 342] on button "Add to Cart" at bounding box center [810, 349] width 183 height 29
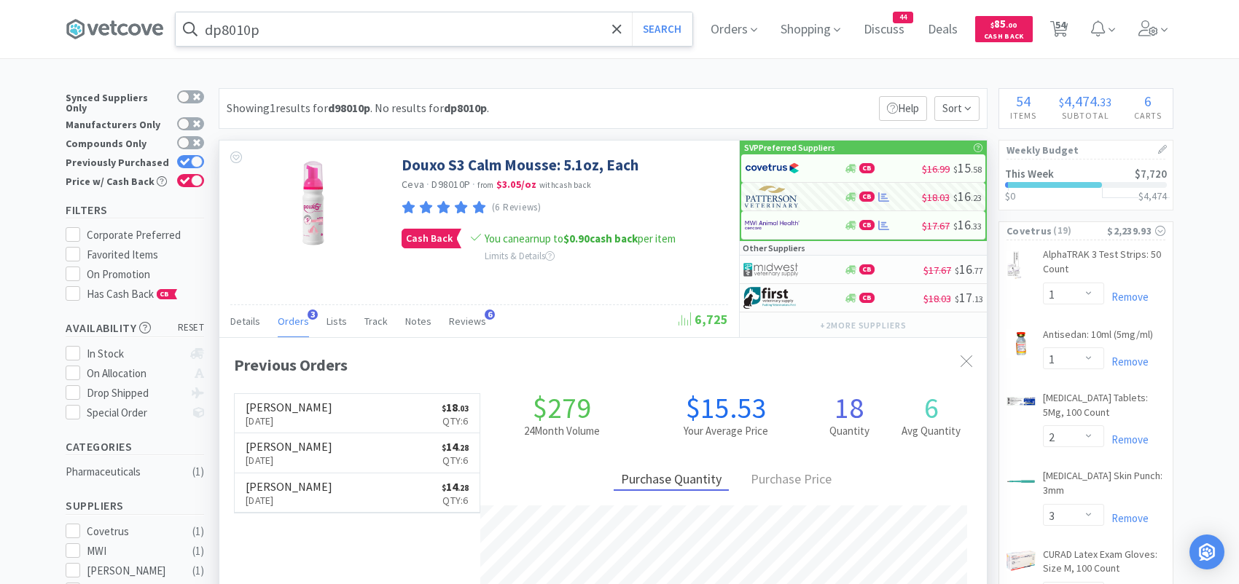
click at [278, 31] on input "dp8010p" at bounding box center [434, 29] width 517 height 34
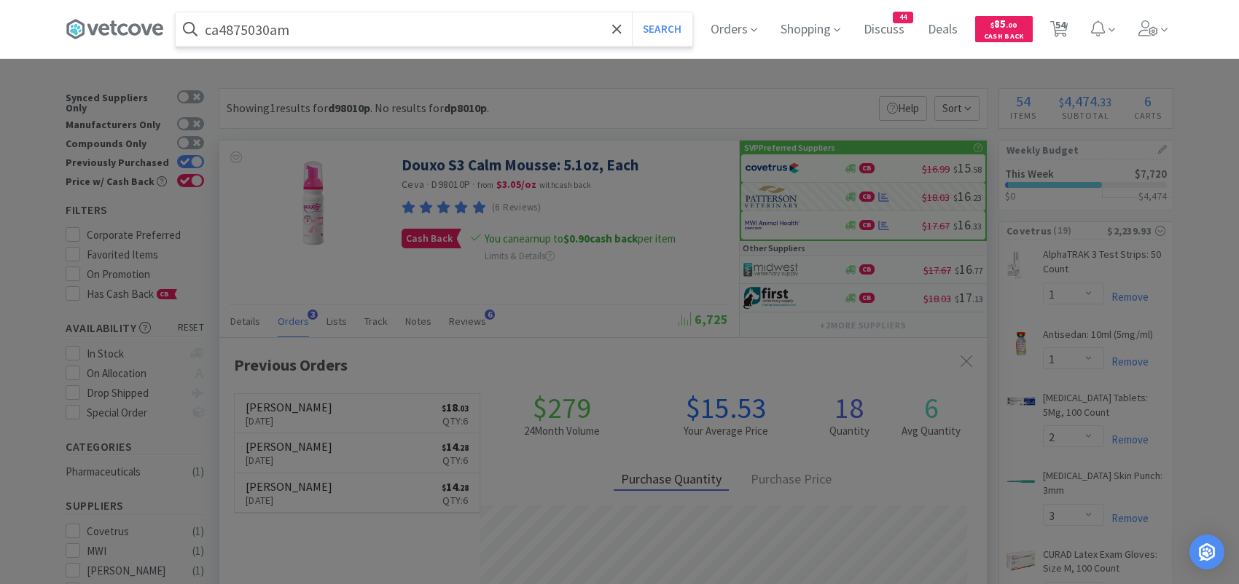
click at [632, 12] on button "Search" at bounding box center [662, 29] width 60 height 34
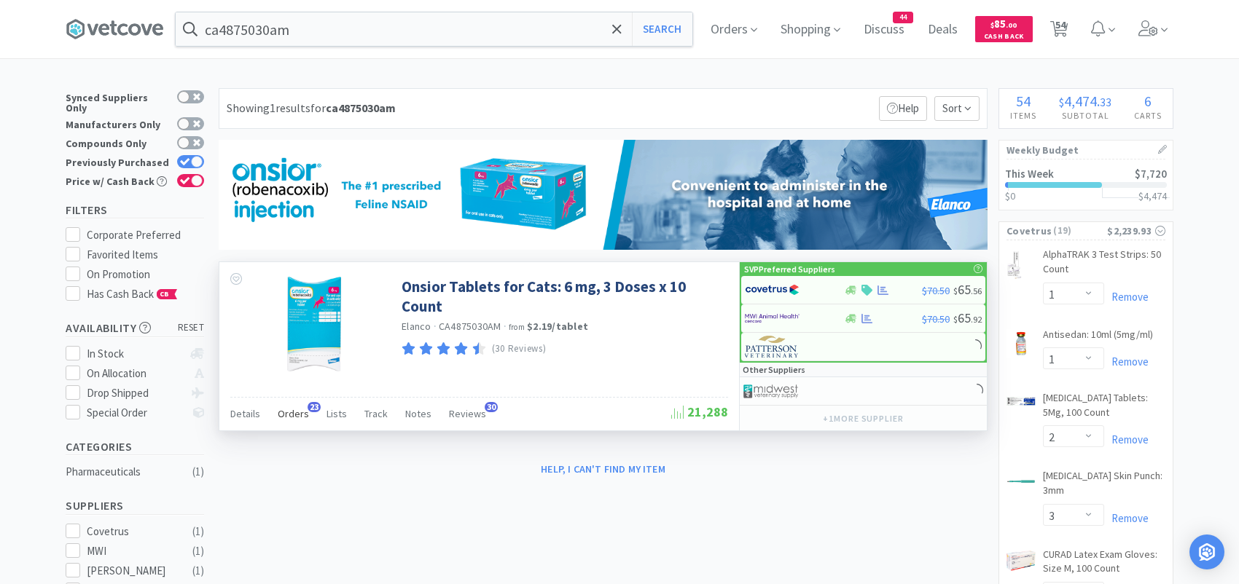
click at [298, 412] on span "Orders" at bounding box center [293, 413] width 31 height 13
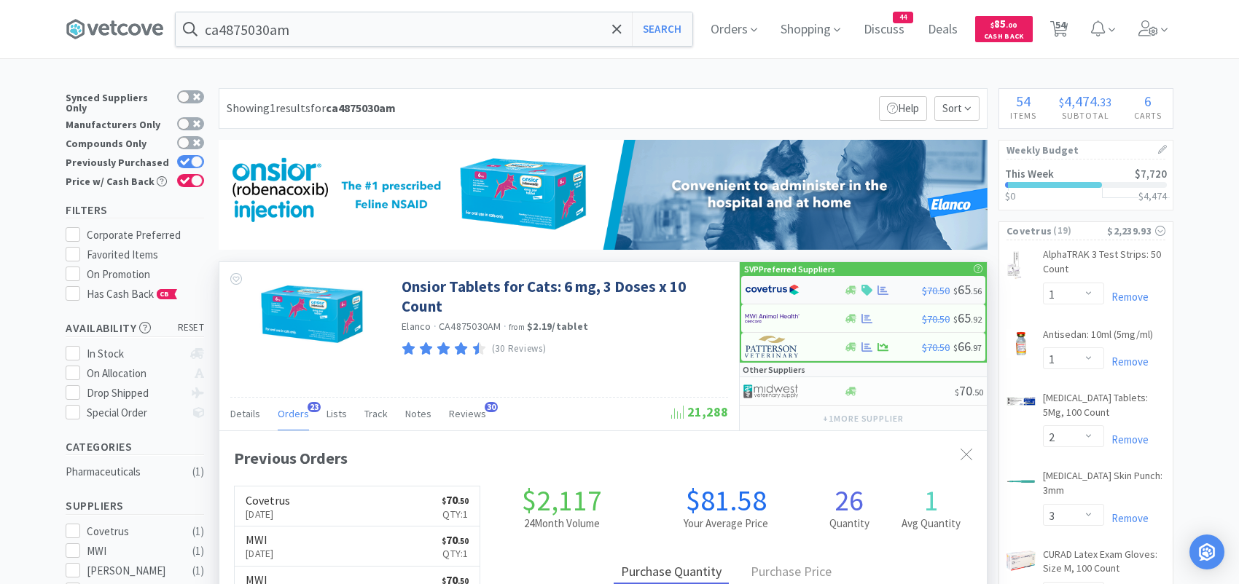
click at [797, 291] on img at bounding box center [772, 290] width 55 height 22
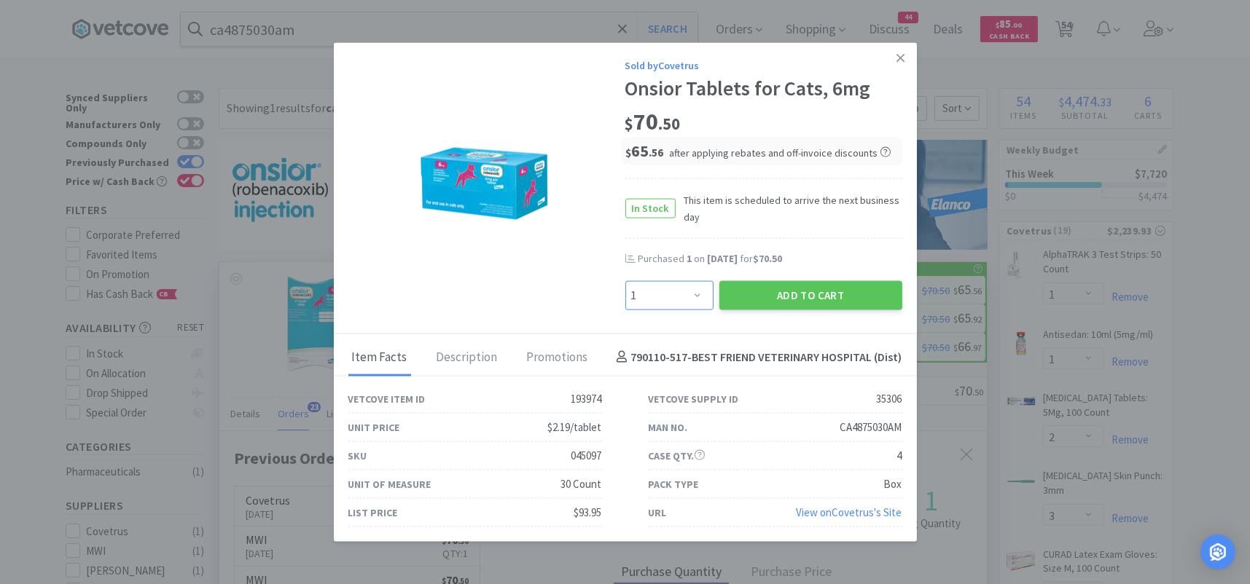
click at [689, 289] on select "Enter Quantity 1 2 3 4 5 6 7 8 9 10 11 12 13 14 15 16 17 18 19 20 Enter Quantity" at bounding box center [669, 295] width 88 height 29
click at [907, 60] on link at bounding box center [901, 58] width 26 height 31
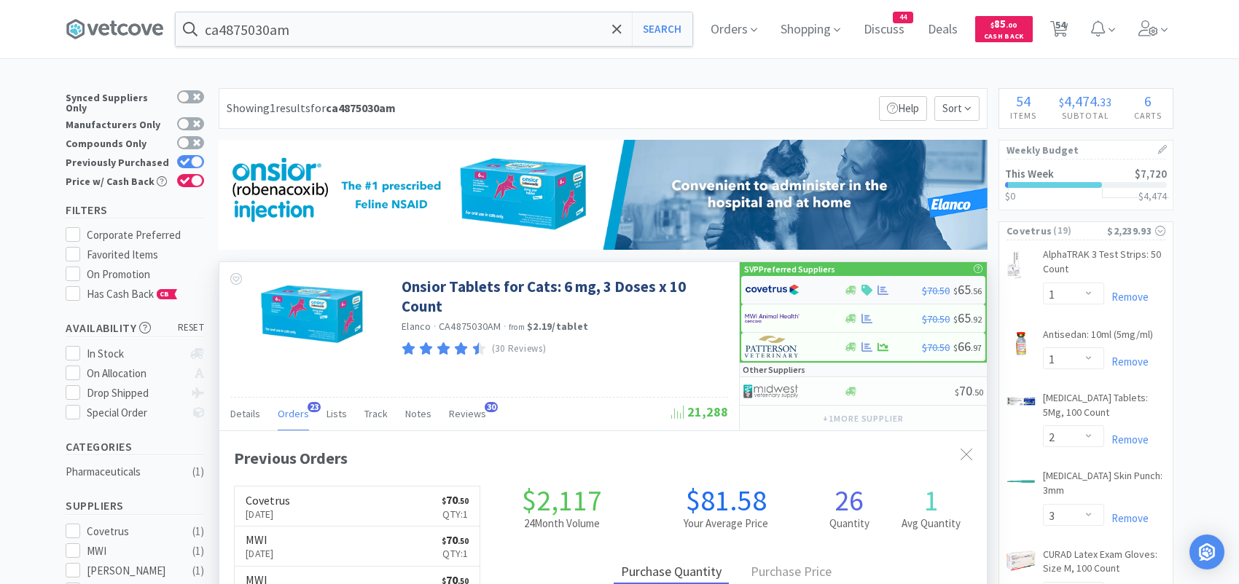
click at [763, 291] on img at bounding box center [772, 290] width 55 height 22
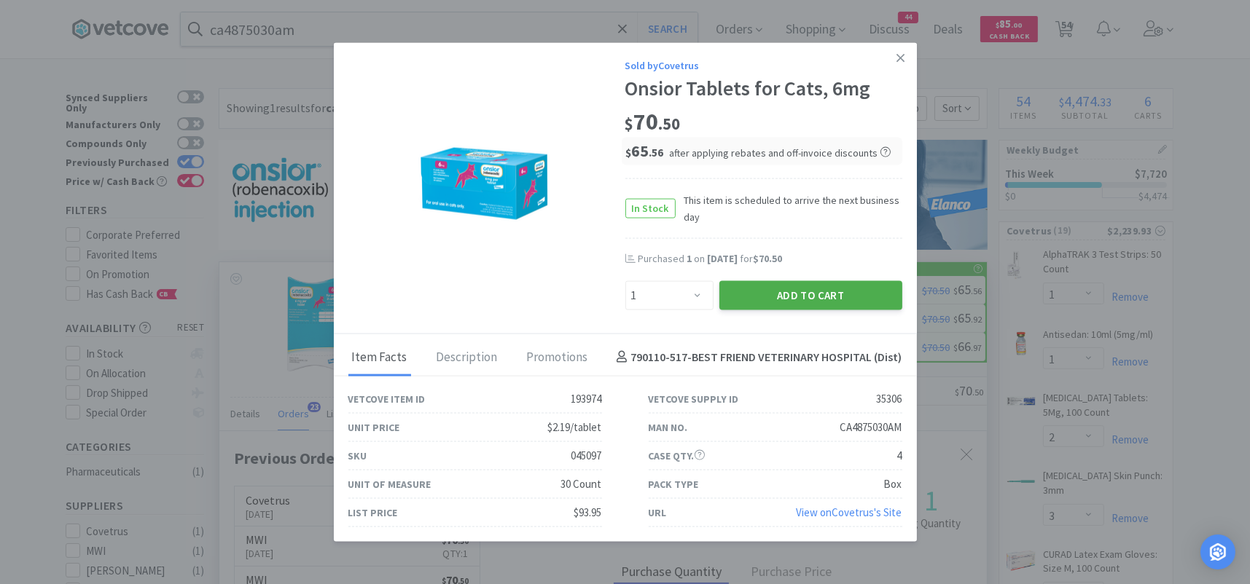
click at [745, 296] on button "Add to Cart" at bounding box center [810, 295] width 183 height 29
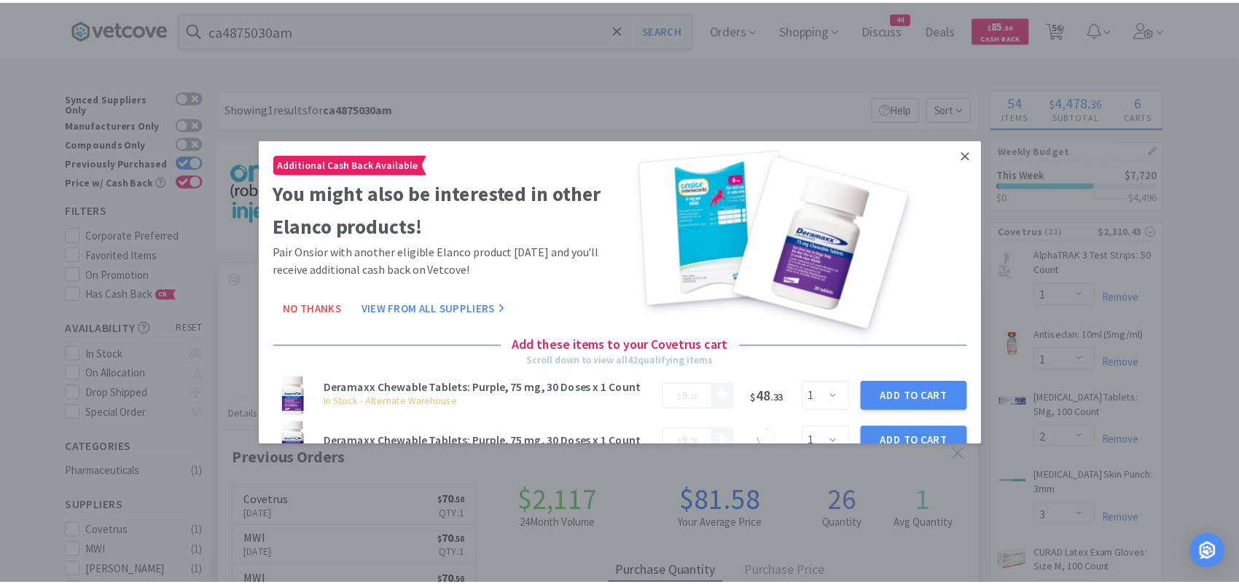
scroll to position [391, 767]
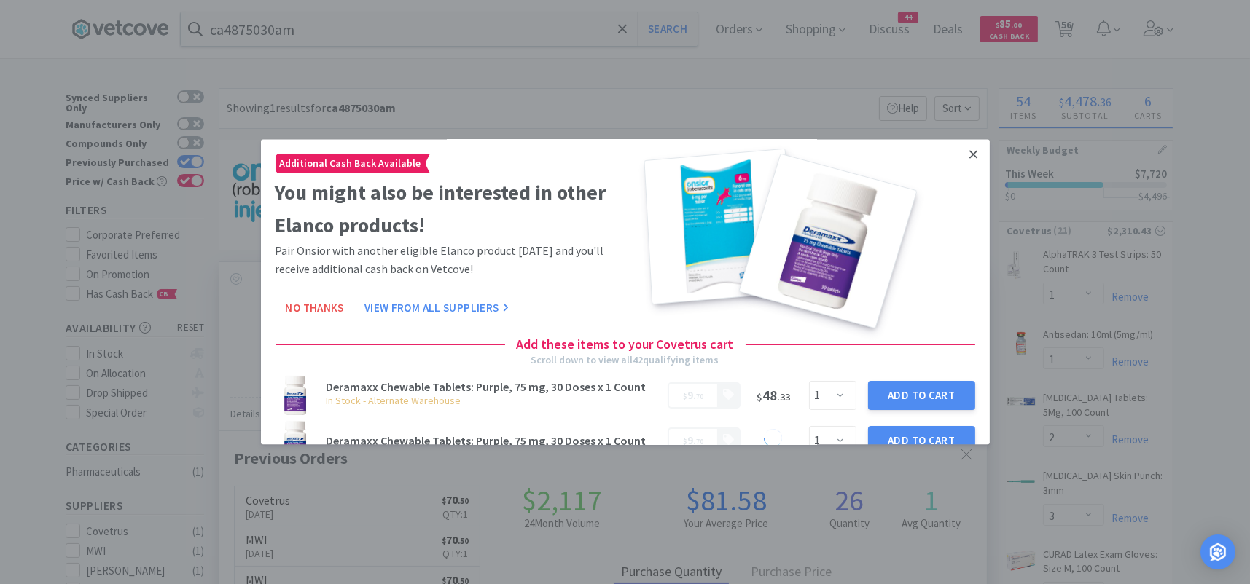
click at [964, 162] on link at bounding box center [974, 154] width 26 height 31
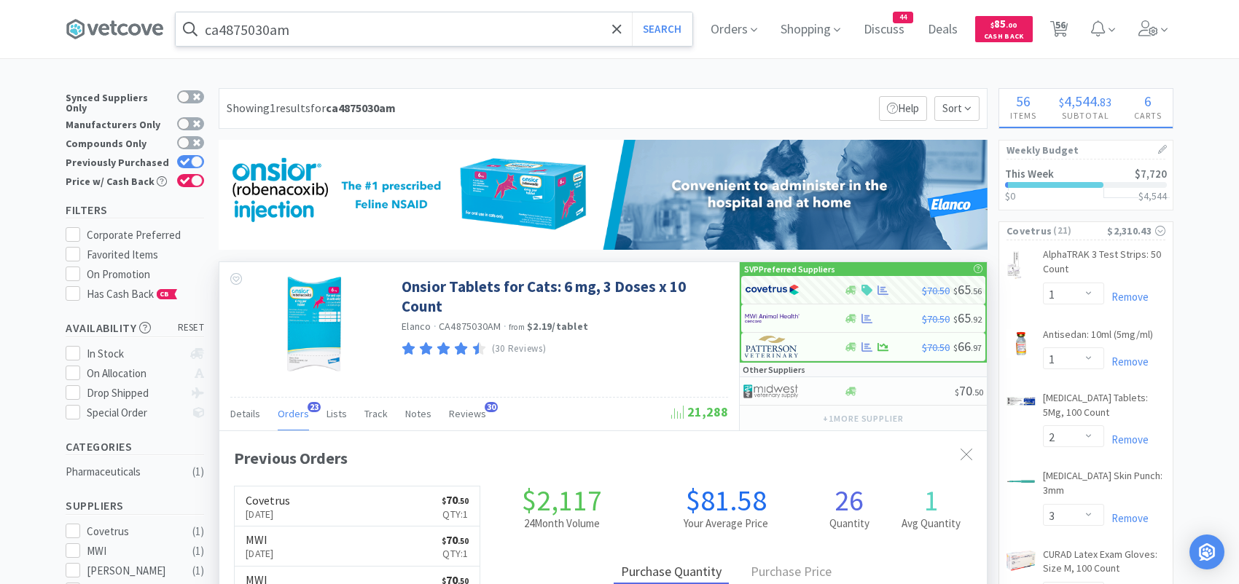
click at [404, 34] on input "ca4875030am" at bounding box center [434, 29] width 517 height 34
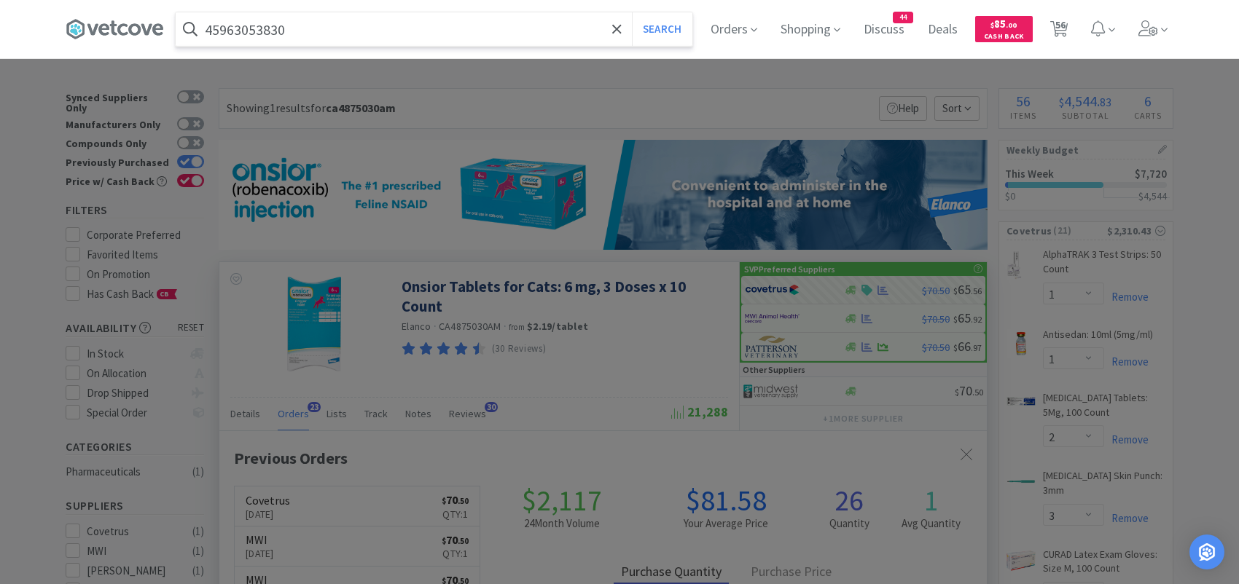
click at [632, 12] on button "Search" at bounding box center [662, 29] width 60 height 34
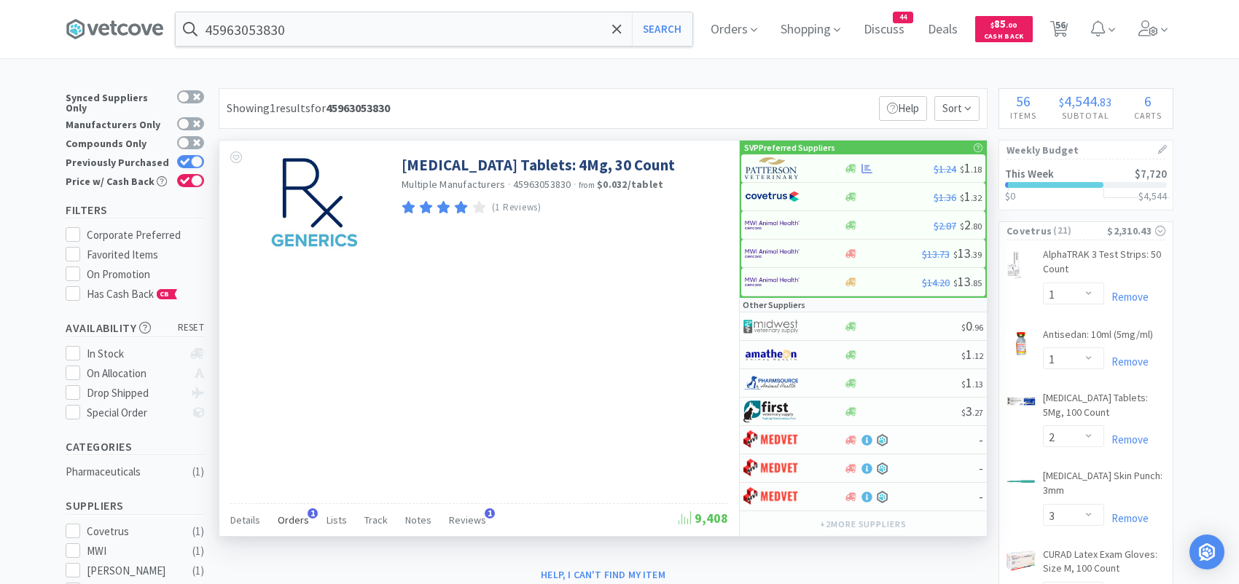
click at [296, 514] on span "Orders" at bounding box center [293, 520] width 31 height 13
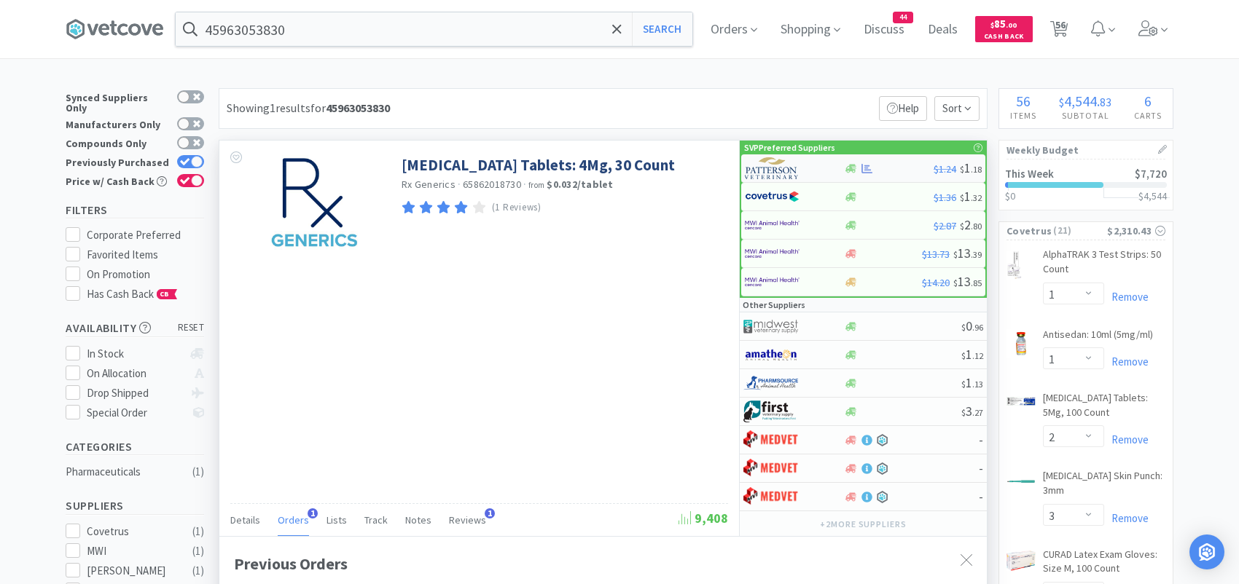
click at [781, 164] on img at bounding box center [772, 168] width 55 height 22
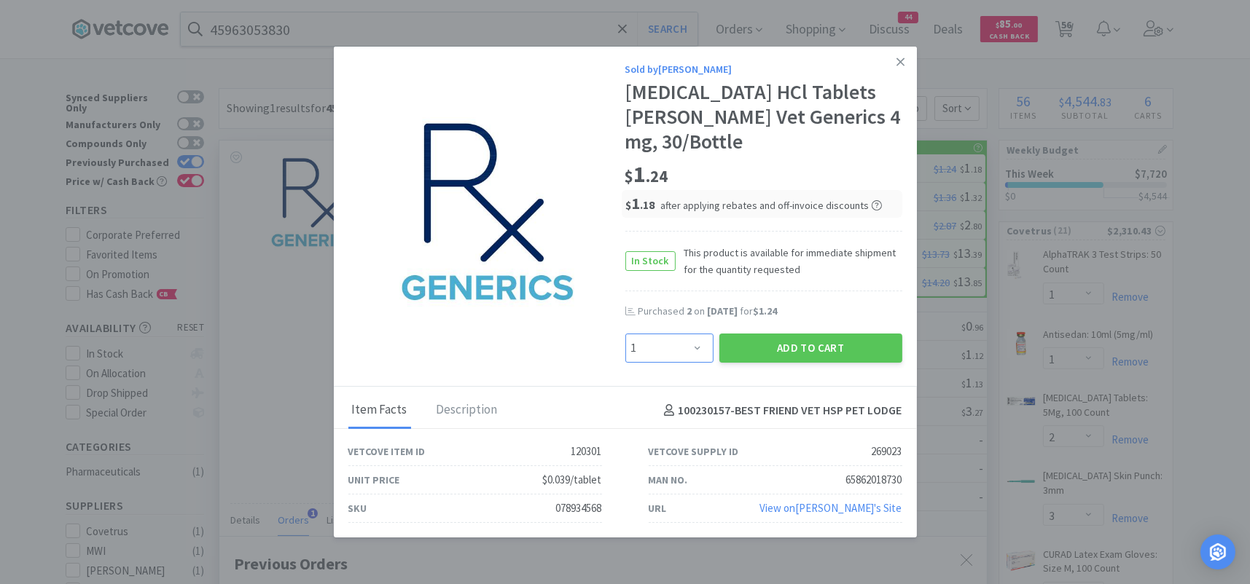
click at [690, 356] on select "Enter Quantity 1 2 3 4 5 6 7 8 9 10 11 12 13 14 15 16 17 18 19 20 Enter Quantity" at bounding box center [669, 348] width 88 height 29
click at [625, 334] on select "Enter Quantity 1 2 3 4 5 6 7 8 9 10 11 12 13 14 15 16 17 18 19 20 Enter Quantity" at bounding box center [669, 348] width 88 height 29
click at [745, 345] on button "Add to Cart" at bounding box center [810, 348] width 183 height 29
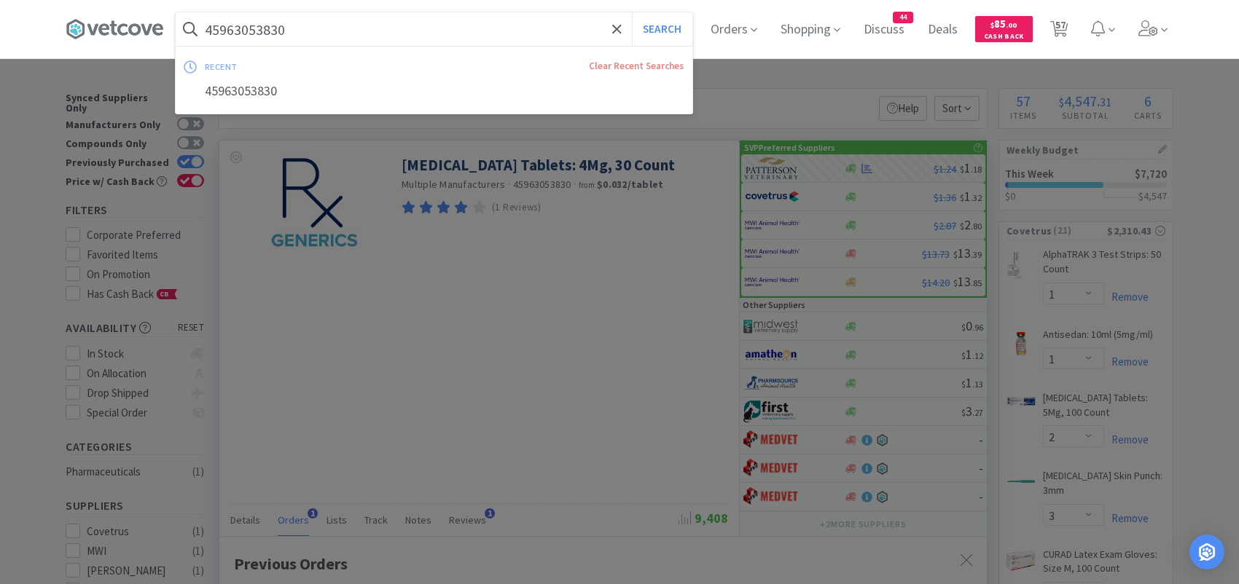
click at [336, 31] on input "45963053830" at bounding box center [434, 29] width 517 height 34
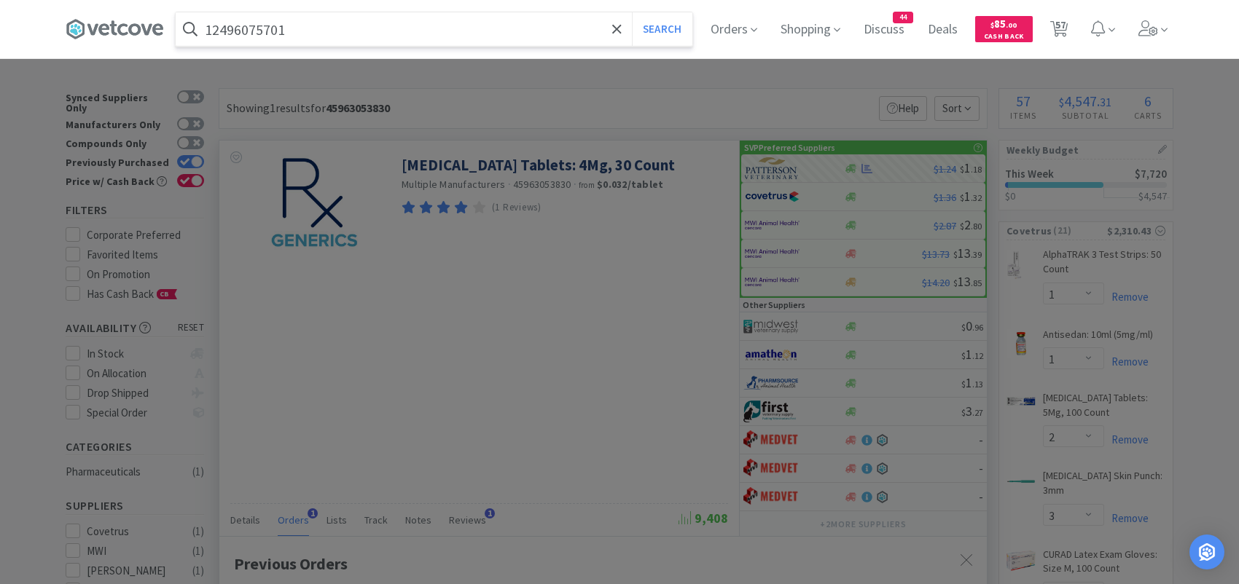
click at [632, 12] on button "Search" at bounding box center [662, 29] width 60 height 34
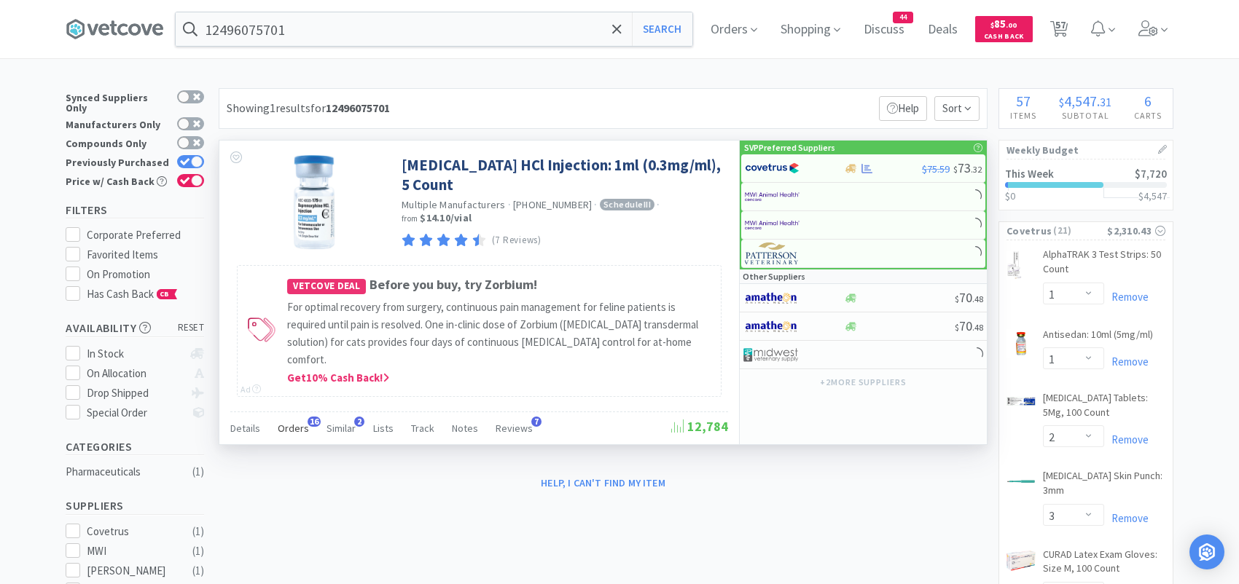
click at [299, 422] on span "Orders" at bounding box center [293, 428] width 31 height 13
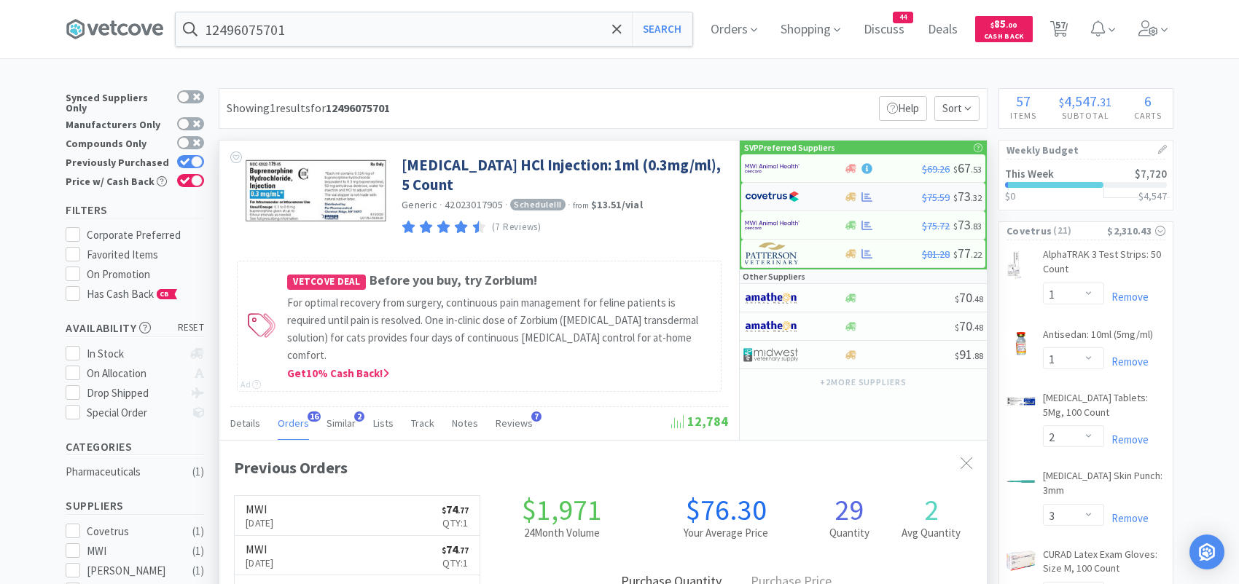
click at [811, 195] on div at bounding box center [785, 196] width 80 height 25
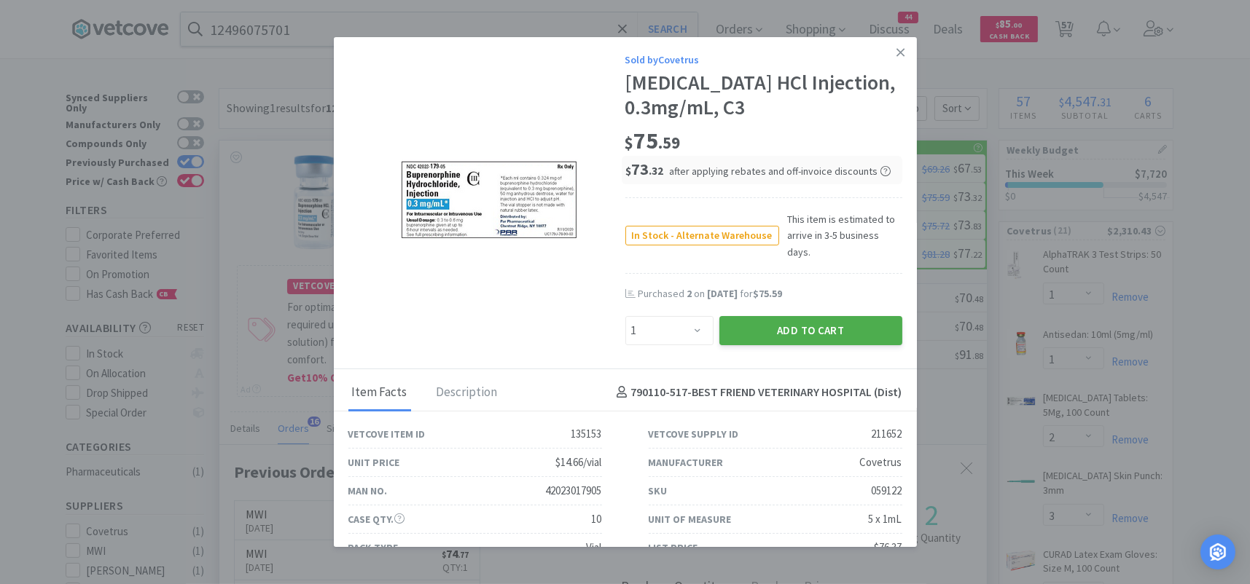
click at [735, 316] on button "Add to Cart" at bounding box center [810, 330] width 183 height 29
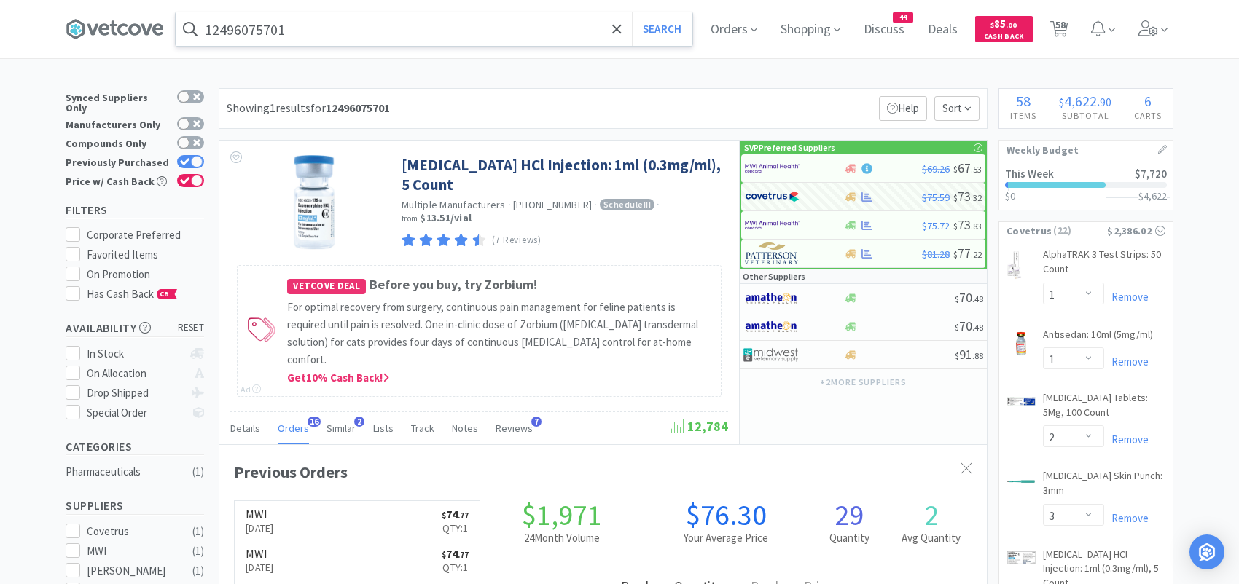
click at [412, 34] on input "12496075701" at bounding box center [434, 29] width 517 height 34
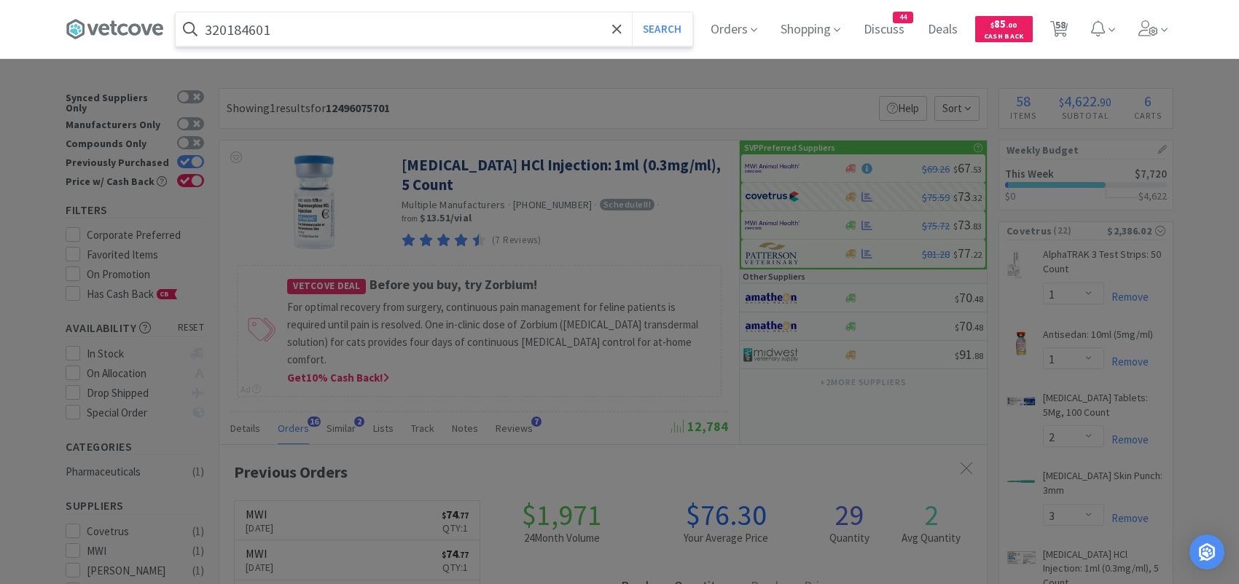
click at [632, 12] on button "Search" at bounding box center [662, 29] width 60 height 34
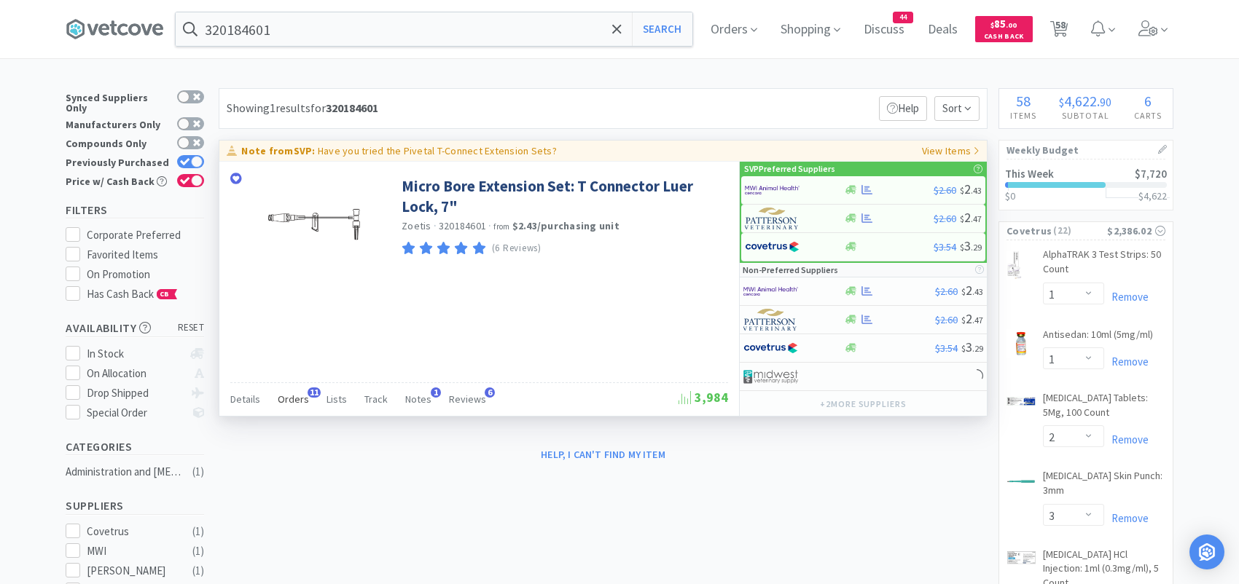
click at [298, 391] on div "Orders 11" at bounding box center [293, 402] width 31 height 28
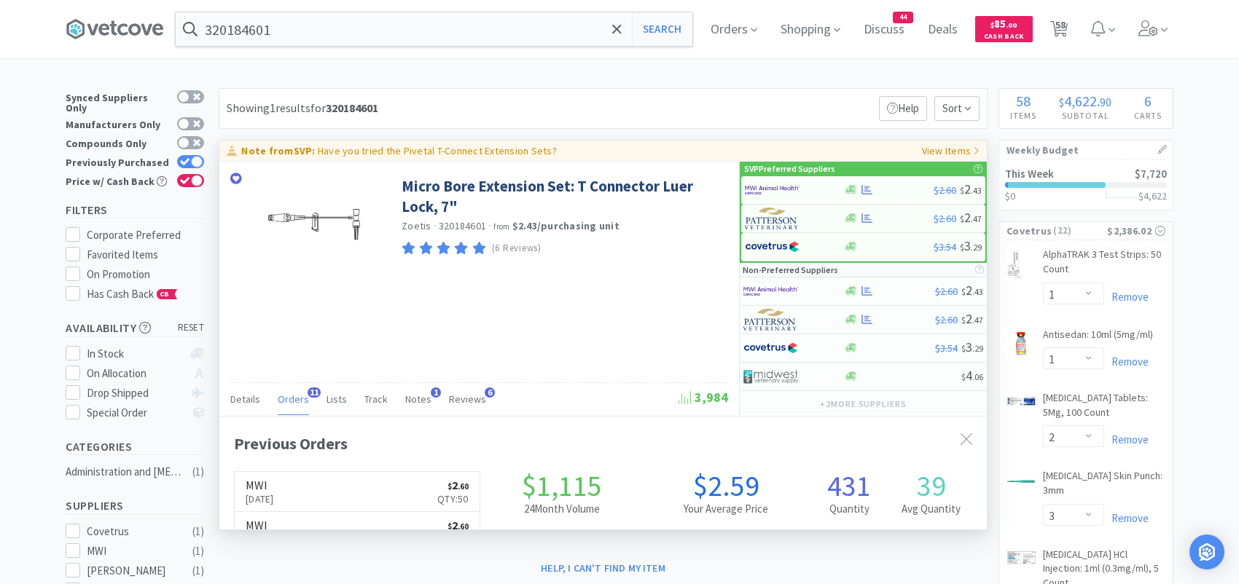
scroll to position [391, 767]
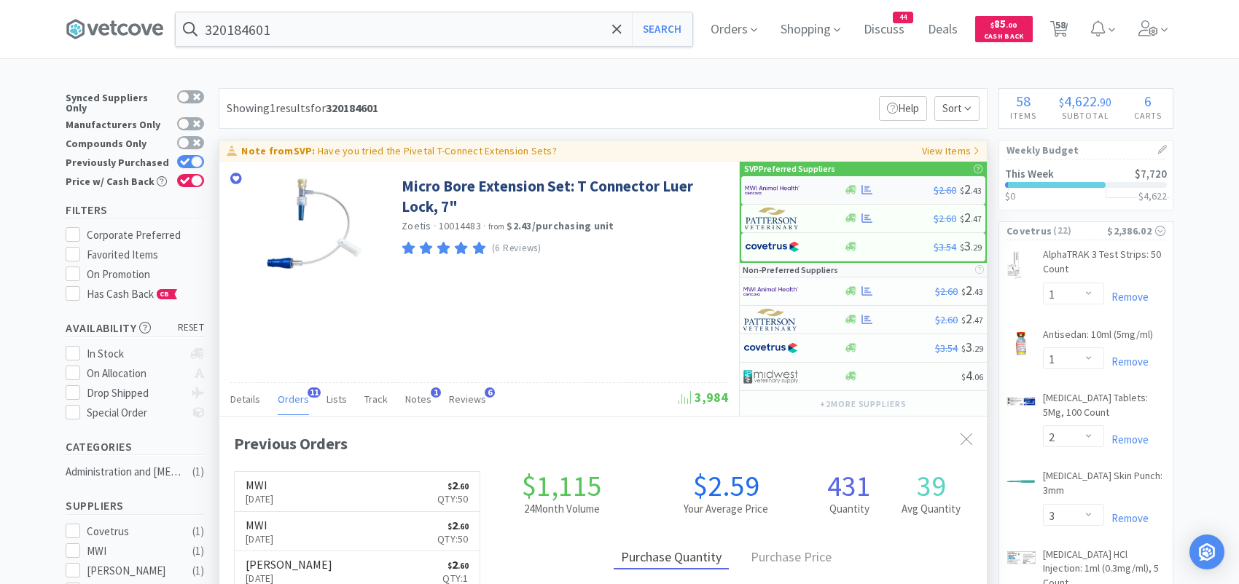
click at [783, 187] on img at bounding box center [772, 190] width 55 height 22
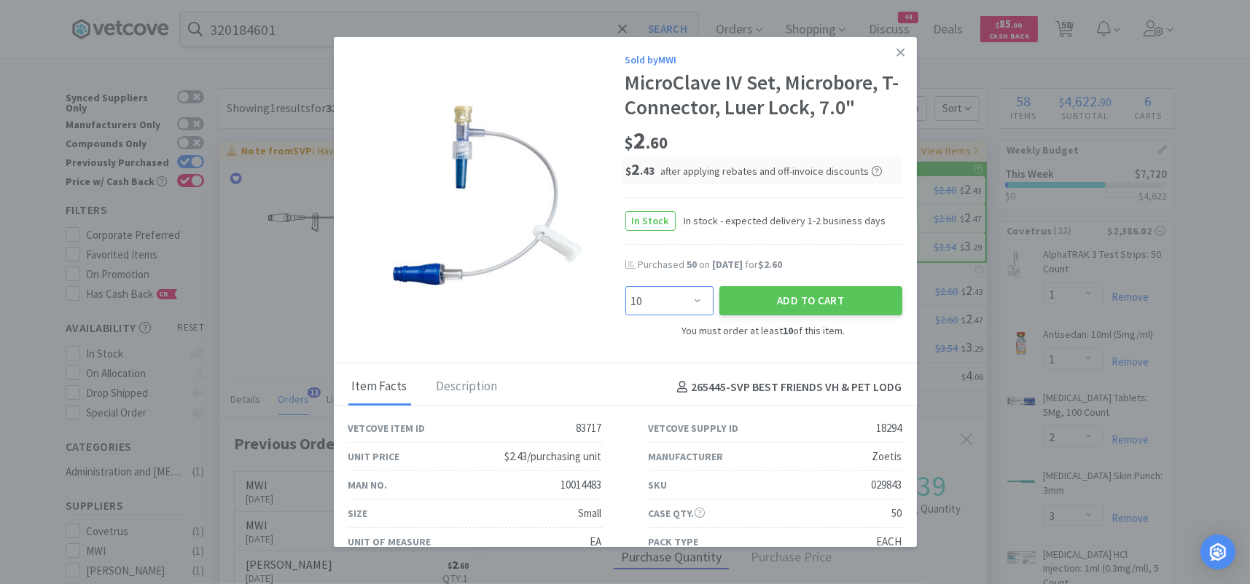
click at [686, 303] on select "Enter Quantity 10 20 30 40 50 60 70 80 90 100 110 120 130 140 150 160 170 180 1…" at bounding box center [669, 300] width 88 height 29
click at [625, 286] on select "Enter Quantity 10 20 30 40 50 60 70 80 90 100 110 120 130 140 150 160 170 180 1…" at bounding box center [669, 300] width 88 height 29
click at [773, 293] on button "Add to Cart" at bounding box center [810, 300] width 183 height 29
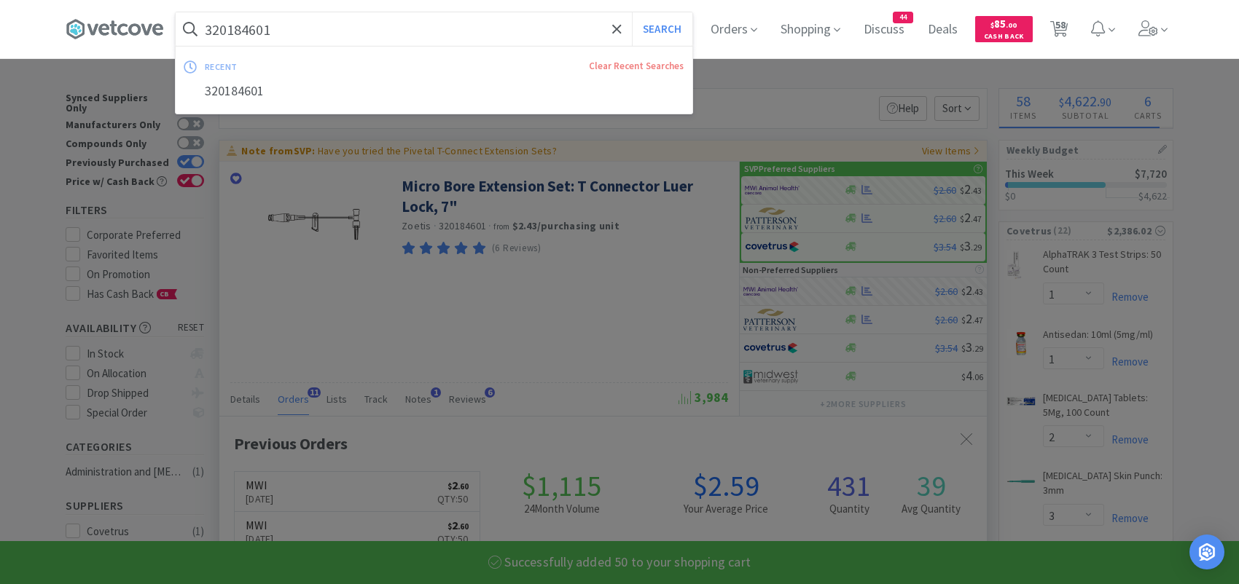
click at [445, 24] on input "320184601" at bounding box center [434, 29] width 517 height 34
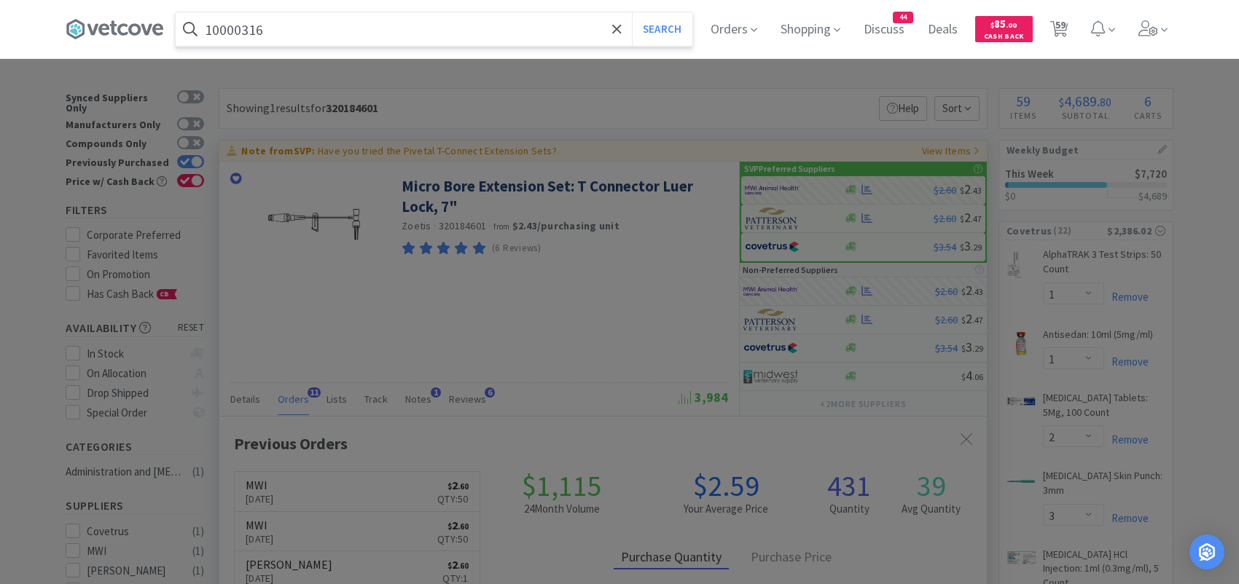
click at [632, 12] on button "Search" at bounding box center [662, 29] width 60 height 34
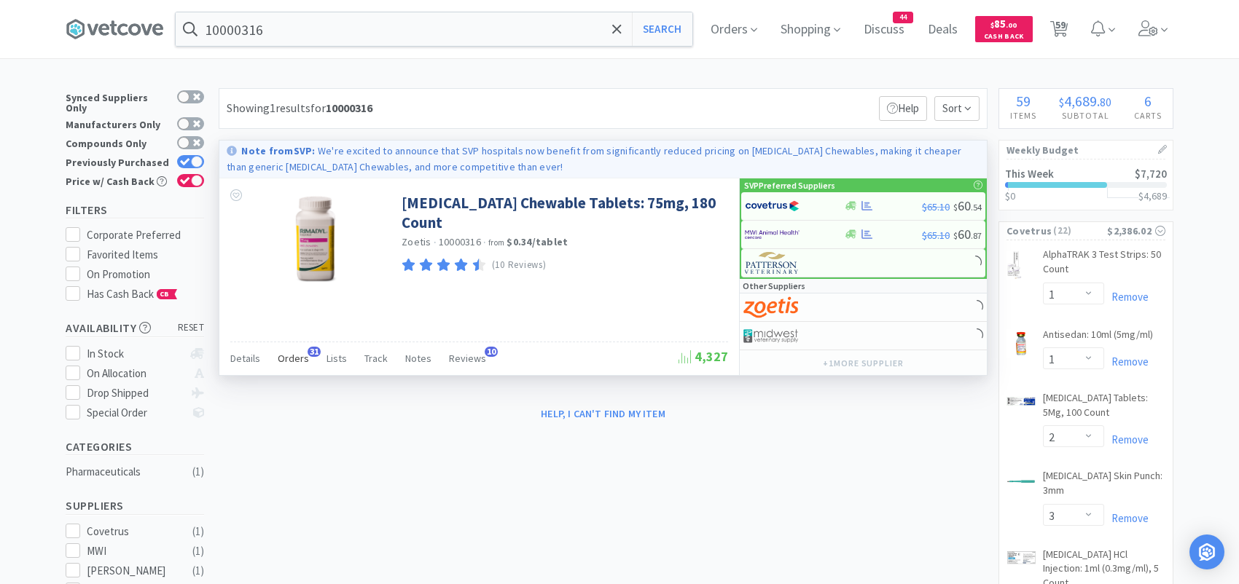
click at [298, 356] on span "Orders" at bounding box center [293, 358] width 31 height 13
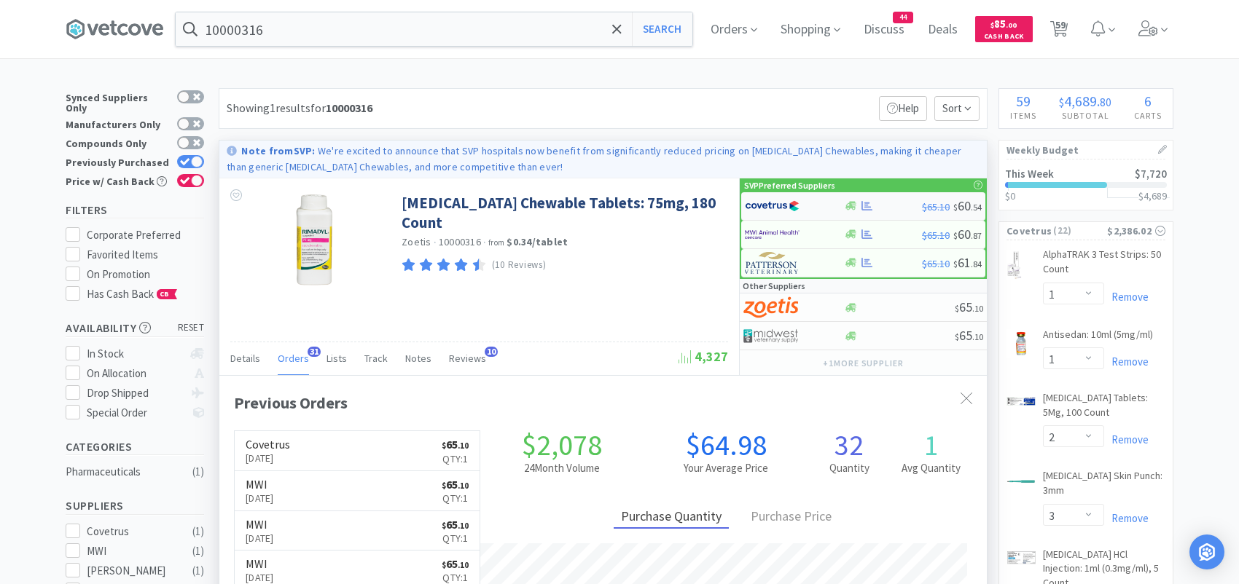
scroll to position [391, 767]
click at [770, 205] on img at bounding box center [772, 206] width 55 height 22
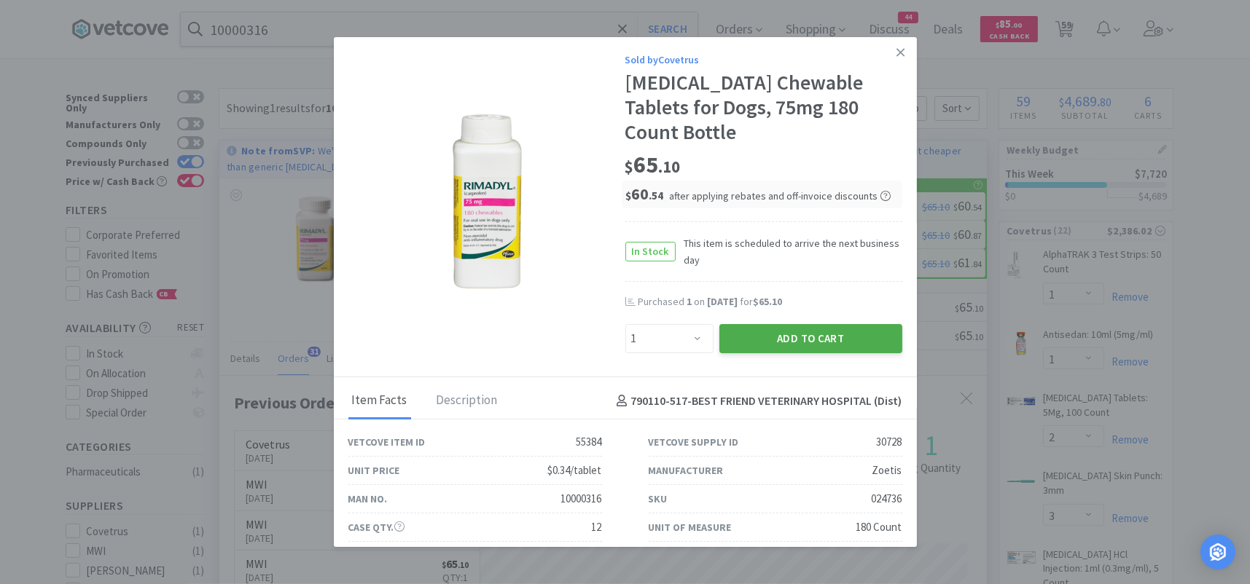
click at [740, 324] on button "Add to Cart" at bounding box center [810, 338] width 183 height 29
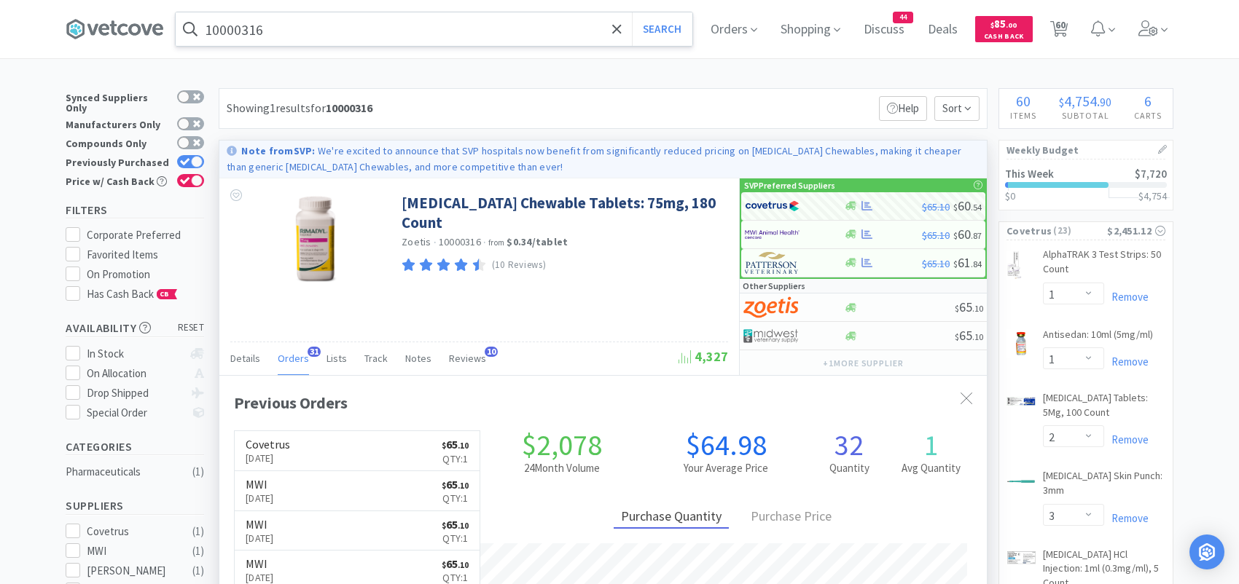
click at [421, 34] on input "10000316" at bounding box center [434, 29] width 517 height 34
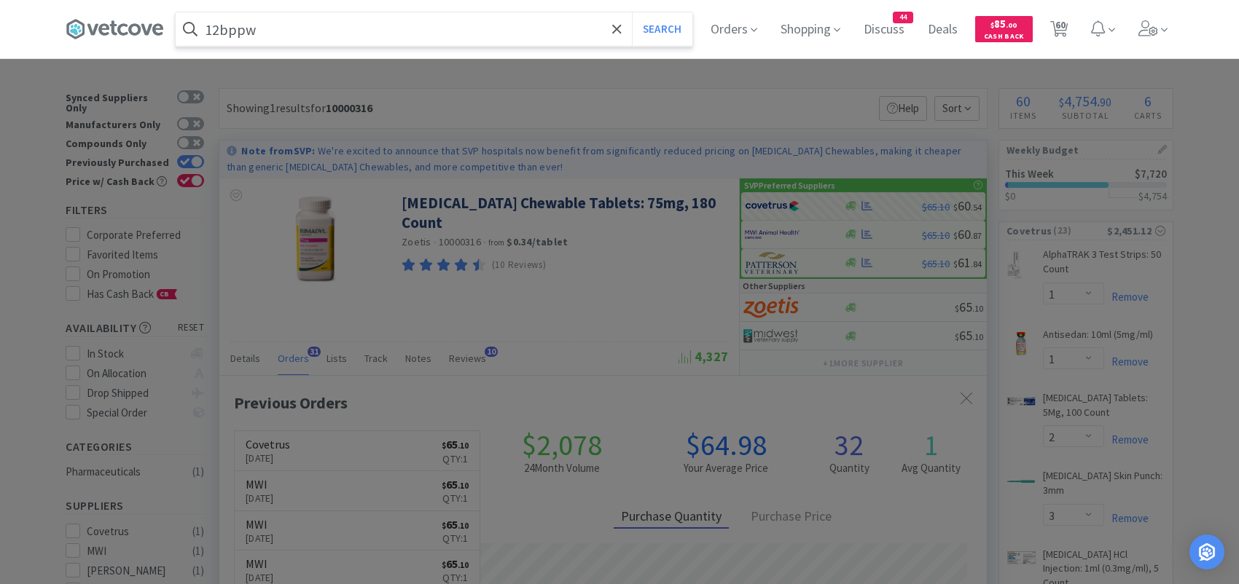
click at [632, 12] on button "Search" at bounding box center [662, 29] width 60 height 34
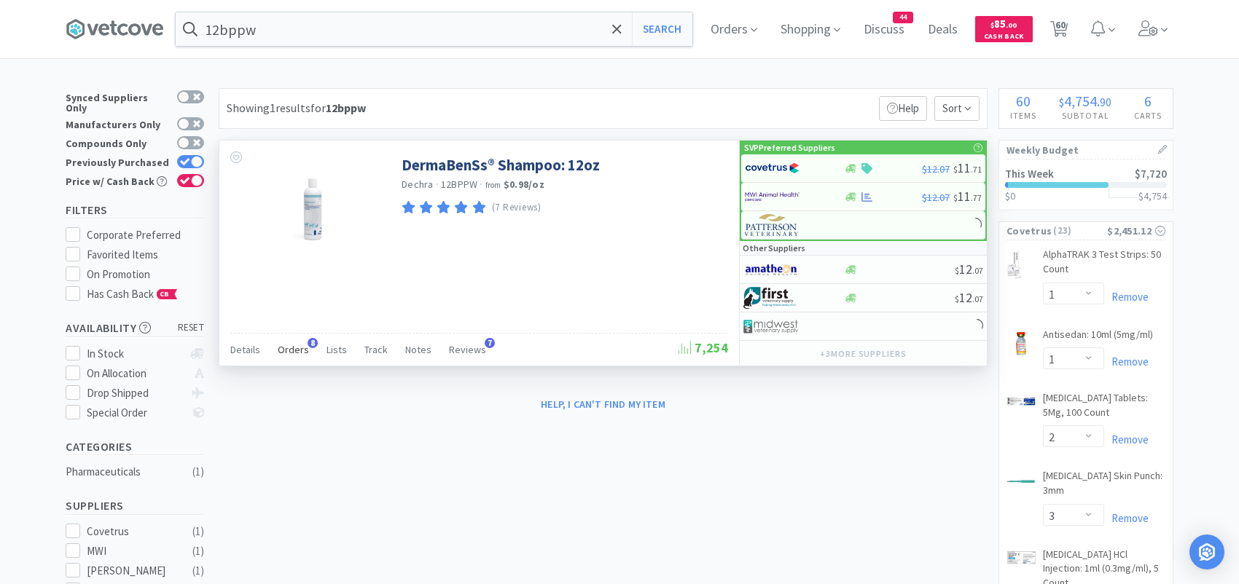
click at [294, 346] on span "Orders" at bounding box center [293, 349] width 31 height 13
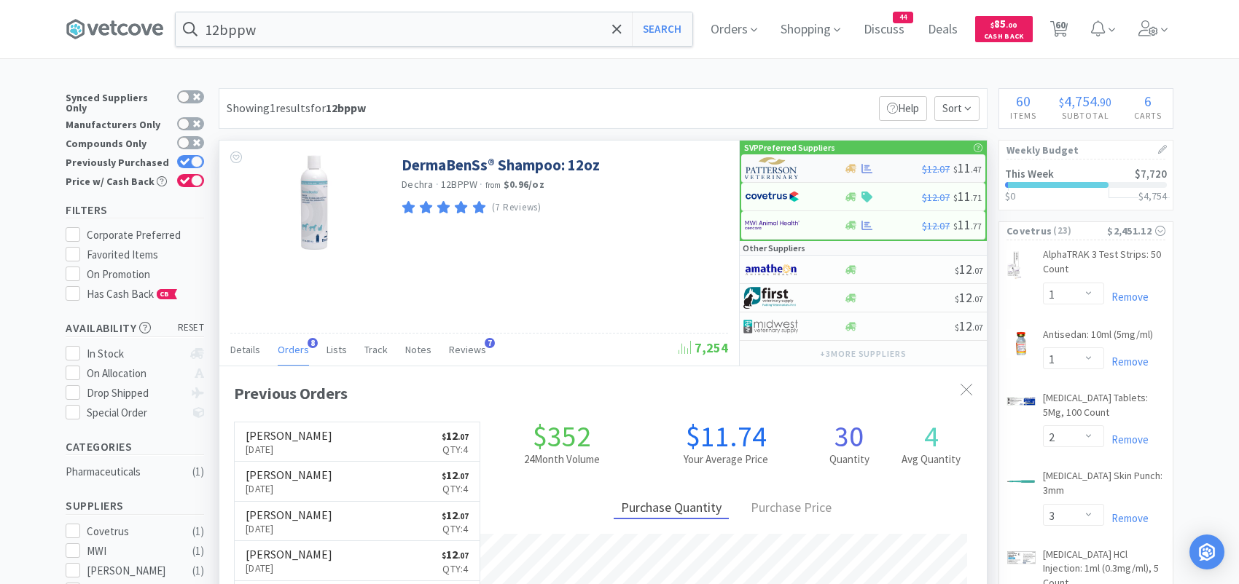
scroll to position [388, 767]
click at [777, 191] on img at bounding box center [772, 197] width 55 height 22
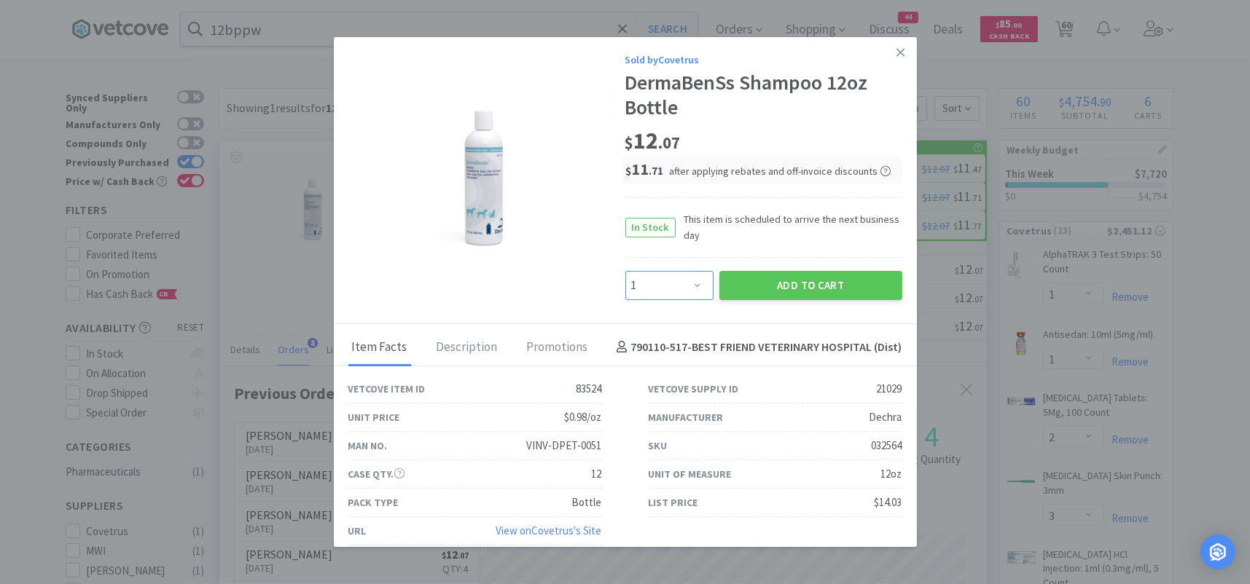
click at [668, 286] on select "Enter Quantity 1 2 3 4 5 6 7 8 9 10 11 12 13 14 15 16 17 18 19 20 Enter Quantity" at bounding box center [669, 285] width 88 height 29
click at [625, 271] on select "Enter Quantity 1 2 3 4 5 6 7 8 9 10 11 12 13 14 15 16 17 18 19 20 Enter Quantity" at bounding box center [669, 285] width 88 height 29
click at [768, 283] on button "Add to Cart" at bounding box center [810, 285] width 183 height 29
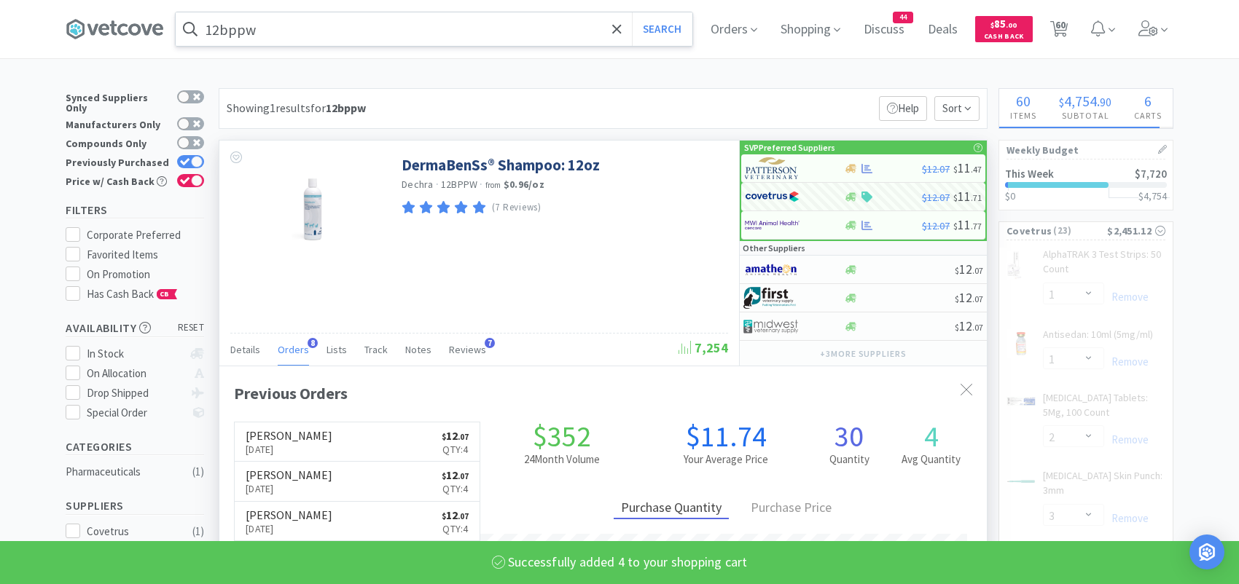
click at [324, 40] on input "12bppw" at bounding box center [434, 29] width 517 height 34
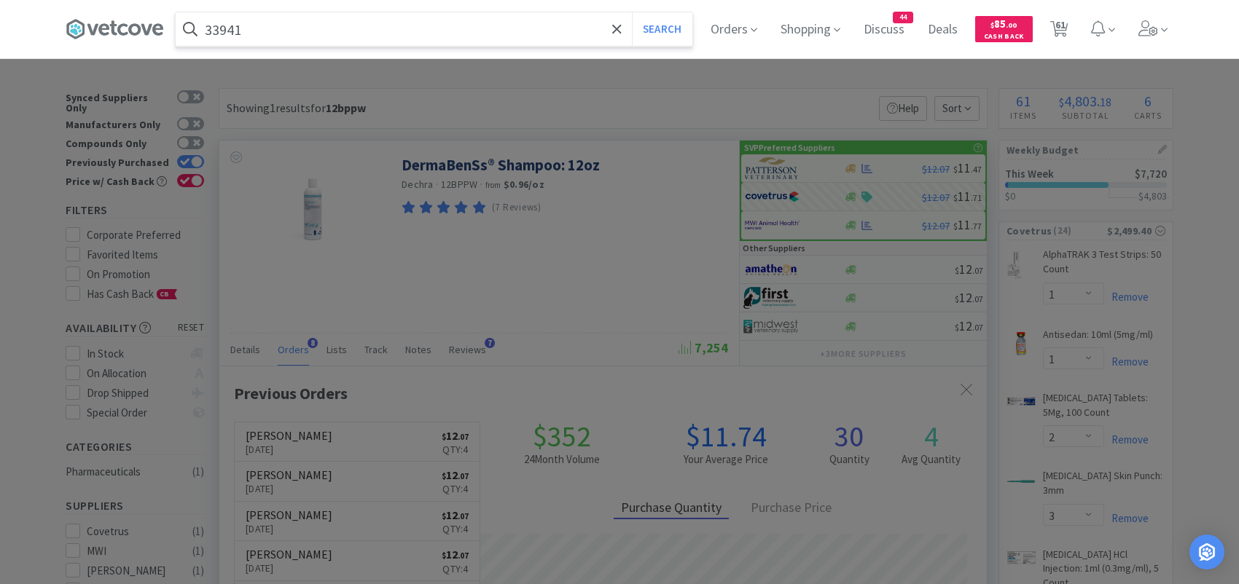
click at [632, 12] on button "Search" at bounding box center [662, 29] width 60 height 34
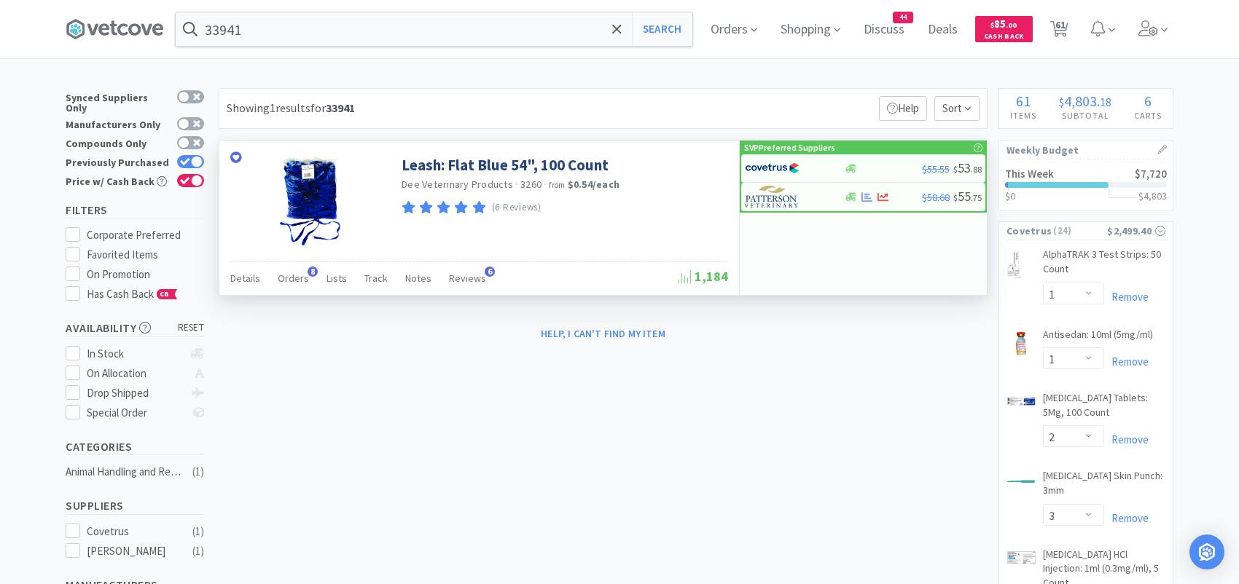
click at [270, 279] on div "Details Orders 8 Lists Track Notes Reviews 6" at bounding box center [454, 281] width 448 height 28
click at [281, 276] on span "Orders" at bounding box center [293, 278] width 31 height 13
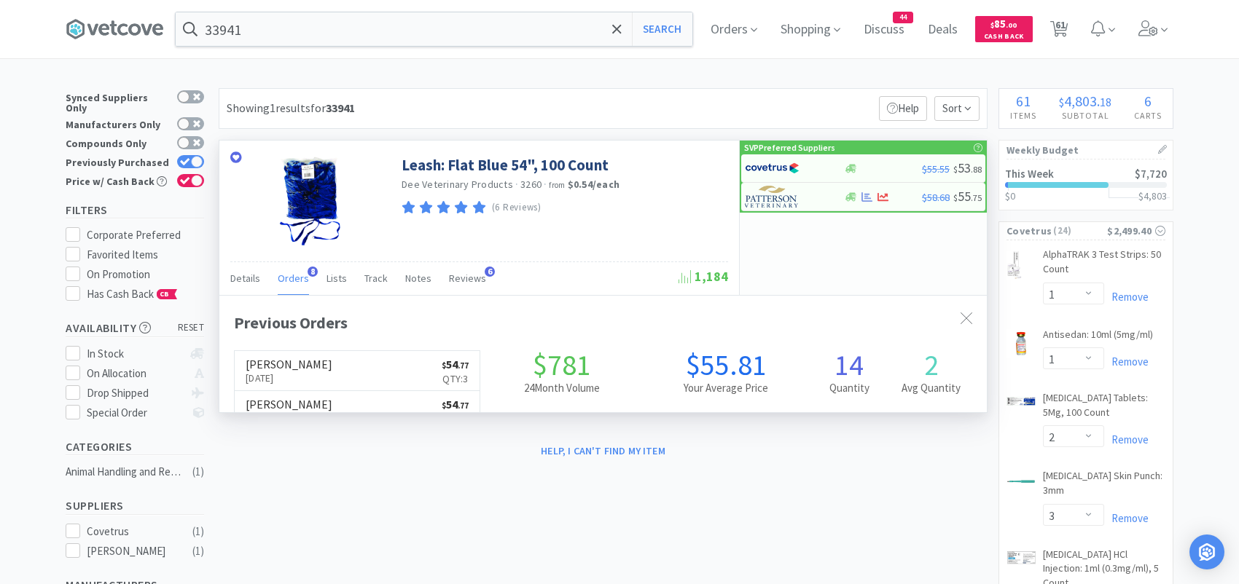
scroll to position [388, 767]
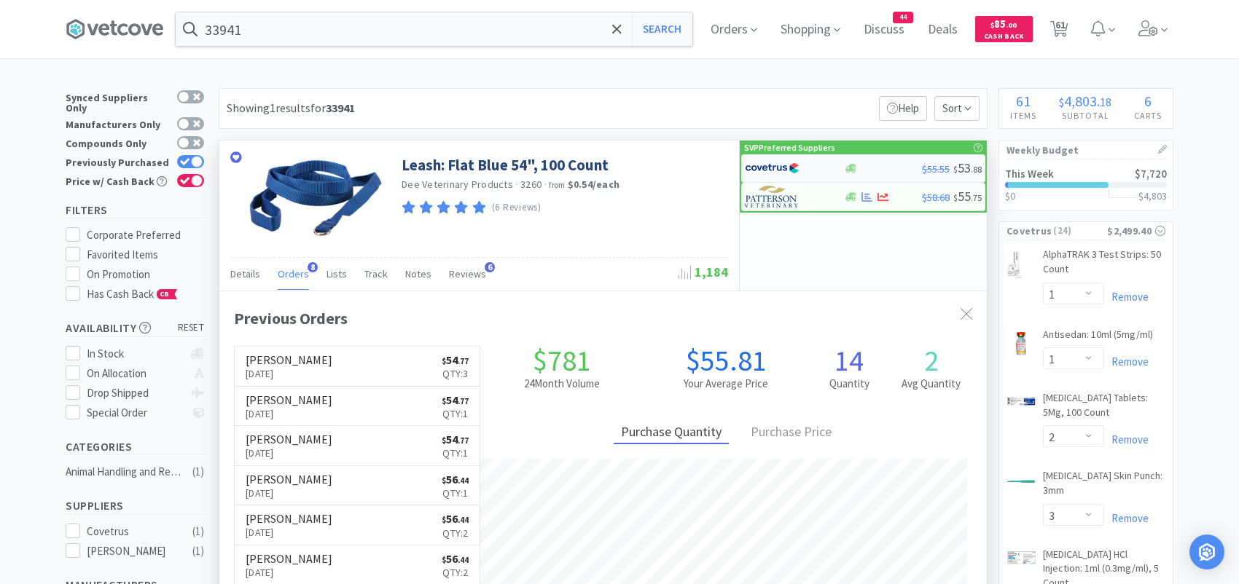
click at [767, 159] on img at bounding box center [772, 168] width 55 height 22
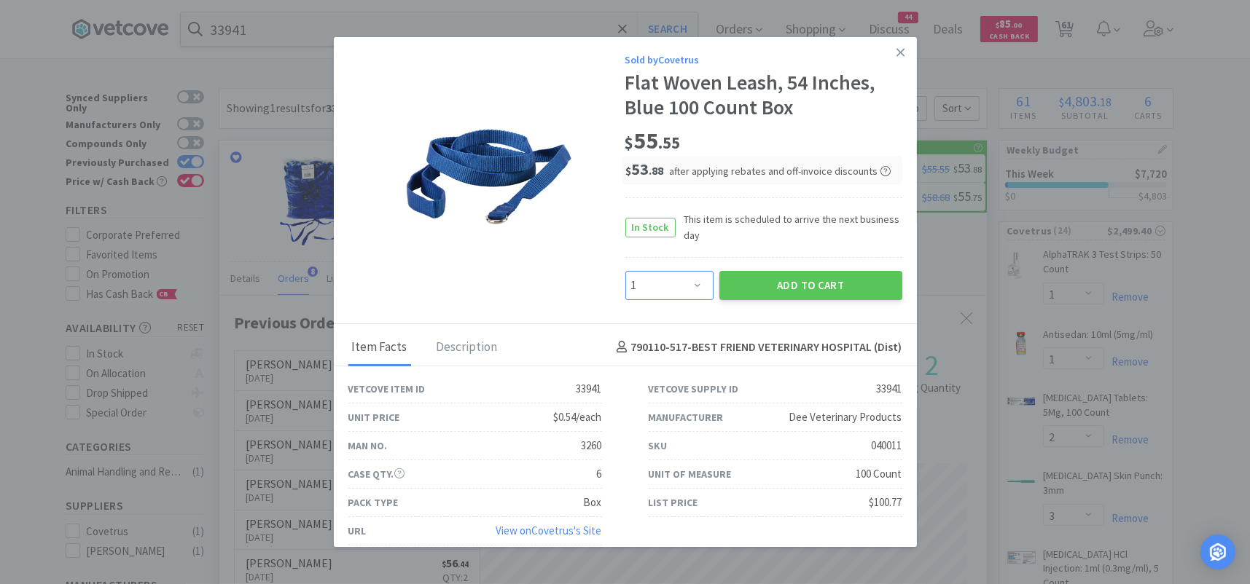
click at [689, 284] on select "Enter Quantity 1 2 3 4 5 6 7 8 9 10 11 12 13 14 15 16 17 18 19 20 Enter Quantity" at bounding box center [669, 285] width 88 height 29
click at [625, 271] on select "Enter Quantity 1 2 3 4 5 6 7 8 9 10 11 12 13 14 15 16 17 18 19 20 Enter Quantity" at bounding box center [669, 285] width 88 height 29
click at [754, 284] on button "Add to Cart" at bounding box center [810, 285] width 183 height 29
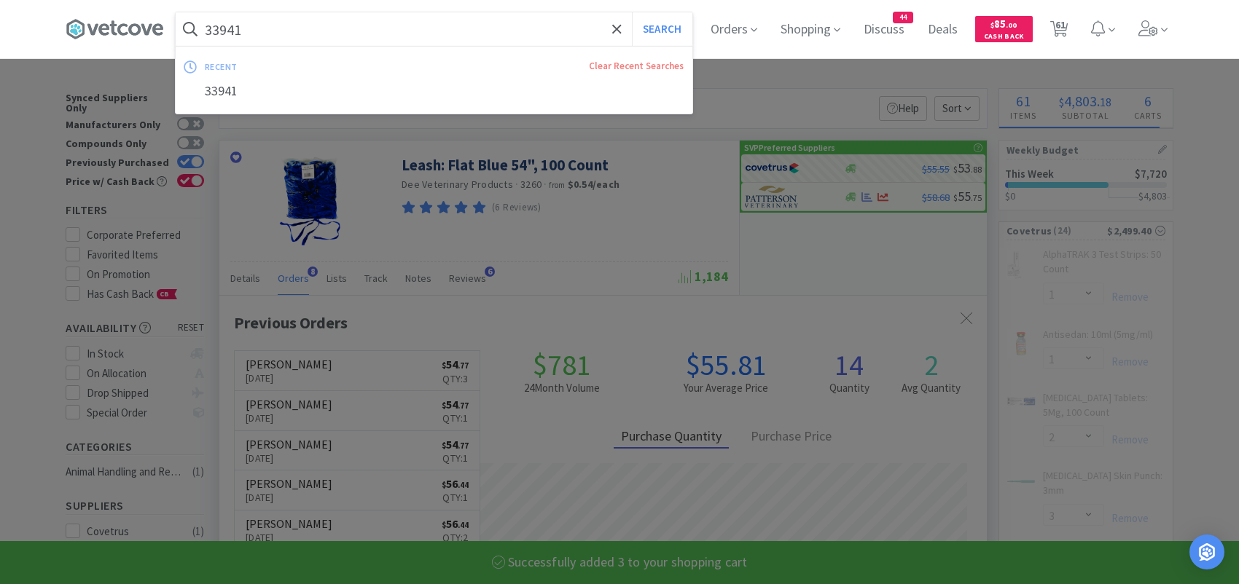
click at [343, 39] on input "33941" at bounding box center [434, 29] width 517 height 34
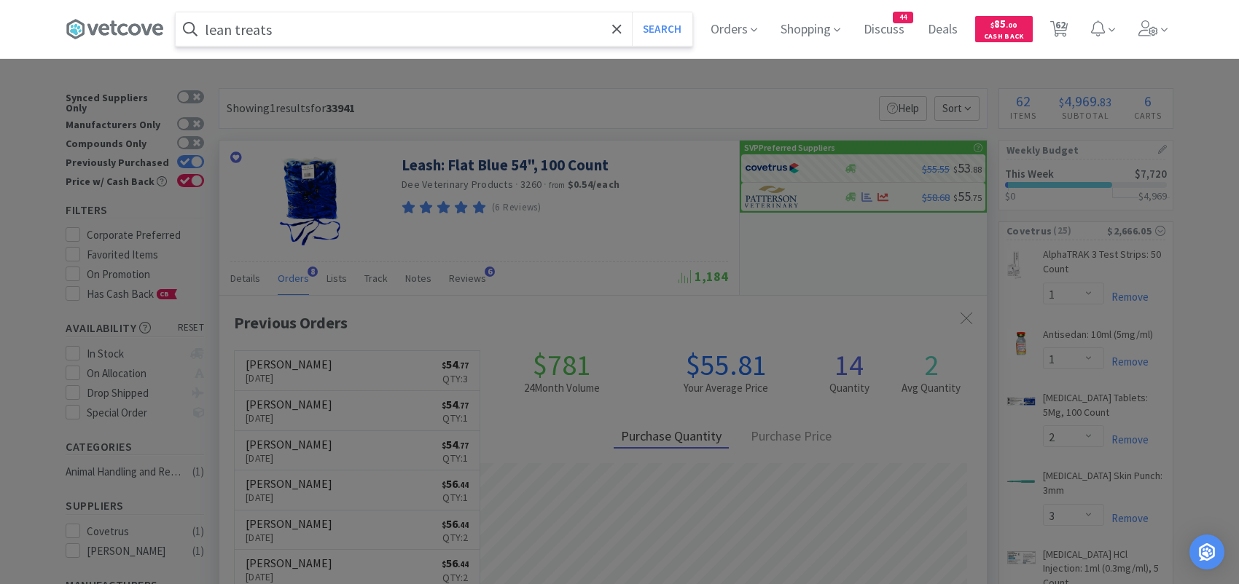
click at [632, 12] on button "Search" at bounding box center [662, 29] width 60 height 34
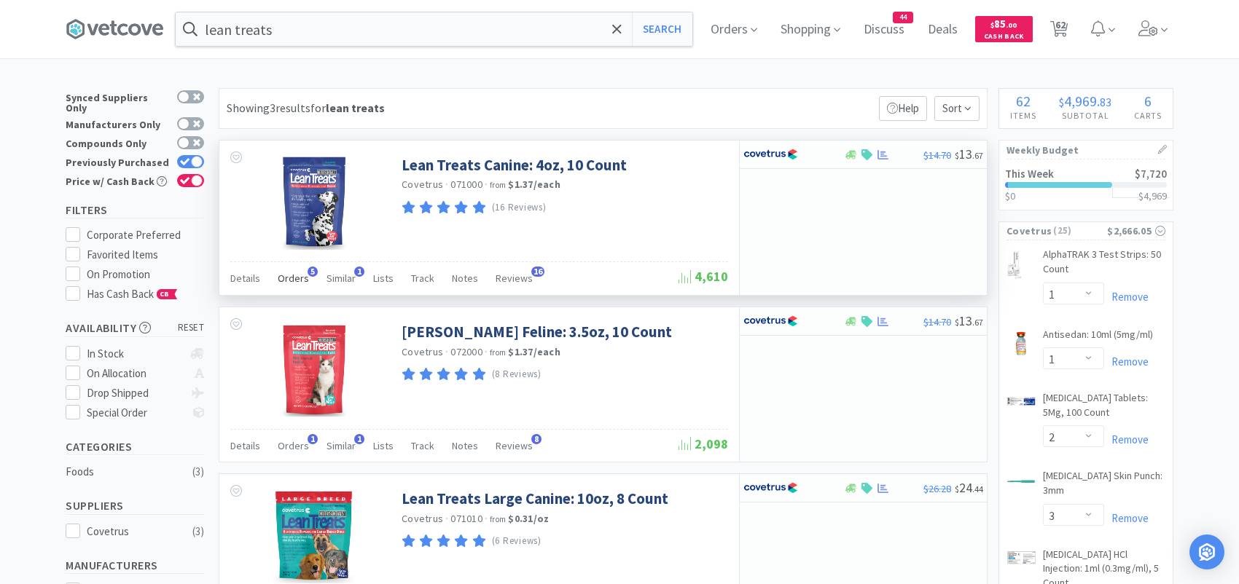
click at [298, 278] on span "Orders" at bounding box center [293, 278] width 31 height 13
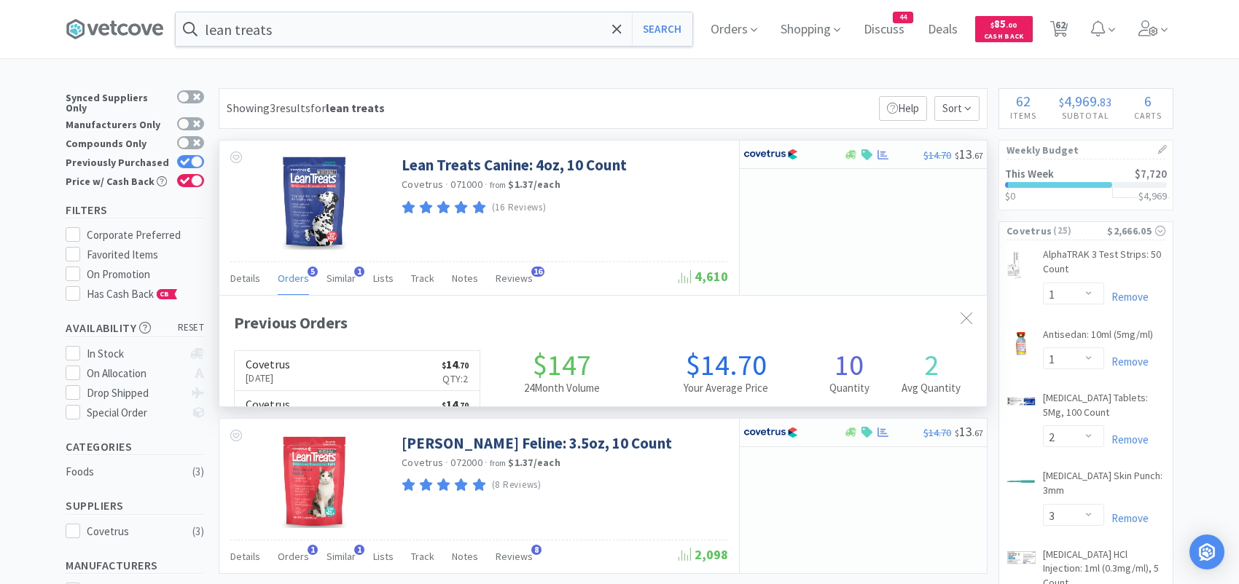
scroll to position [376, 767]
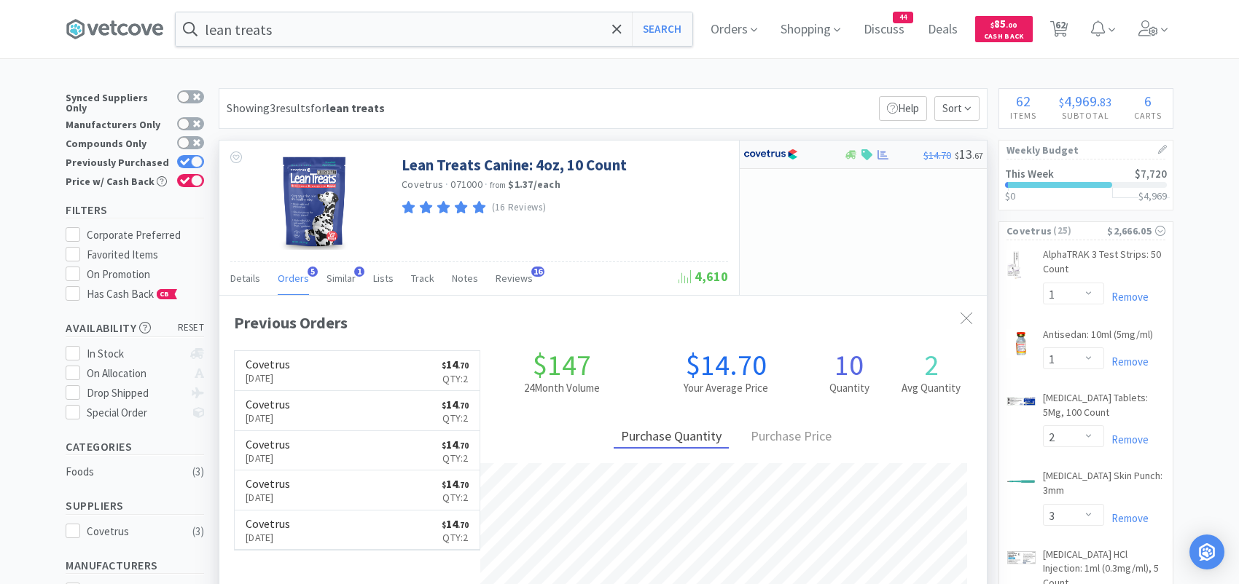
click at [814, 154] on div at bounding box center [783, 154] width 80 height 25
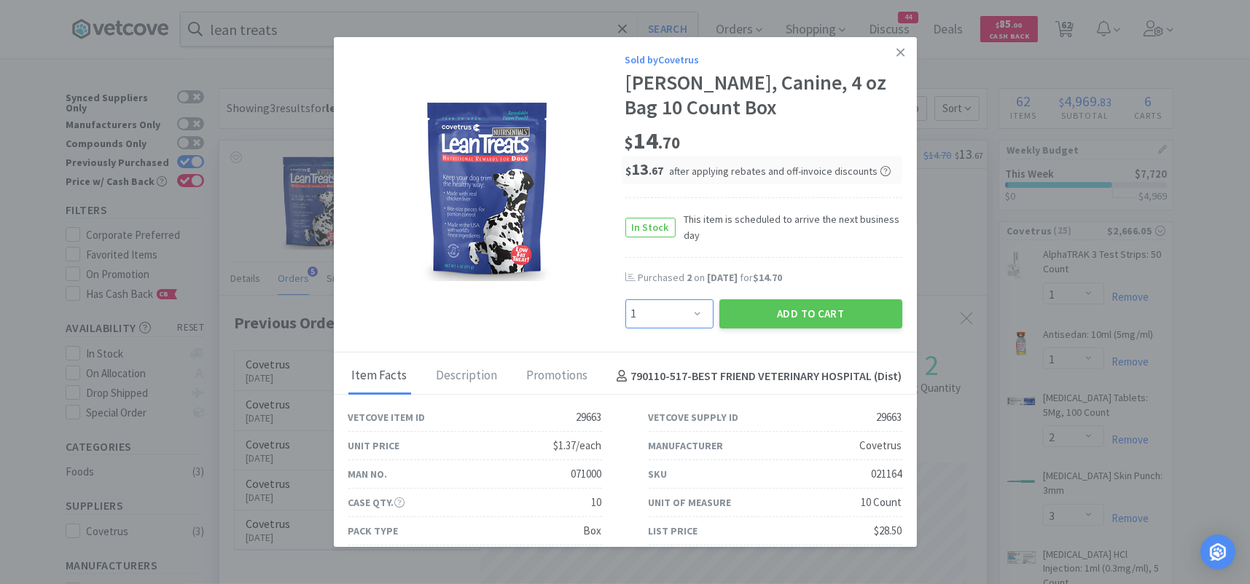
click at [686, 314] on select "Enter Quantity 1 2 3 4 5 6 7 8 9 10 11 12 13 14 15 16 17 18 19 20 Enter Quantity" at bounding box center [669, 314] width 88 height 29
click at [625, 300] on select "Enter Quantity 1 2 3 4 5 6 7 8 9 10 11 12 13 14 15 16 17 18 19 20 Enter Quantity" at bounding box center [669, 314] width 88 height 29
click at [738, 313] on button "Add to Cart" at bounding box center [810, 314] width 183 height 29
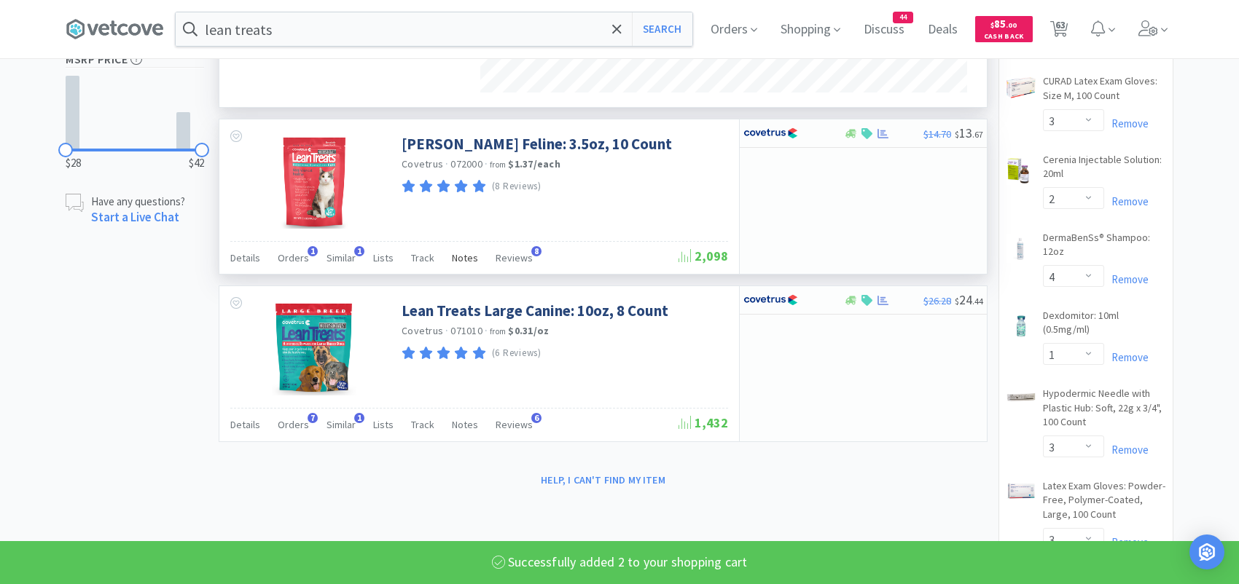
scroll to position [656, 0]
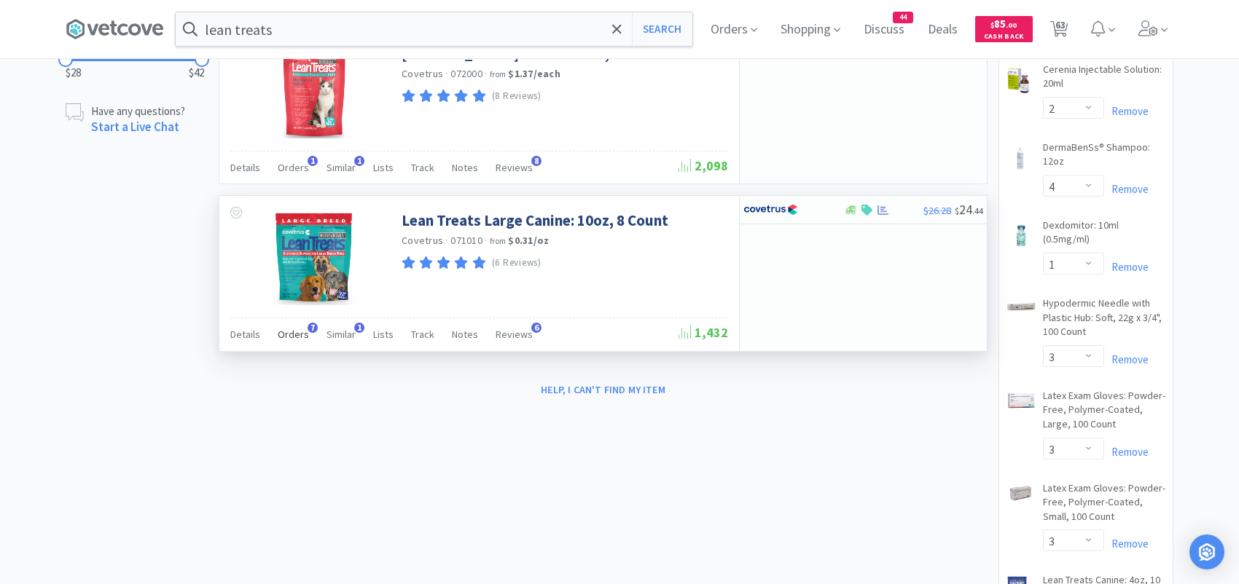
click at [308, 326] on span "7" at bounding box center [313, 328] width 10 height 10
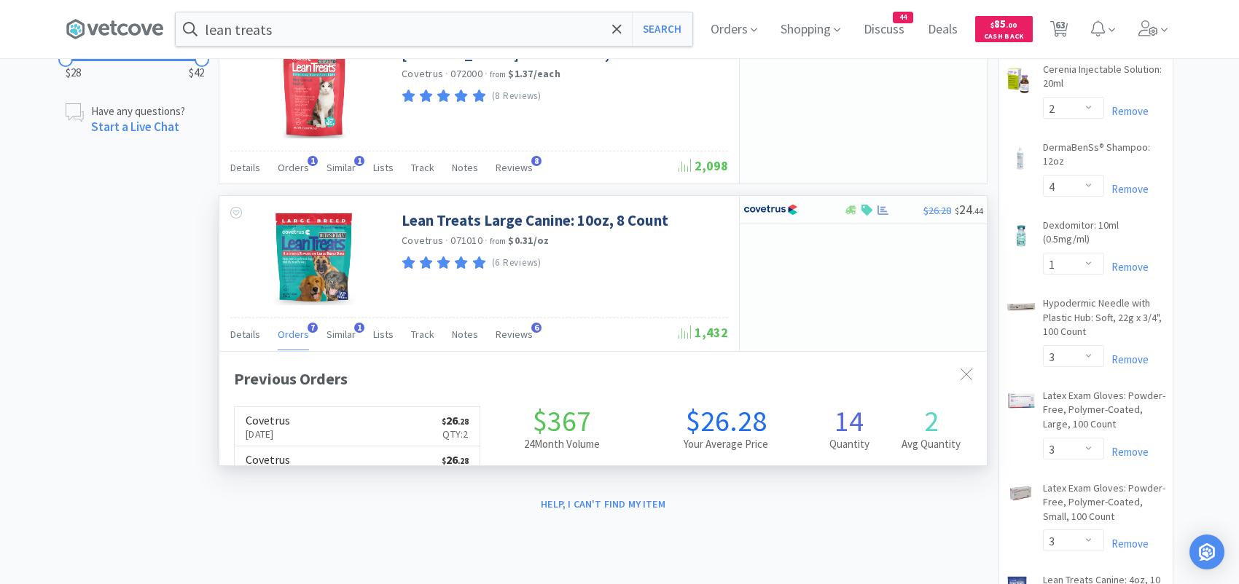
scroll to position [376, 767]
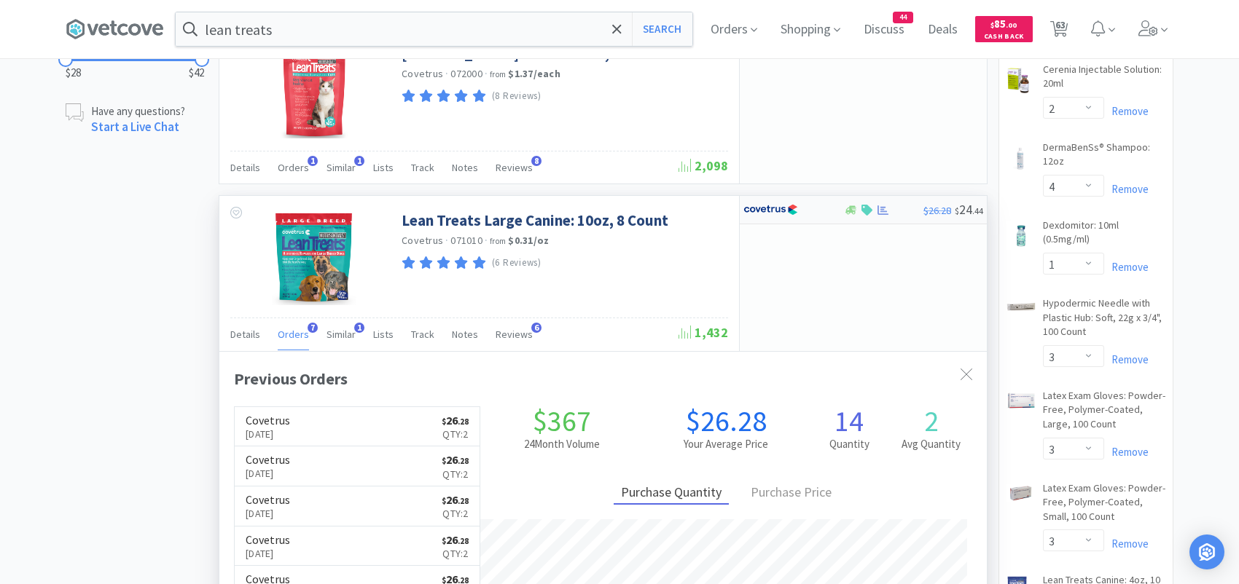
click at [759, 203] on img at bounding box center [770, 210] width 55 height 22
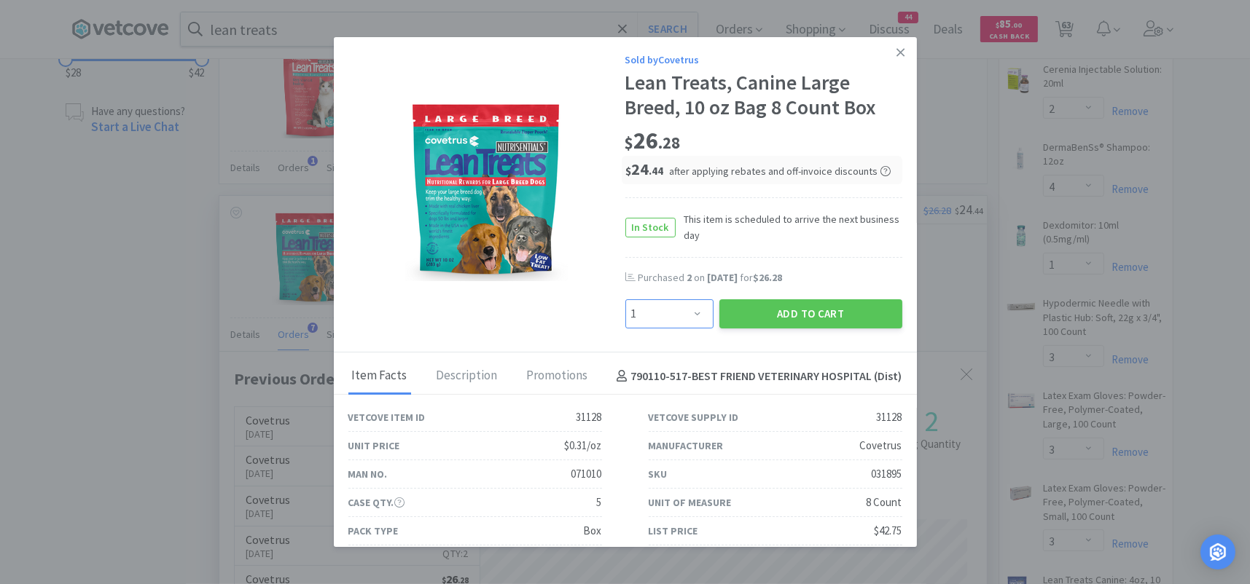
click at [681, 314] on select "Enter Quantity 1 2 3 4 5 6 7 8 9 10 11 12 13 14 15 16 17 18 19 20 Enter Quantity" at bounding box center [669, 314] width 88 height 29
click at [625, 300] on select "Enter Quantity 1 2 3 4 5 6 7 8 9 10 11 12 13 14 15 16 17 18 19 20 Enter Quantity" at bounding box center [669, 314] width 88 height 29
click at [775, 311] on button "Add to Cart" at bounding box center [810, 314] width 183 height 29
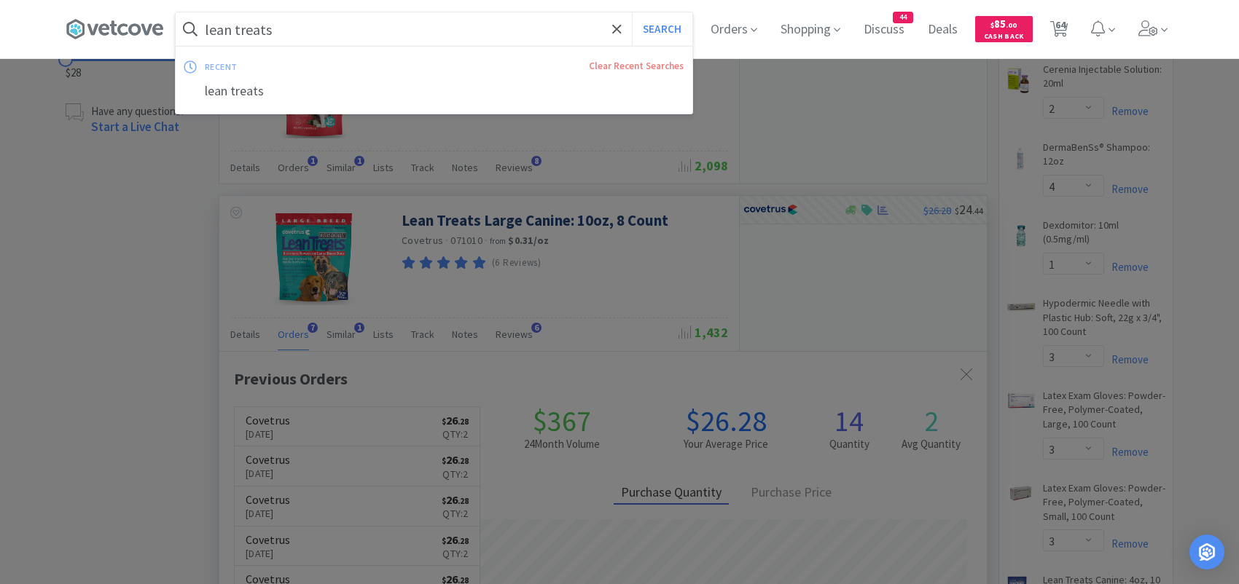
click at [356, 28] on input "lean treats" at bounding box center [434, 29] width 517 height 34
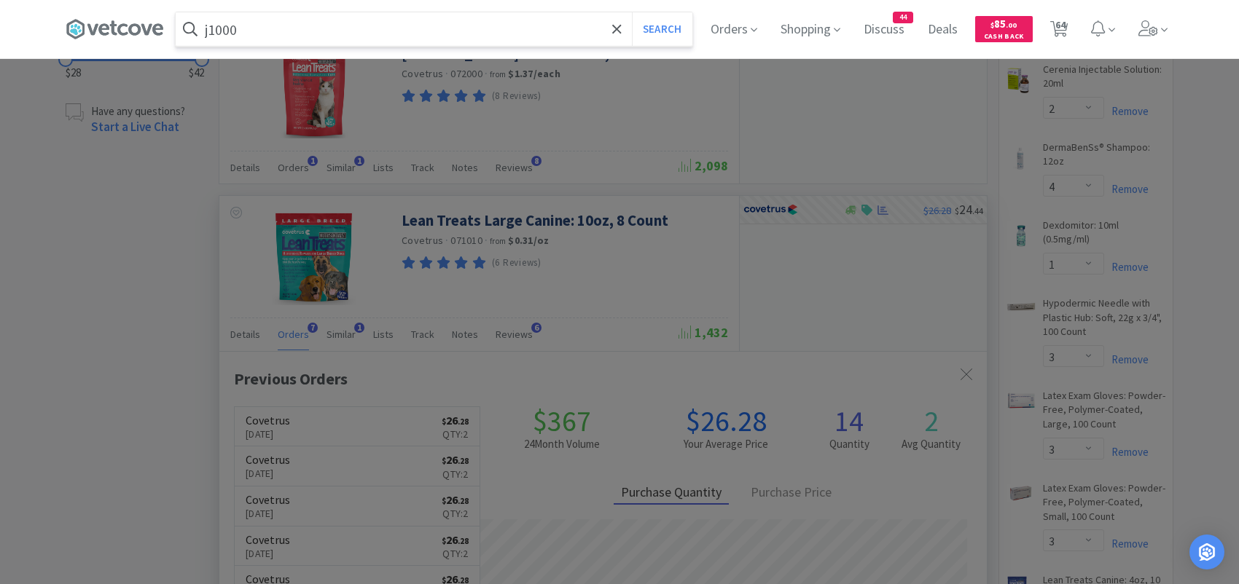
click at [632, 12] on button "Search" at bounding box center [662, 29] width 60 height 34
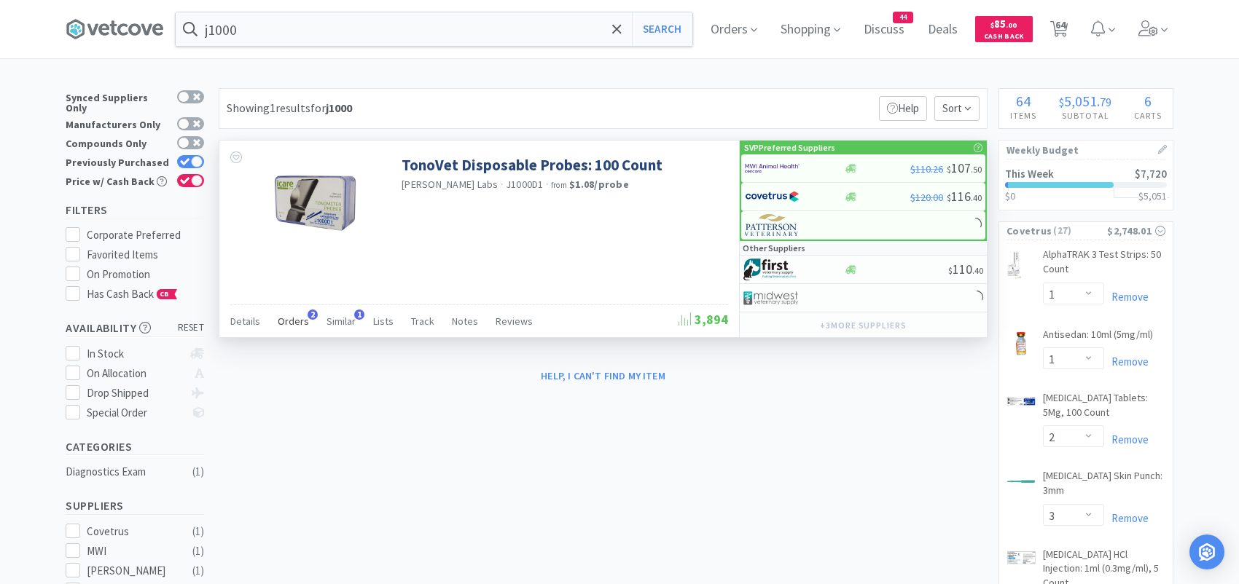
click at [309, 313] on span "2" at bounding box center [313, 315] width 10 height 10
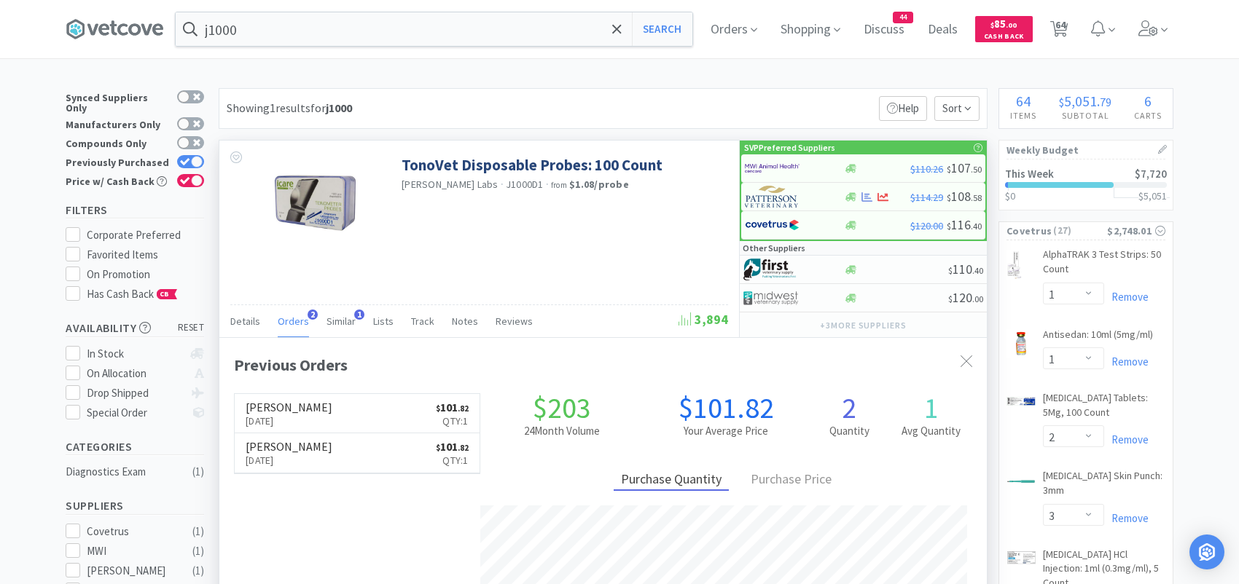
scroll to position [376, 767]
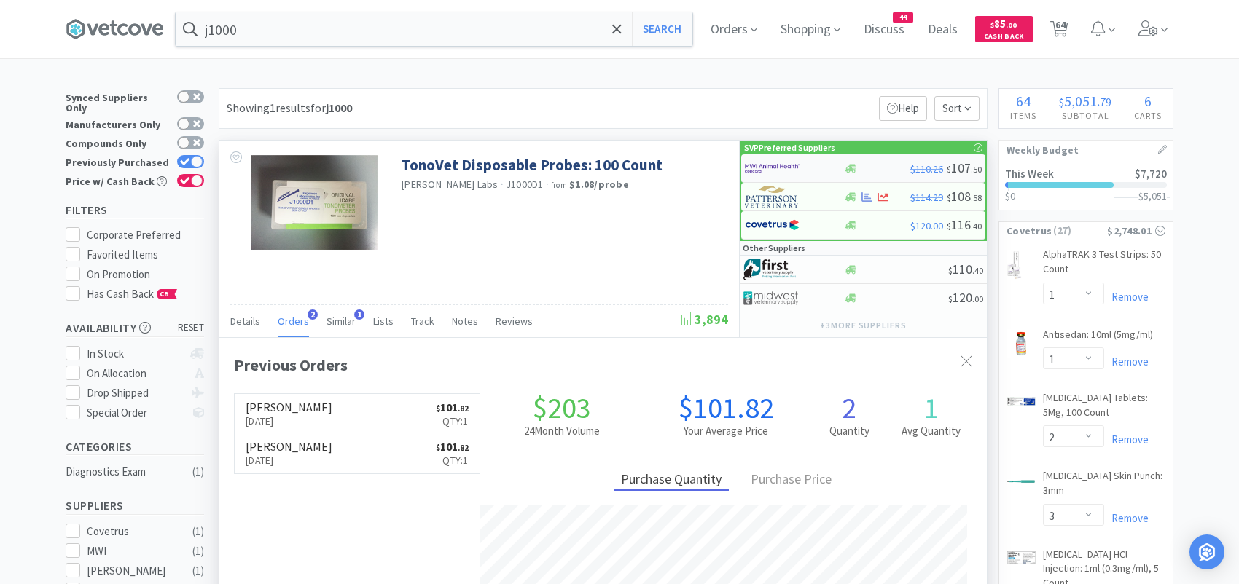
click at [788, 165] on img at bounding box center [772, 168] width 55 height 22
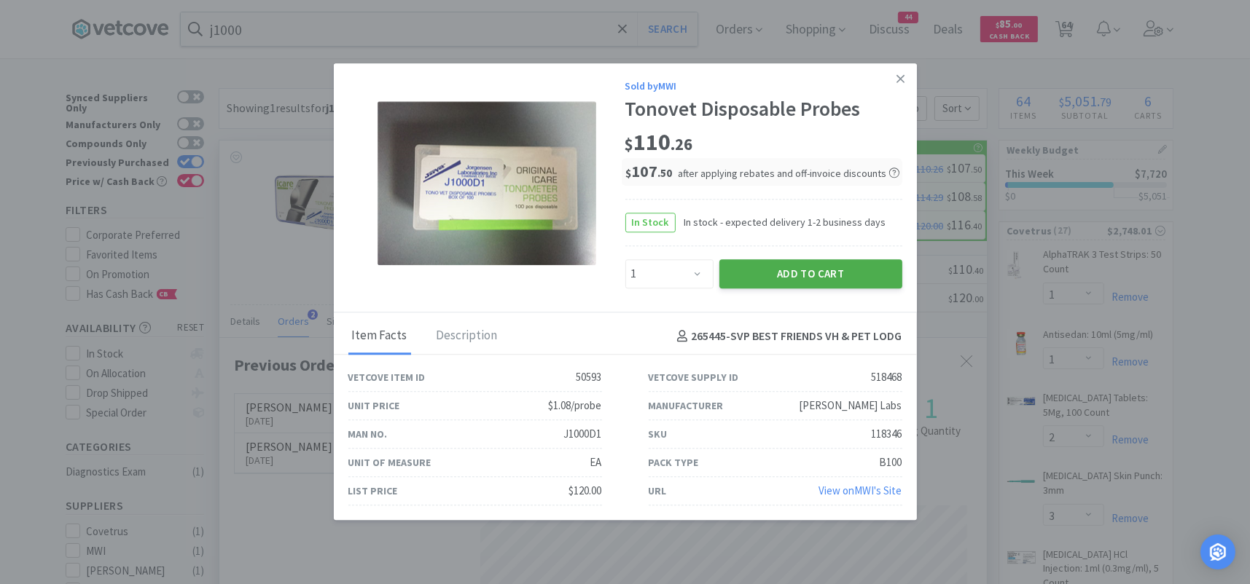
click at [732, 273] on button "Add to Cart" at bounding box center [810, 273] width 183 height 29
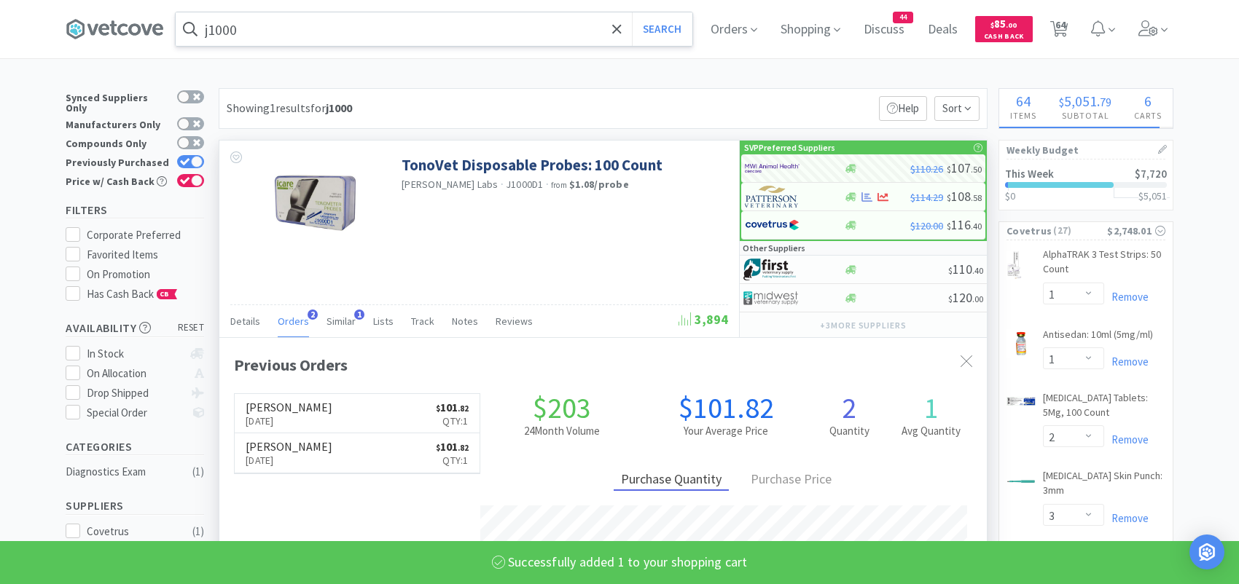
click at [298, 34] on input "j1000" at bounding box center [434, 29] width 517 height 34
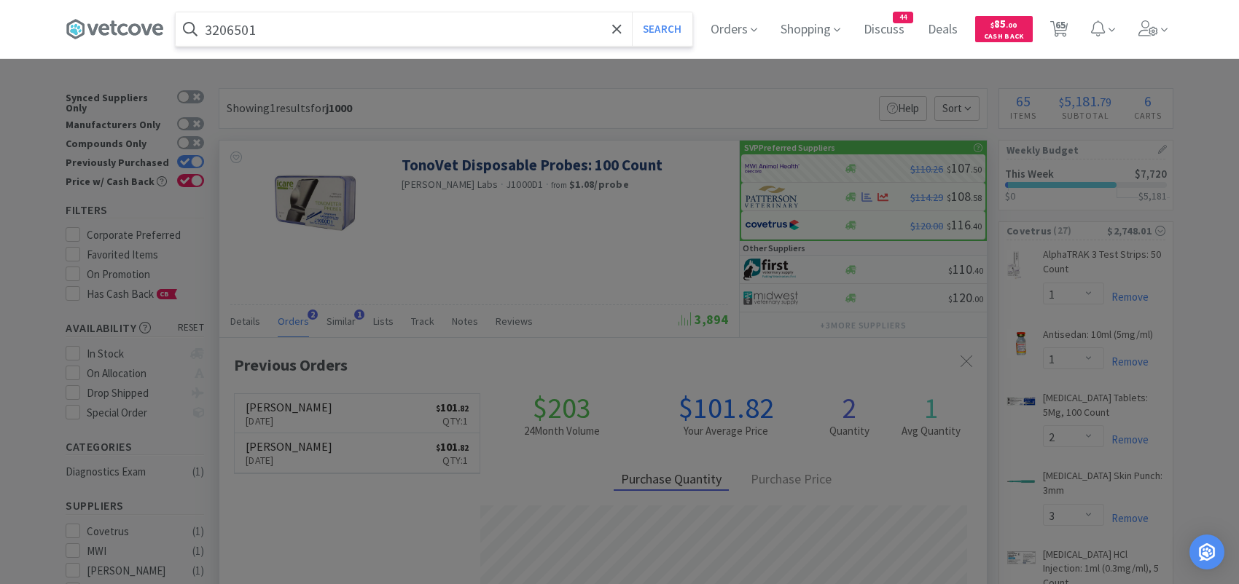
click at [632, 12] on button "Search" at bounding box center [662, 29] width 60 height 34
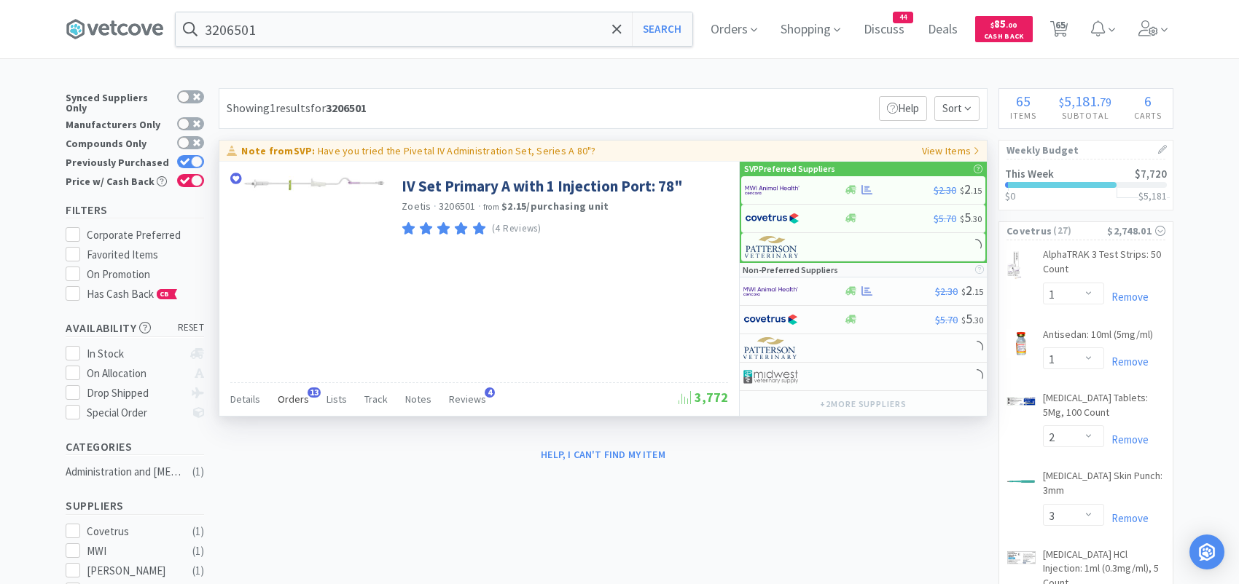
click at [295, 400] on span "Orders" at bounding box center [293, 399] width 31 height 13
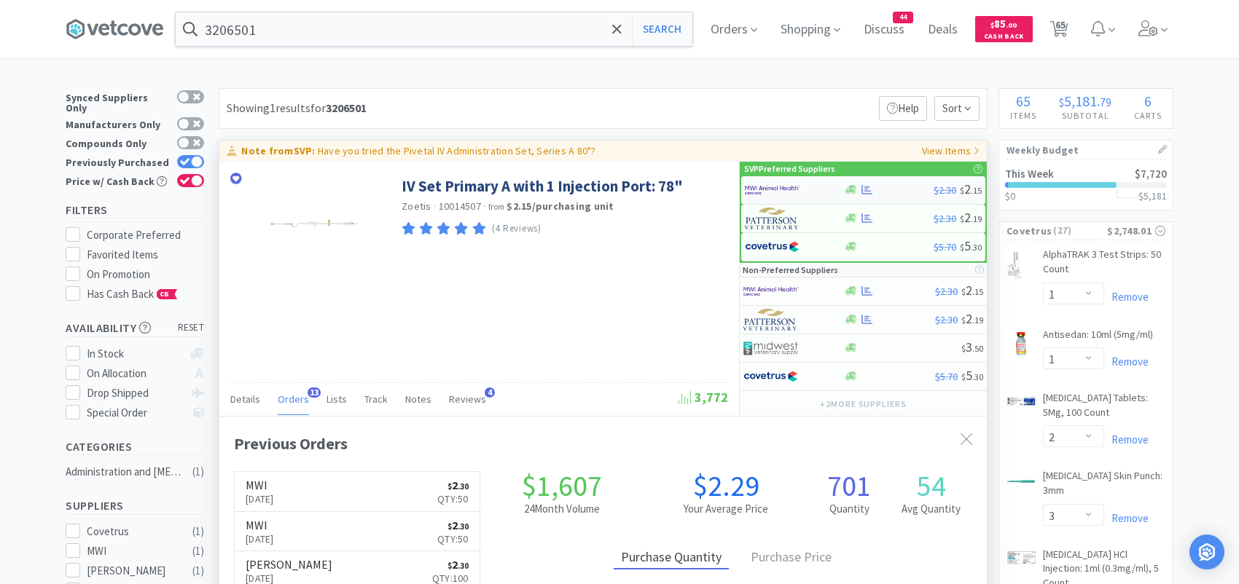
scroll to position [391, 767]
click at [771, 188] on img at bounding box center [772, 190] width 55 height 22
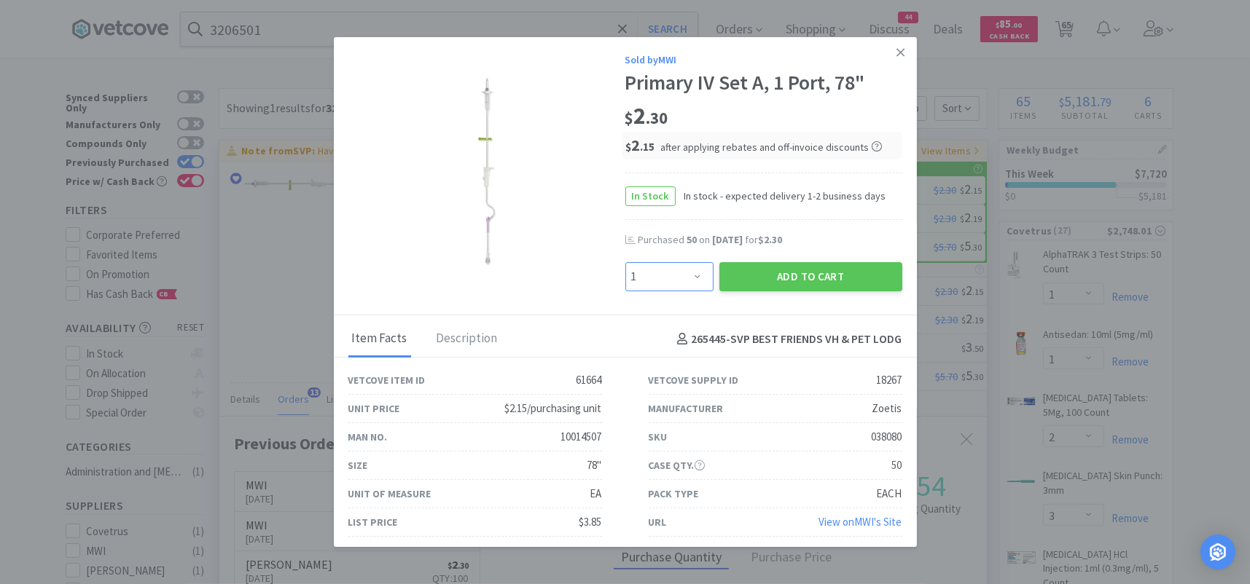
click at [692, 273] on select "Enter Quantity 1 2 3 4 5 6 7 8 9 10 11 12 13 14 15 16 17 18 19 20 Enter Quantity" at bounding box center [669, 276] width 88 height 29
click at [638, 278] on select "Enter Quantity 1 2 3 4 5 6 7 8 9 10 11 12 13 14 15 16 17 18 19 20 Enter Quantity" at bounding box center [669, 276] width 88 height 29
click at [737, 281] on button "Add to Cart" at bounding box center [810, 276] width 183 height 29
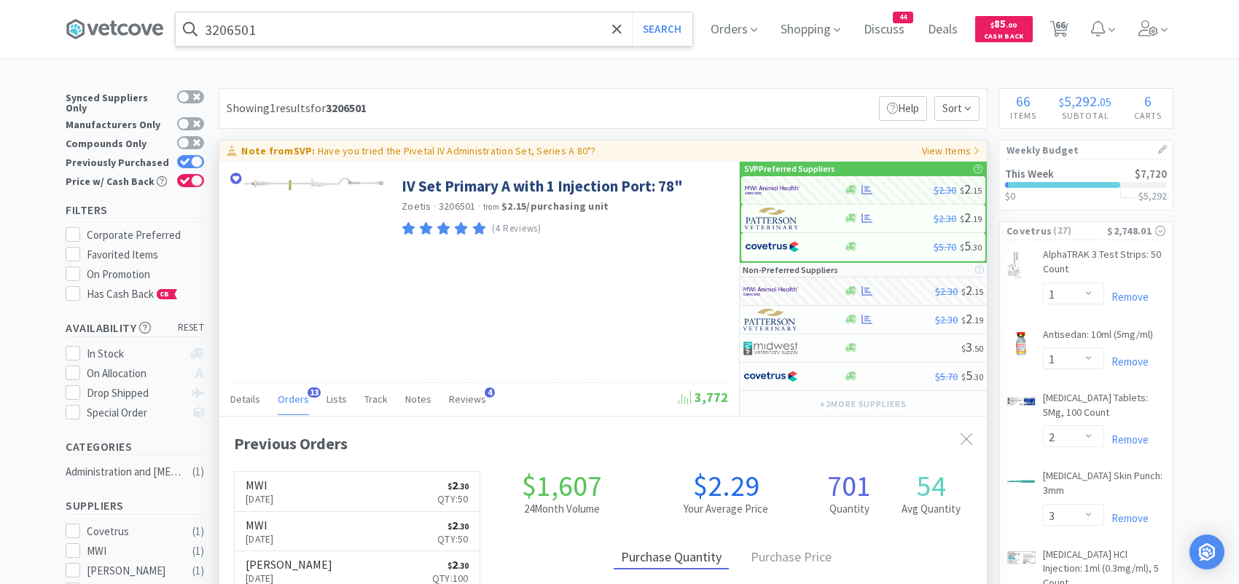
click at [351, 29] on input "3206501" at bounding box center [434, 29] width 517 height 34
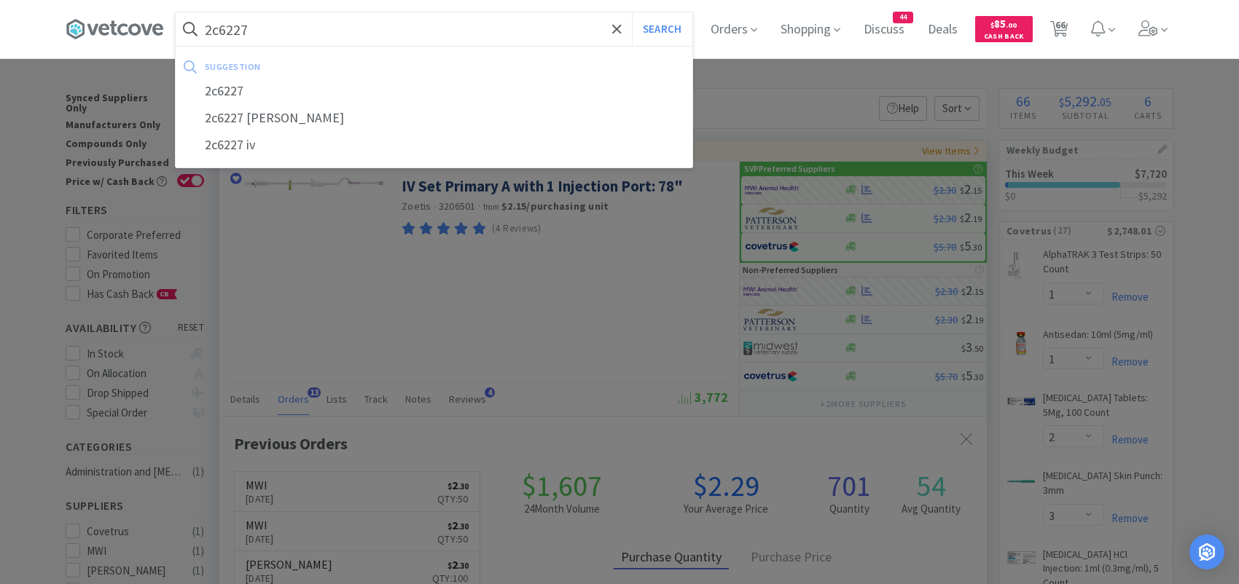
click at [632, 12] on button "Search" at bounding box center [662, 29] width 60 height 34
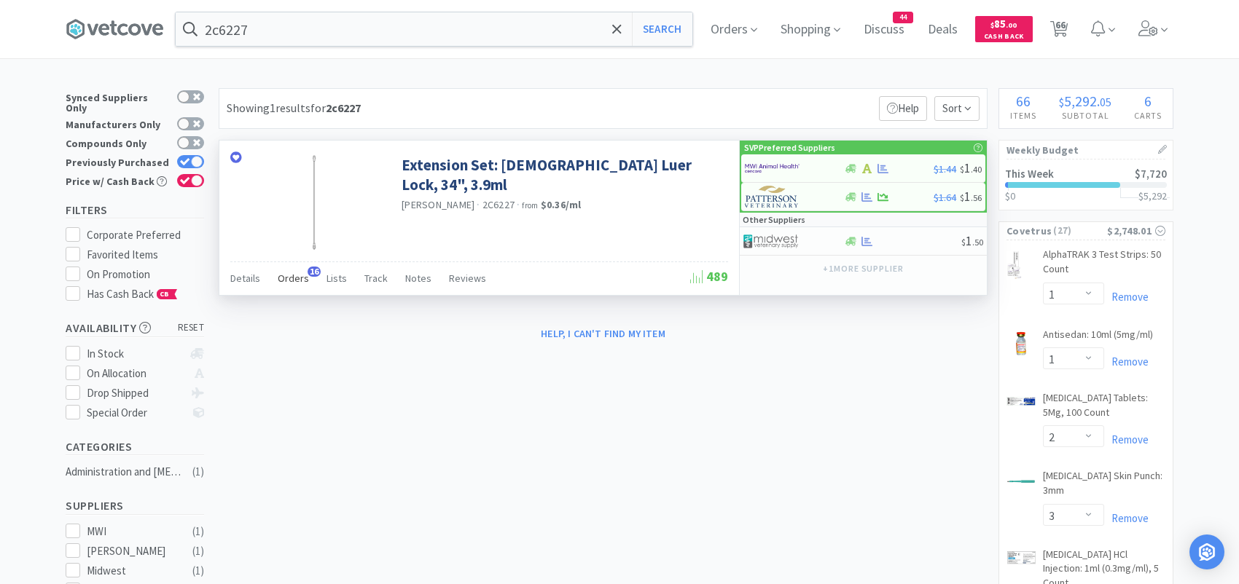
click at [308, 271] on span "16" at bounding box center [314, 272] width 13 height 10
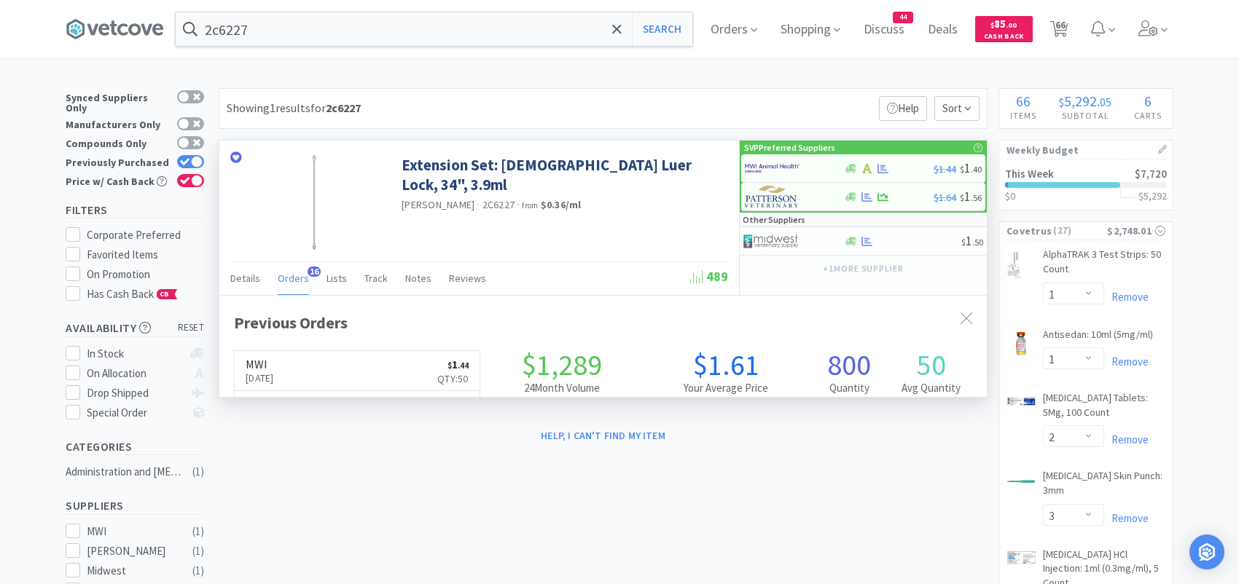
scroll to position [391, 767]
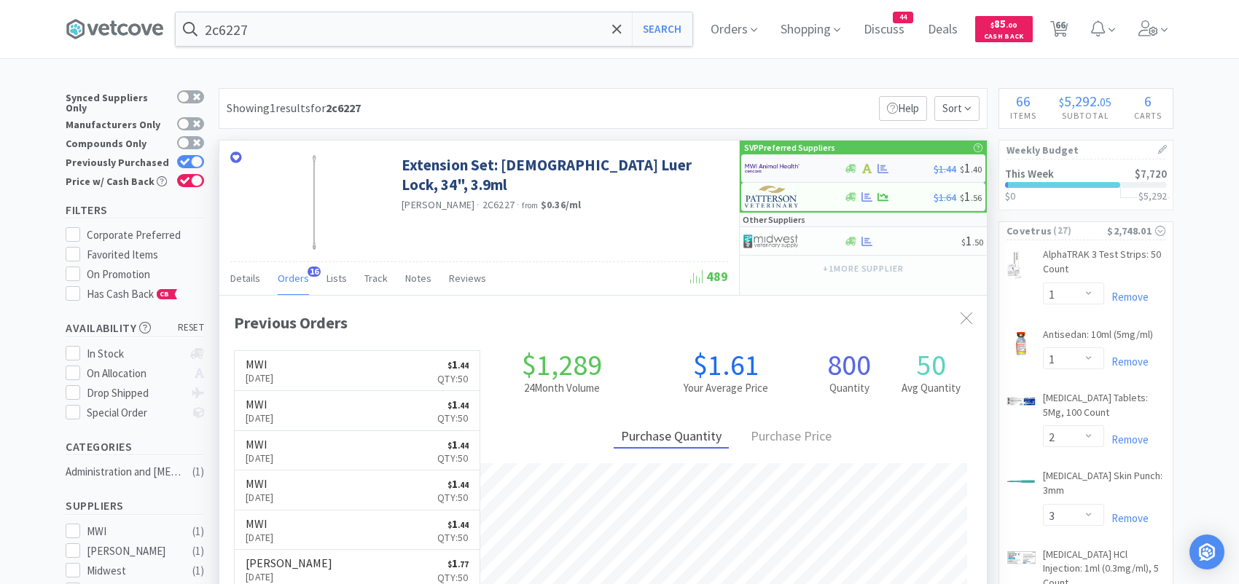
click at [774, 165] on img at bounding box center [772, 168] width 55 height 22
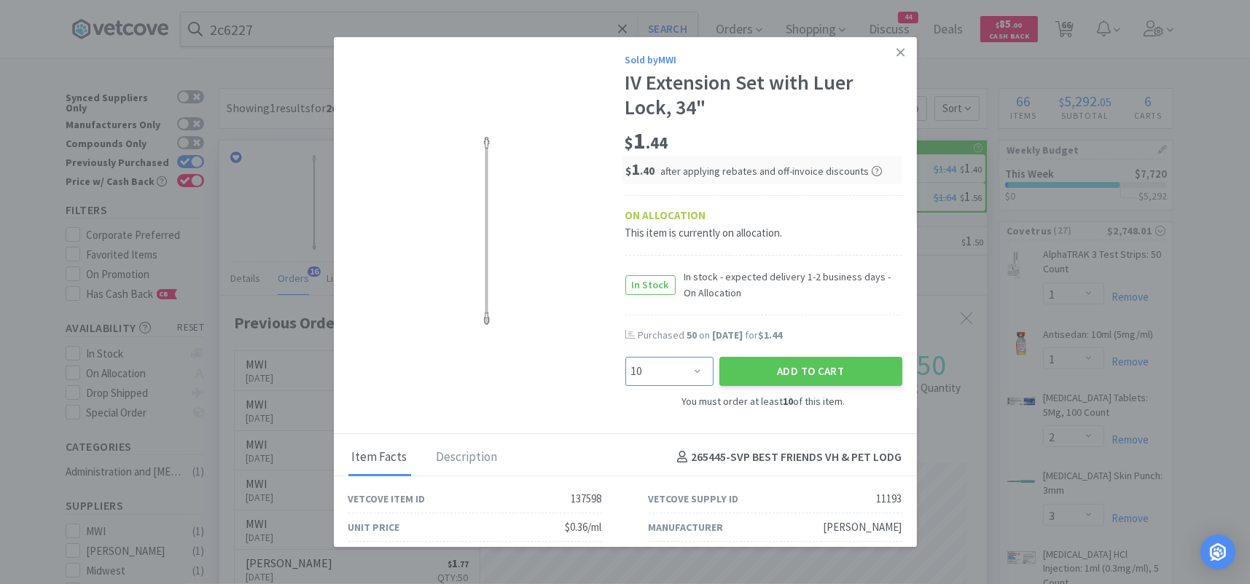
click at [670, 367] on select "Enter Quantity 10 20 30 40 50 60 70 80 90 100 110 120 130 140 150 160 170 180 1…" at bounding box center [669, 371] width 88 height 29
click at [625, 357] on select "Enter Quantity 10 20 30 40 50 60 70 80 90 100 110 120 130 140 150 160 170 180 1…" at bounding box center [669, 371] width 88 height 29
click at [734, 364] on button "Add to Cart" at bounding box center [810, 371] width 183 height 29
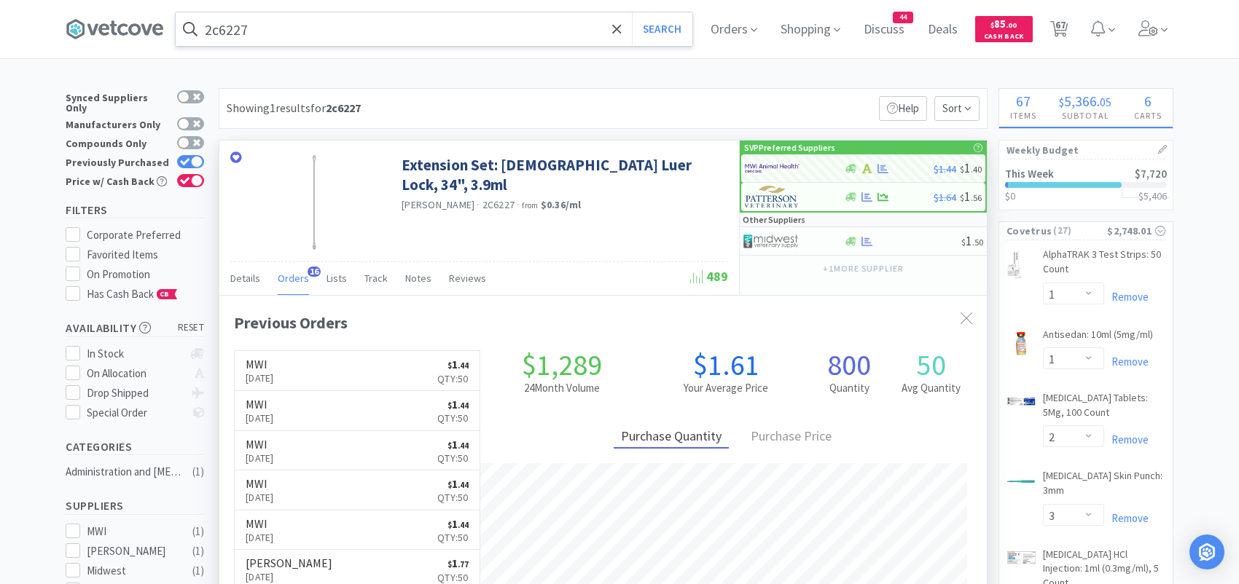
click at [353, 30] on input "2c6227" at bounding box center [434, 29] width 517 height 34
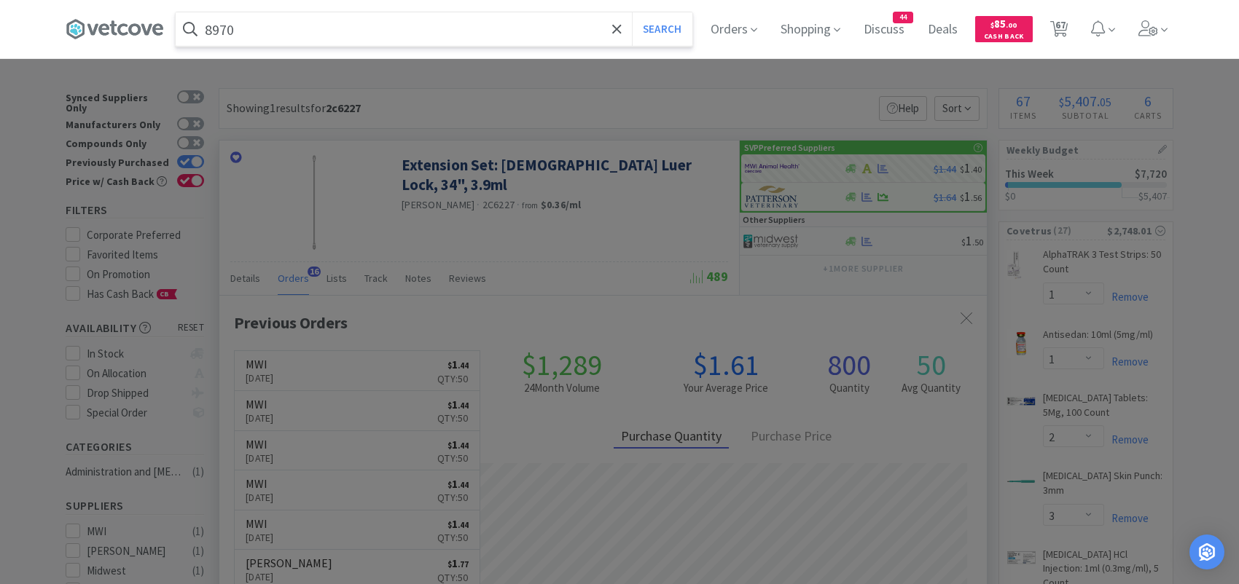
click at [632, 12] on button "Search" at bounding box center [662, 29] width 60 height 34
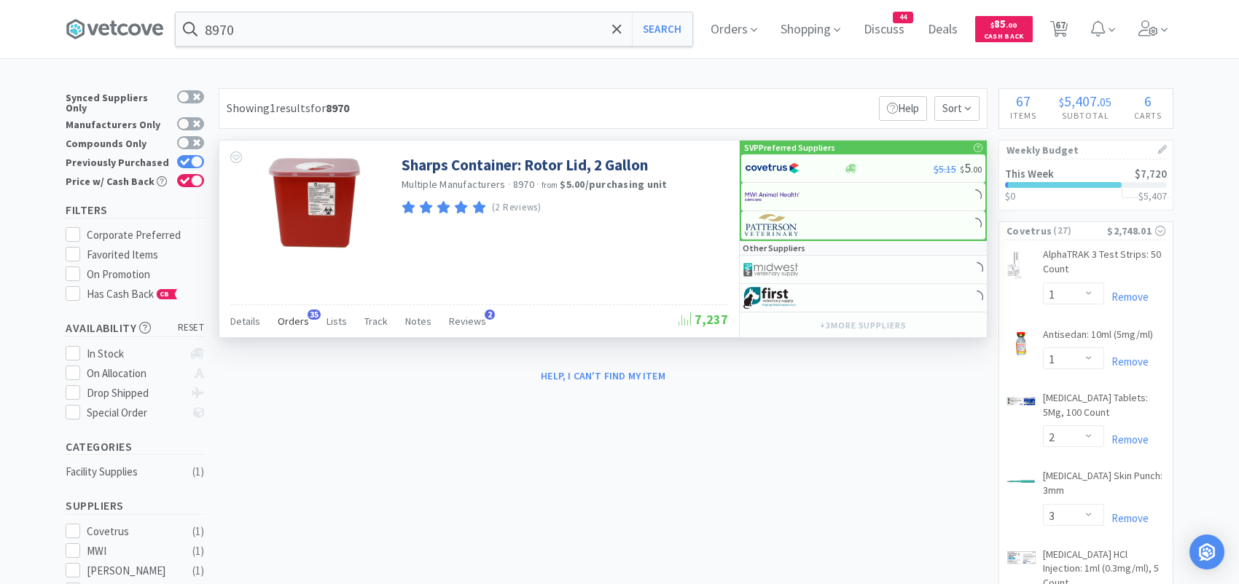
click at [299, 315] on span "Orders" at bounding box center [293, 321] width 31 height 13
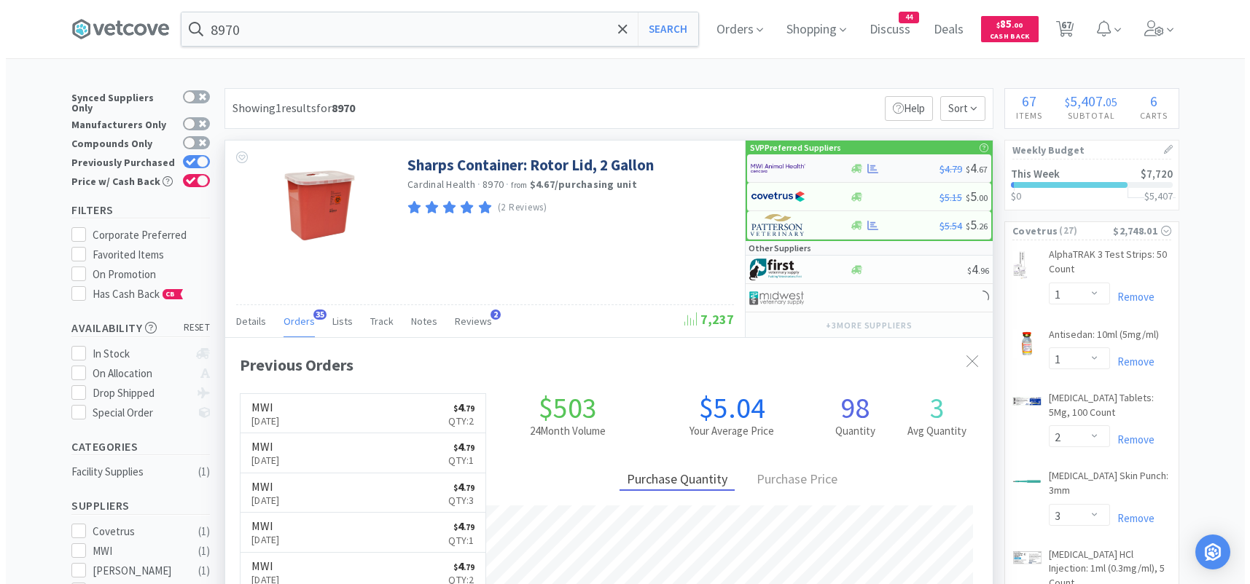
scroll to position [391, 767]
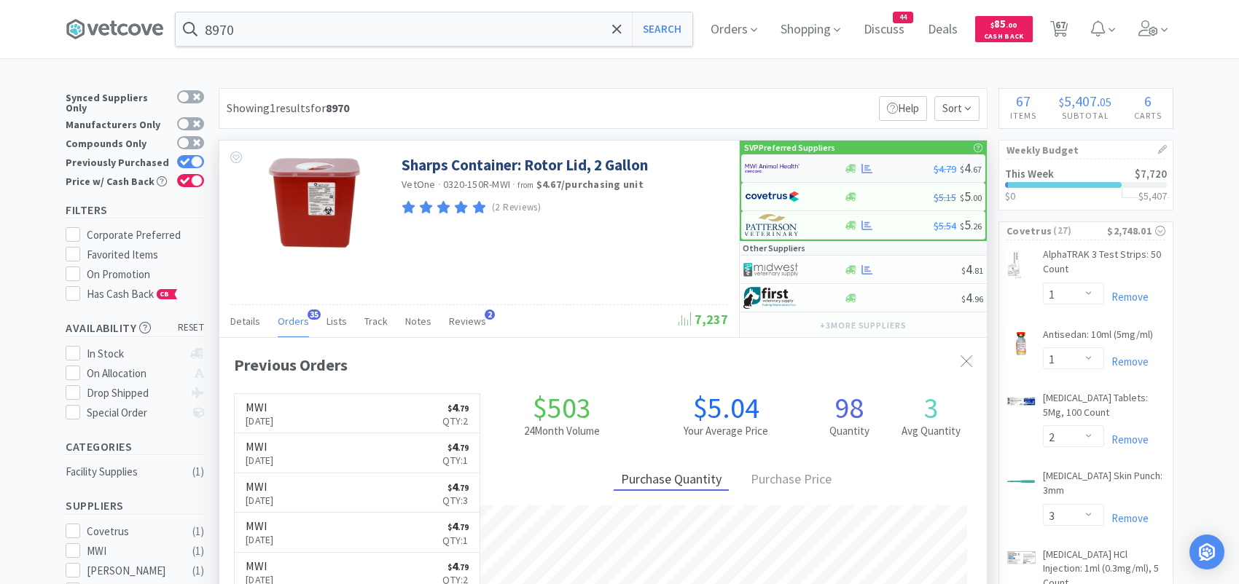
click at [777, 166] on img at bounding box center [772, 168] width 55 height 22
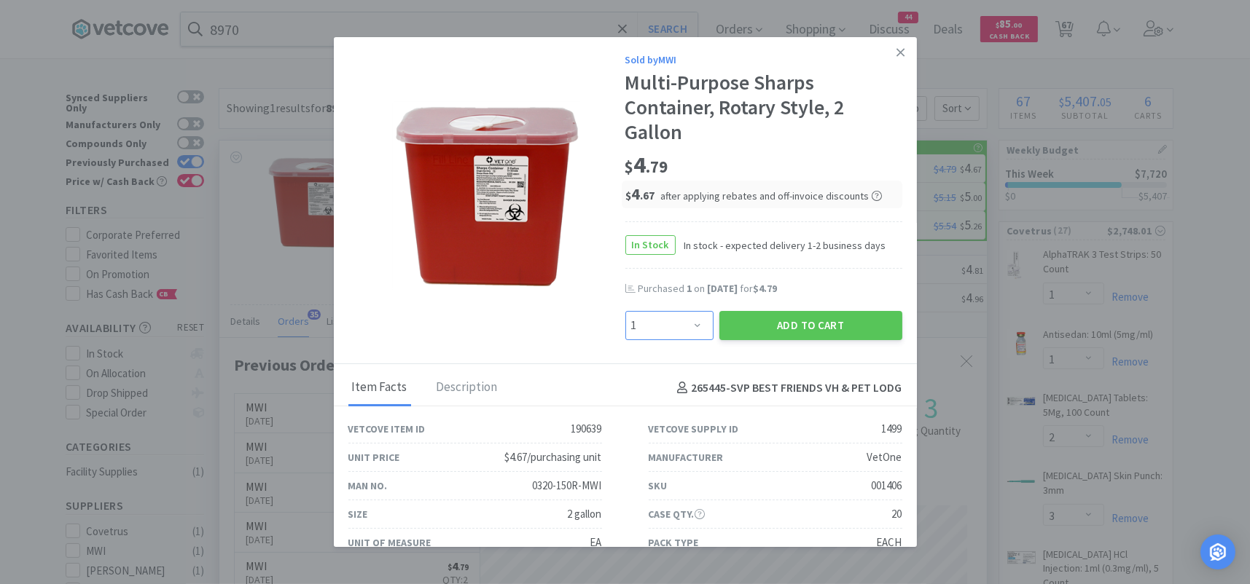
click at [692, 320] on select "Enter Quantity 1 2 3 4 5 6 7 8 9 10 11 12 13 14 15 16 17 18 19 20 Enter Quantity" at bounding box center [669, 325] width 88 height 29
click at [625, 311] on select "Enter Quantity 1 2 3 4 5 6 7 8 9 10 11 12 13 14 15 16 17 18 19 20 Enter Quantity" at bounding box center [669, 325] width 88 height 29
click at [747, 316] on button "Add to Cart" at bounding box center [810, 325] width 183 height 29
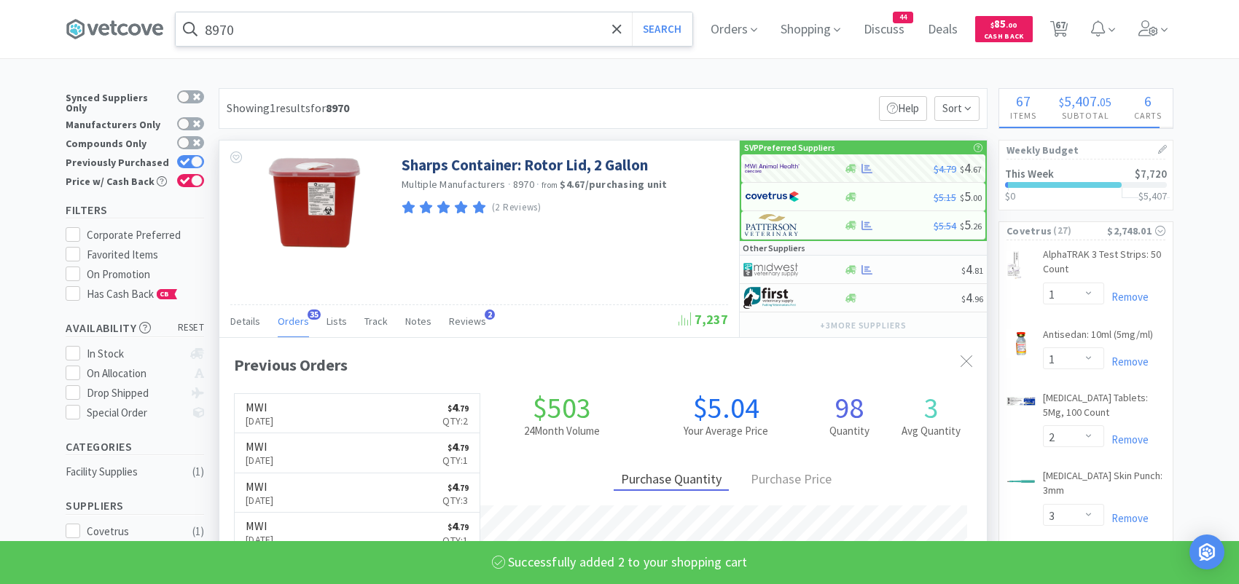
click at [340, 39] on input "8970" at bounding box center [434, 29] width 517 height 34
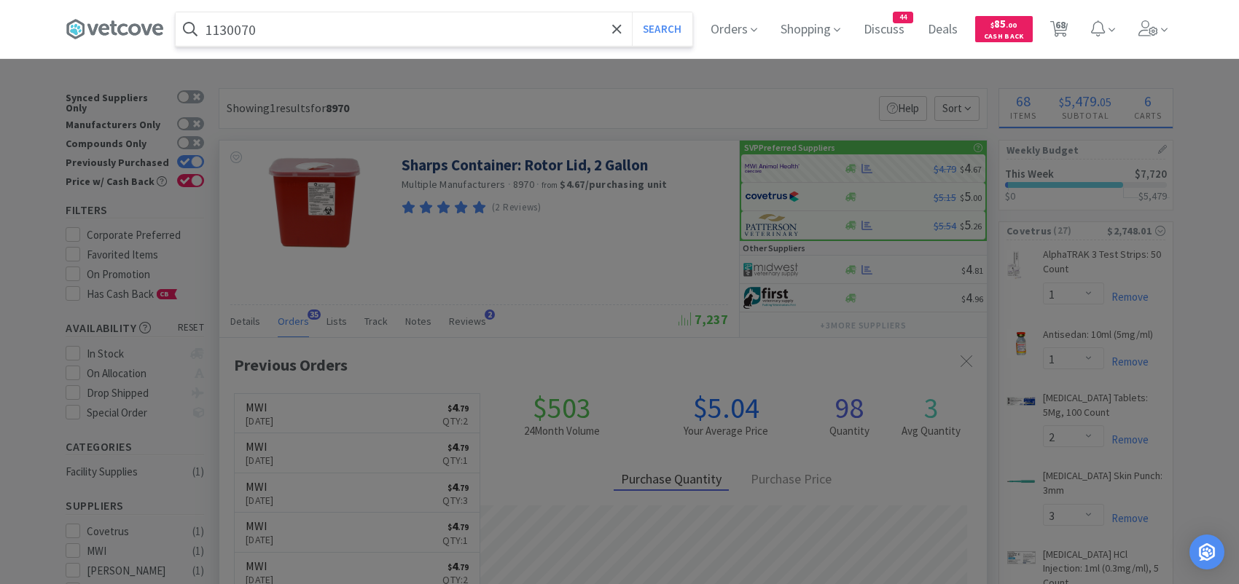
click at [632, 12] on button "Search" at bounding box center [662, 29] width 60 height 34
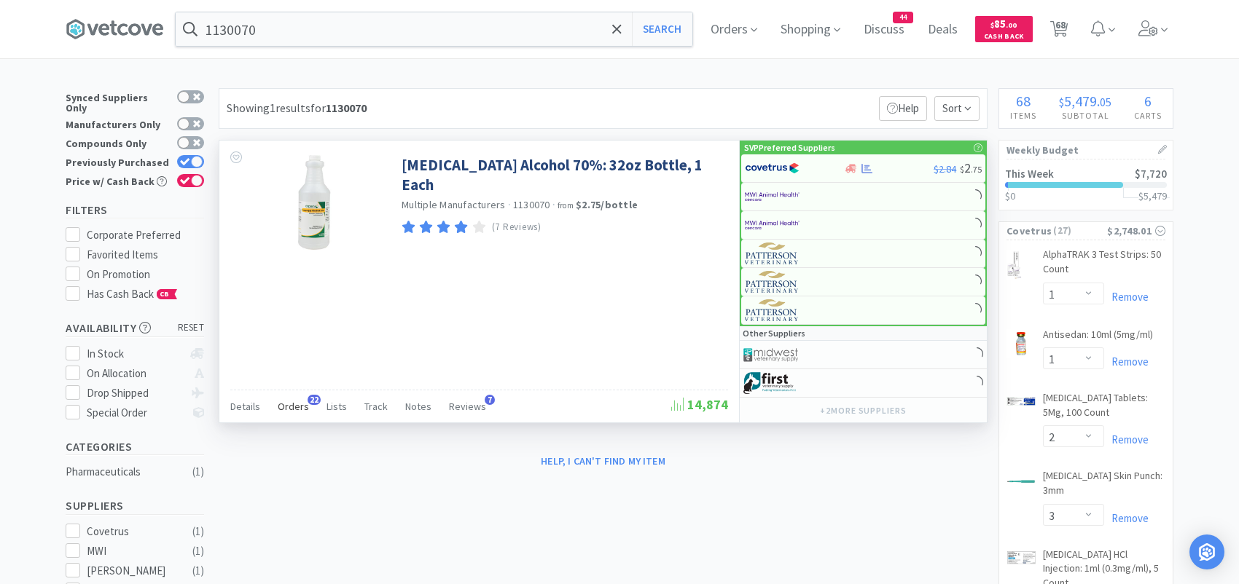
click at [291, 404] on span "Orders" at bounding box center [293, 406] width 31 height 13
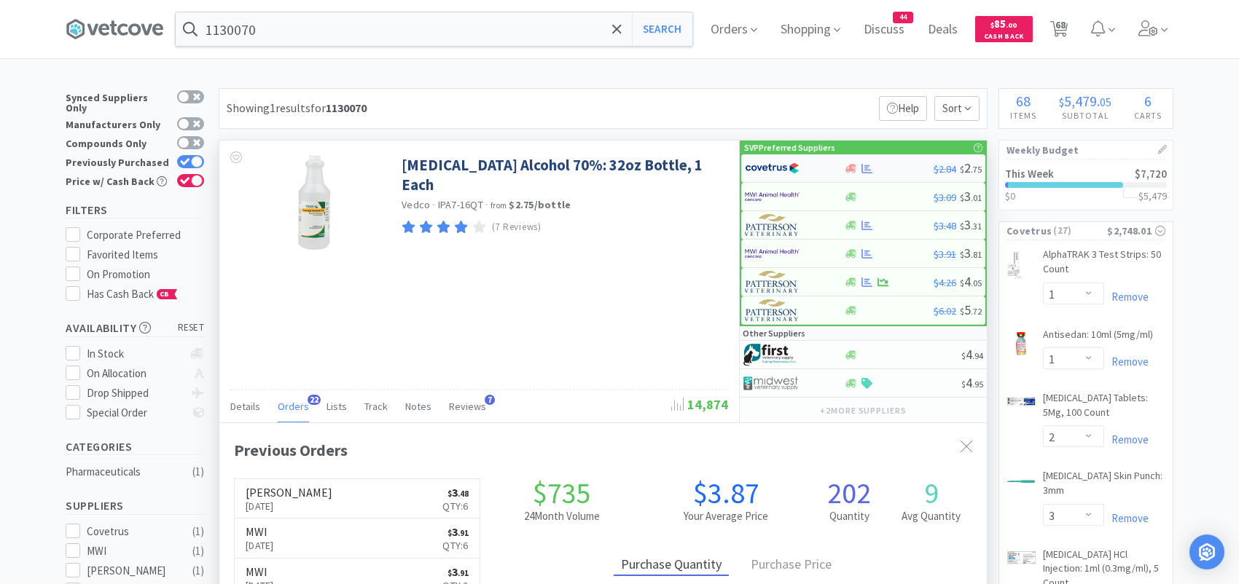
scroll to position [391, 767]
click at [771, 198] on img at bounding box center [772, 197] width 55 height 22
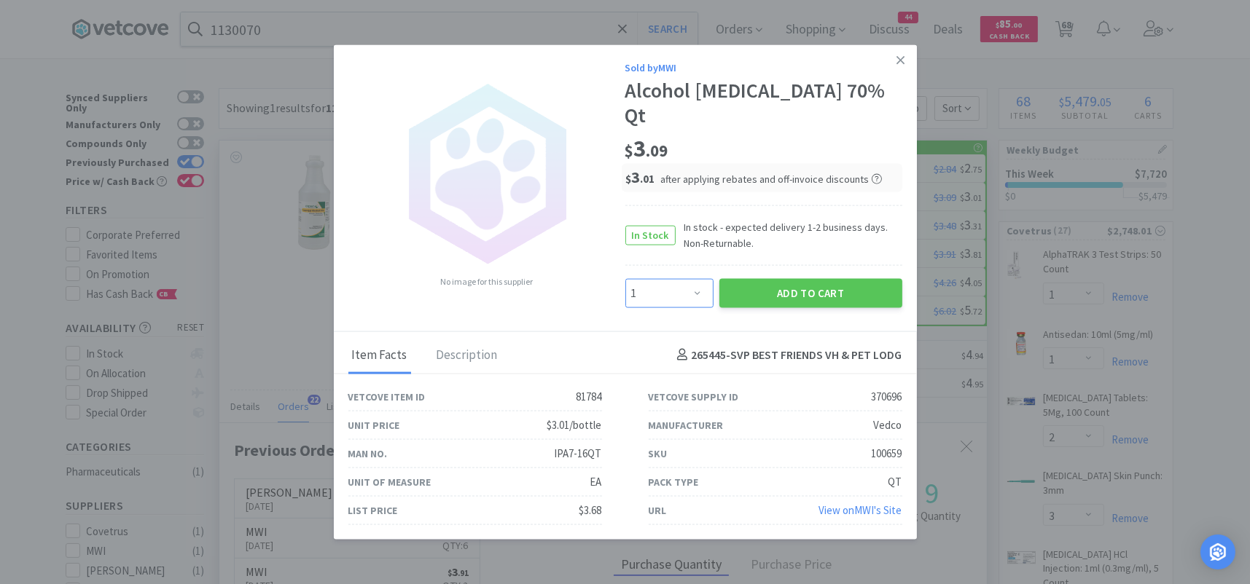
click at [692, 282] on select "Enter Quantity 1 2 3 4 5 6 7 8 9 10 11 12 13 14 15 16 17 18 19 20 Enter Quantity" at bounding box center [669, 292] width 88 height 29
click at [625, 278] on select "Enter Quantity 1 2 3 4 5 6 7 8 9 10 11 12 13 14 15 16 17 18 19 20 Enter Quantity" at bounding box center [669, 292] width 88 height 29
click at [760, 278] on button "Add to Cart" at bounding box center [810, 292] width 183 height 29
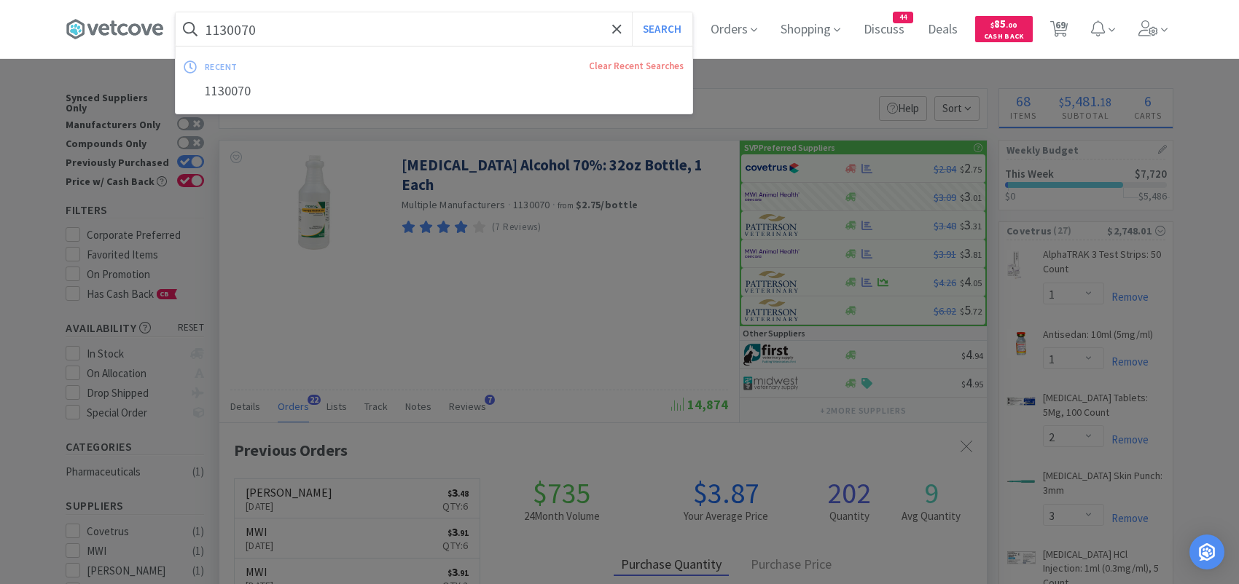
click at [319, 44] on input "1130070" at bounding box center [434, 29] width 517 height 34
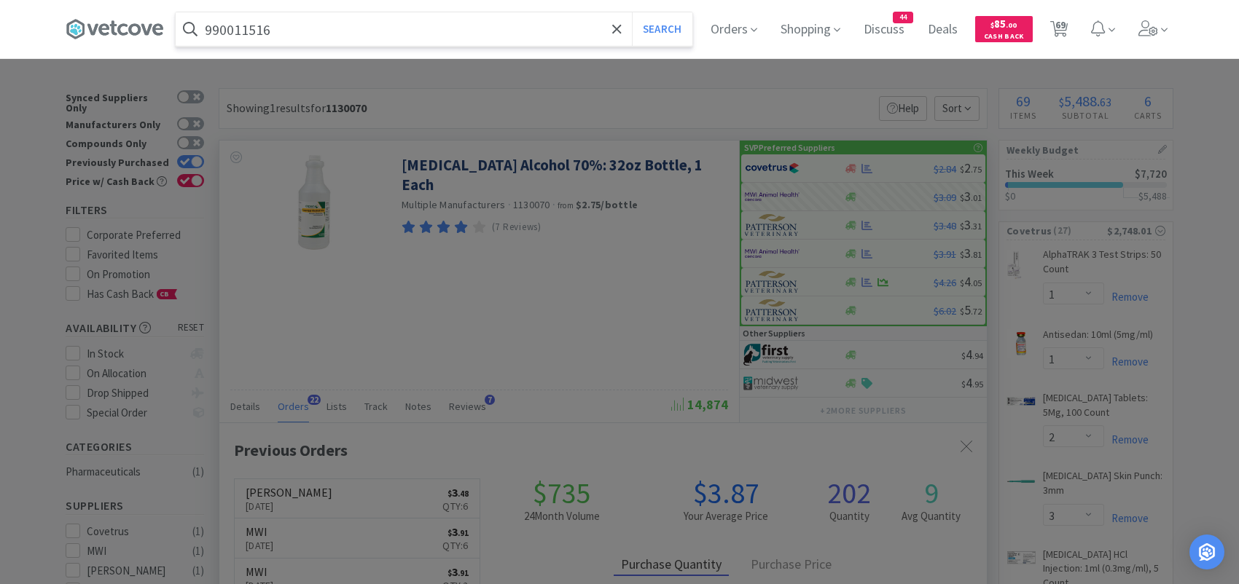
click at [632, 12] on button "Search" at bounding box center [662, 29] width 60 height 34
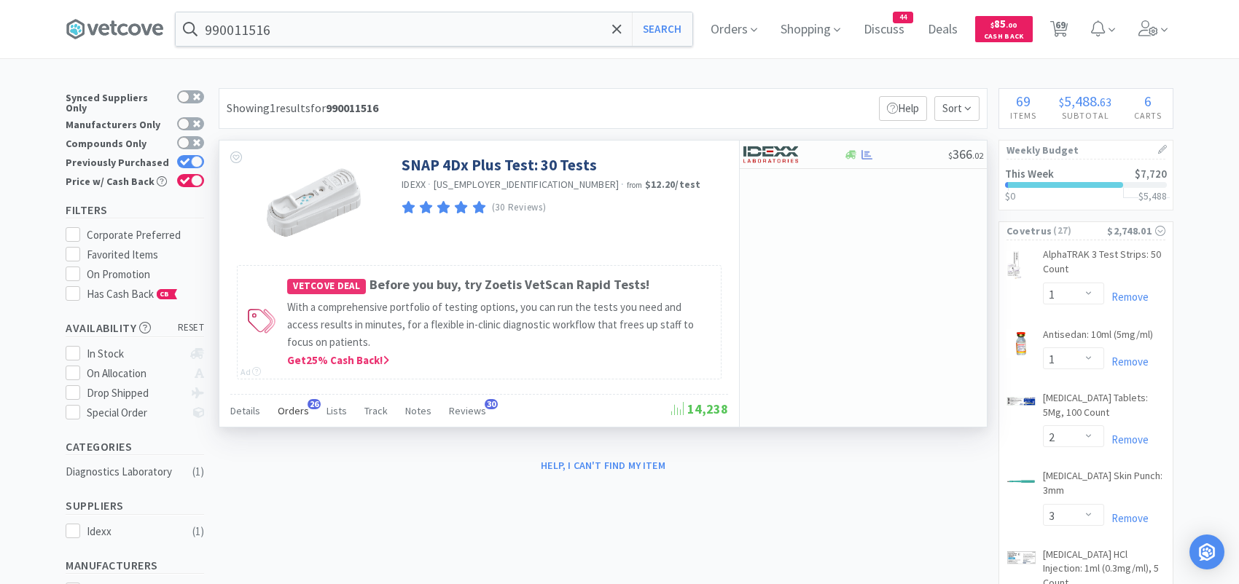
click at [292, 409] on span "Orders" at bounding box center [293, 410] width 31 height 13
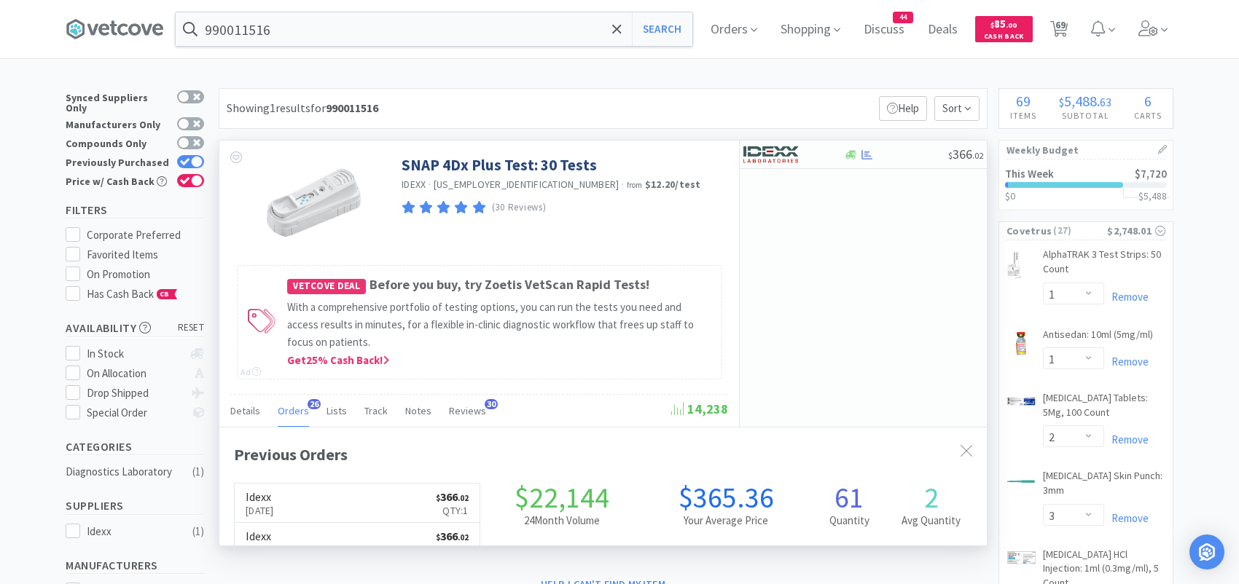
scroll to position [391, 767]
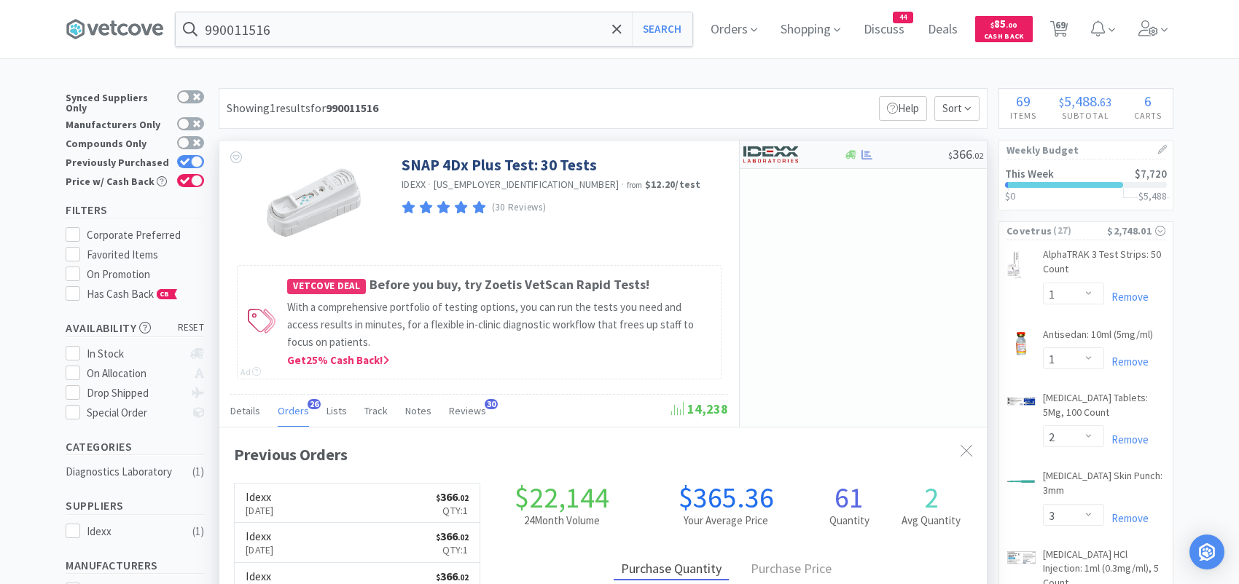
click at [773, 158] on img at bounding box center [770, 155] width 55 height 22
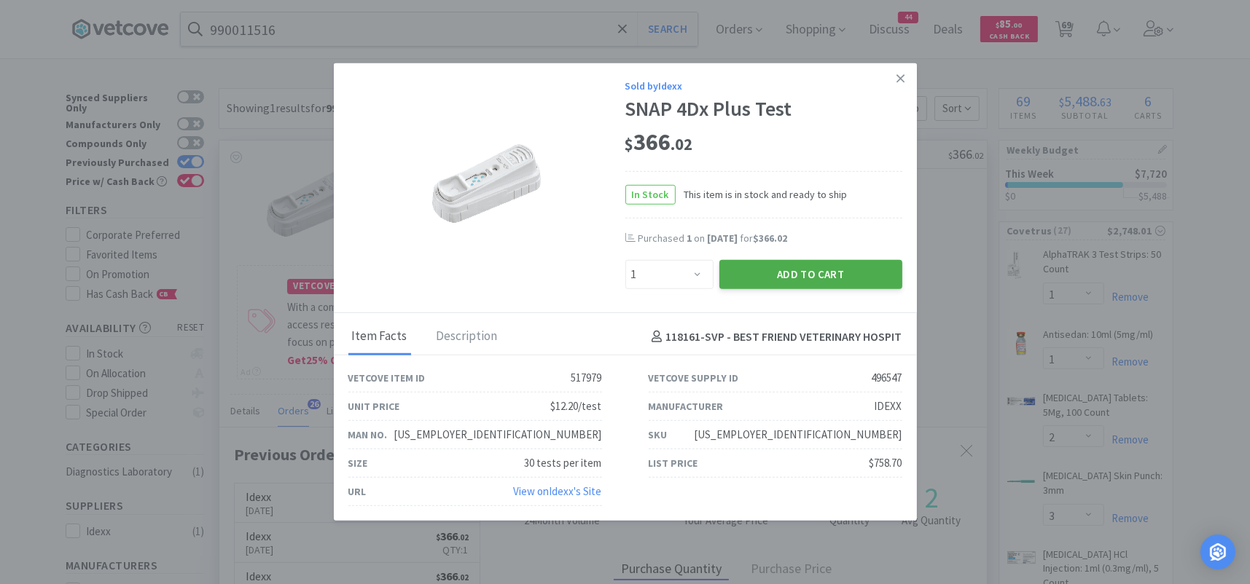
click at [759, 277] on button "Add to Cart" at bounding box center [810, 274] width 183 height 29
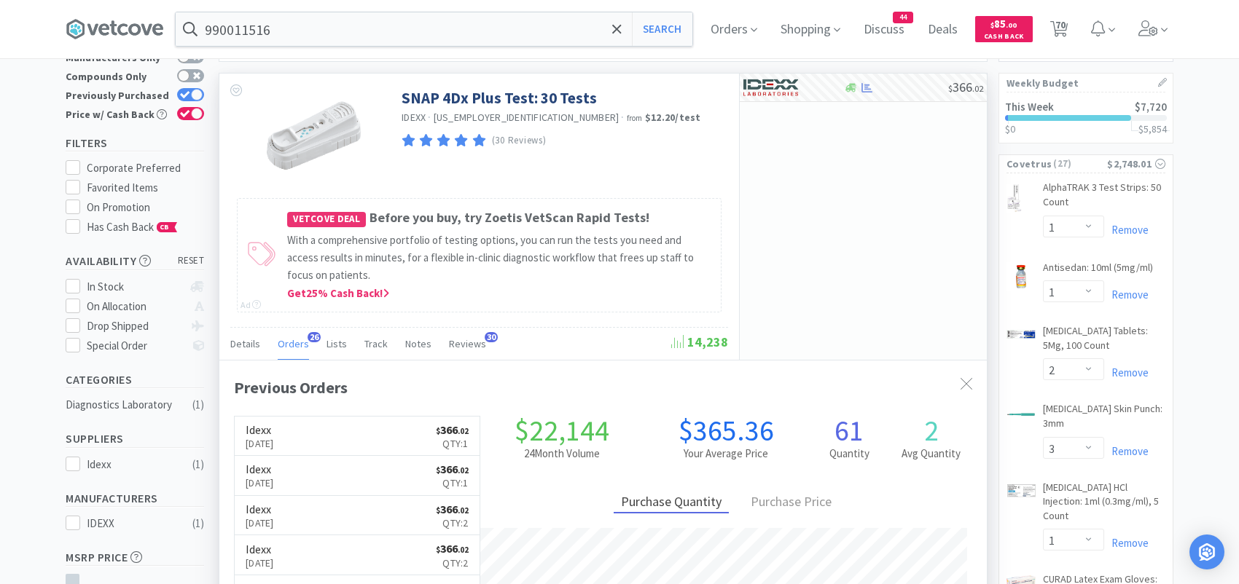
scroll to position [0, 0]
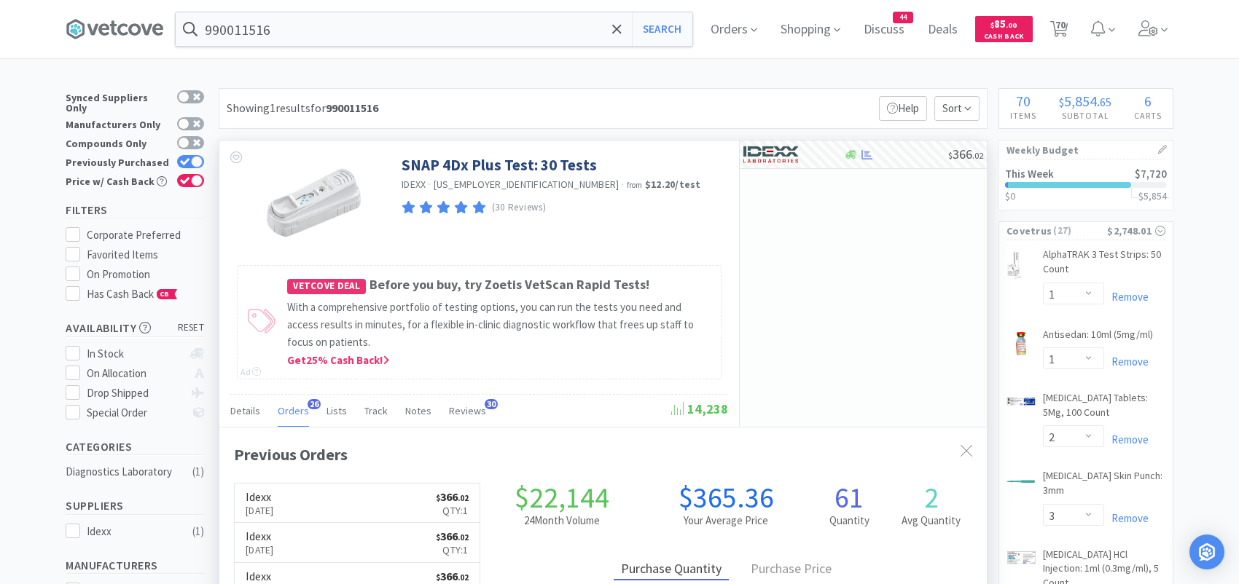
drag, startPoint x: 1066, startPoint y: 30, endPoint x: 1030, endPoint y: 44, distance: 39.0
click at [1065, 30] on span "70" at bounding box center [1060, 25] width 10 height 58
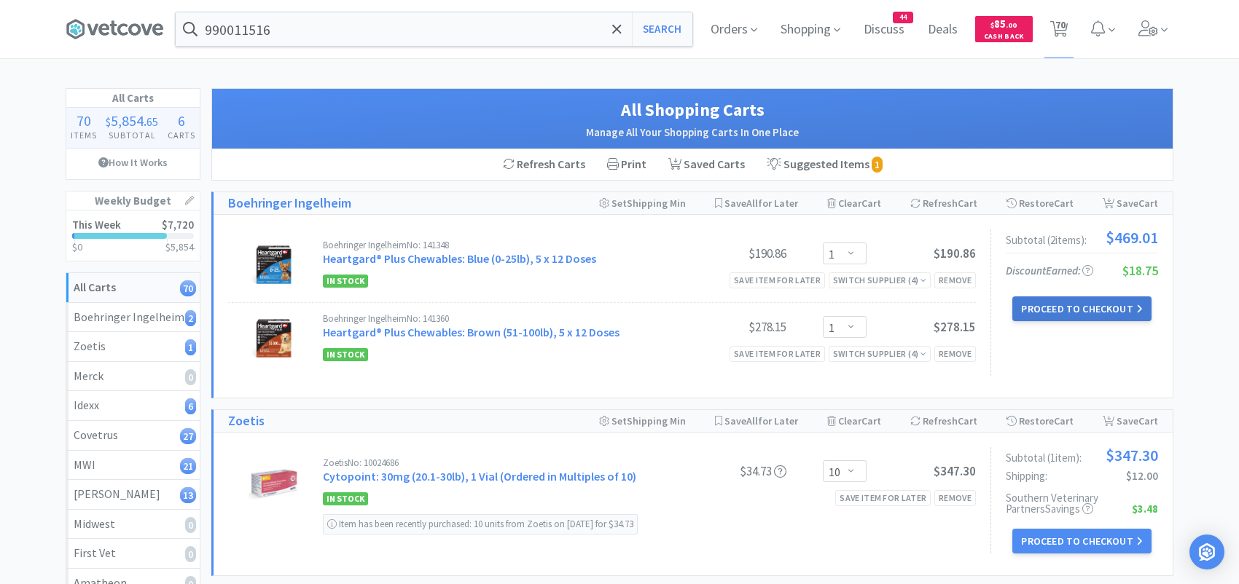
click at [1063, 304] on button "Proceed to Checkout" at bounding box center [1081, 309] width 138 height 25
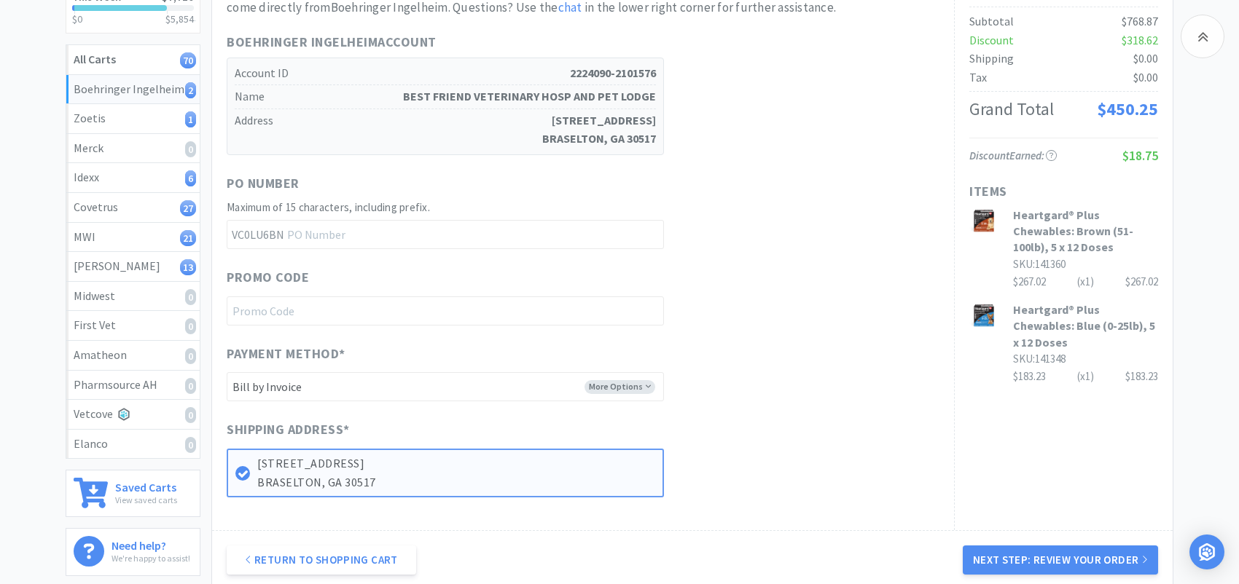
scroll to position [383, 0]
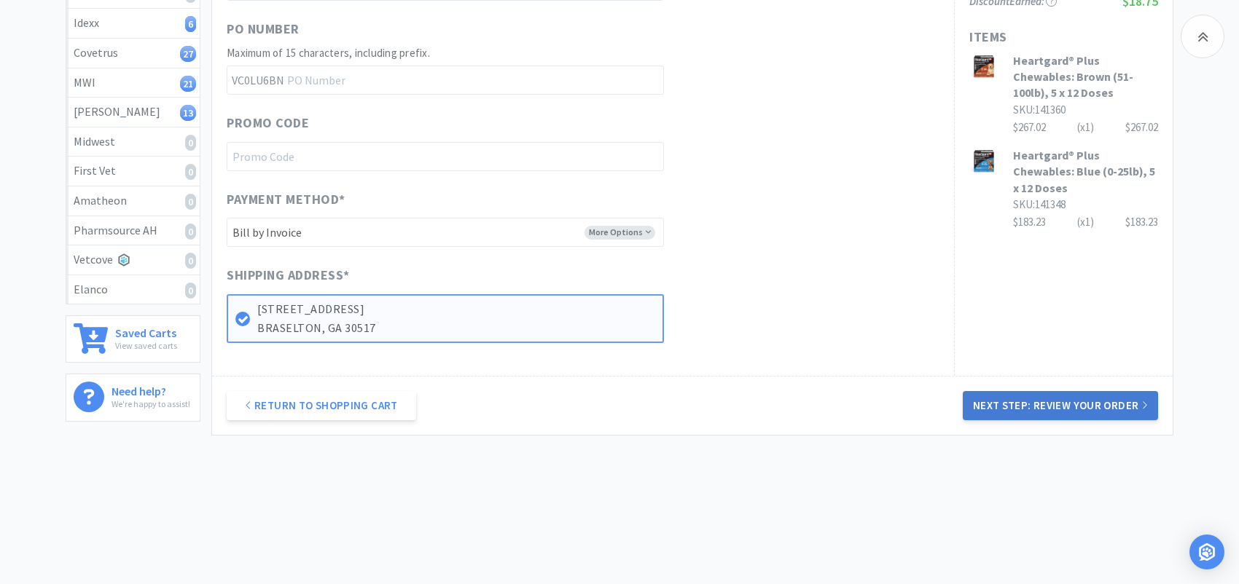
click at [1050, 405] on button "Next Step: Review Your Order" at bounding box center [1060, 405] width 195 height 29
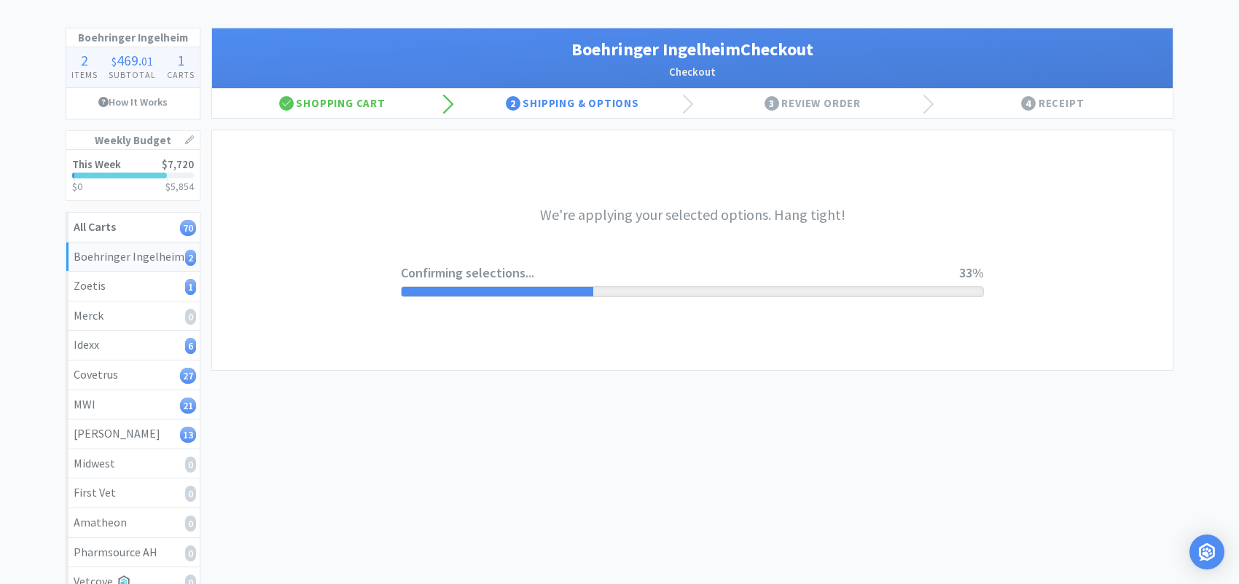
scroll to position [0, 0]
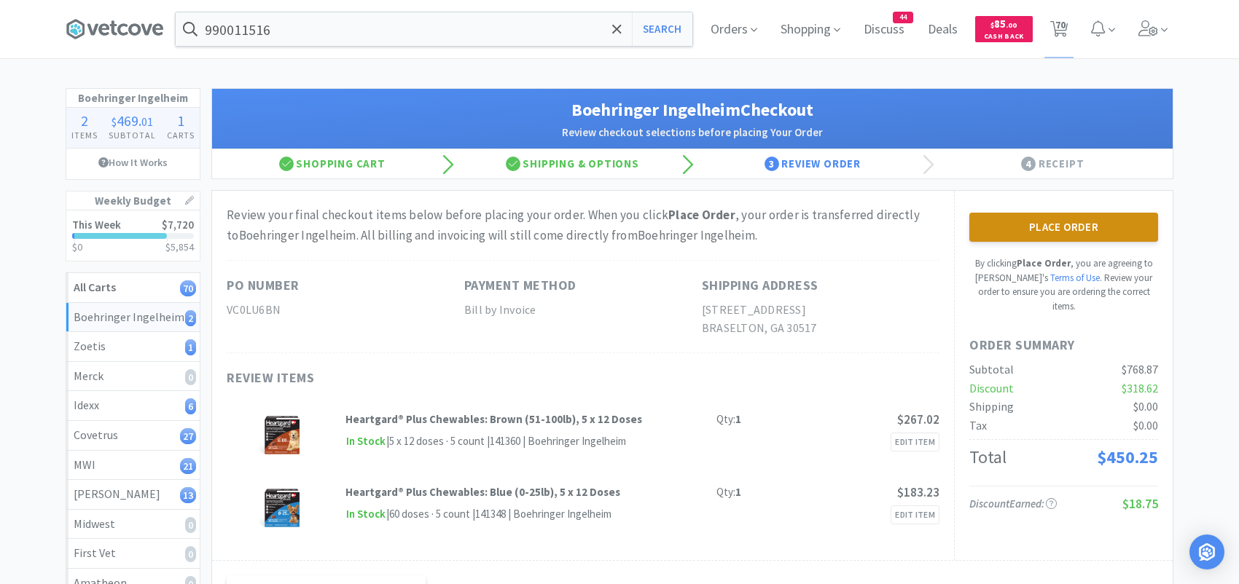
click at [1056, 217] on button "Place Order" at bounding box center [1063, 227] width 189 height 29
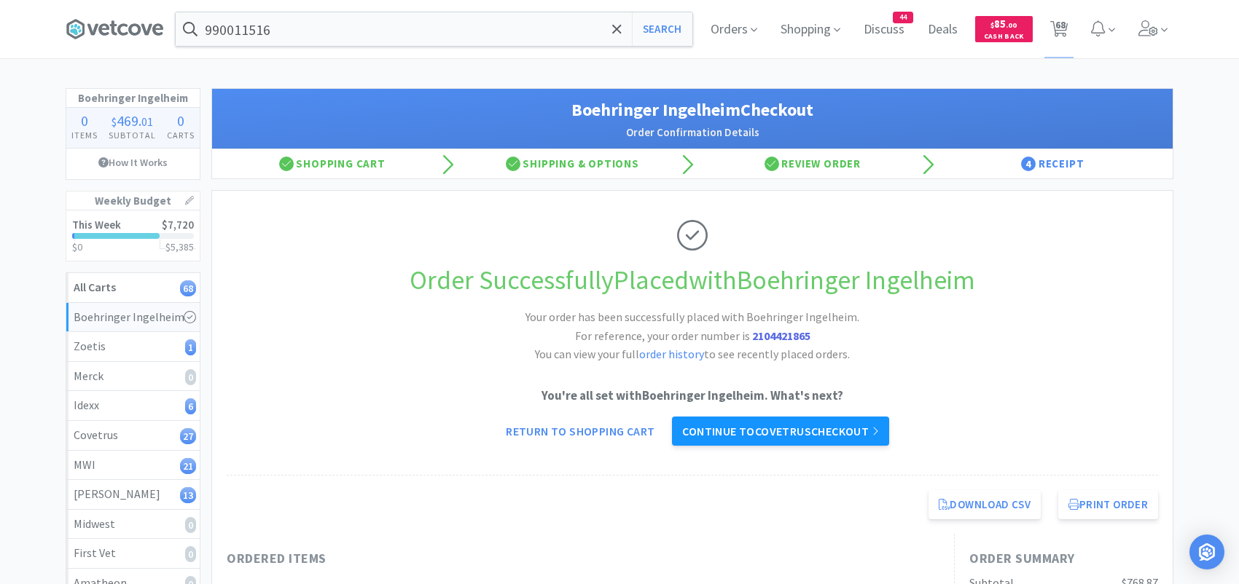
click at [778, 436] on link "Continue to Covetrus checkout" at bounding box center [780, 431] width 216 height 29
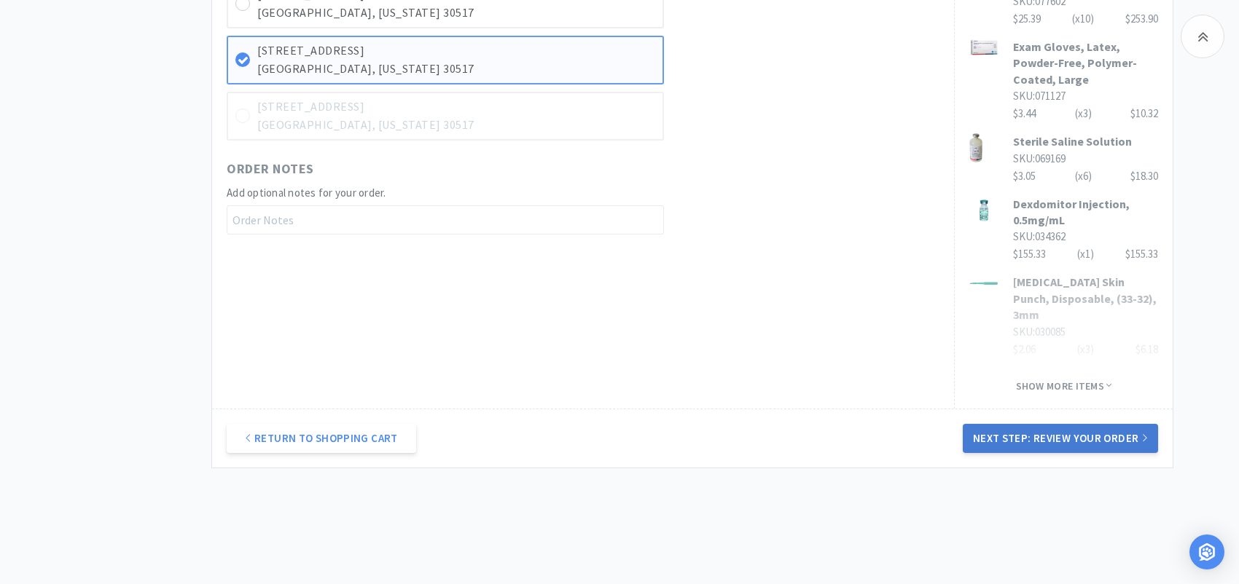
click at [1059, 424] on button "Next Step: Review Your Order" at bounding box center [1060, 438] width 195 height 29
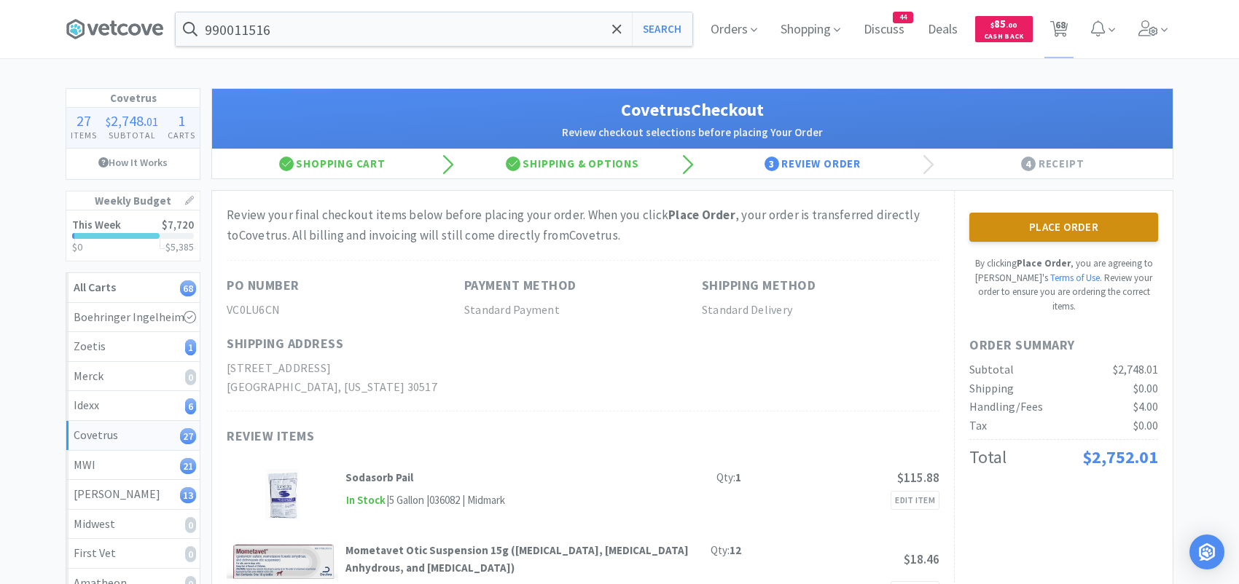
click at [998, 226] on button "Place Order" at bounding box center [1063, 227] width 189 height 29
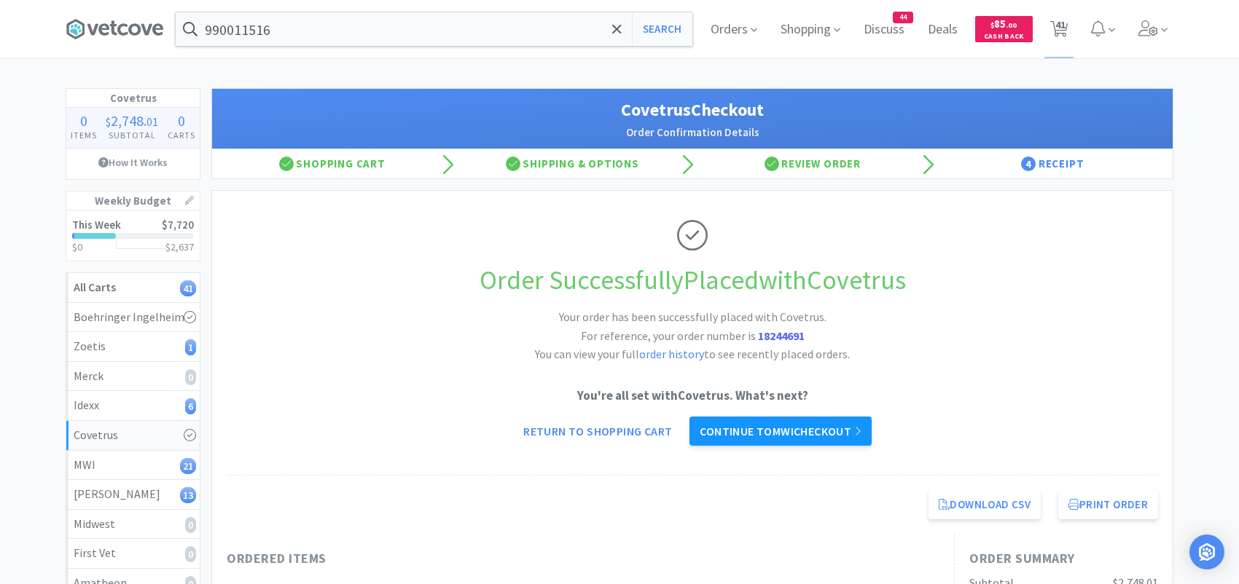
click at [818, 422] on link "Continue to MWI checkout" at bounding box center [779, 431] width 181 height 29
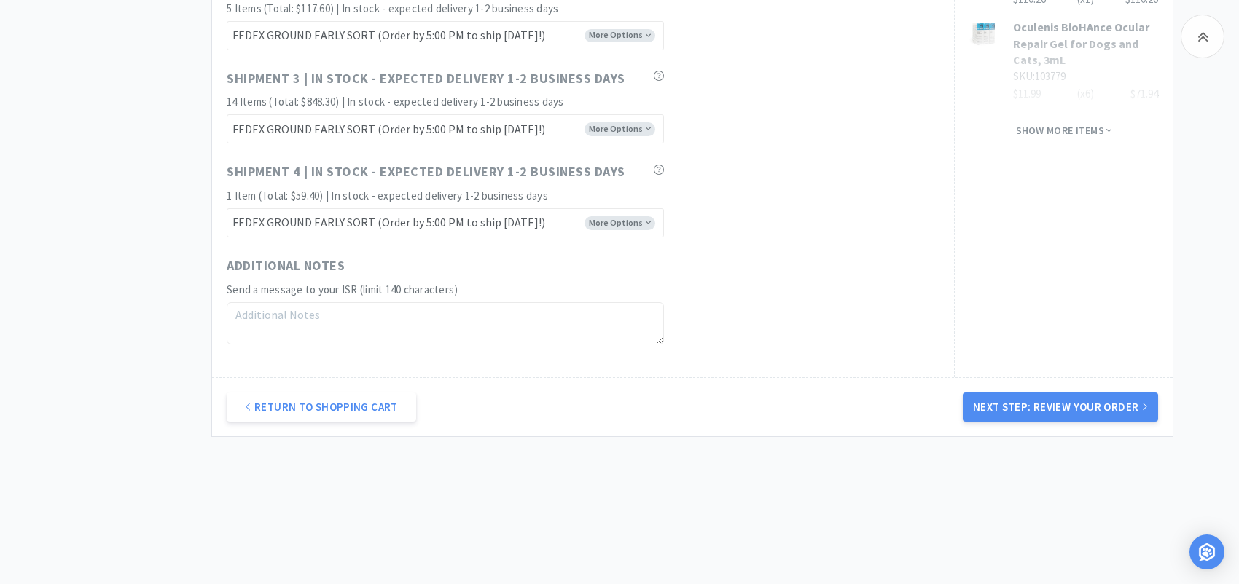
click at [1044, 403] on button "Next Step: Review Your Order" at bounding box center [1060, 407] width 195 height 29
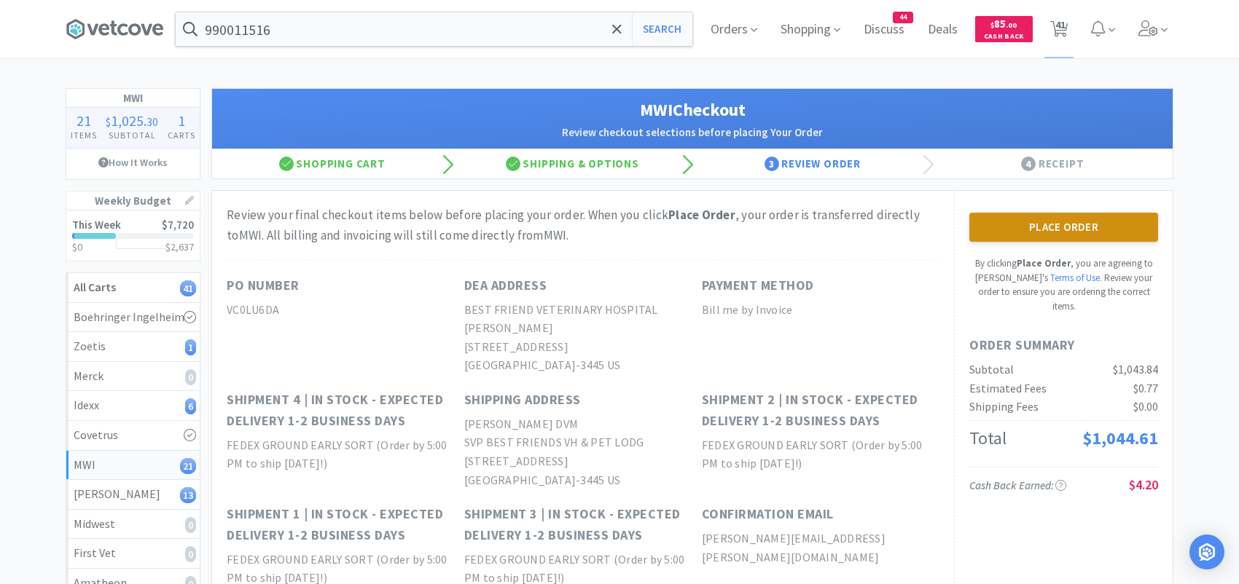
click at [1116, 220] on button "Place Order" at bounding box center [1063, 227] width 189 height 29
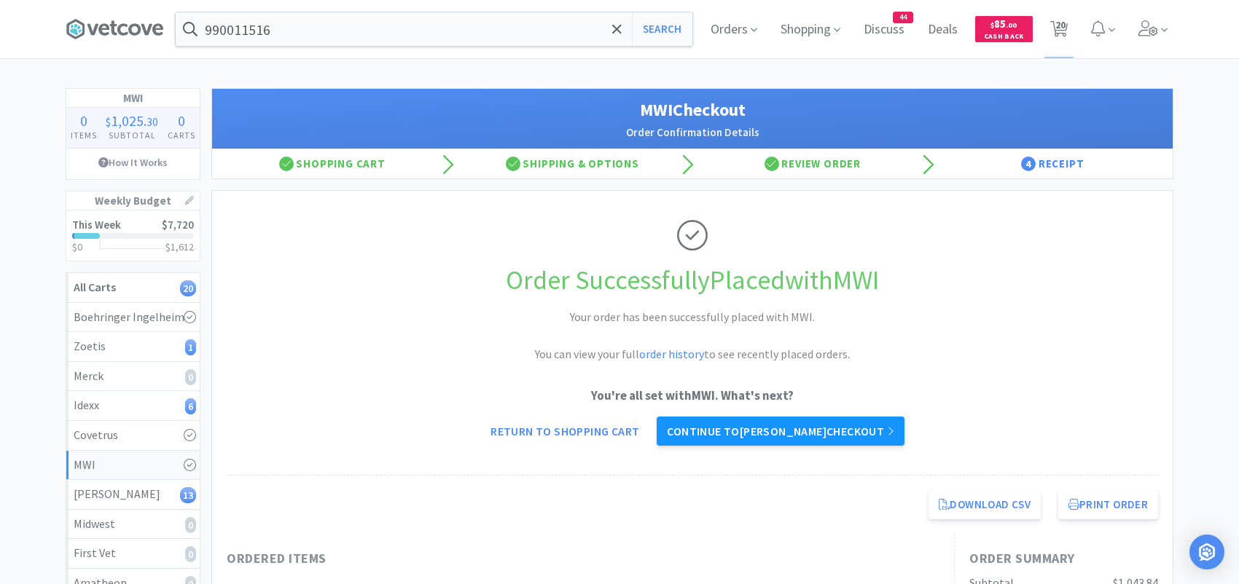
click at [832, 422] on link "Continue to [PERSON_NAME] checkout" at bounding box center [780, 431] width 247 height 29
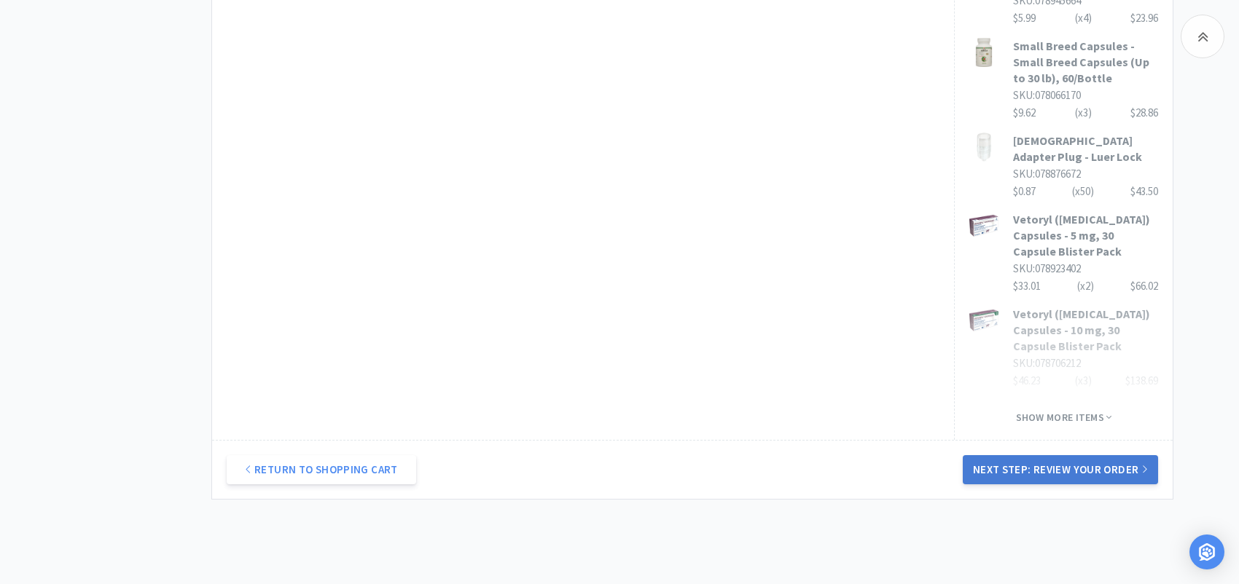
click at [1009, 455] on button "Next Step: Review Your Order" at bounding box center [1060, 469] width 195 height 29
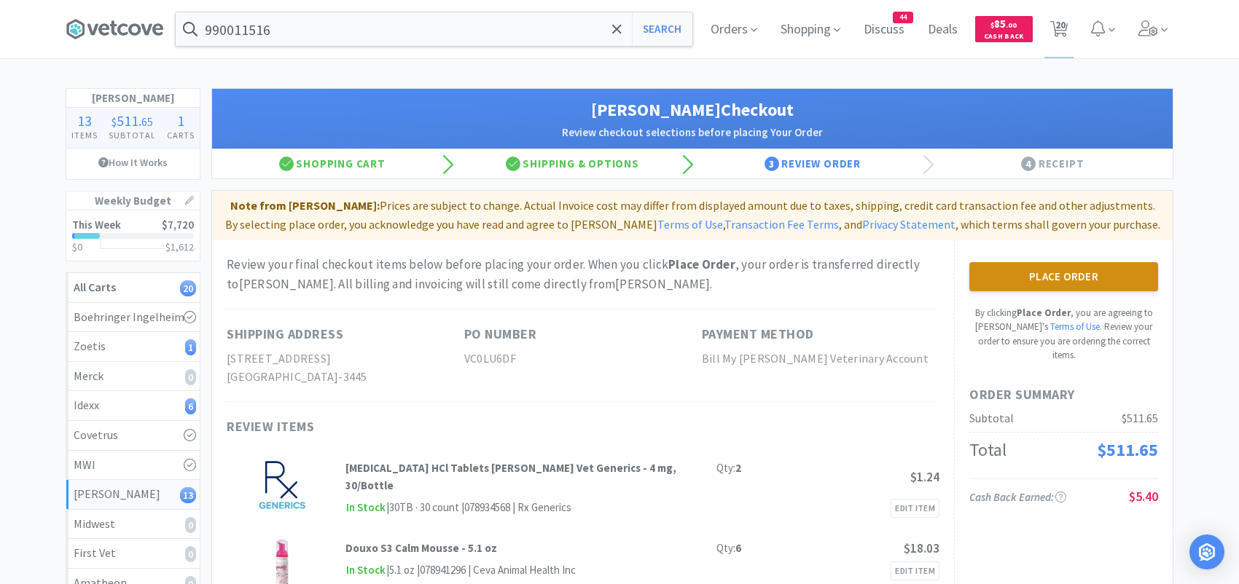
click at [1057, 267] on button "Place Order" at bounding box center [1063, 276] width 189 height 29
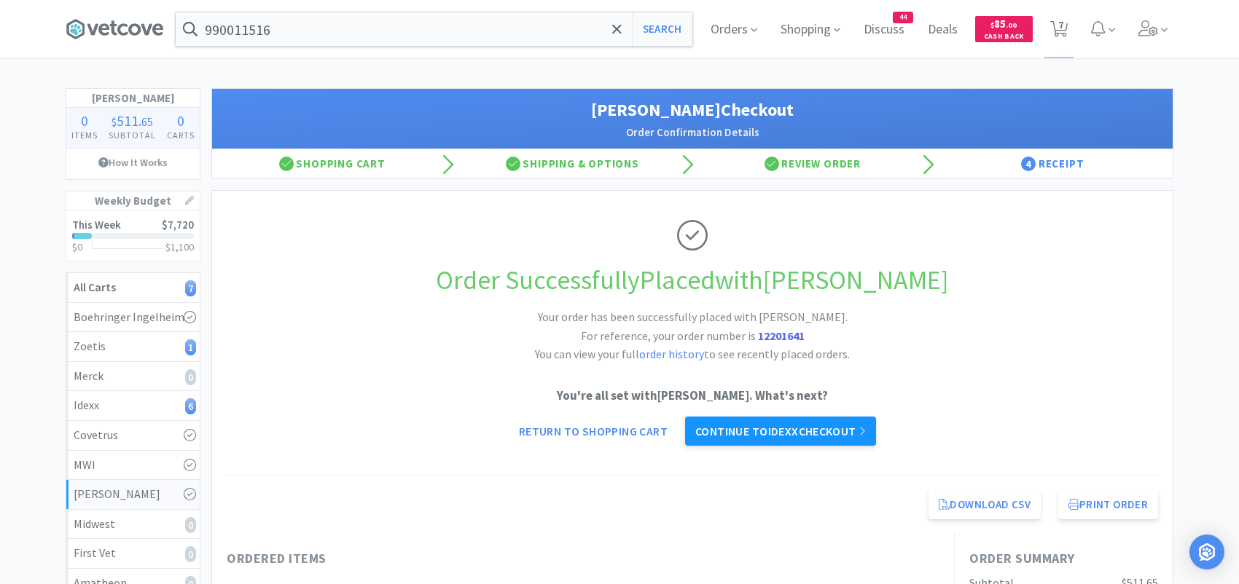
click at [806, 426] on link "Continue to Idexx checkout" at bounding box center [780, 431] width 191 height 29
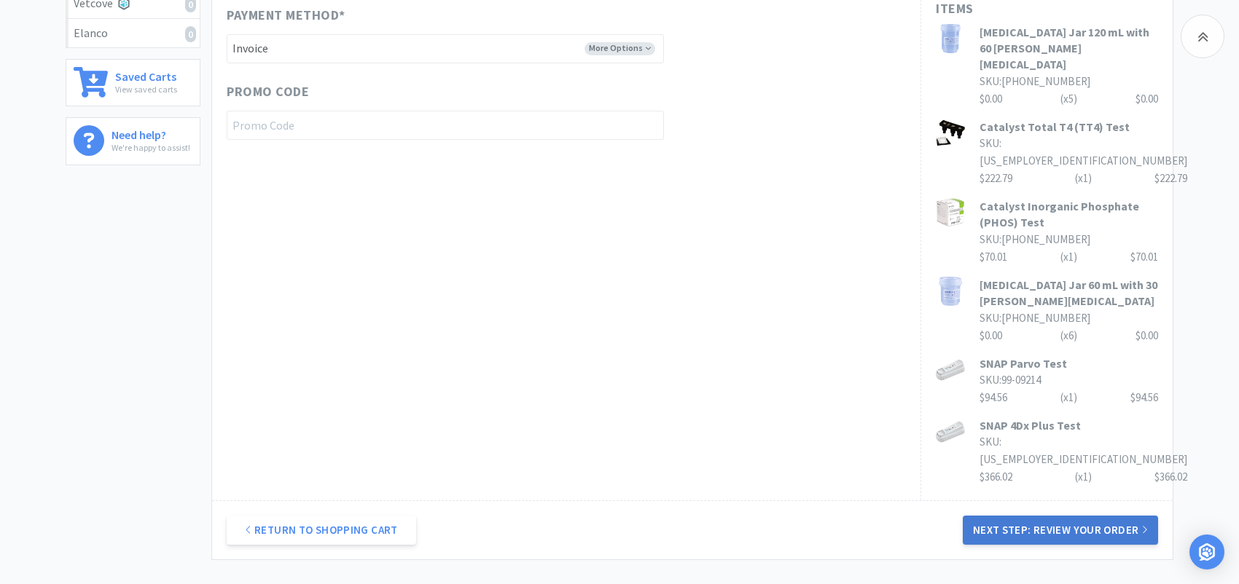
click at [1047, 516] on button "Next Step: Review Your Order" at bounding box center [1060, 530] width 195 height 29
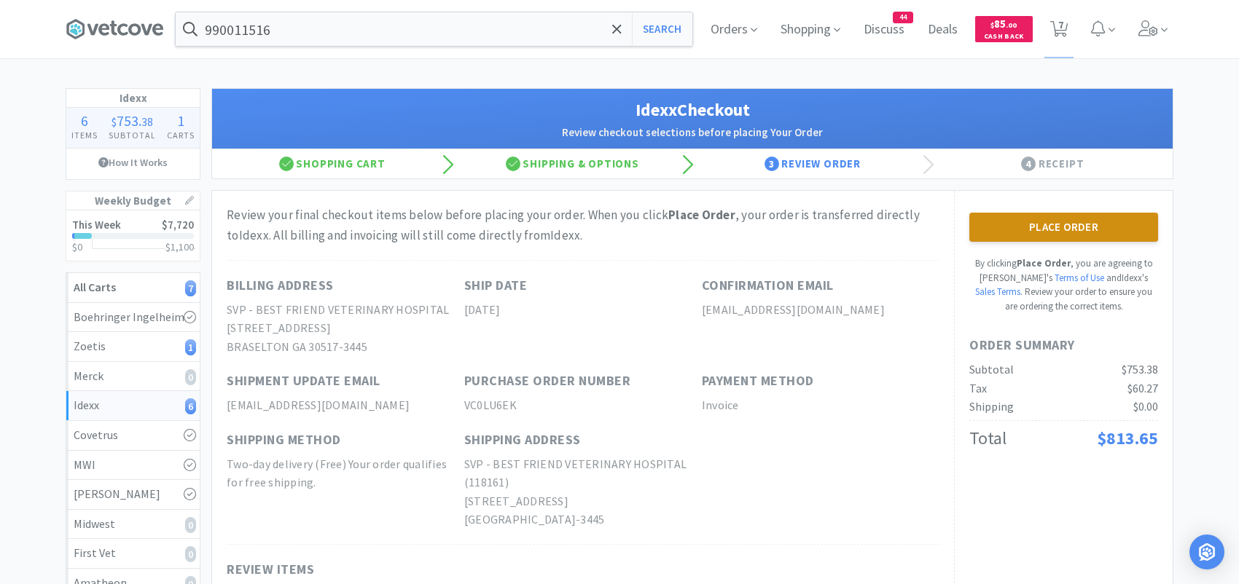
click at [1029, 222] on button "Place Order" at bounding box center [1063, 227] width 189 height 29
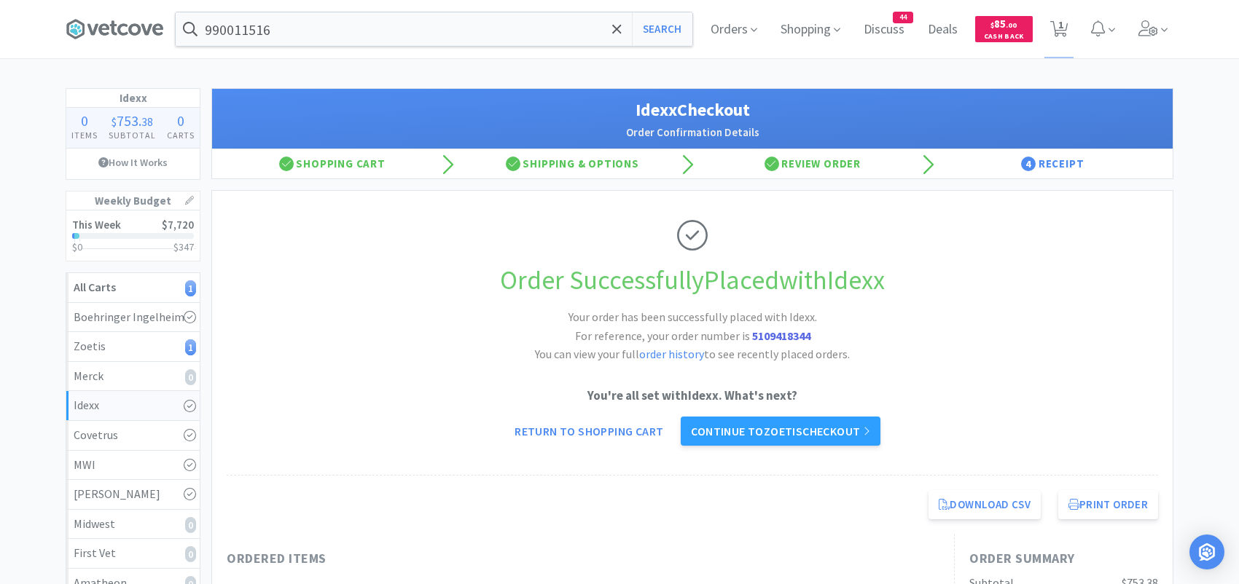
click at [765, 432] on link "Continue to Zoetis checkout" at bounding box center [780, 431] width 199 height 29
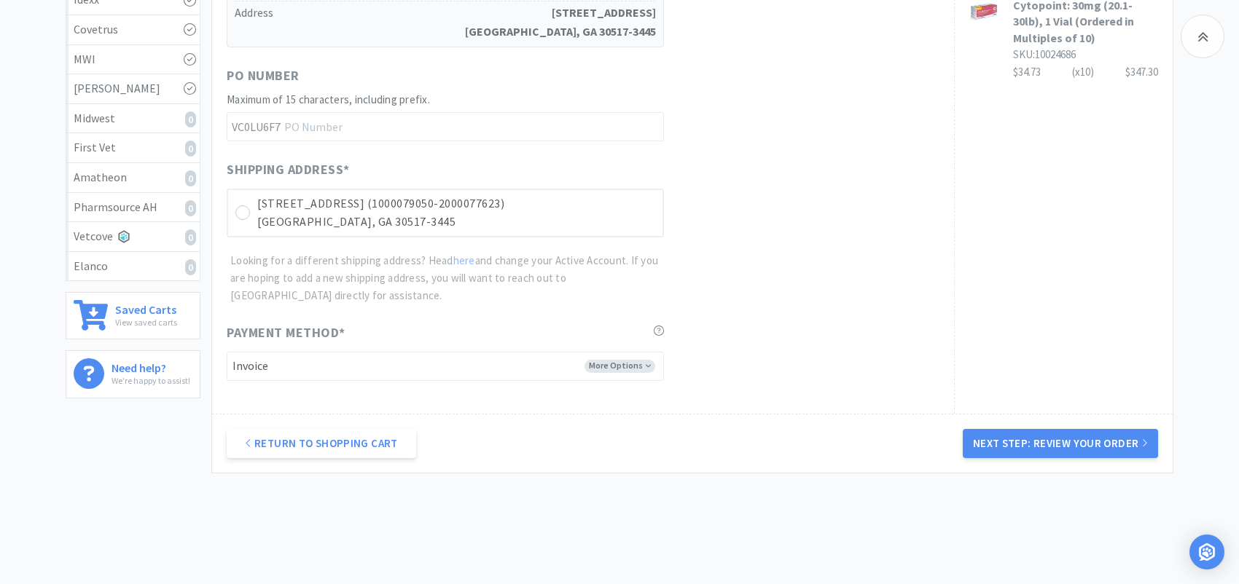
scroll to position [443, 0]
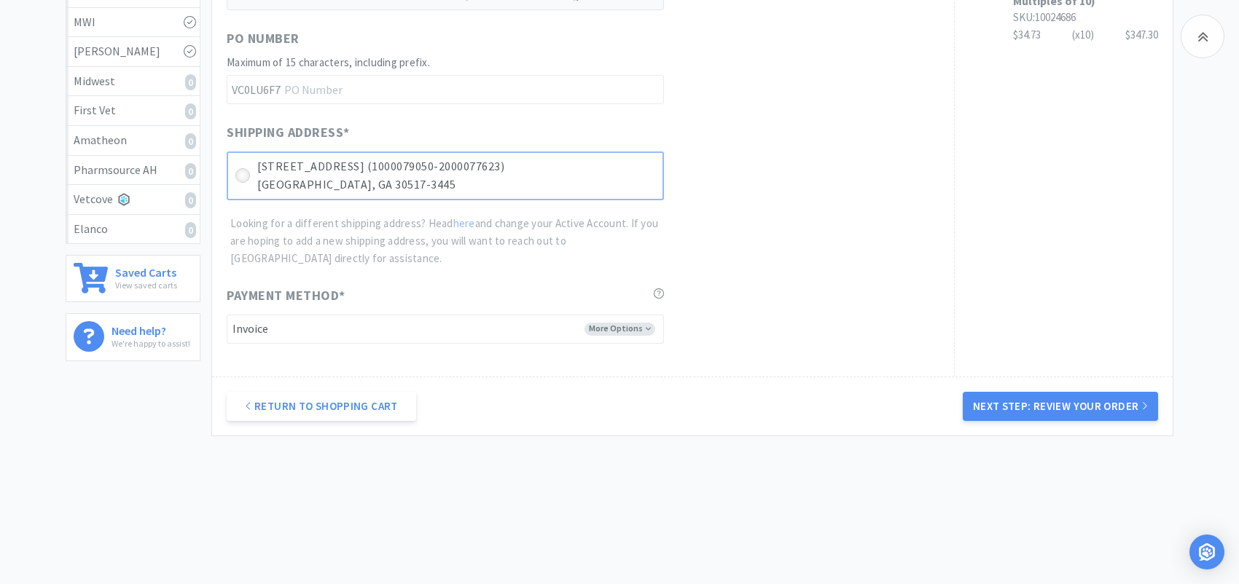
click at [243, 179] on icon at bounding box center [243, 176] width 11 height 11
click at [1038, 405] on button "Next Step: Review Your Order" at bounding box center [1060, 406] width 195 height 29
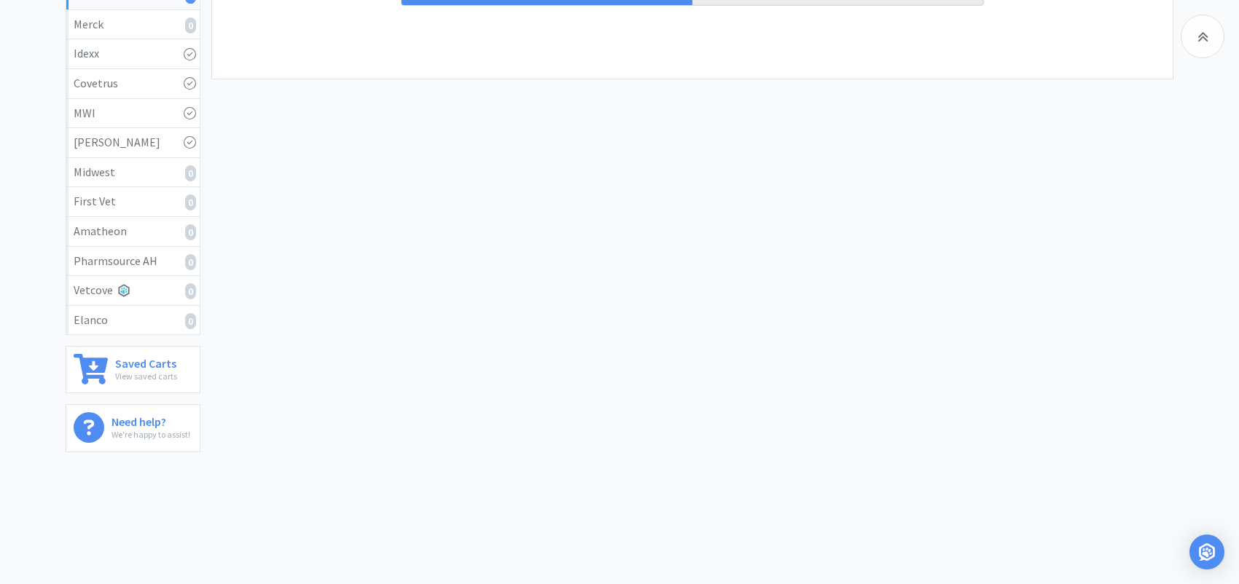
scroll to position [0, 0]
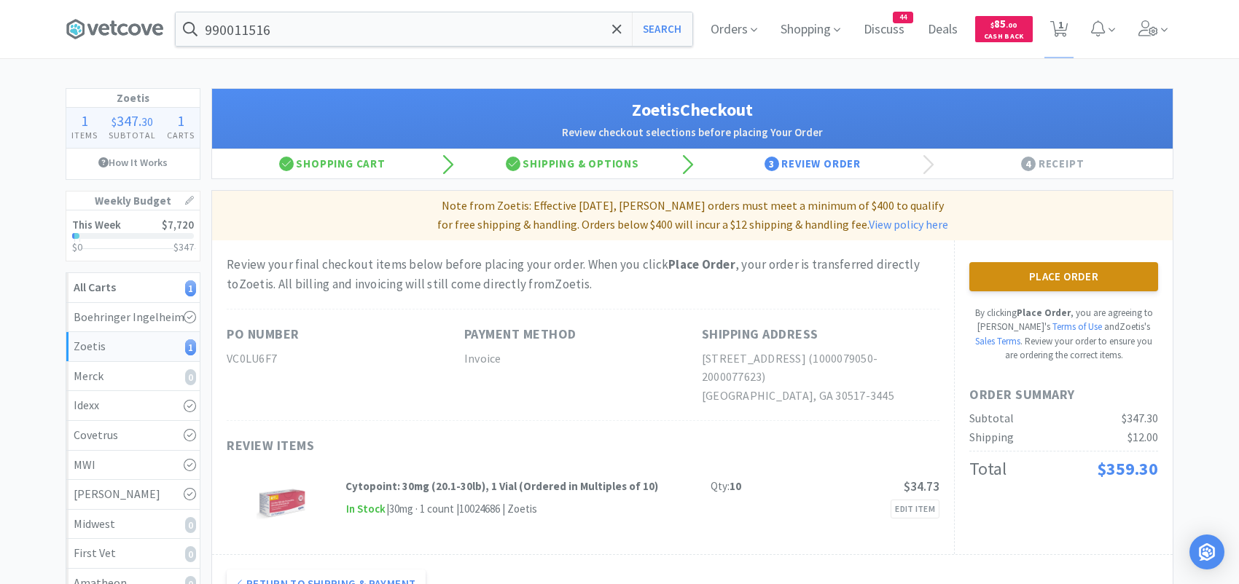
click at [1030, 273] on button "Place Order" at bounding box center [1063, 276] width 189 height 29
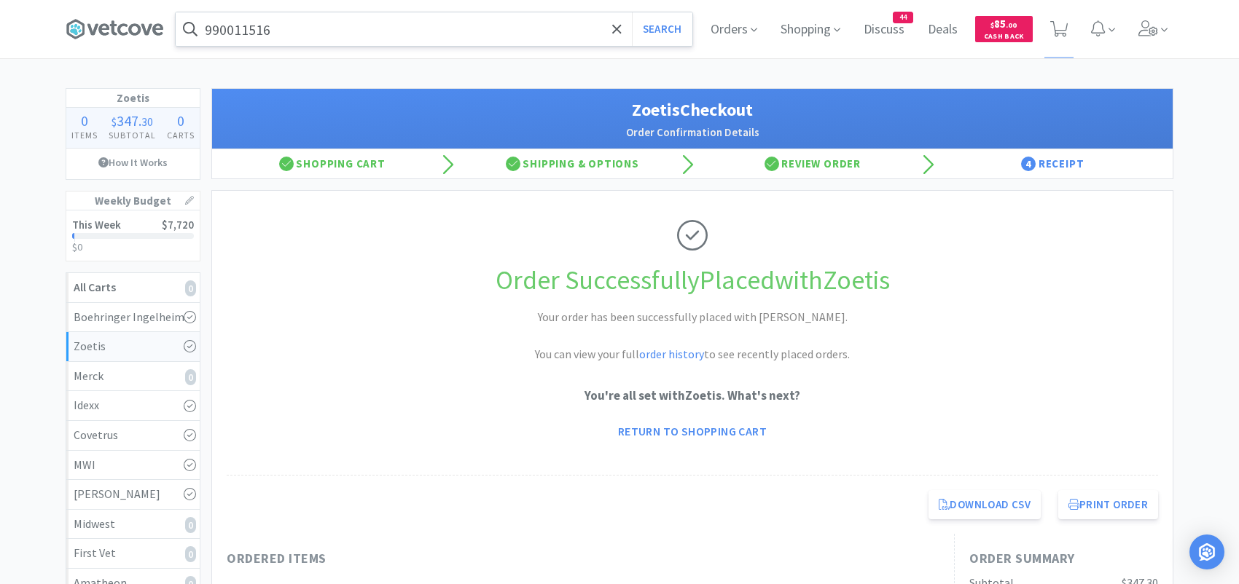
click at [279, 30] on input "990011516" at bounding box center [434, 29] width 517 height 34
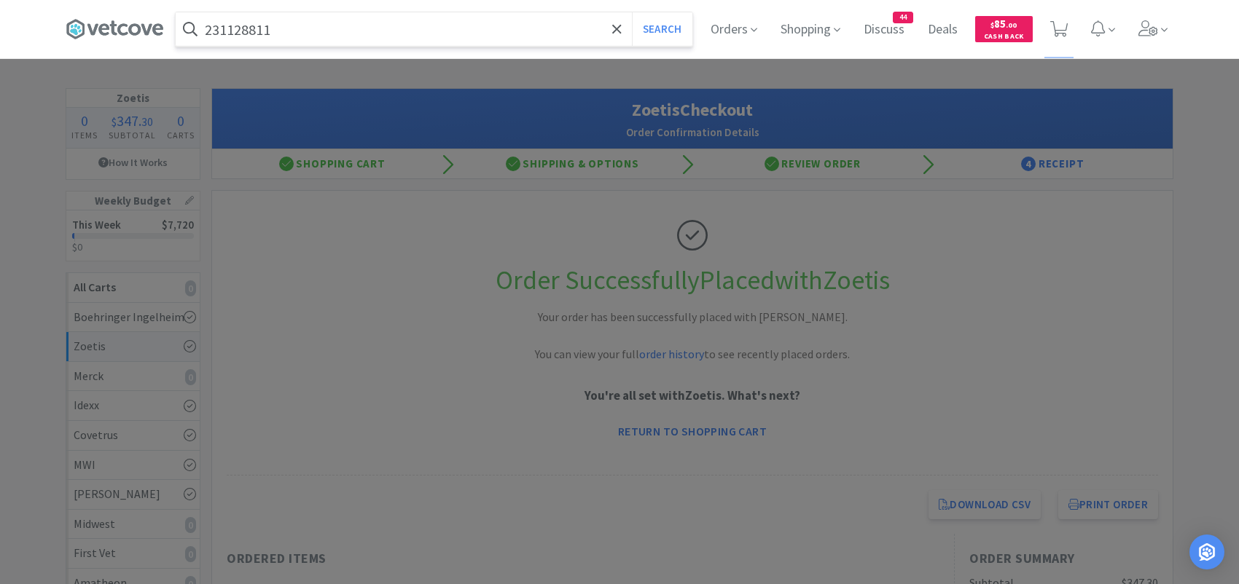
click at [632, 12] on button "Search" at bounding box center [662, 29] width 60 height 34
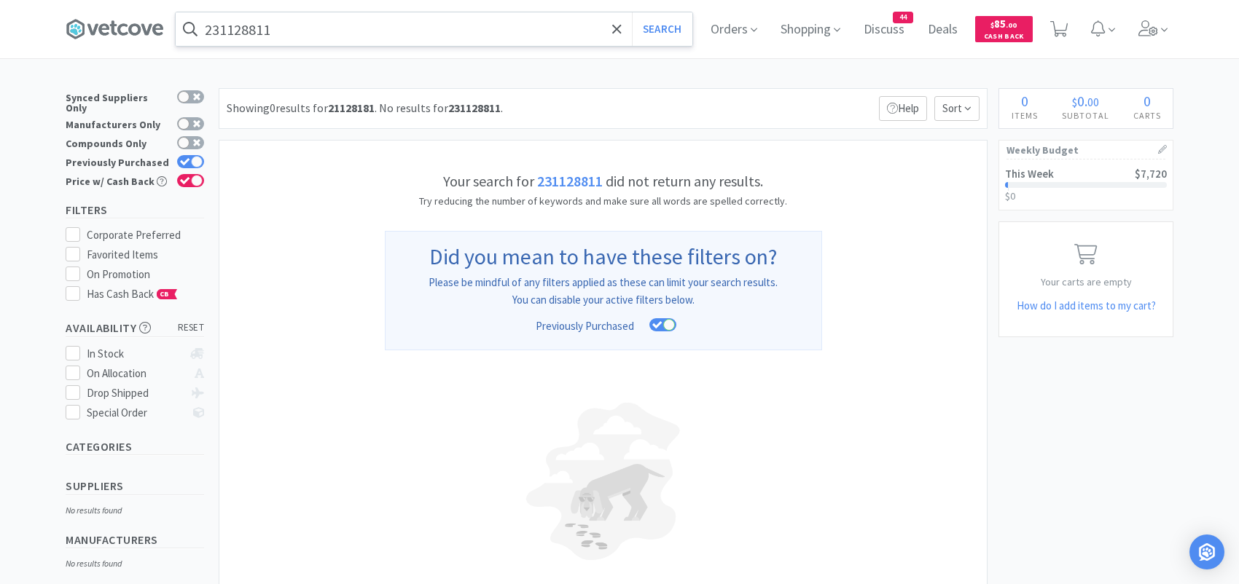
click at [321, 31] on input "231128811" at bounding box center [434, 29] width 517 height 34
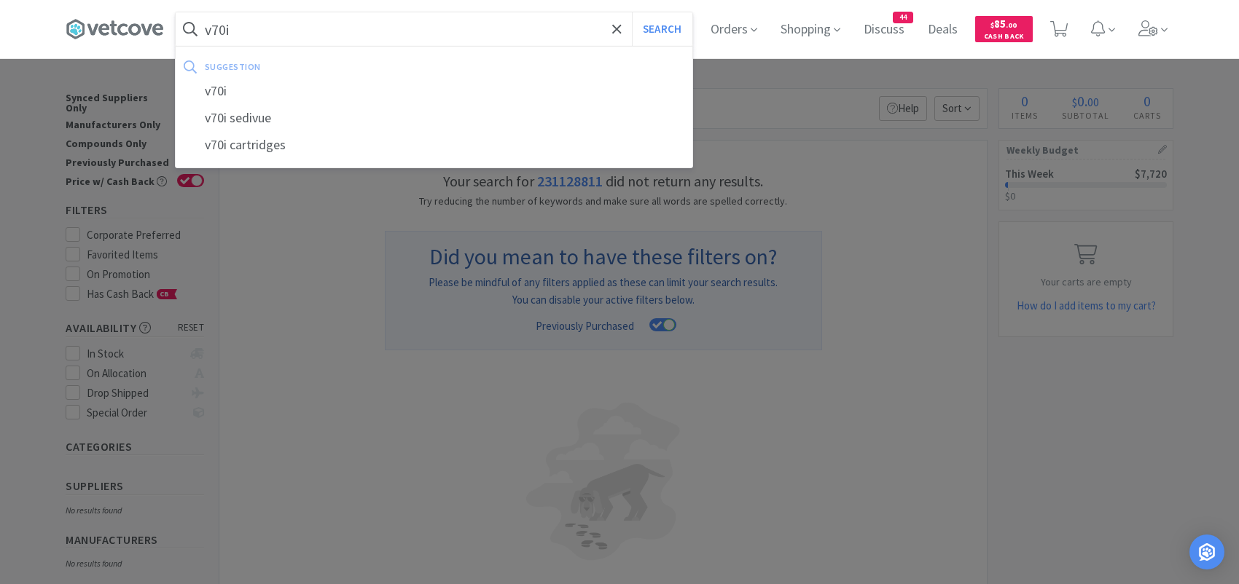
click at [632, 12] on button "Search" at bounding box center [662, 29] width 60 height 34
